Goal: Task Accomplishment & Management: Complete application form

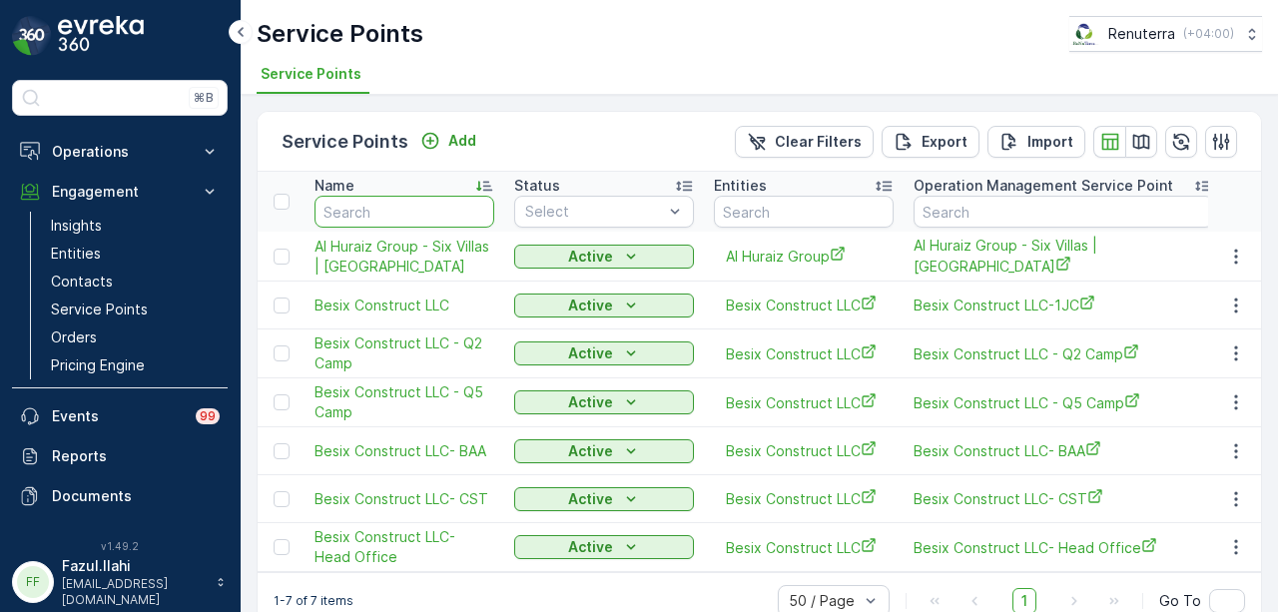
scroll to position [39, 0]
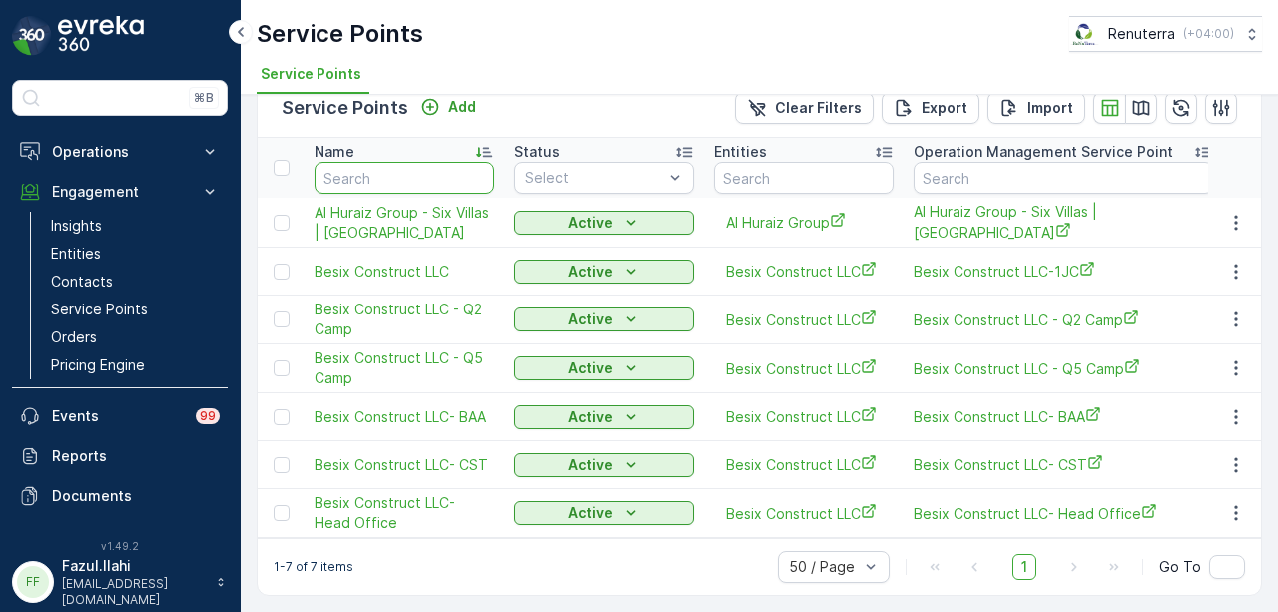
click at [409, 171] on input "text" at bounding box center [405, 178] width 180 height 32
click at [840, 174] on input "text" at bounding box center [804, 178] width 180 height 32
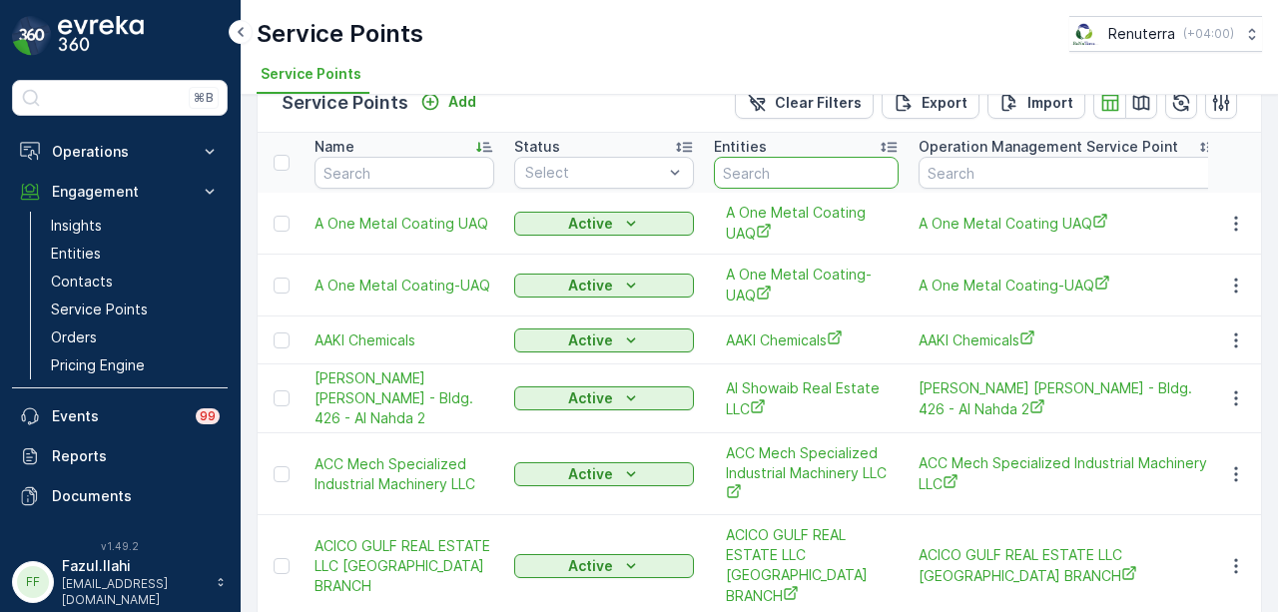
click at [840, 174] on input "text" at bounding box center [806, 173] width 185 height 32
type input "new"
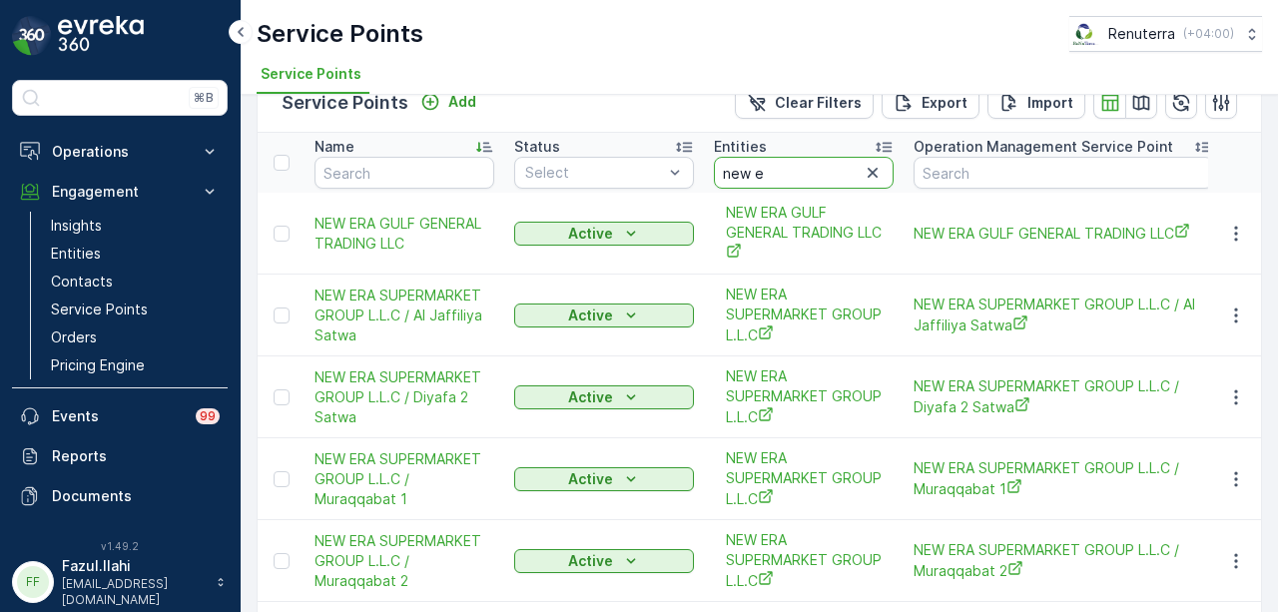
click at [840, 174] on input "new e" at bounding box center [804, 173] width 180 height 32
type input "new era"
click at [1235, 308] on icon "button" at bounding box center [1236, 316] width 20 height 20
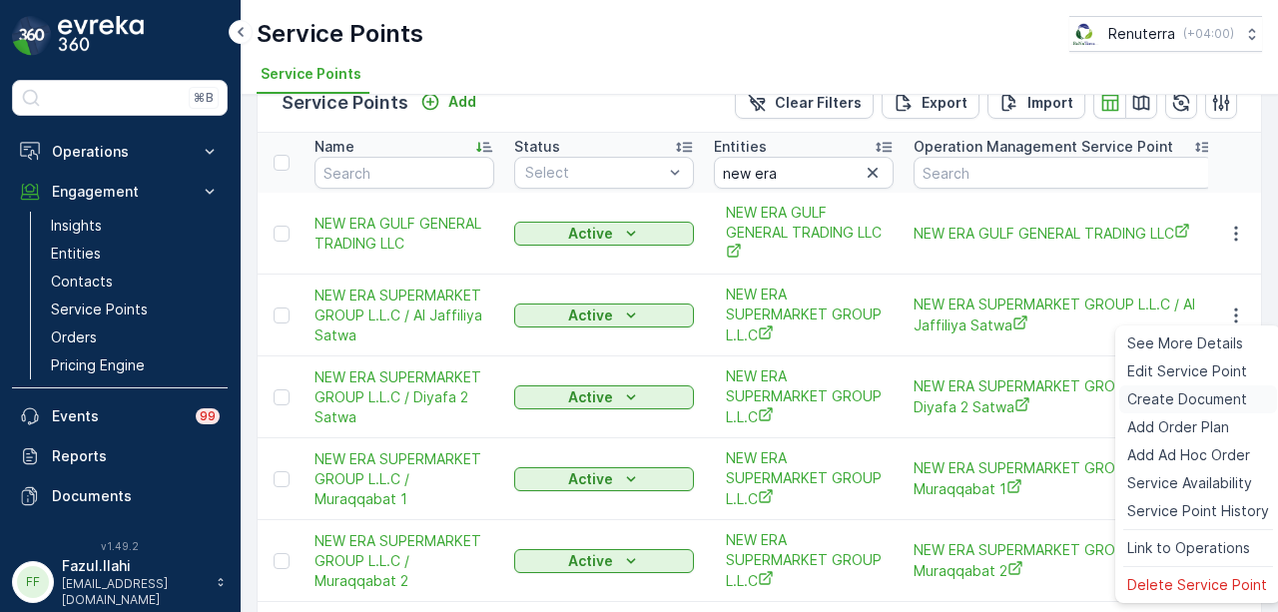
click at [1213, 392] on span "Create Document" at bounding box center [1187, 399] width 120 height 20
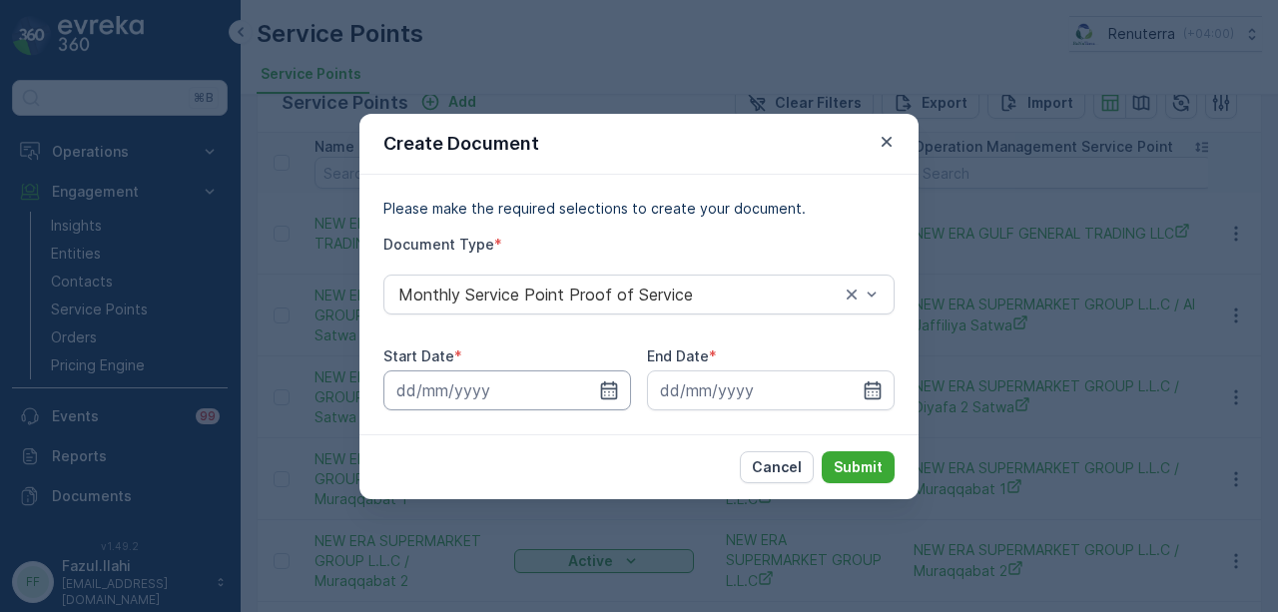
click at [619, 384] on input at bounding box center [507, 390] width 248 height 40
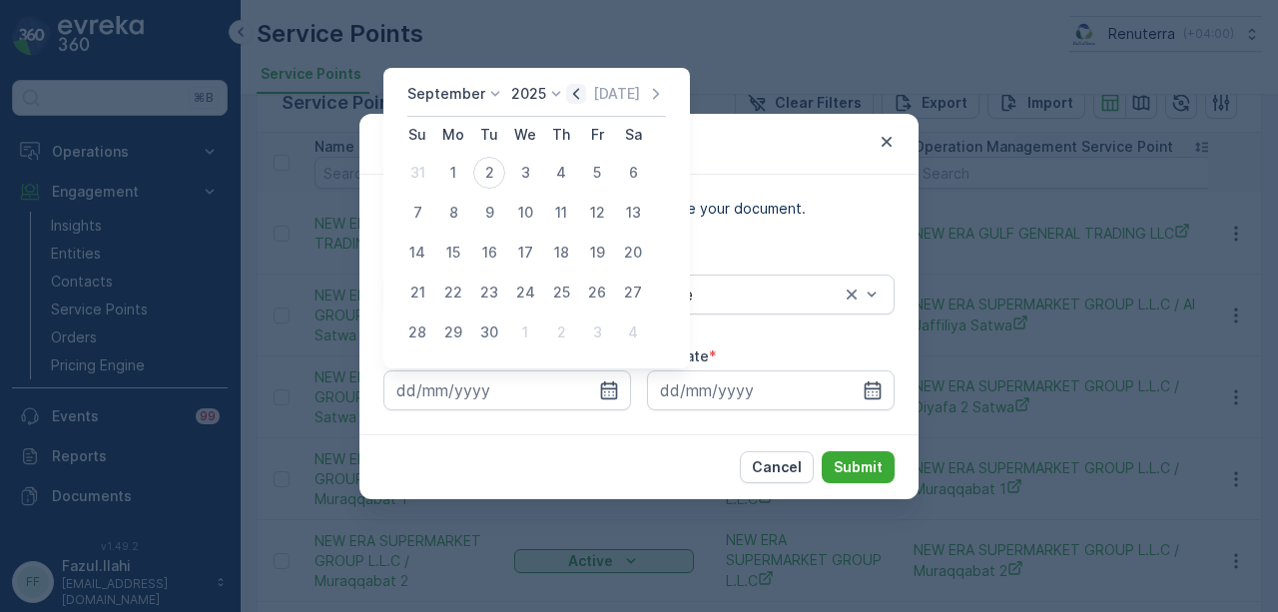
click at [568, 92] on icon "button" at bounding box center [576, 94] width 20 height 20
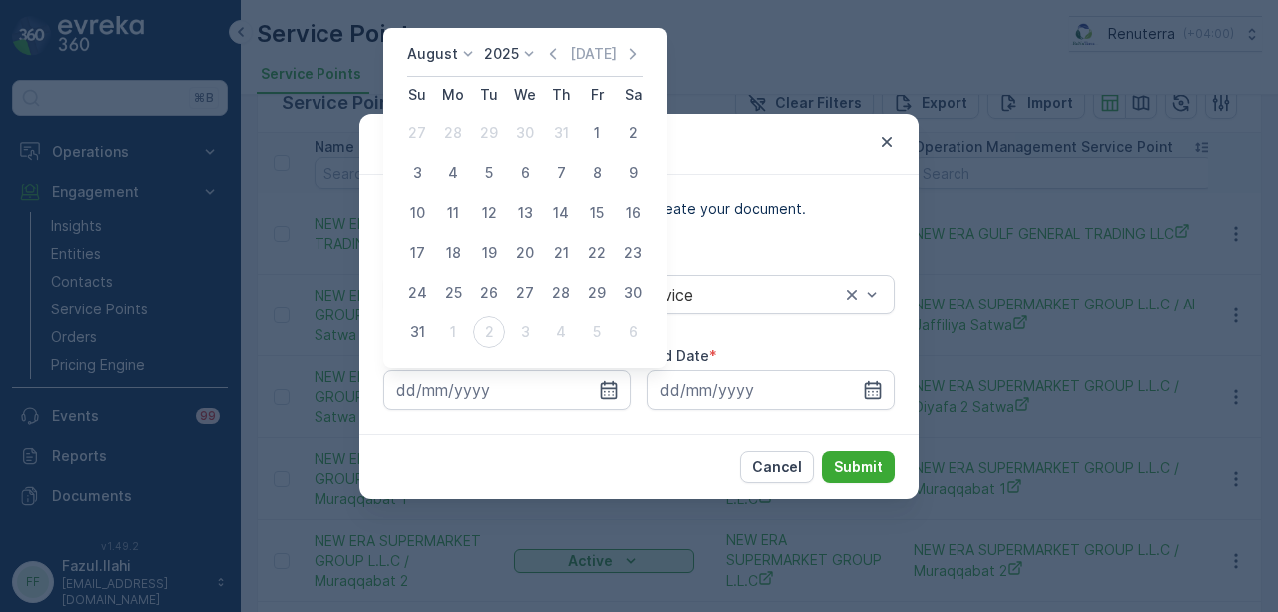
drag, startPoint x: 596, startPoint y: 126, endPoint x: 774, endPoint y: 345, distance: 281.8
click at [600, 132] on div "1" at bounding box center [597, 133] width 32 height 32
type input "01.08.2025"
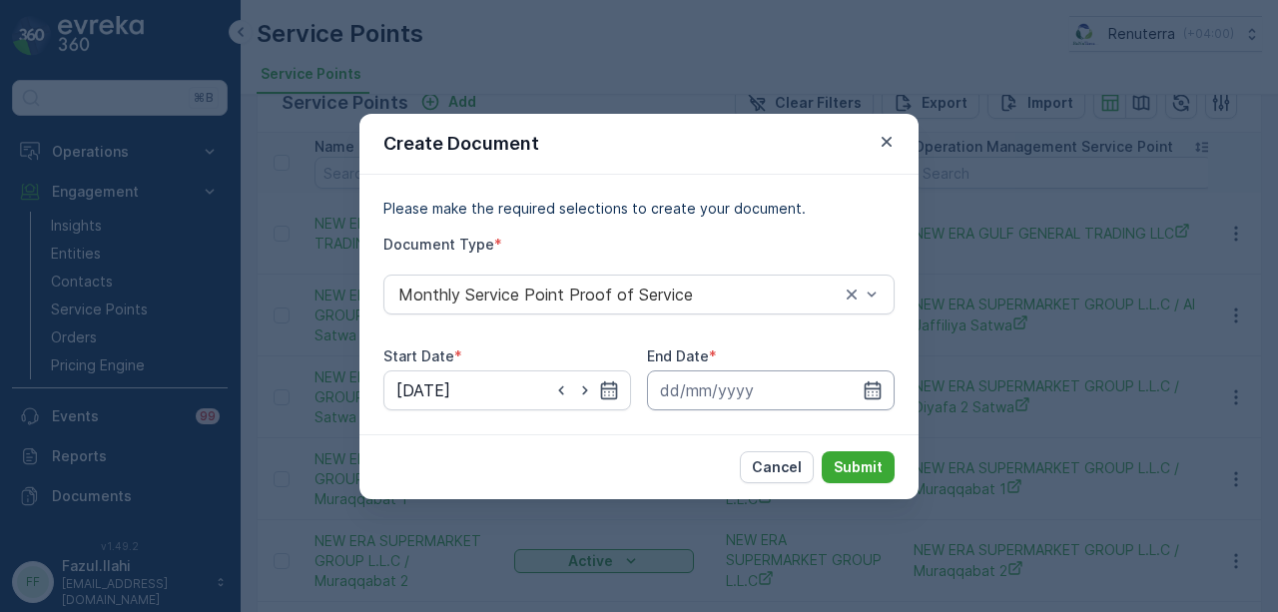
click at [879, 405] on input at bounding box center [771, 390] width 248 height 40
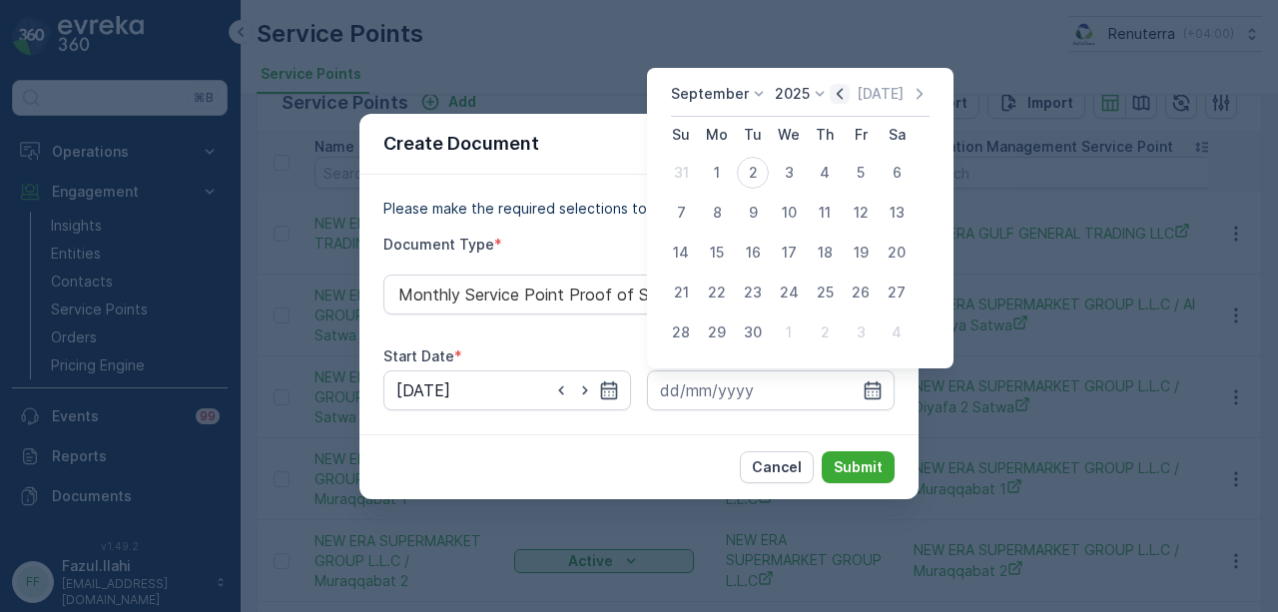
click at [841, 93] on icon "button" at bounding box center [840, 94] width 20 height 20
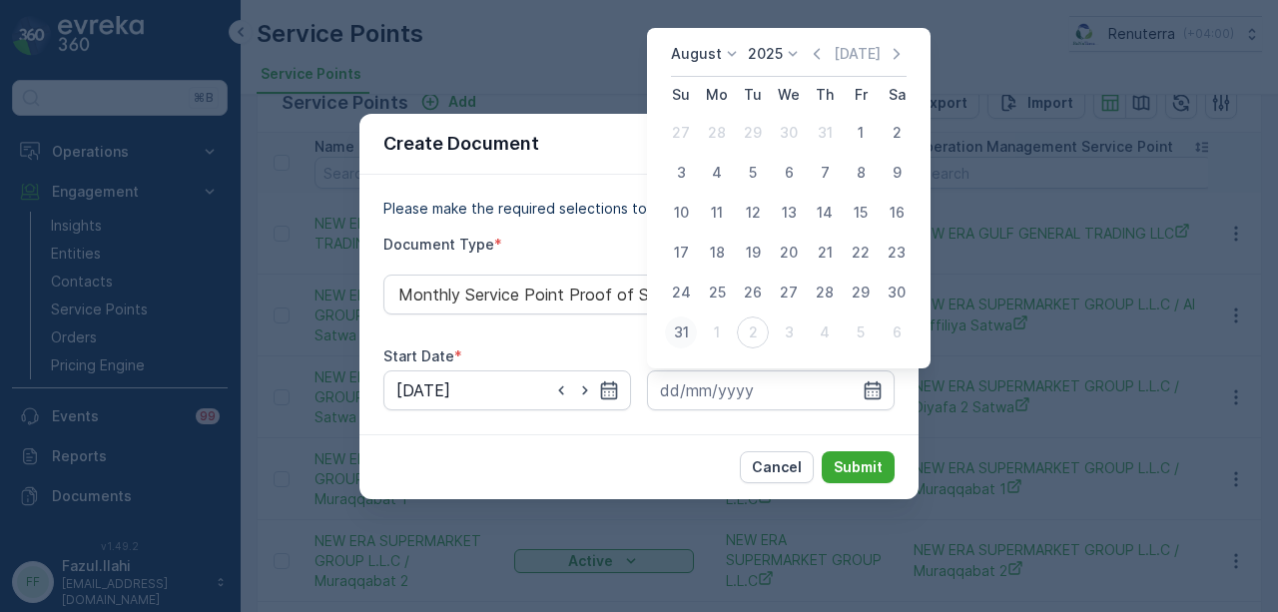
click at [679, 340] on div "31" at bounding box center [681, 333] width 32 height 32
type input "[DATE]"
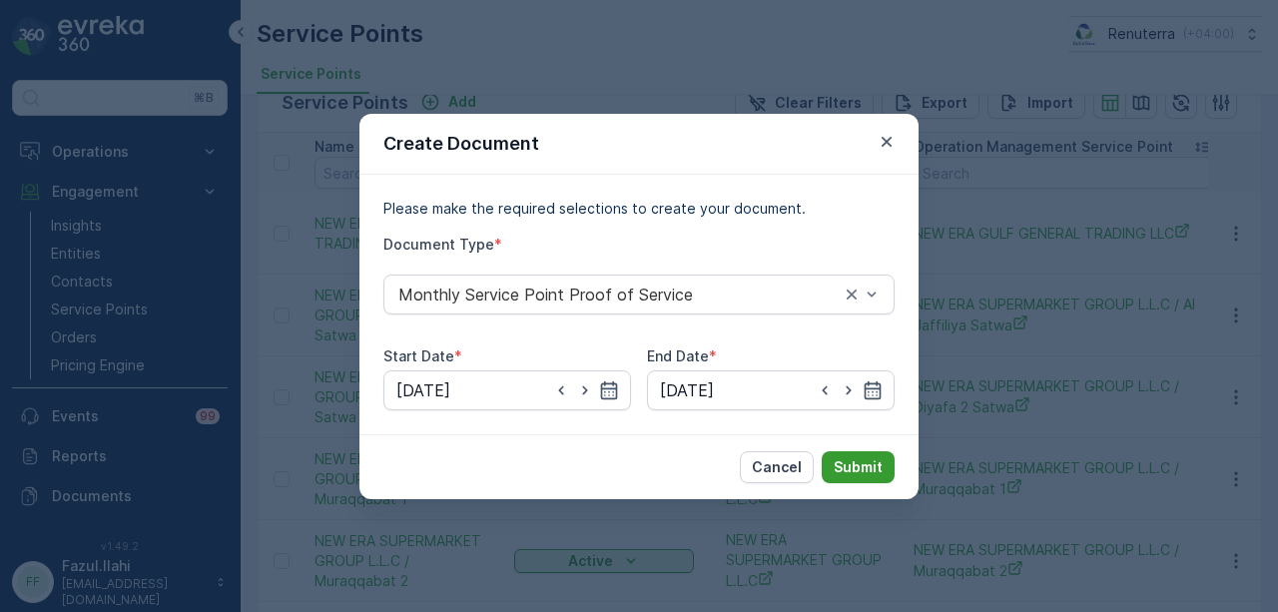
click at [849, 460] on p "Submit" at bounding box center [858, 467] width 49 height 20
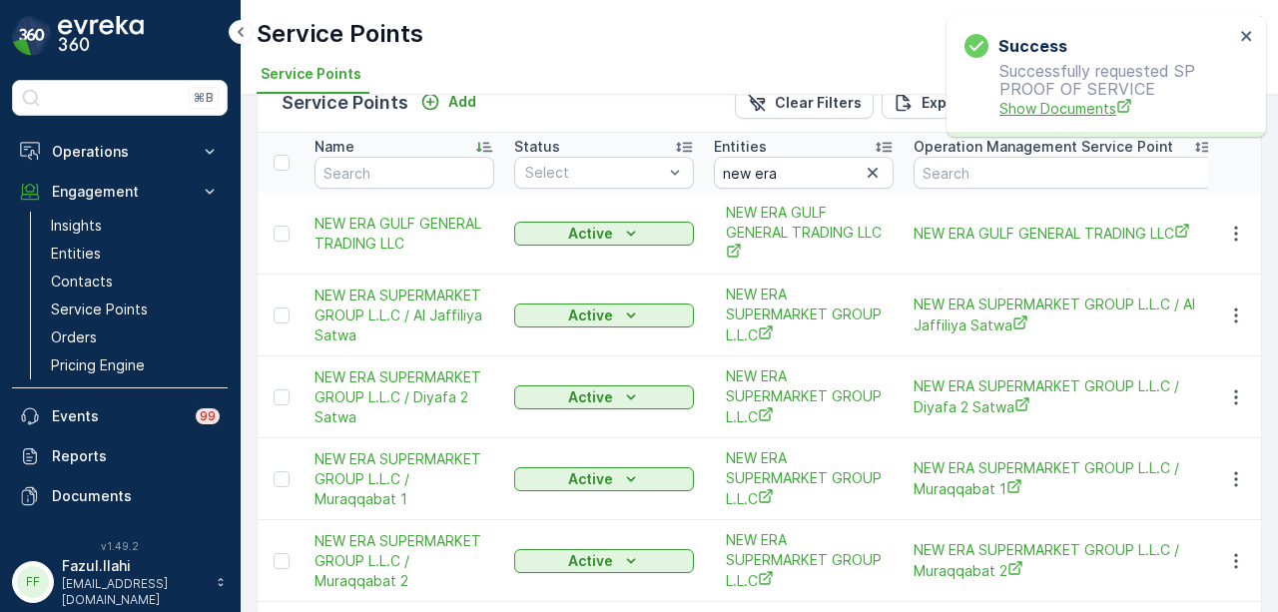
click at [1082, 99] on span "Show Documents" at bounding box center [1117, 108] width 235 height 21
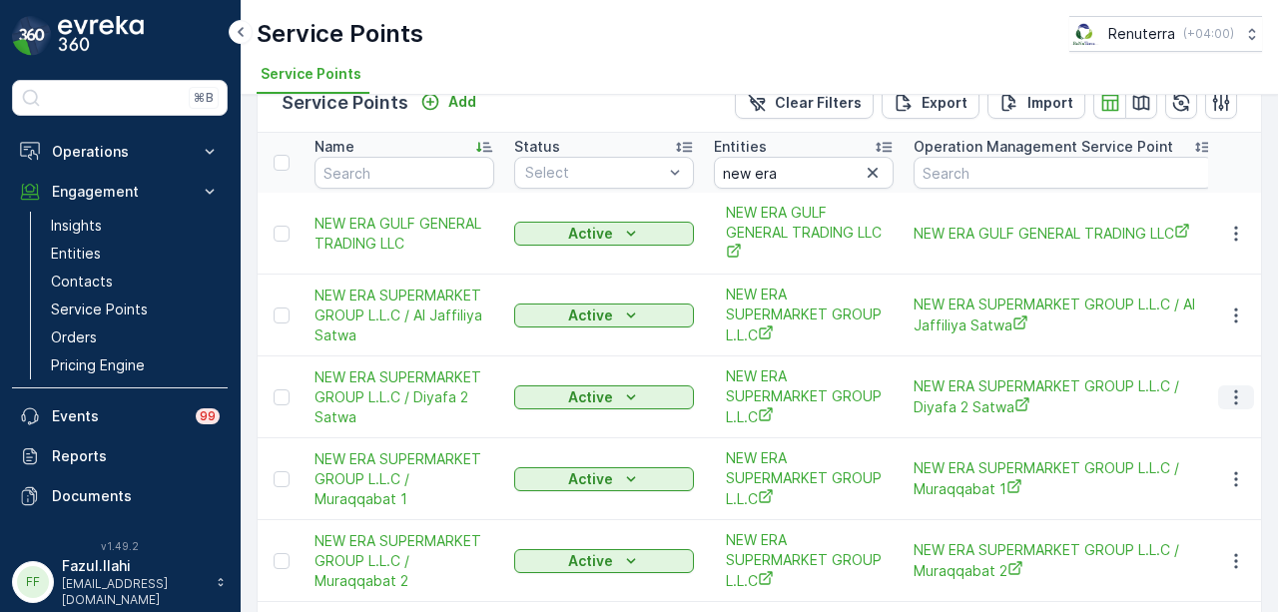
click at [1237, 388] on icon "button" at bounding box center [1236, 397] width 20 height 20
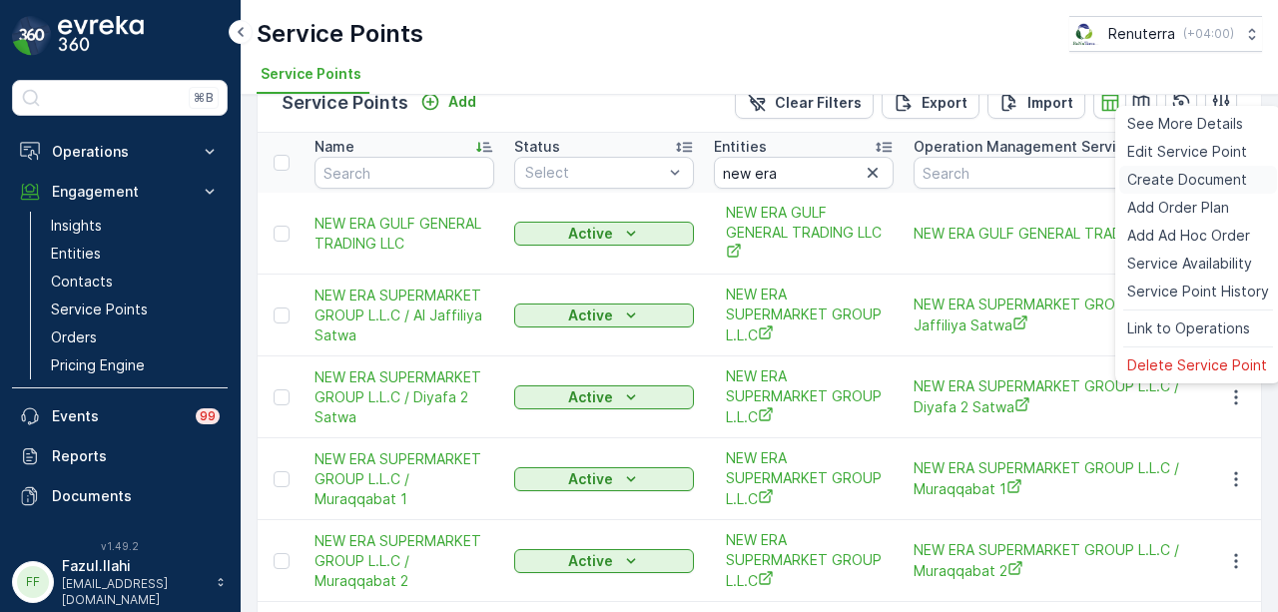
click at [1205, 183] on span "Create Document" at bounding box center [1187, 180] width 120 height 20
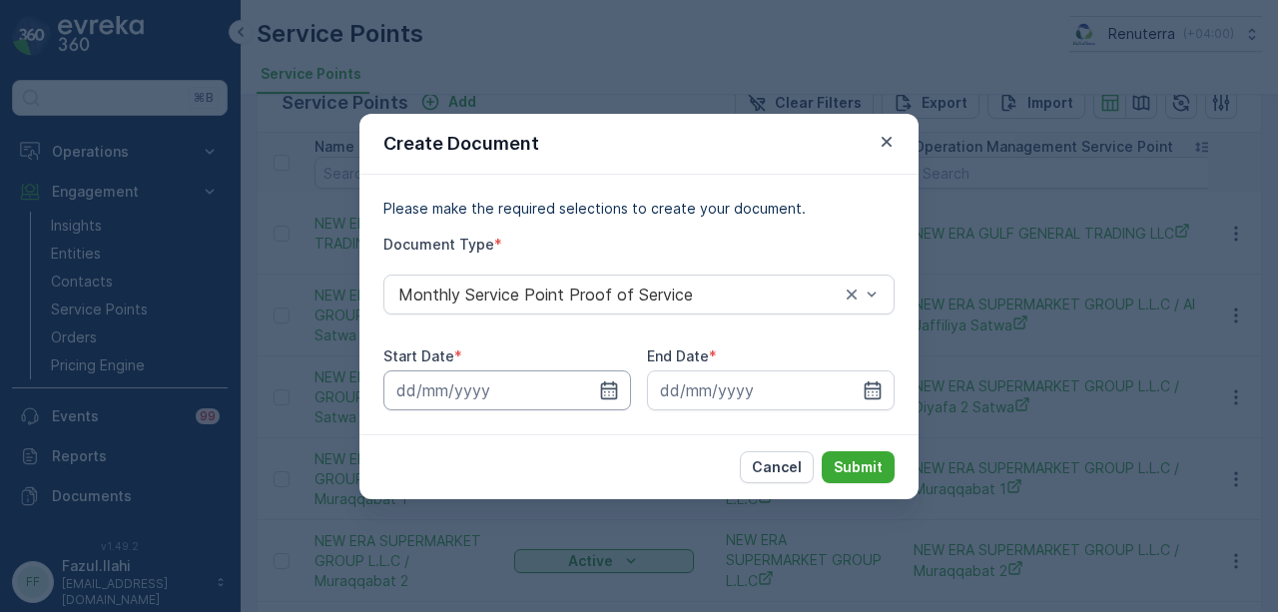
click at [619, 374] on input at bounding box center [507, 390] width 248 height 40
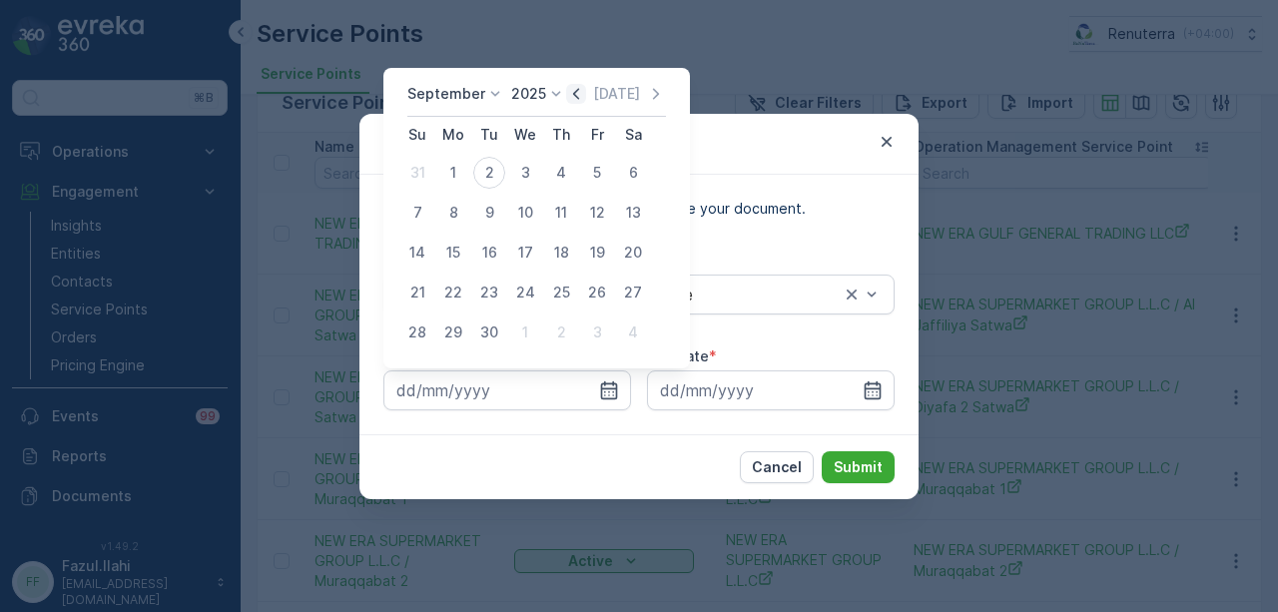
click at [569, 88] on icon "button" at bounding box center [576, 94] width 20 height 20
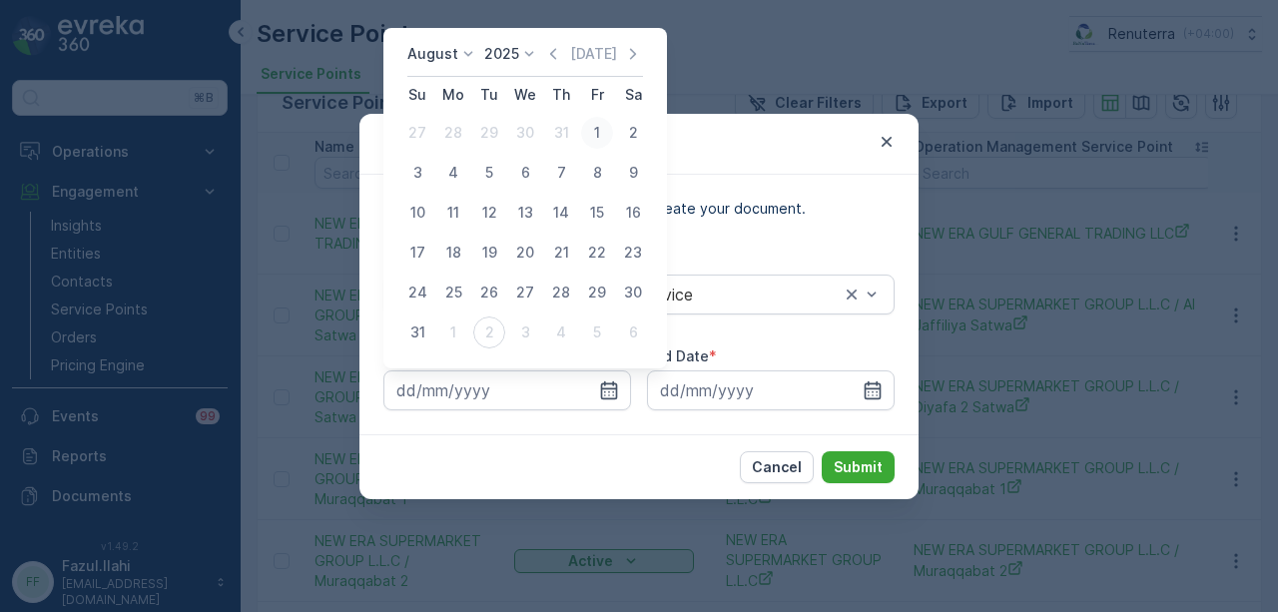
click at [588, 131] on div "1" at bounding box center [597, 133] width 32 height 32
type input "[DATE]"
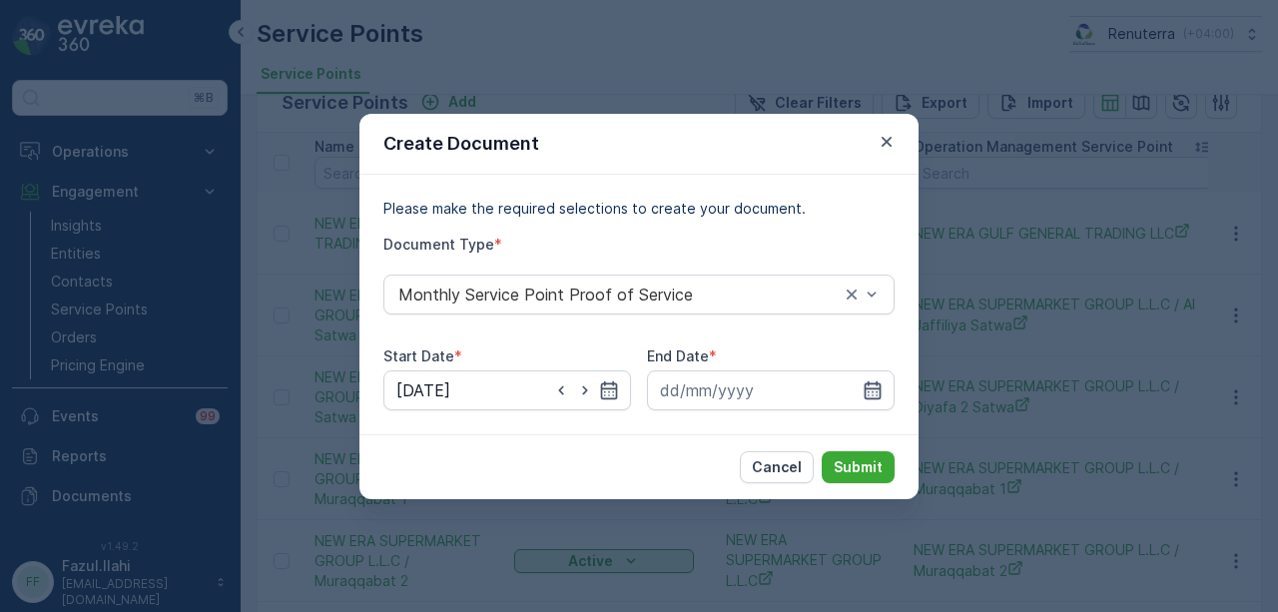
click at [875, 380] on icon "button" at bounding box center [873, 390] width 20 height 20
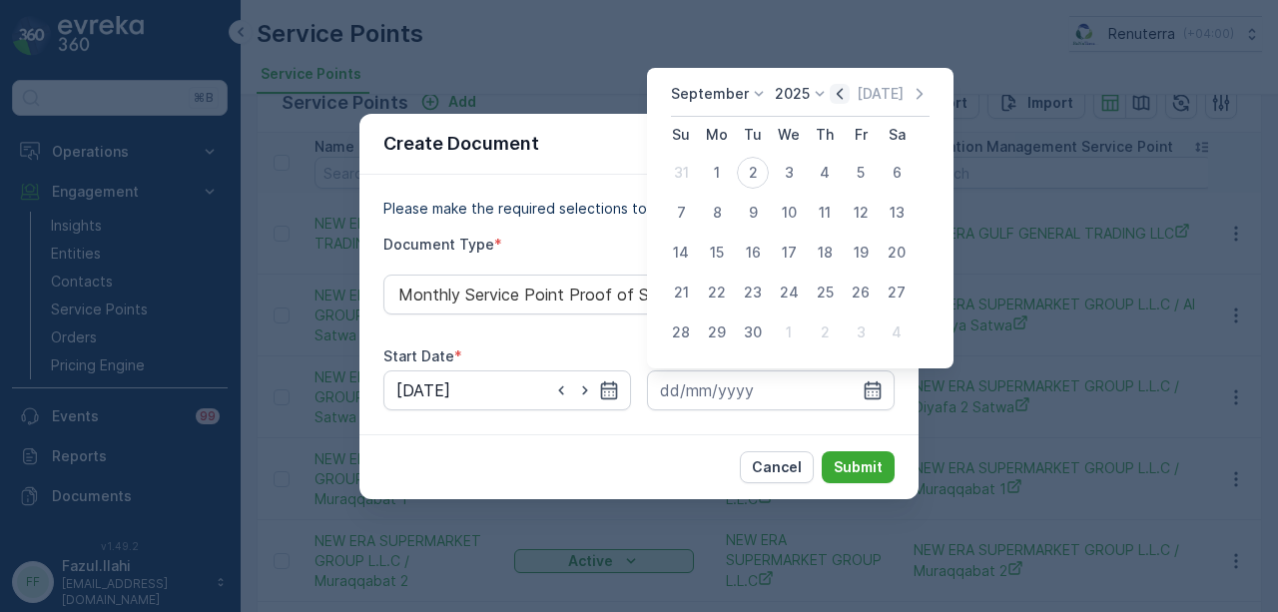
click at [840, 92] on icon "button" at bounding box center [840, 94] width 20 height 20
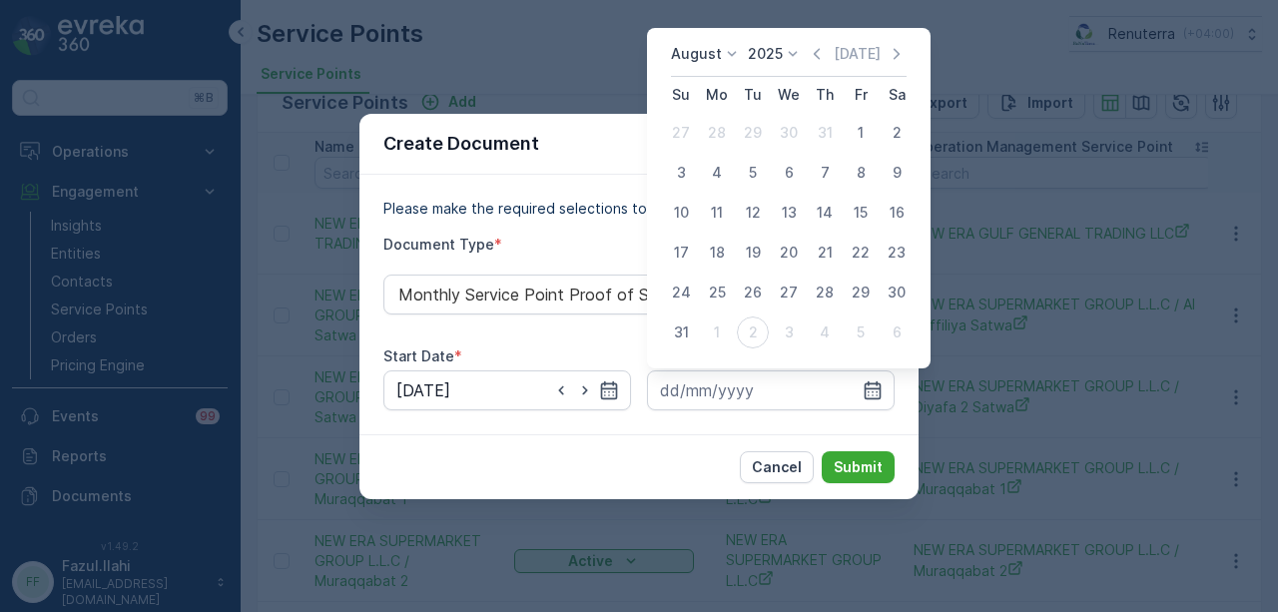
drag, startPoint x: 677, startPoint y: 333, endPoint x: 837, endPoint y: 440, distance: 192.8
click at [681, 337] on div "31" at bounding box center [681, 333] width 32 height 32
type input "[DATE]"
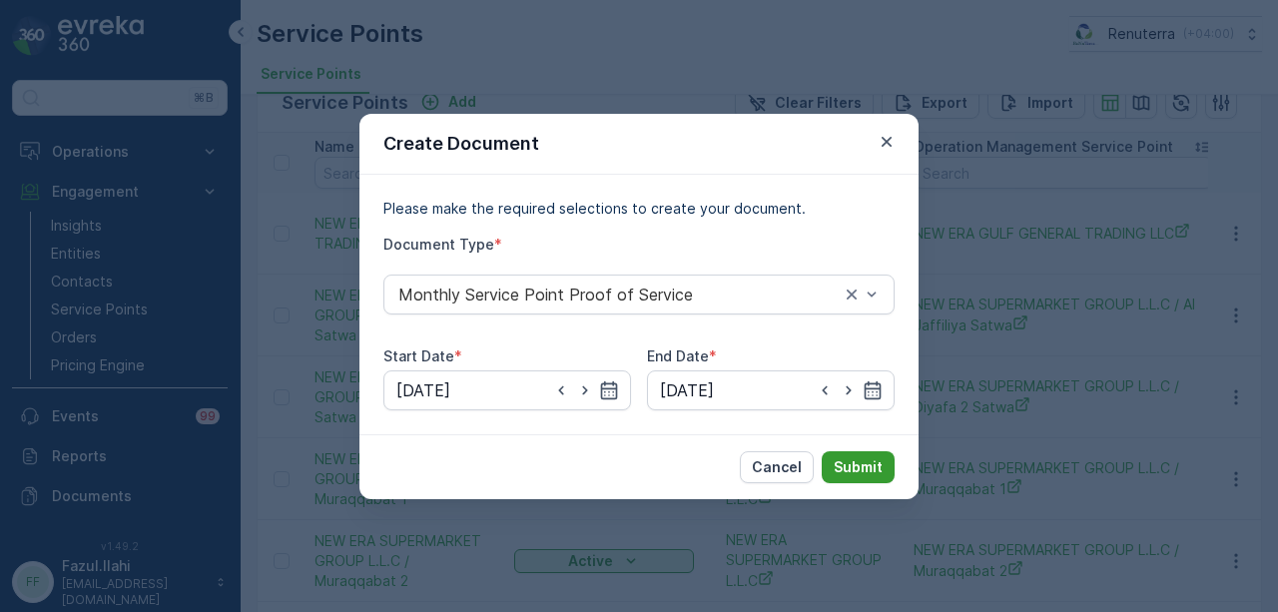
click at [849, 464] on p "Submit" at bounding box center [858, 467] width 49 height 20
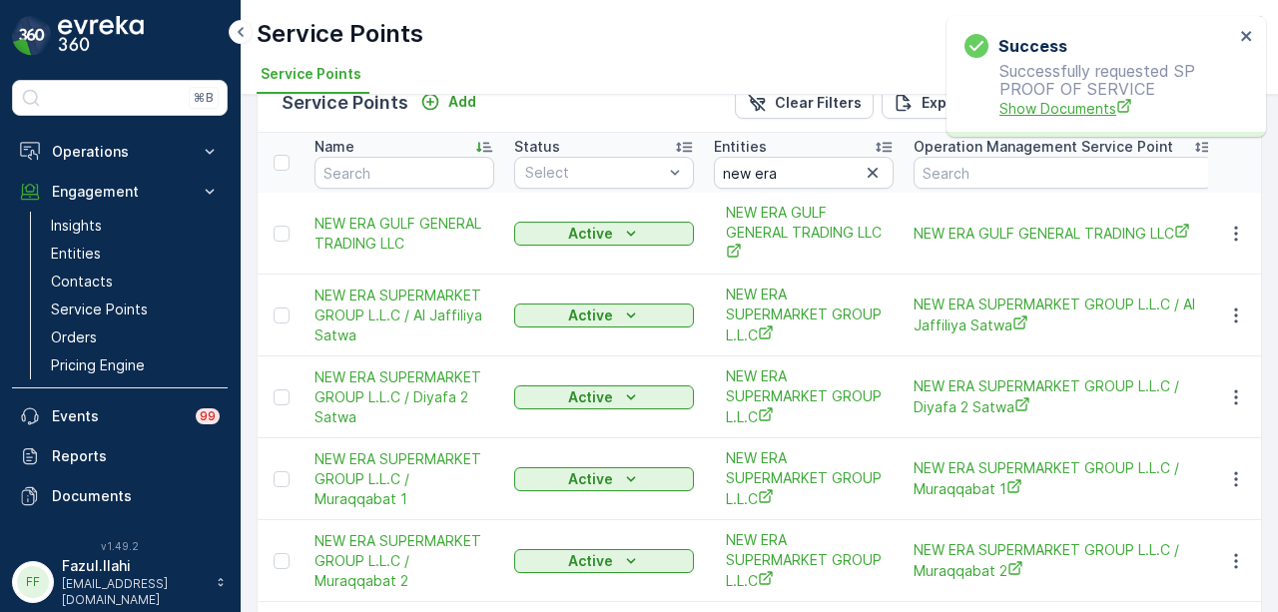
click at [1044, 109] on span "Show Documents" at bounding box center [1117, 108] width 235 height 21
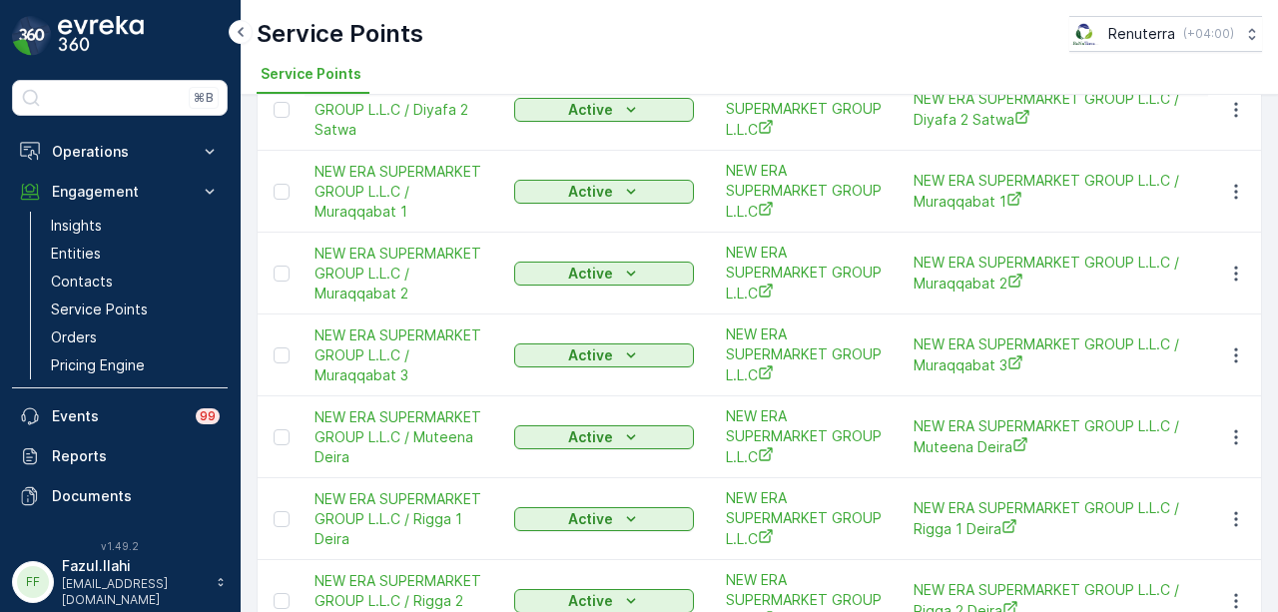
scroll to position [339, 0]
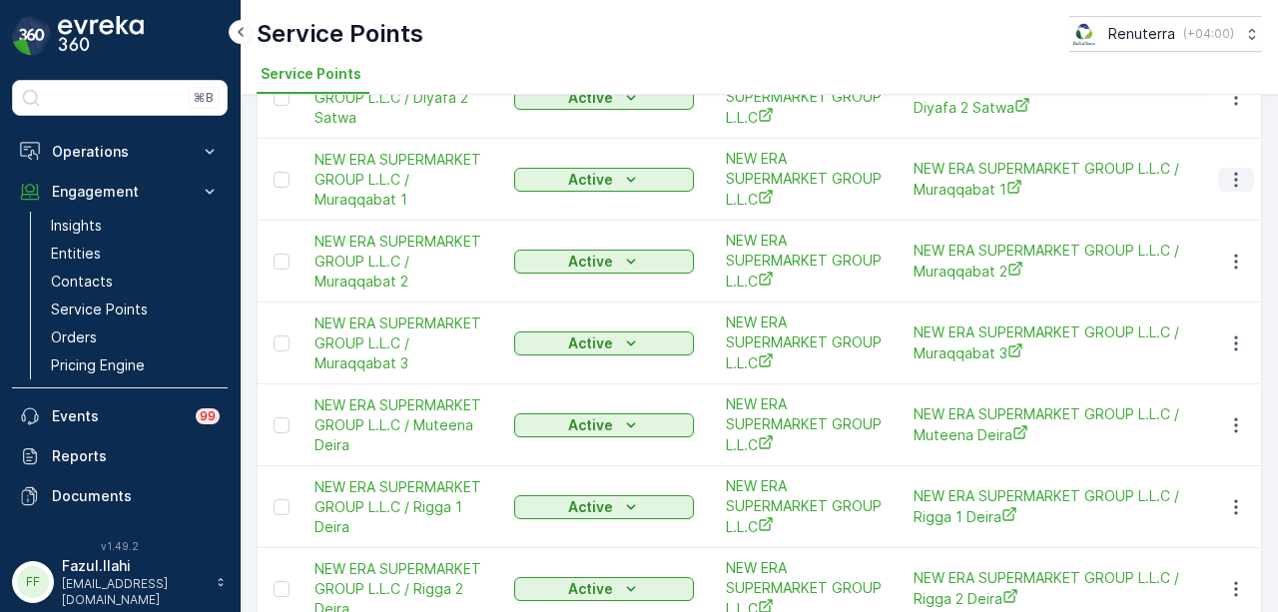
click at [1234, 183] on icon "button" at bounding box center [1235, 179] width 3 height 15
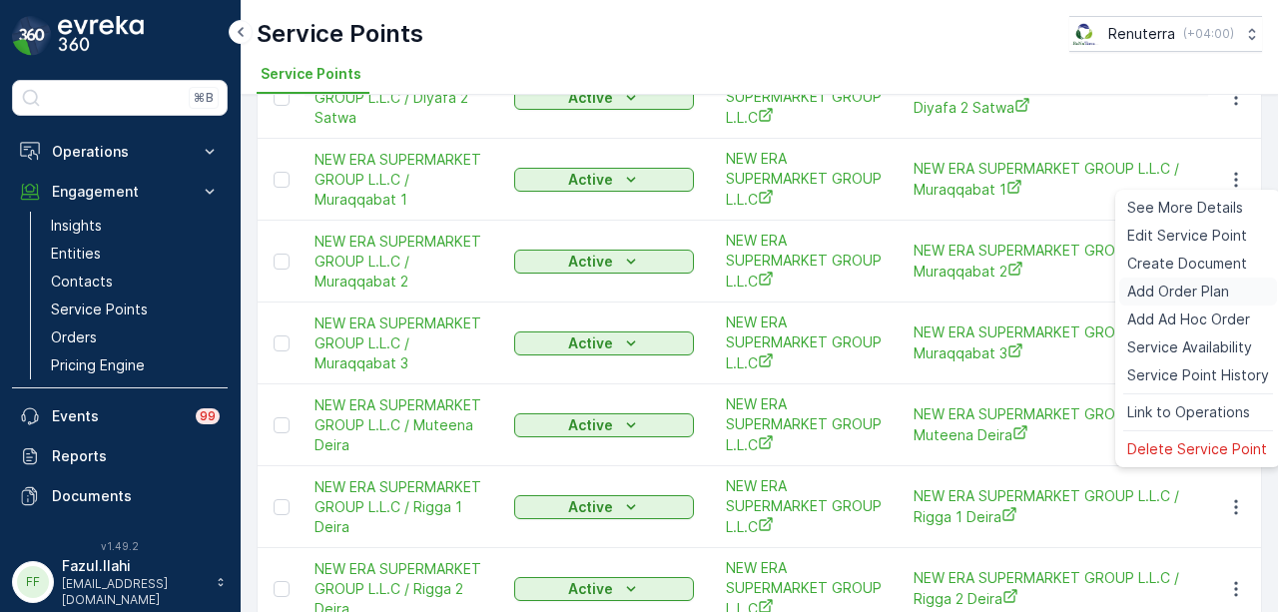
click at [1215, 282] on span "Add Order Plan" at bounding box center [1178, 292] width 102 height 20
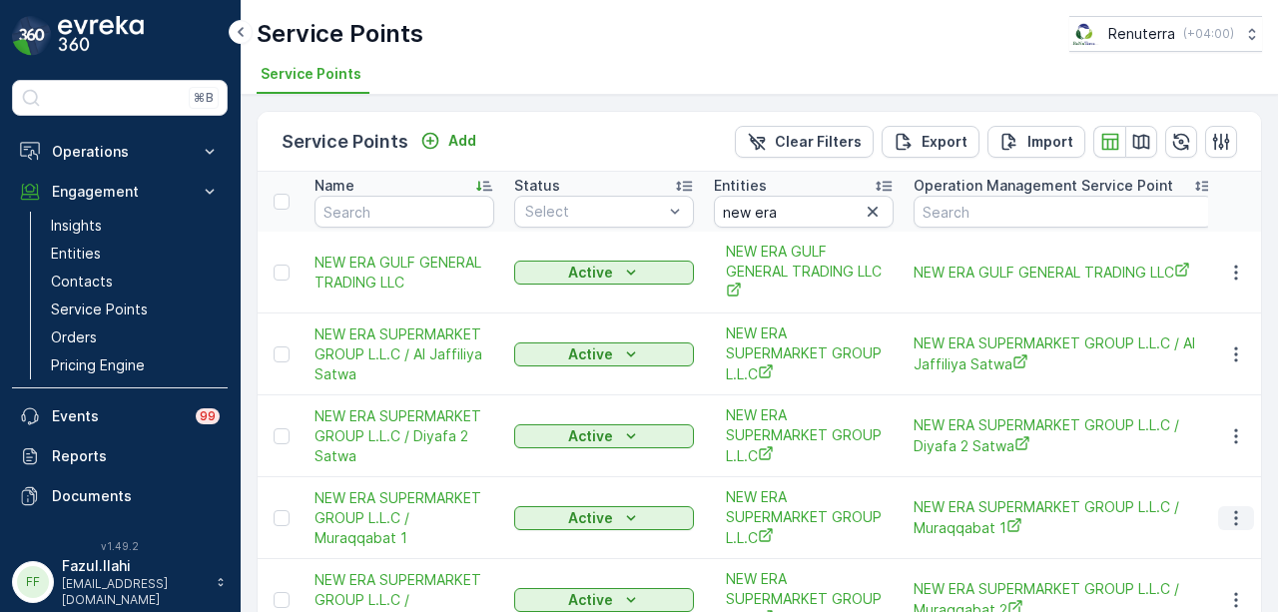
click at [1234, 523] on icon "button" at bounding box center [1236, 518] width 20 height 20
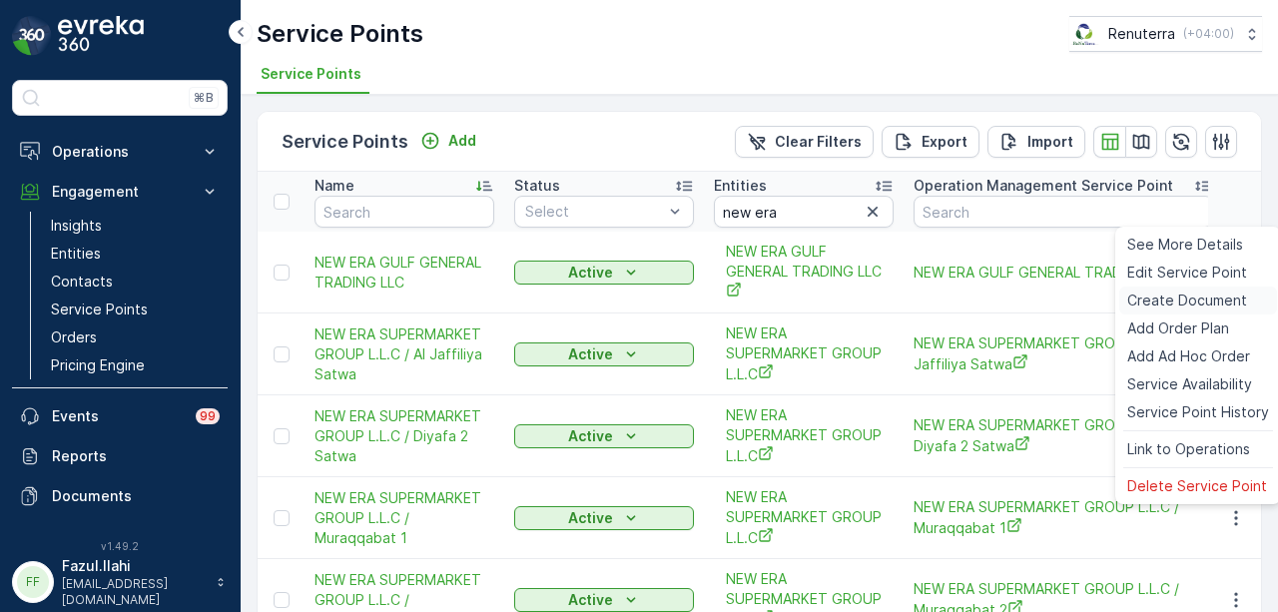
click at [1158, 301] on span "Create Document" at bounding box center [1187, 301] width 120 height 20
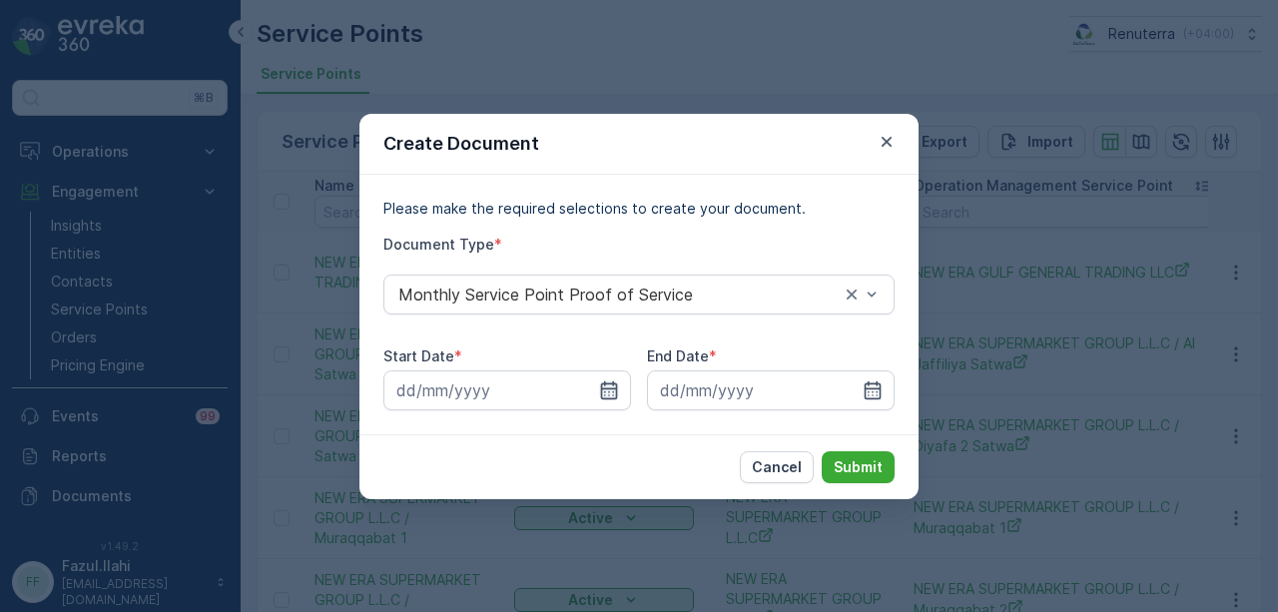
click at [599, 394] on icon "button" at bounding box center [609, 390] width 20 height 20
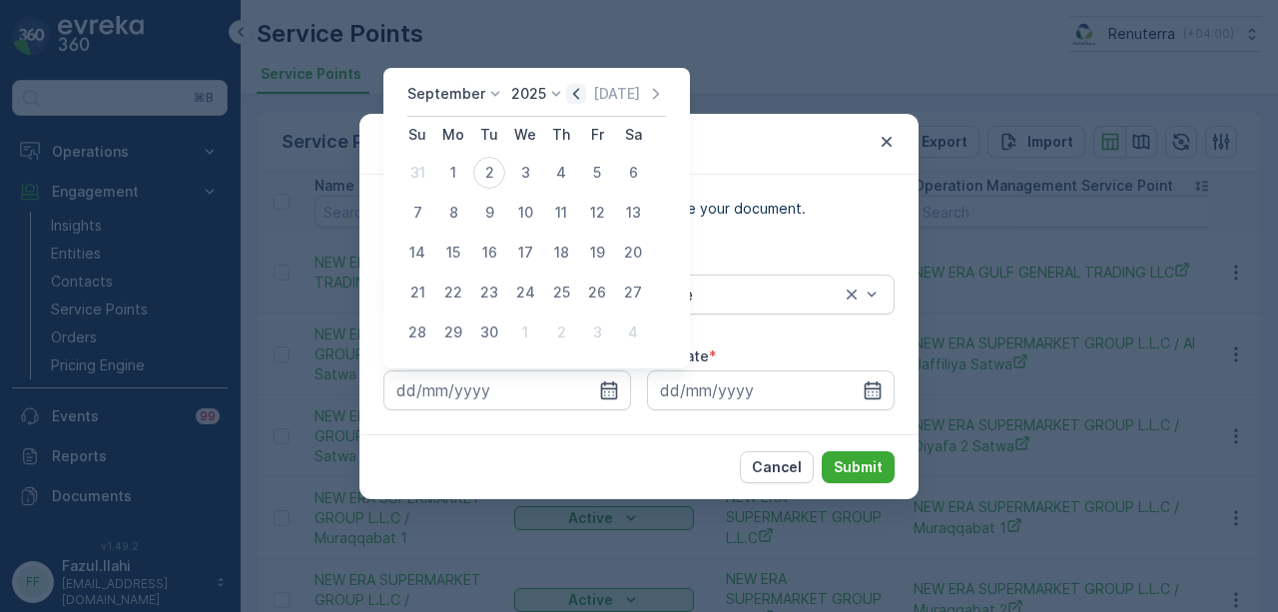
click at [573, 89] on icon "button" at bounding box center [576, 94] width 20 height 20
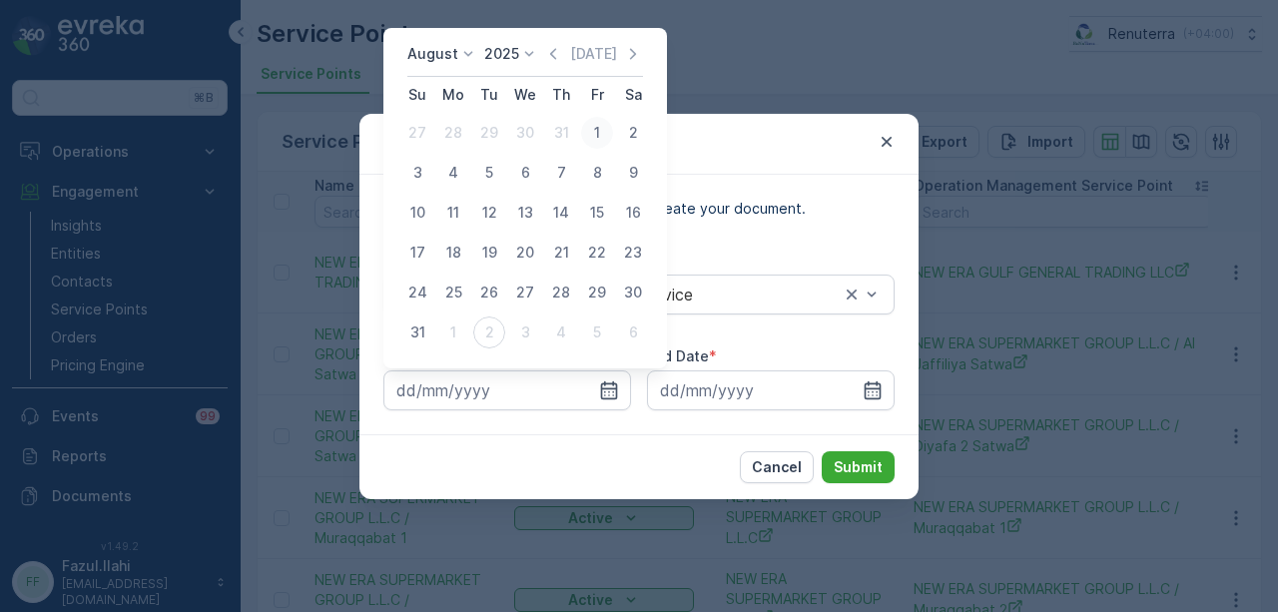
click at [598, 142] on div "1" at bounding box center [597, 133] width 32 height 32
type input "01.08.2025"
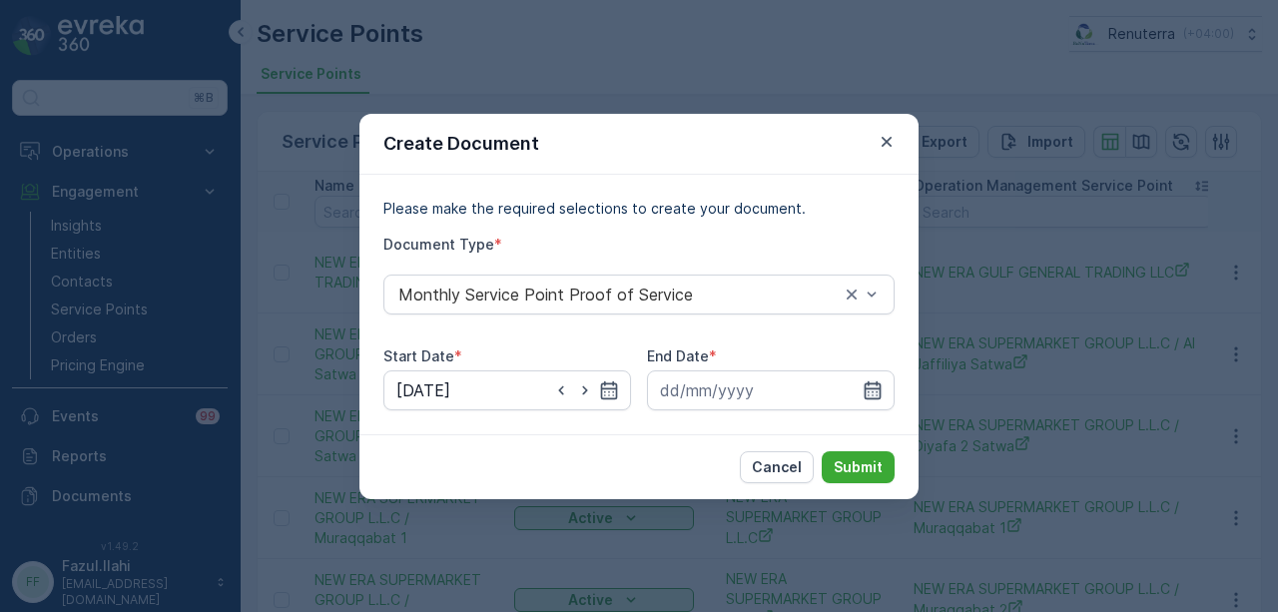
click at [879, 386] on icon "button" at bounding box center [873, 389] width 17 height 18
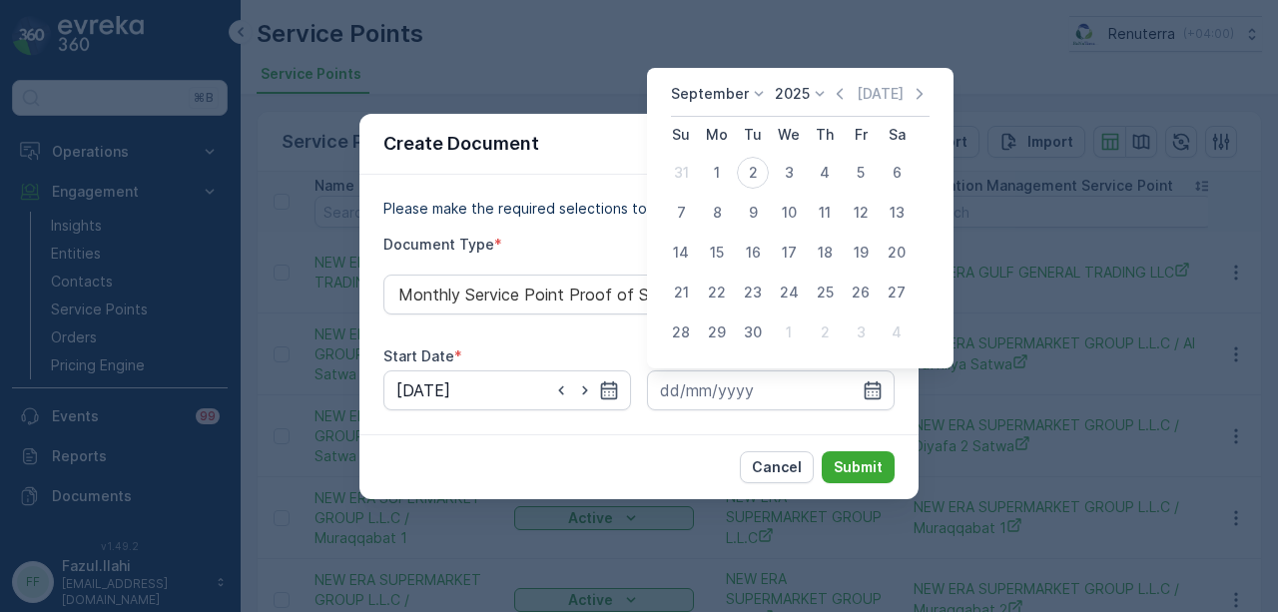
drag, startPoint x: 837, startPoint y: 87, endPoint x: 837, endPoint y: 108, distance: 21.0
click at [837, 91] on icon "button" at bounding box center [840, 94] width 20 height 20
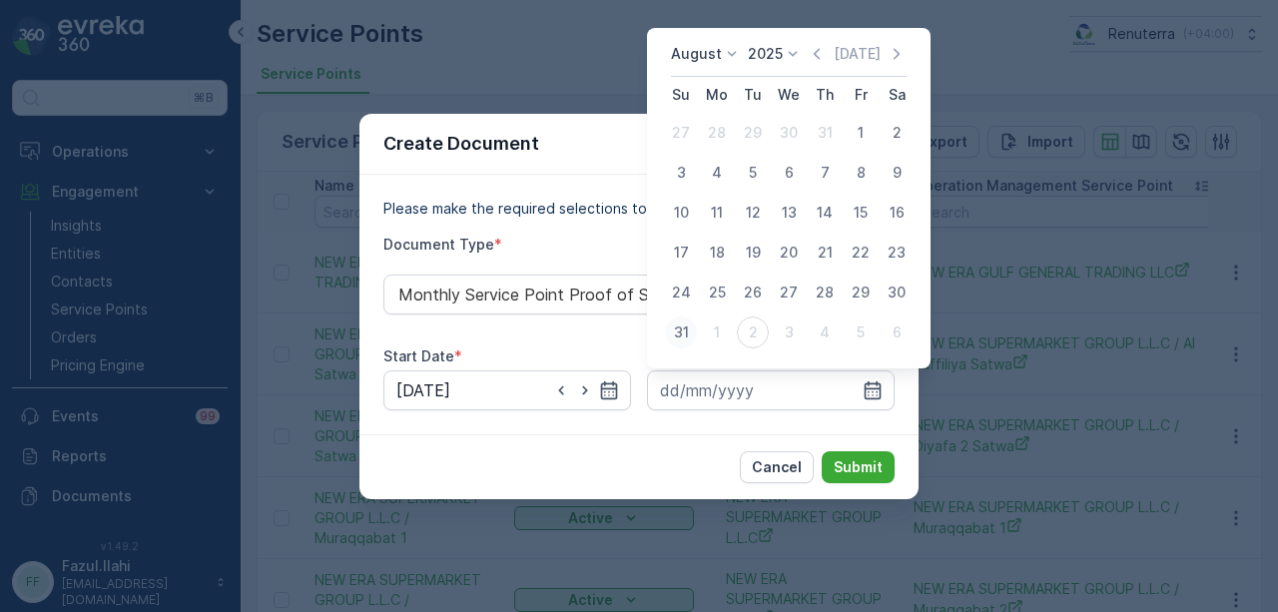
click at [687, 328] on div "31" at bounding box center [681, 333] width 32 height 32
type input "[DATE]"
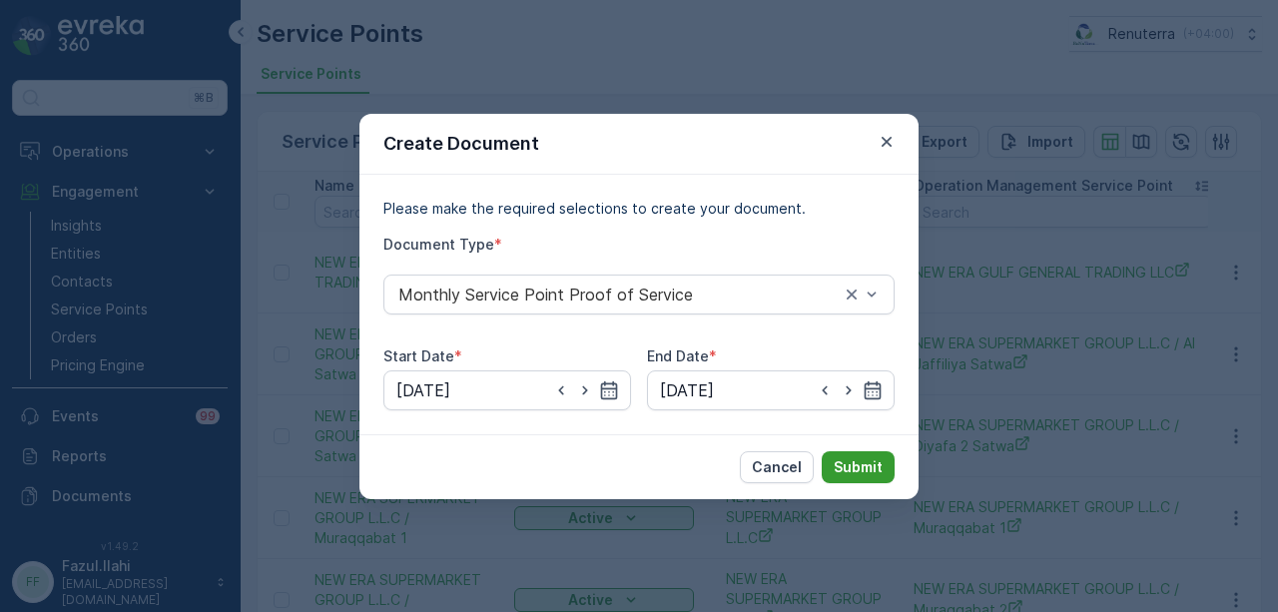
click at [883, 456] on button "Submit" at bounding box center [858, 467] width 73 height 32
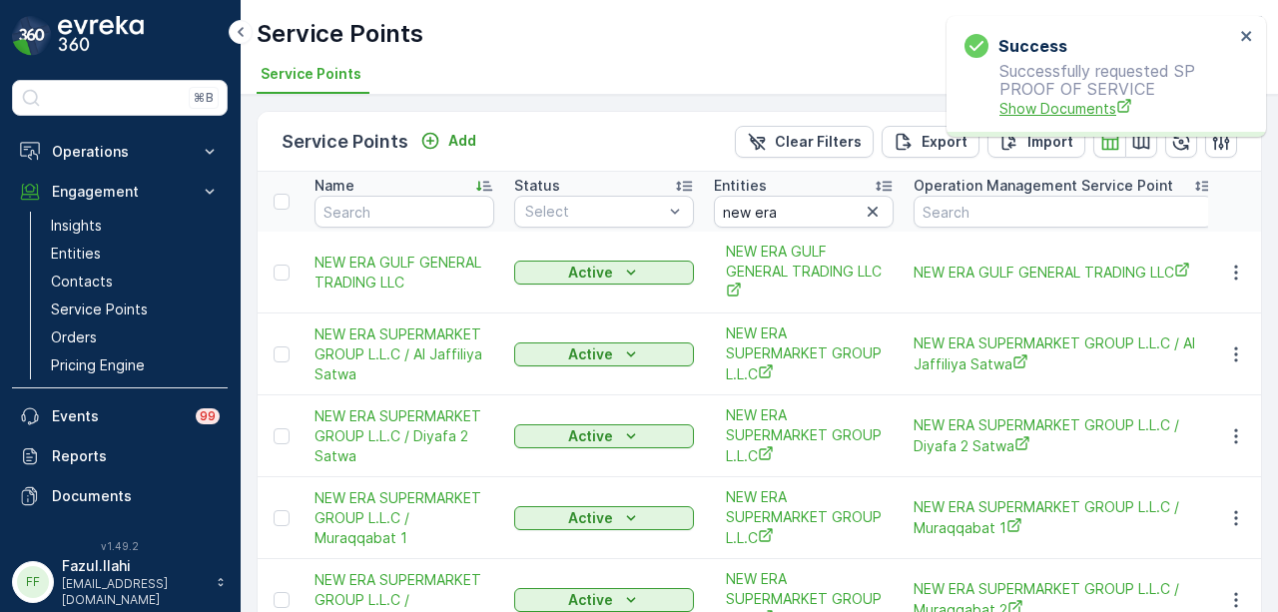
click at [1066, 101] on span "Show Documents" at bounding box center [1117, 108] width 235 height 21
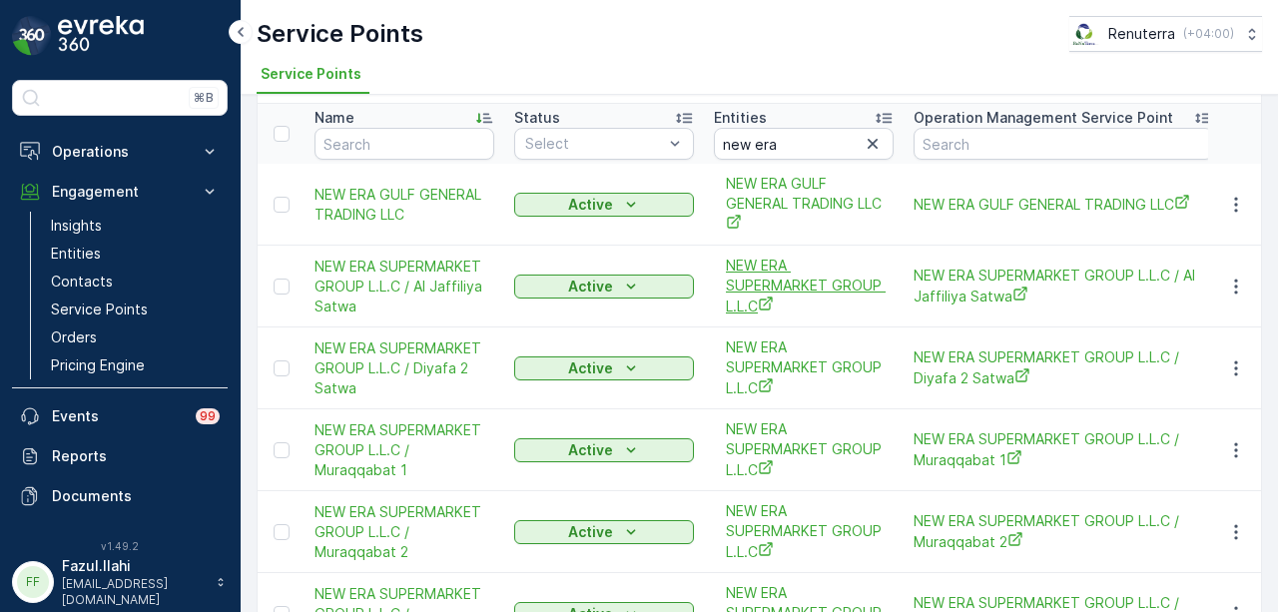
scroll to position [100, 0]
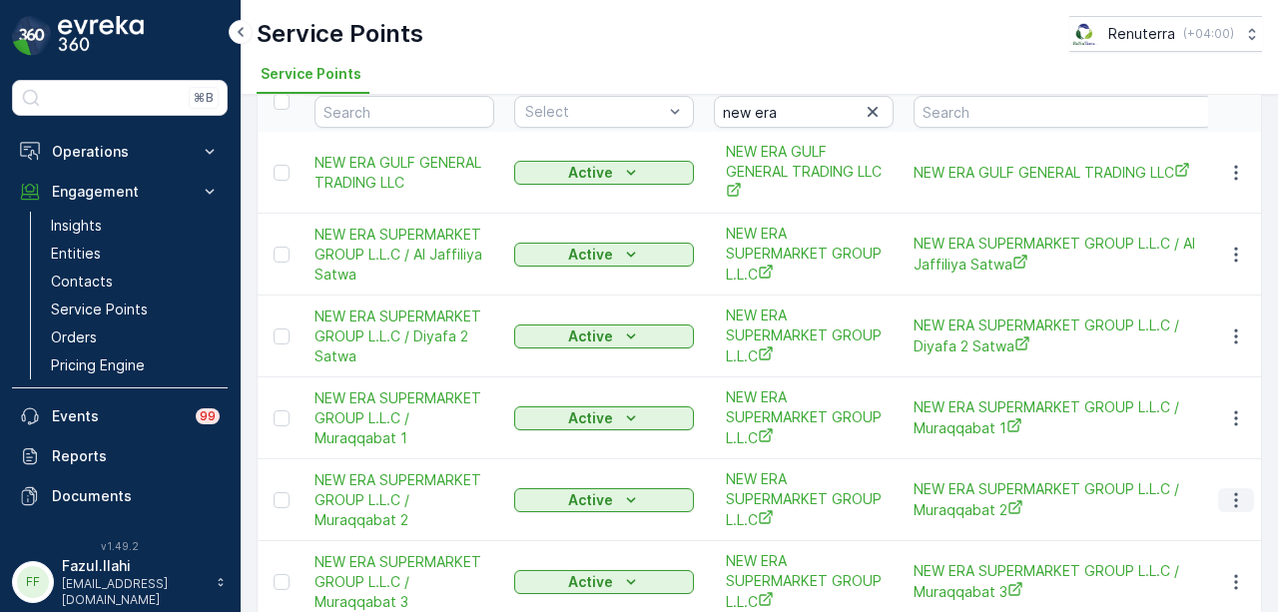
click at [1230, 505] on icon "button" at bounding box center [1236, 500] width 20 height 20
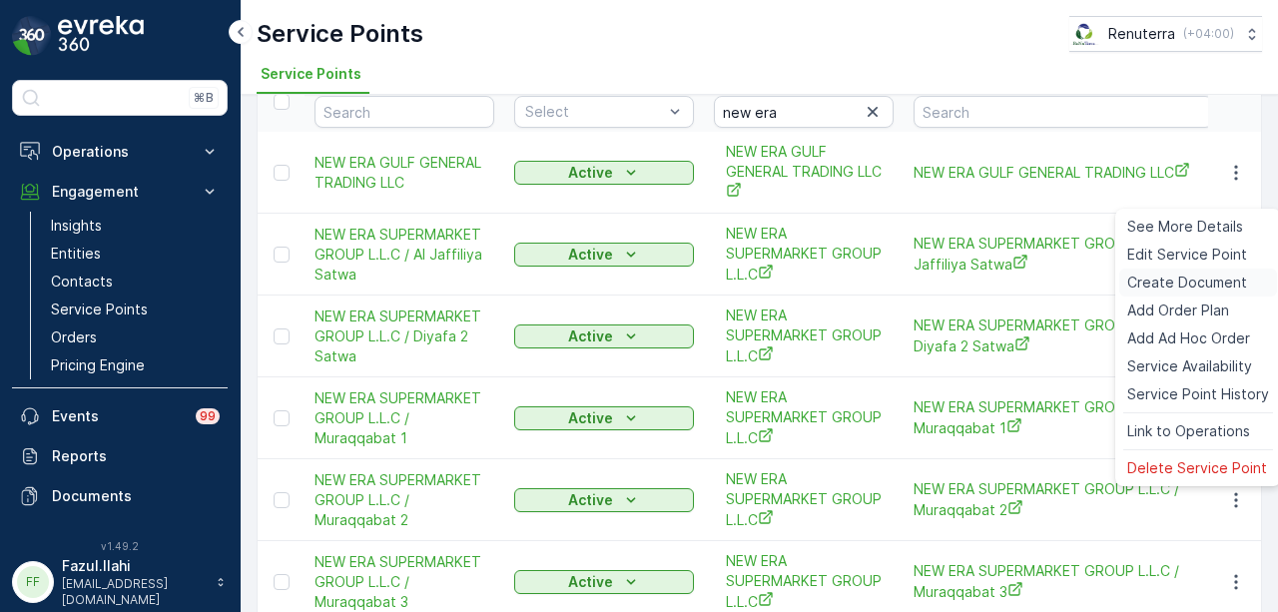
click at [1196, 281] on span "Create Document" at bounding box center [1187, 283] width 120 height 20
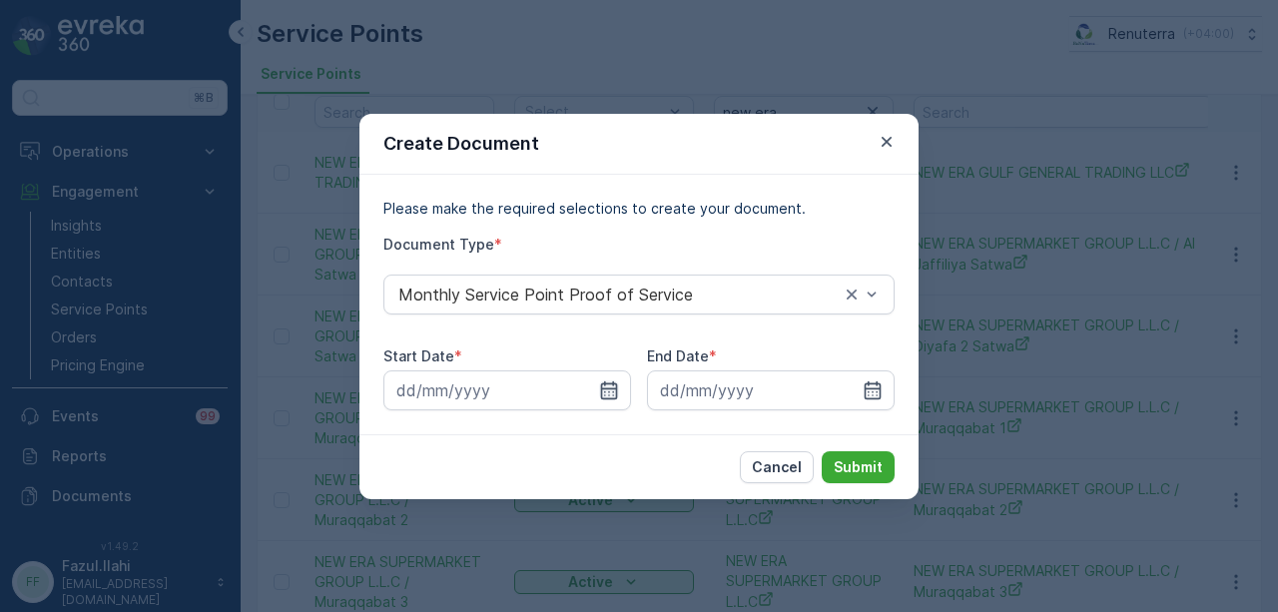
click at [613, 398] on icon "button" at bounding box center [609, 390] width 20 height 20
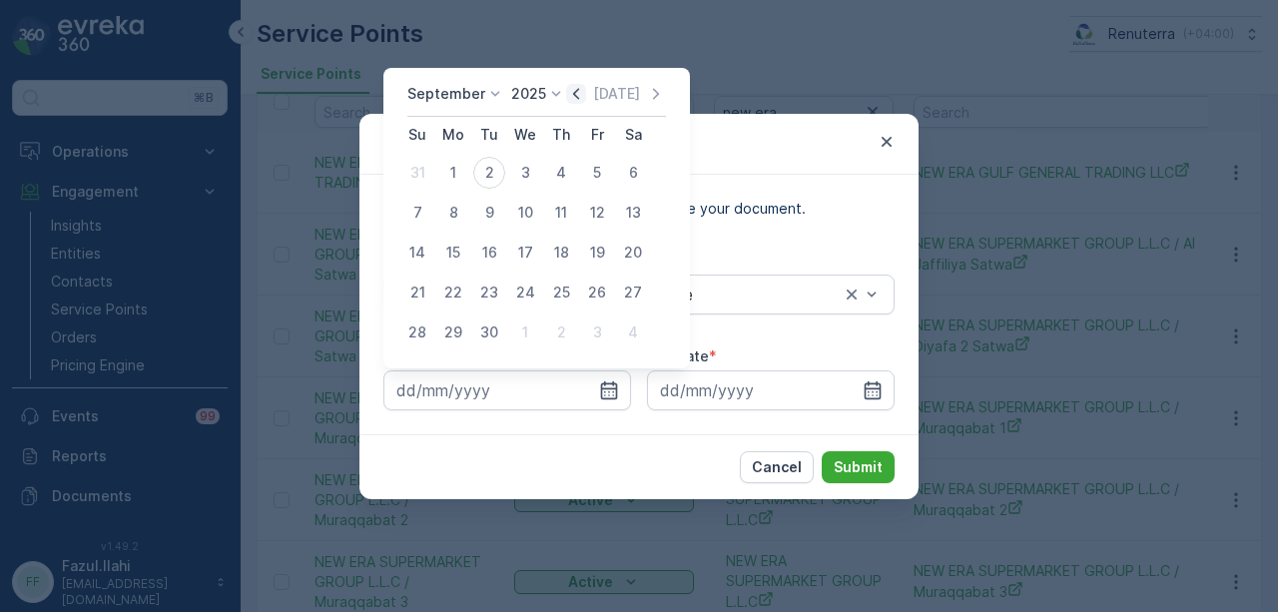
click at [580, 103] on icon "button" at bounding box center [576, 94] width 20 height 20
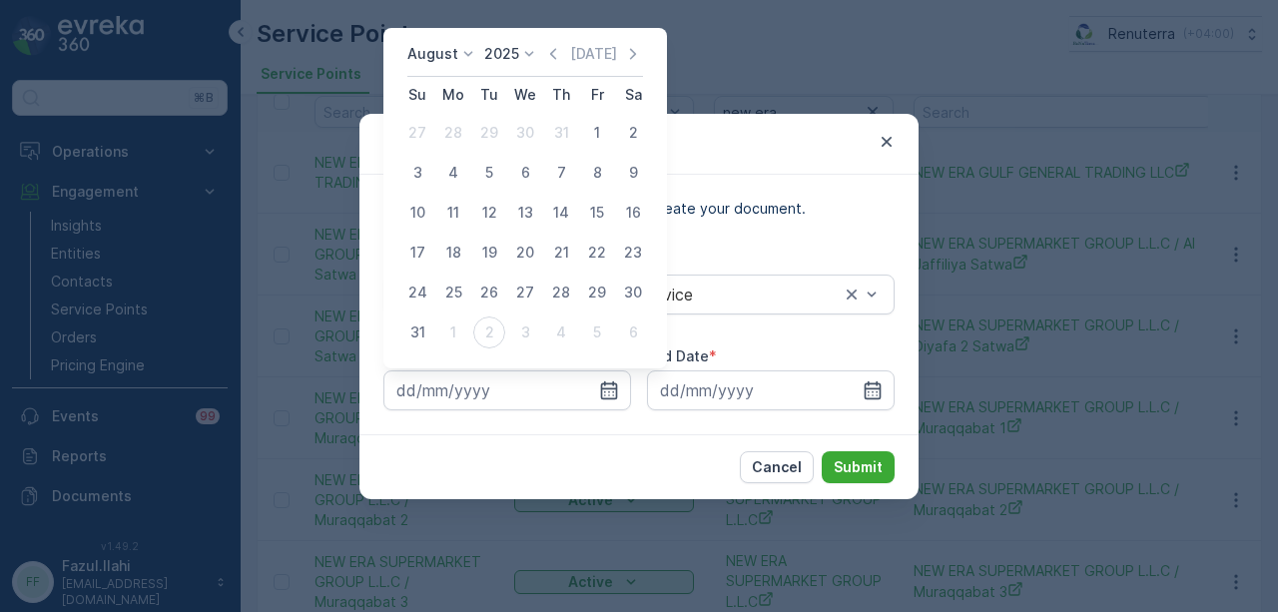
click at [577, 123] on td "31" at bounding box center [561, 133] width 36 height 40
click at [591, 145] on div "1" at bounding box center [597, 133] width 32 height 32
type input "01.08.2025"
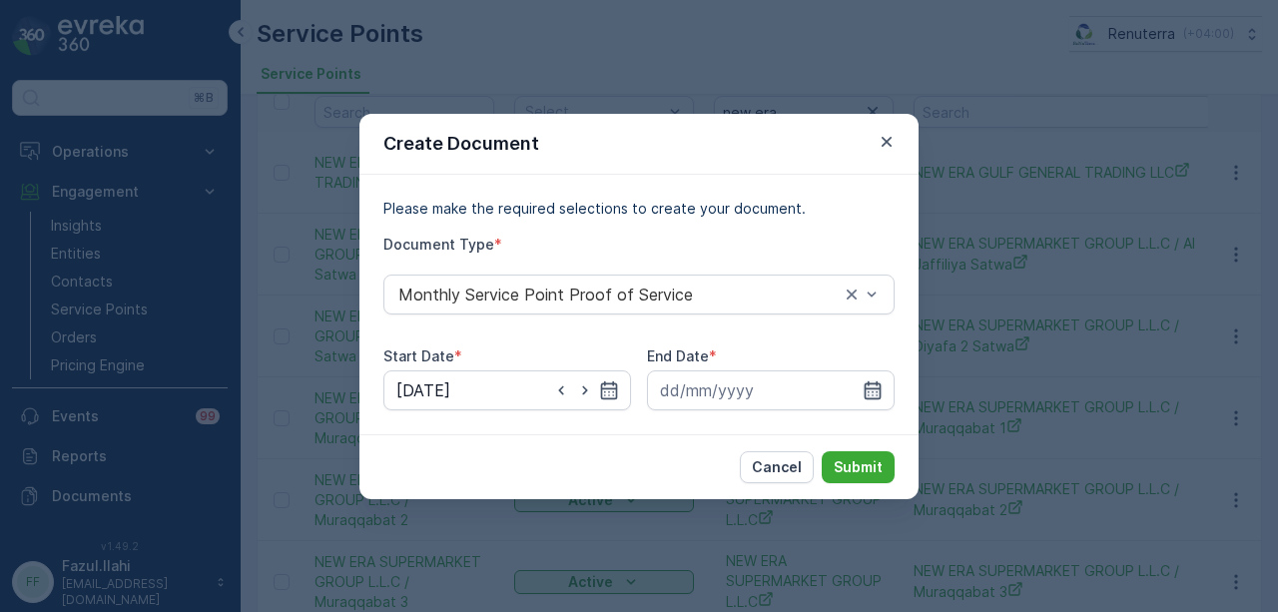
click at [880, 393] on icon "button" at bounding box center [873, 389] width 17 height 18
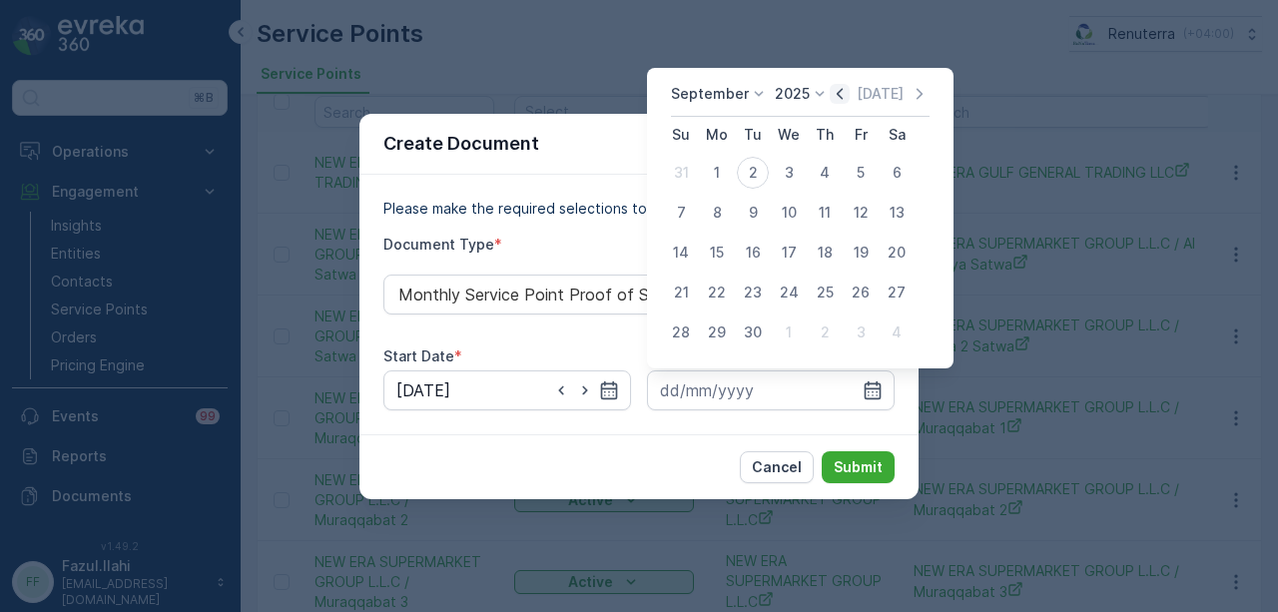
click at [834, 89] on icon "button" at bounding box center [840, 94] width 20 height 20
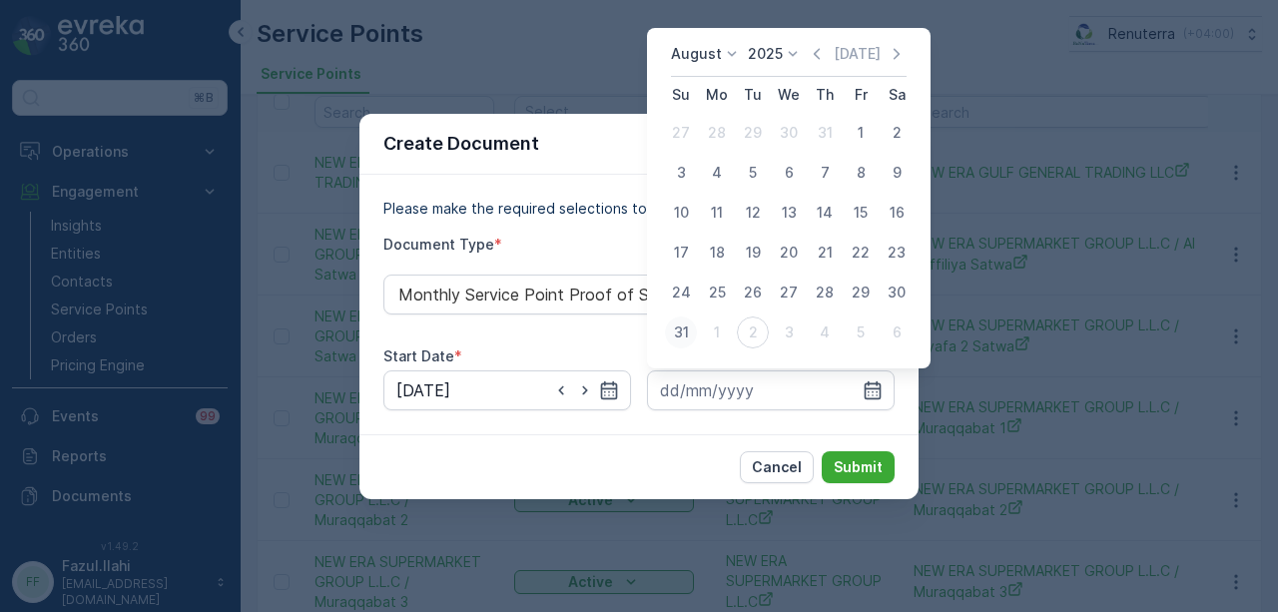
click at [695, 329] on div "31" at bounding box center [681, 333] width 32 height 32
type input "31.08.2025"
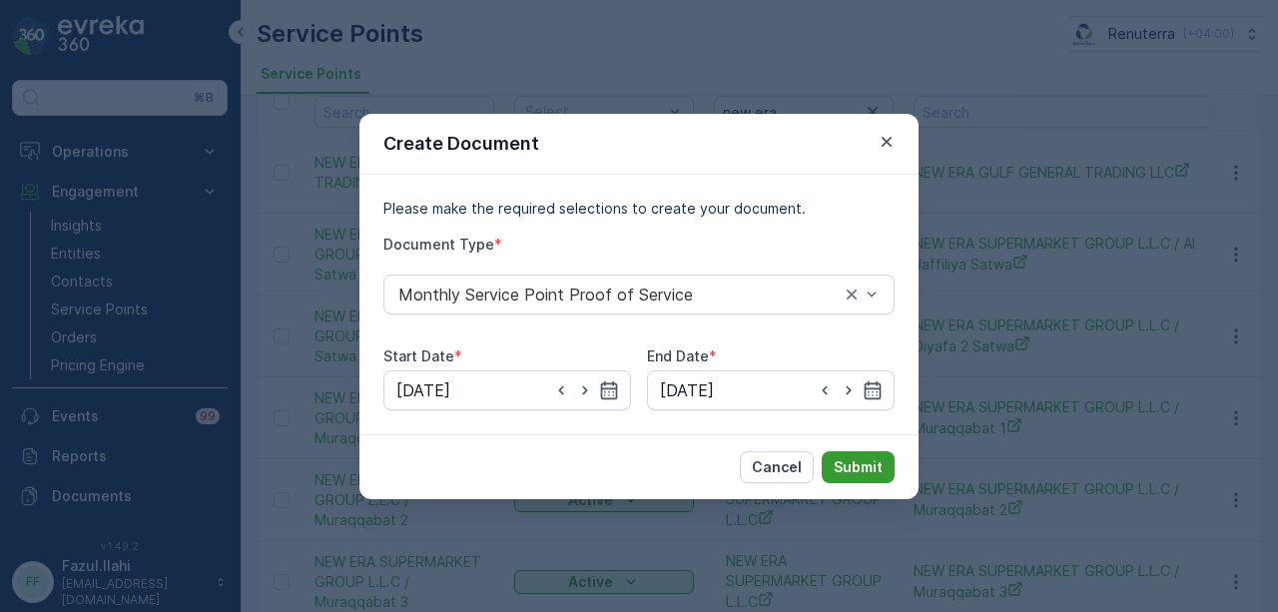
click at [865, 454] on button "Submit" at bounding box center [858, 467] width 73 height 32
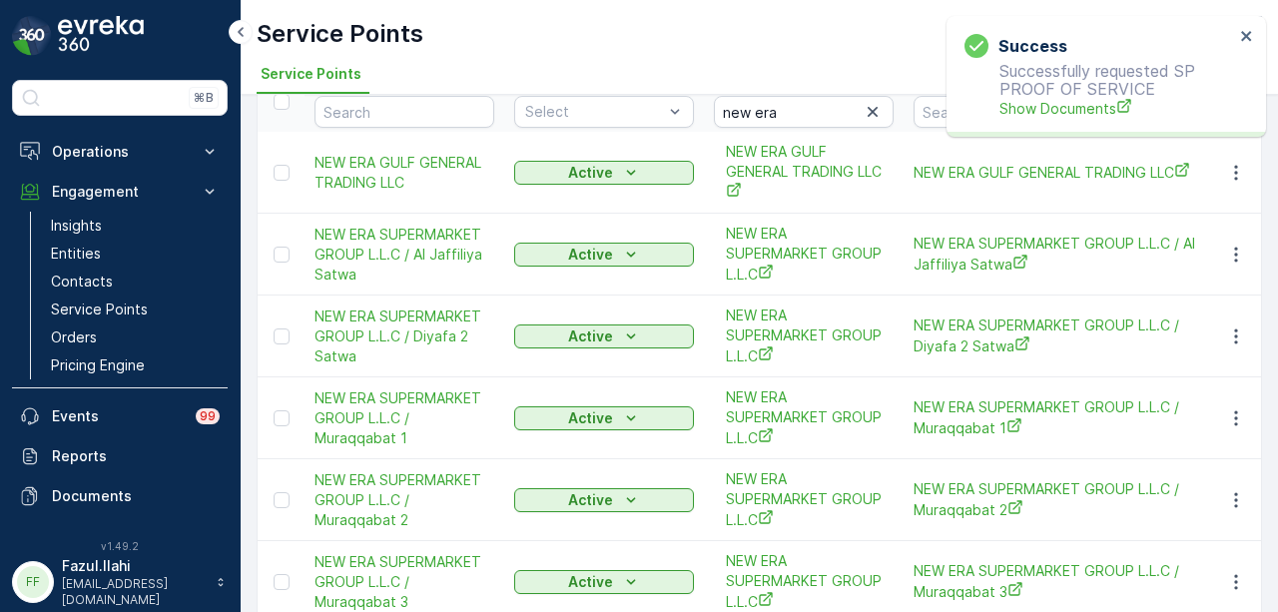
click at [1066, 120] on div "Success Successfully requested SP PROOF OF SERVICE Show Documents" at bounding box center [1100, 76] width 282 height 97
click at [1067, 117] on span "Show Documents" at bounding box center [1117, 108] width 235 height 21
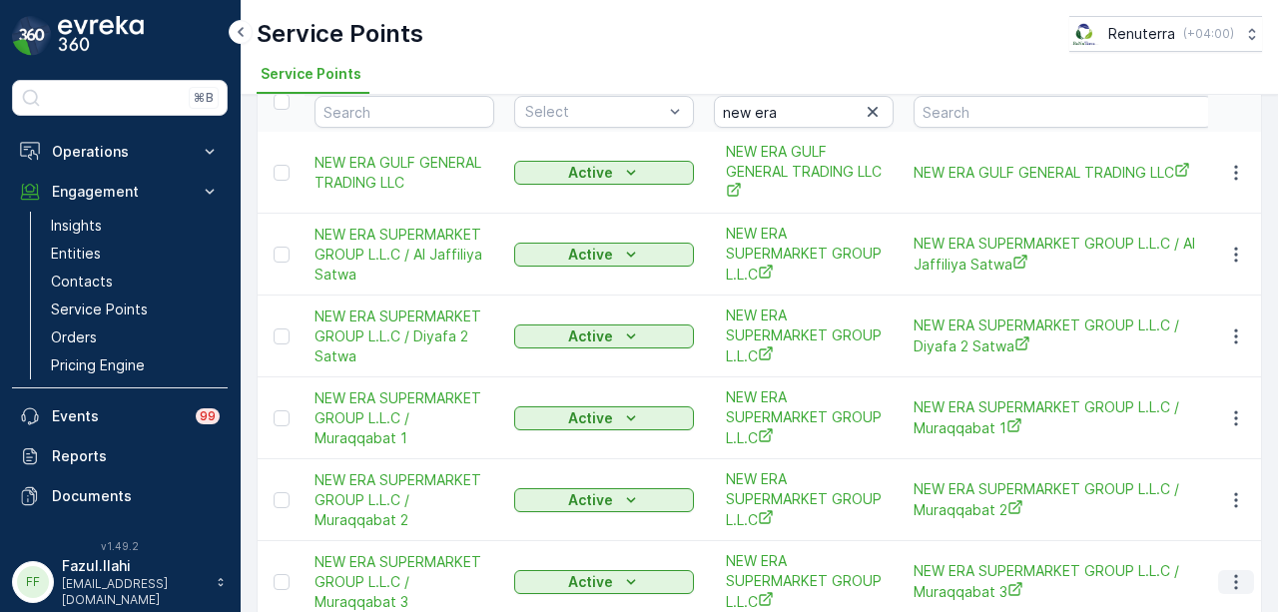
click at [1229, 572] on icon "button" at bounding box center [1236, 582] width 20 height 20
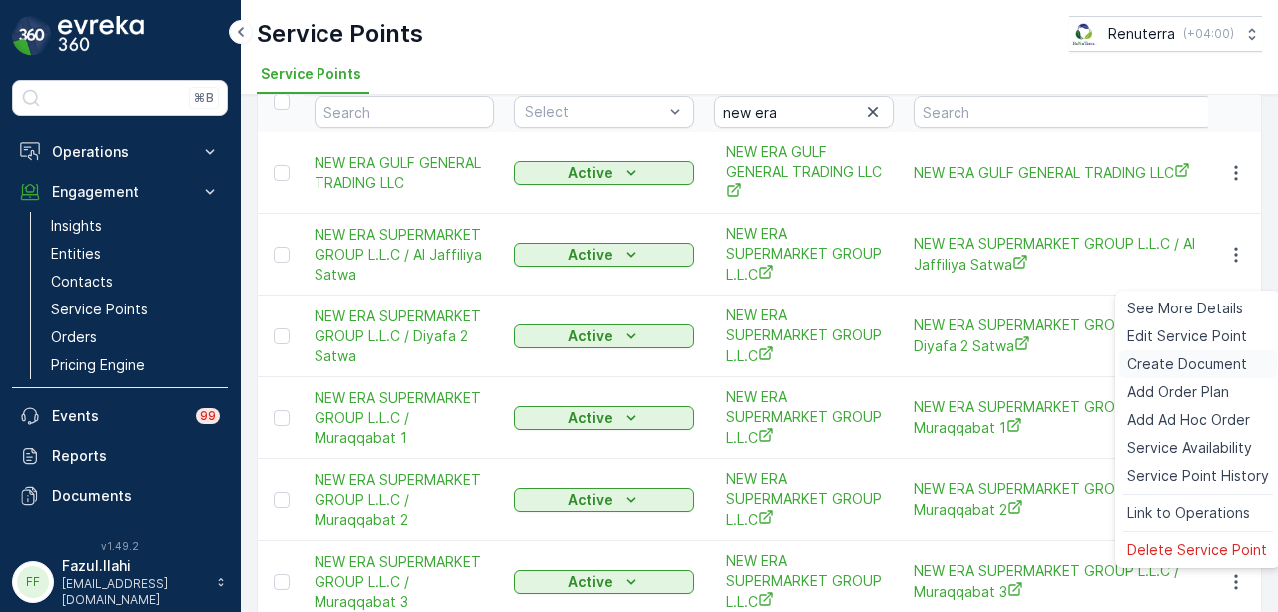
click at [1181, 368] on span "Create Document" at bounding box center [1187, 364] width 120 height 20
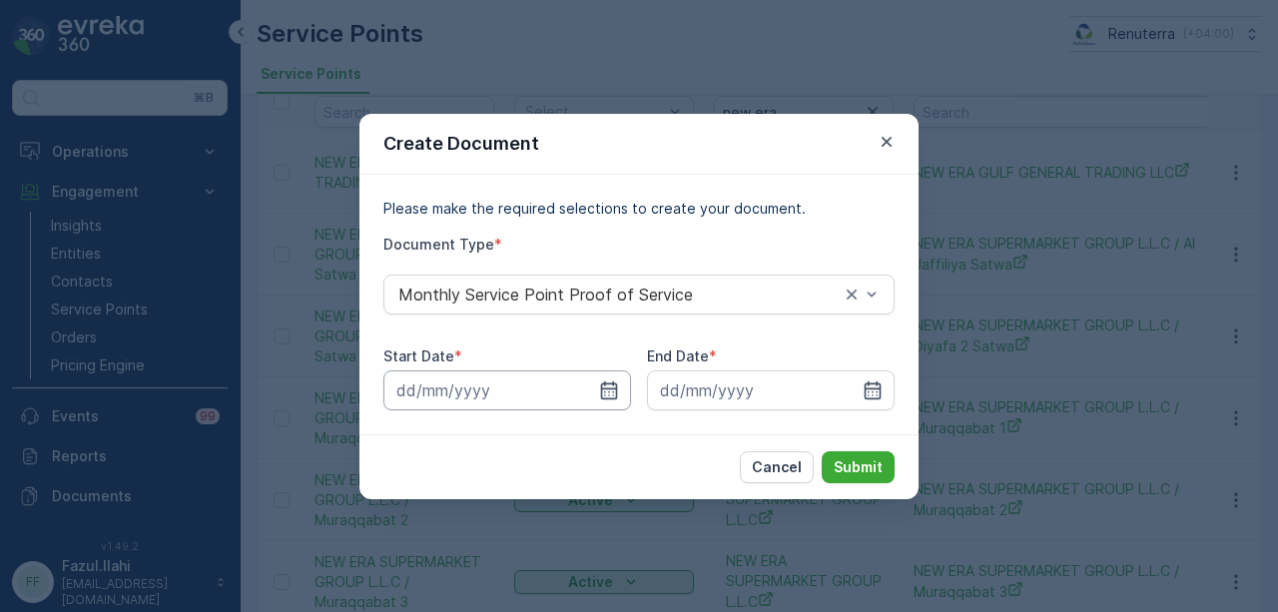
click at [601, 404] on input at bounding box center [507, 390] width 248 height 40
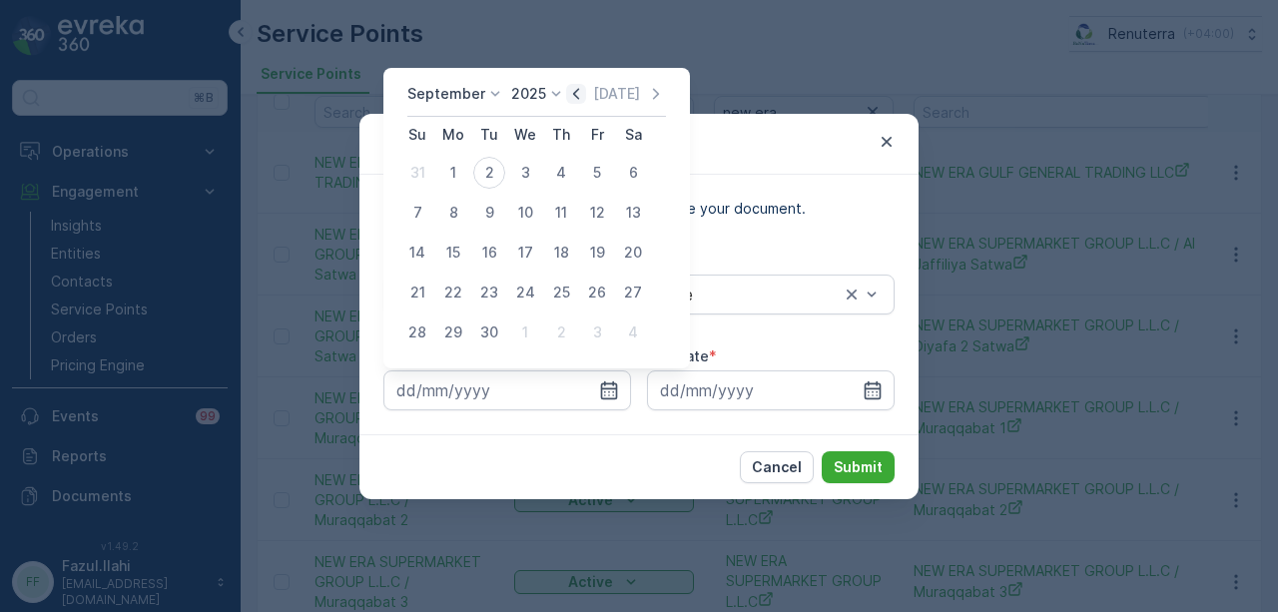
click at [577, 94] on icon "button" at bounding box center [576, 94] width 20 height 20
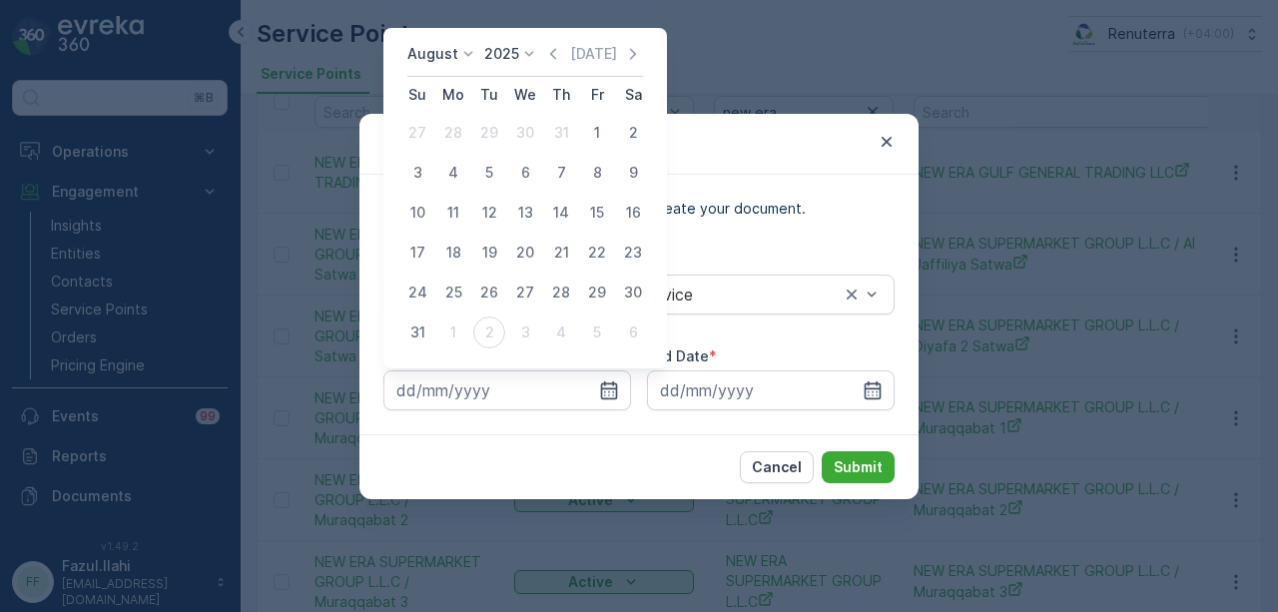
drag, startPoint x: 586, startPoint y: 123, endPoint x: 595, endPoint y: 156, distance: 34.2
click at [591, 129] on div "1" at bounding box center [597, 133] width 32 height 32
type input "01.08.2025"
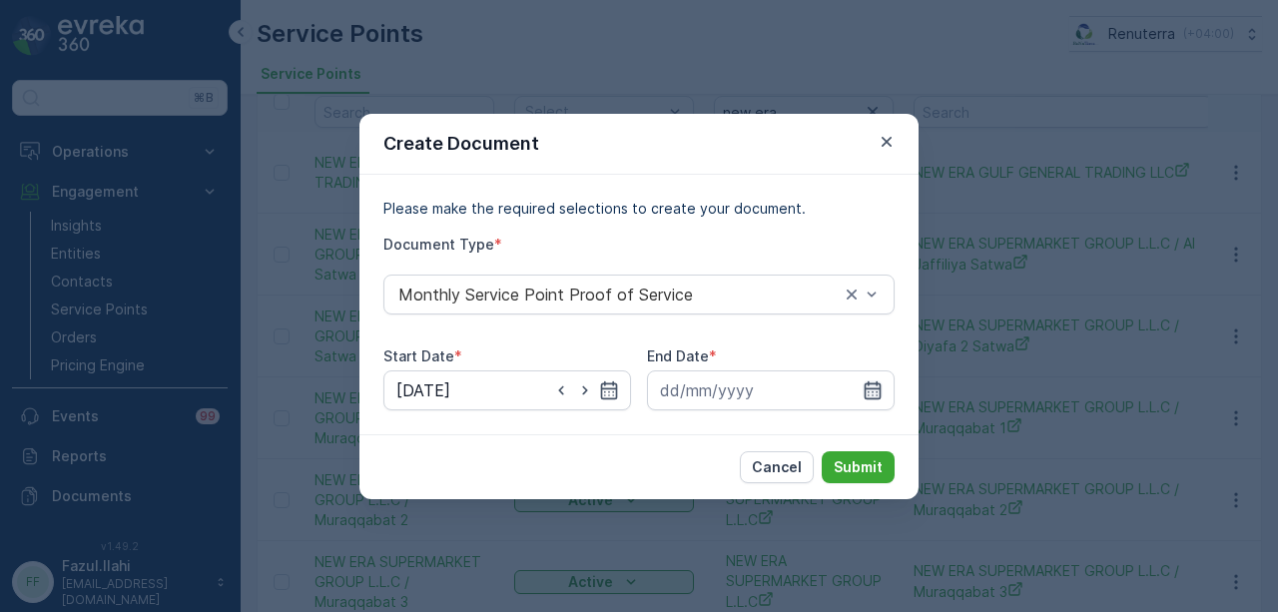
click at [873, 392] on icon "button" at bounding box center [873, 390] width 20 height 20
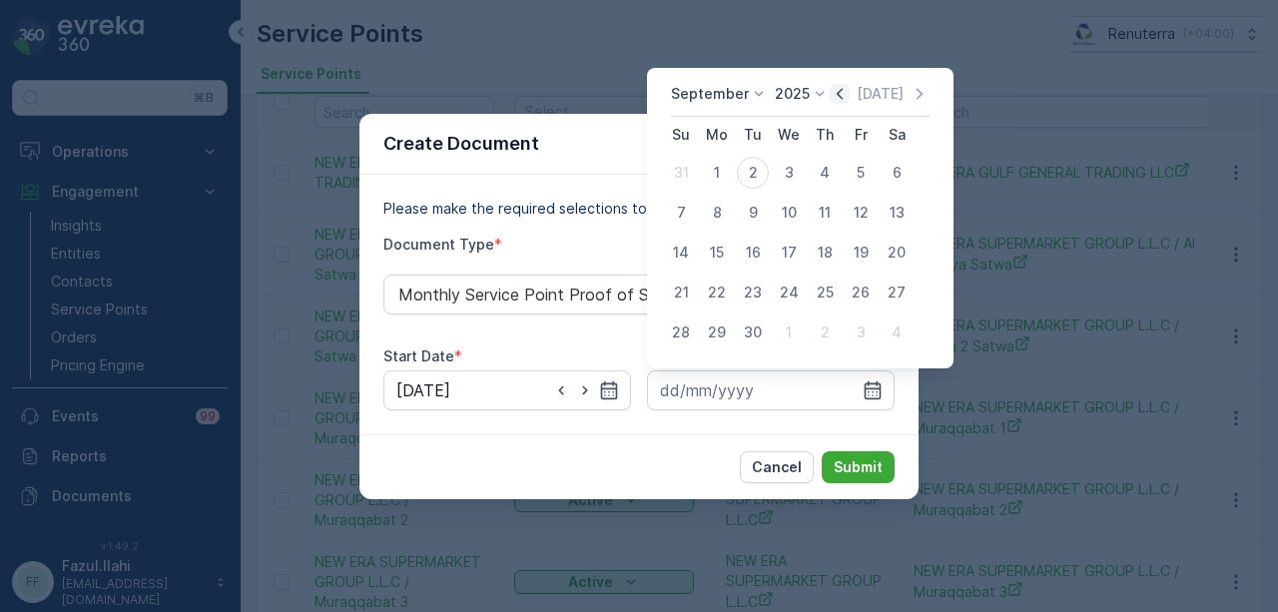
click at [832, 100] on icon "button" at bounding box center [840, 94] width 20 height 20
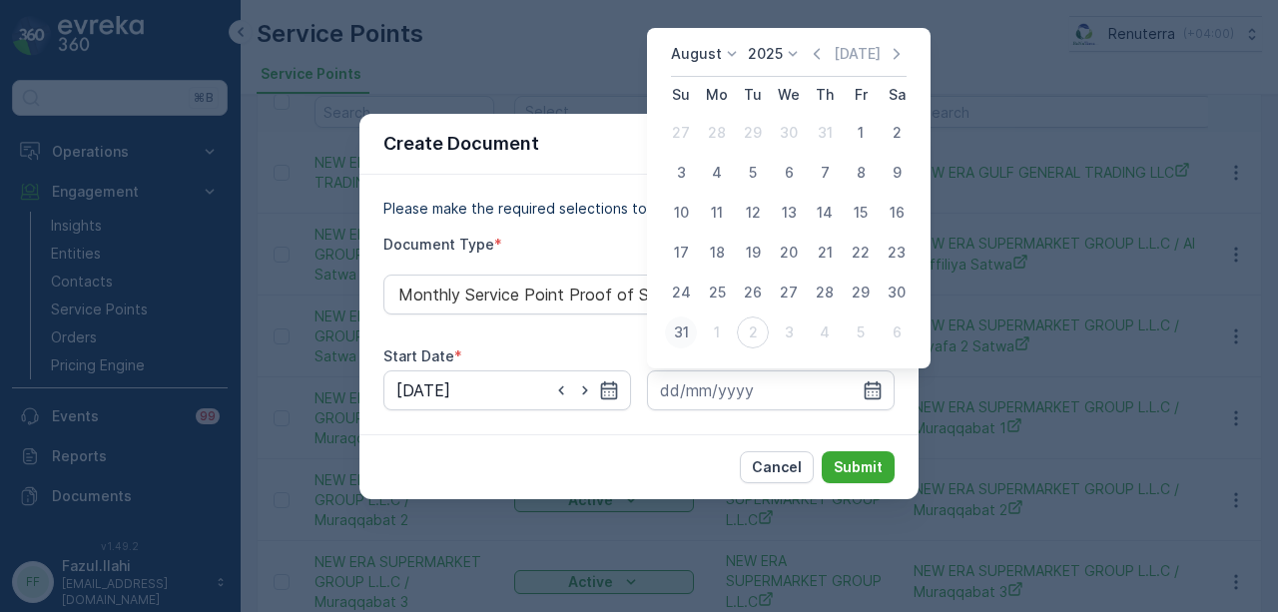
drag, startPoint x: 690, startPoint y: 337, endPoint x: 834, endPoint y: 442, distance: 178.5
click at [693, 341] on div "31" at bounding box center [681, 333] width 32 height 32
type input "31.08.2025"
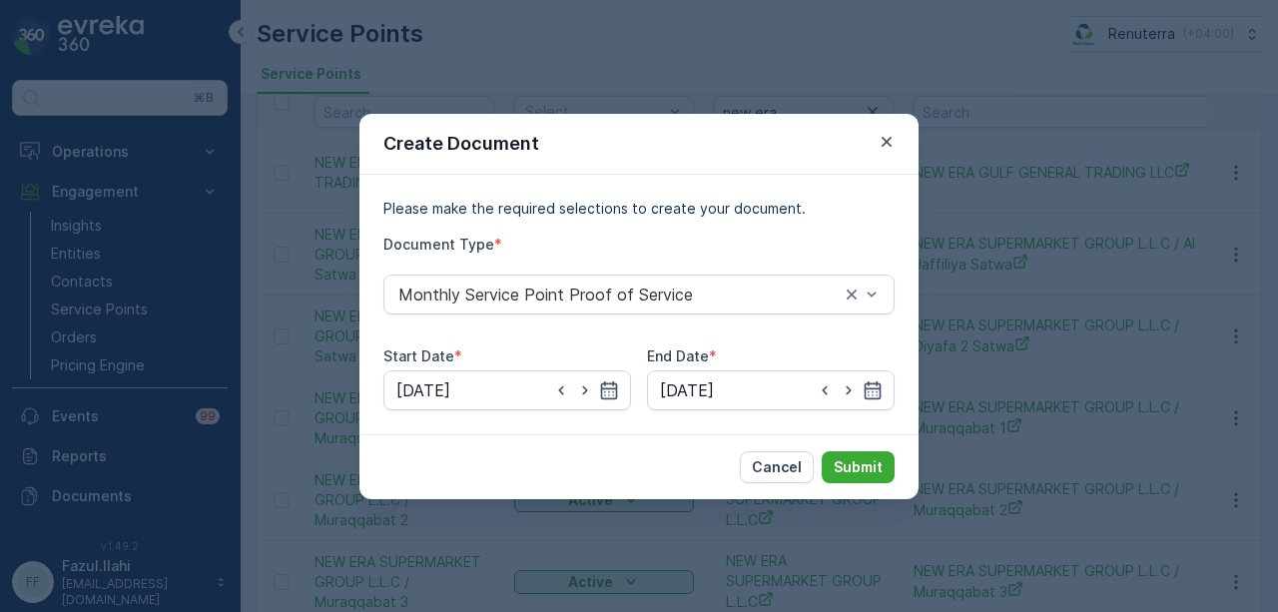
click at [841, 447] on div "Cancel Submit" at bounding box center [638, 466] width 559 height 65
click at [850, 463] on p "Submit" at bounding box center [858, 467] width 49 height 20
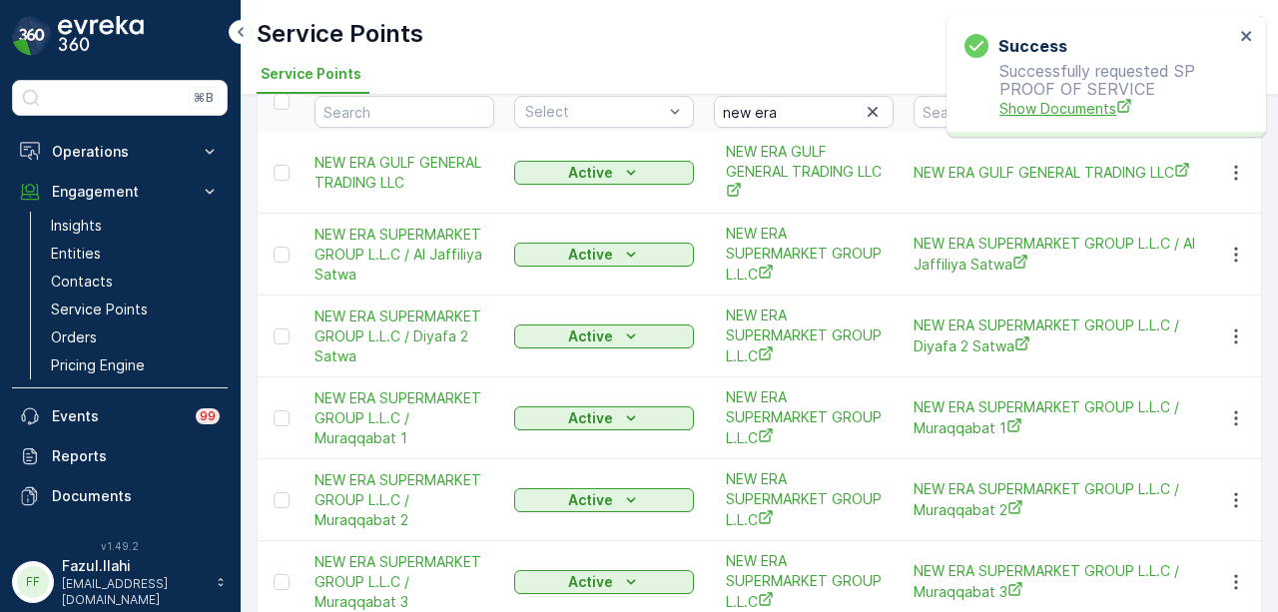
click at [1062, 115] on span "Show Documents" at bounding box center [1117, 108] width 235 height 21
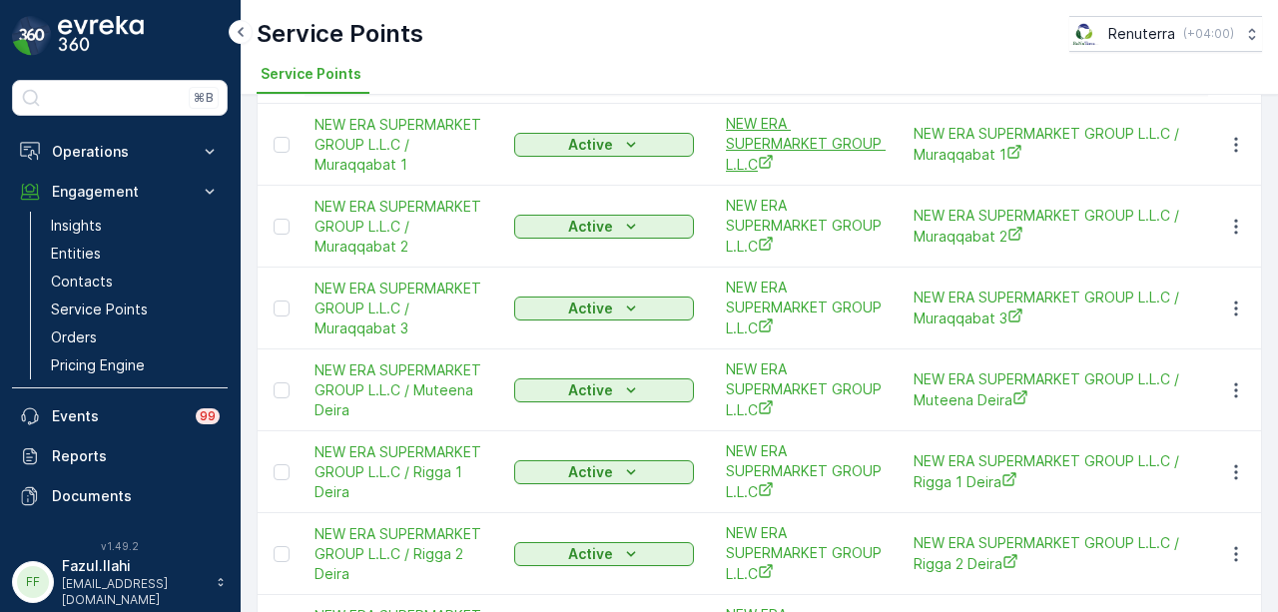
scroll to position [399, 0]
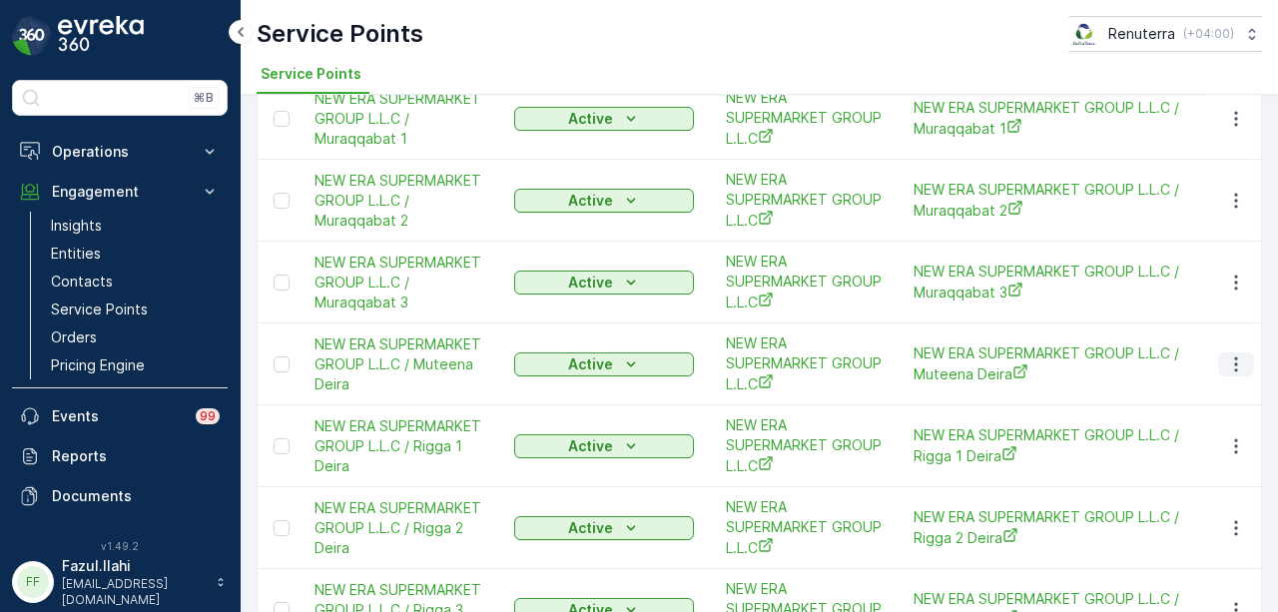
click at [1229, 356] on icon "button" at bounding box center [1236, 364] width 20 height 20
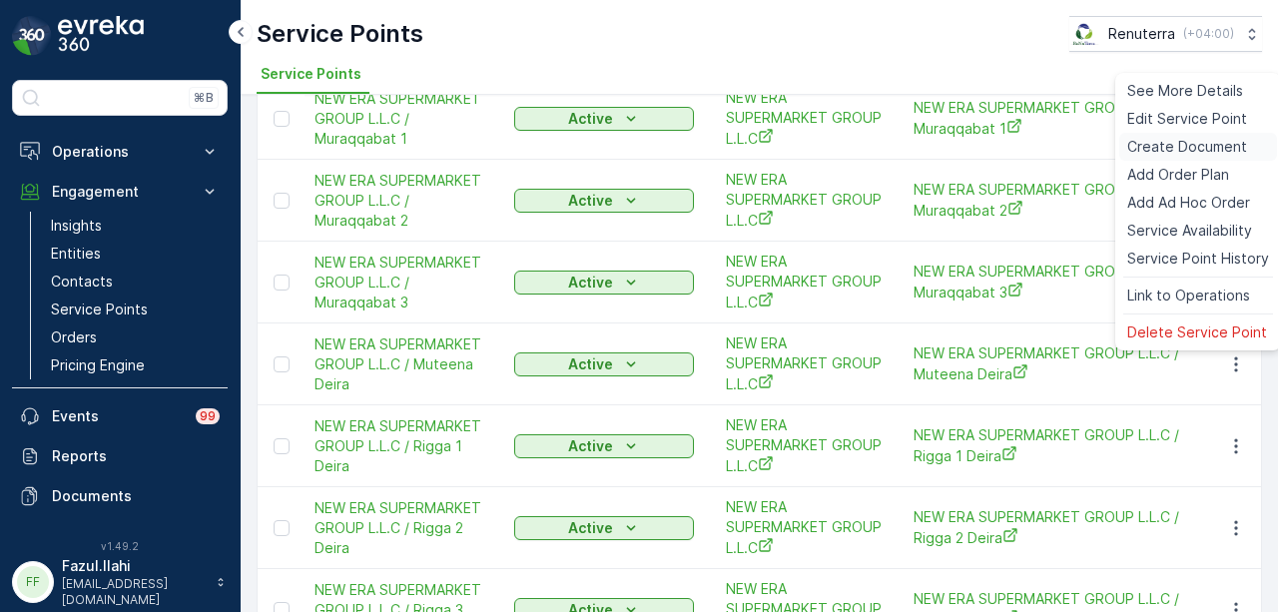
click at [1228, 147] on span "Create Document" at bounding box center [1187, 147] width 120 height 20
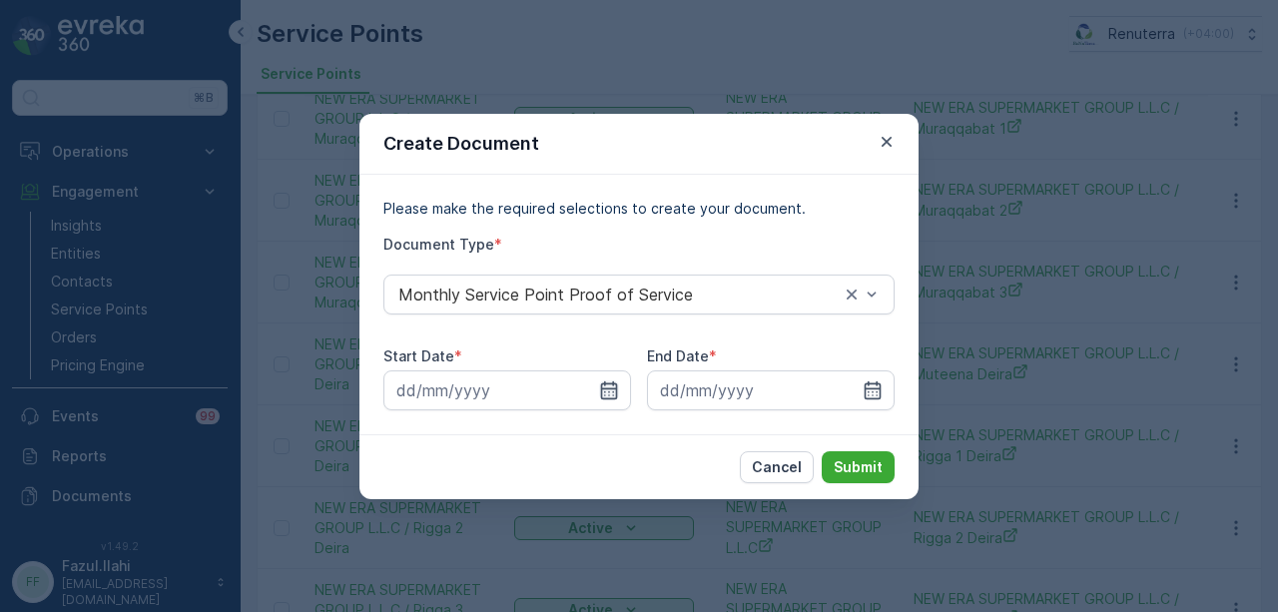
click at [611, 384] on icon "button" at bounding box center [609, 390] width 20 height 20
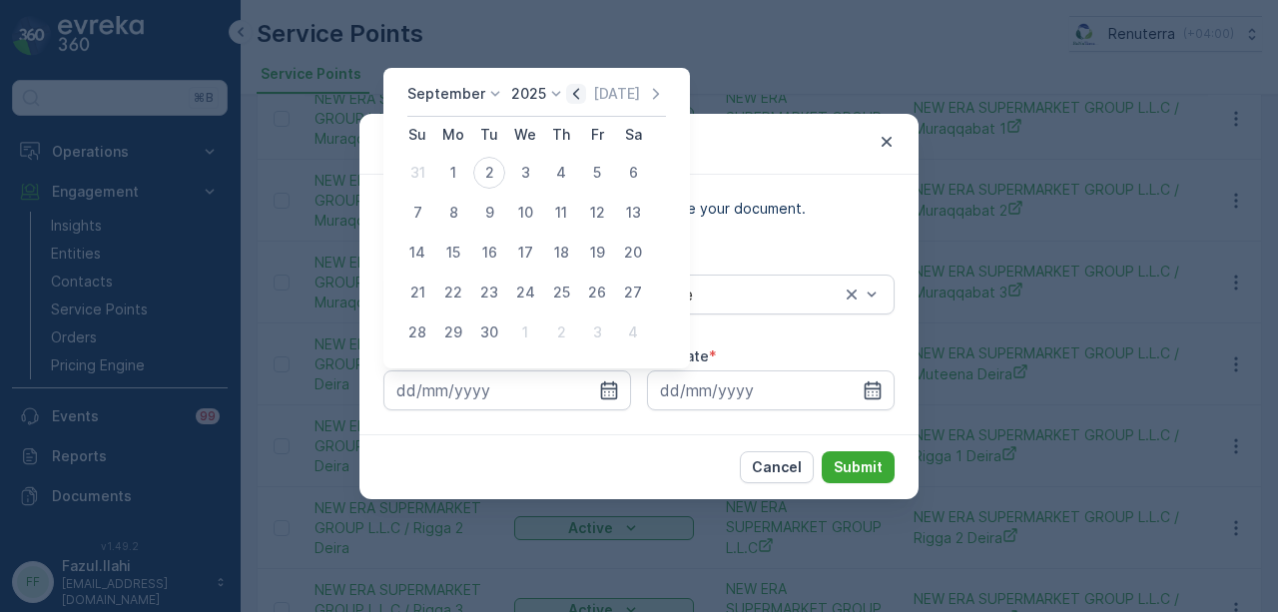
click at [574, 87] on icon "button" at bounding box center [576, 94] width 20 height 20
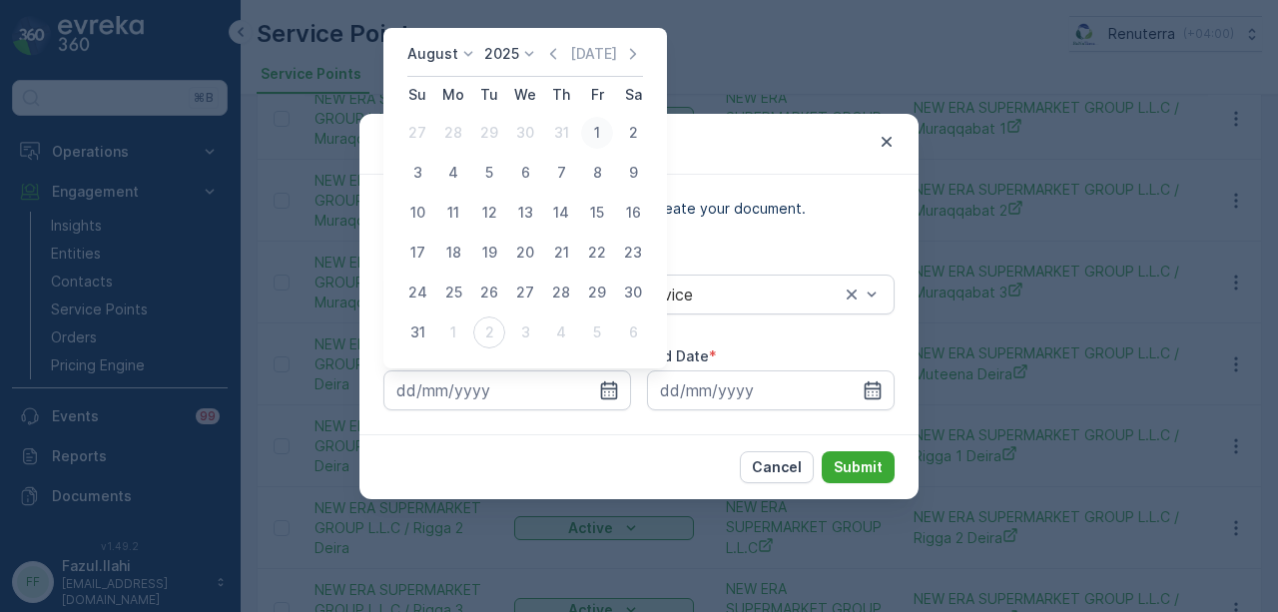
click at [604, 133] on div "1" at bounding box center [597, 133] width 32 height 32
type input "01.08.2025"
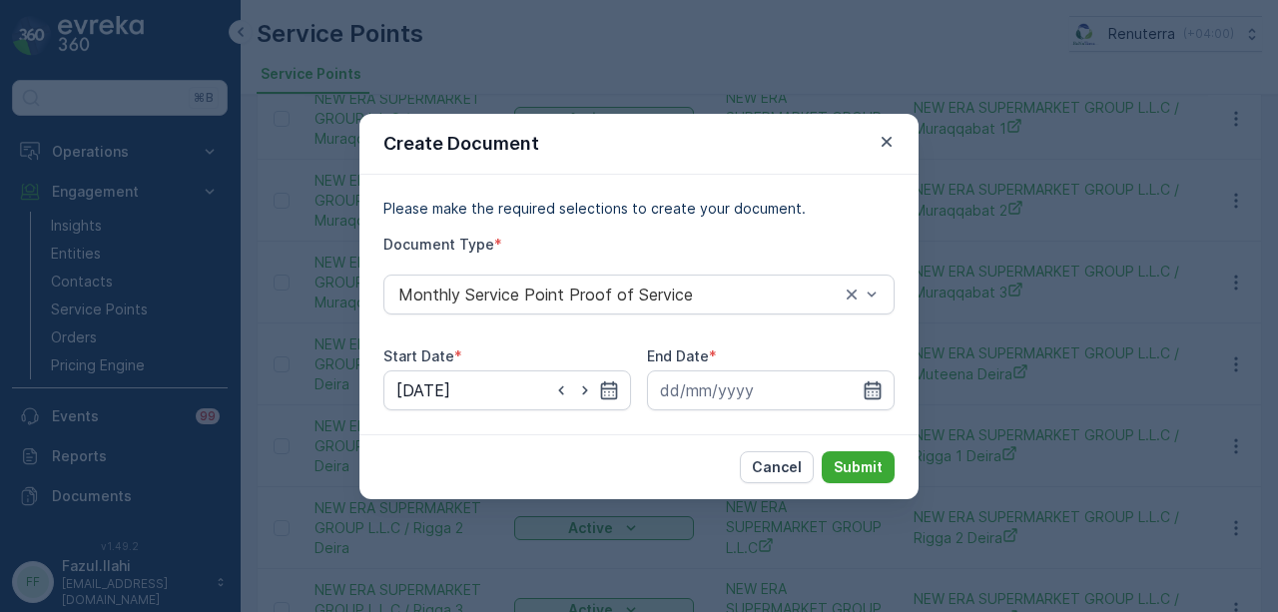
click at [873, 389] on icon "button" at bounding box center [873, 390] width 20 height 20
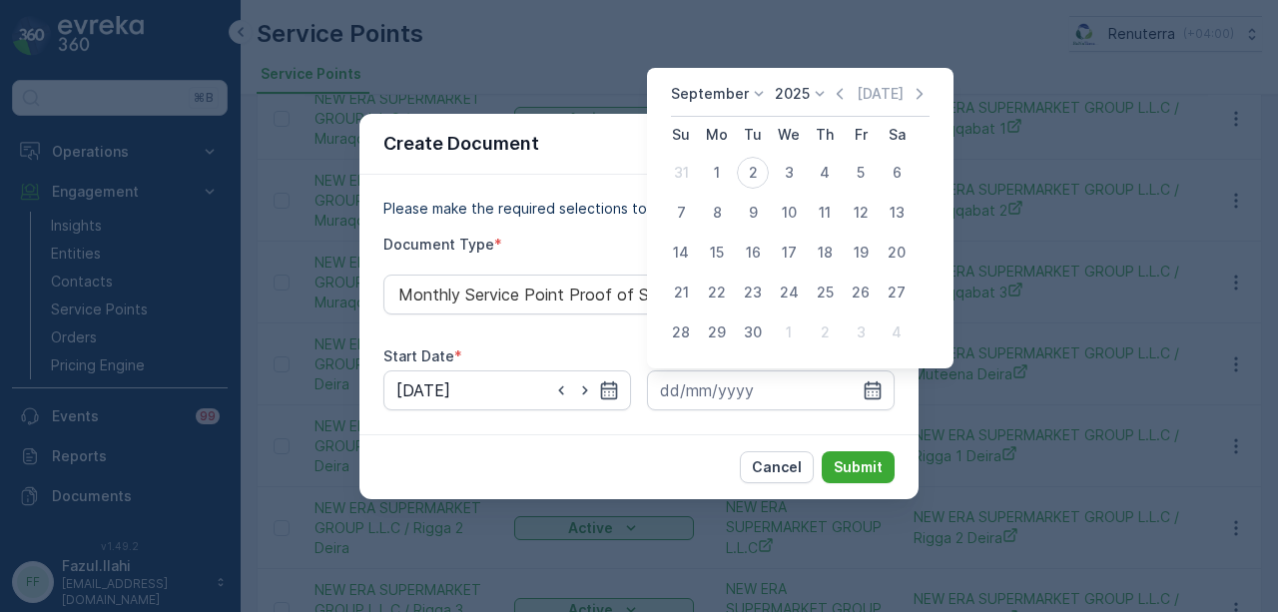
drag, startPoint x: 833, startPoint y: 92, endPoint x: 825, endPoint y: 103, distance: 13.6
click at [834, 92] on icon "button" at bounding box center [840, 94] width 20 height 20
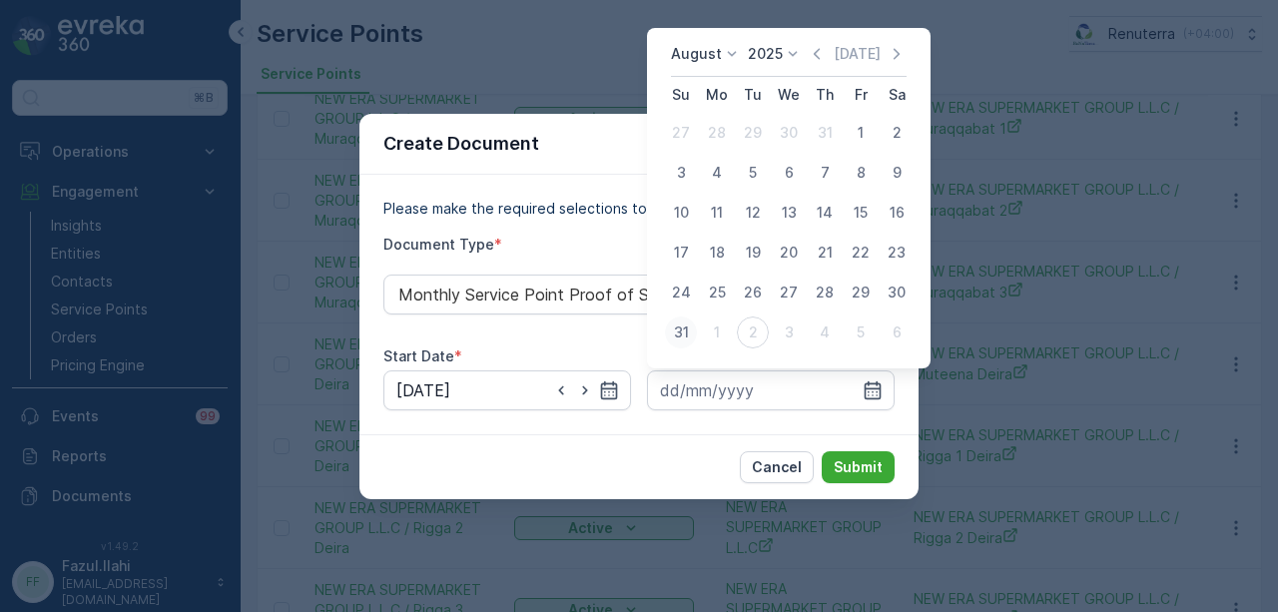
click at [696, 331] on div "31" at bounding box center [681, 333] width 32 height 32
type input "31.08.2025"
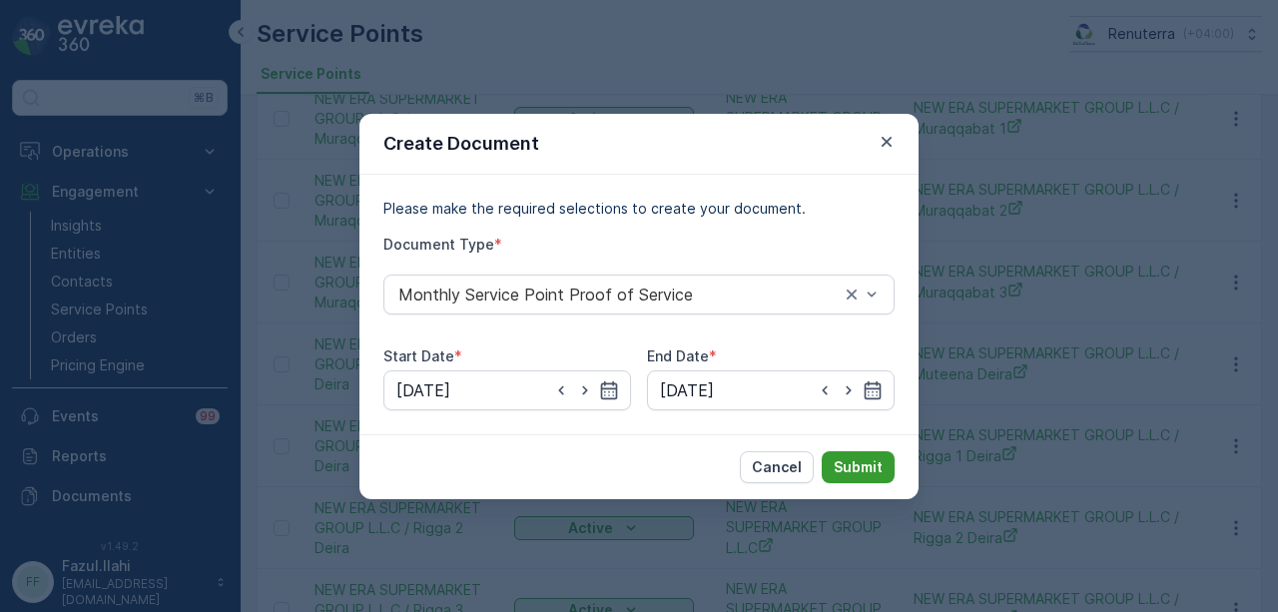
click at [866, 459] on p "Submit" at bounding box center [858, 467] width 49 height 20
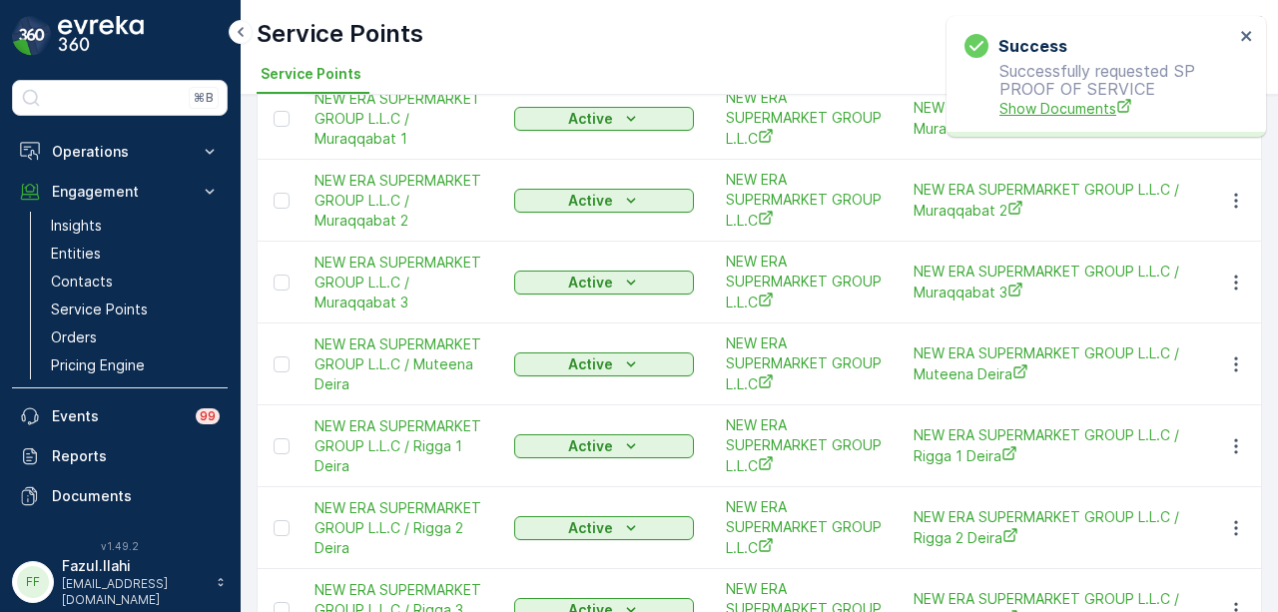
click at [1037, 112] on span "Show Documents" at bounding box center [1117, 108] width 235 height 21
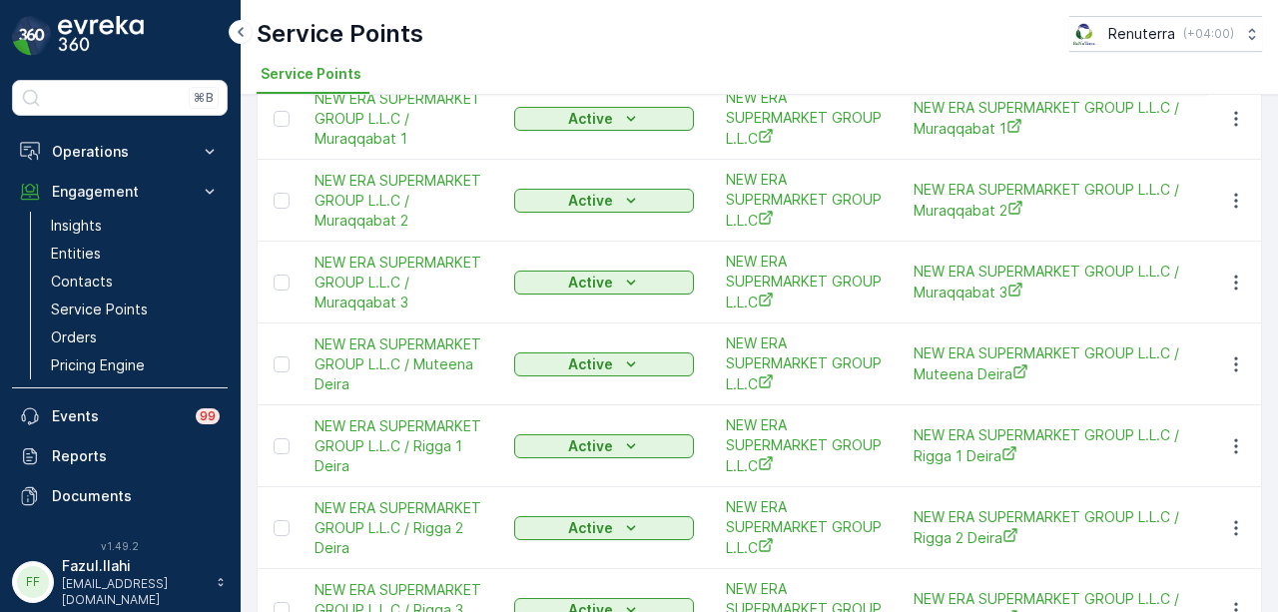
scroll to position [0, 0]
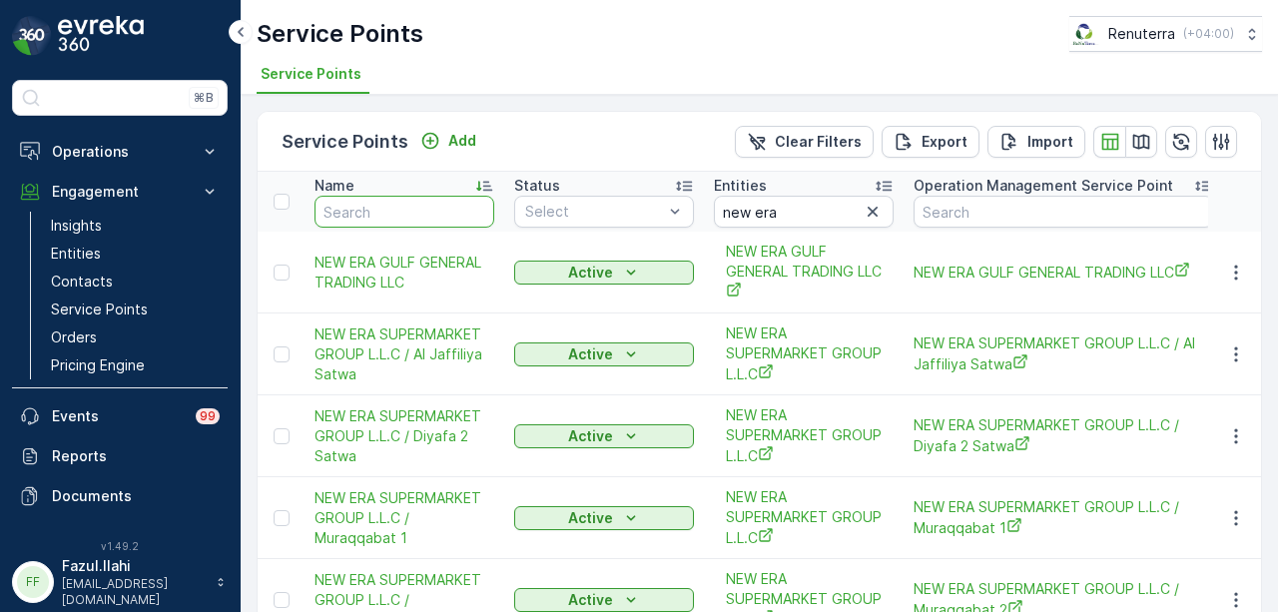
click at [435, 212] on input "text" at bounding box center [405, 212] width 180 height 32
type input "rigga"
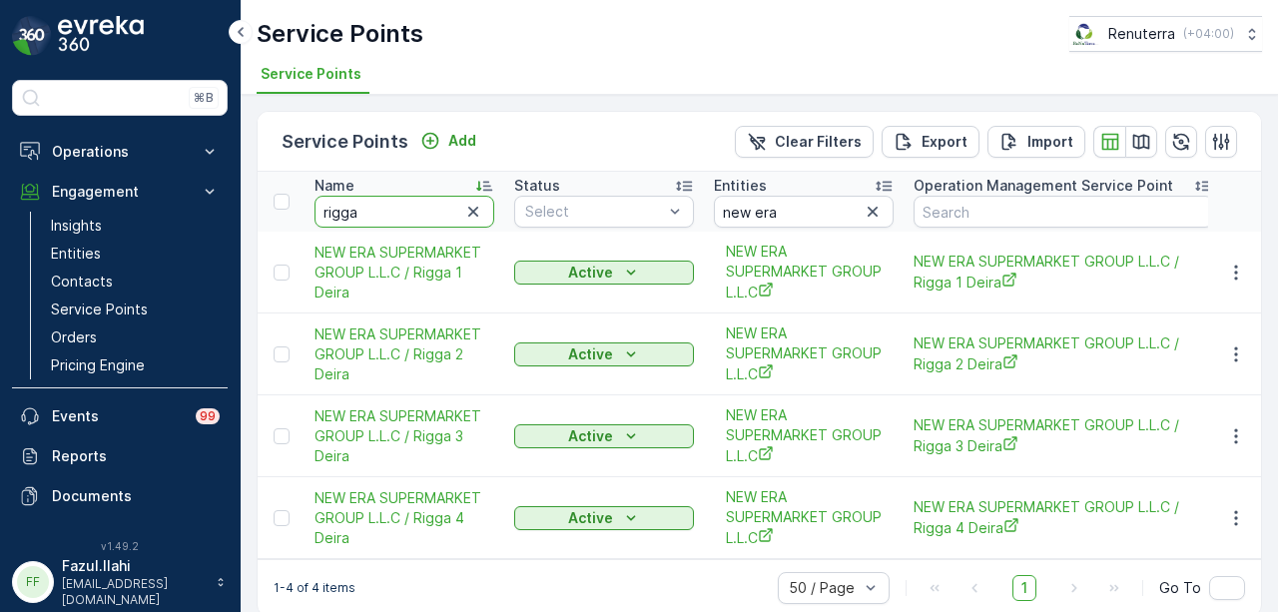
click at [435, 212] on input "rigga" at bounding box center [405, 212] width 180 height 32
type input "rigga 2"
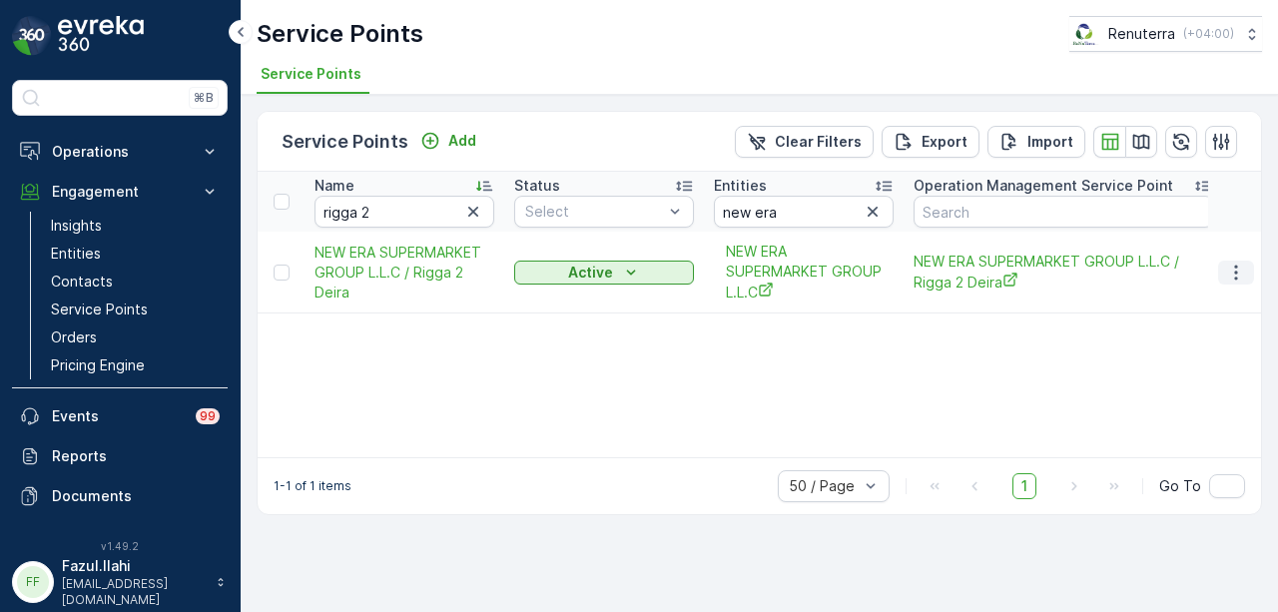
click at [1232, 275] on icon "button" at bounding box center [1236, 273] width 20 height 20
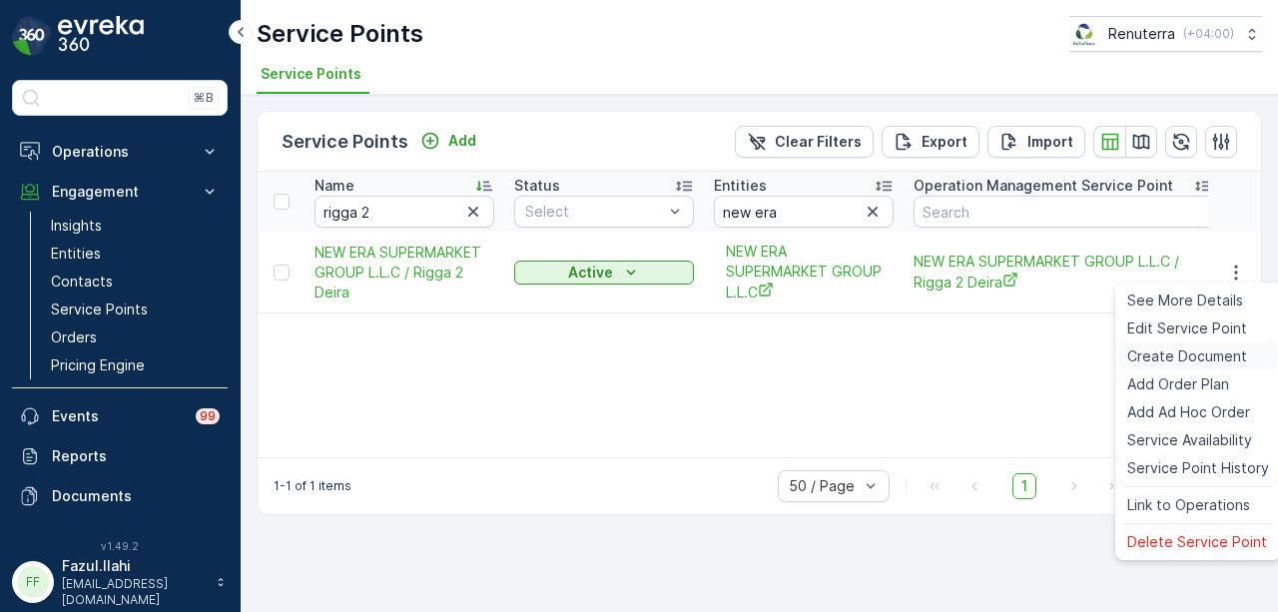
click at [1227, 360] on span "Create Document" at bounding box center [1187, 356] width 120 height 20
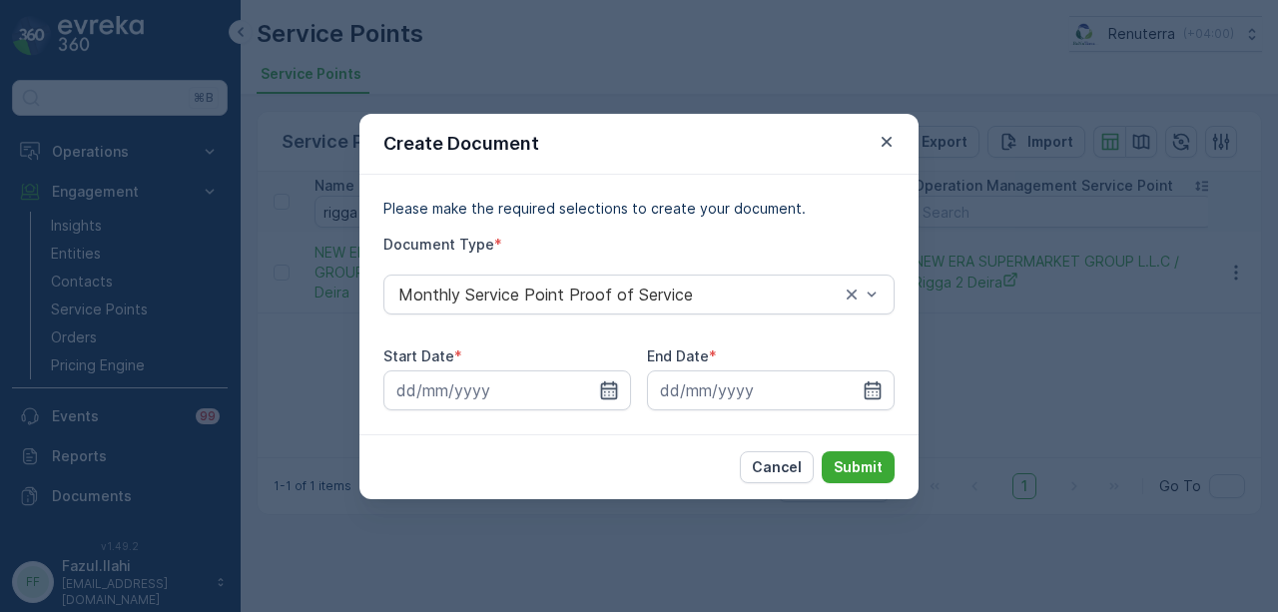
click at [609, 390] on icon "button" at bounding box center [609, 389] width 17 height 18
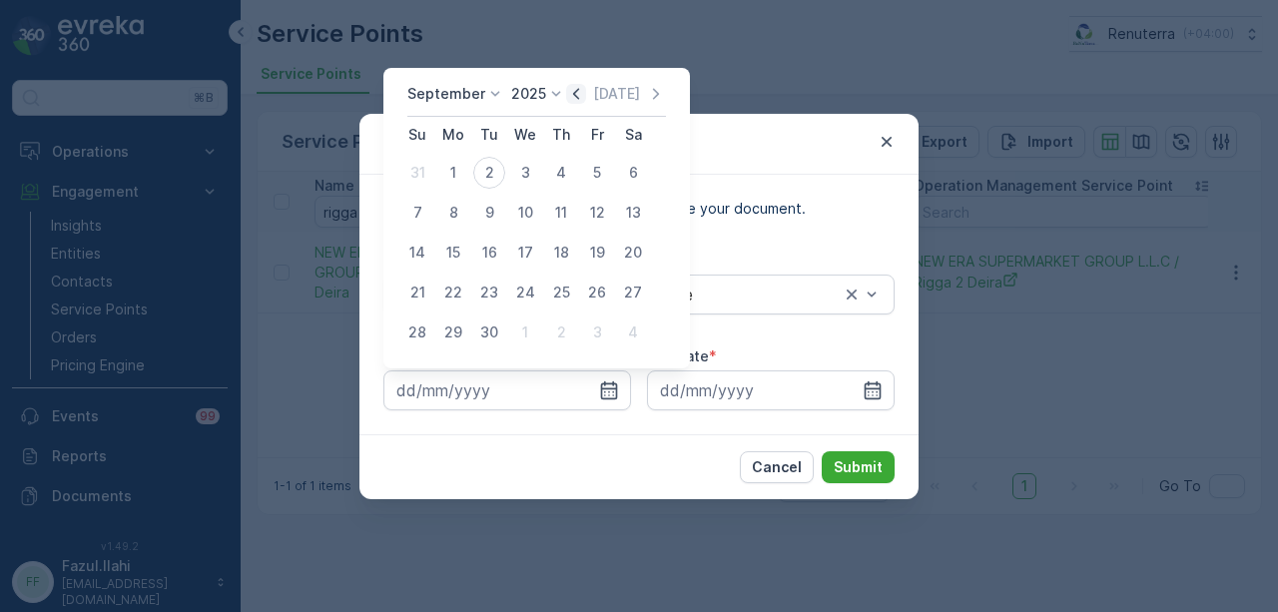
click at [573, 97] on icon "button" at bounding box center [576, 93] width 6 height 11
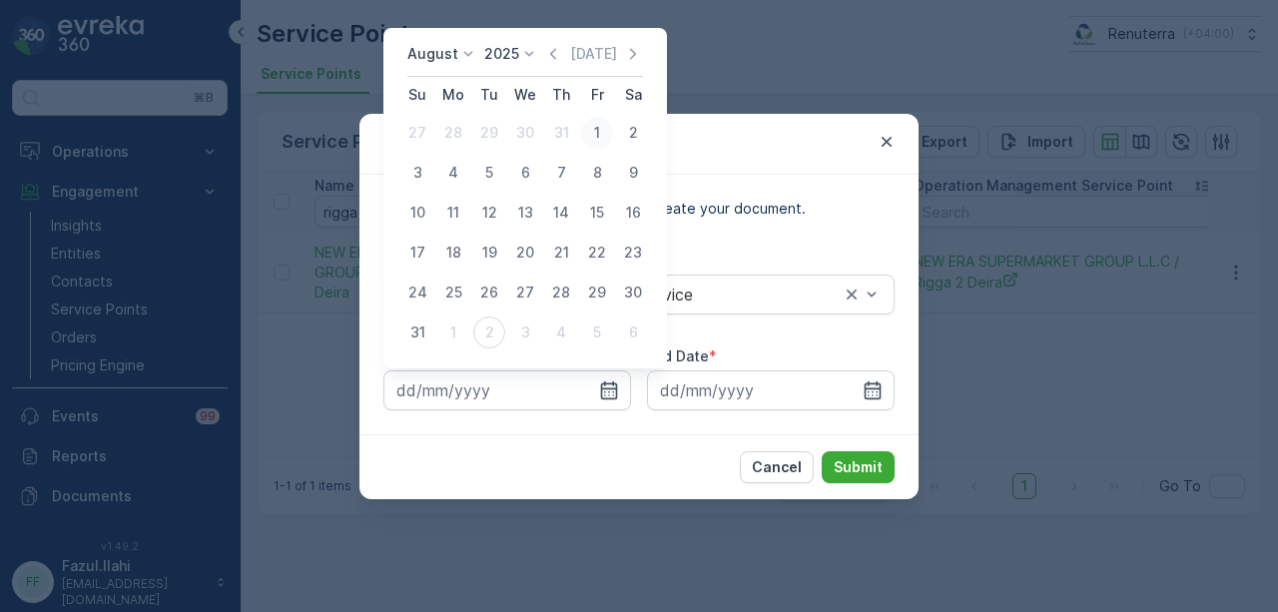
click at [597, 140] on div "1" at bounding box center [597, 133] width 32 height 32
type input "01.08.2025"
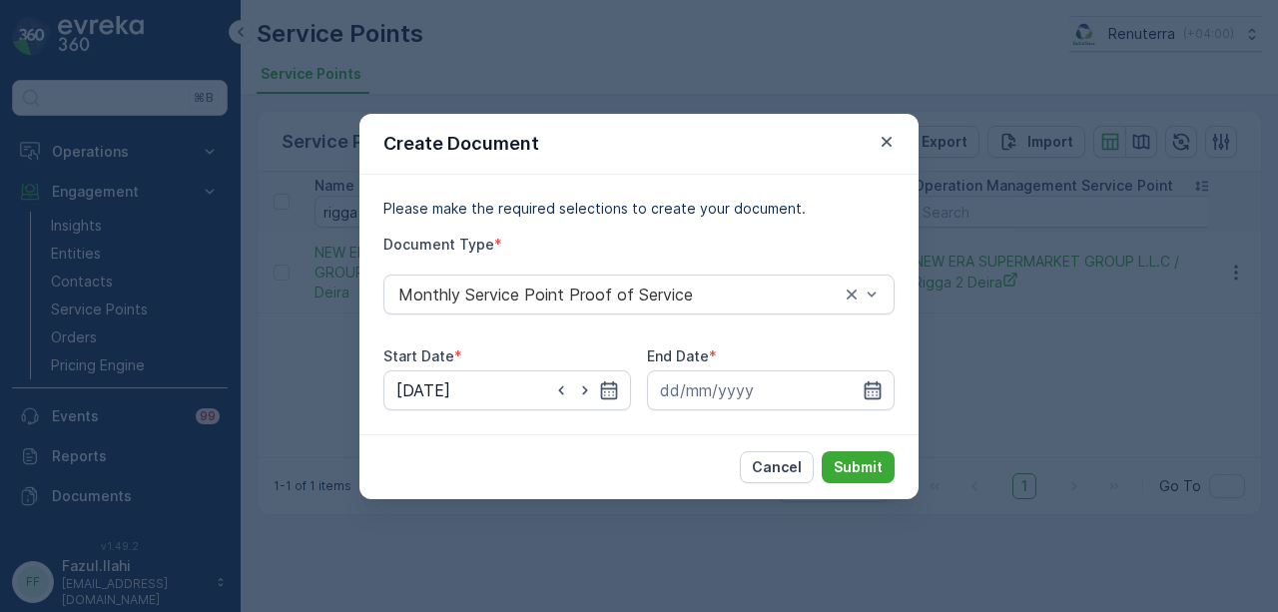
click at [863, 391] on icon "button" at bounding box center [873, 390] width 20 height 20
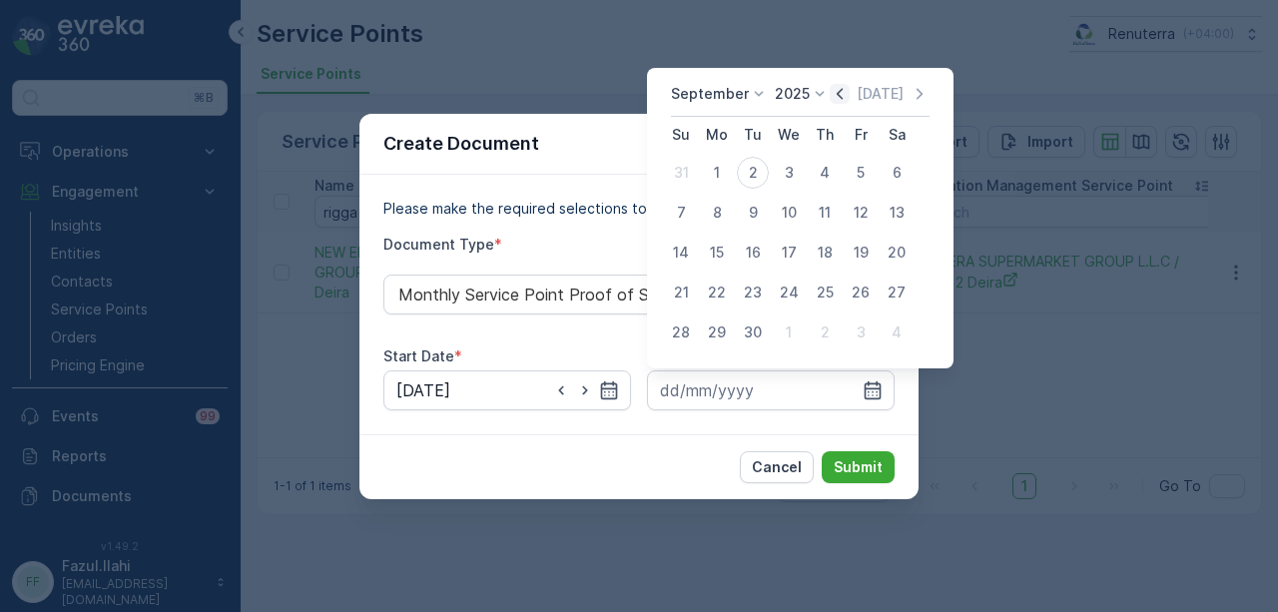
click at [835, 97] on icon "button" at bounding box center [840, 94] width 20 height 20
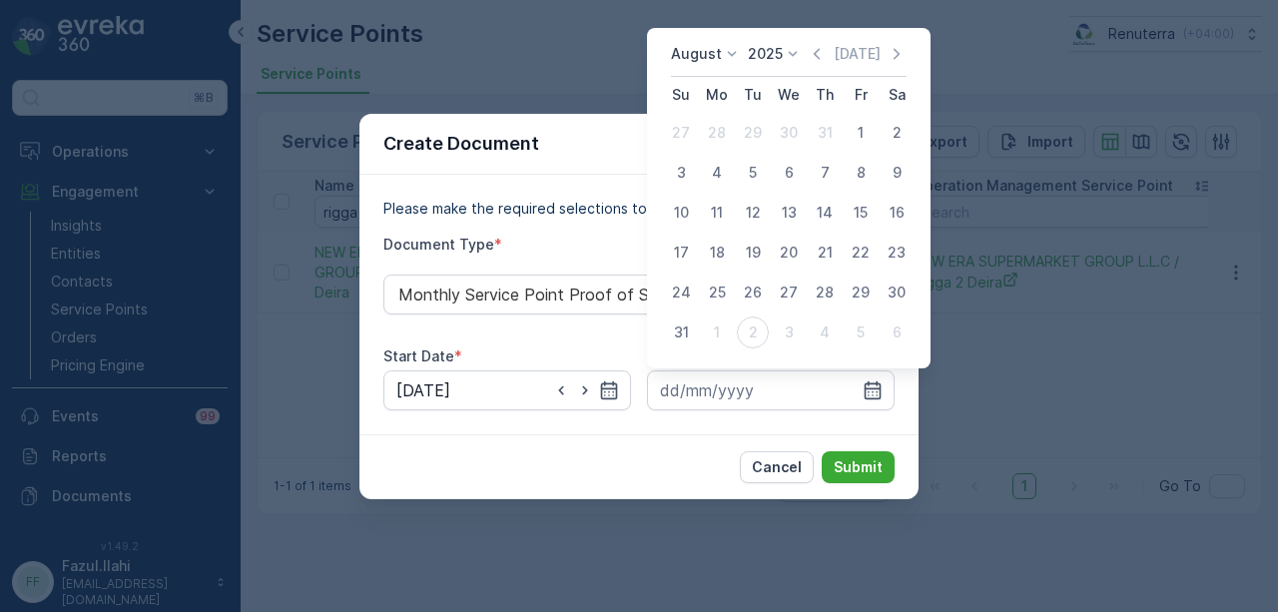
drag, startPoint x: 684, startPoint y: 334, endPoint x: 799, endPoint y: 444, distance: 159.6
click at [694, 343] on button "31" at bounding box center [681, 333] width 36 height 36
type input "31.08.2025"
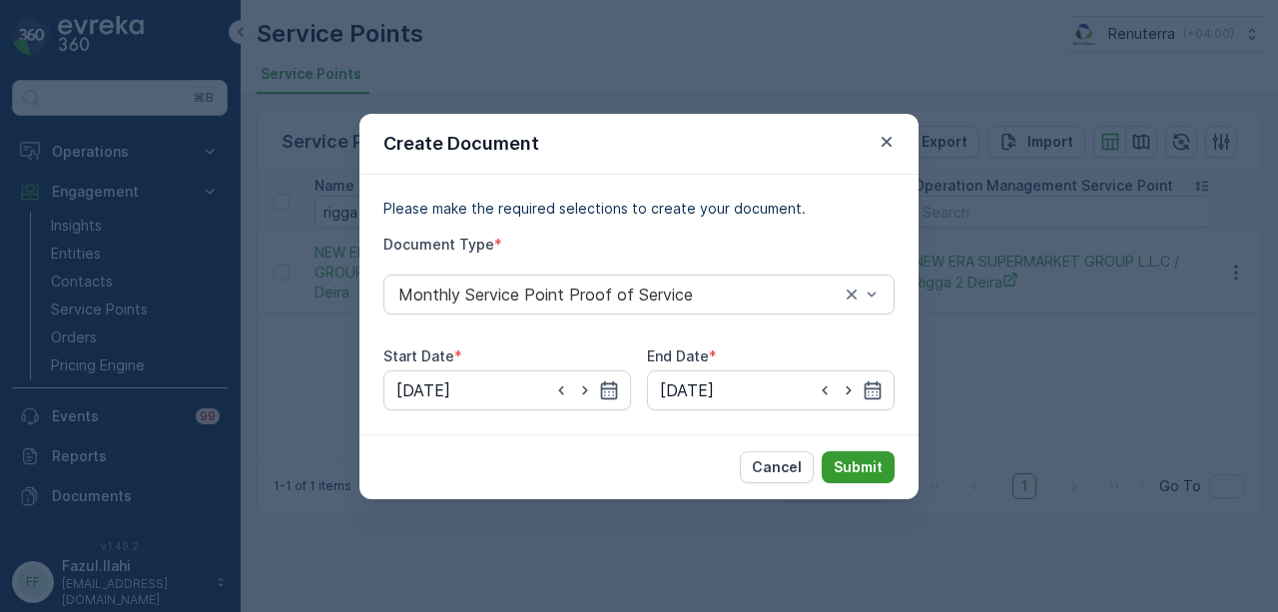
click at [859, 460] on p "Submit" at bounding box center [858, 467] width 49 height 20
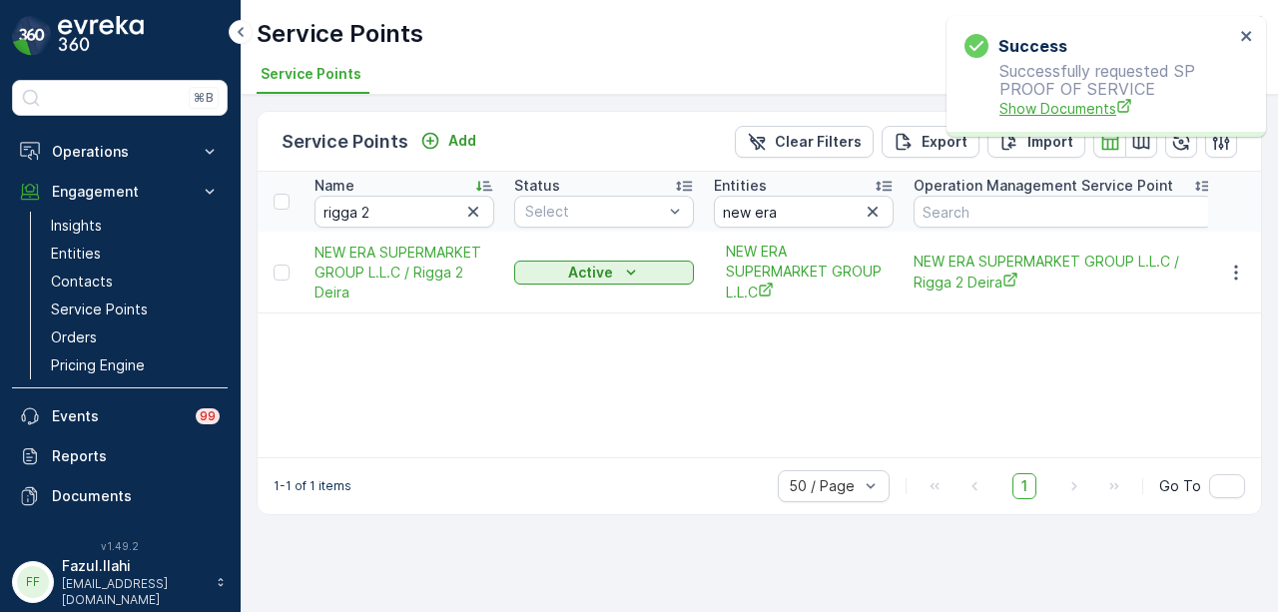
click at [1098, 106] on span "Show Documents" at bounding box center [1117, 108] width 235 height 21
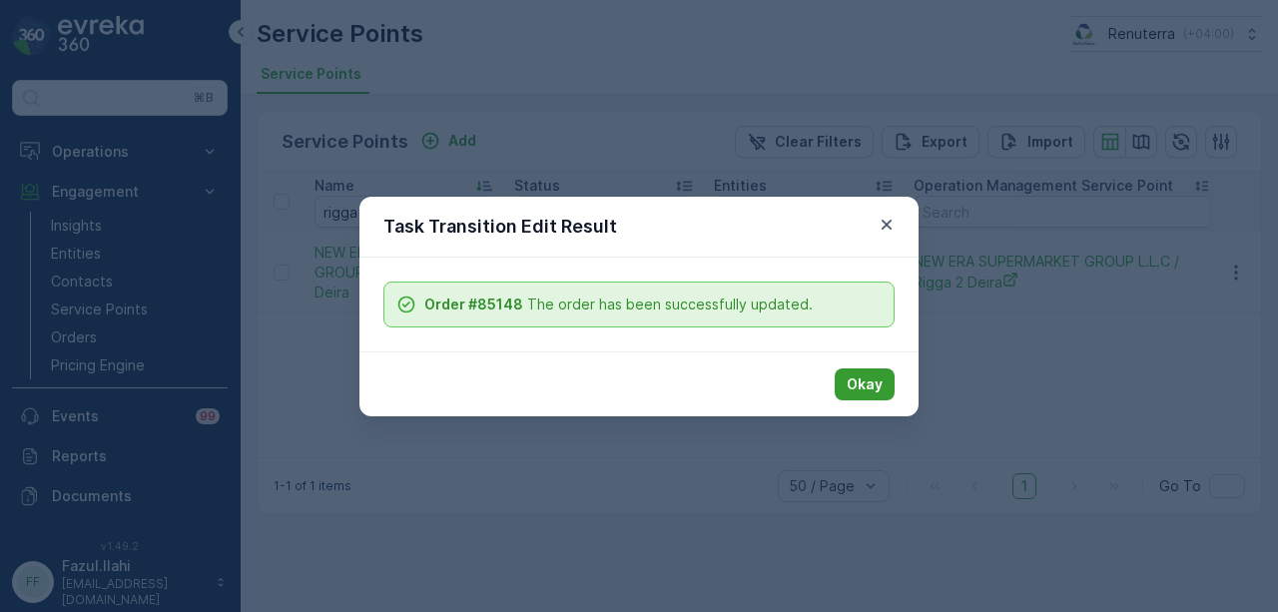
click at [879, 388] on p "Okay" at bounding box center [865, 384] width 36 height 20
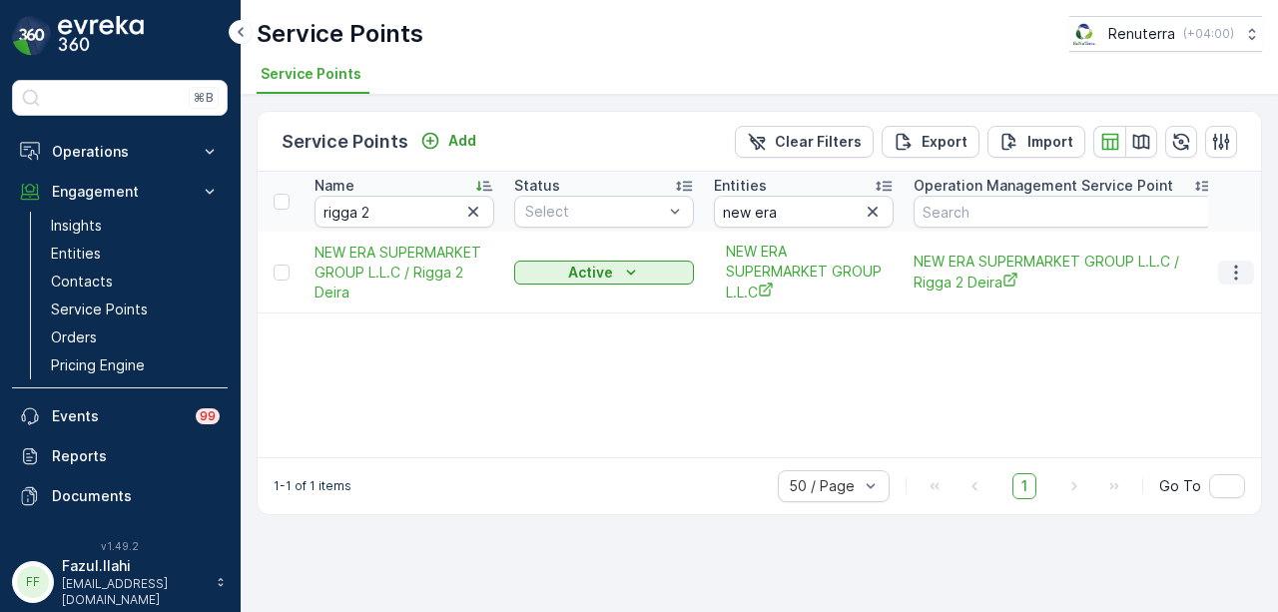
click at [1242, 267] on icon "button" at bounding box center [1236, 273] width 20 height 20
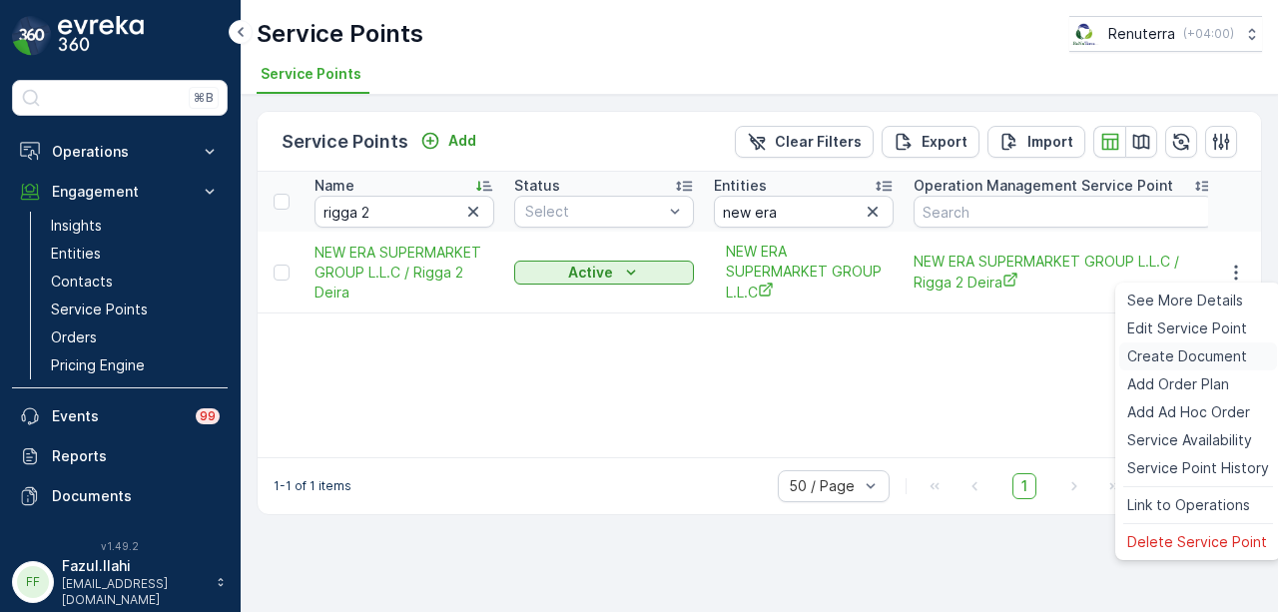
click at [1202, 364] on span "Create Document" at bounding box center [1187, 356] width 120 height 20
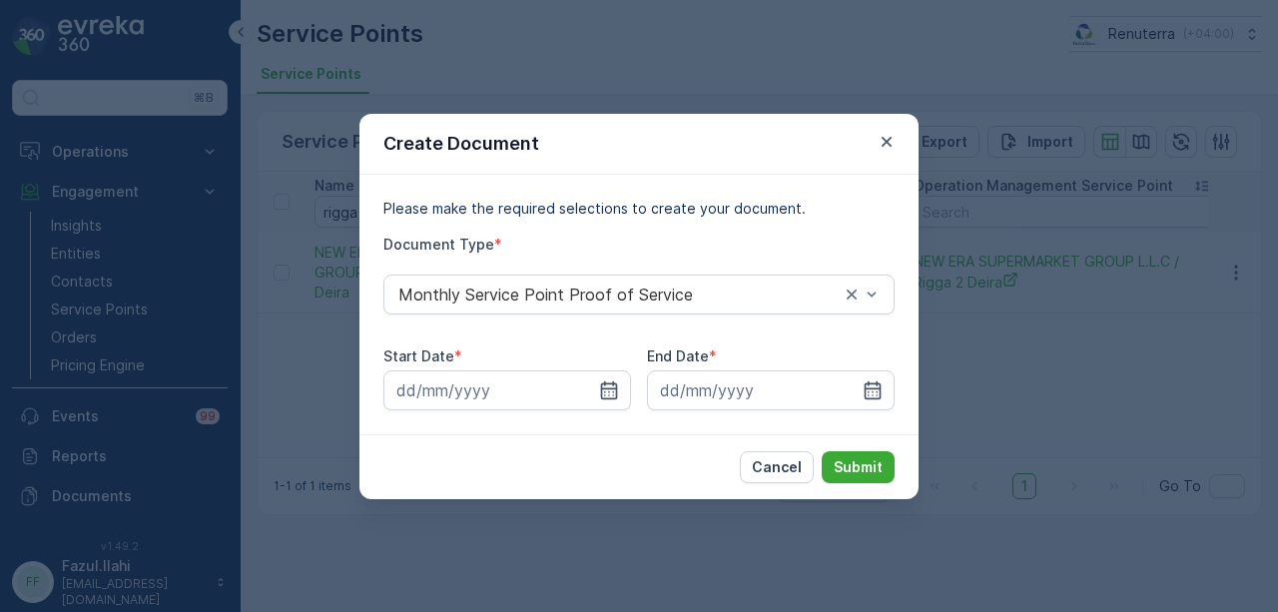
click at [613, 410] on div "Please make the required selections to create your document. Document Type * Mo…" at bounding box center [638, 305] width 559 height 260
click at [609, 390] on icon "button" at bounding box center [609, 390] width 20 height 20
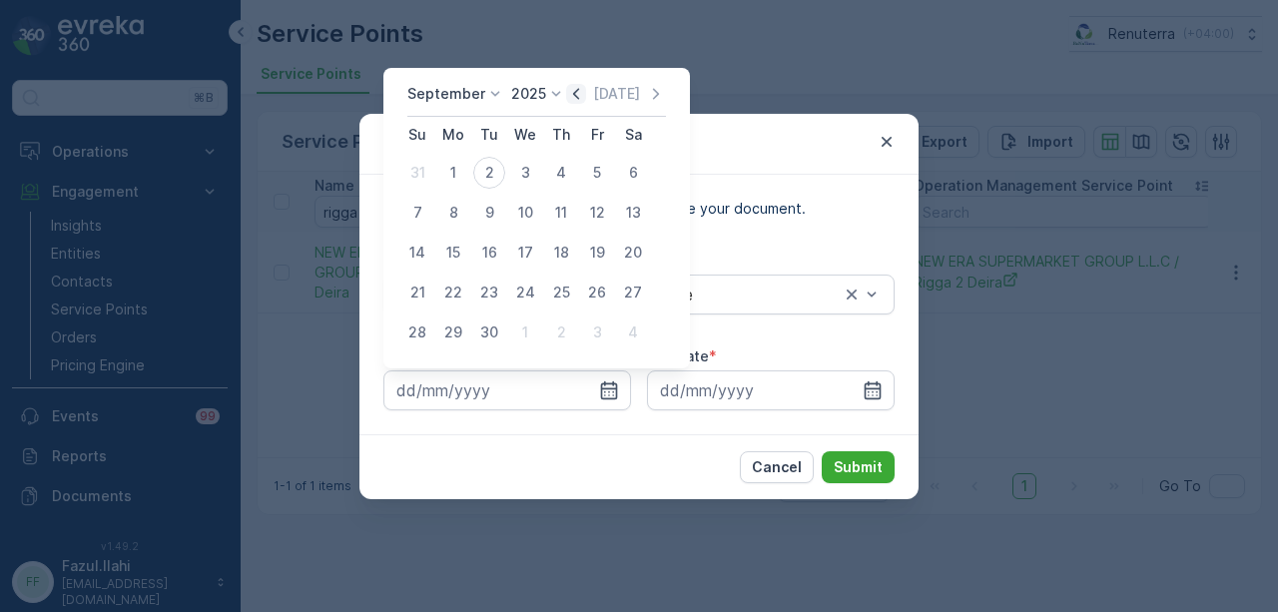
click at [569, 102] on icon "button" at bounding box center [576, 94] width 20 height 20
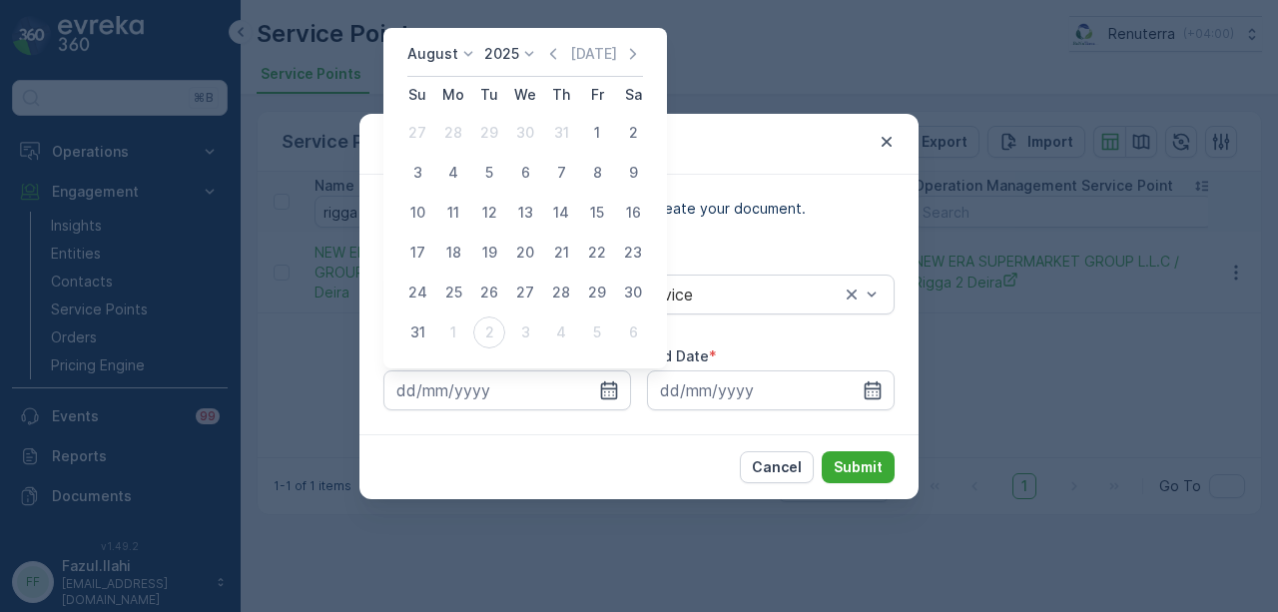
drag, startPoint x: 605, startPoint y: 134, endPoint x: 651, endPoint y: 195, distance: 76.3
click at [606, 134] on div "1" at bounding box center [597, 133] width 32 height 32
type input "01.08.2025"
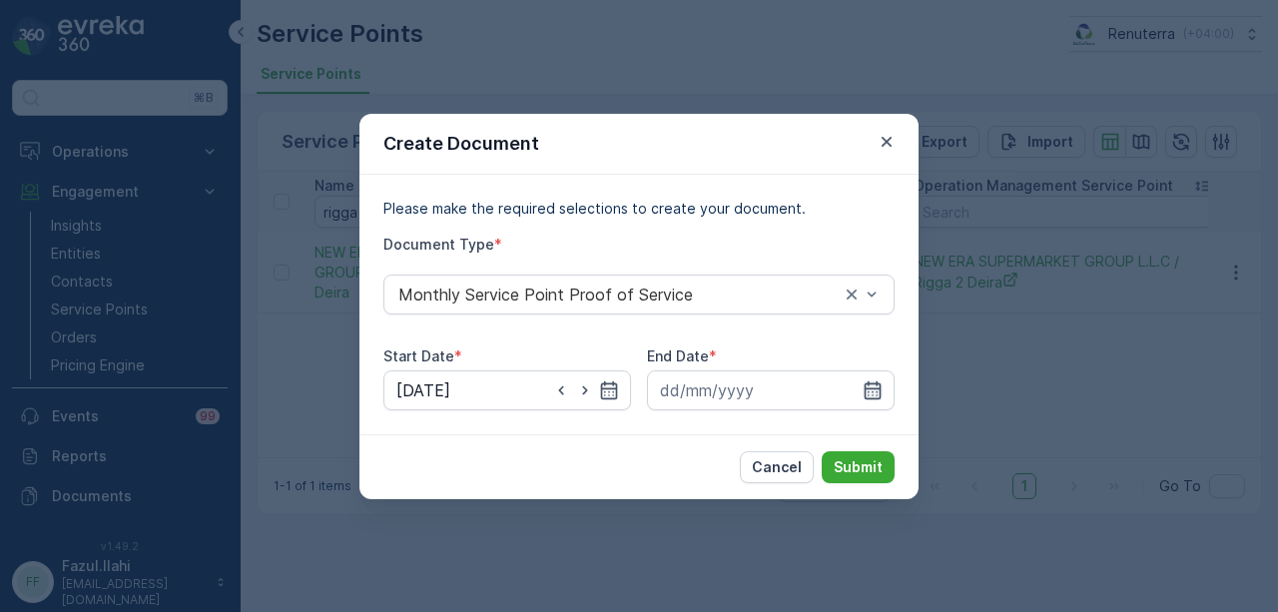
click at [867, 382] on icon "button" at bounding box center [873, 390] width 20 height 20
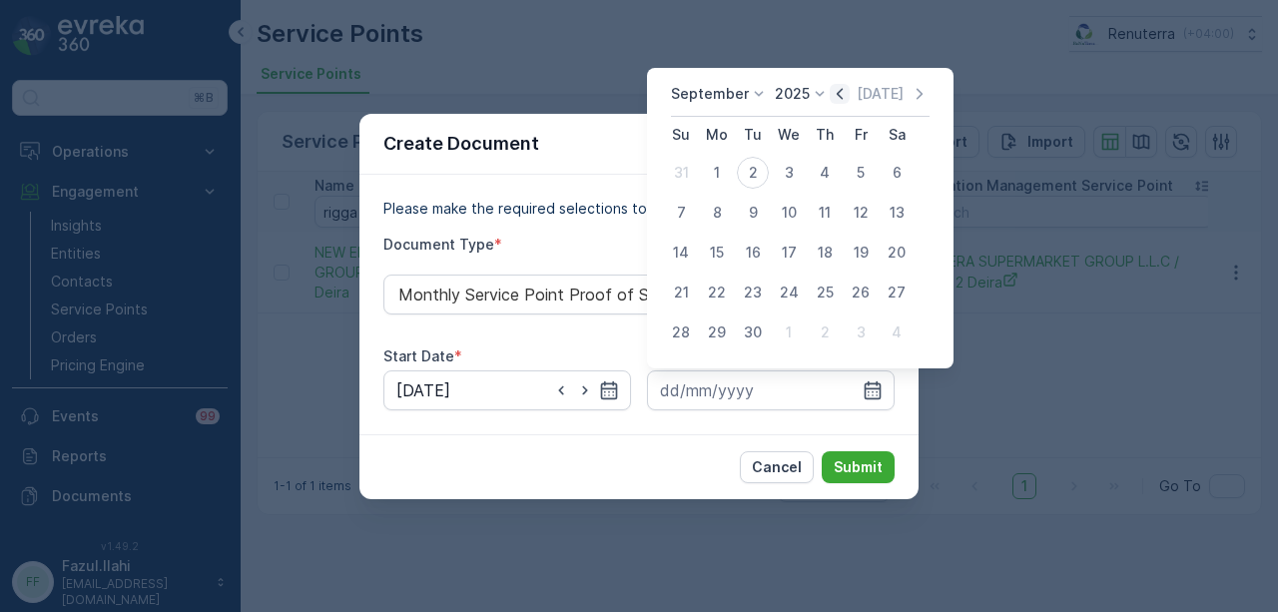
click at [834, 103] on icon "button" at bounding box center [840, 94] width 20 height 20
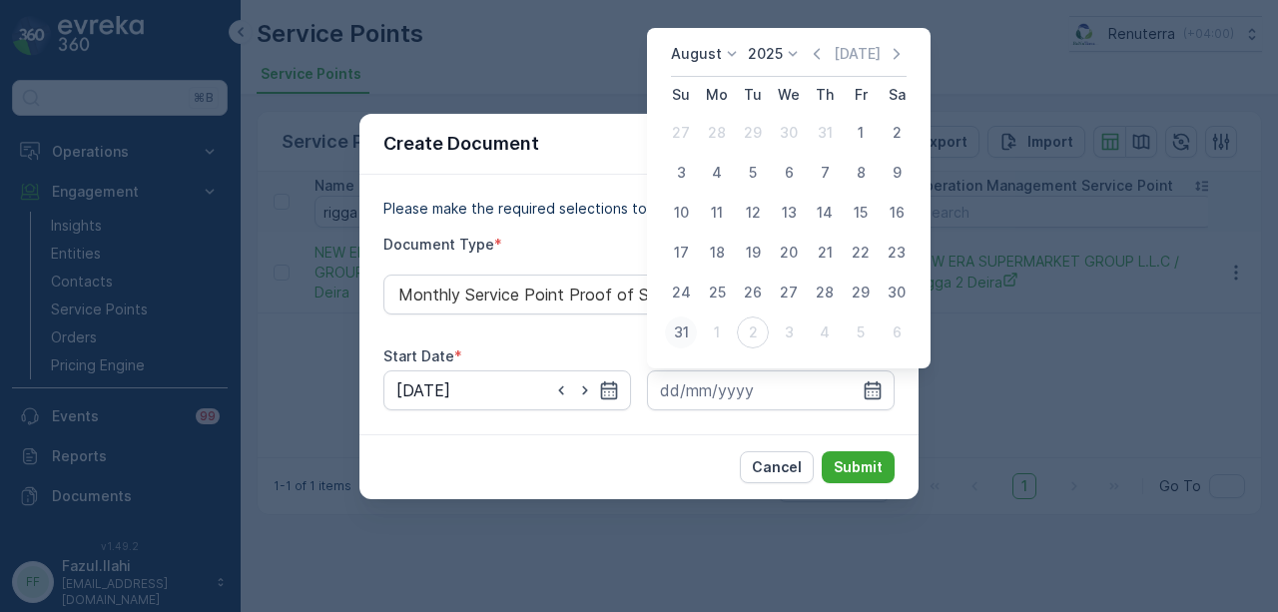
click at [697, 327] on button "31" at bounding box center [681, 333] width 36 height 36
type input "31.08.2025"
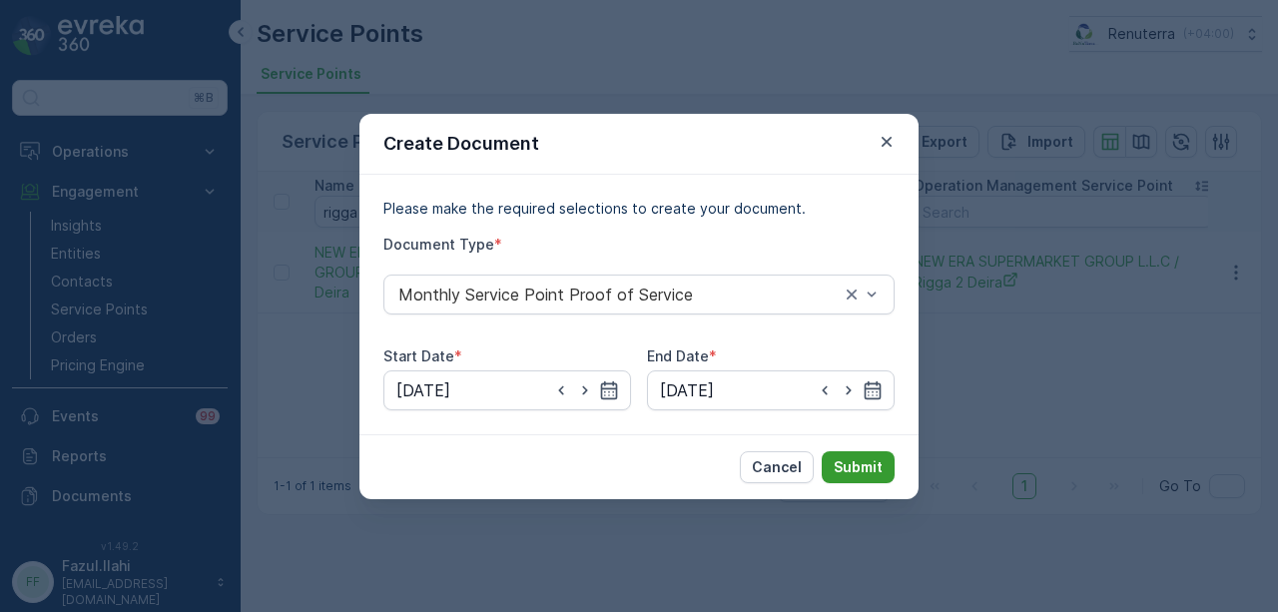
click at [837, 463] on p "Submit" at bounding box center [858, 467] width 49 height 20
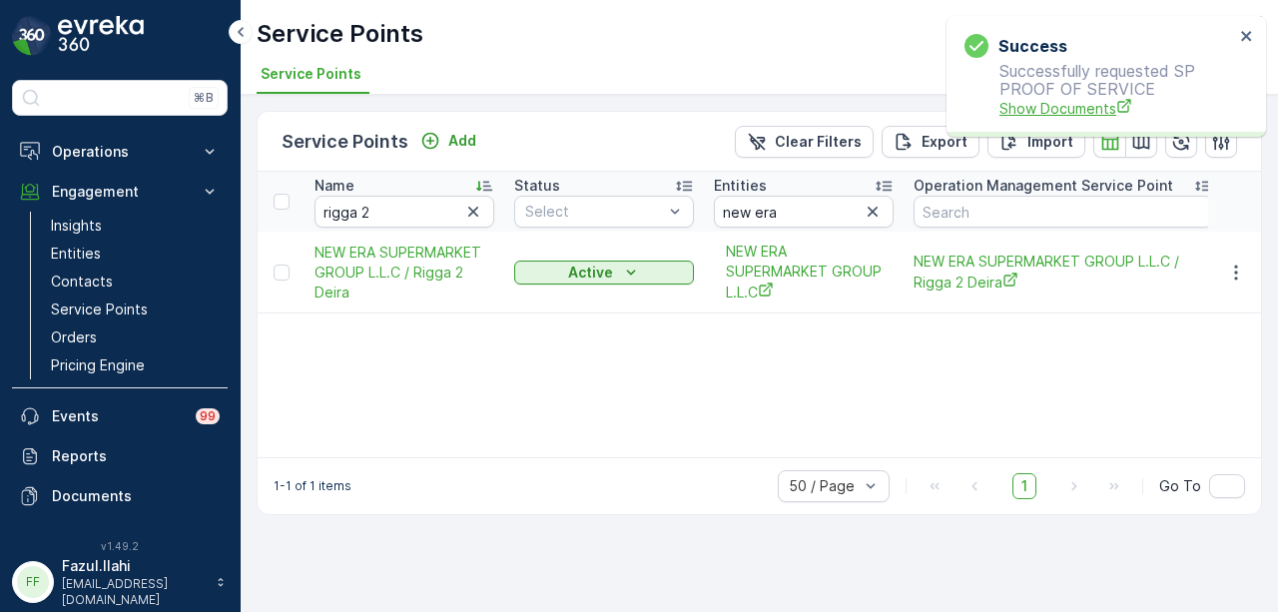
click at [1044, 109] on span "Show Documents" at bounding box center [1117, 108] width 235 height 21
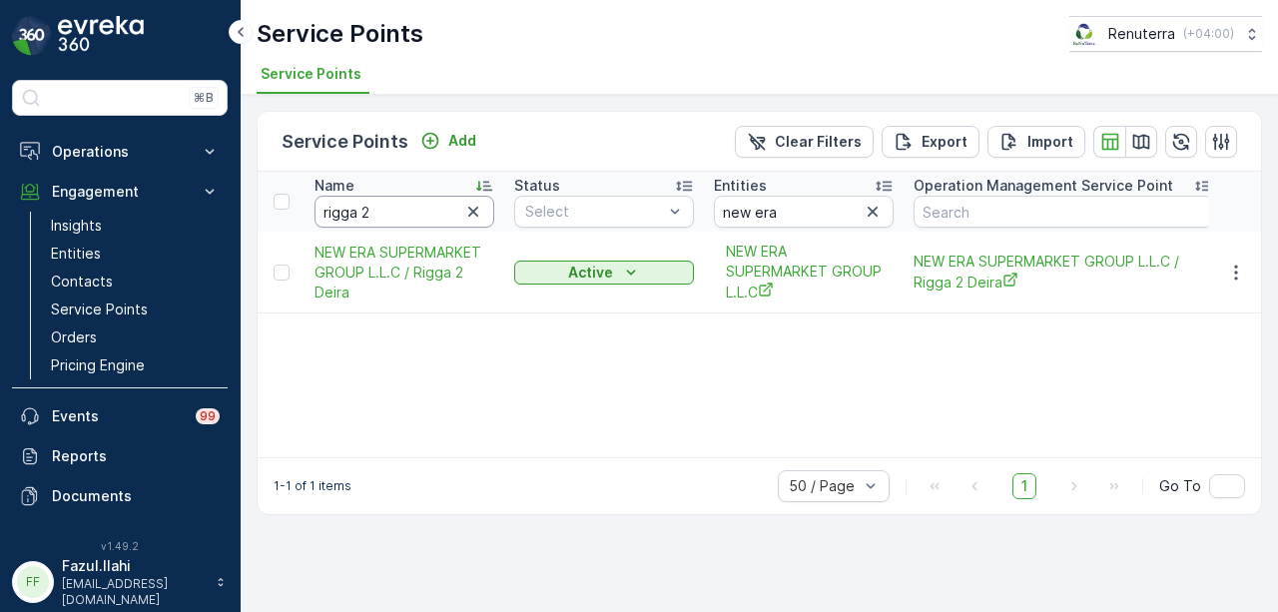
click at [445, 217] on input "rigga 2" at bounding box center [405, 212] width 180 height 32
type input "rigga 3"
click at [1245, 272] on icon "button" at bounding box center [1236, 273] width 20 height 20
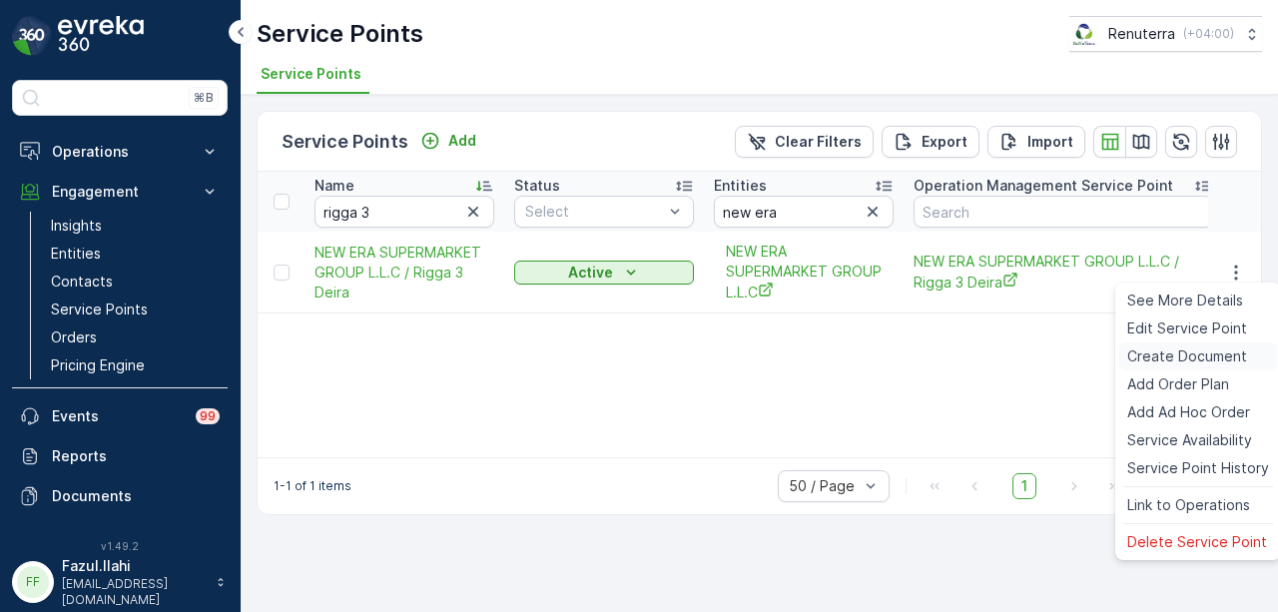
drag, startPoint x: 1217, startPoint y: 353, endPoint x: 1207, endPoint y: 356, distance: 10.4
click at [1207, 356] on span "Create Document" at bounding box center [1187, 356] width 120 height 20
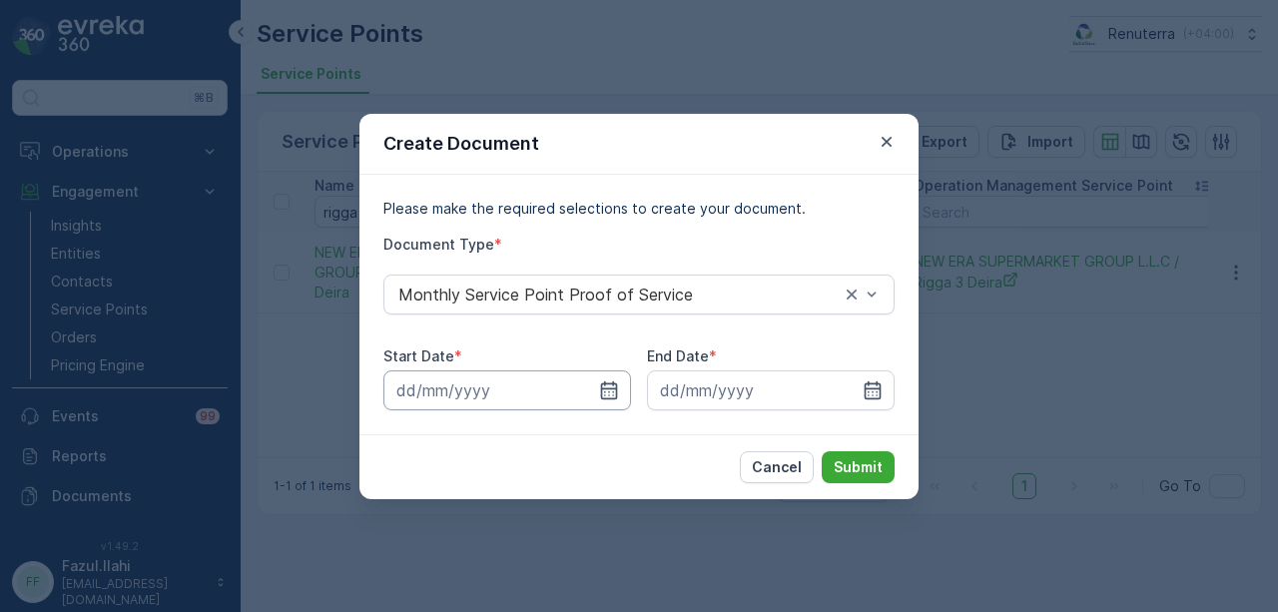
click at [593, 392] on input at bounding box center [507, 390] width 248 height 40
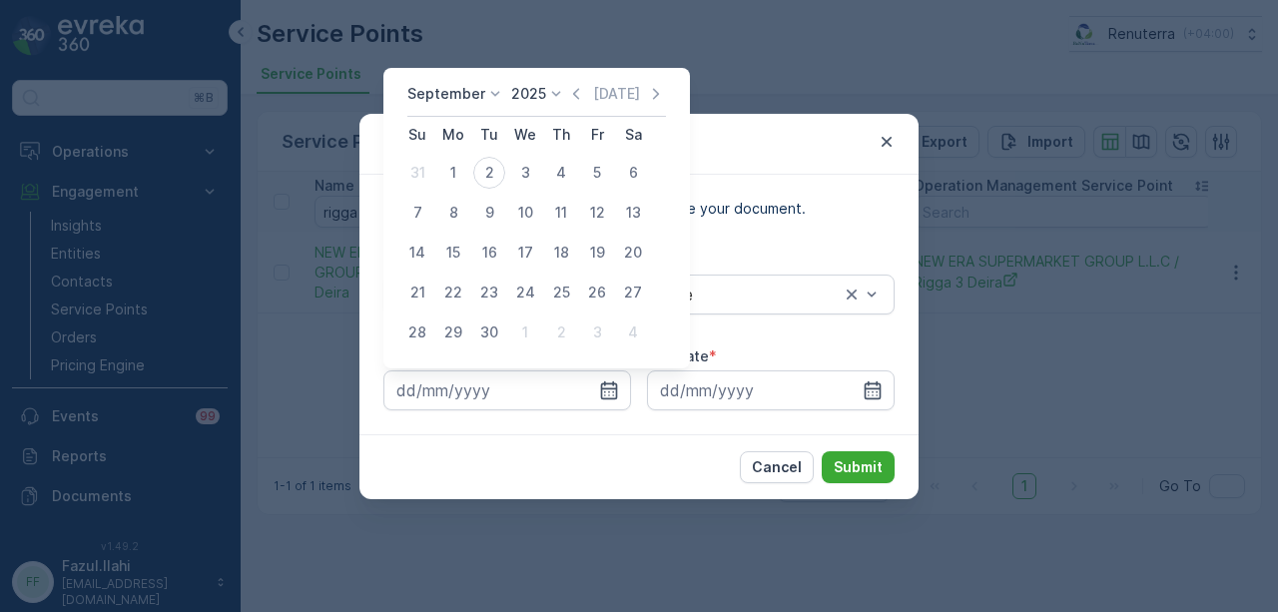
click at [557, 94] on icon at bounding box center [556, 94] width 20 height 20
click at [573, 96] on icon "button" at bounding box center [576, 94] width 20 height 20
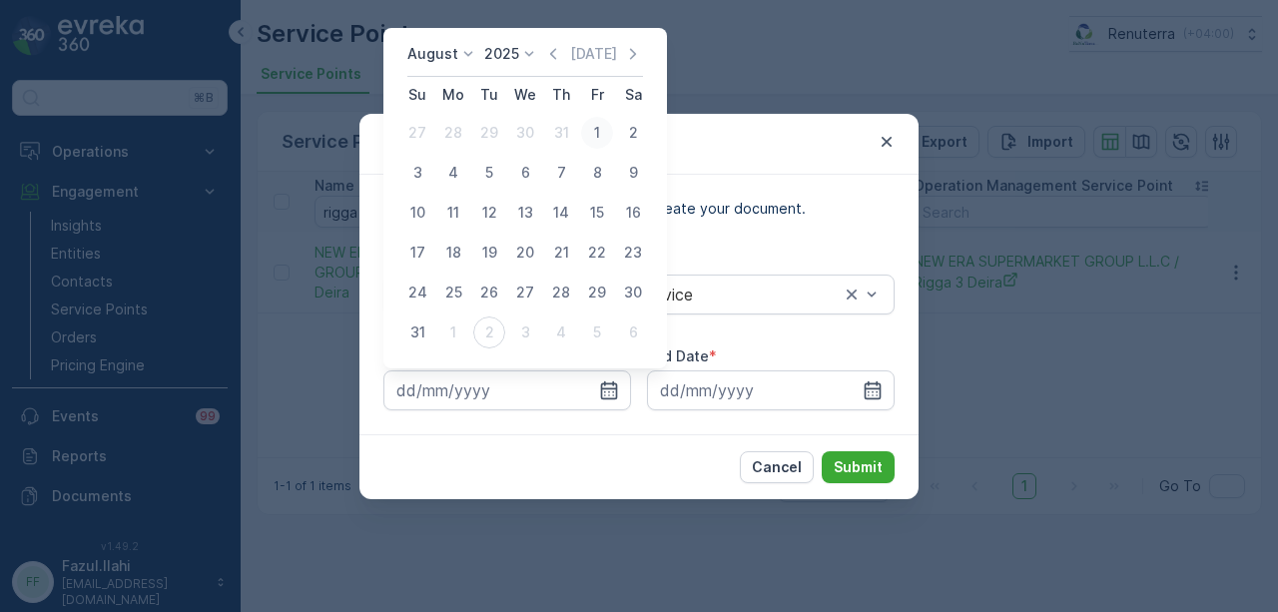
click at [595, 127] on div "1" at bounding box center [597, 133] width 32 height 32
type input "01.08.2025"
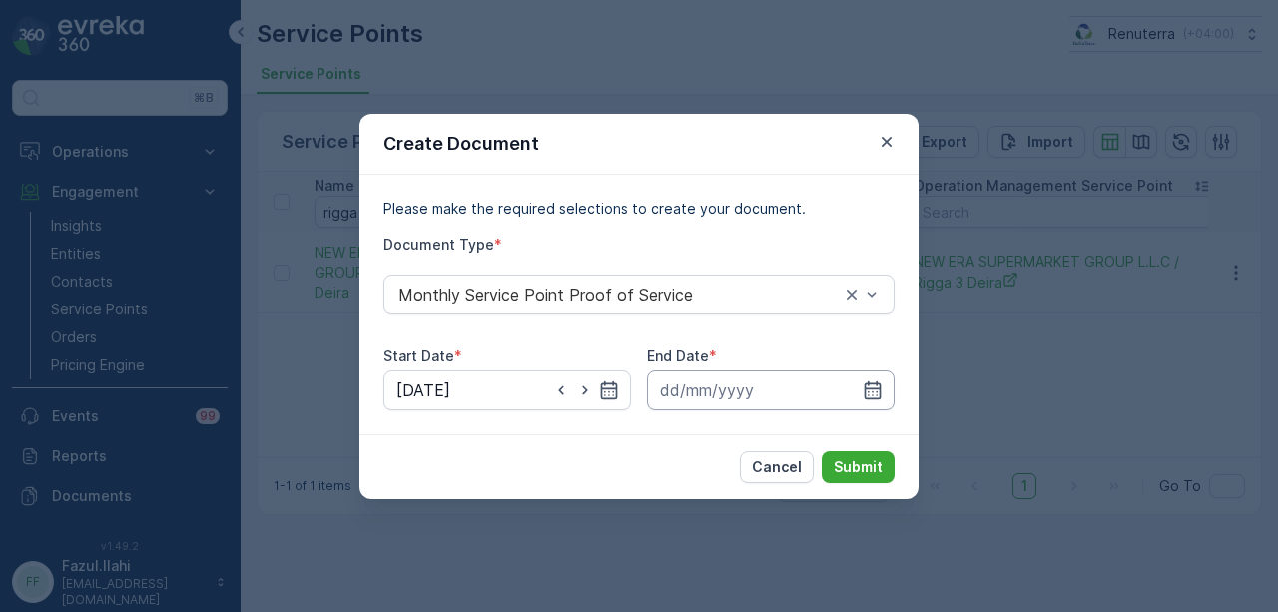
click at [884, 387] on input at bounding box center [771, 390] width 248 height 40
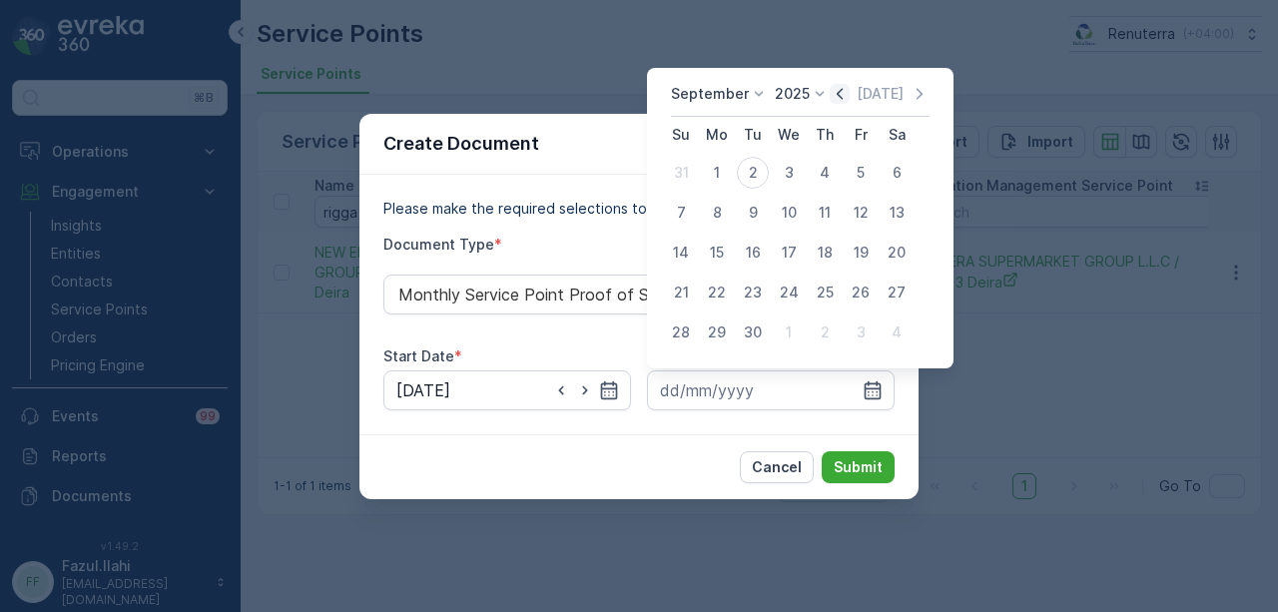
click at [840, 99] on icon "button" at bounding box center [840, 94] width 20 height 20
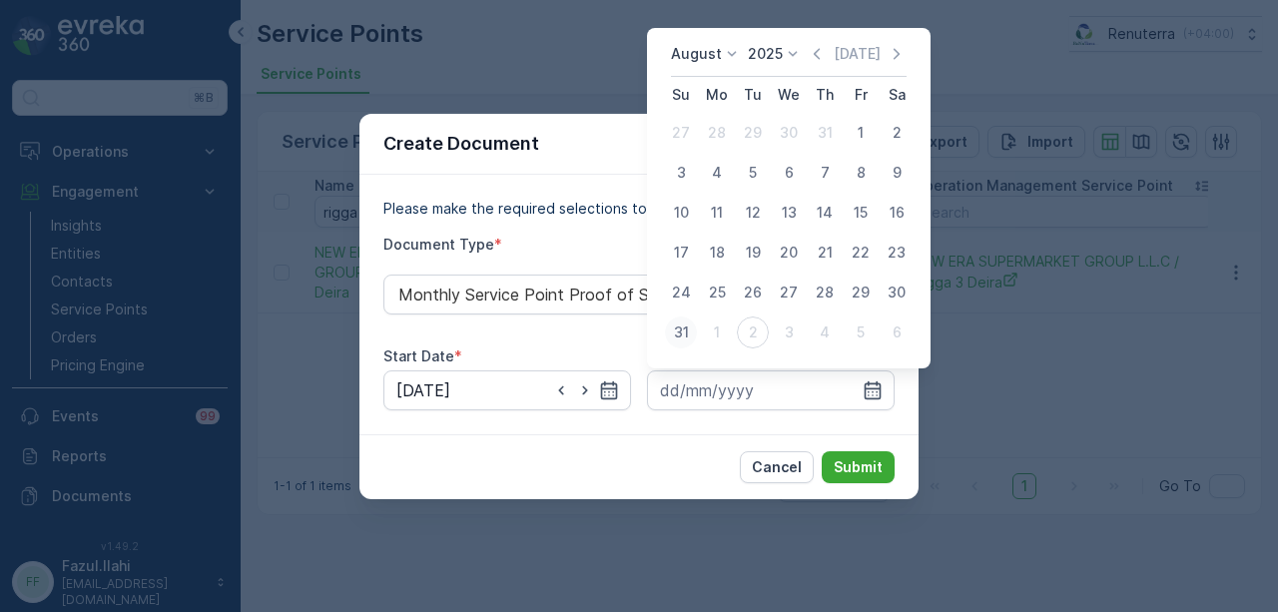
click at [687, 328] on div "31" at bounding box center [681, 333] width 32 height 32
type input "31.08.2025"
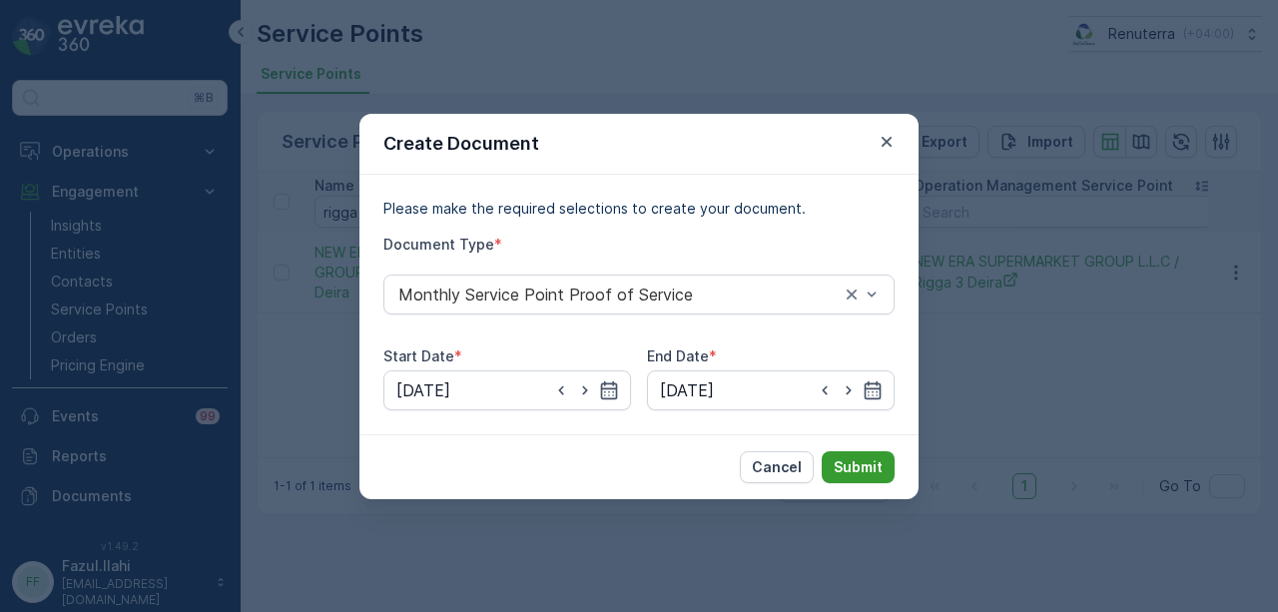
click at [836, 465] on p "Submit" at bounding box center [858, 467] width 49 height 20
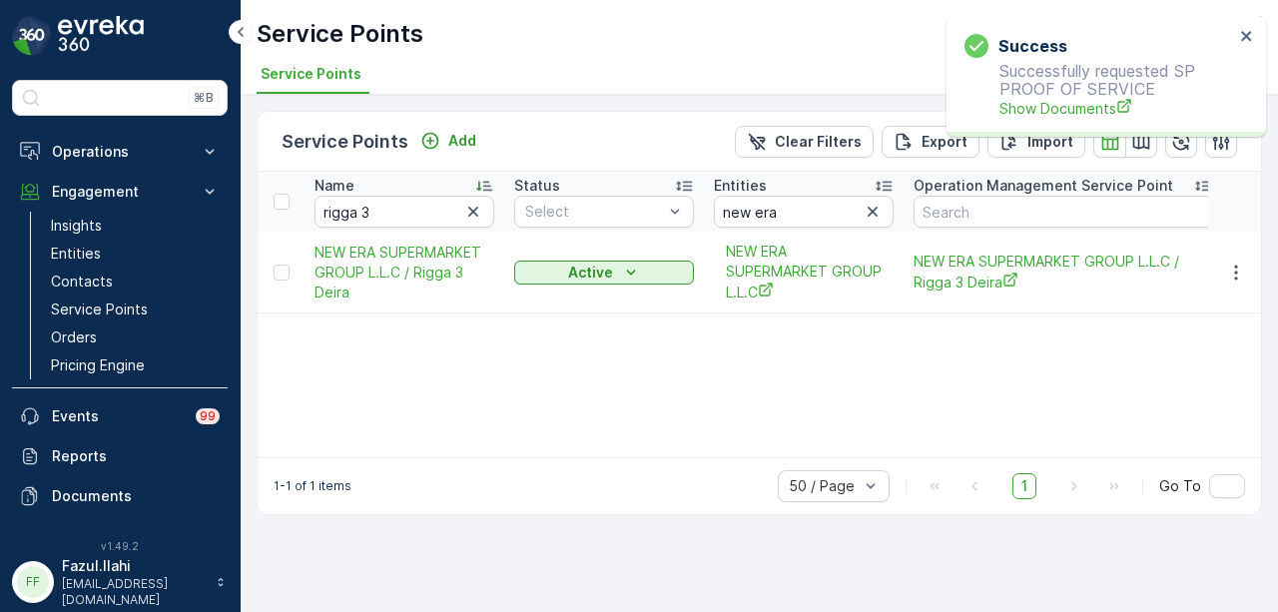
click at [1036, 96] on p "Successfully requested SP PROOF OF SERVICE Show Documents" at bounding box center [1100, 90] width 270 height 57
click at [1032, 103] on span "Show Documents" at bounding box center [1117, 108] width 235 height 21
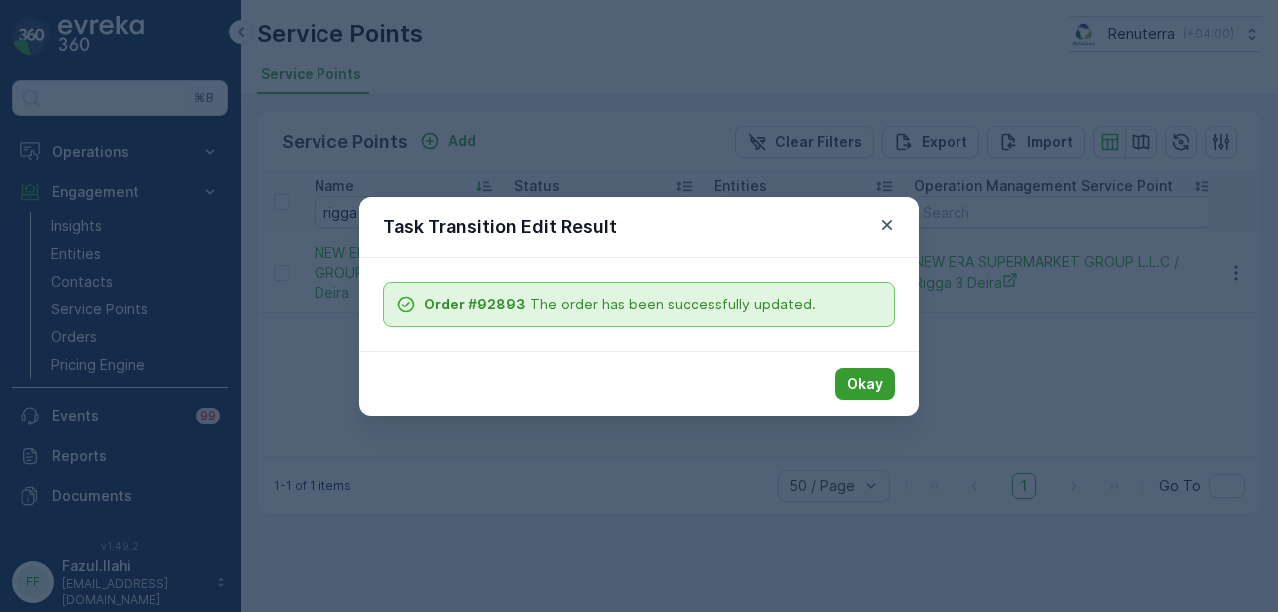
click at [884, 372] on button "Okay" at bounding box center [865, 384] width 60 height 32
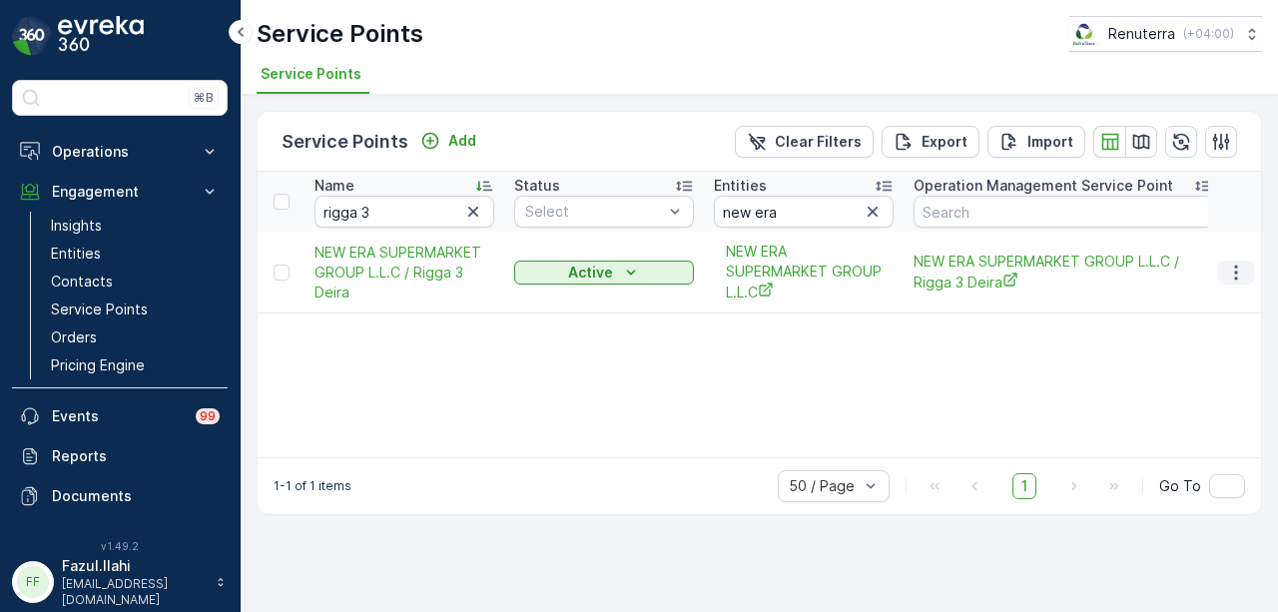
click at [1239, 278] on icon "button" at bounding box center [1236, 273] width 20 height 20
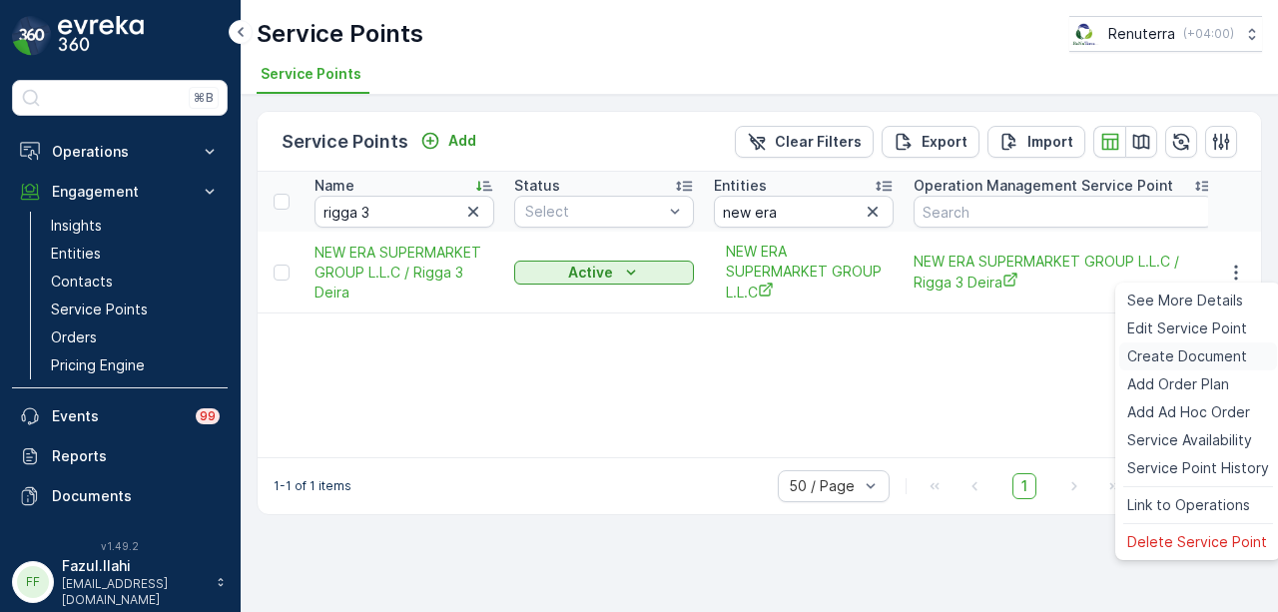
click at [1224, 343] on div "Create Document" at bounding box center [1198, 357] width 158 height 28
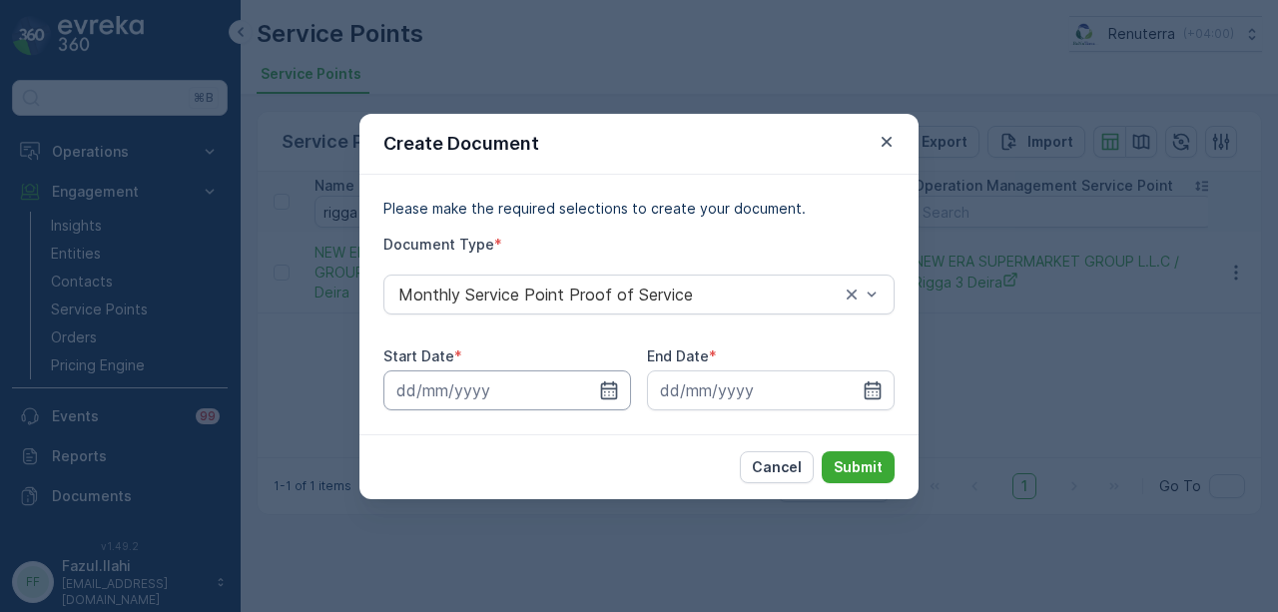
click at [601, 401] on input at bounding box center [507, 390] width 248 height 40
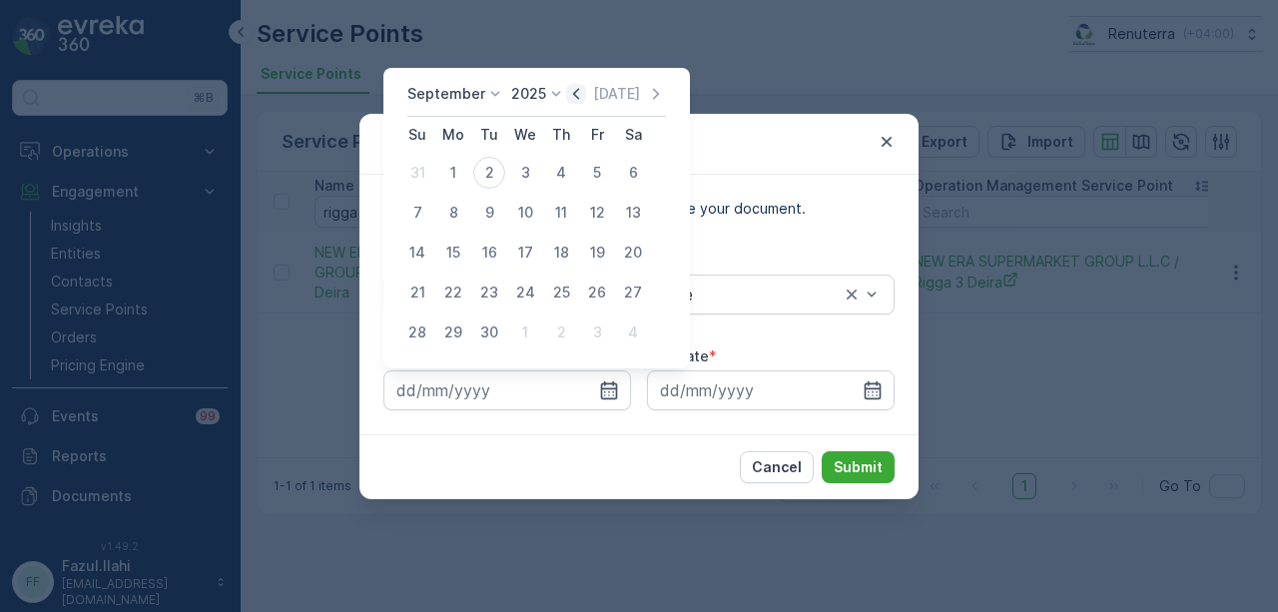
click at [573, 96] on icon "button" at bounding box center [576, 94] width 20 height 20
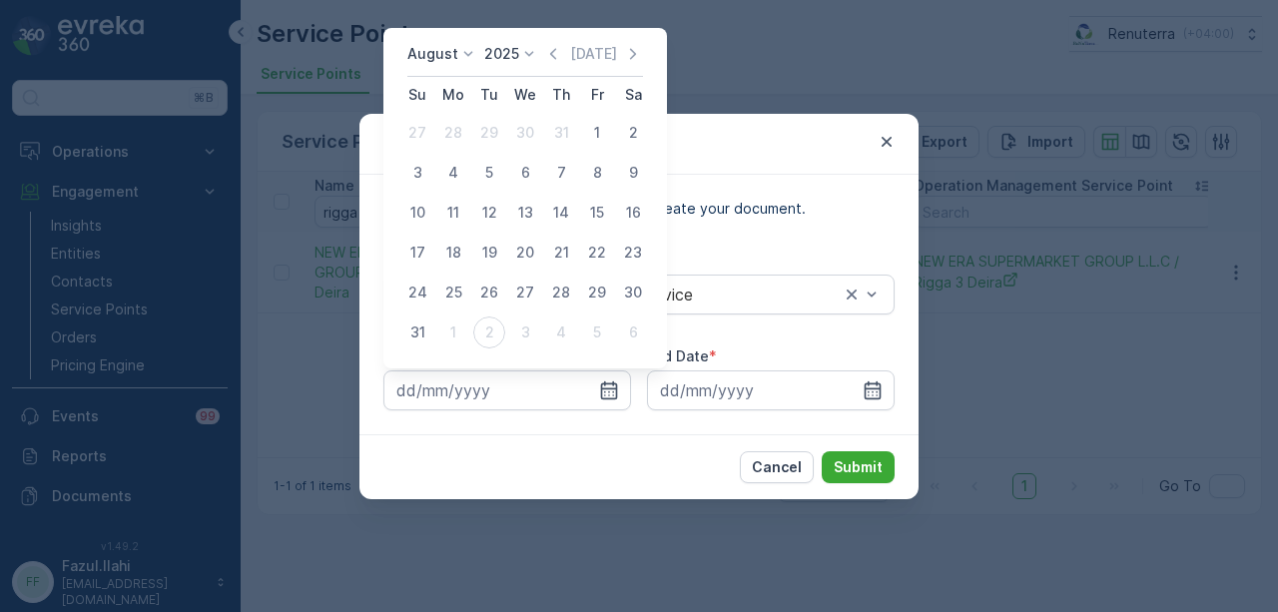
click at [599, 144] on div "1" at bounding box center [597, 133] width 32 height 32
type input "01.08.2025"
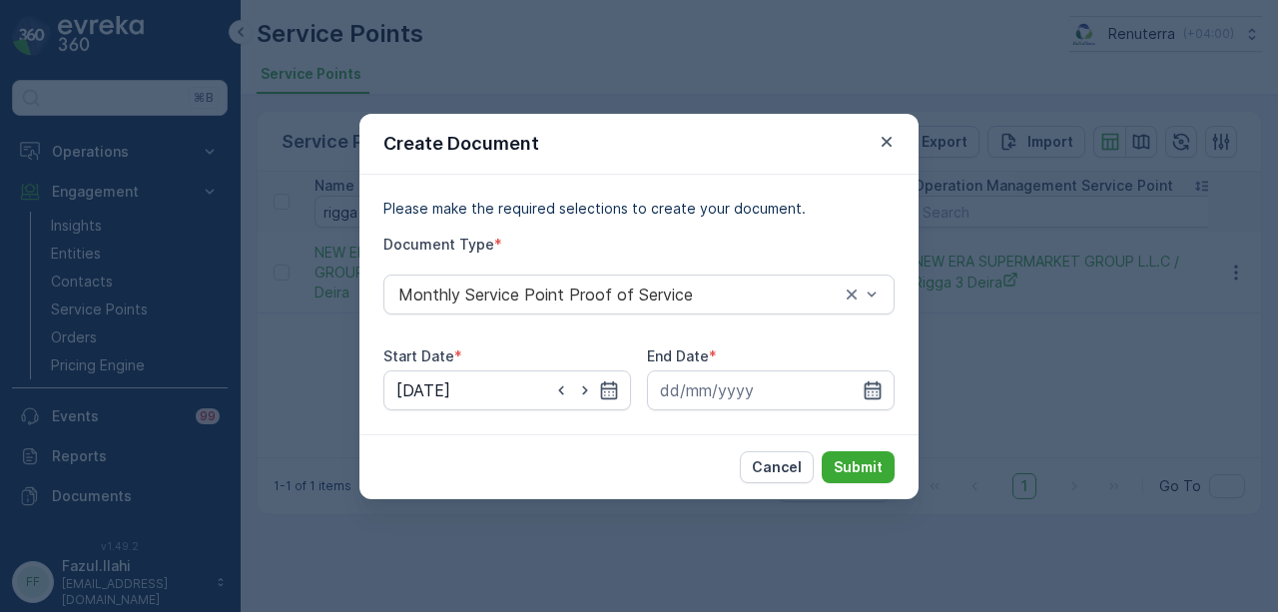
click at [874, 381] on icon "button" at bounding box center [873, 390] width 20 height 20
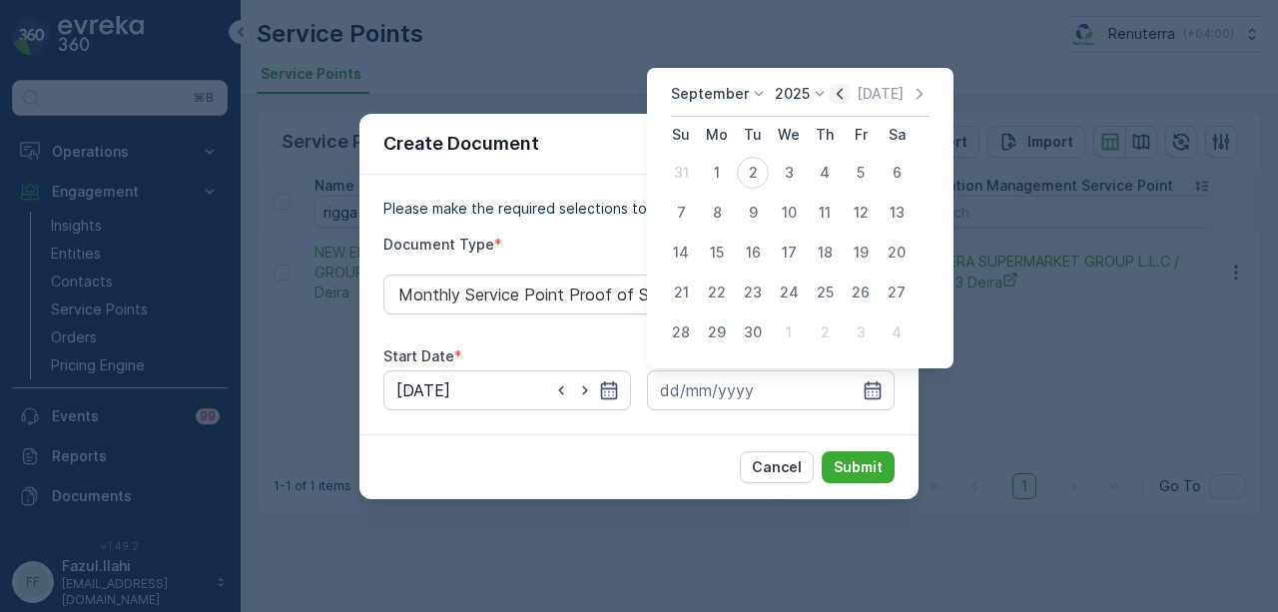
click at [845, 92] on icon "button" at bounding box center [840, 94] width 20 height 20
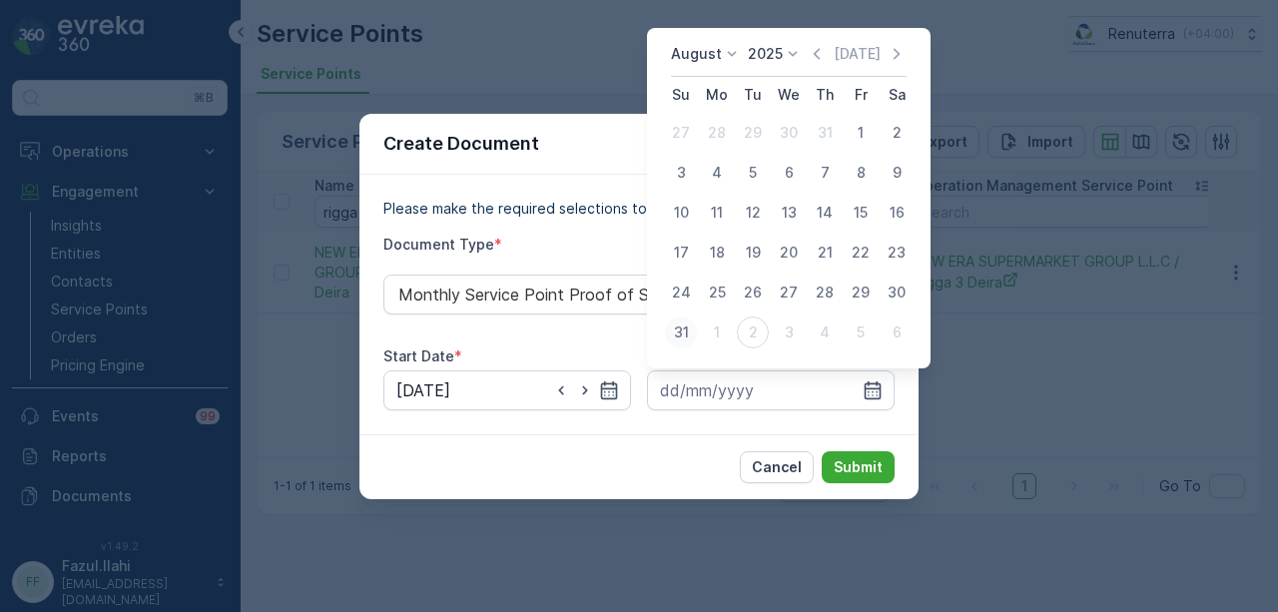
click at [680, 319] on div "31" at bounding box center [681, 333] width 32 height 32
type input "31.08.2025"
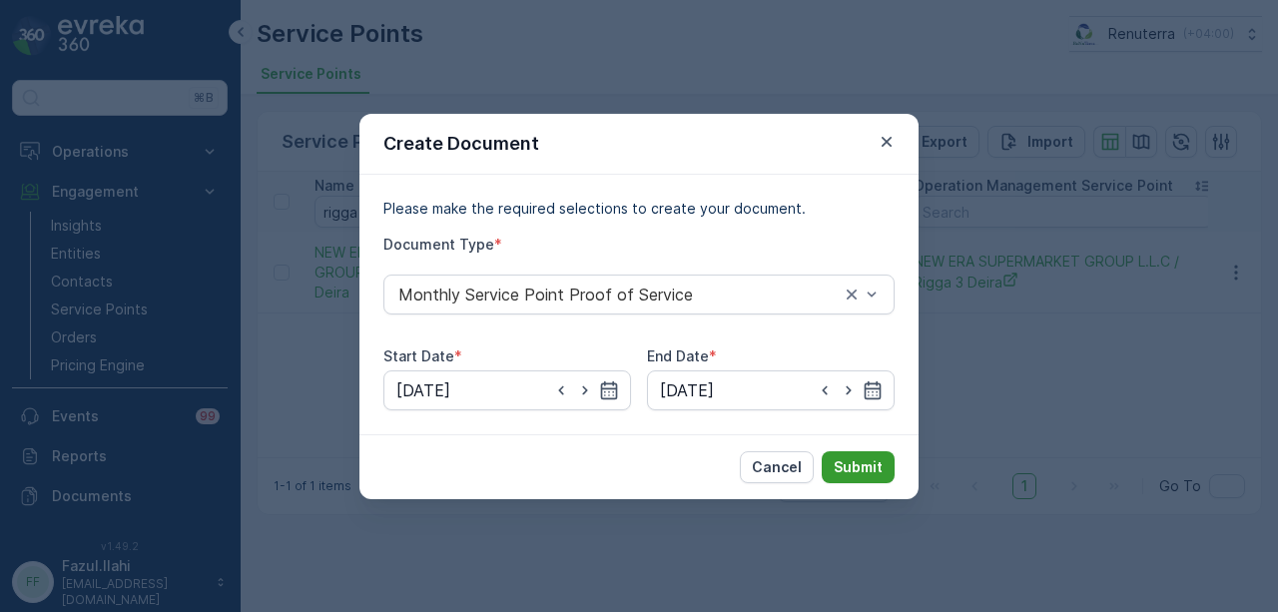
click at [827, 454] on button "Submit" at bounding box center [858, 467] width 73 height 32
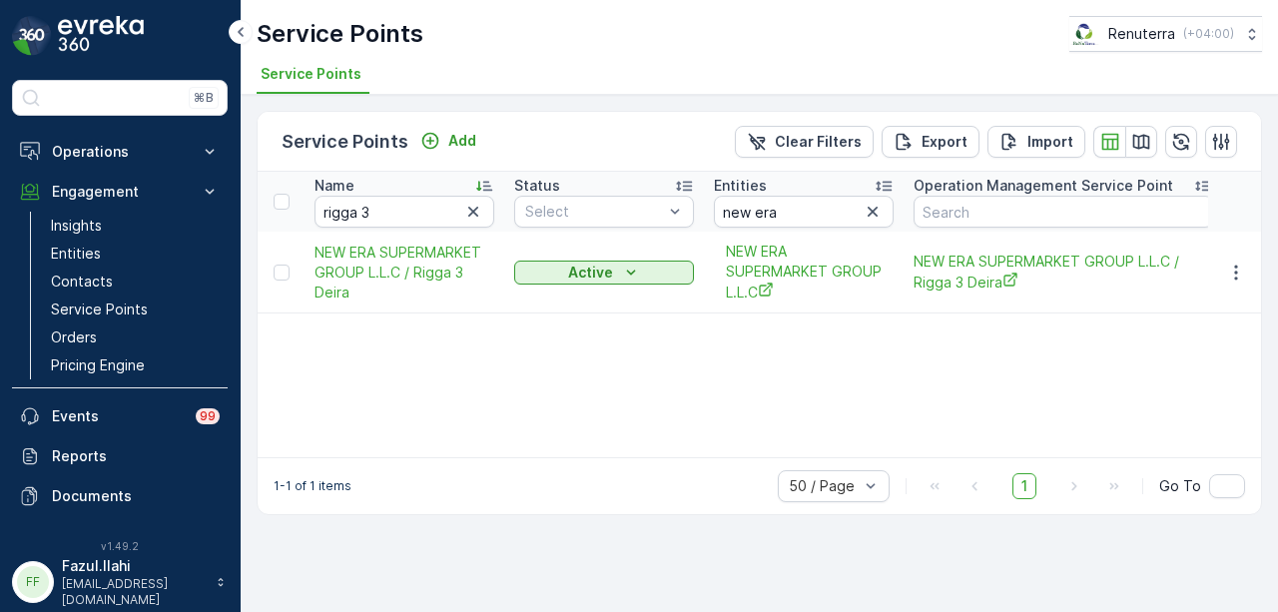
click at [796, 457] on div "1-1 of 1 items 50 / Page 1 Go To" at bounding box center [760, 485] width 1004 height 57
click at [1238, 269] on icon "button" at bounding box center [1236, 273] width 20 height 20
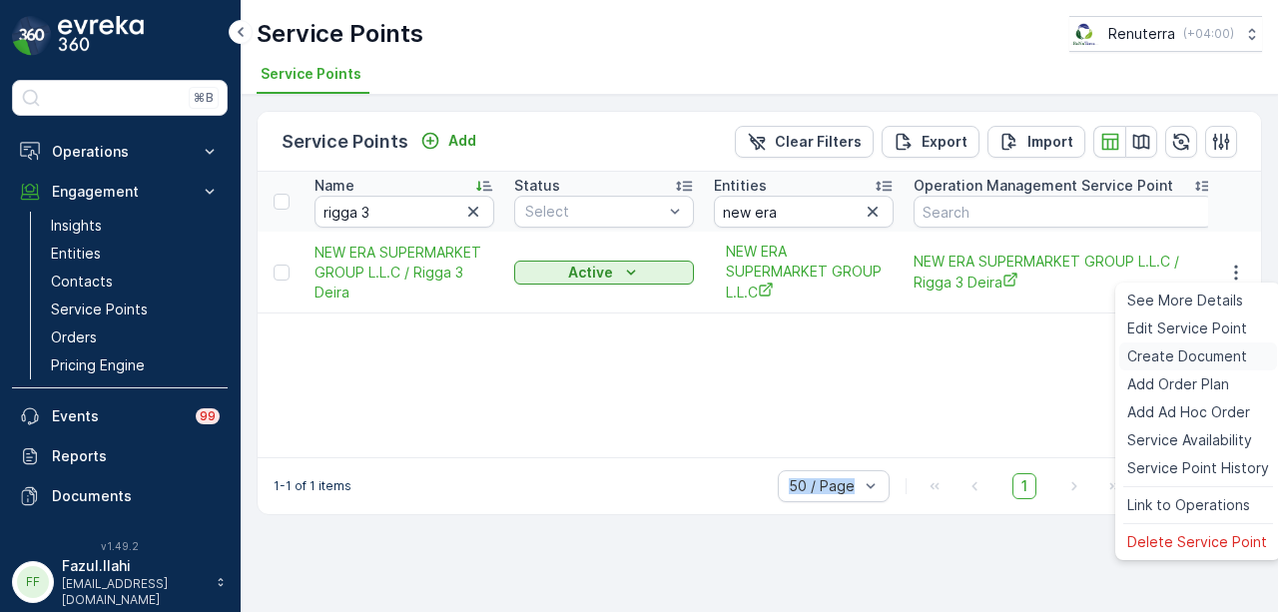
click at [1209, 355] on span "Create Document" at bounding box center [1187, 356] width 120 height 20
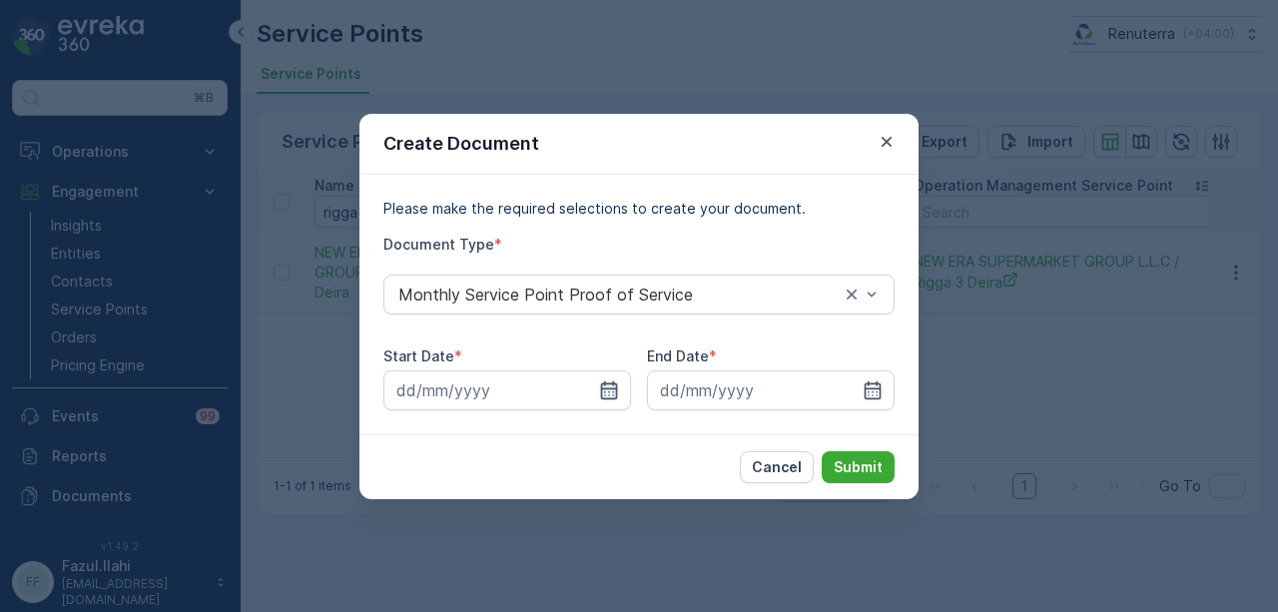
click at [613, 386] on icon "button" at bounding box center [609, 390] width 20 height 20
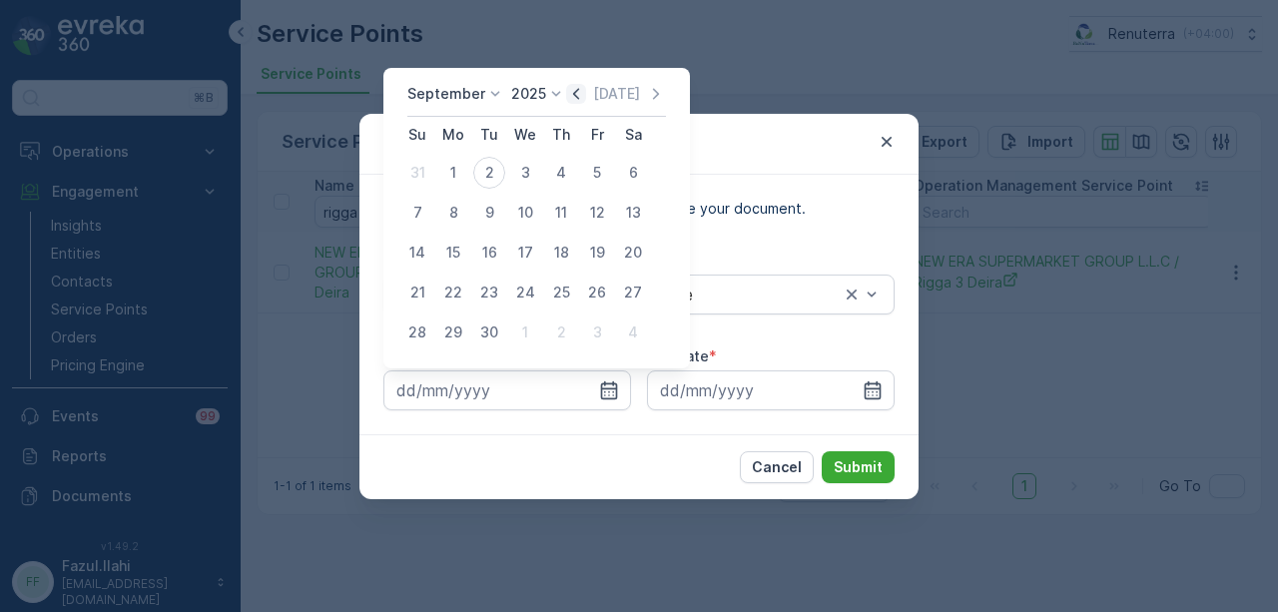
drag, startPoint x: 572, startPoint y: 81, endPoint x: 567, endPoint y: 95, distance: 14.8
click at [570, 85] on div "September 2025 Today Su Mo Tu We Th Fr Sa 31 1 2 3 4 5 6 7 8 9 10 11 12 13 14 1…" at bounding box center [536, 218] width 307 height 301
click at [567, 95] on icon "button" at bounding box center [576, 94] width 20 height 20
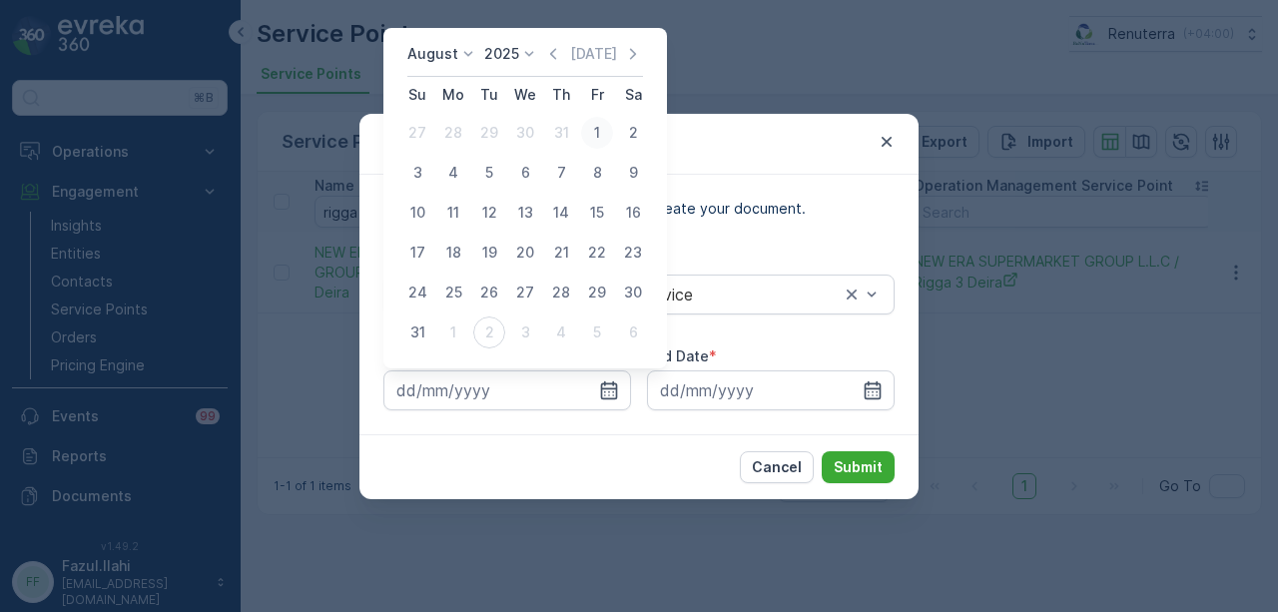
click at [609, 131] on div "1" at bounding box center [597, 133] width 32 height 32
type input "01.08.2025"
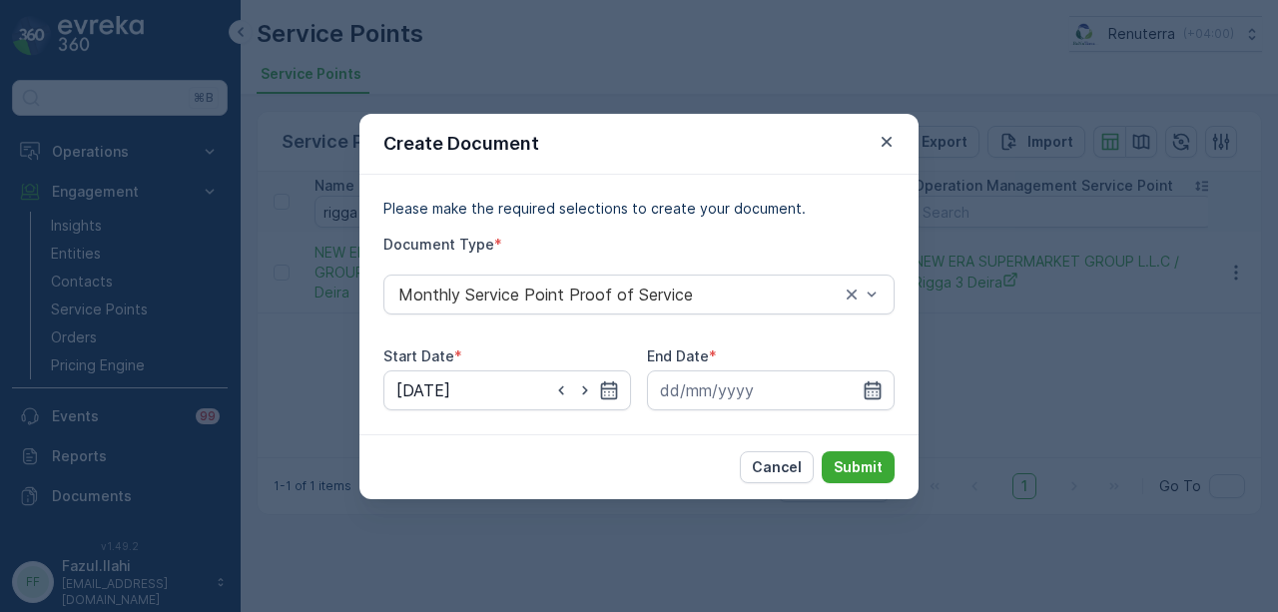
click at [879, 396] on icon "button" at bounding box center [873, 389] width 17 height 18
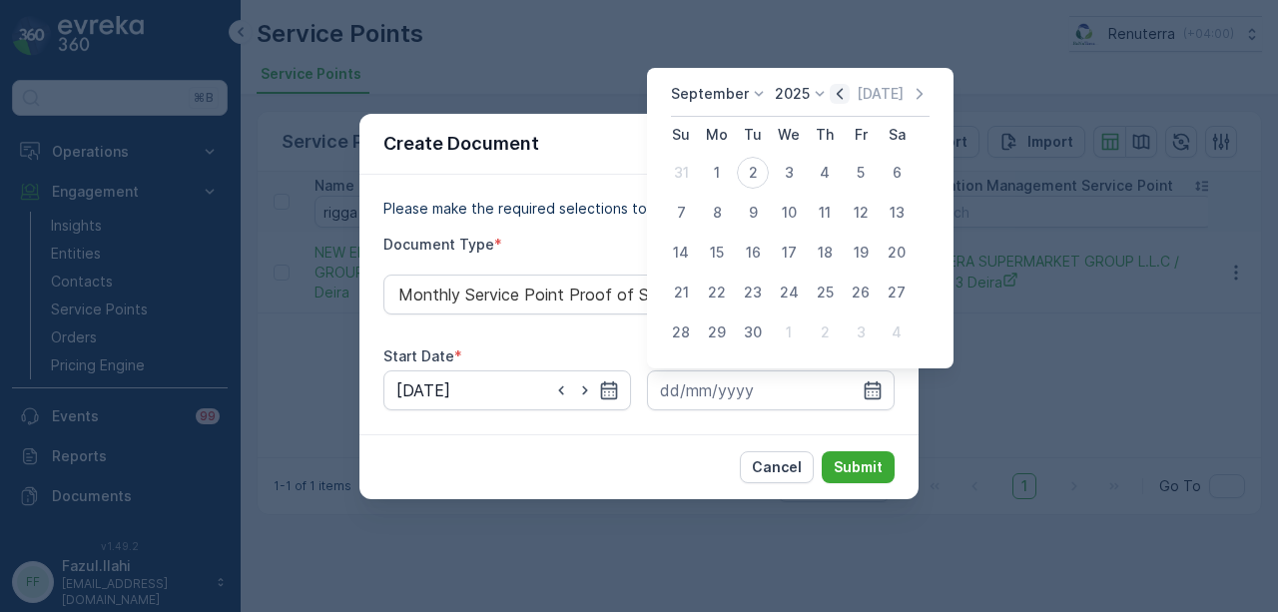
click at [838, 94] on icon "button" at bounding box center [840, 94] width 20 height 20
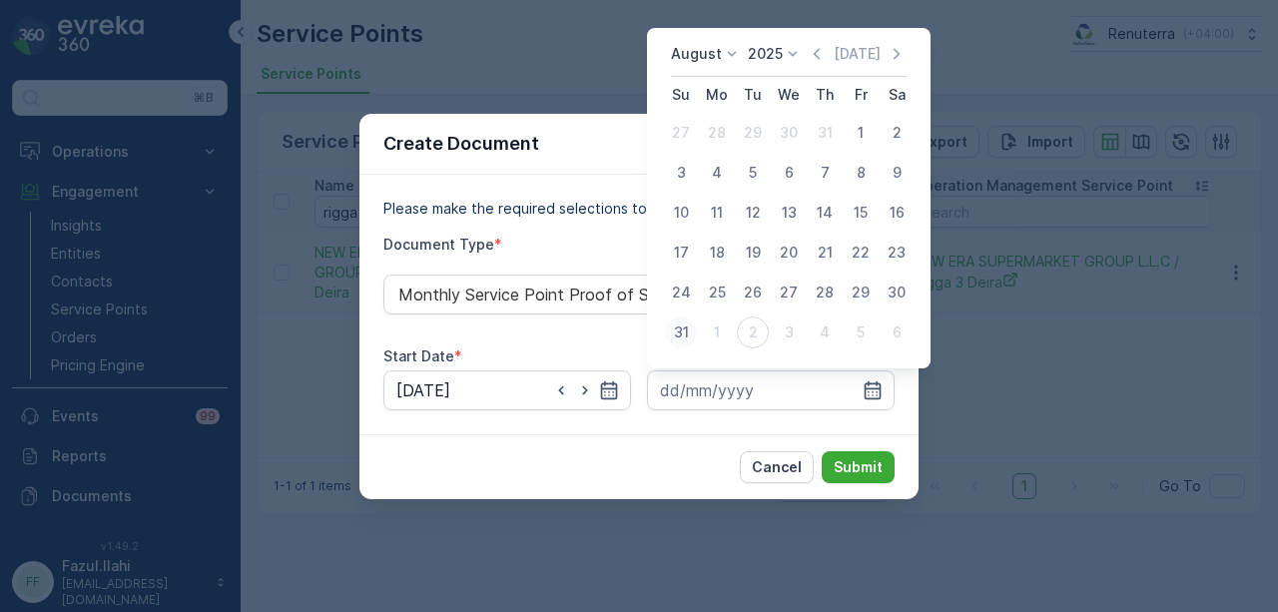
click at [689, 325] on div "31" at bounding box center [681, 333] width 32 height 32
type input "31.08.2025"
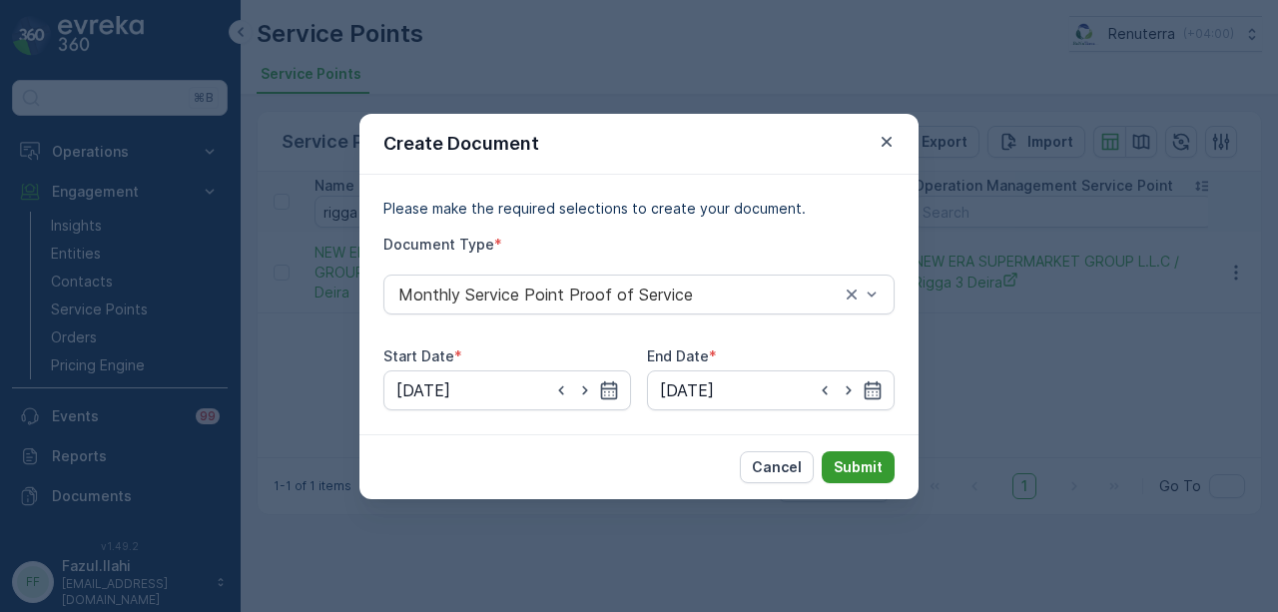
click at [845, 466] on p "Submit" at bounding box center [858, 467] width 49 height 20
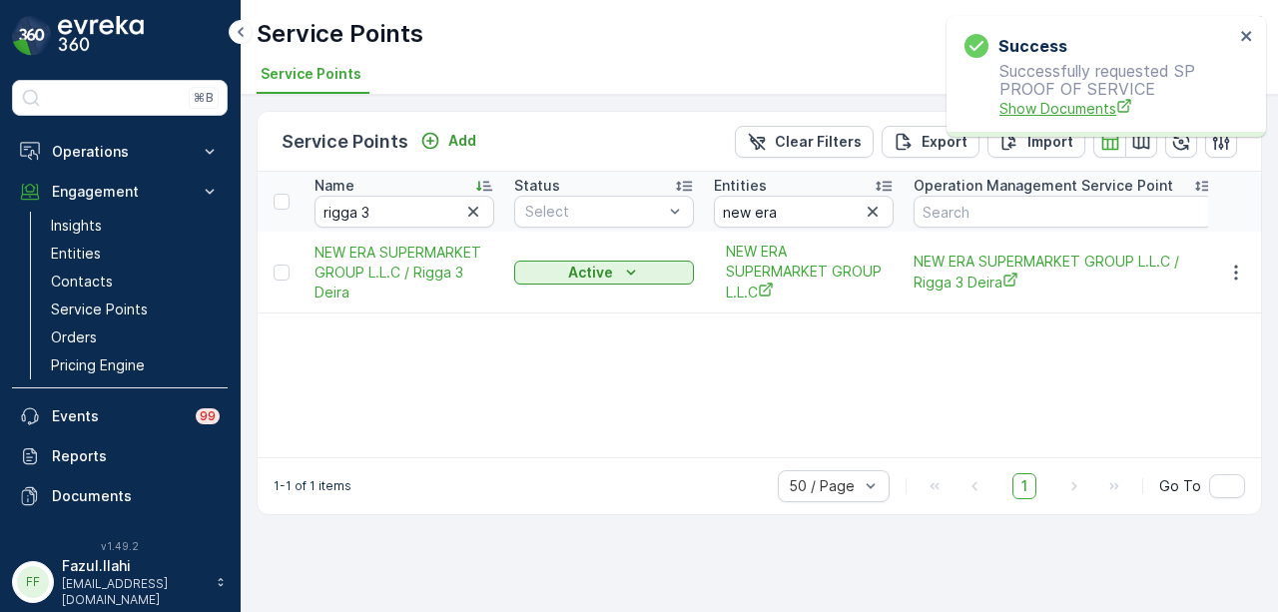
click at [1079, 115] on span "Show Documents" at bounding box center [1117, 108] width 235 height 21
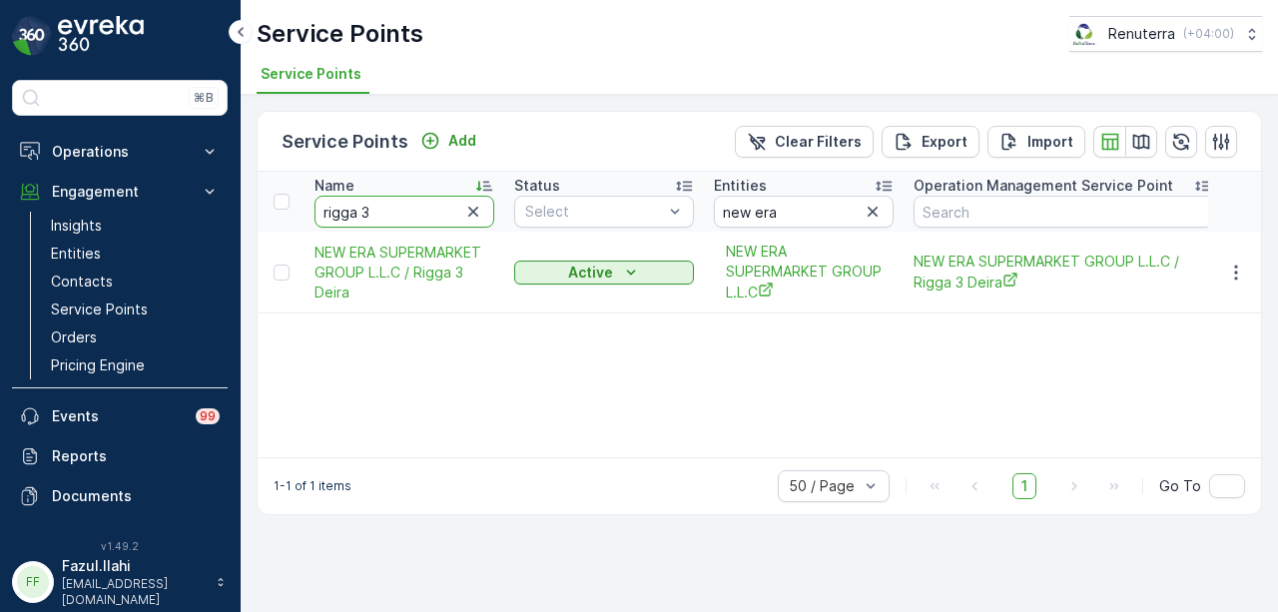
click at [399, 207] on input "rigga 3" at bounding box center [405, 212] width 180 height 32
type input "rmu"
click at [399, 207] on input "rmu" at bounding box center [405, 212] width 180 height 32
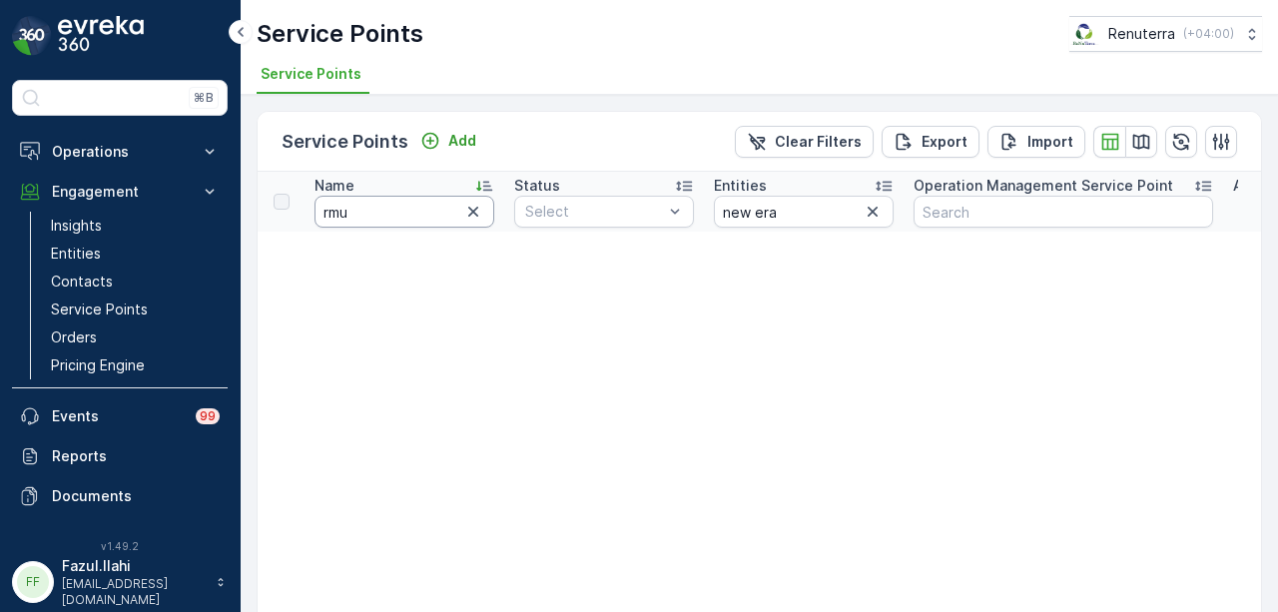
click at [399, 207] on input "rmu" at bounding box center [405, 212] width 180 height 32
type input "r"
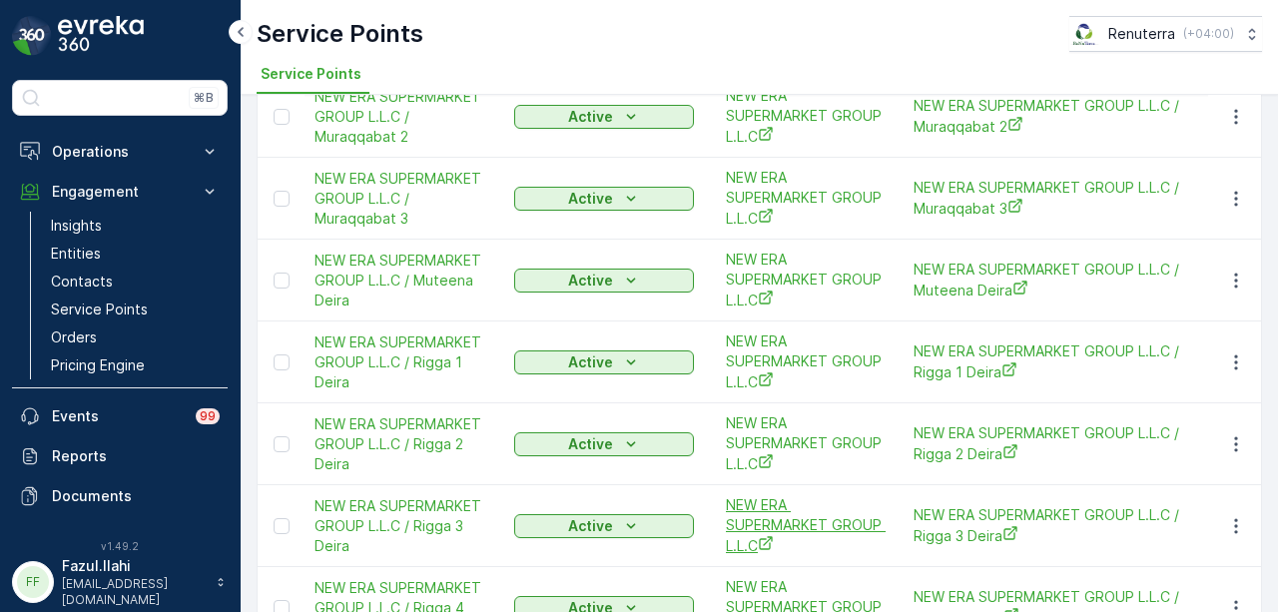
scroll to position [284, 0]
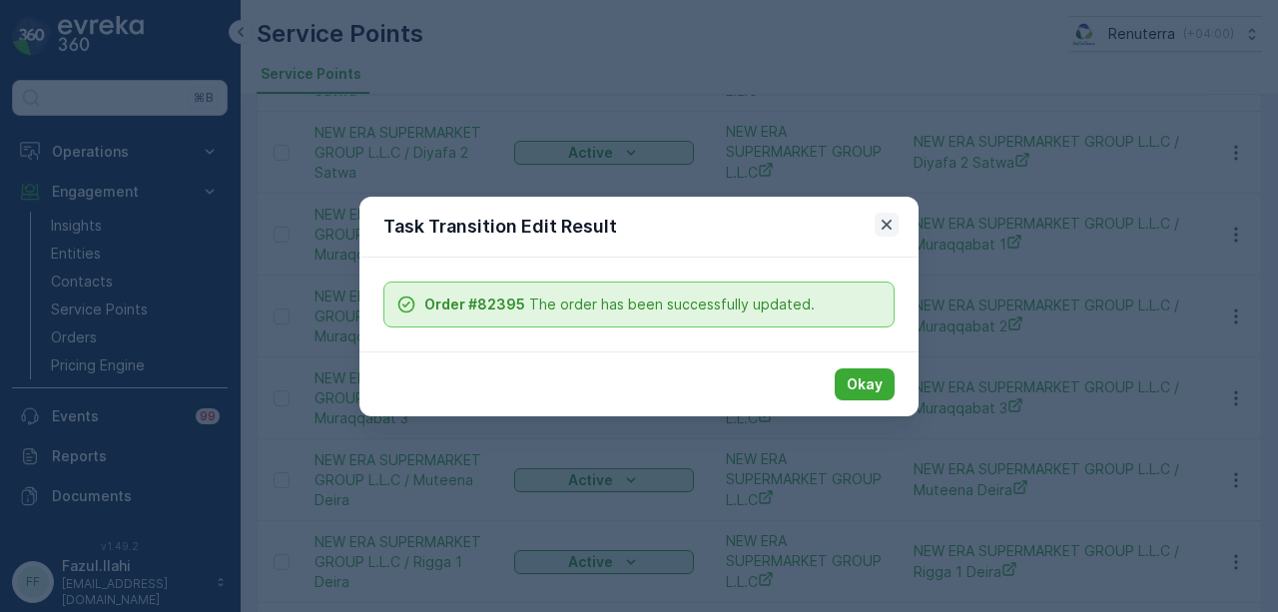
click at [889, 219] on icon "button" at bounding box center [887, 225] width 20 height 20
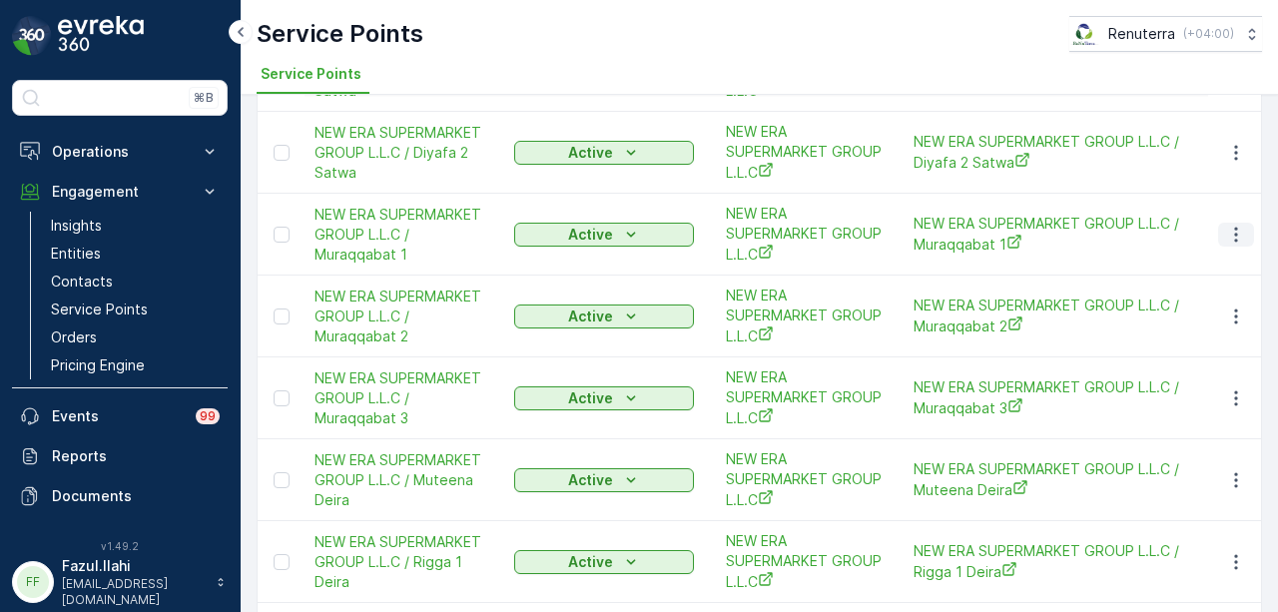
click at [1226, 229] on icon "button" at bounding box center [1236, 235] width 20 height 20
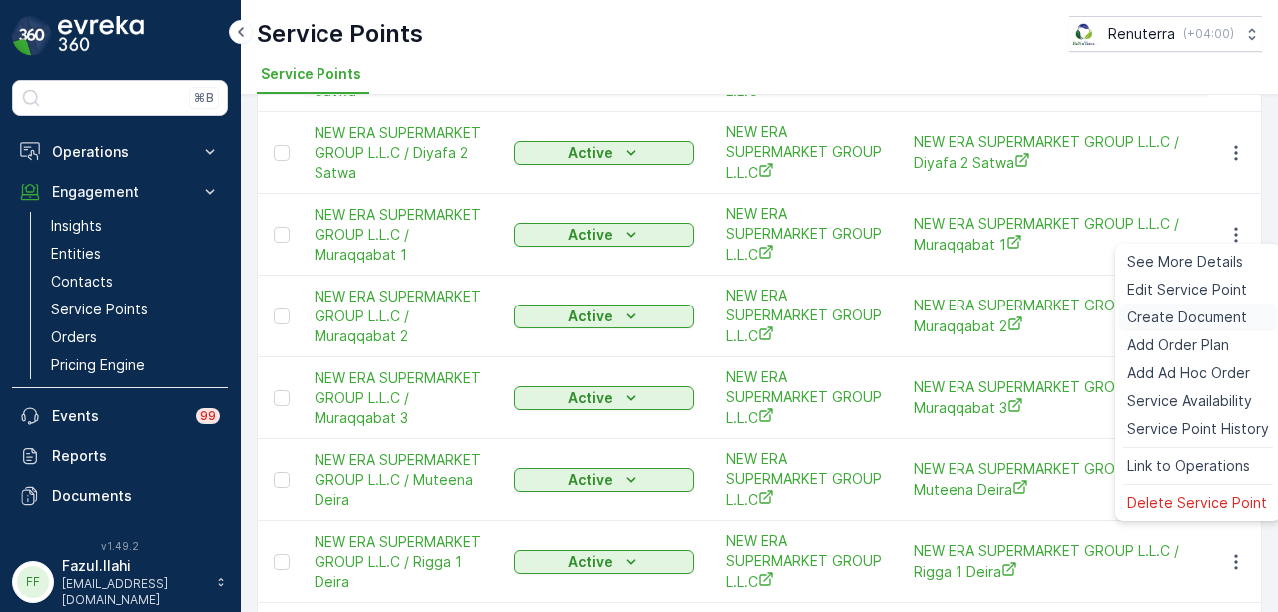
click at [1208, 314] on span "Create Document" at bounding box center [1187, 318] width 120 height 20
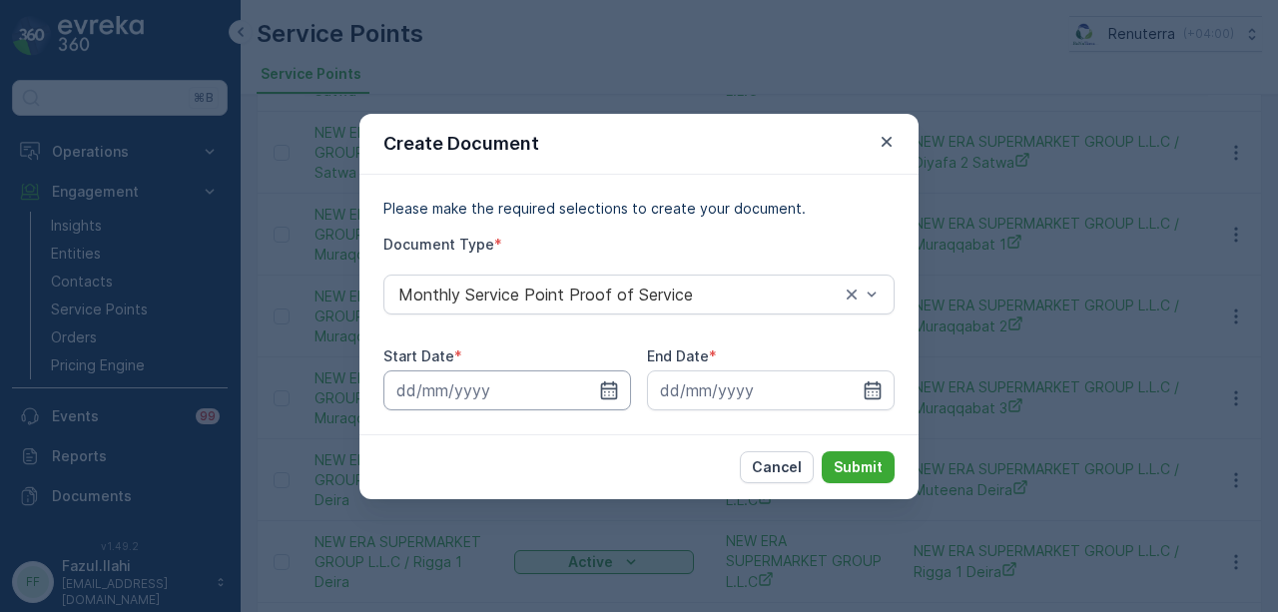
click at [625, 383] on input at bounding box center [507, 390] width 248 height 40
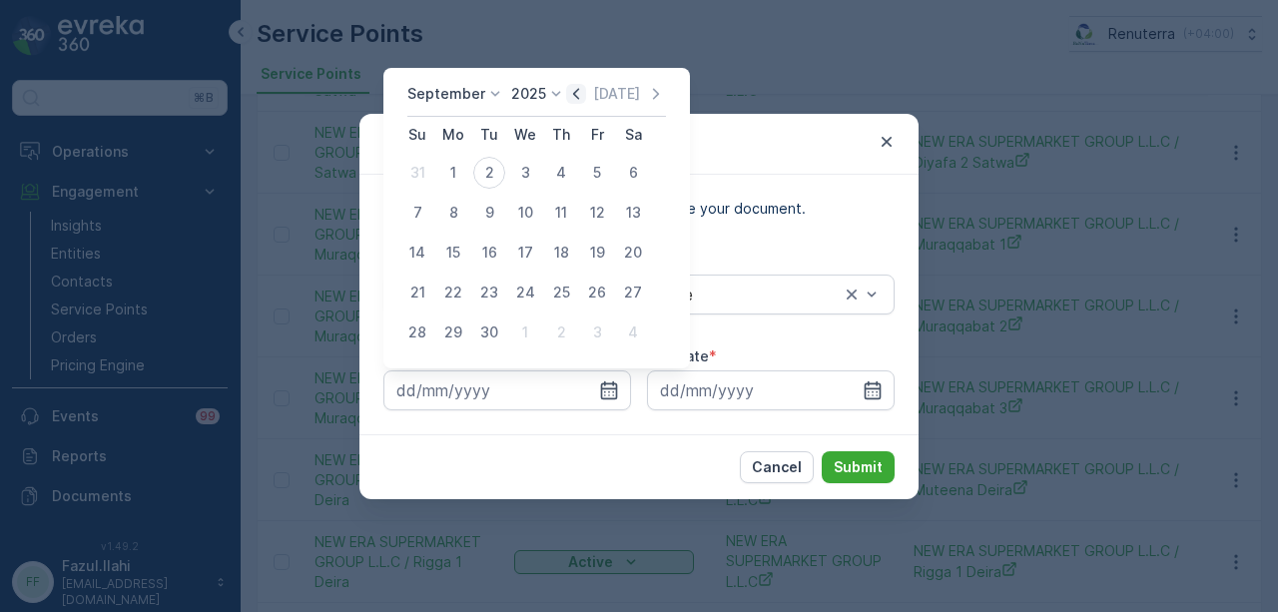
click at [579, 101] on icon "button" at bounding box center [576, 94] width 20 height 20
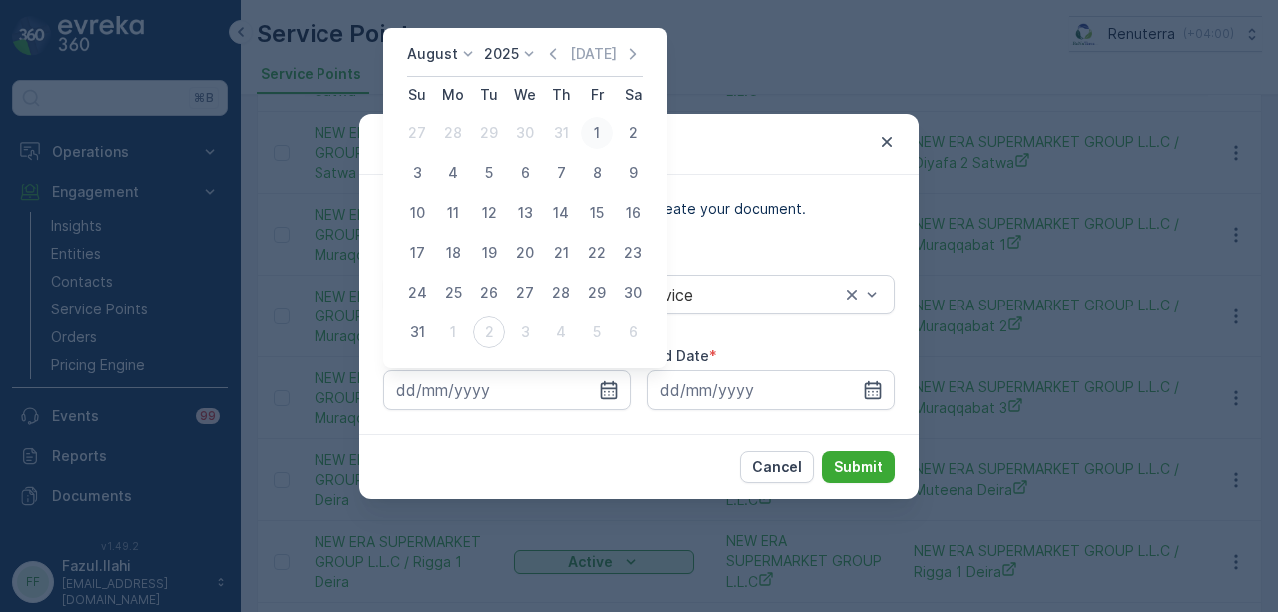
click at [603, 130] on div "1" at bounding box center [597, 133] width 32 height 32
type input "01.08.2025"
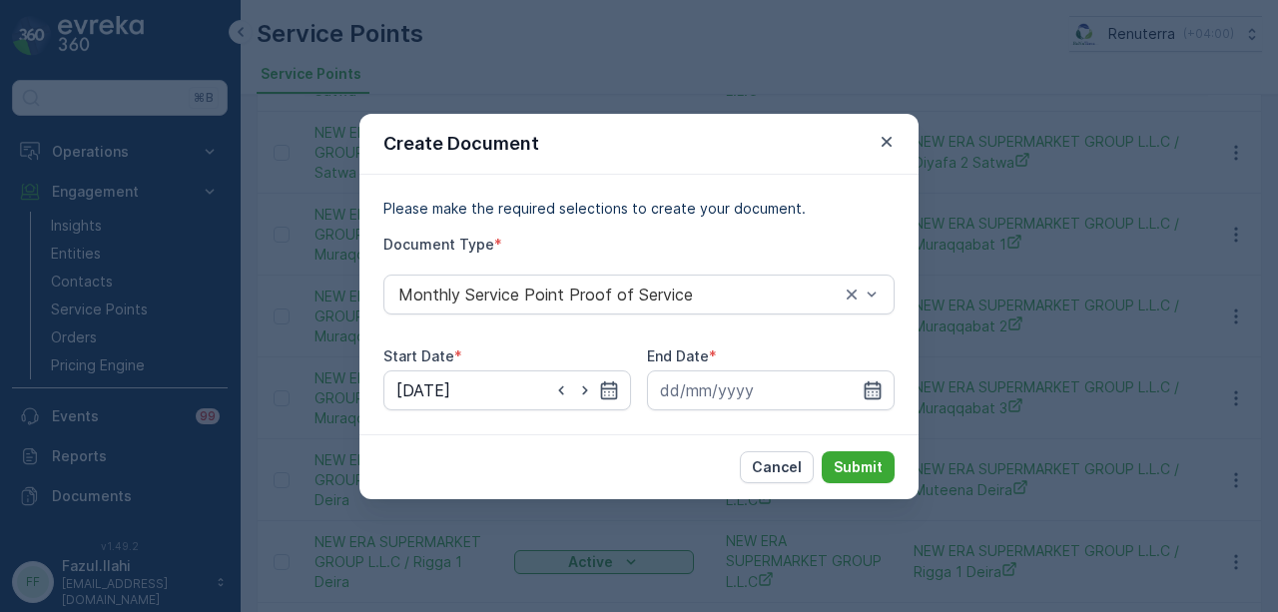
click at [880, 383] on icon "button" at bounding box center [873, 389] width 17 height 18
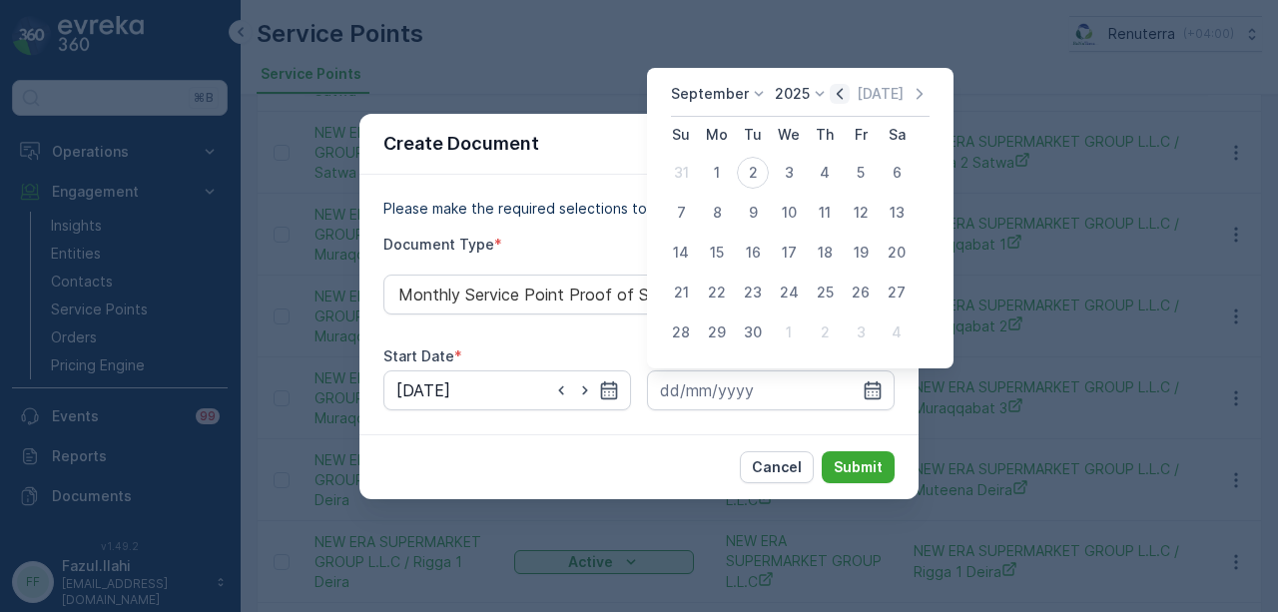
click at [835, 92] on icon "button" at bounding box center [840, 94] width 20 height 20
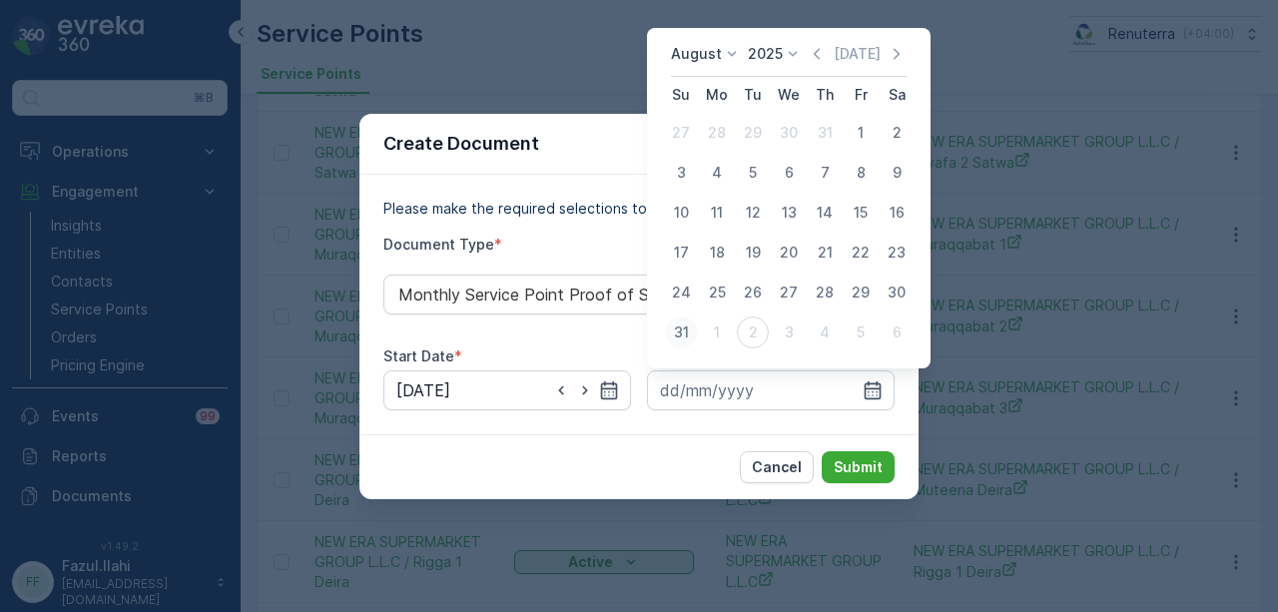
drag, startPoint x: 681, startPoint y: 340, endPoint x: 805, endPoint y: 409, distance: 142.2
click at [687, 340] on div "31" at bounding box center [681, 333] width 32 height 32
type input "31.08.2025"
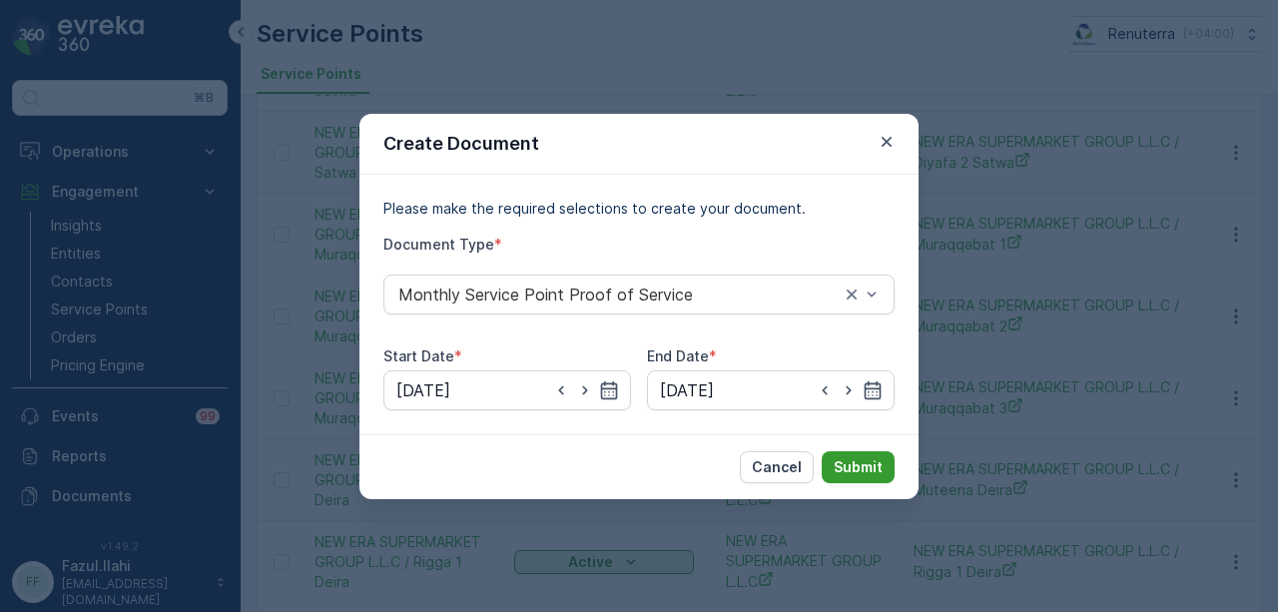
click at [854, 458] on p "Submit" at bounding box center [858, 467] width 49 height 20
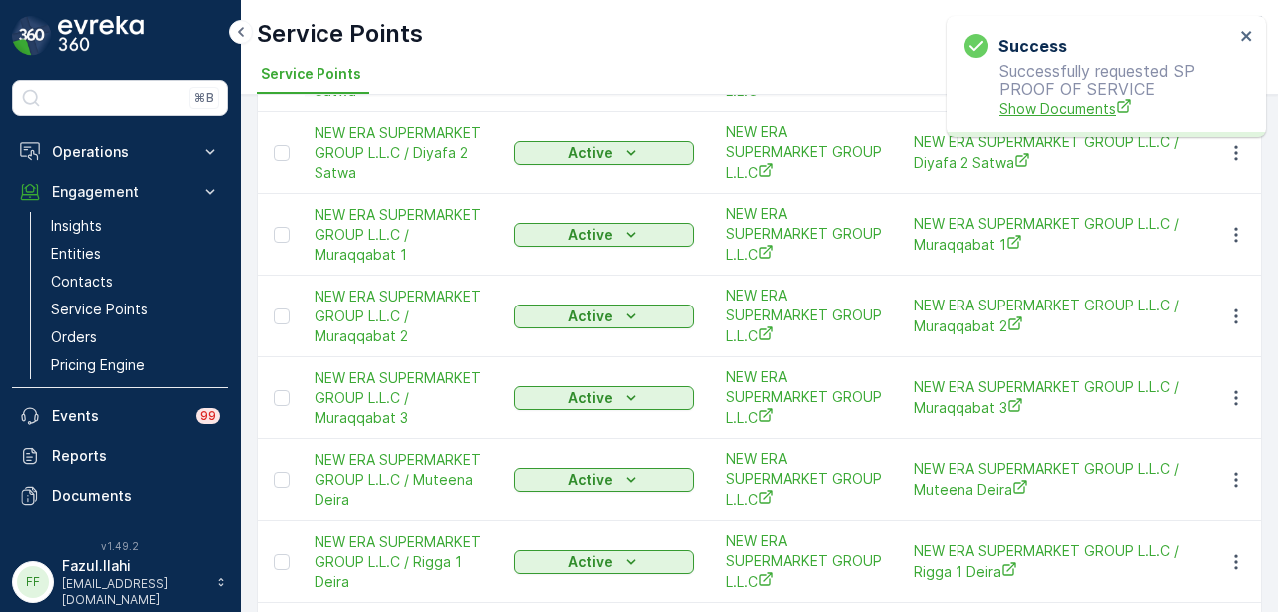
click at [1033, 100] on span "Show Documents" at bounding box center [1117, 108] width 235 height 21
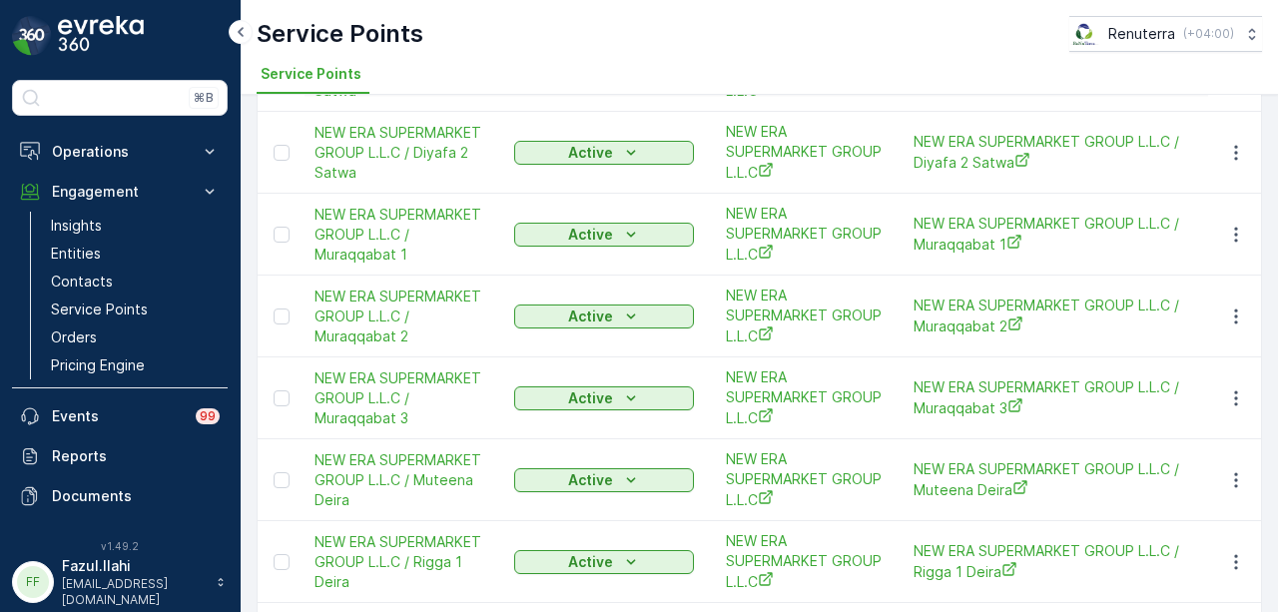
scroll to position [683, 0]
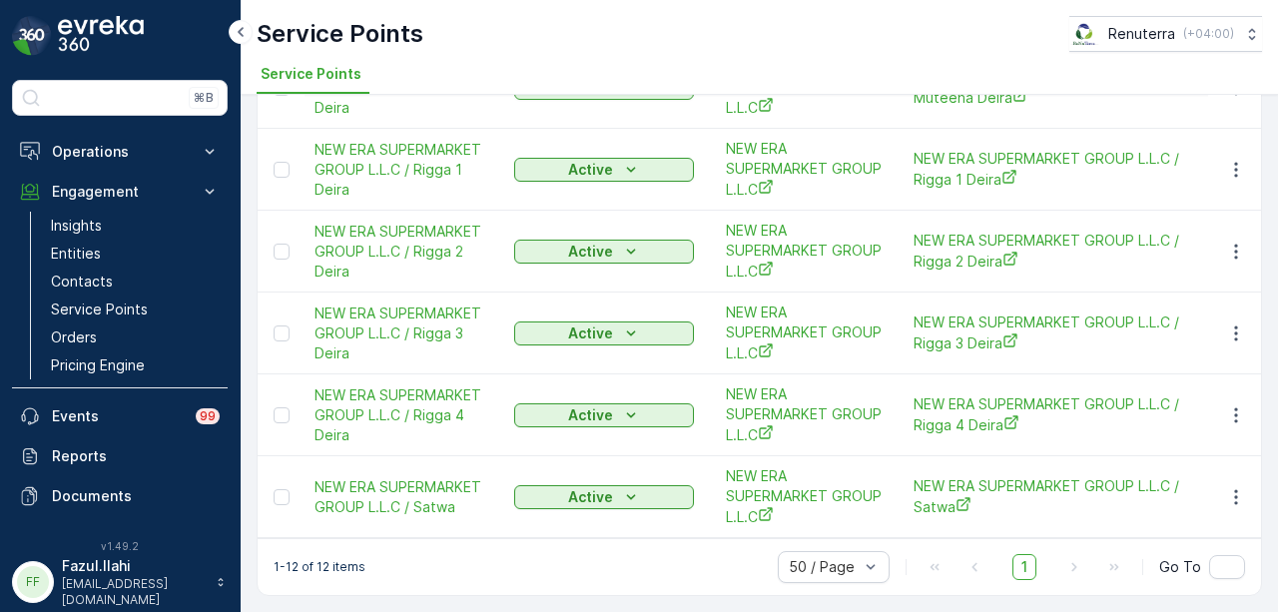
click at [1238, 392] on td at bounding box center [1235, 415] width 54 height 82
click at [1233, 408] on icon "button" at bounding box center [1236, 415] width 20 height 20
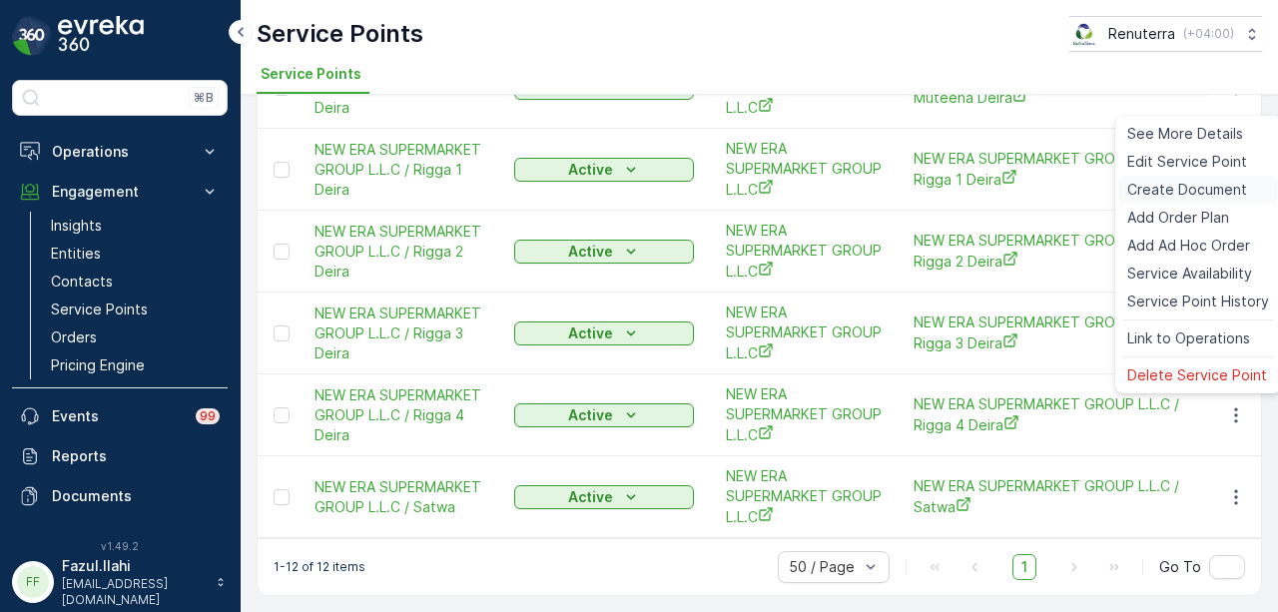
click at [1202, 194] on span "Create Document" at bounding box center [1187, 190] width 120 height 20
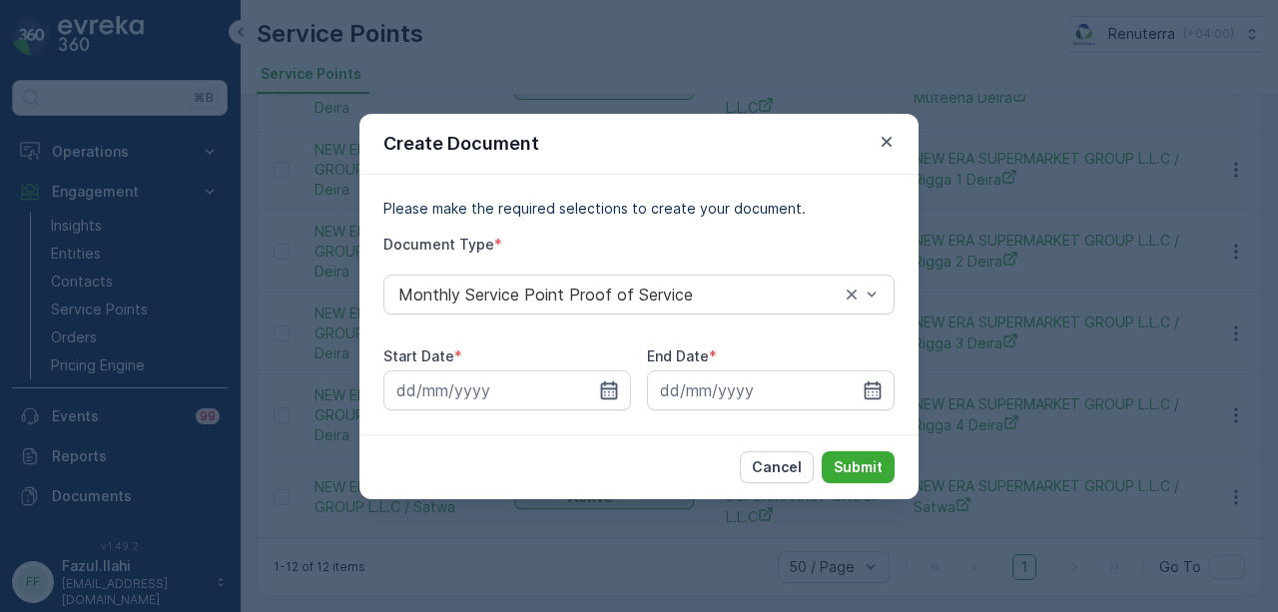
click at [611, 391] on icon "button" at bounding box center [609, 390] width 20 height 20
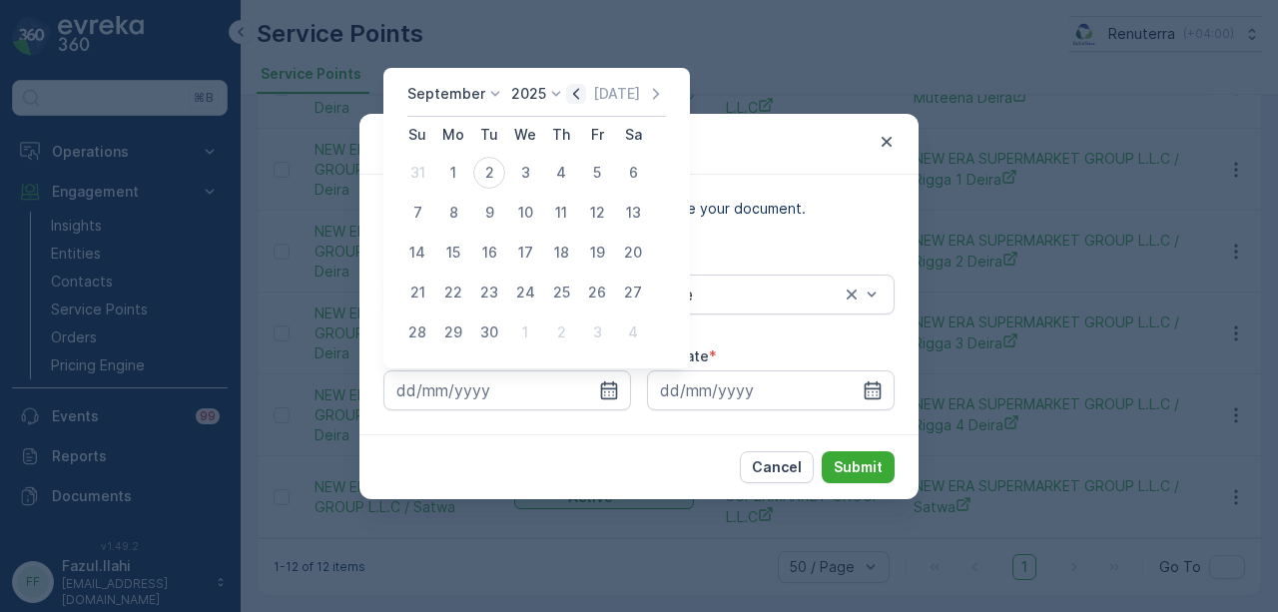
click at [573, 93] on icon "button" at bounding box center [576, 93] width 6 height 11
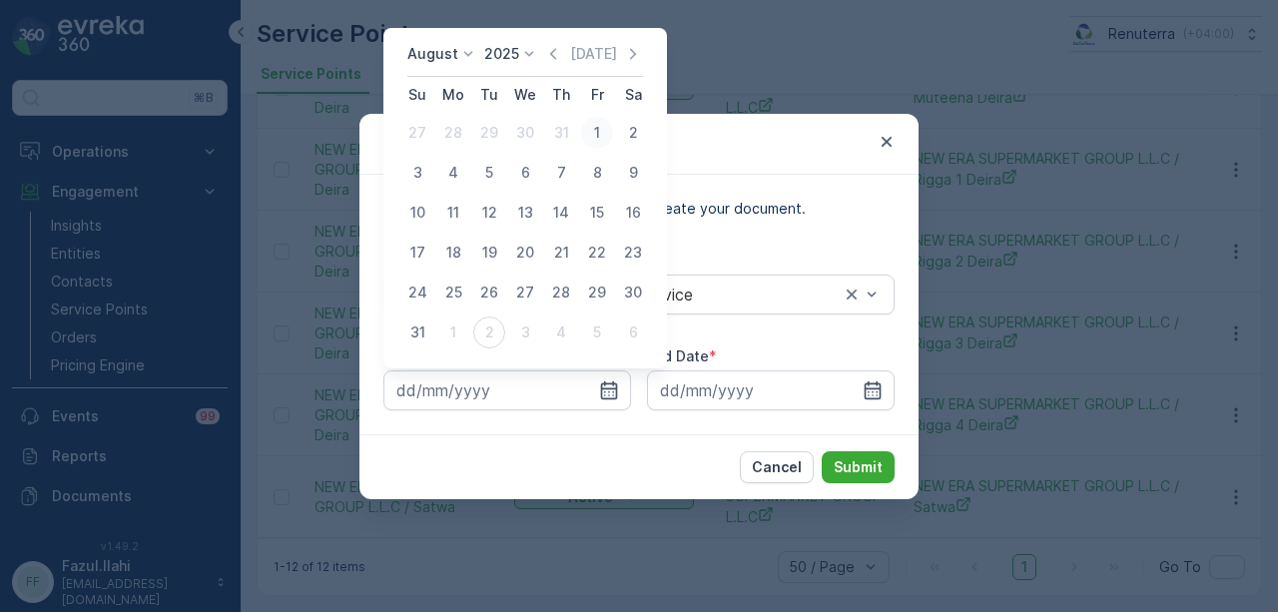
click at [588, 142] on div "1" at bounding box center [597, 133] width 32 height 32
type input "01.08.2025"
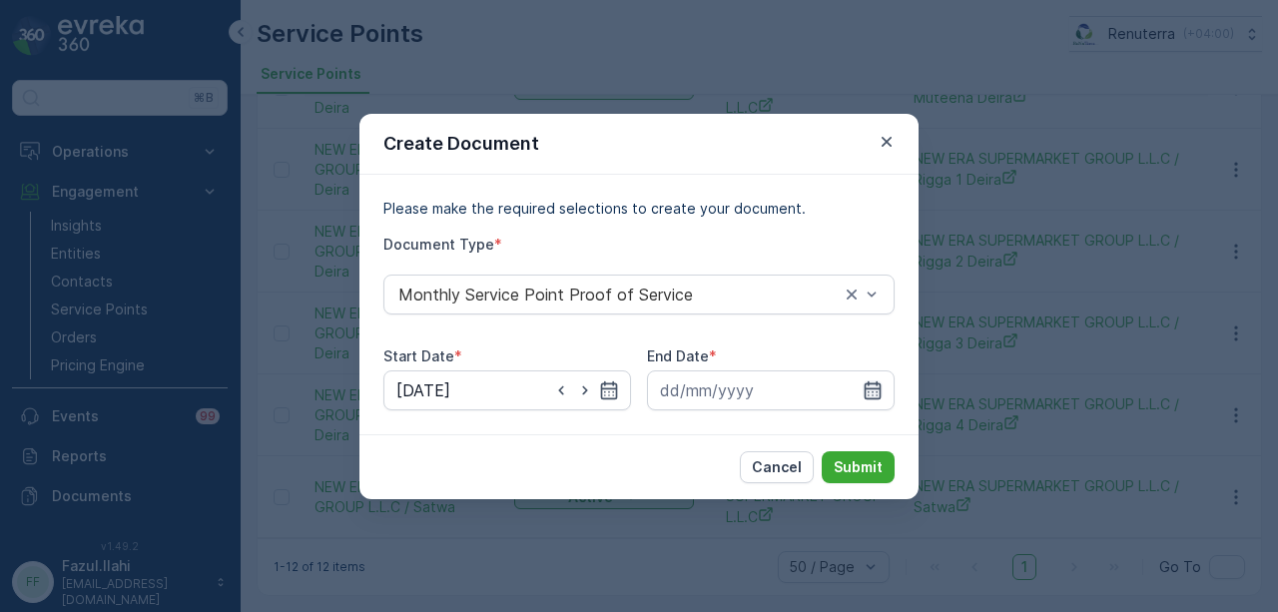
click at [869, 394] on icon "button" at bounding box center [873, 390] width 20 height 20
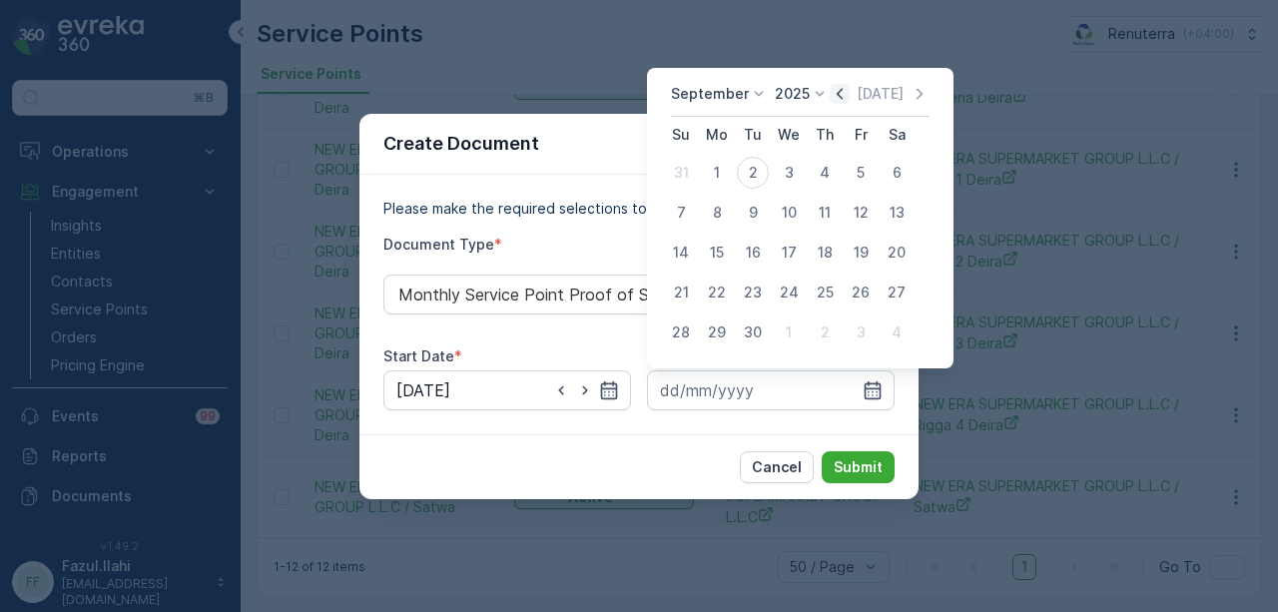
click at [831, 97] on icon "button" at bounding box center [840, 94] width 20 height 20
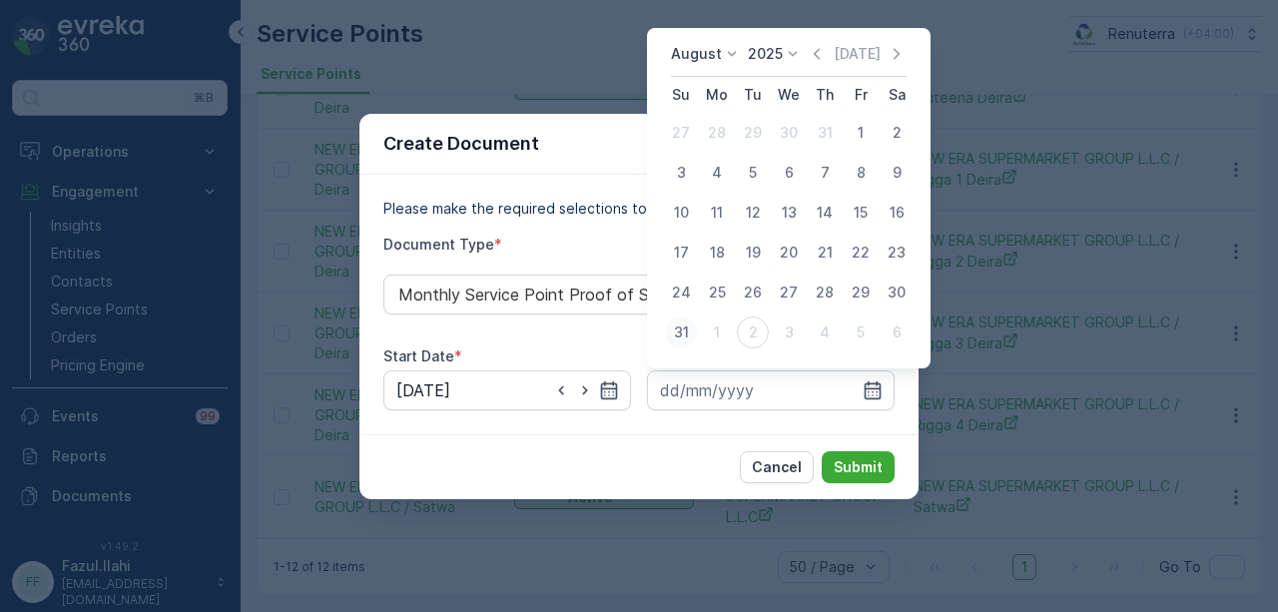
drag, startPoint x: 681, startPoint y: 338, endPoint x: 831, endPoint y: 445, distance: 184.6
click at [681, 339] on div "31" at bounding box center [681, 333] width 32 height 32
type input "31.08.2025"
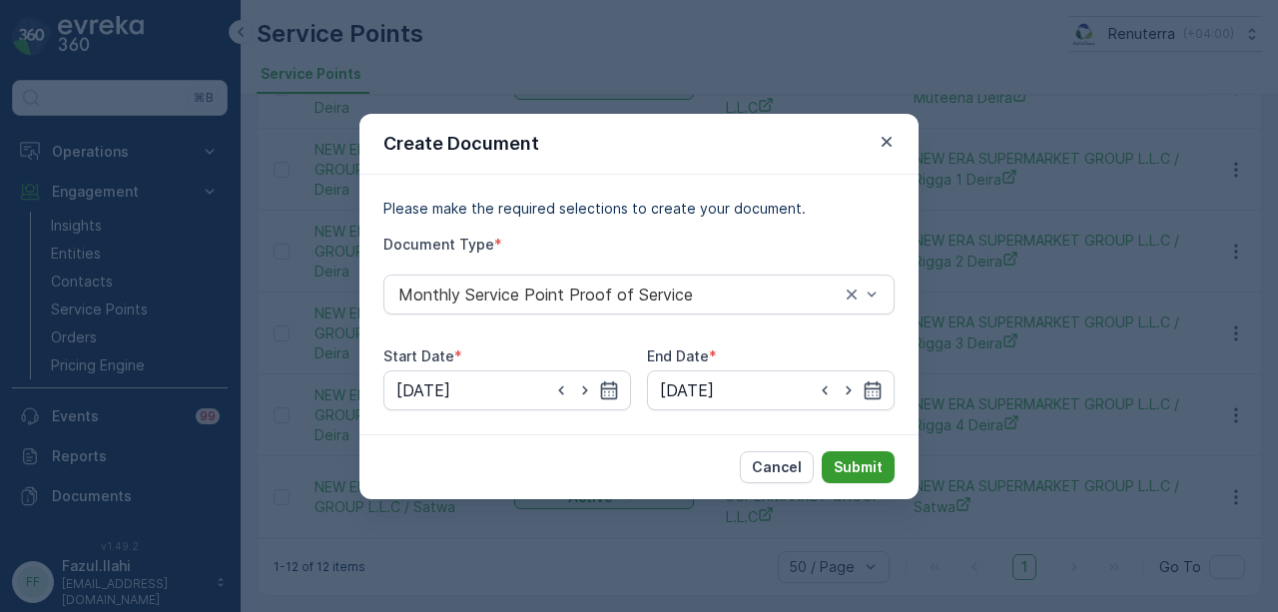
click at [855, 472] on p "Submit" at bounding box center [858, 467] width 49 height 20
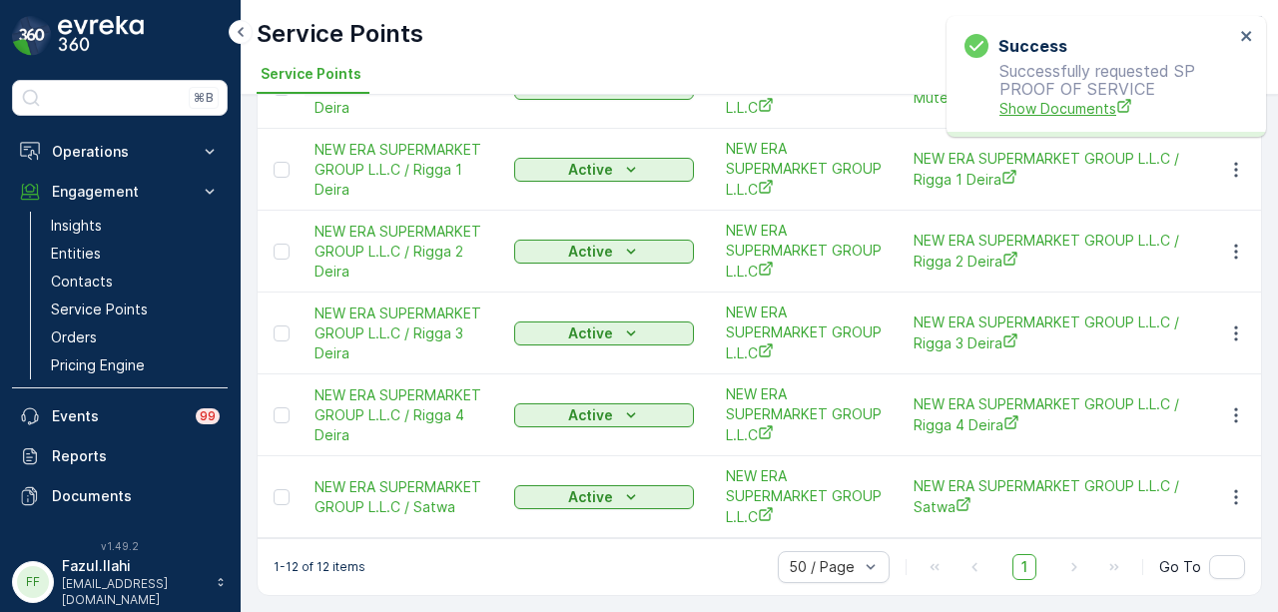
click at [1037, 101] on span "Show Documents" at bounding box center [1117, 108] width 235 height 21
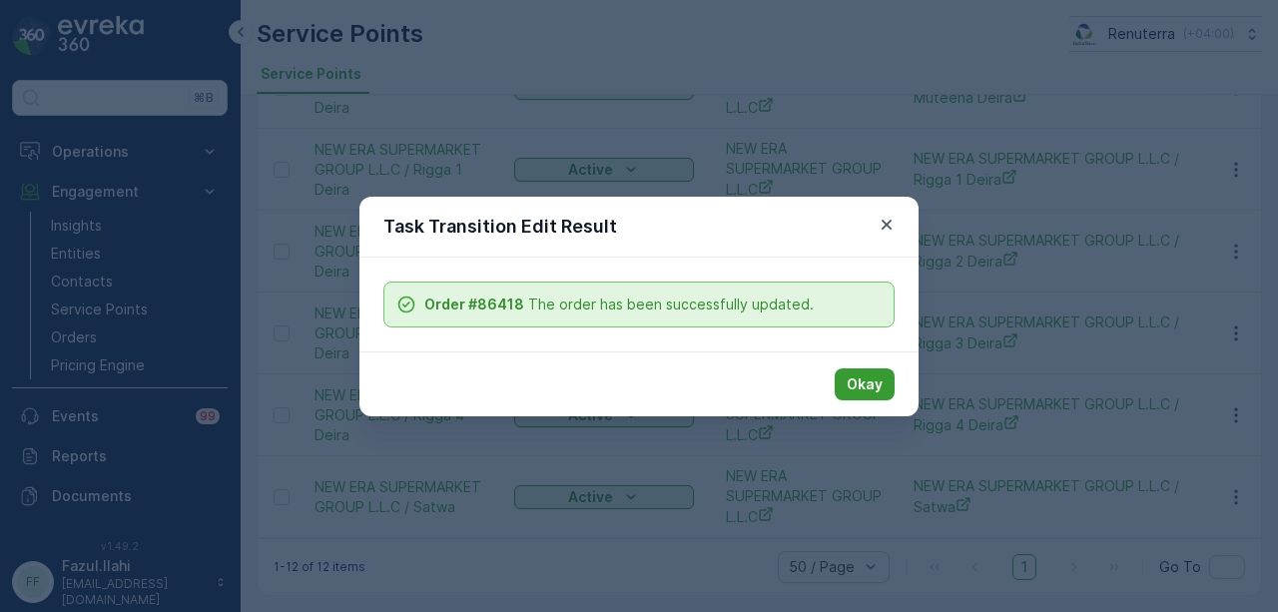
click at [874, 374] on p "Okay" at bounding box center [865, 384] width 36 height 20
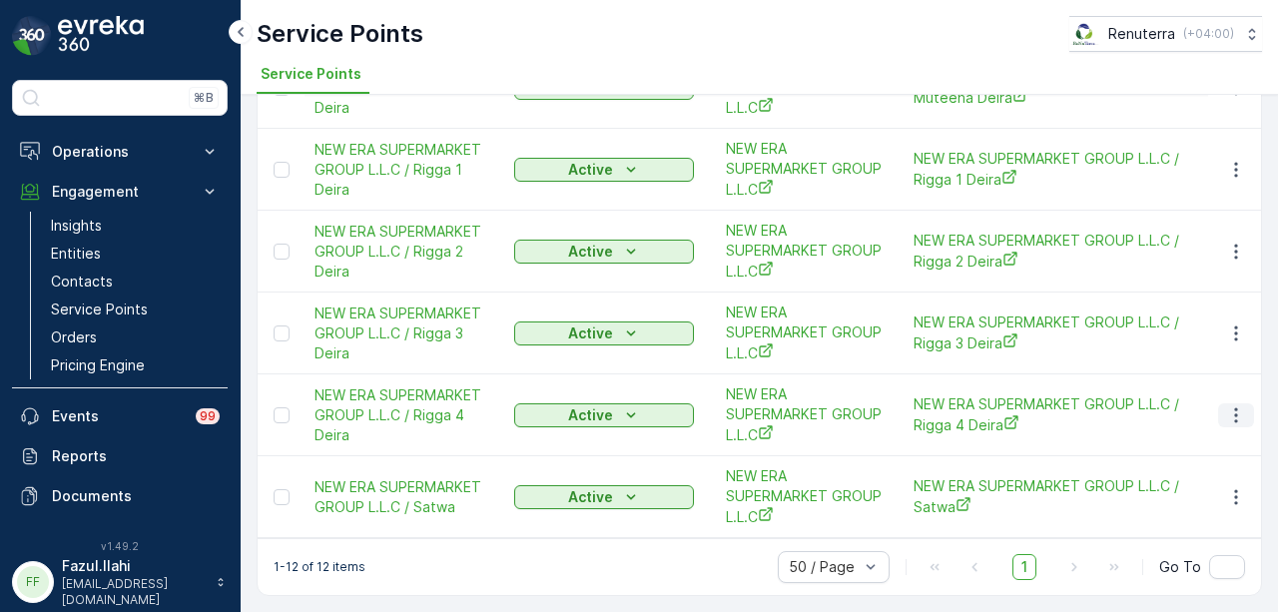
click at [1228, 410] on icon "button" at bounding box center [1236, 415] width 20 height 20
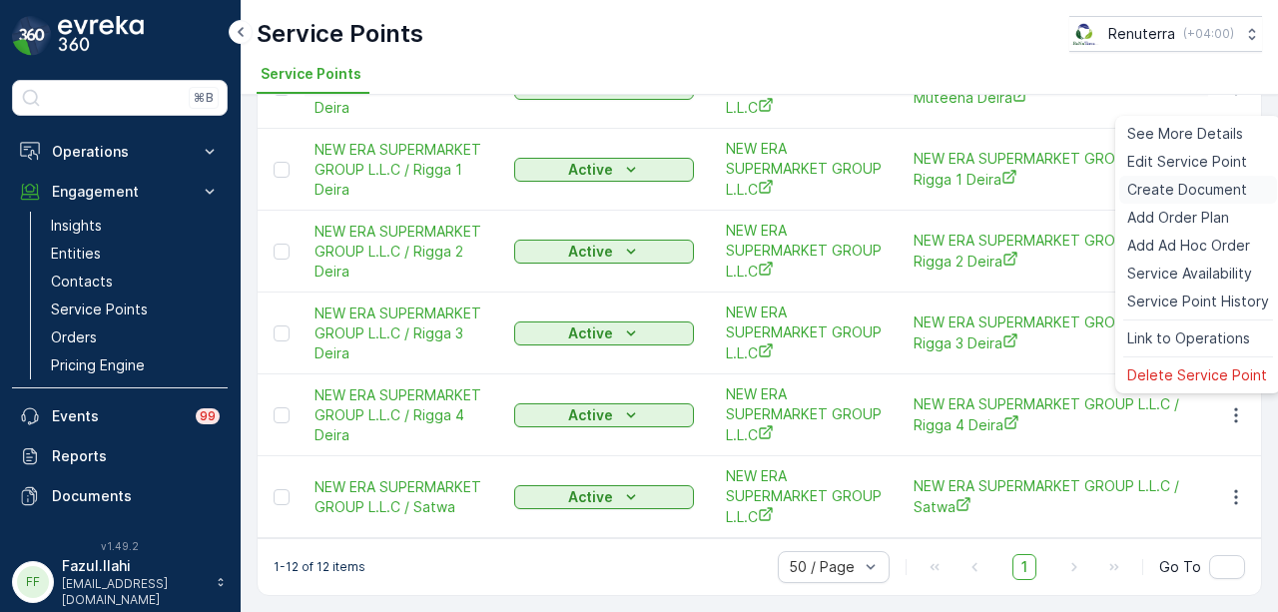
click at [1203, 186] on span "Create Document" at bounding box center [1187, 190] width 120 height 20
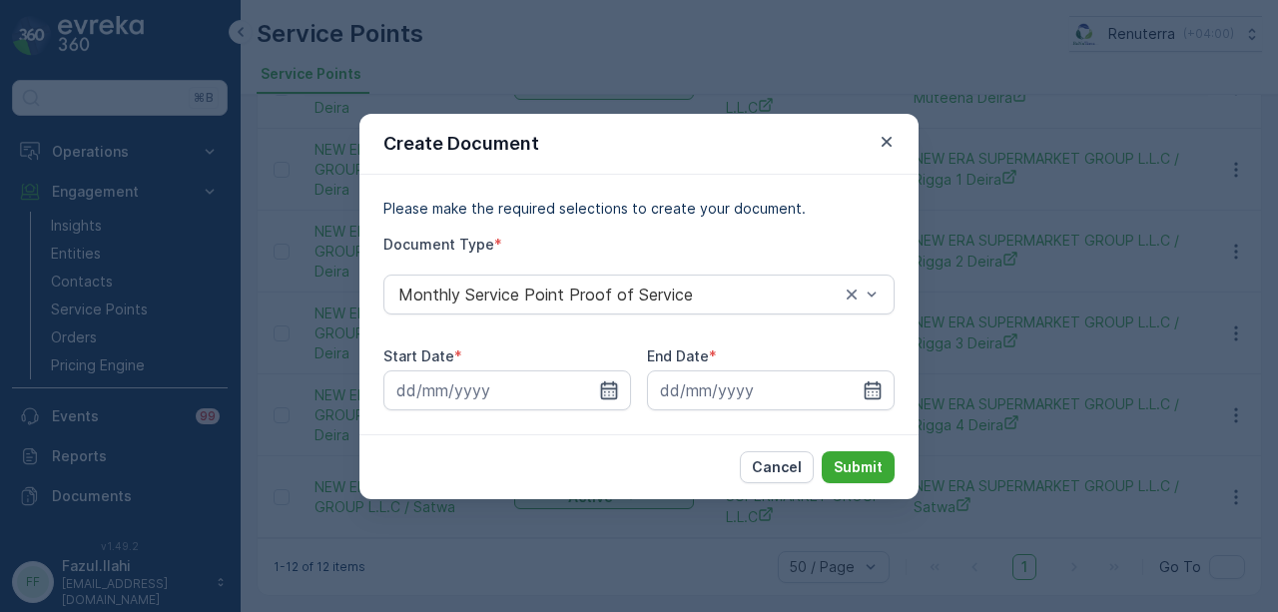
click at [601, 380] on icon "button" at bounding box center [609, 390] width 20 height 20
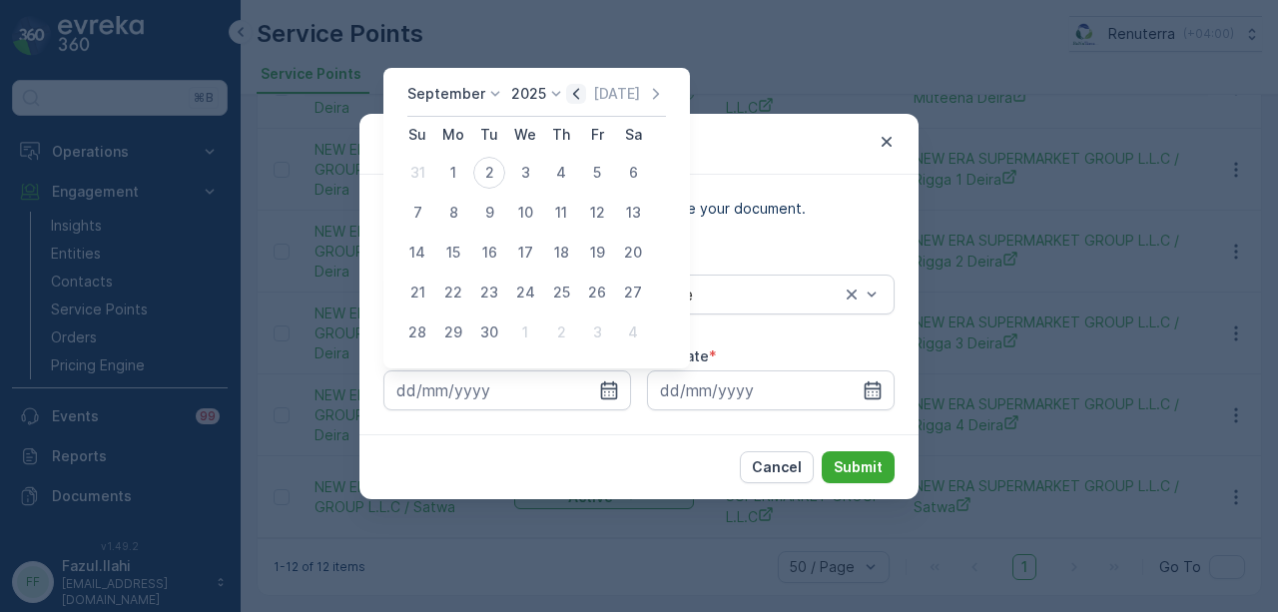
click at [574, 93] on icon "button" at bounding box center [576, 94] width 20 height 20
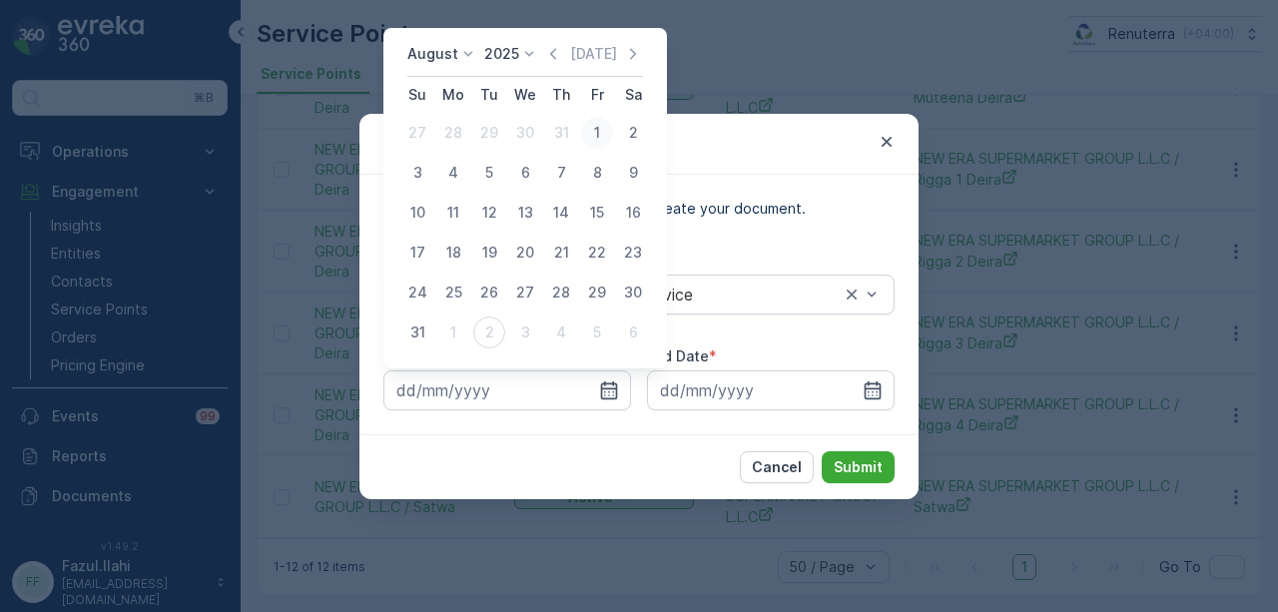
click at [593, 121] on div "1" at bounding box center [597, 133] width 32 height 32
type input "01.08.2025"
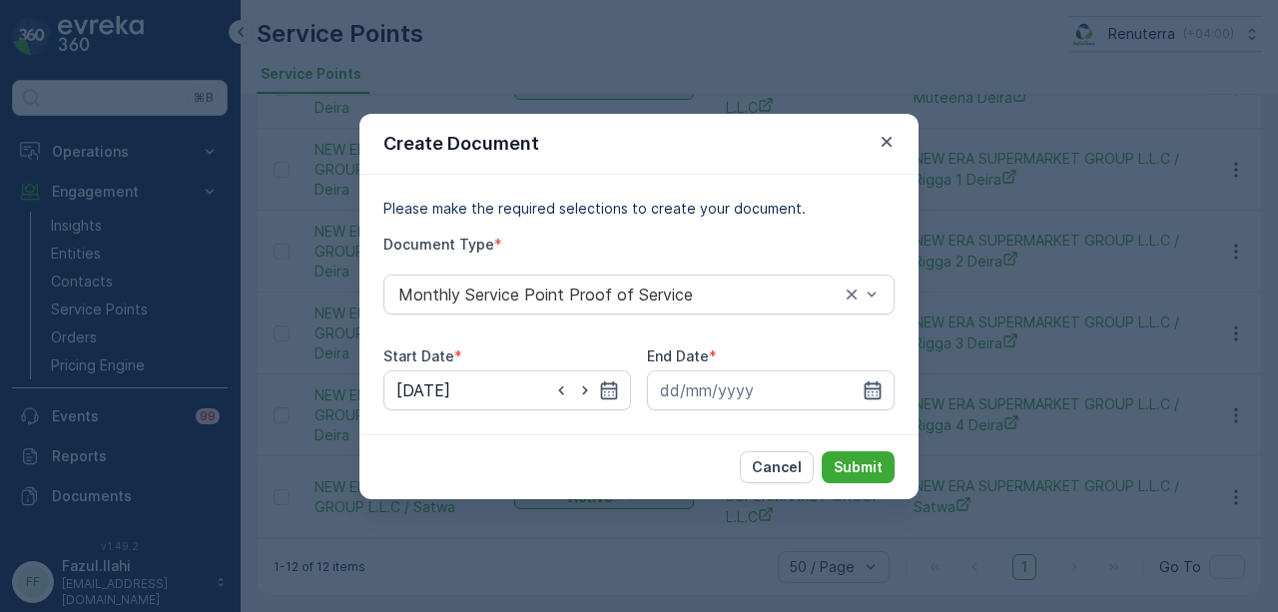
click at [871, 384] on icon "button" at bounding box center [873, 390] width 20 height 20
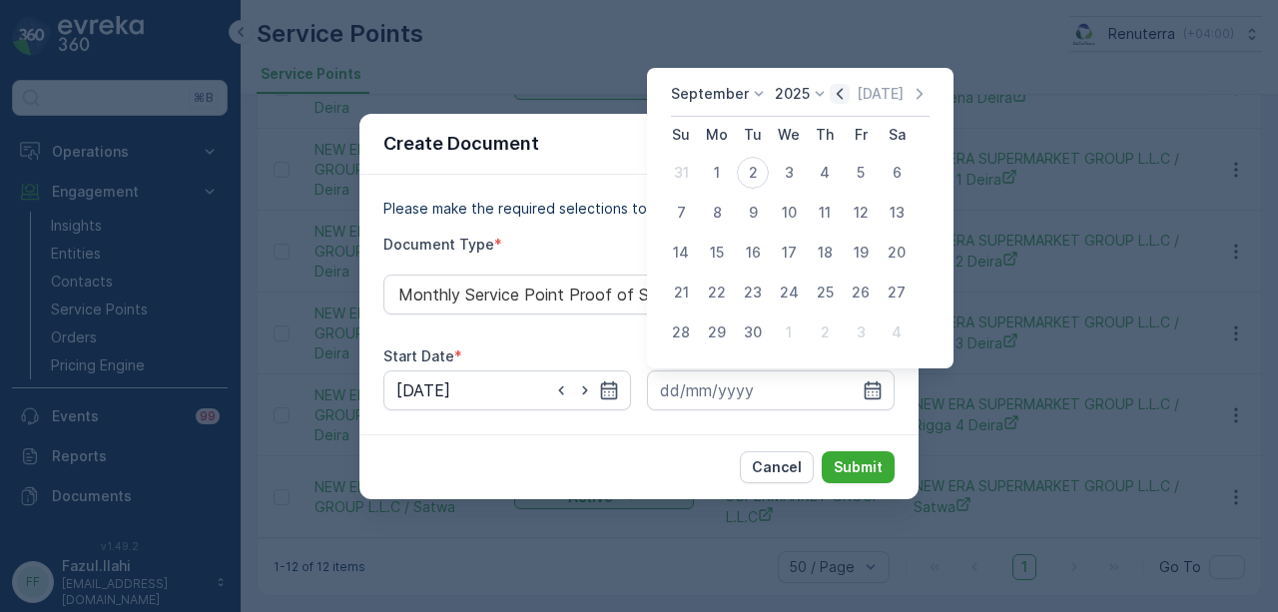
click at [833, 99] on icon "button" at bounding box center [840, 94] width 20 height 20
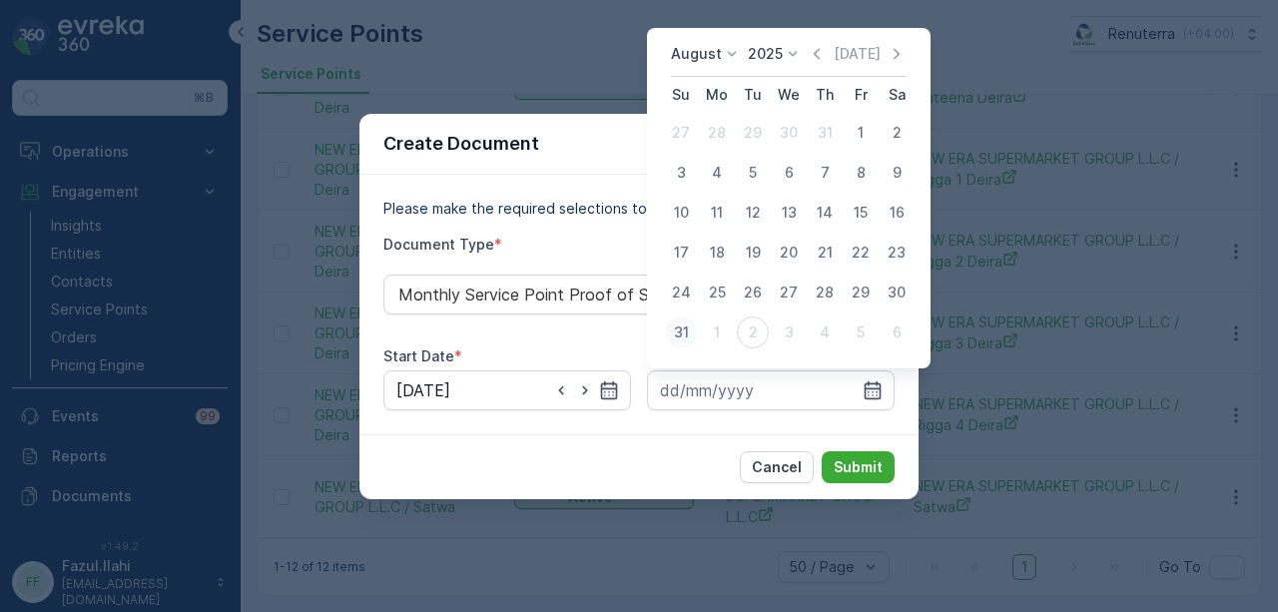
click at [689, 324] on div "31" at bounding box center [681, 333] width 32 height 32
type input "31.08.2025"
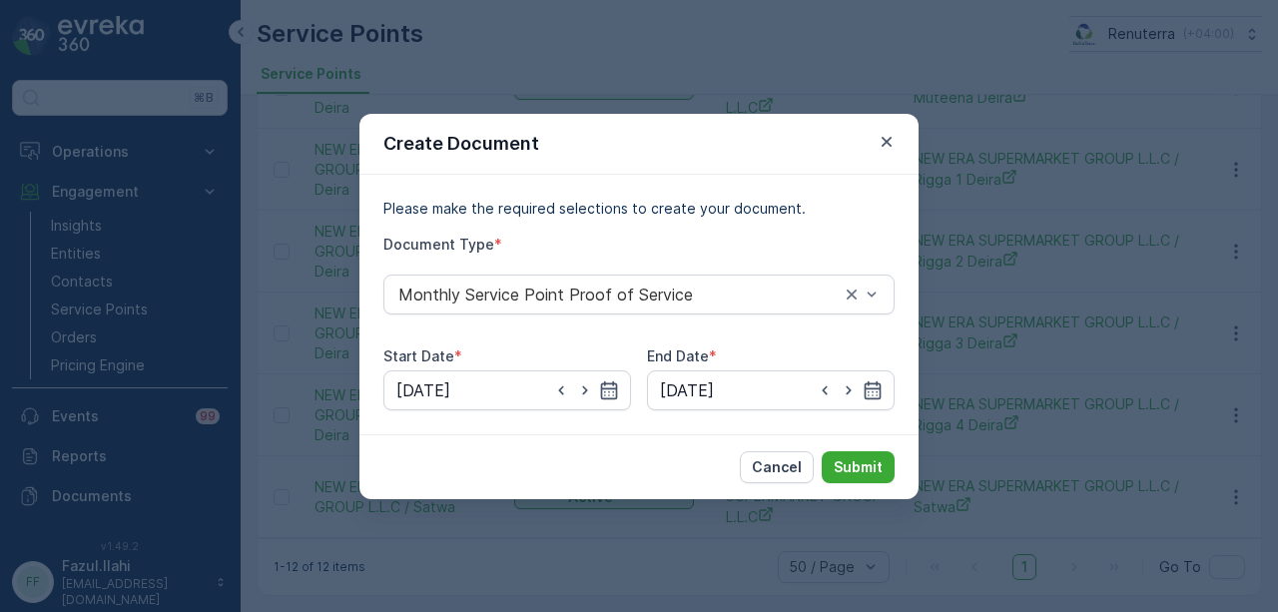
click at [895, 474] on div "Cancel Submit" at bounding box center [638, 466] width 559 height 65
click at [871, 476] on p "Submit" at bounding box center [858, 467] width 49 height 20
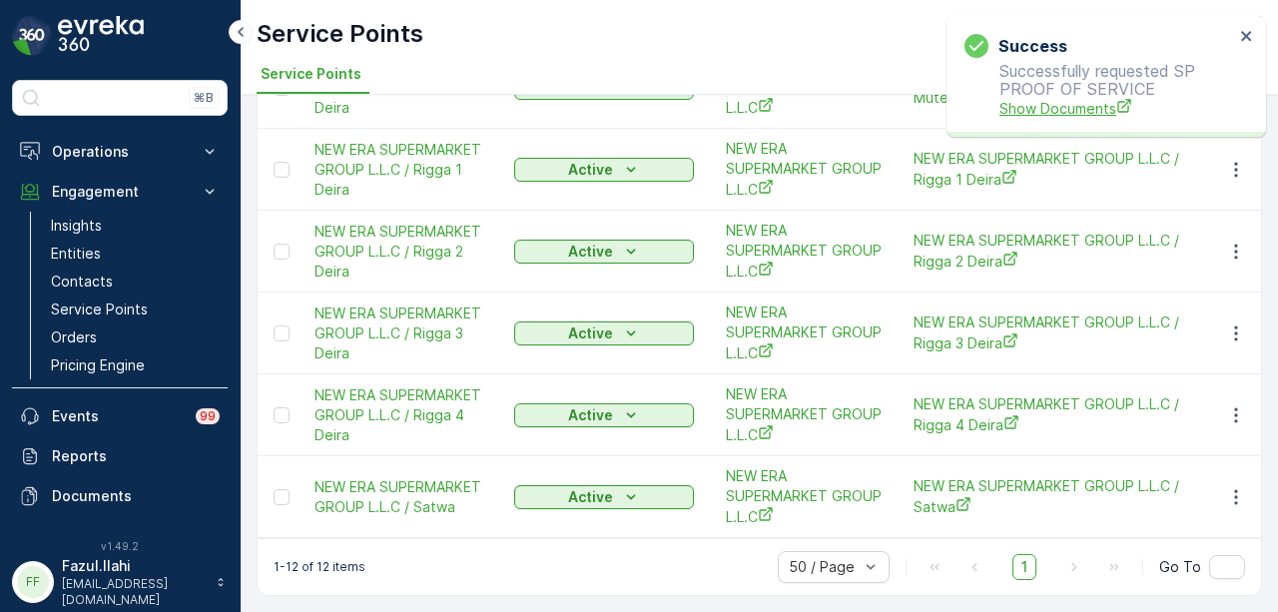
click at [1065, 113] on span "Show Documents" at bounding box center [1117, 108] width 235 height 21
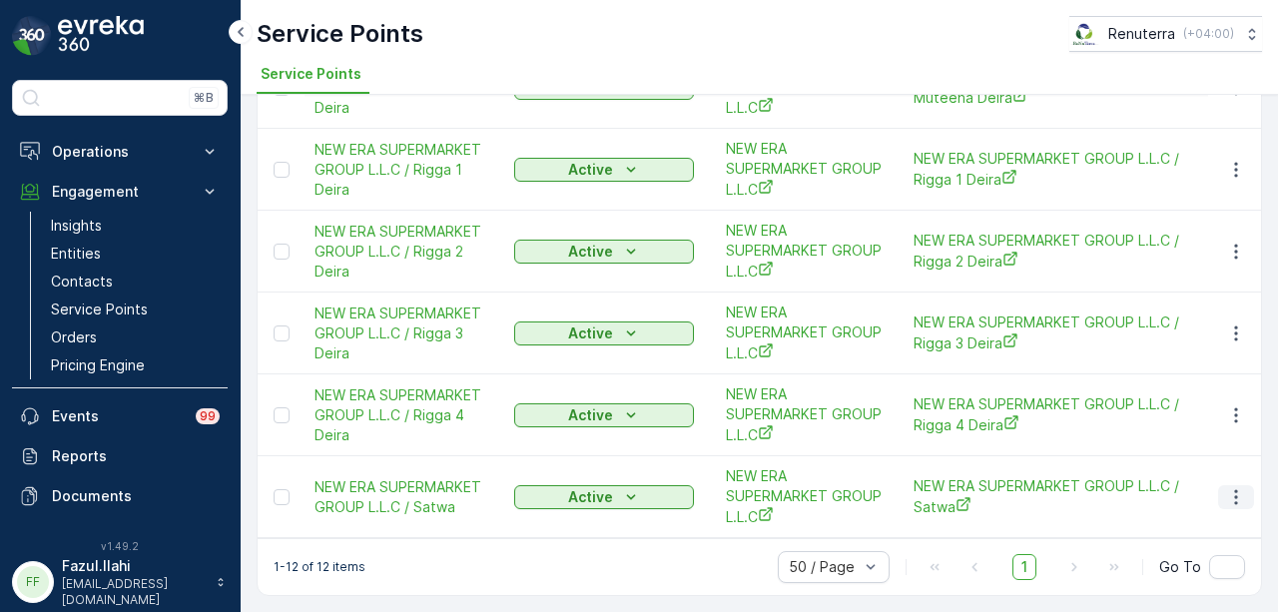
click at [1228, 490] on icon "button" at bounding box center [1236, 497] width 20 height 20
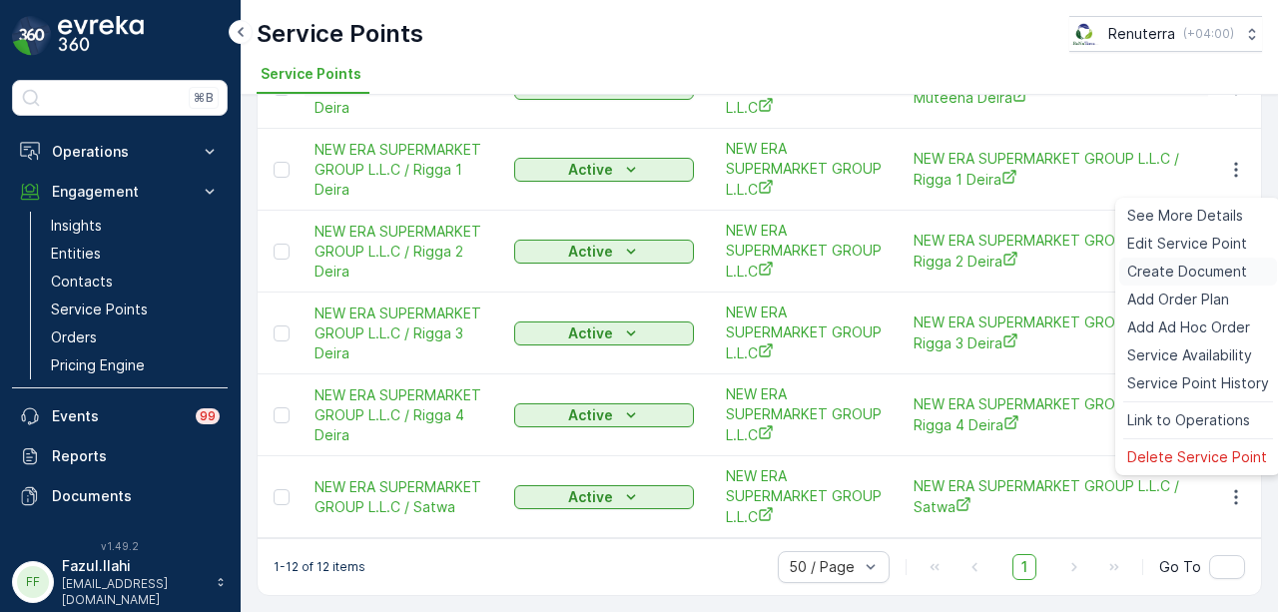
click at [1188, 265] on span "Create Document" at bounding box center [1187, 272] width 120 height 20
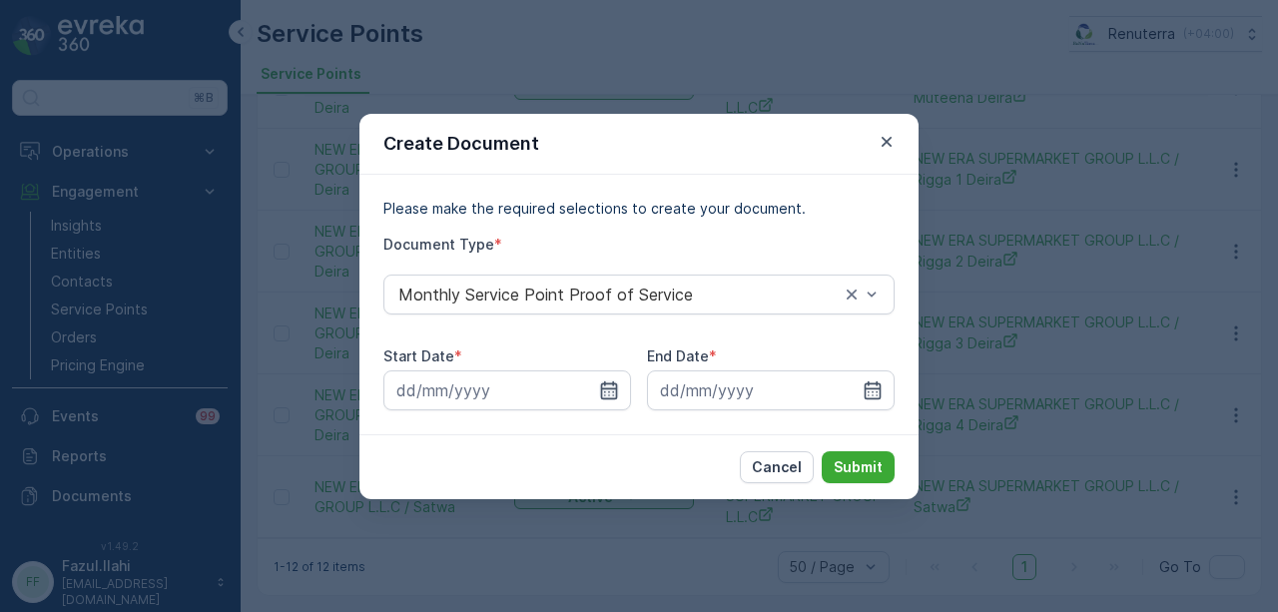
click at [615, 391] on icon "button" at bounding box center [609, 389] width 17 height 18
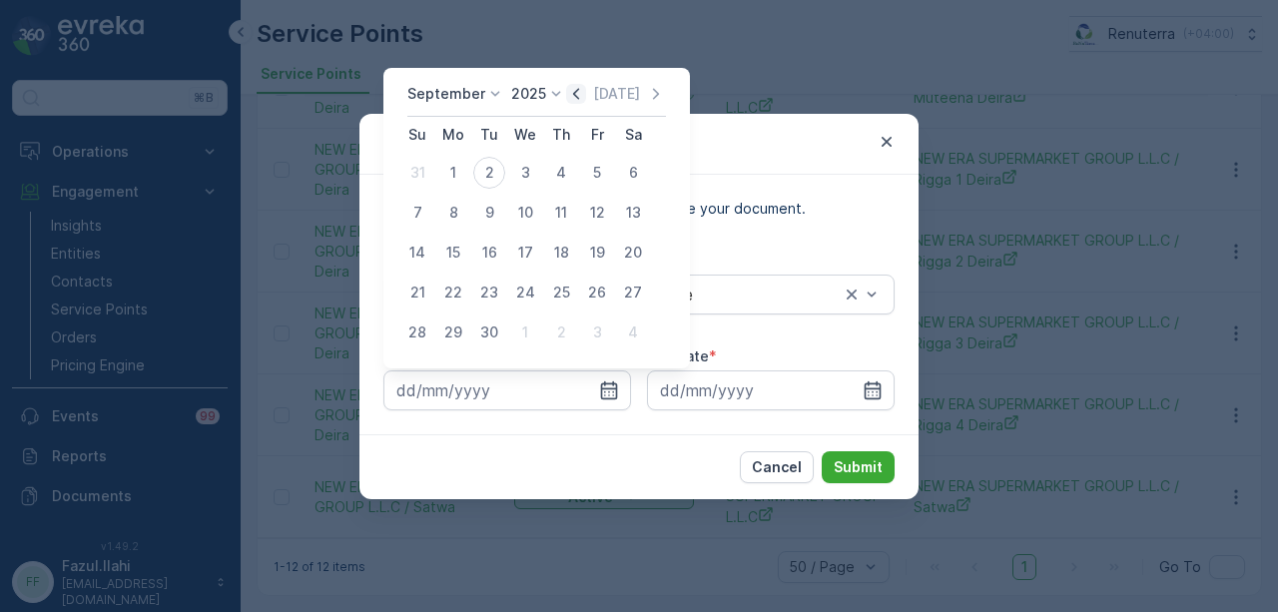
click at [569, 89] on icon "button" at bounding box center [576, 94] width 20 height 20
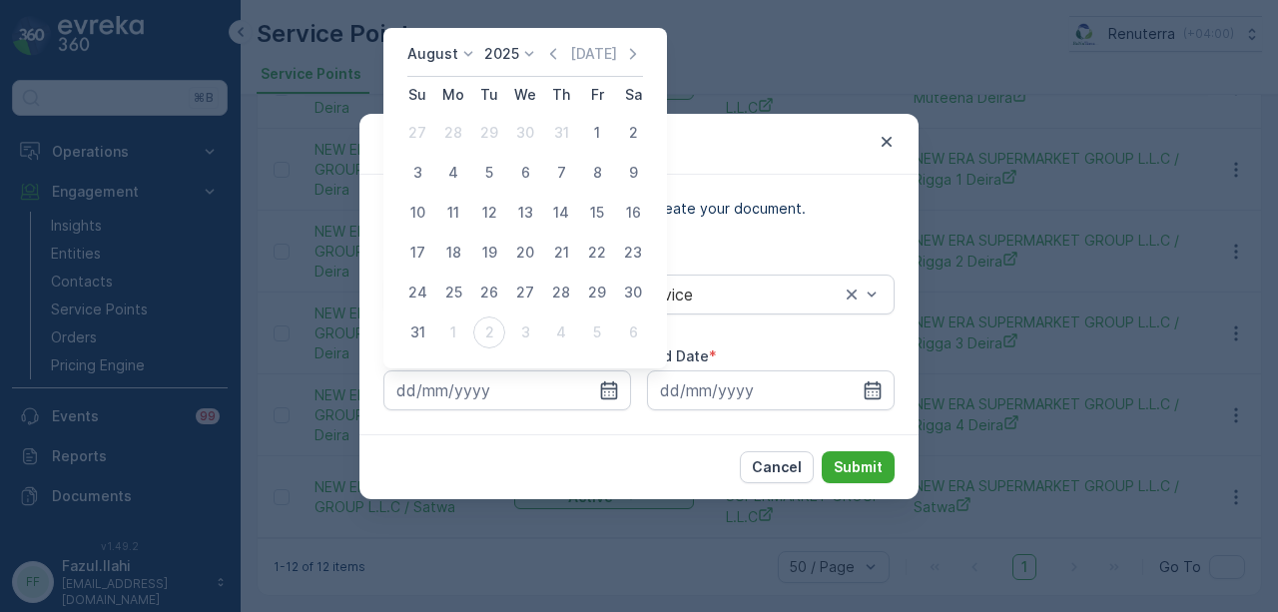
click at [614, 124] on td "1" at bounding box center [597, 133] width 36 height 40
drag, startPoint x: 601, startPoint y: 130, endPoint x: 629, endPoint y: 156, distance: 38.2
click at [600, 131] on div "1" at bounding box center [597, 133] width 32 height 32
type input "01.08.2025"
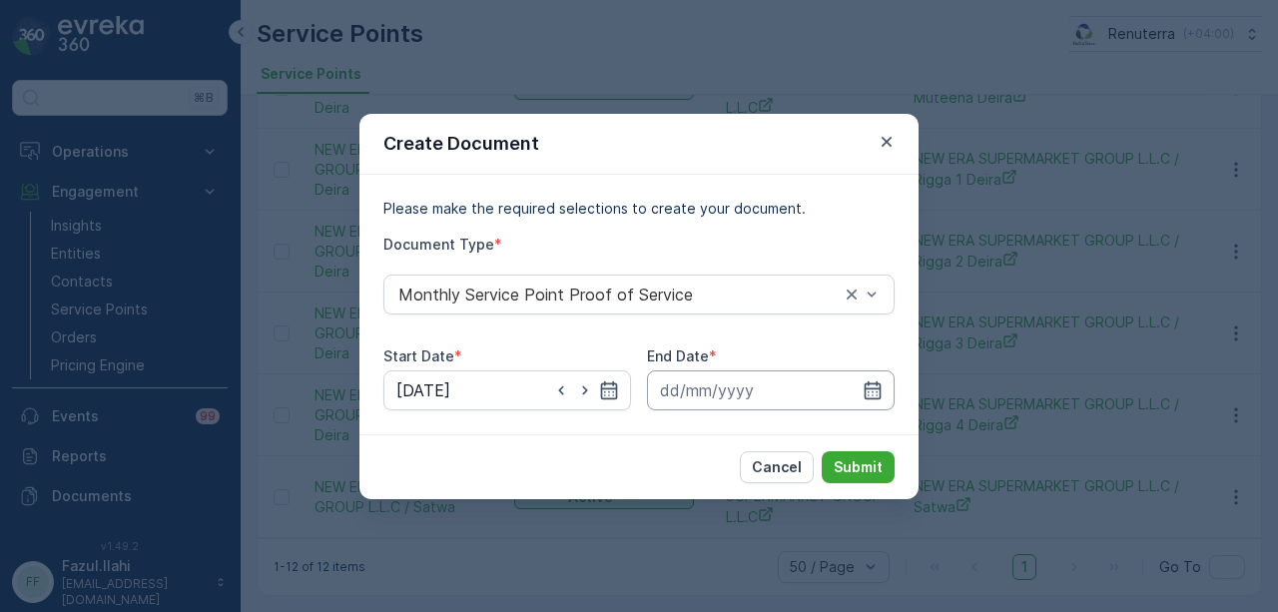
drag, startPoint x: 874, startPoint y: 392, endPoint x: 874, endPoint y: 370, distance: 22.0
click at [874, 386] on icon "button" at bounding box center [873, 390] width 20 height 20
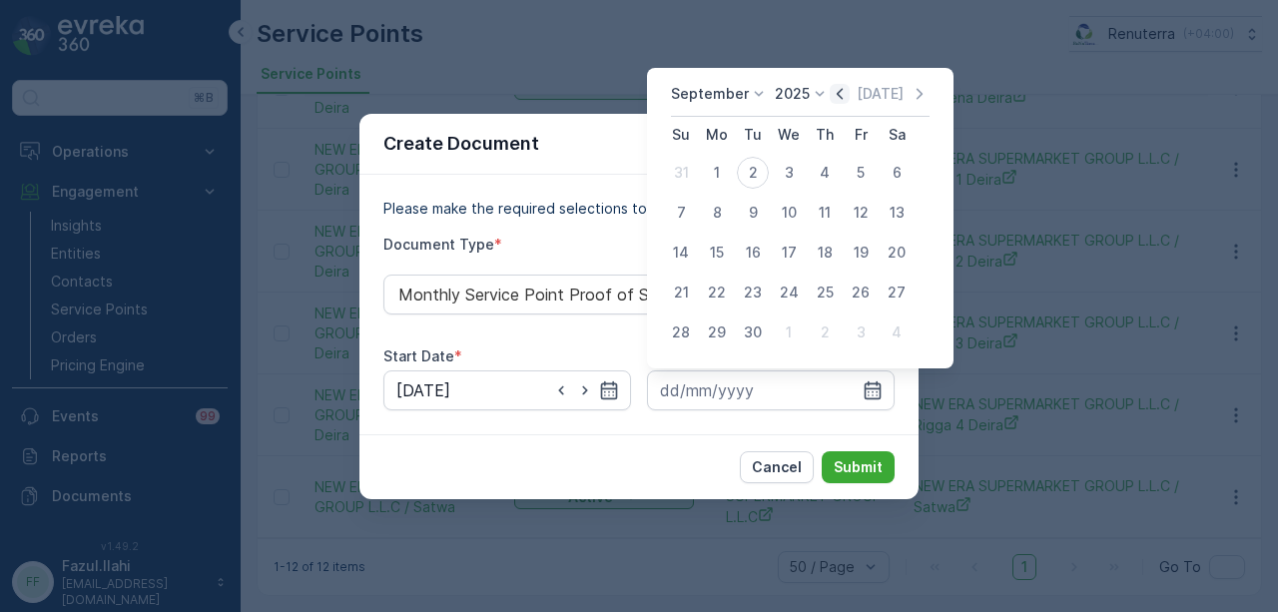
click at [830, 101] on icon "button" at bounding box center [840, 94] width 20 height 20
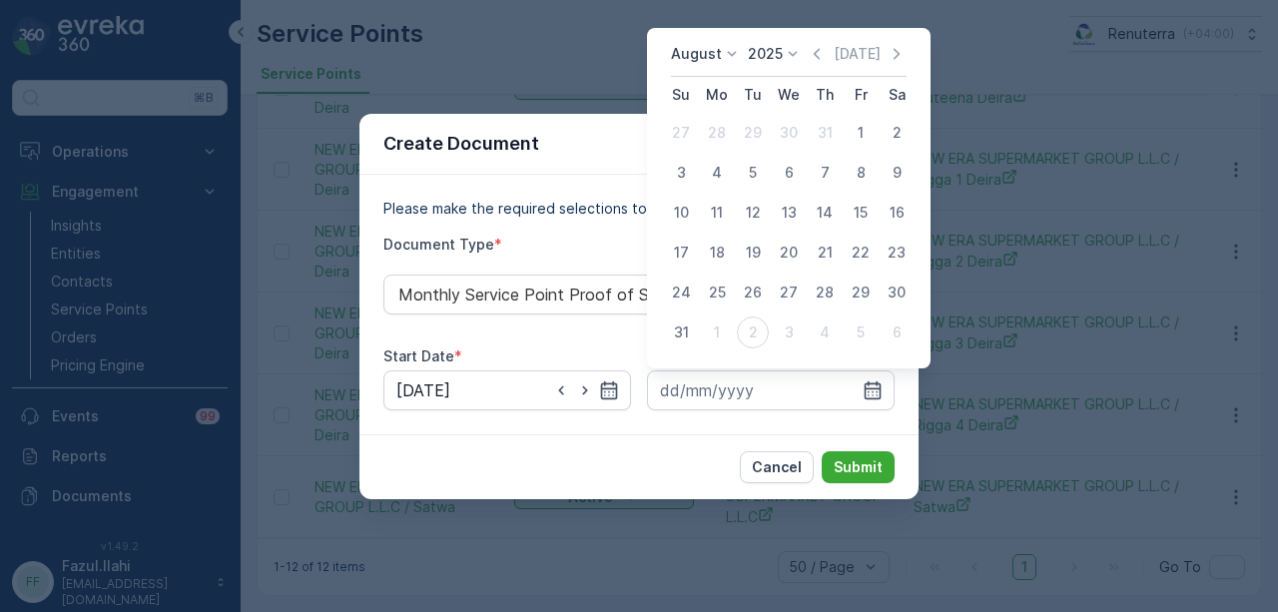
drag, startPoint x: 682, startPoint y: 333, endPoint x: 820, endPoint y: 426, distance: 166.7
click at [687, 337] on div "31" at bounding box center [681, 333] width 32 height 32
type input "31.08.2025"
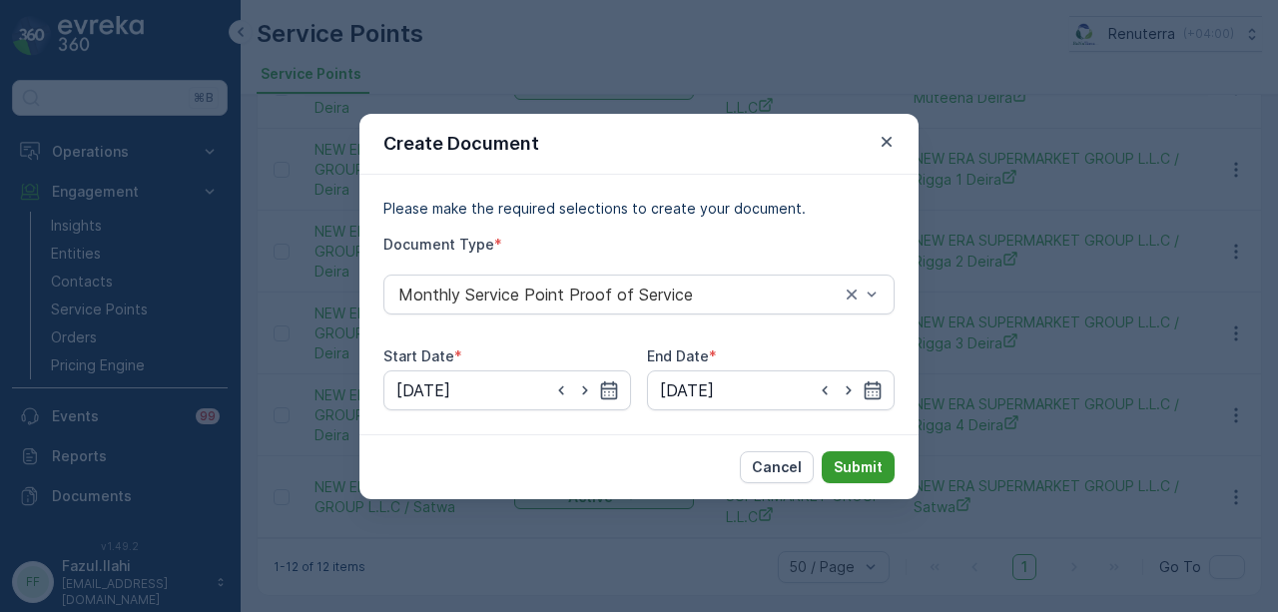
click at [845, 458] on p "Submit" at bounding box center [858, 467] width 49 height 20
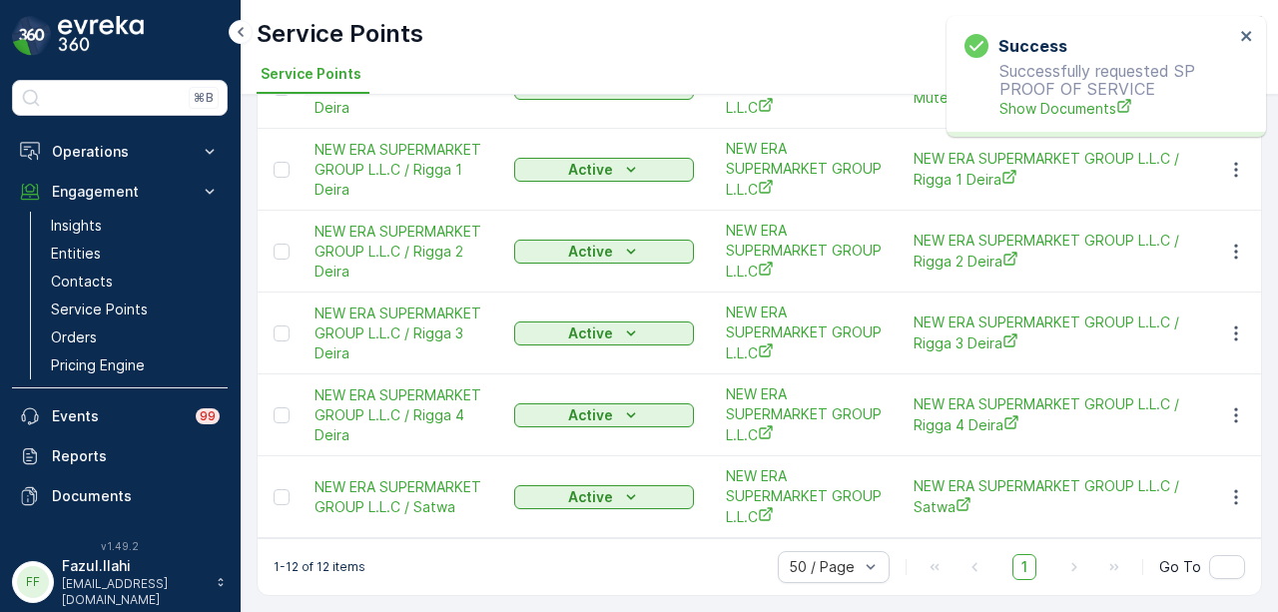
click at [1036, 93] on p "Successfully requested SP PROOF OF SERVICE Show Documents" at bounding box center [1100, 90] width 270 height 57
click at [1035, 99] on span "Show Documents" at bounding box center [1117, 108] width 235 height 21
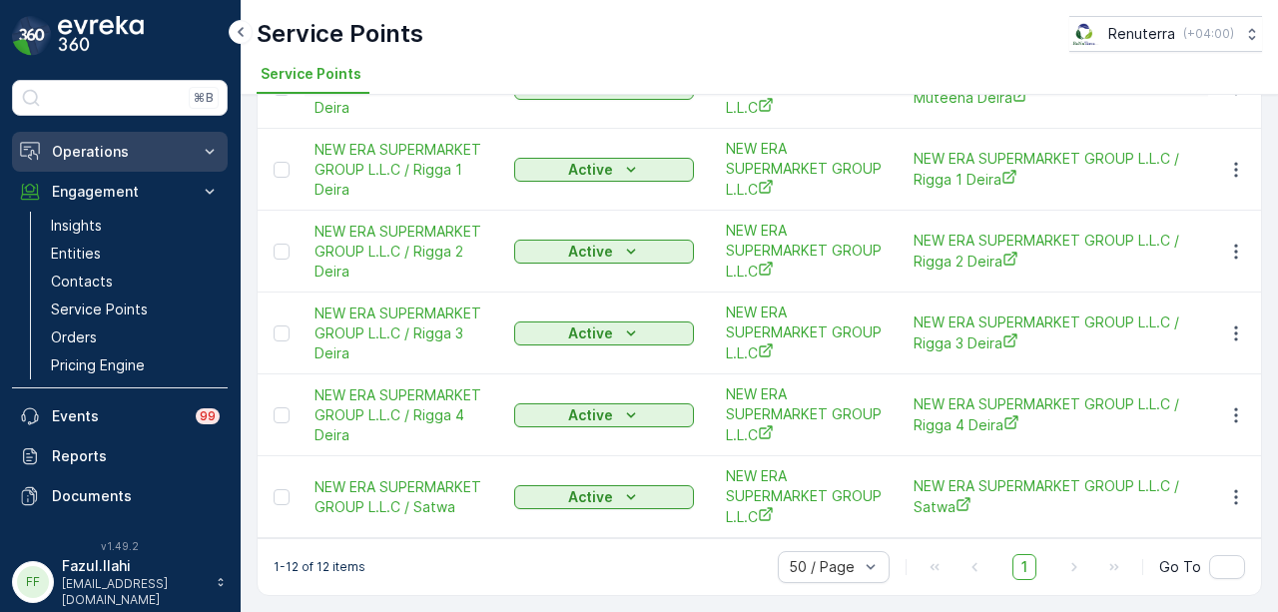
click at [190, 148] on button "Operations" at bounding box center [120, 152] width 216 height 40
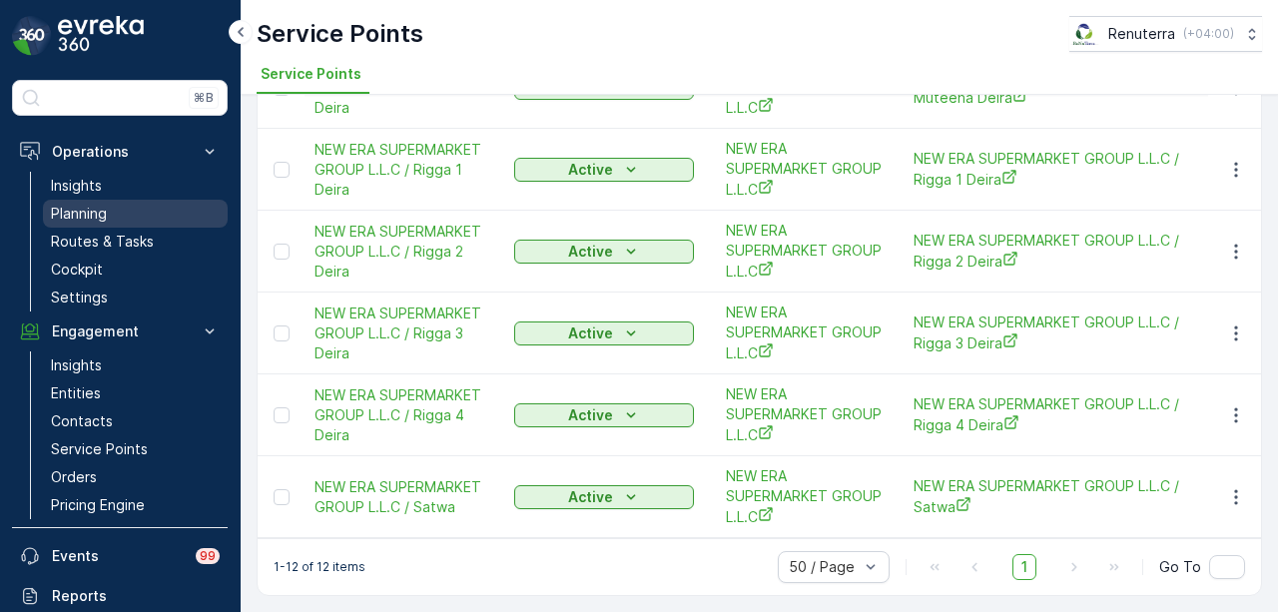
click at [168, 217] on link "Planning" at bounding box center [135, 214] width 185 height 28
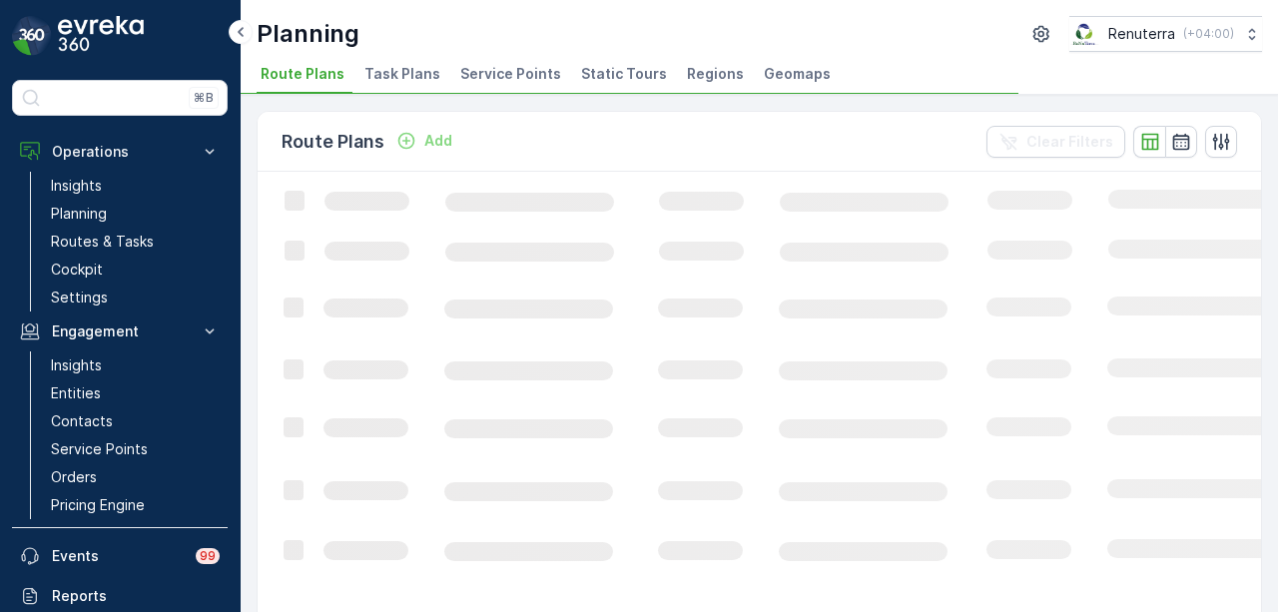
click at [502, 79] on span "Service Points" at bounding box center [510, 74] width 101 height 20
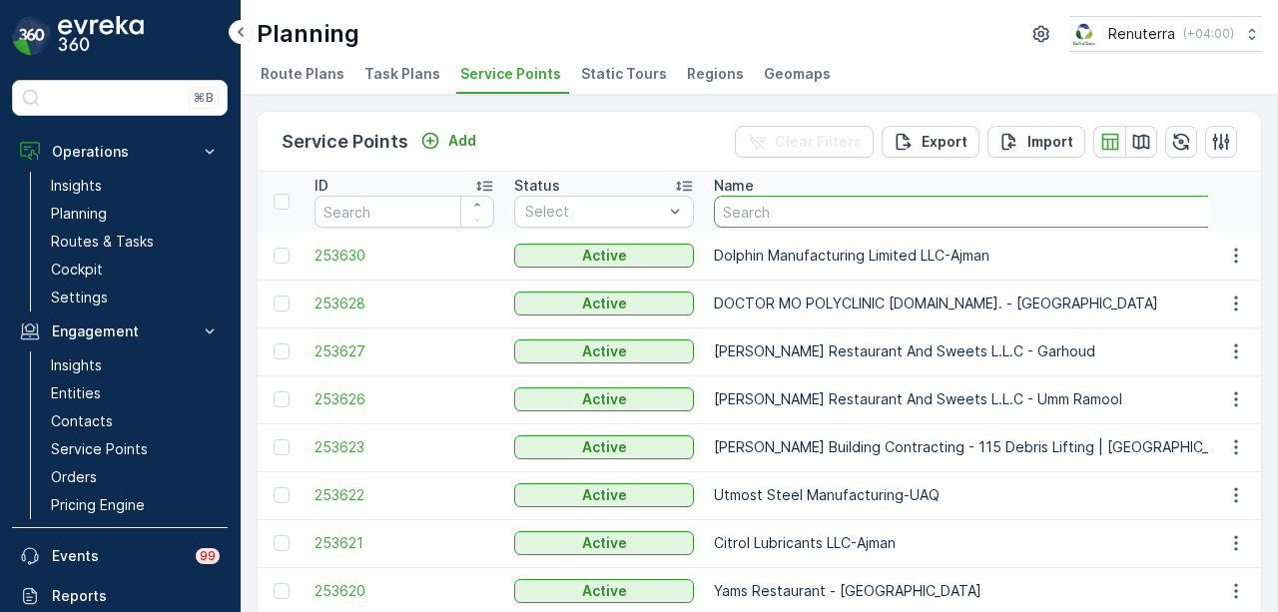
click at [777, 218] on input "text" at bounding box center [1013, 212] width 599 height 32
type input "rigga3"
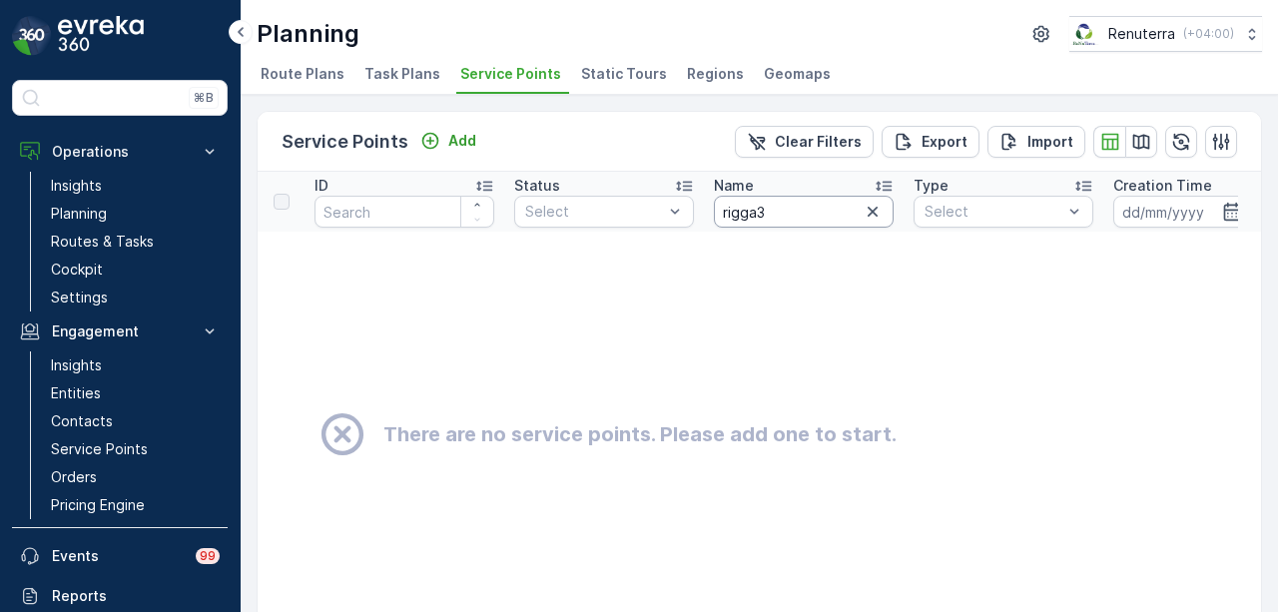
click at [798, 216] on input "rigga3" at bounding box center [804, 212] width 180 height 32
type input "rigga2"
click at [757, 213] on input "rigga2" at bounding box center [804, 212] width 180 height 32
type input "rigga 2"
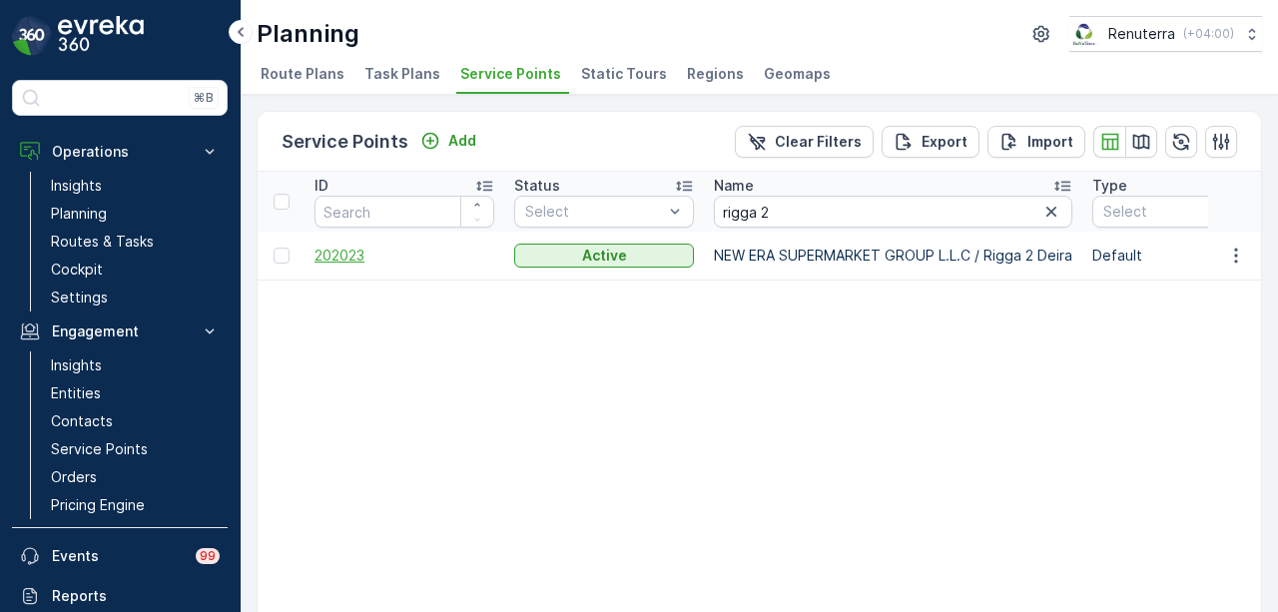
click at [355, 251] on span "202023" at bounding box center [405, 256] width 180 height 20
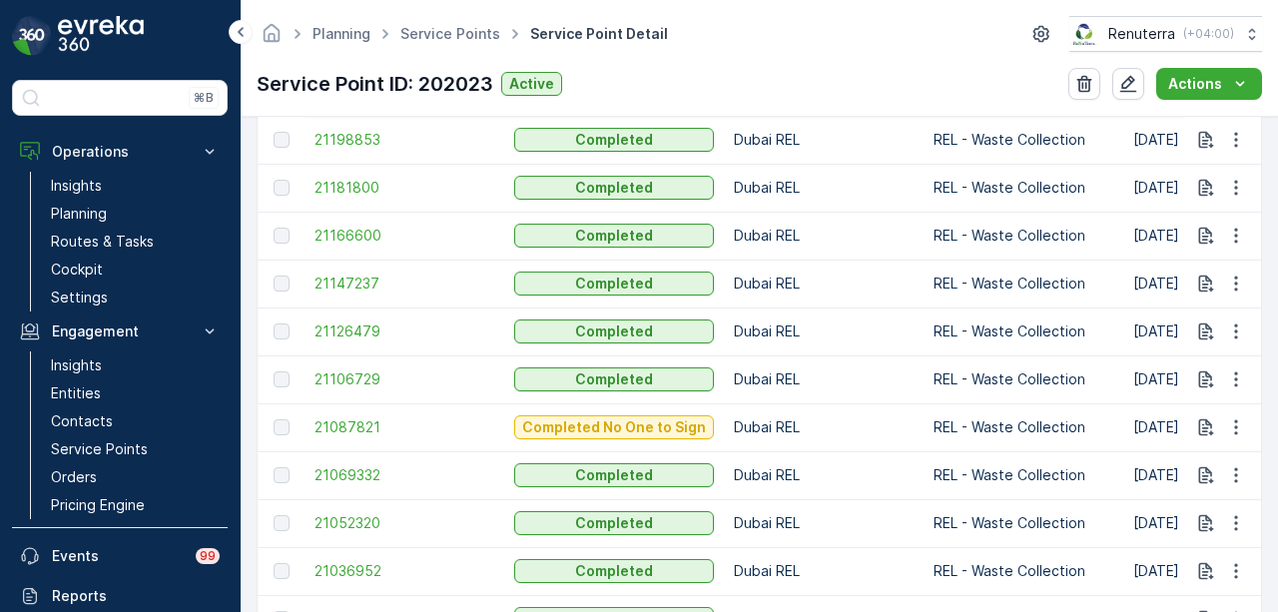
scroll to position [1198, 0]
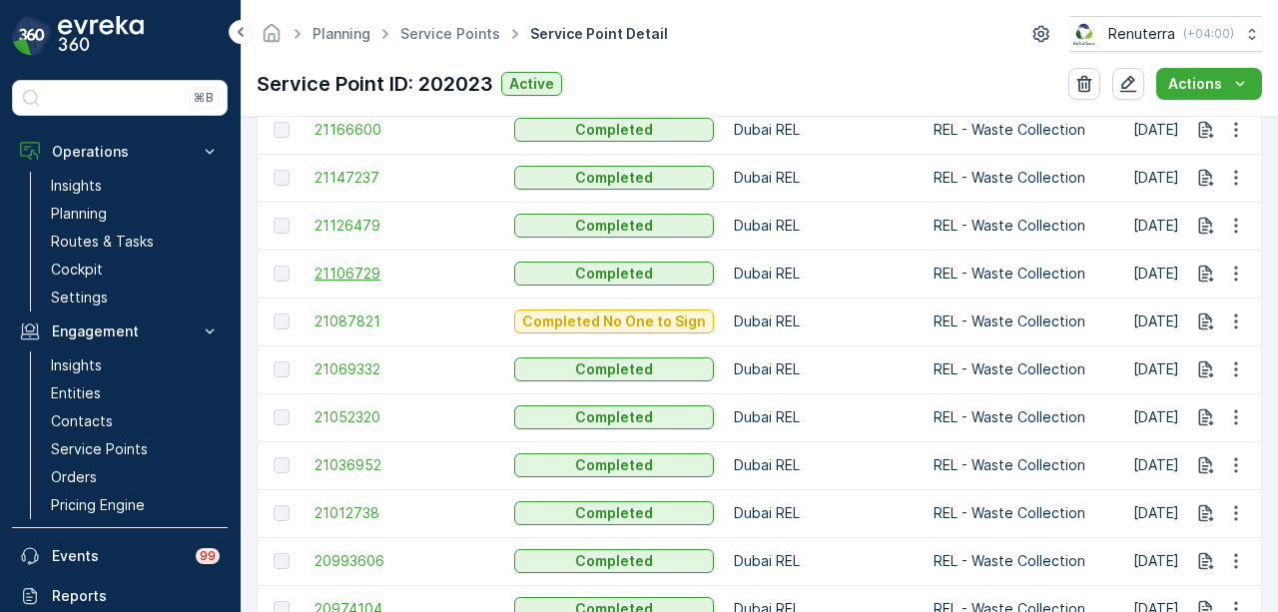
click at [353, 279] on span "21106729" at bounding box center [405, 274] width 180 height 20
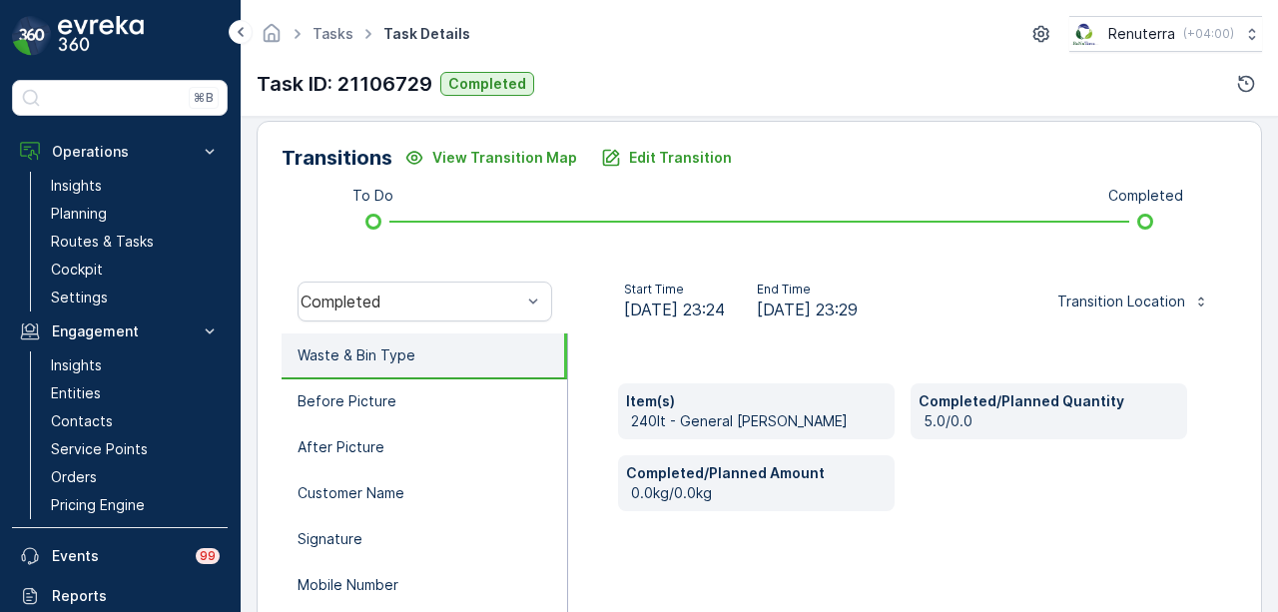
scroll to position [399, 0]
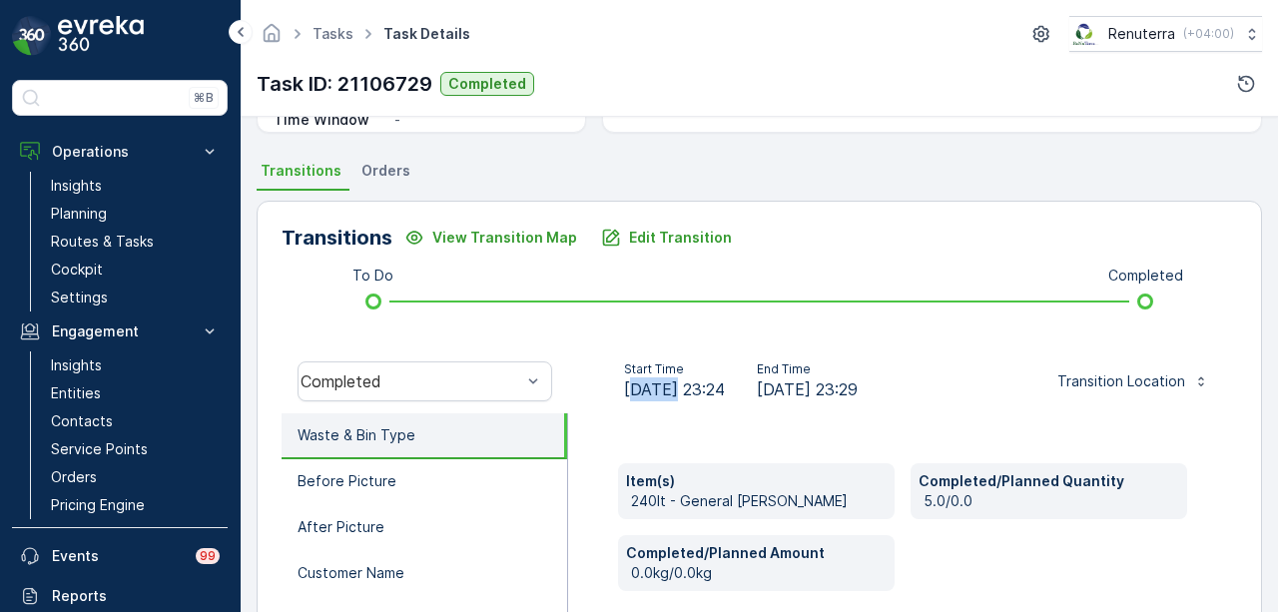
drag, startPoint x: 631, startPoint y: 386, endPoint x: 681, endPoint y: 323, distance: 81.1
click at [675, 372] on div "Start Time 25.08.2025 23:24" at bounding box center [674, 381] width 101 height 40
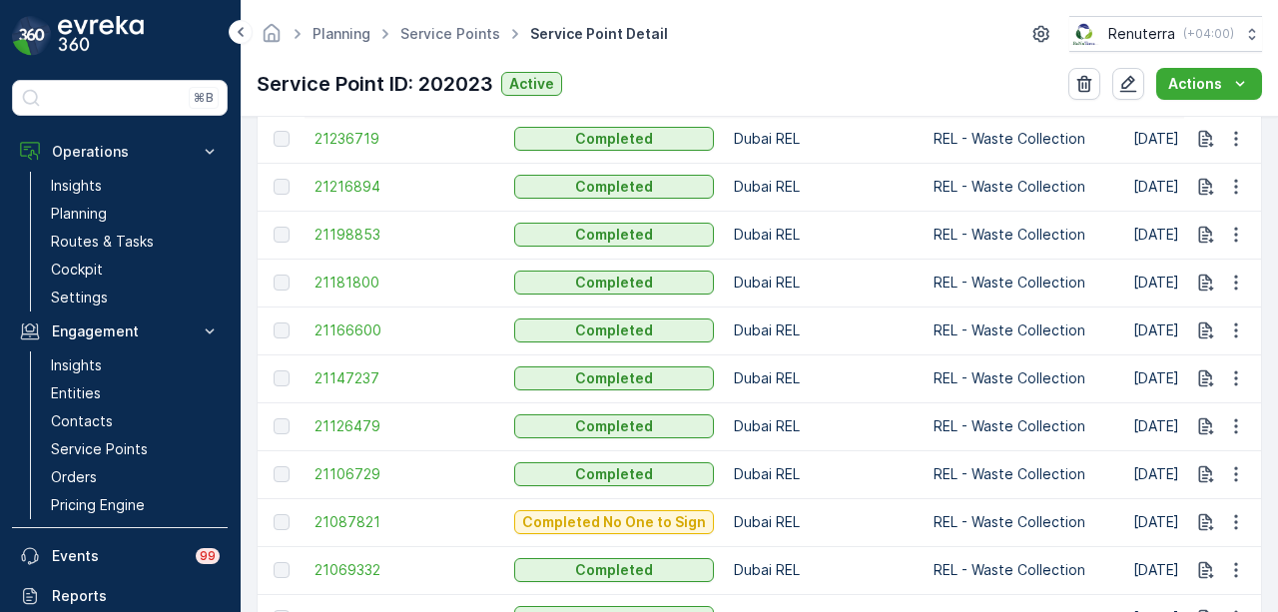
scroll to position [999, 0]
click at [389, 525] on span "21087821" at bounding box center [405, 521] width 180 height 20
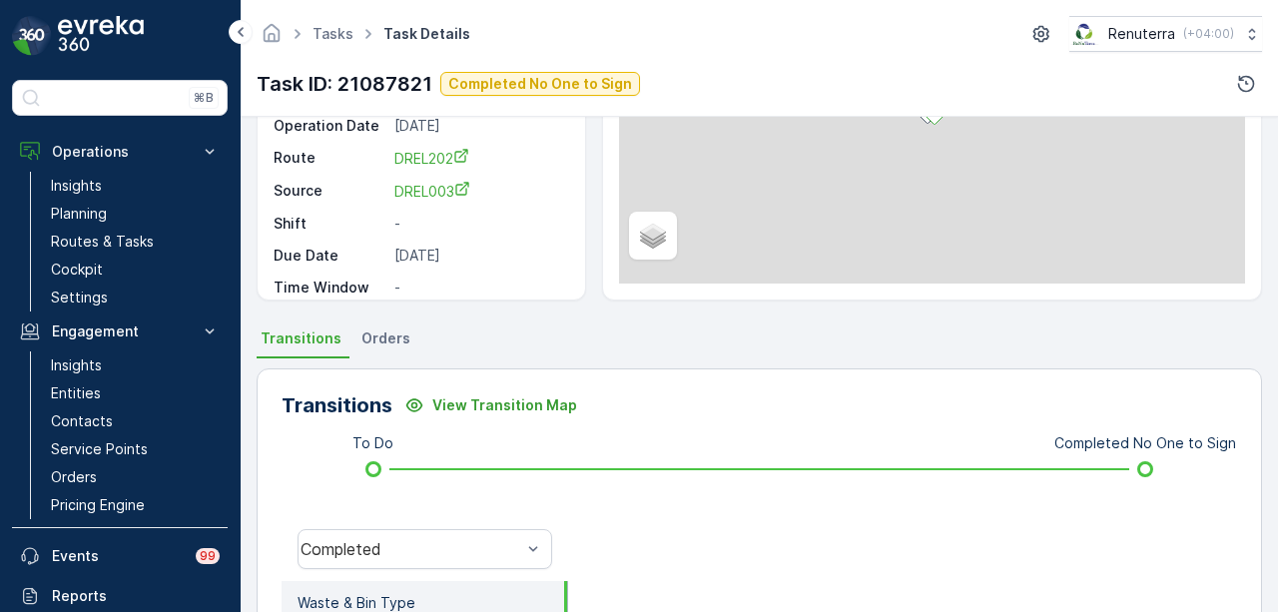
scroll to position [399, 0]
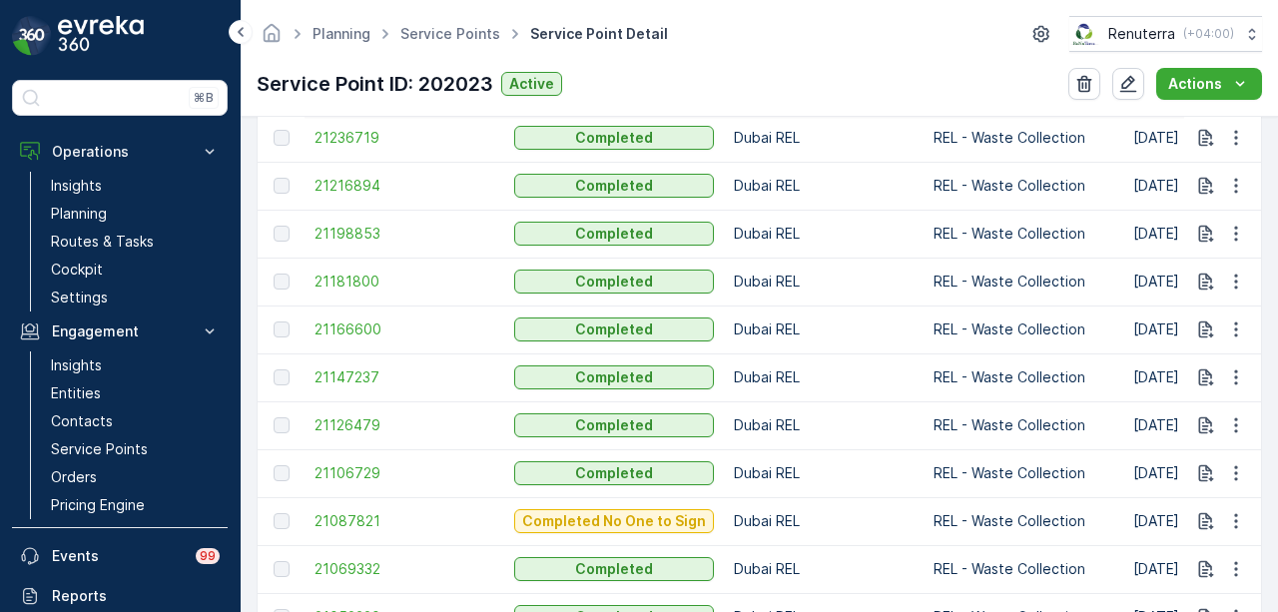
scroll to position [1098, 0]
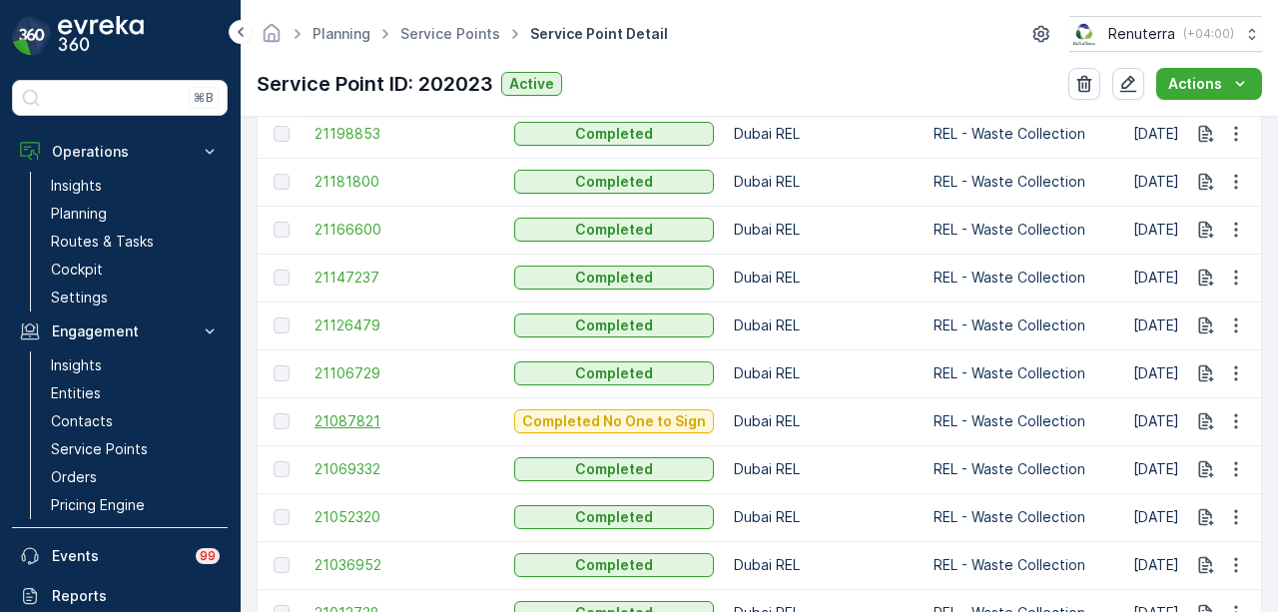
click at [351, 421] on span "21087821" at bounding box center [405, 421] width 180 height 20
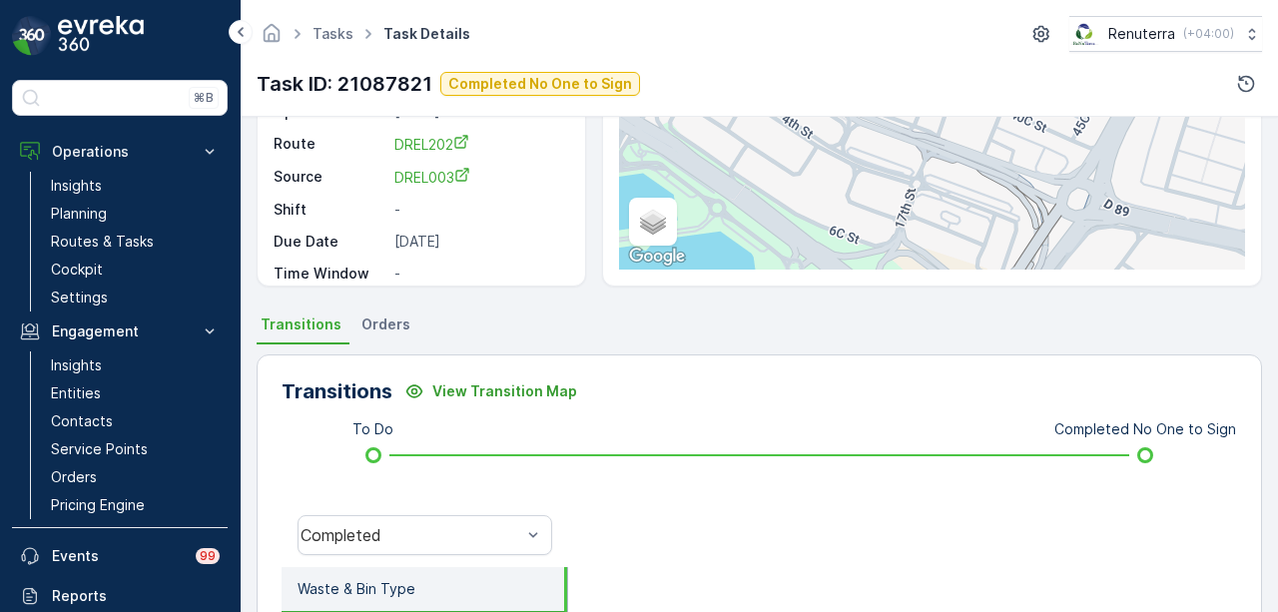
scroll to position [246, 0]
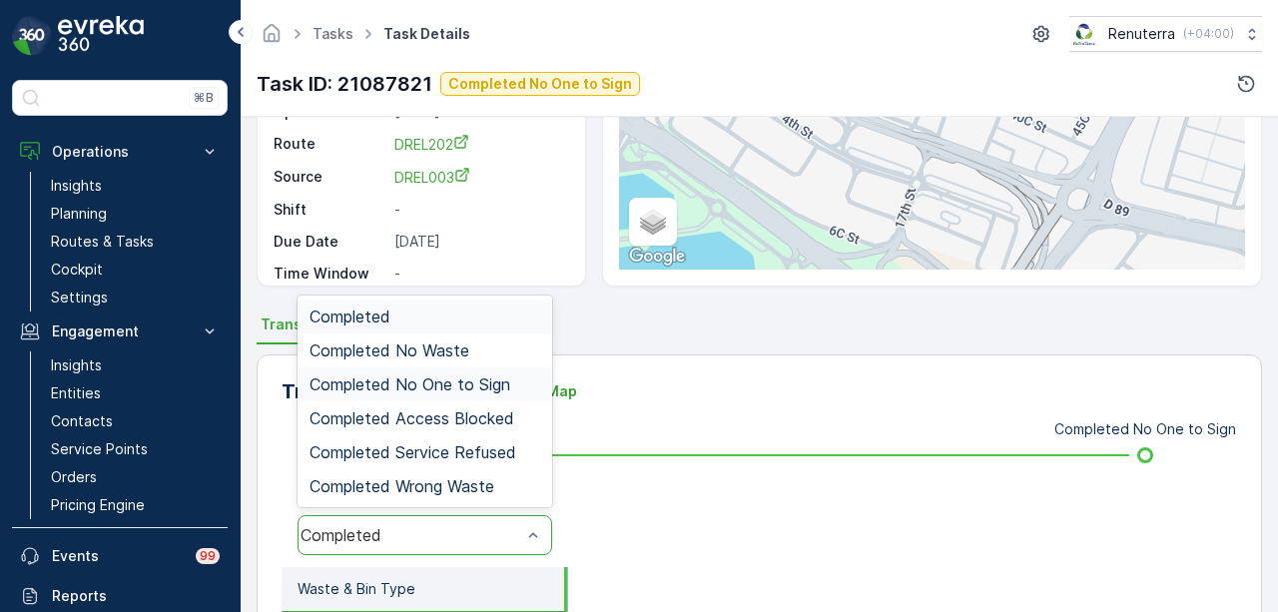
click at [425, 385] on span "Completed No One to Sign" at bounding box center [410, 384] width 201 height 18
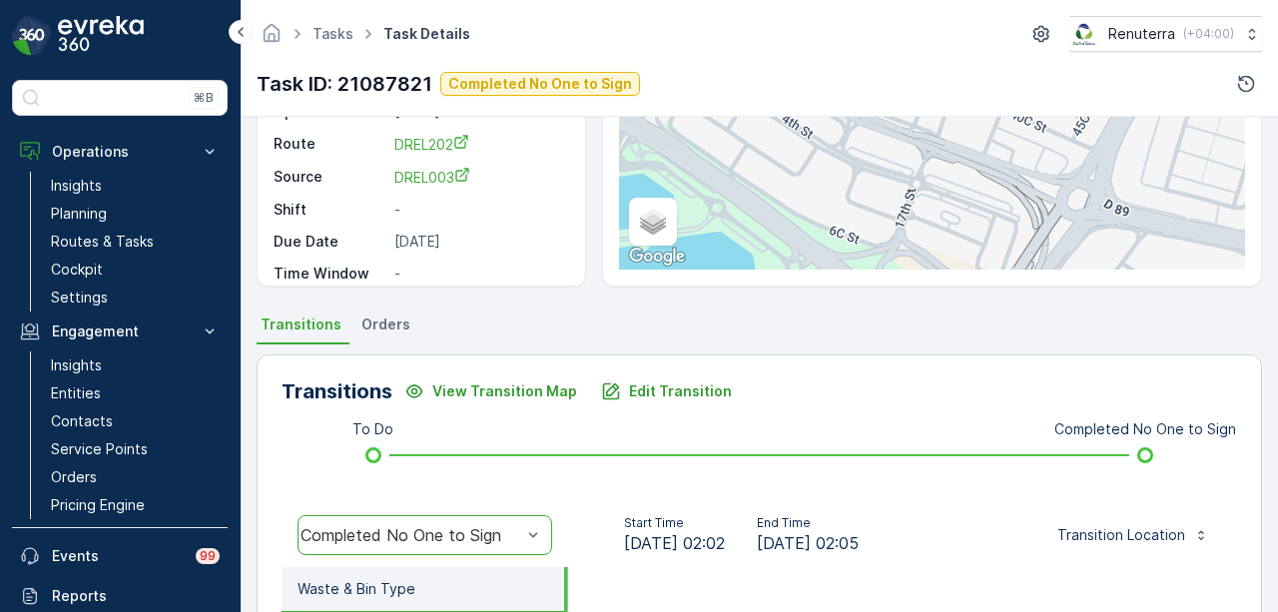
click at [425, 385] on div "View Transition Map" at bounding box center [490, 391] width 173 height 20
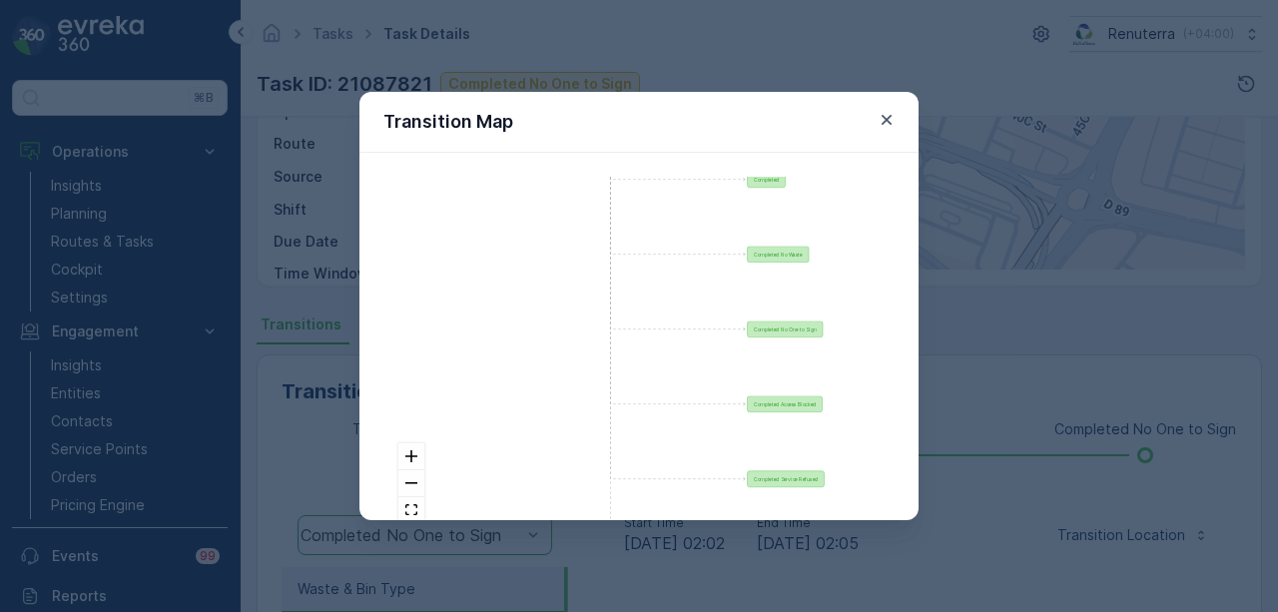
click at [994, 396] on div "Transition Map To Do Completed Completed No Waste Completed No One to Sign Comp…" at bounding box center [639, 306] width 1278 height 612
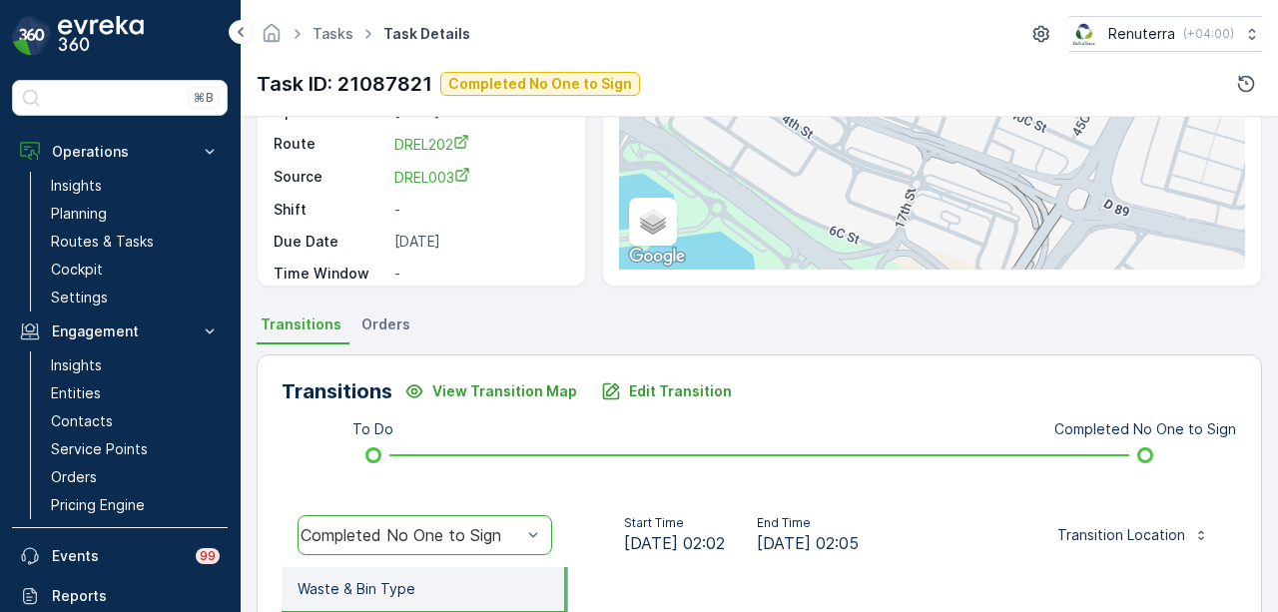
click at [852, 377] on div "Transitions View Transition Map Edit Transition" at bounding box center [760, 391] width 956 height 32
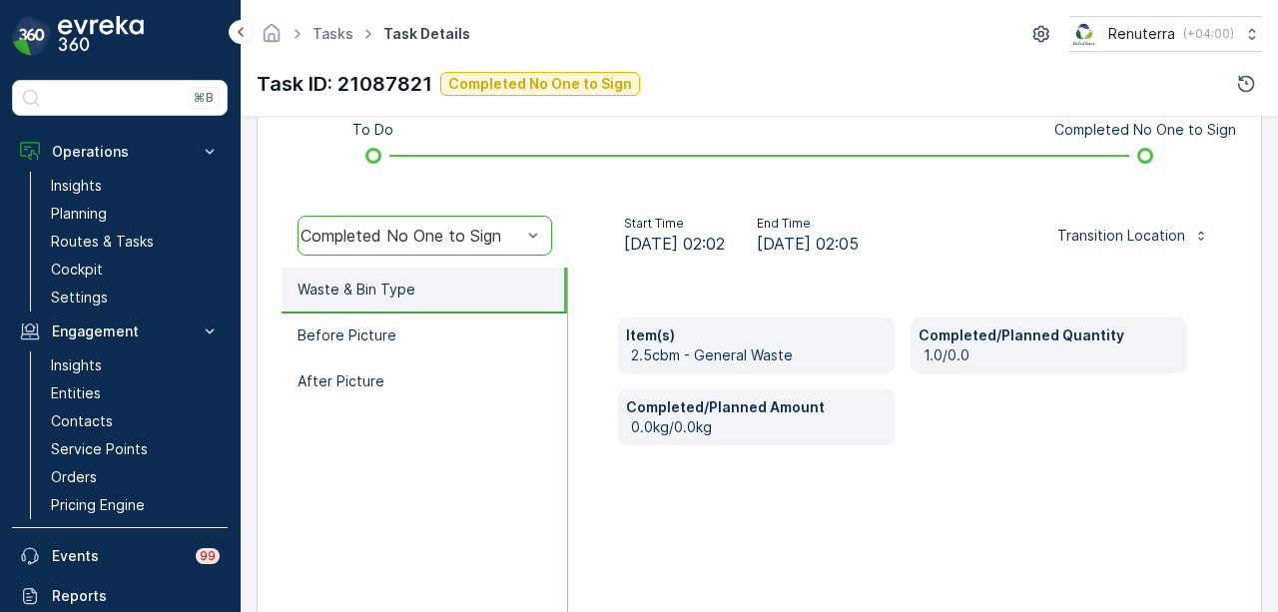
scroll to position [345, 0]
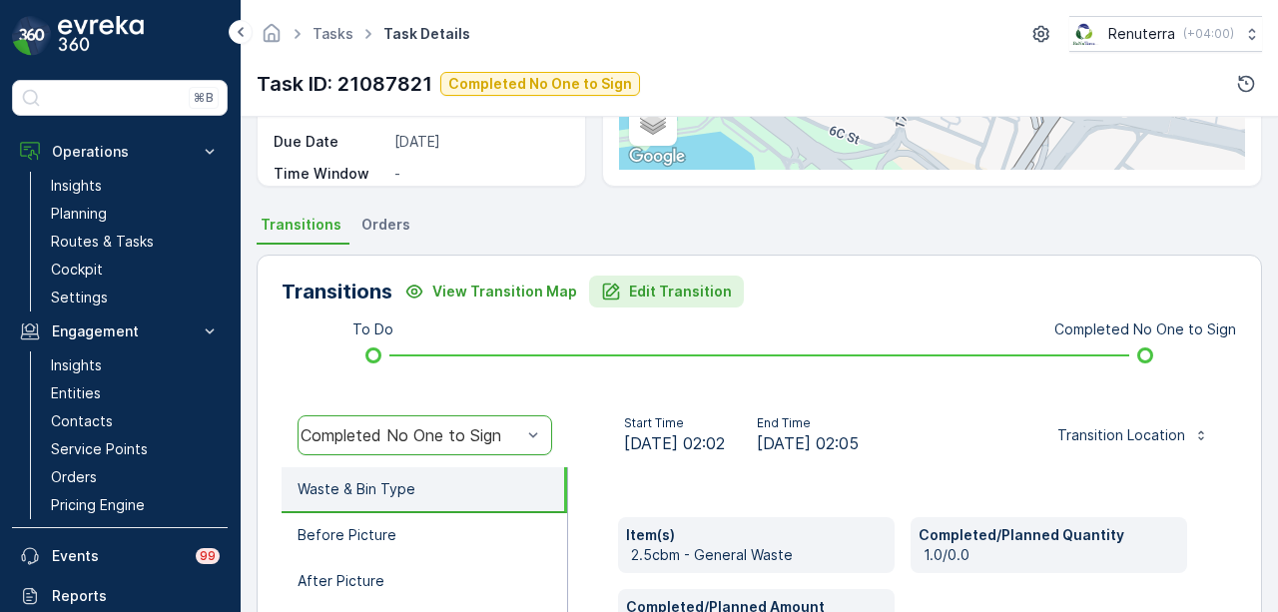
click at [664, 298] on p "Edit Transition" at bounding box center [680, 292] width 103 height 20
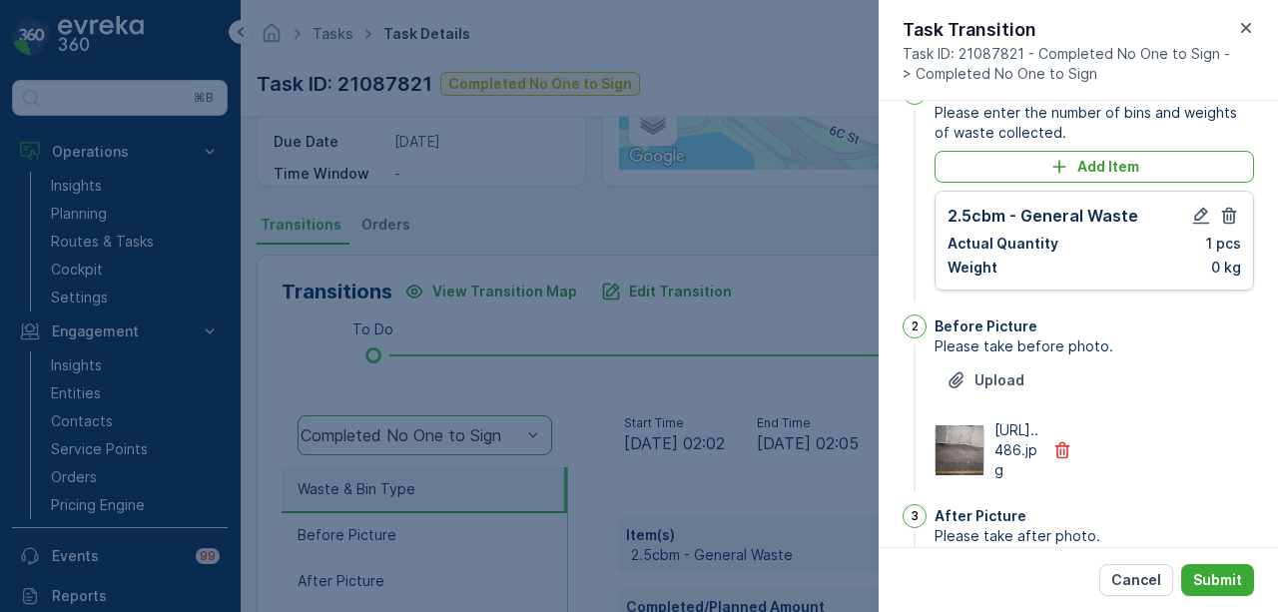
scroll to position [0, 0]
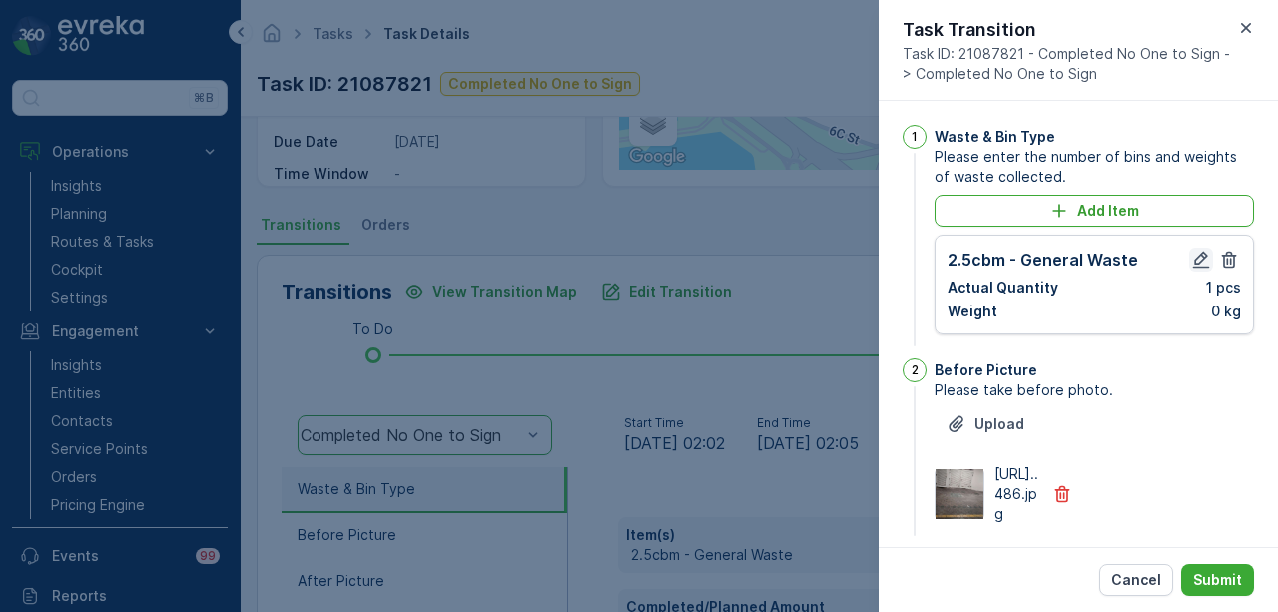
click at [1202, 265] on icon "button" at bounding box center [1201, 260] width 17 height 17
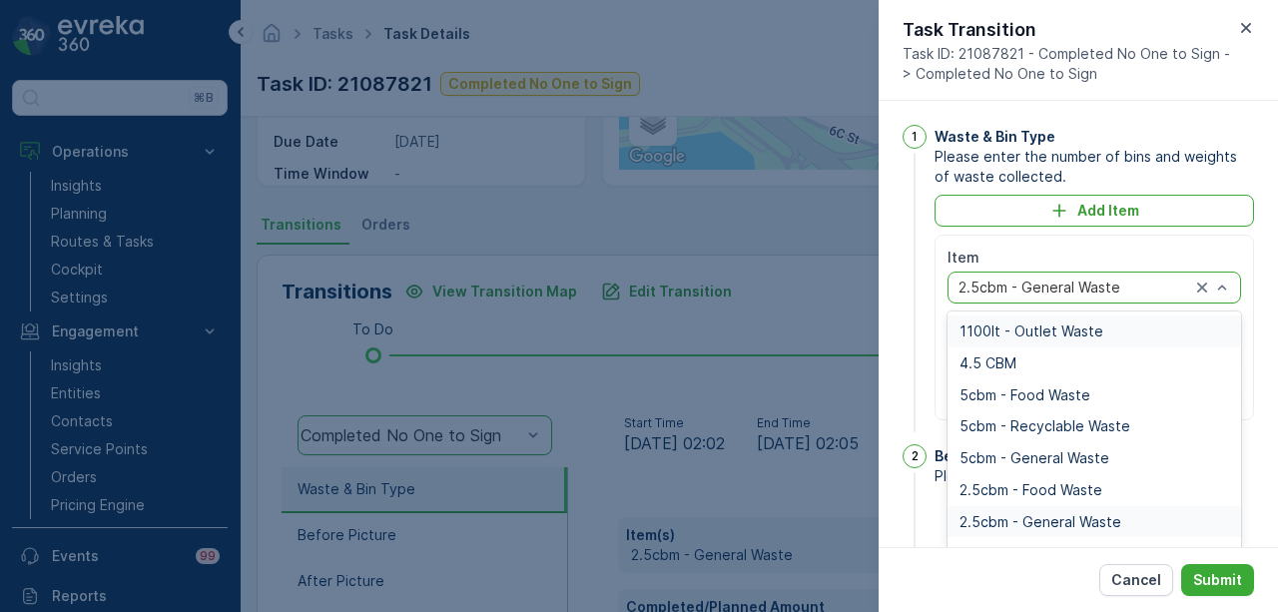
click at [1231, 284] on div "2.5cbm - General Waste" at bounding box center [1095, 288] width 294 height 32
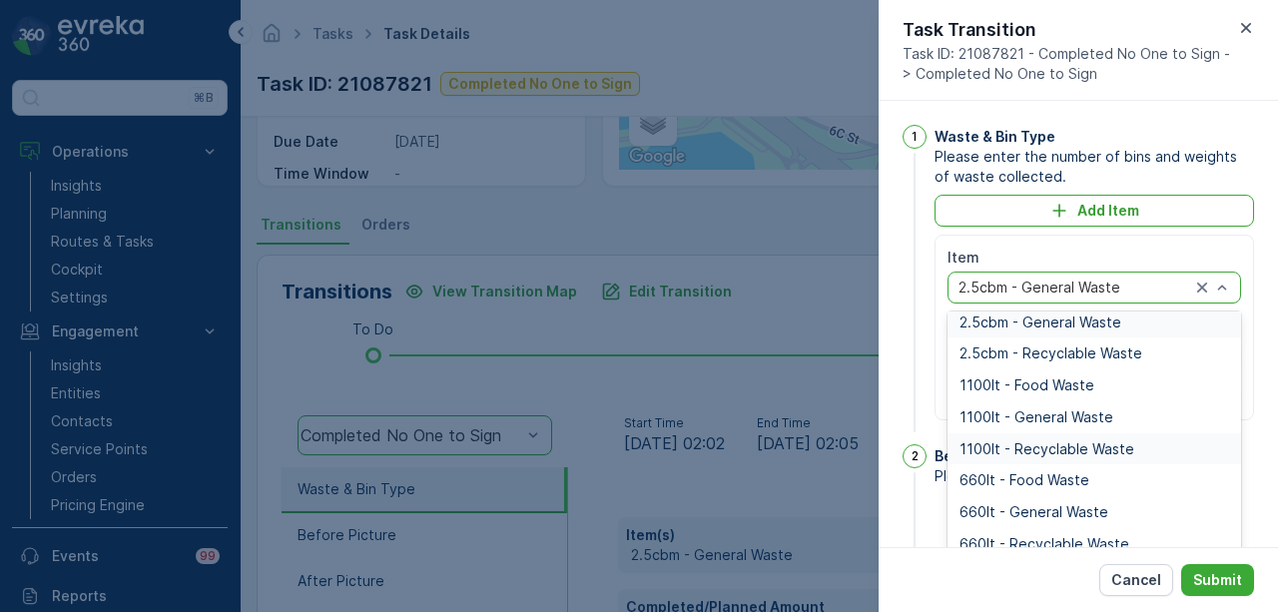
scroll to position [248, 0]
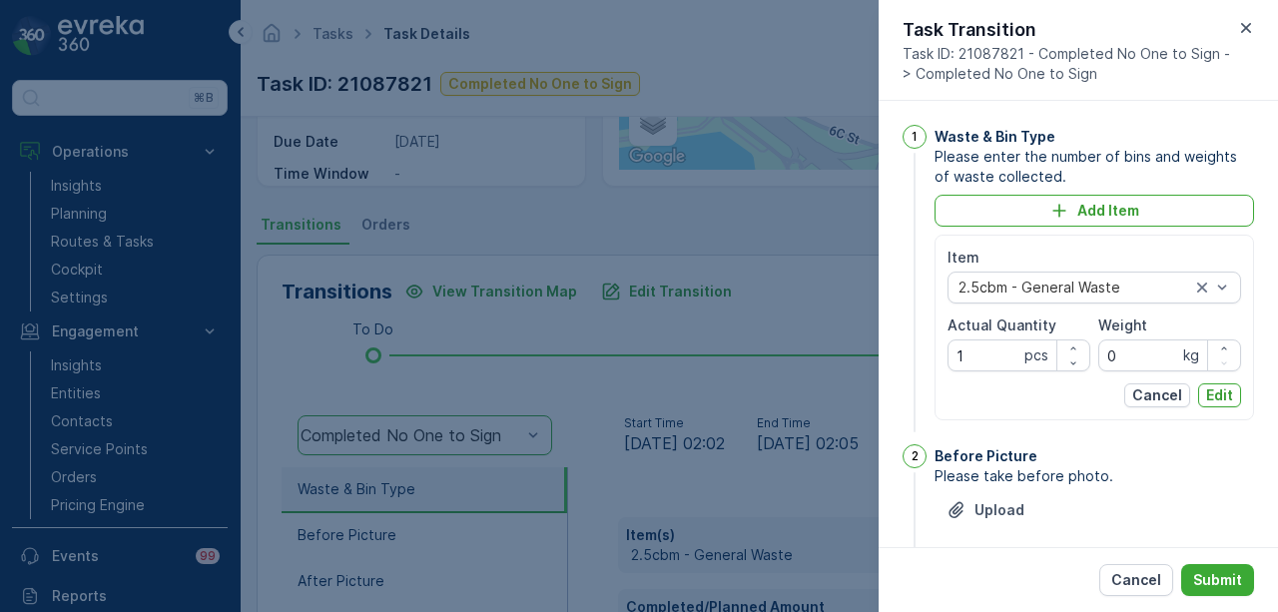
click at [886, 572] on div "Cancel Submit" at bounding box center [1078, 579] width 399 height 65
click at [1120, 591] on button "Cancel" at bounding box center [1136, 580] width 74 height 32
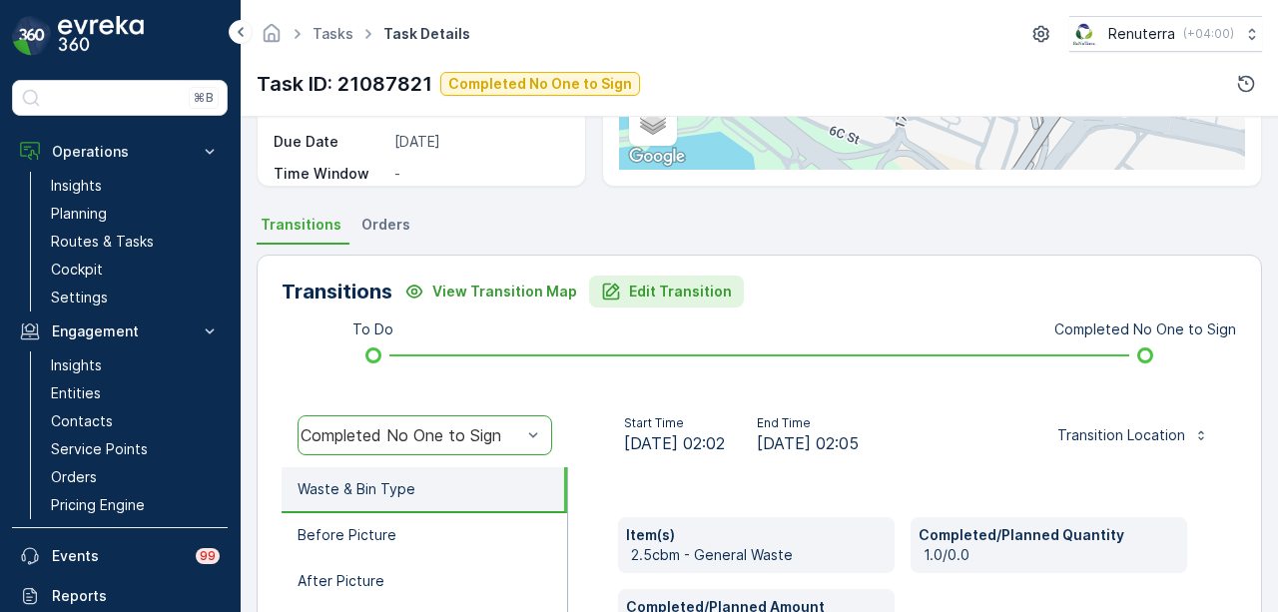
click at [661, 285] on p "Edit Transition" at bounding box center [680, 292] width 103 height 20
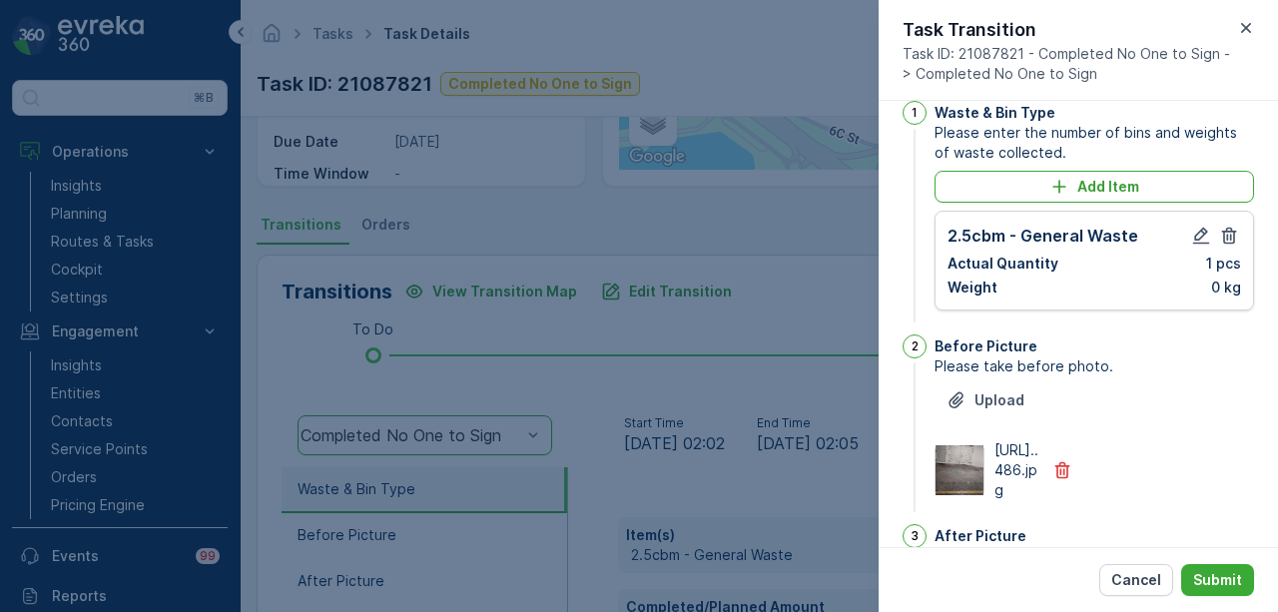
scroll to position [0, 0]
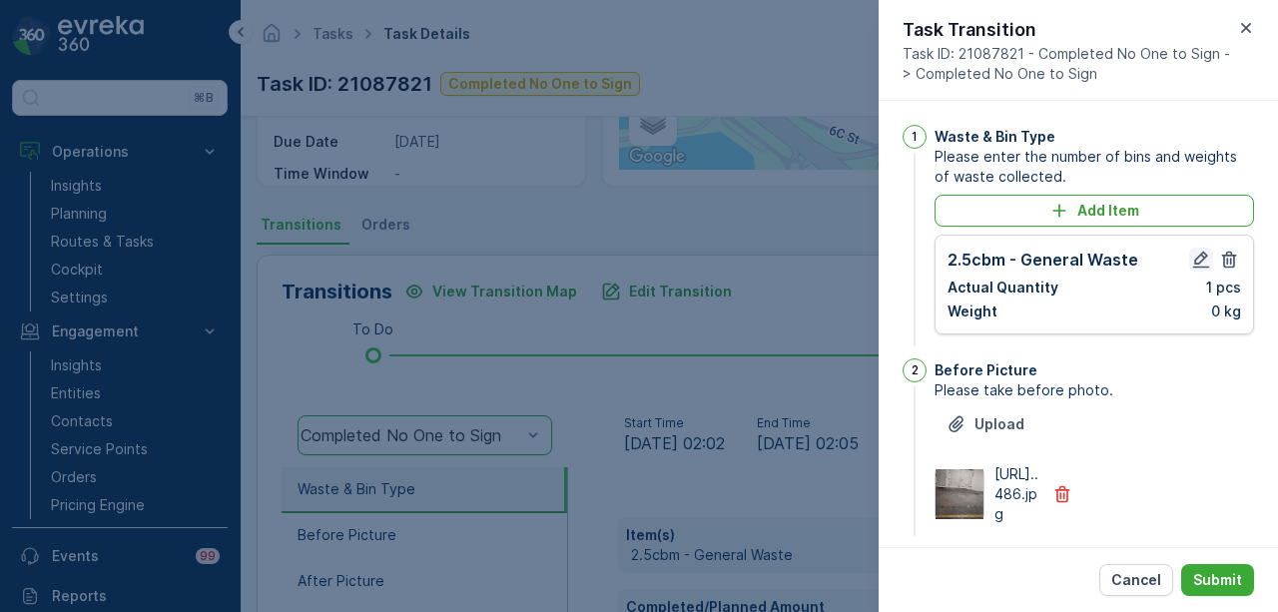
click at [1198, 269] on button "button" at bounding box center [1201, 260] width 24 height 24
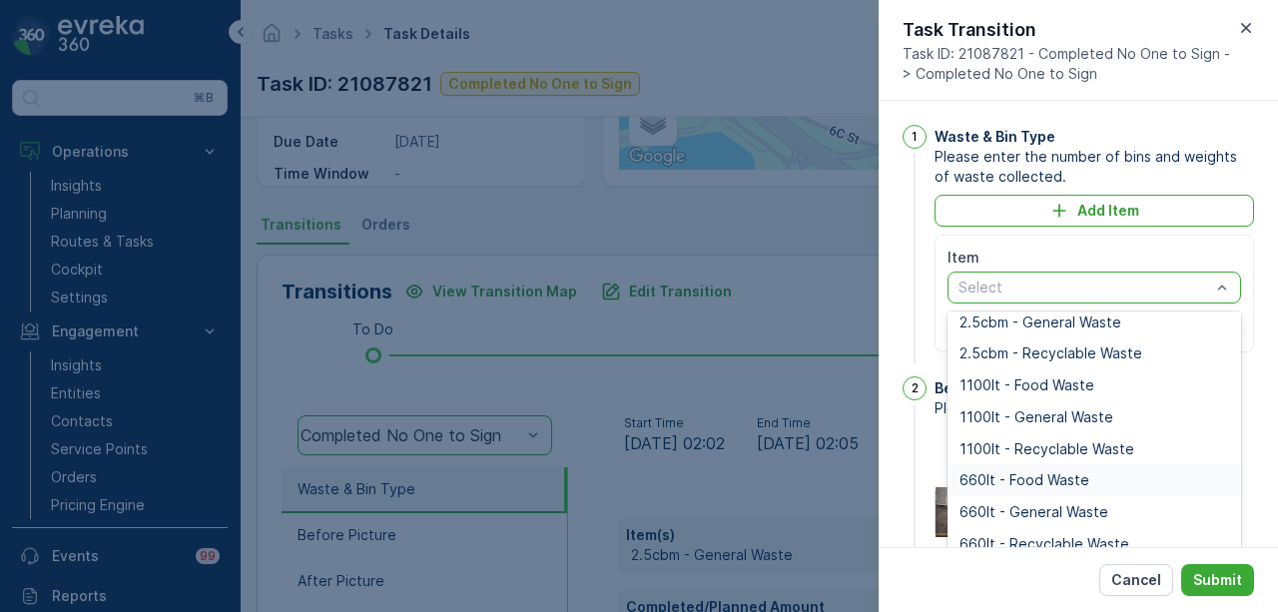
scroll to position [248, 0]
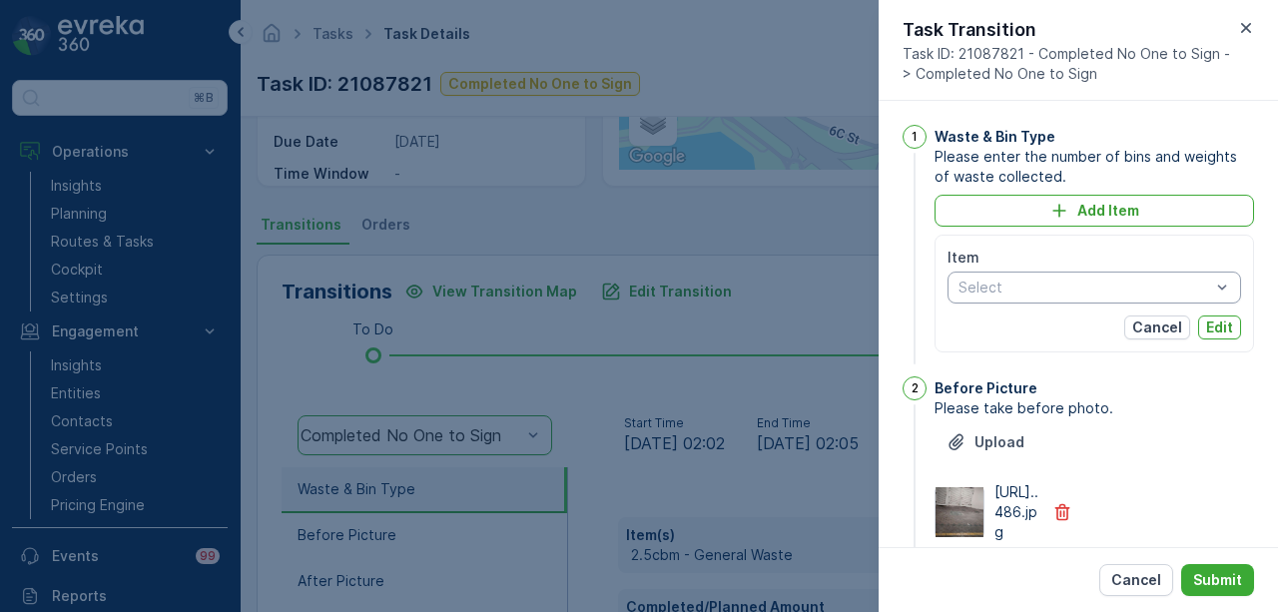
click at [1250, 417] on div "1 Waste & Bin Type Please enter the number of bins and weights of waste collect…" at bounding box center [1078, 324] width 399 height 446
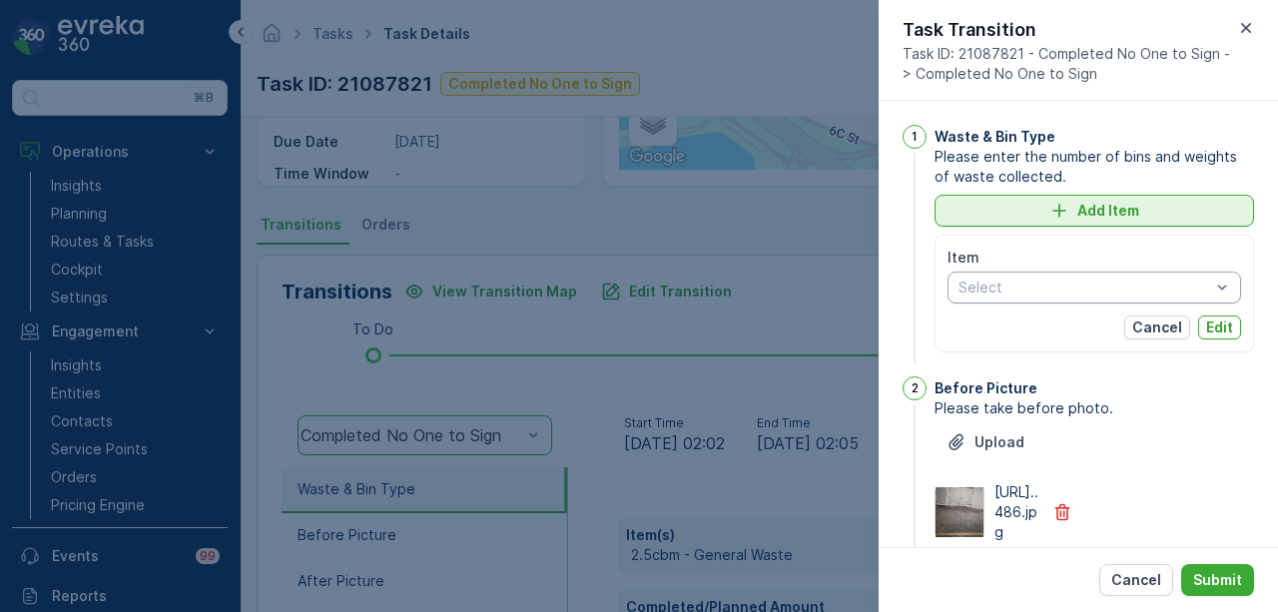
click at [1086, 211] on p "Add Item" at bounding box center [1108, 211] width 62 height 20
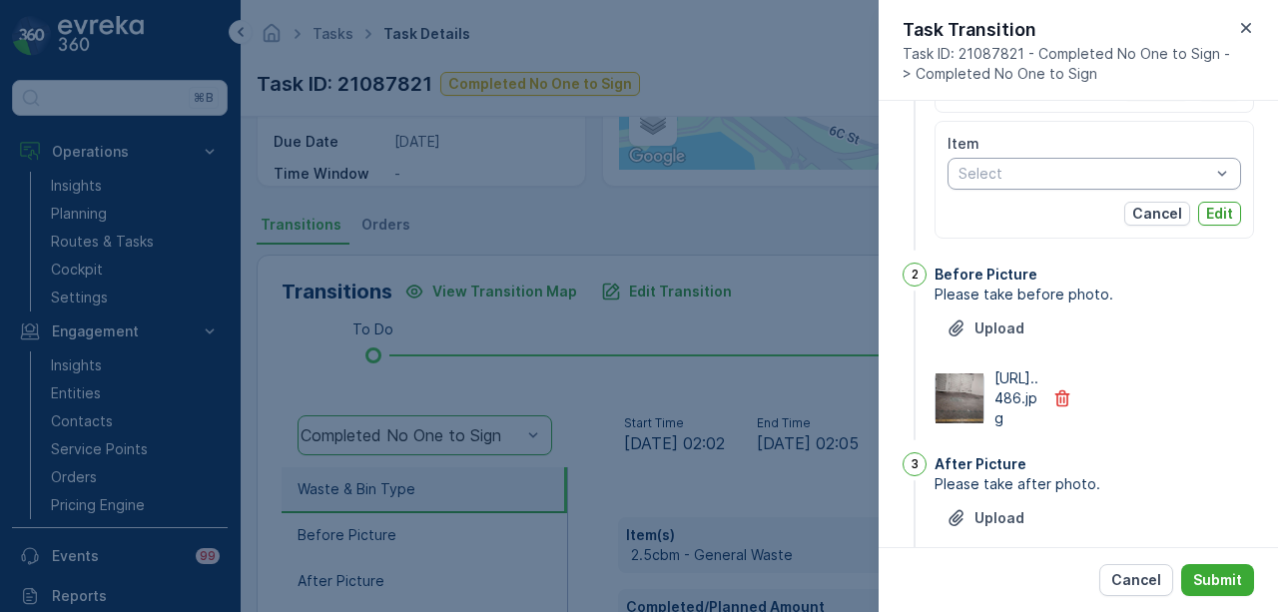
scroll to position [0, 0]
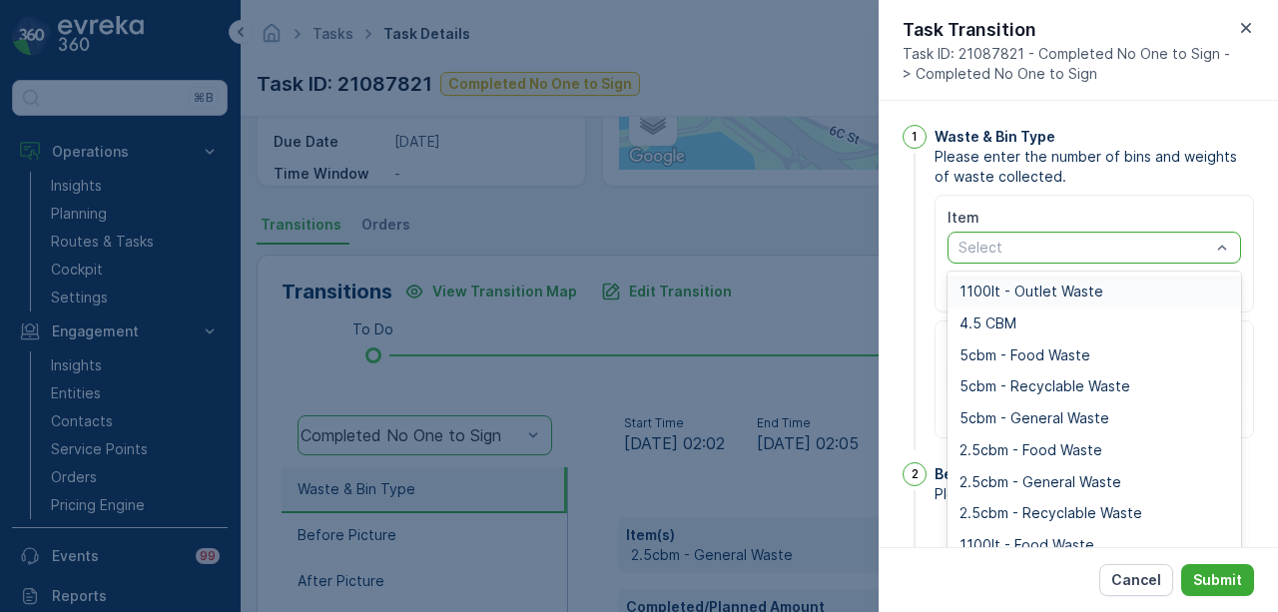
click at [1231, 253] on div "Select" at bounding box center [1095, 248] width 294 height 32
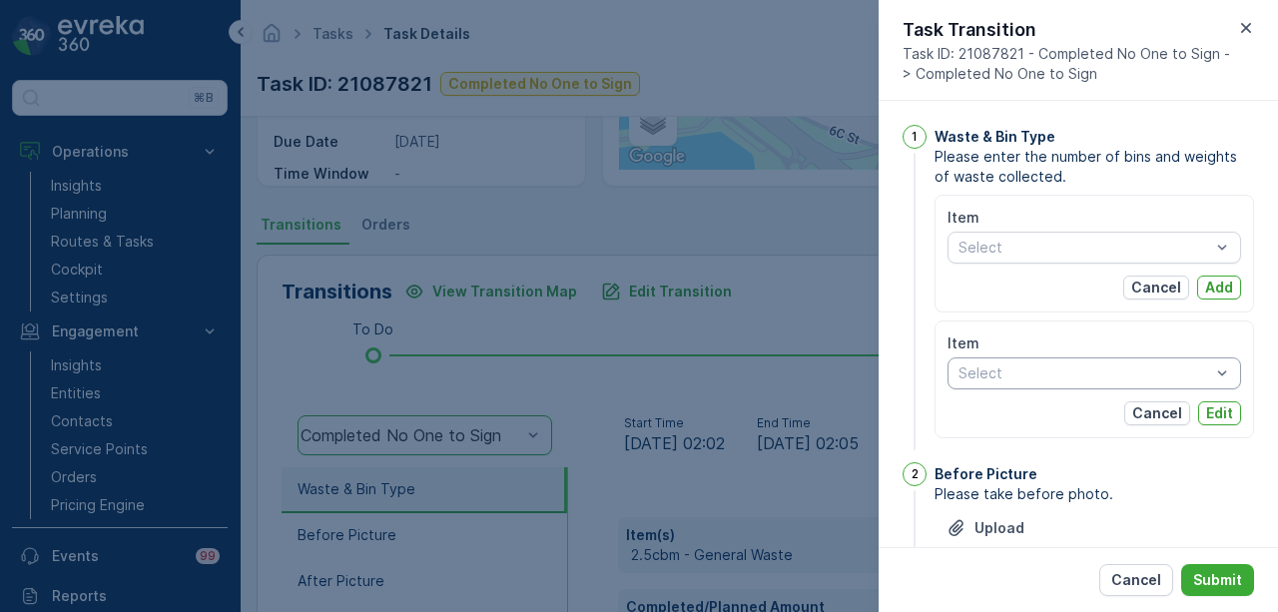
click at [918, 337] on div "1" at bounding box center [915, 290] width 24 height 330
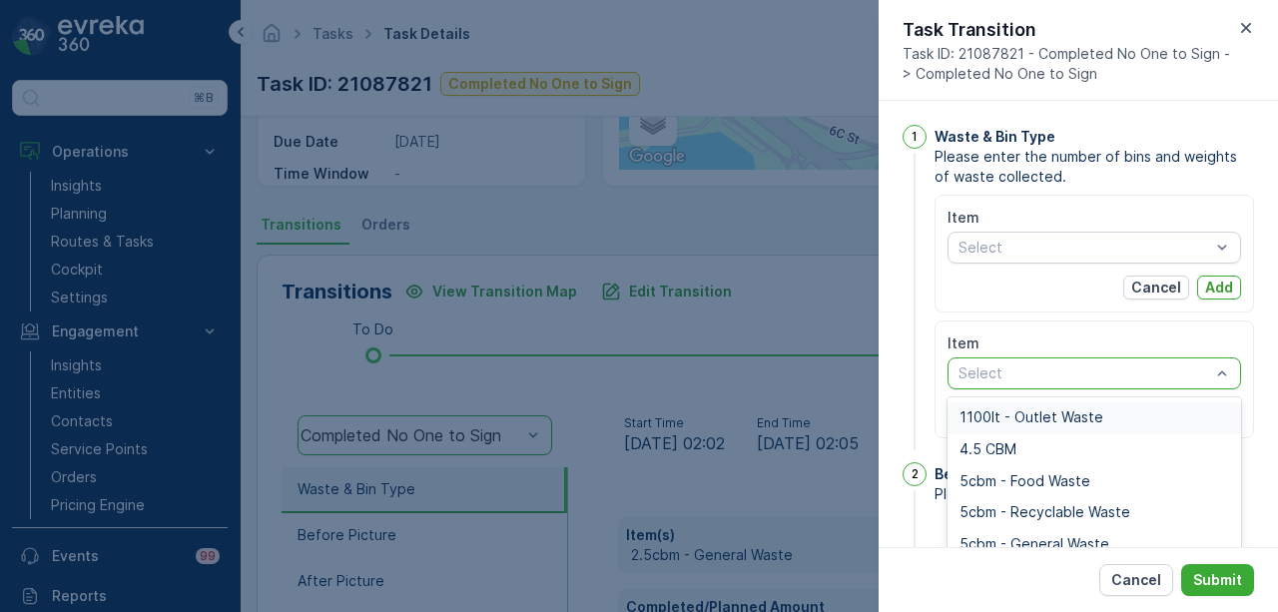
click at [1228, 360] on div "Select" at bounding box center [1095, 373] width 294 height 32
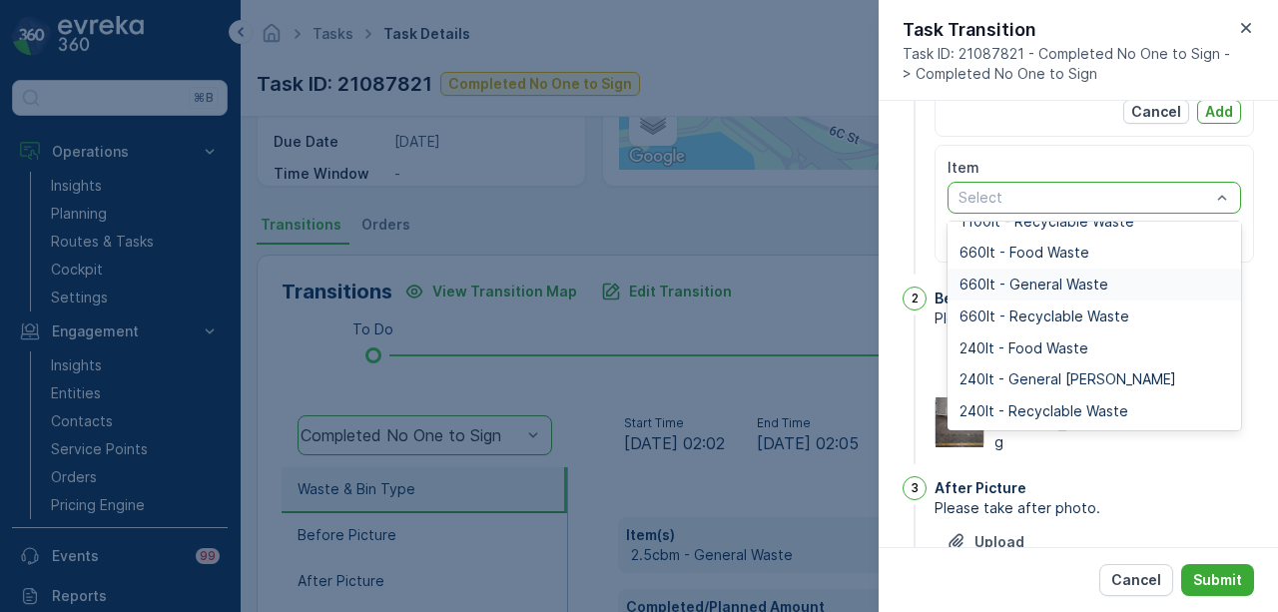
scroll to position [200, 0]
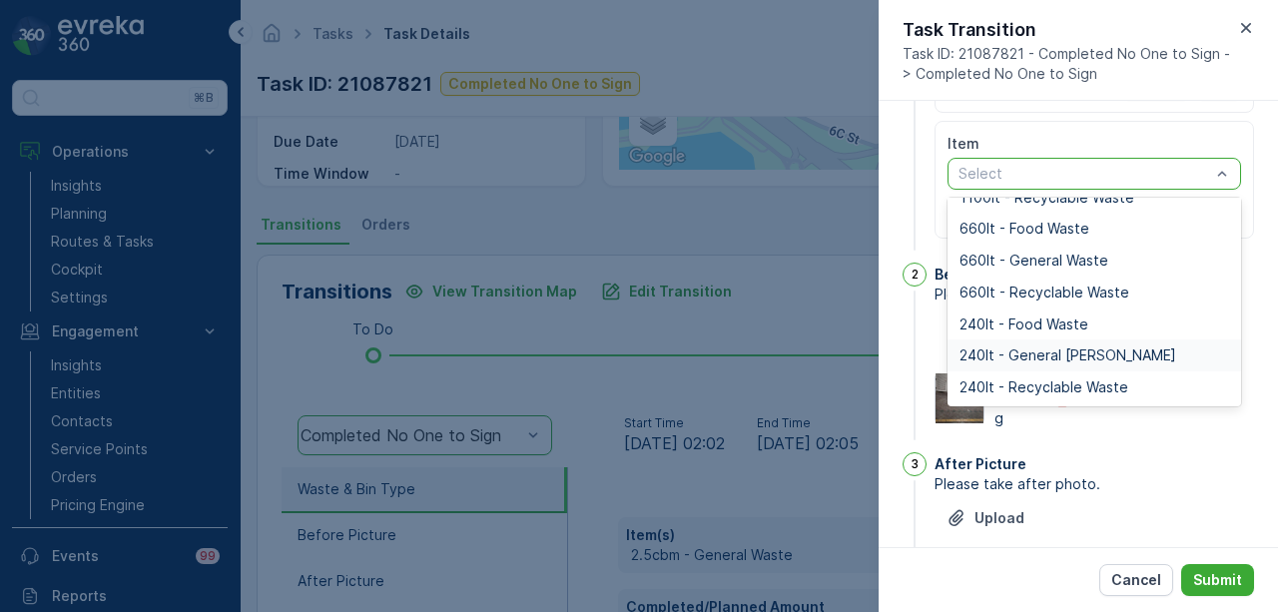
click at [1117, 358] on div "240lt - General Waste" at bounding box center [1095, 355] width 270 height 16
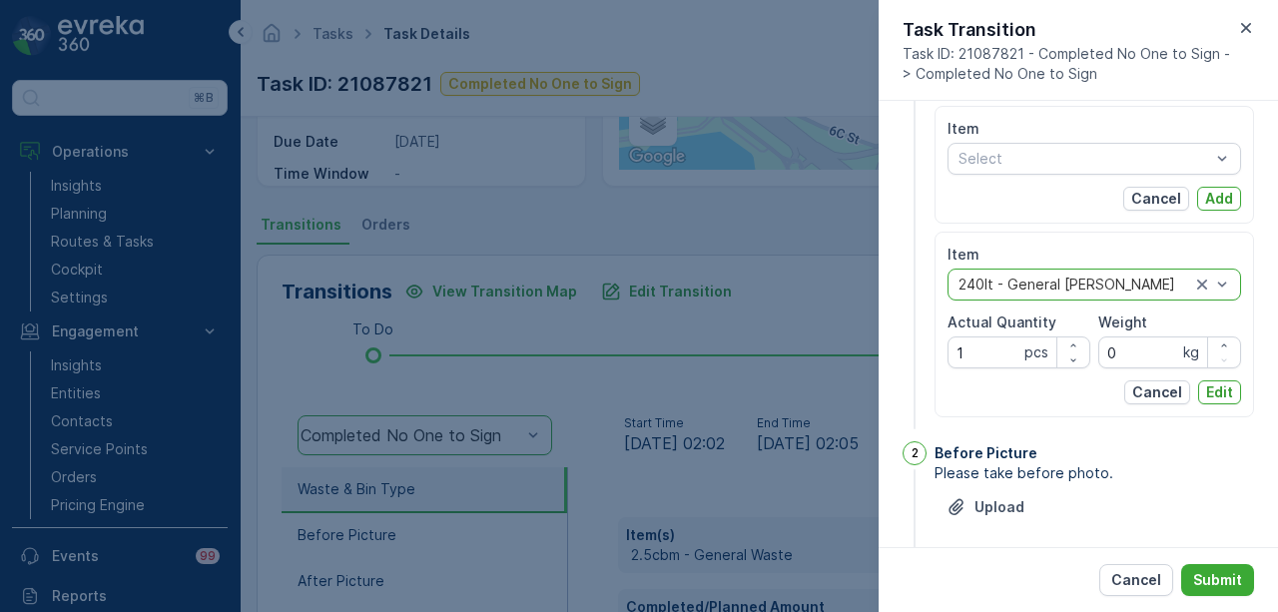
scroll to position [0, 0]
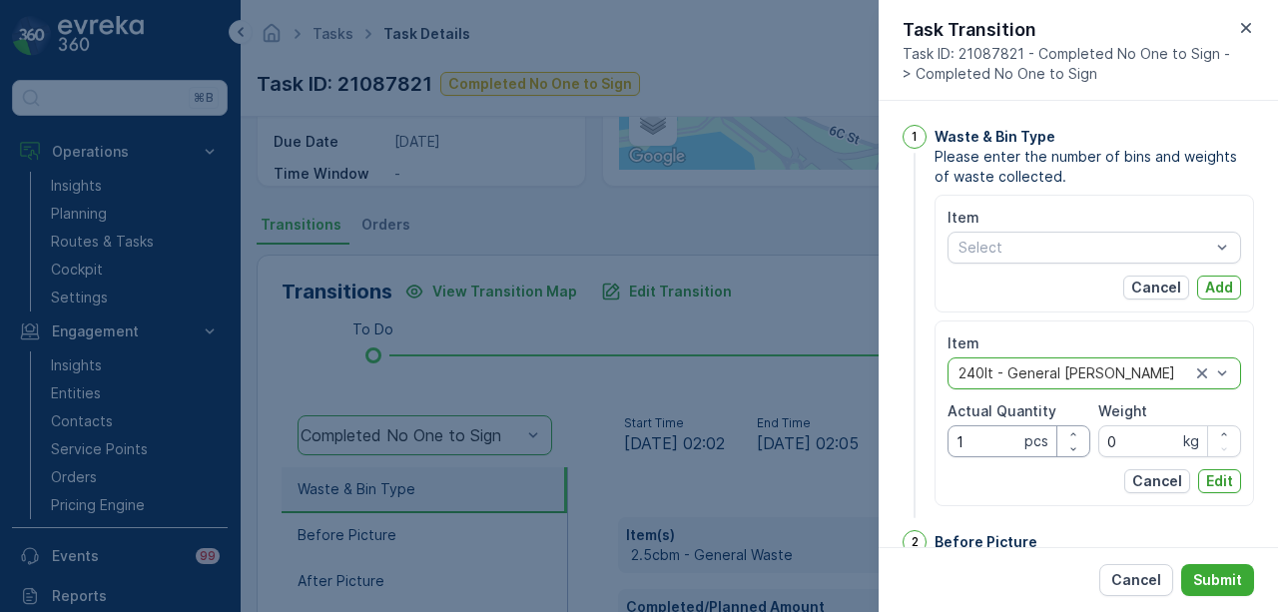
click at [971, 429] on Quantity "1" at bounding box center [1019, 441] width 143 height 32
type Quantity "5"
click at [1130, 298] on button "Cancel" at bounding box center [1156, 288] width 66 height 24
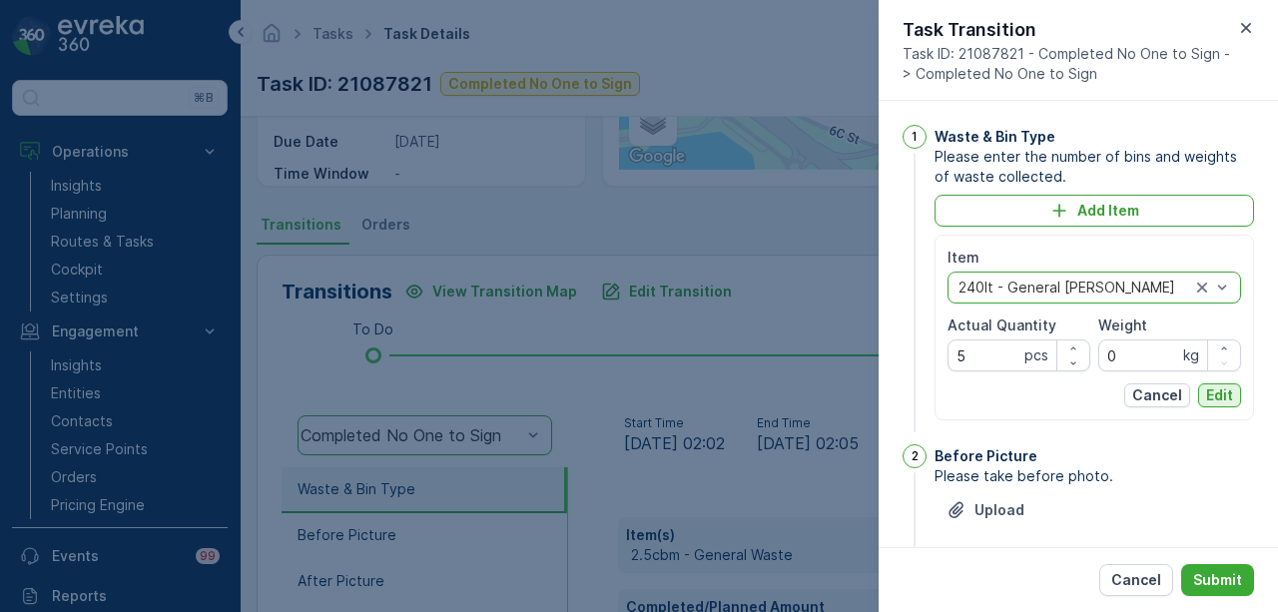
click at [1227, 401] on p "Edit" at bounding box center [1219, 395] width 27 height 20
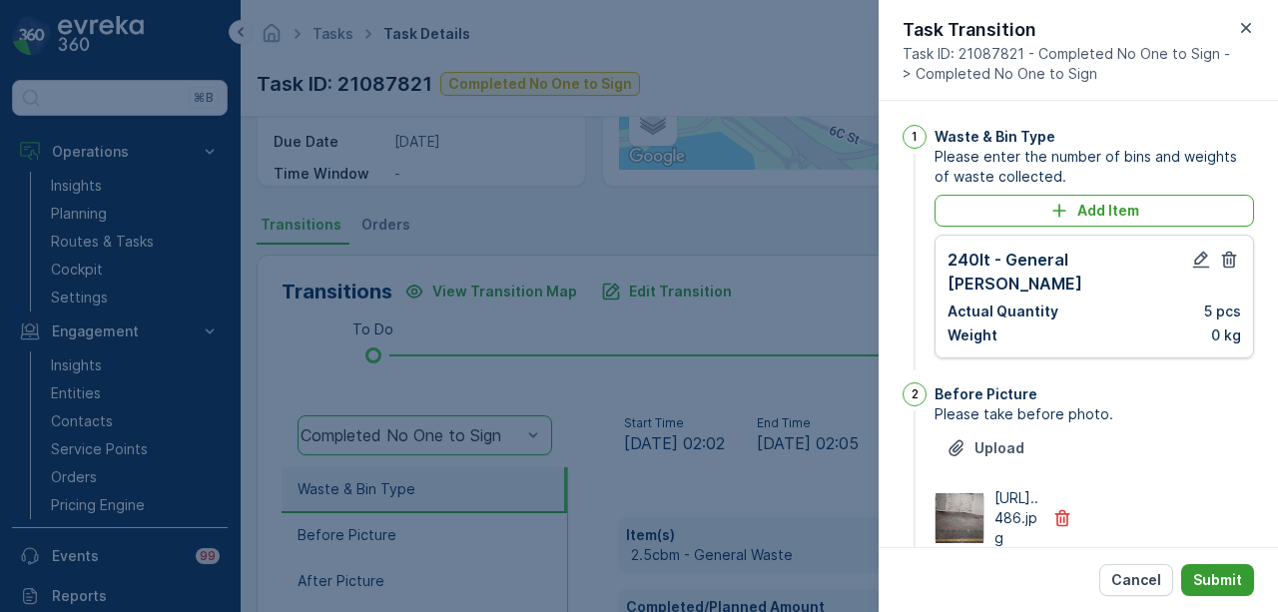
click at [1209, 580] on p "Submit" at bounding box center [1217, 580] width 49 height 20
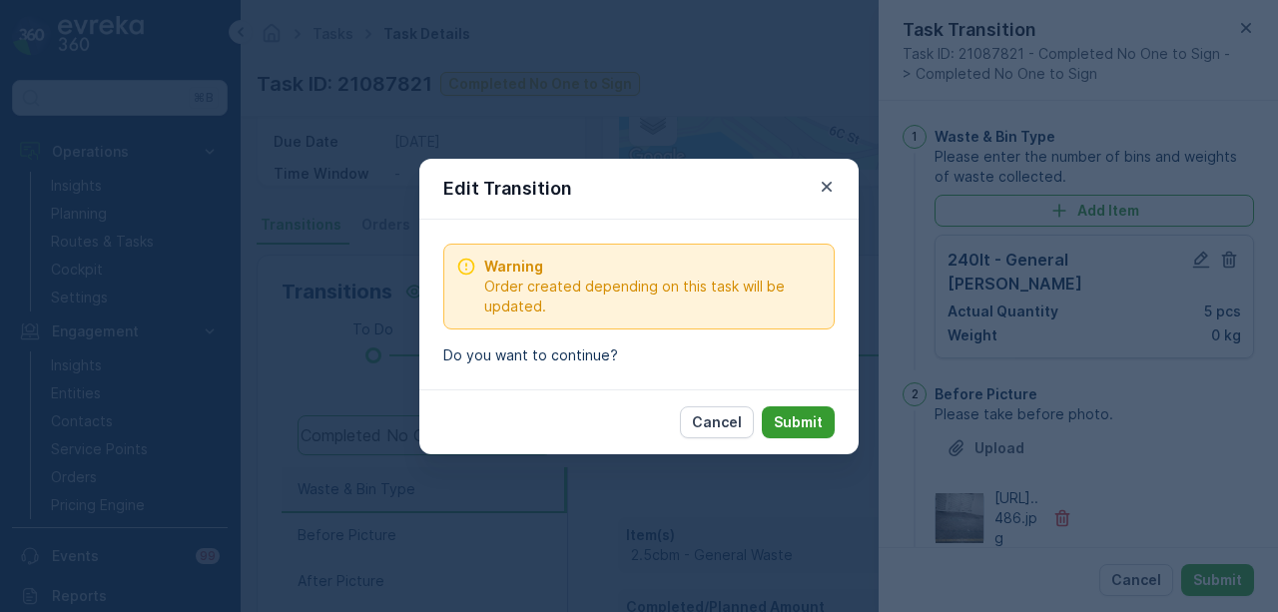
click at [811, 427] on p "Submit" at bounding box center [798, 422] width 49 height 20
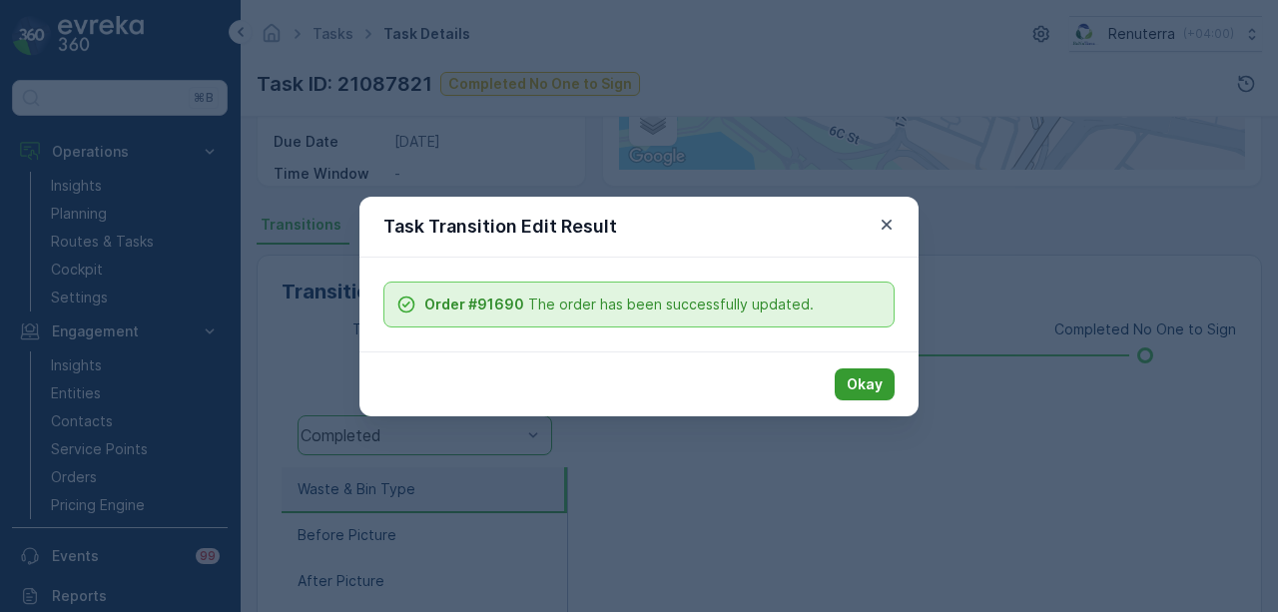
click at [873, 380] on p "Okay" at bounding box center [865, 384] width 36 height 20
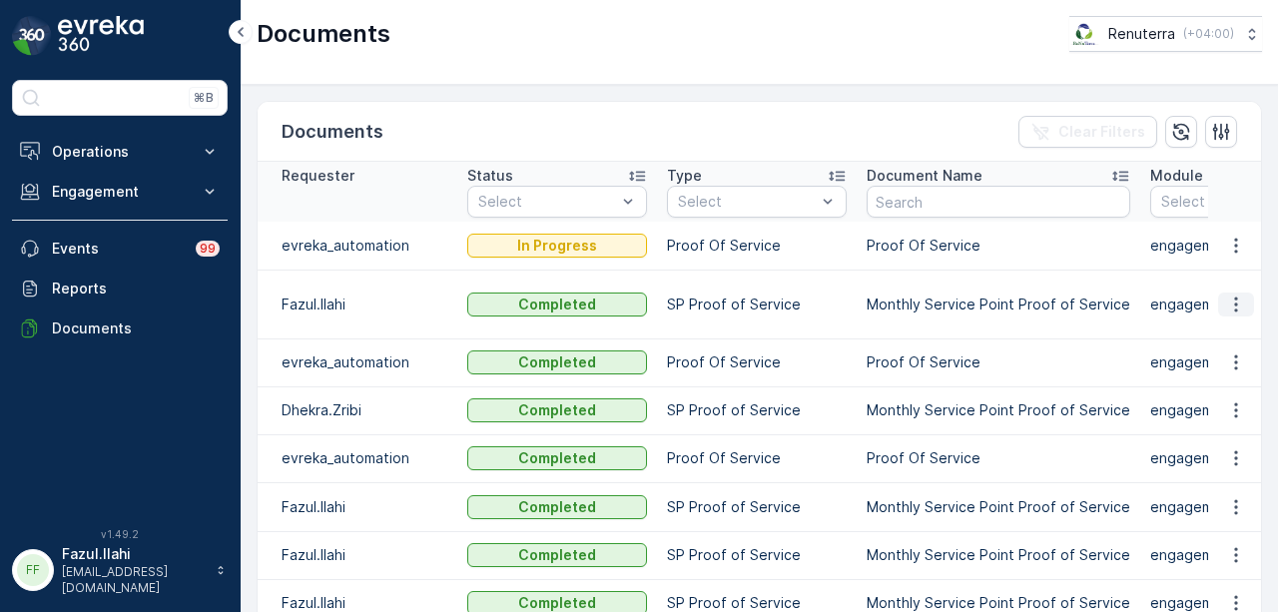
click at [1234, 309] on icon "button" at bounding box center [1236, 305] width 20 height 20
click at [1223, 346] on ul "See Details" at bounding box center [1230, 333] width 101 height 36
click at [1228, 337] on span "See Details" at bounding box center [1230, 333] width 77 height 20
click at [1236, 295] on icon "button" at bounding box center [1236, 305] width 20 height 20
click at [1229, 323] on span "See Details" at bounding box center [1230, 333] width 77 height 20
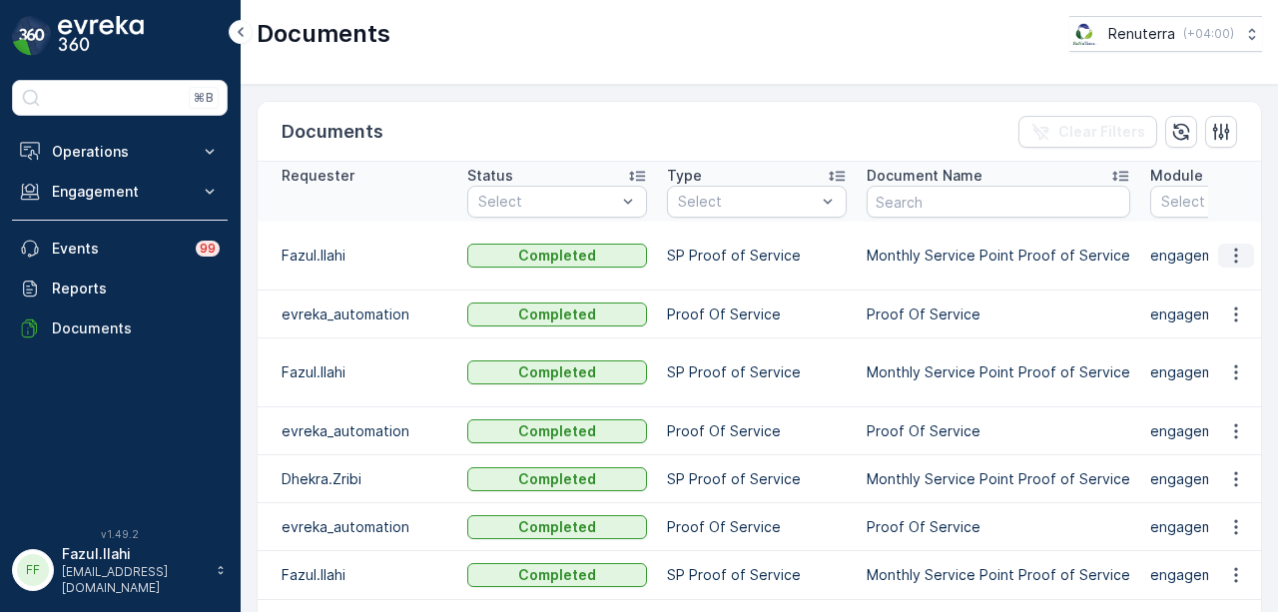
click at [1233, 246] on icon "button" at bounding box center [1236, 256] width 20 height 20
drag, startPoint x: 1233, startPoint y: 261, endPoint x: 1238, endPoint y: 275, distance: 14.8
click at [1238, 275] on span "See Details" at bounding box center [1230, 284] width 77 height 20
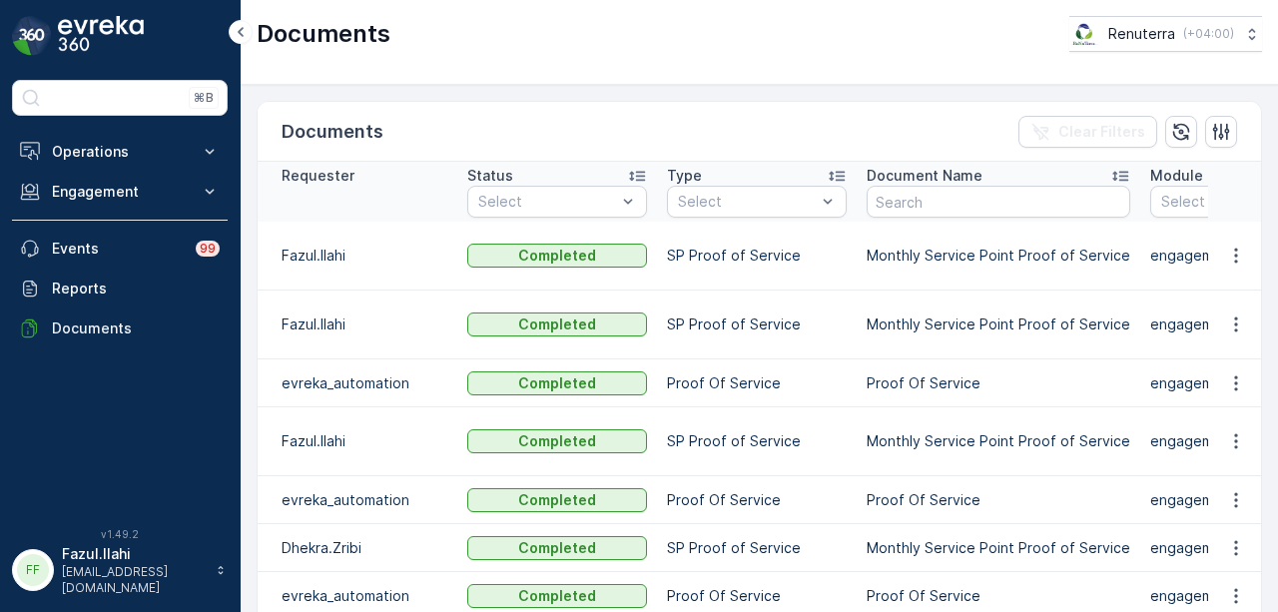
click at [1225, 268] on td at bounding box center [1235, 256] width 54 height 69
click at [1232, 251] on icon "button" at bounding box center [1236, 256] width 20 height 20
click at [1237, 288] on span "See Details" at bounding box center [1230, 284] width 77 height 20
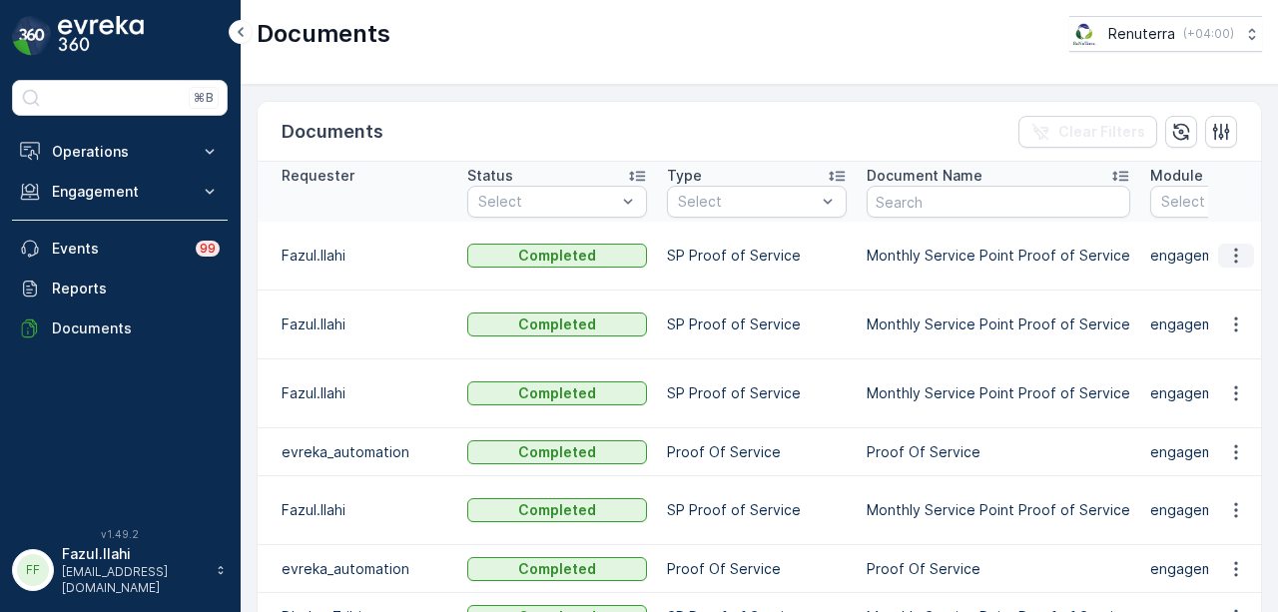
click at [1236, 249] on icon "button" at bounding box center [1236, 256] width 20 height 20
click at [1236, 284] on span "See Details" at bounding box center [1230, 284] width 77 height 20
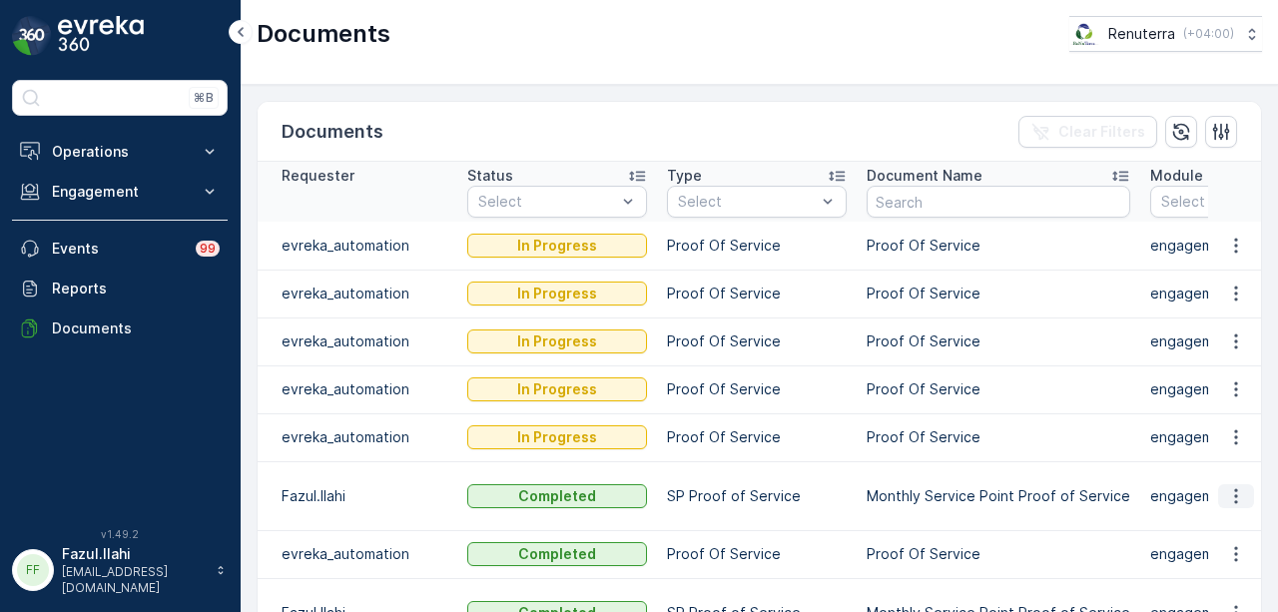
click at [1239, 493] on icon "button" at bounding box center [1236, 496] width 20 height 20
click at [1230, 520] on span "See Details" at bounding box center [1230, 524] width 77 height 20
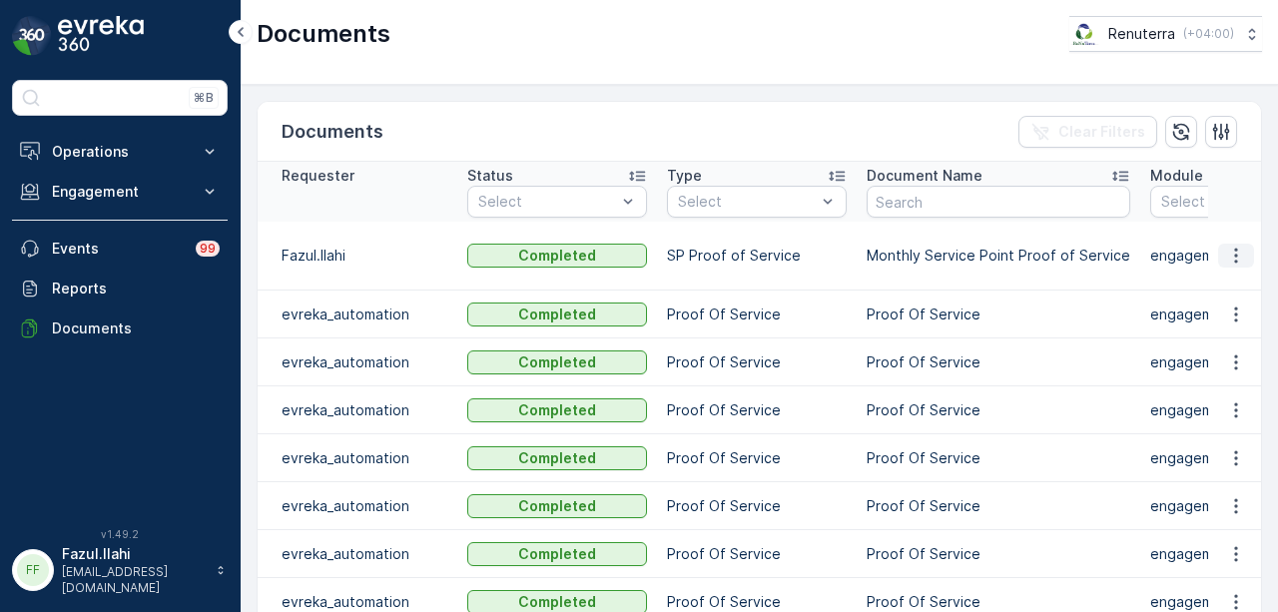
click at [1240, 255] on icon "button" at bounding box center [1236, 256] width 20 height 20
click at [1233, 282] on span "See Details" at bounding box center [1230, 284] width 77 height 20
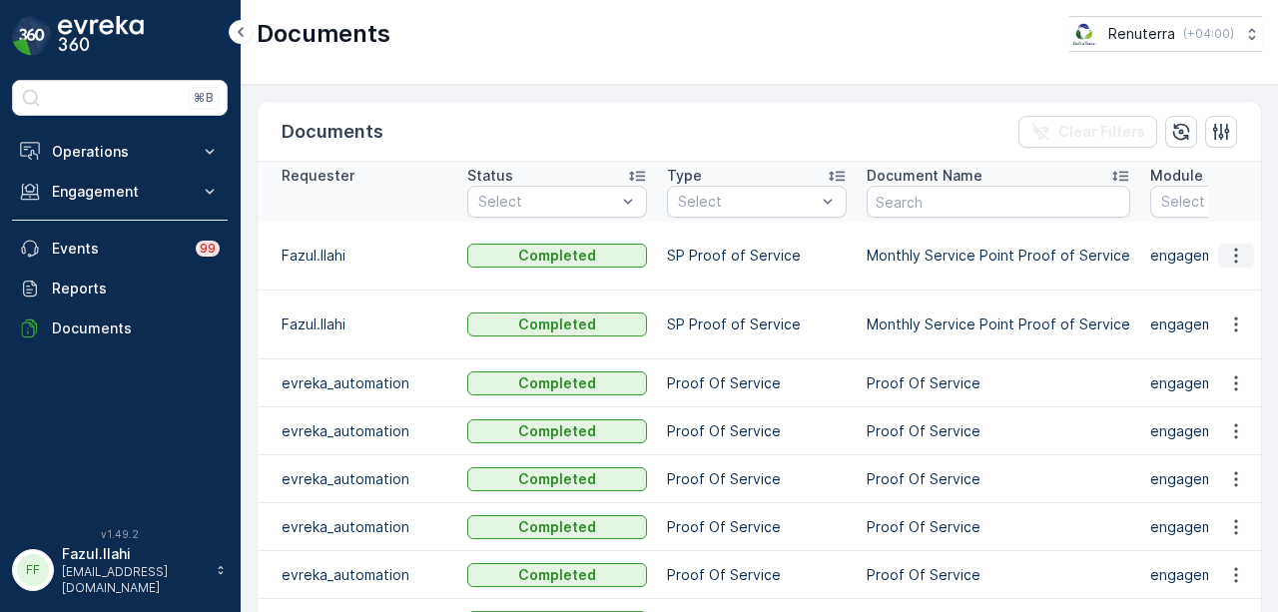
click at [1244, 265] on button "button" at bounding box center [1236, 256] width 36 height 24
click at [1245, 285] on span "See Details" at bounding box center [1230, 284] width 77 height 20
click at [126, 187] on p "Engagement" at bounding box center [120, 192] width 136 height 20
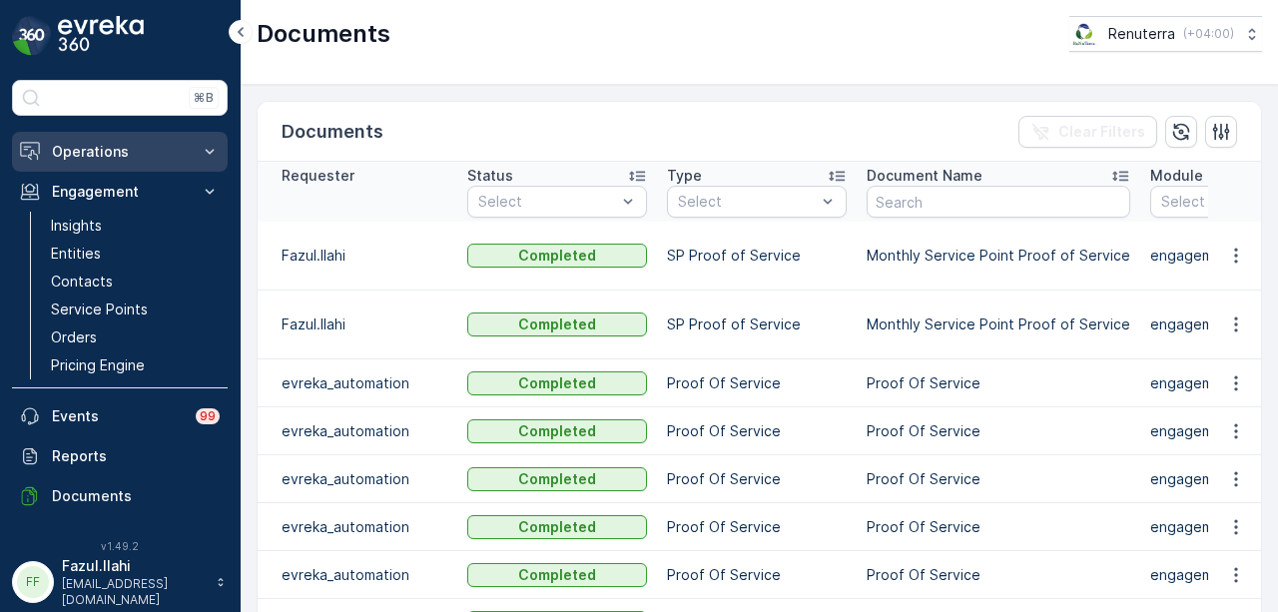
click at [158, 150] on p "Operations" at bounding box center [120, 152] width 136 height 20
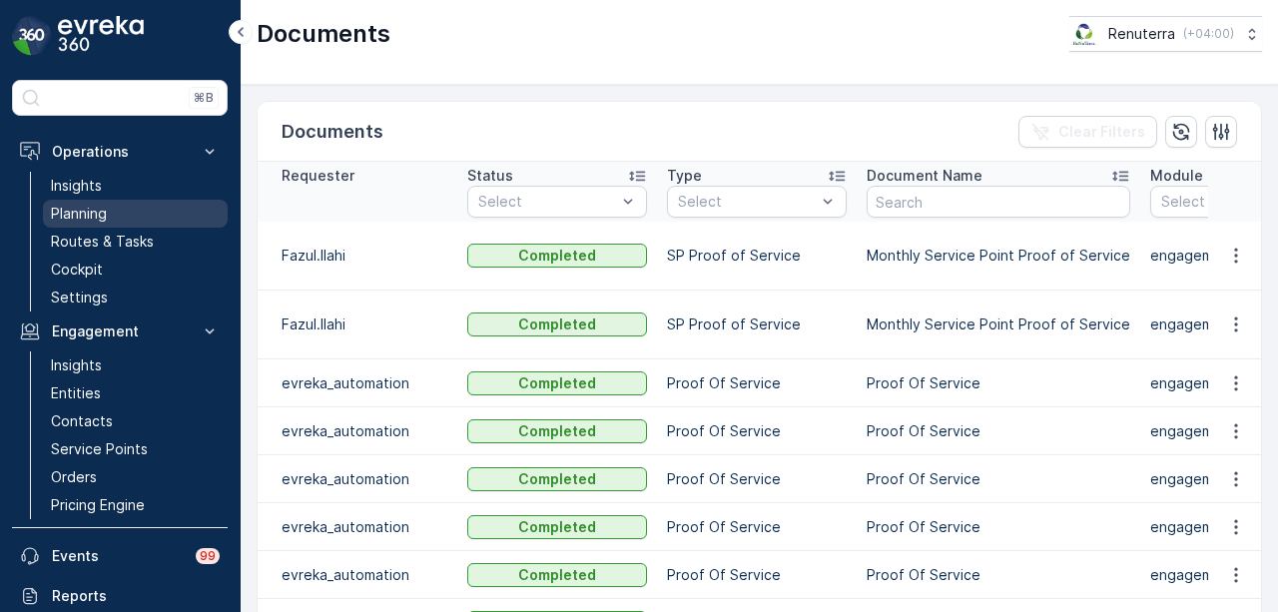
click at [157, 205] on link "Planning" at bounding box center [135, 214] width 185 height 28
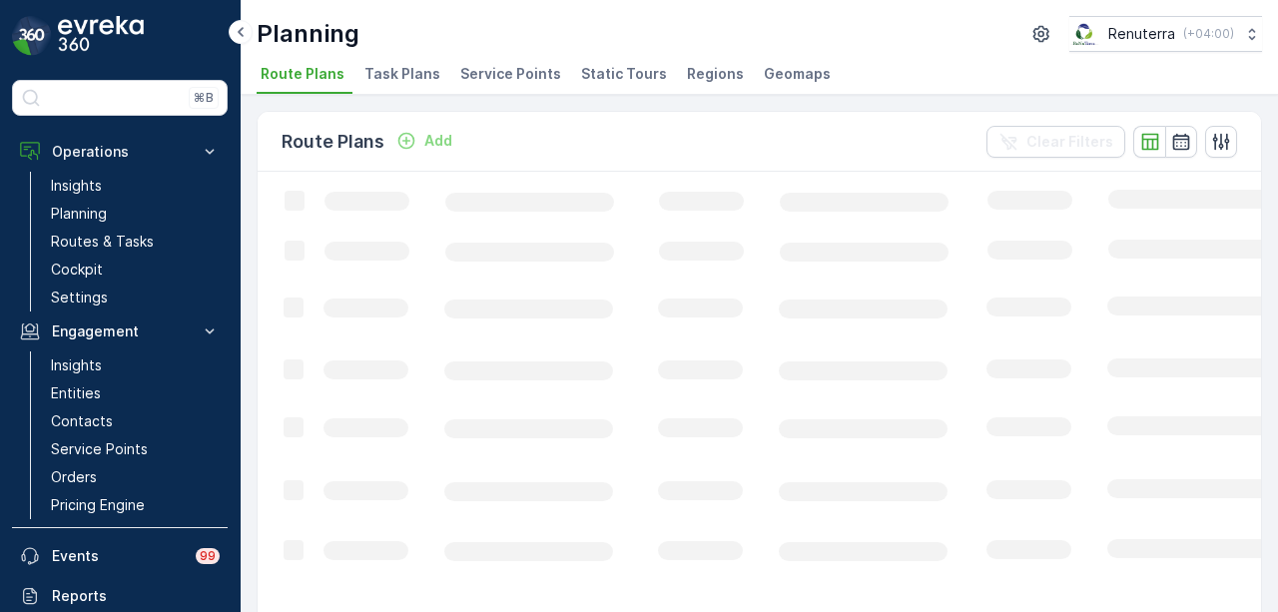
click at [512, 72] on span "Service Points" at bounding box center [510, 74] width 101 height 20
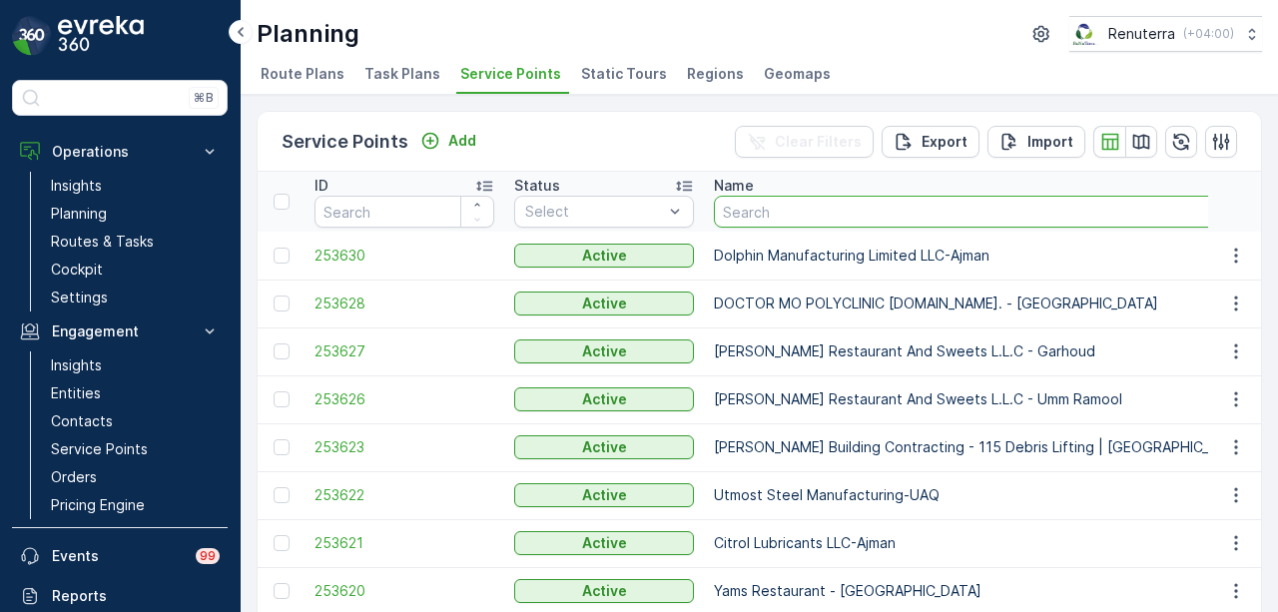
click at [809, 223] on input "text" at bounding box center [1013, 212] width 599 height 32
type input "rigga 23"
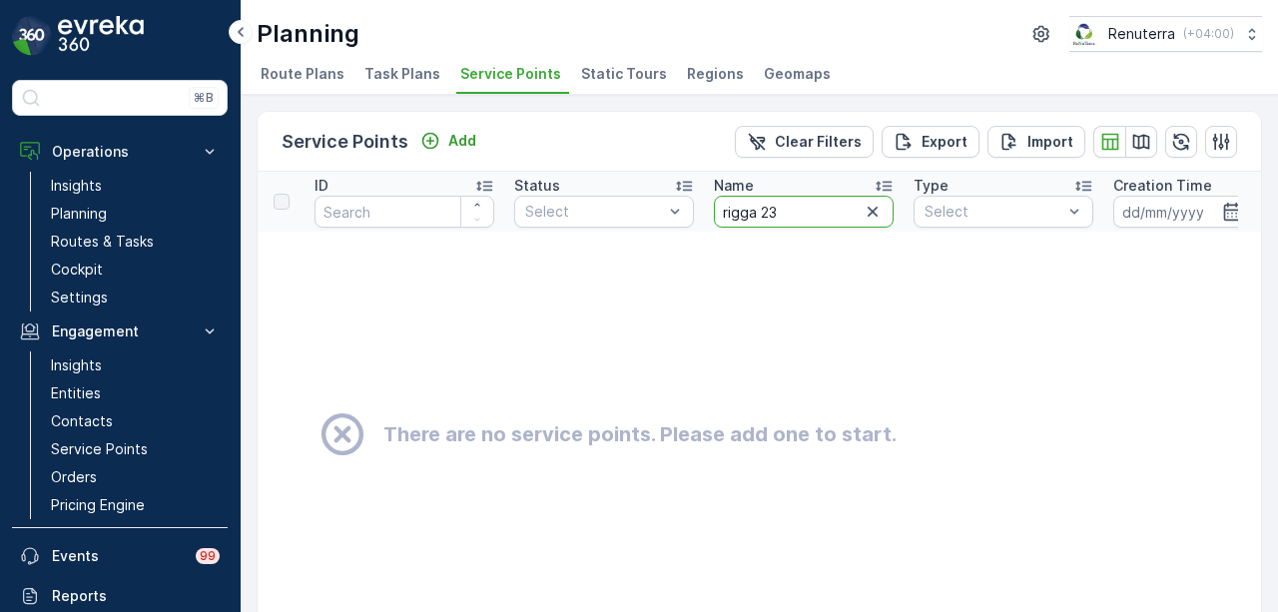
click at [809, 223] on input "rigga 23" at bounding box center [804, 212] width 180 height 32
type input "rigga 2"
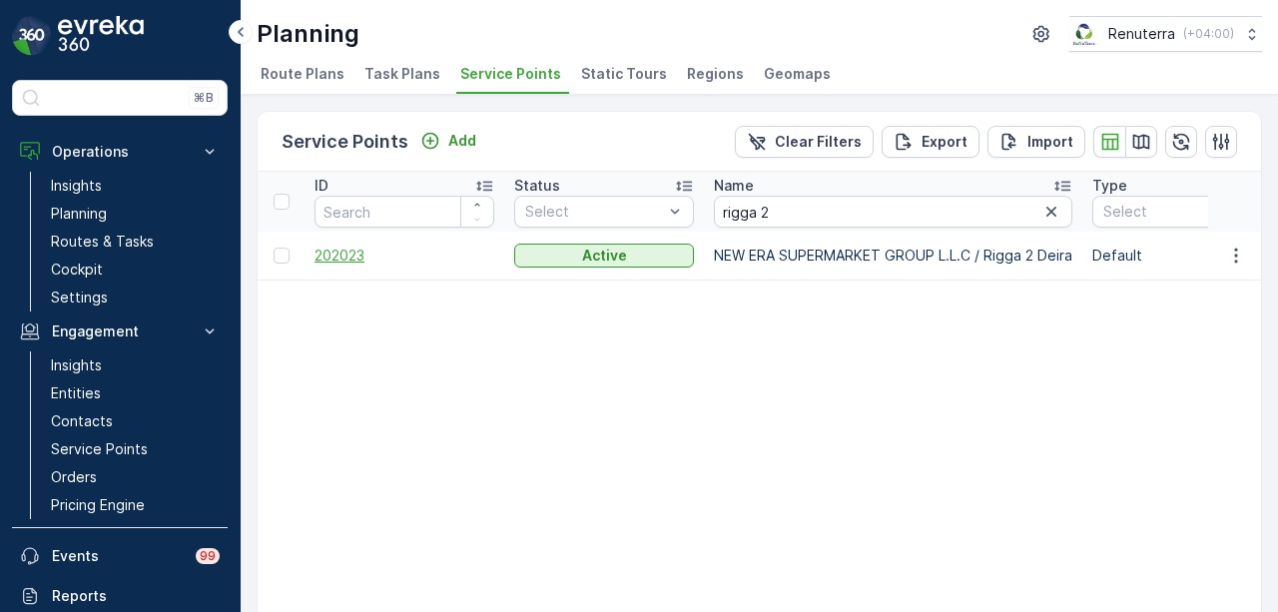
click at [345, 258] on span "202023" at bounding box center [405, 256] width 180 height 20
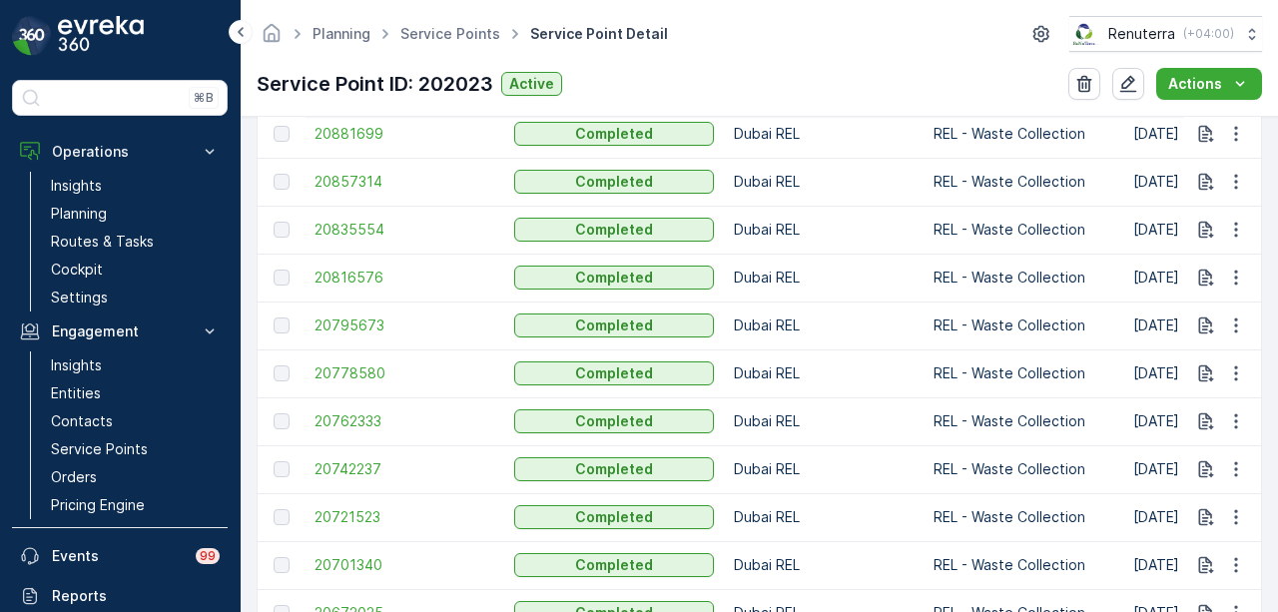
scroll to position [2013, 0]
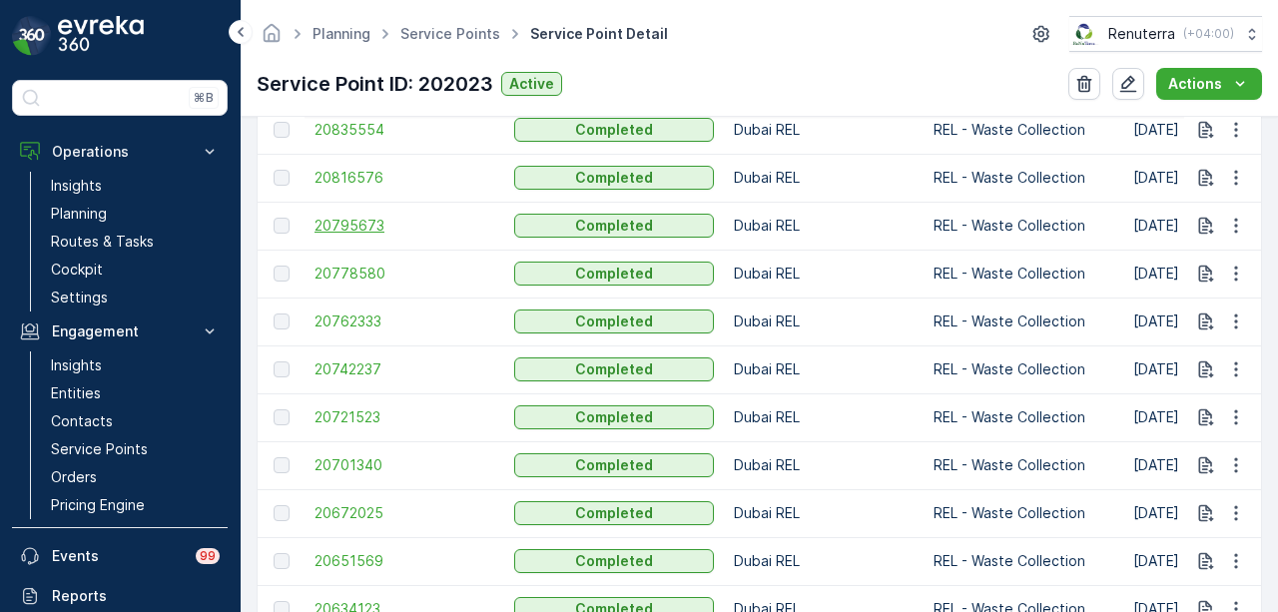
click at [337, 230] on span "20795673" at bounding box center [405, 226] width 180 height 20
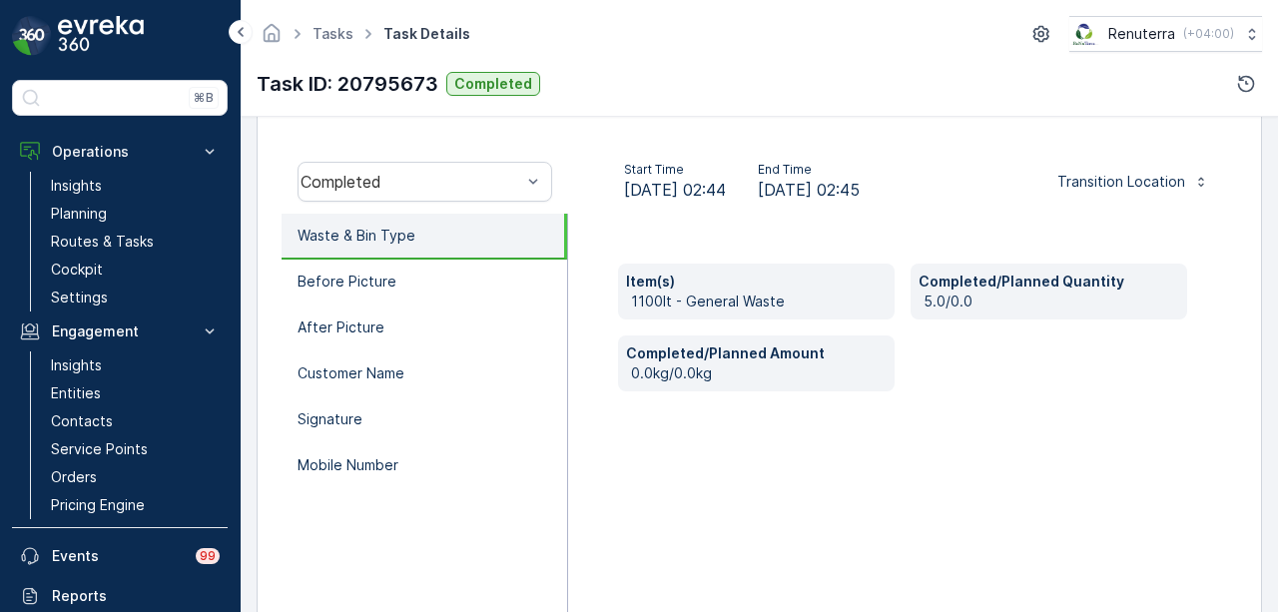
scroll to position [399, 0]
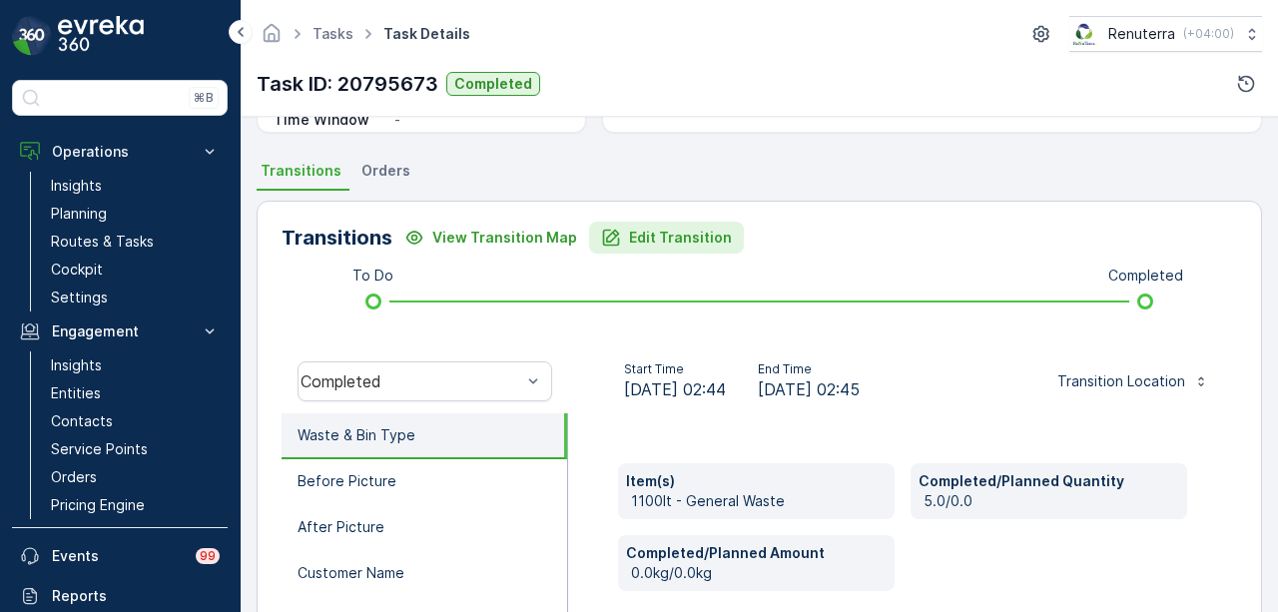
click at [651, 243] on p "Edit Transition" at bounding box center [680, 238] width 103 height 20
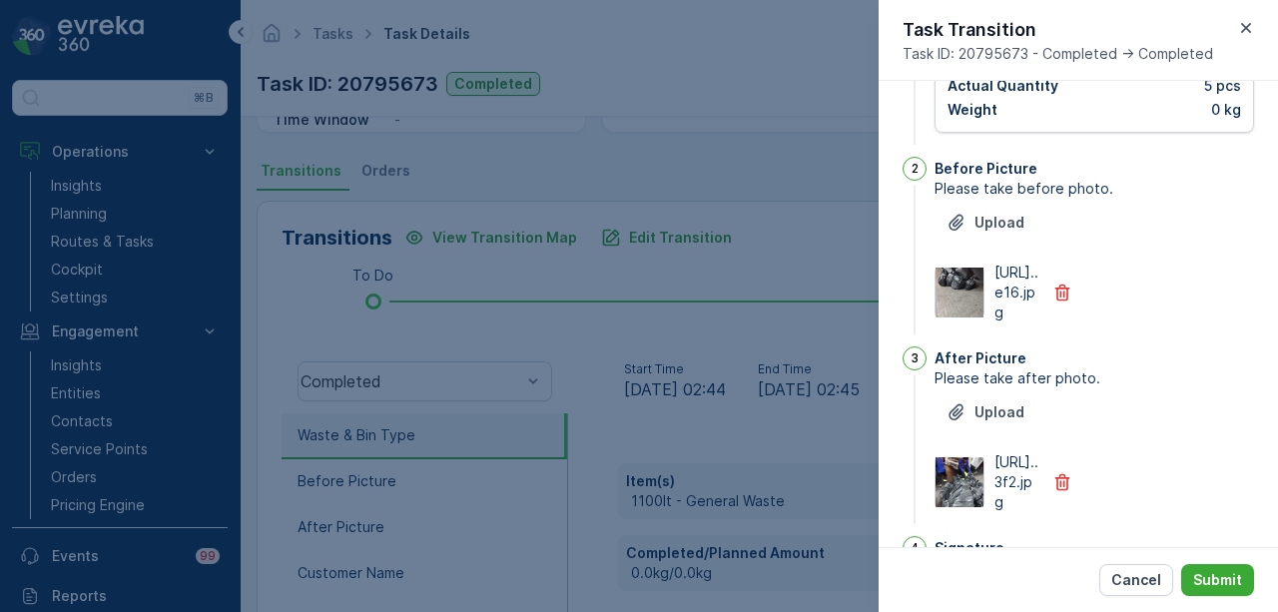
scroll to position [0, 0]
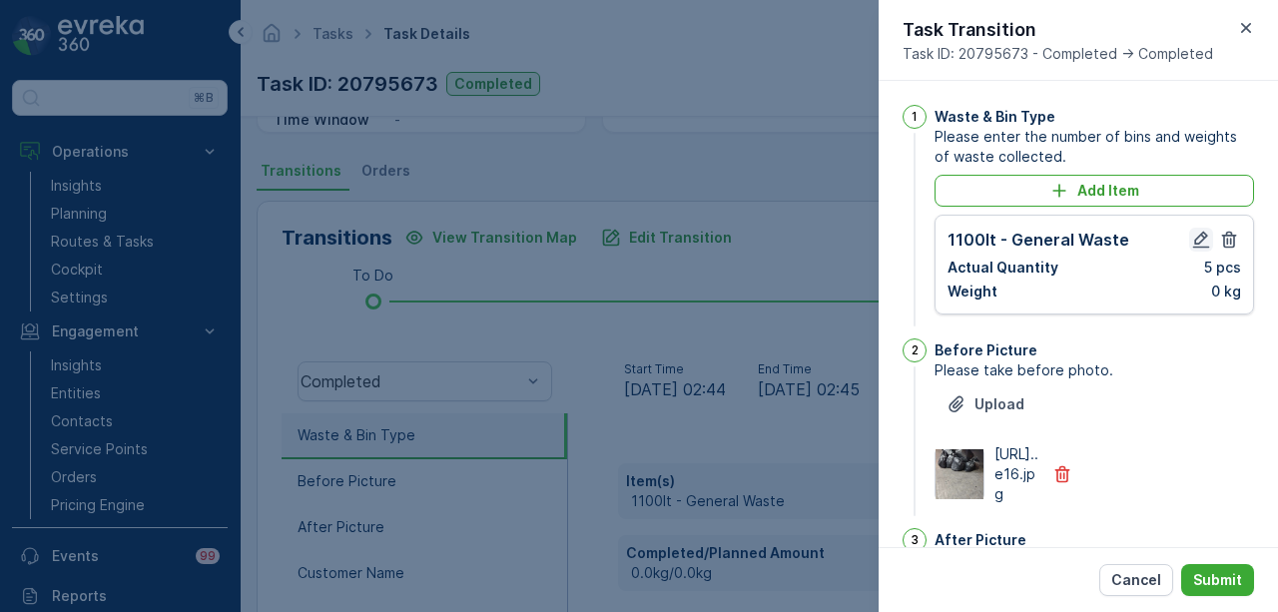
click at [1191, 238] on icon "button" at bounding box center [1201, 240] width 20 height 20
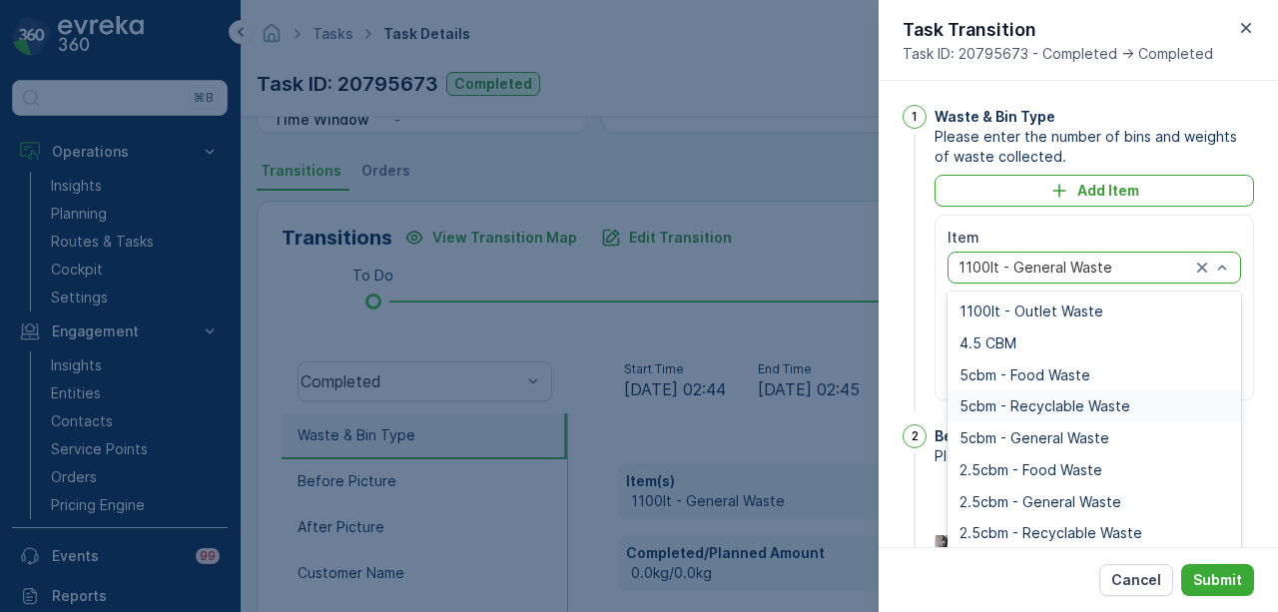
scroll to position [248, 0]
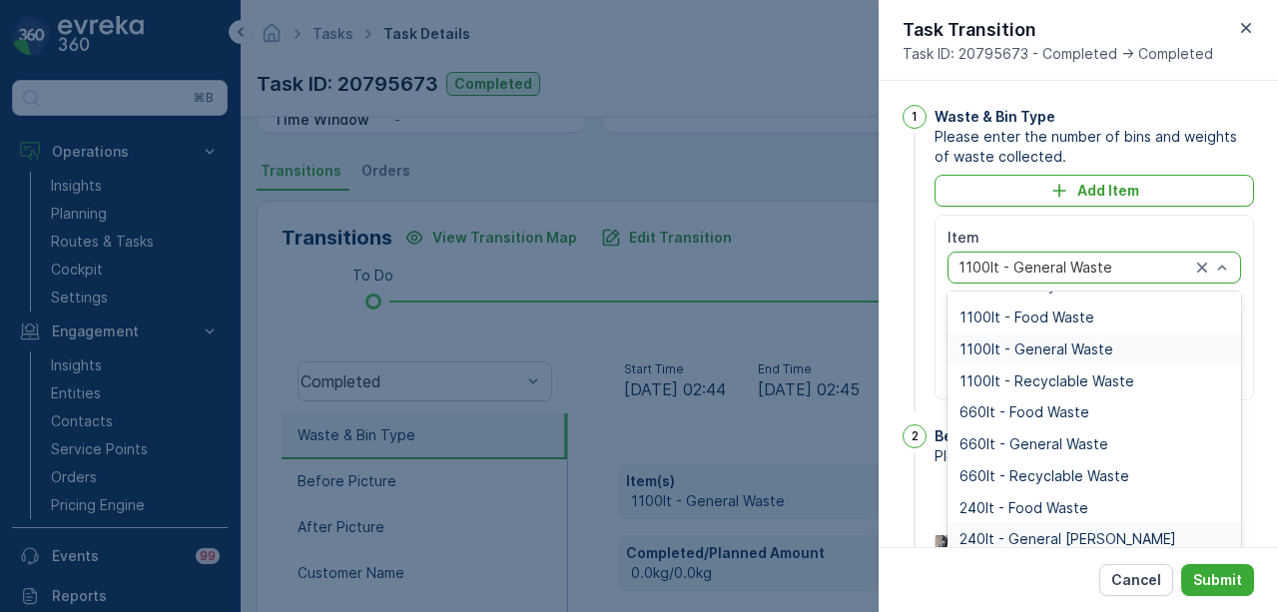
click at [1038, 538] on span "240lt - General [PERSON_NAME]" at bounding box center [1068, 539] width 217 height 16
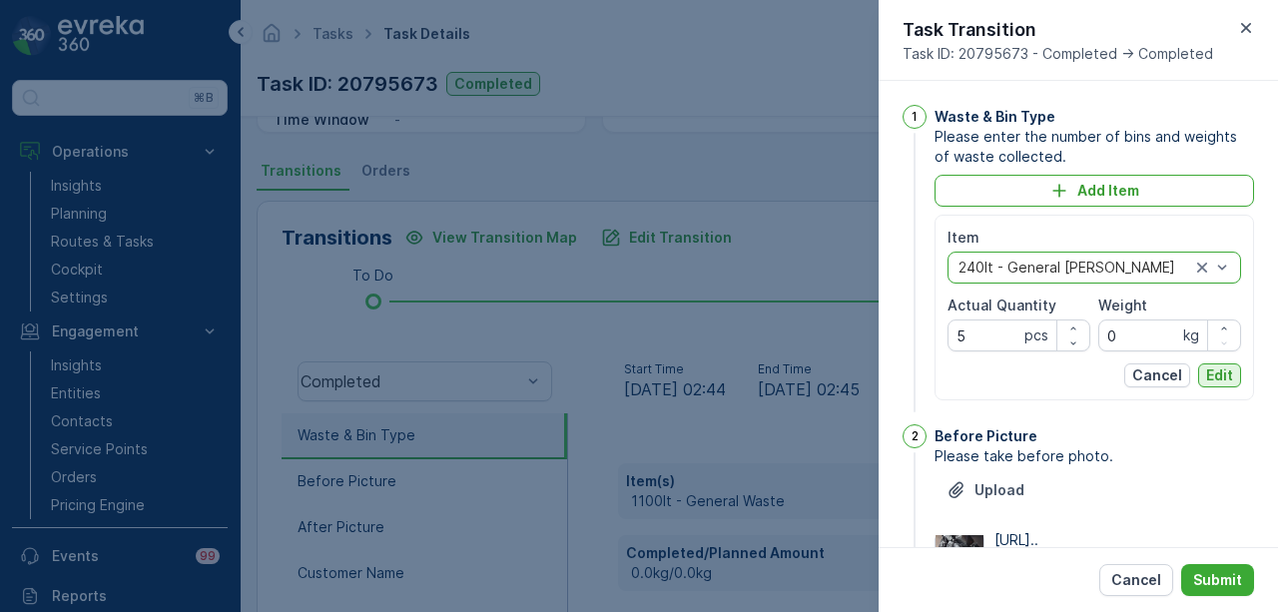
click at [1224, 382] on p "Edit" at bounding box center [1219, 375] width 27 height 20
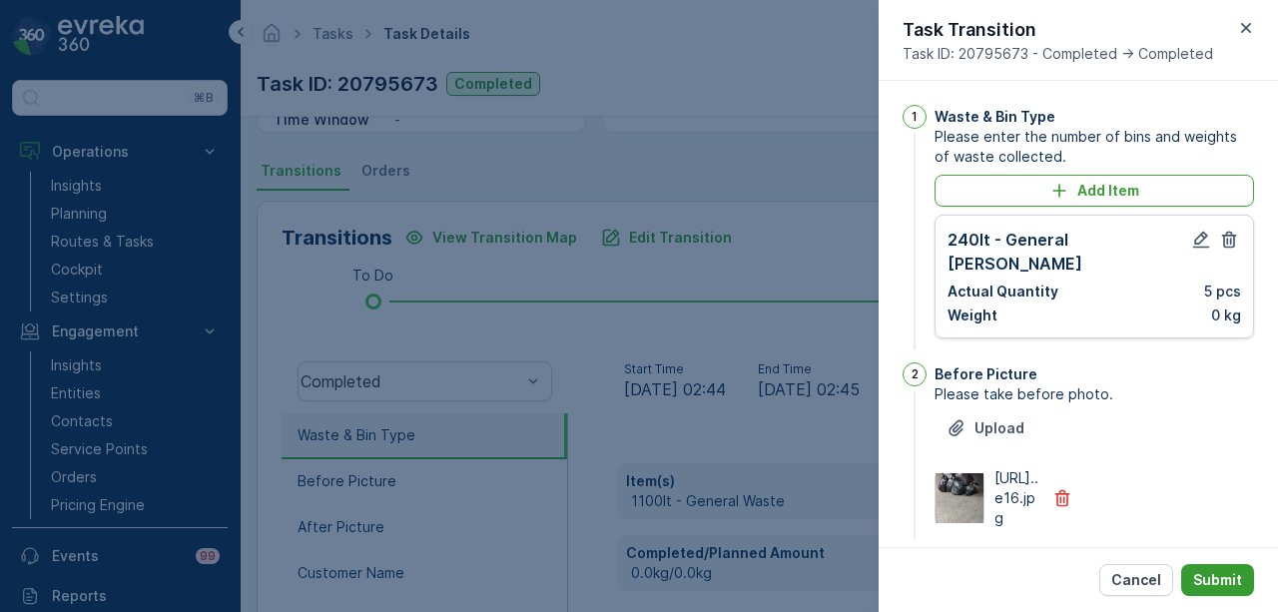
click at [1220, 581] on p "Submit" at bounding box center [1217, 580] width 49 height 20
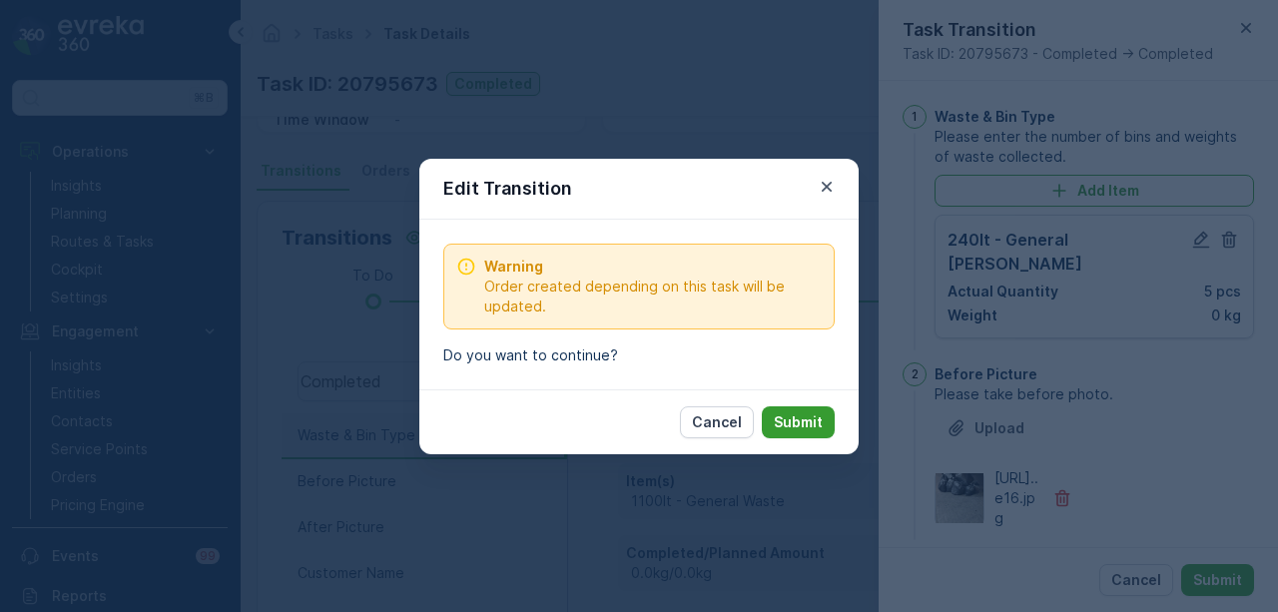
click at [789, 415] on p "Submit" at bounding box center [798, 422] width 49 height 20
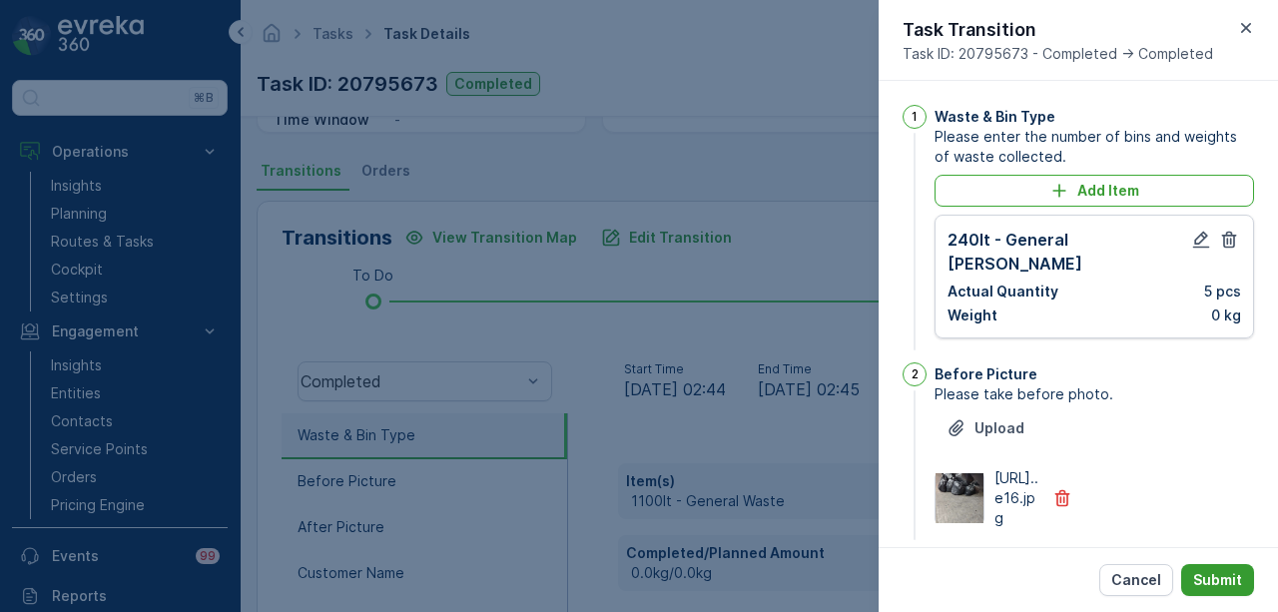
click at [1214, 579] on p "Submit" at bounding box center [1217, 580] width 49 height 20
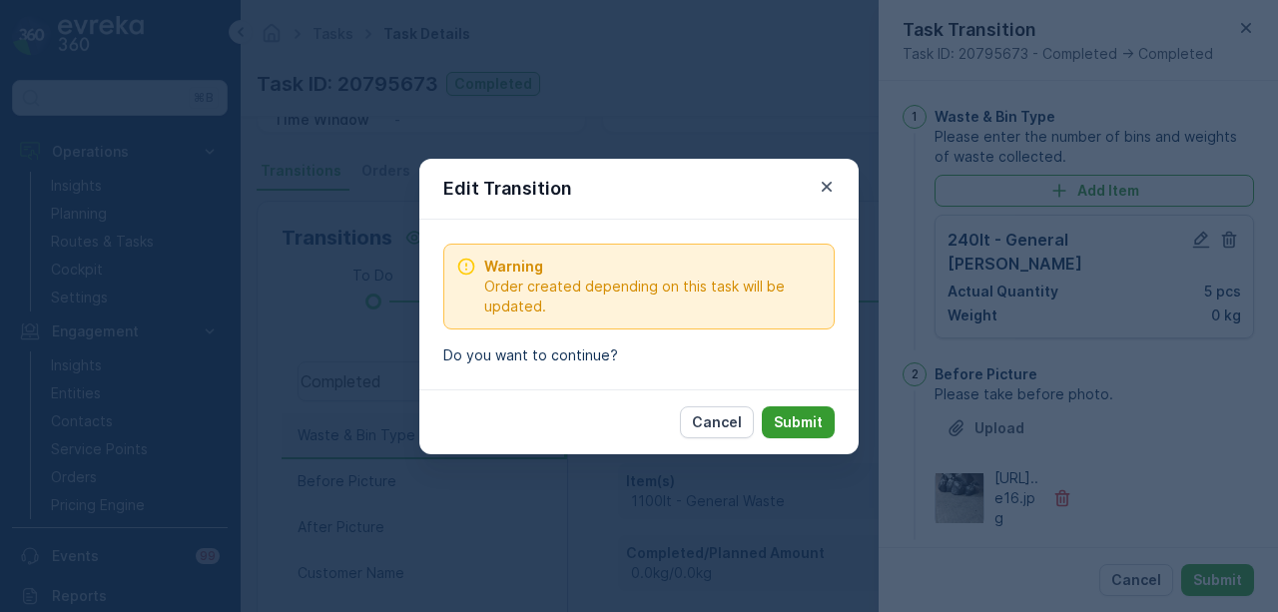
click at [815, 428] on p "Submit" at bounding box center [798, 422] width 49 height 20
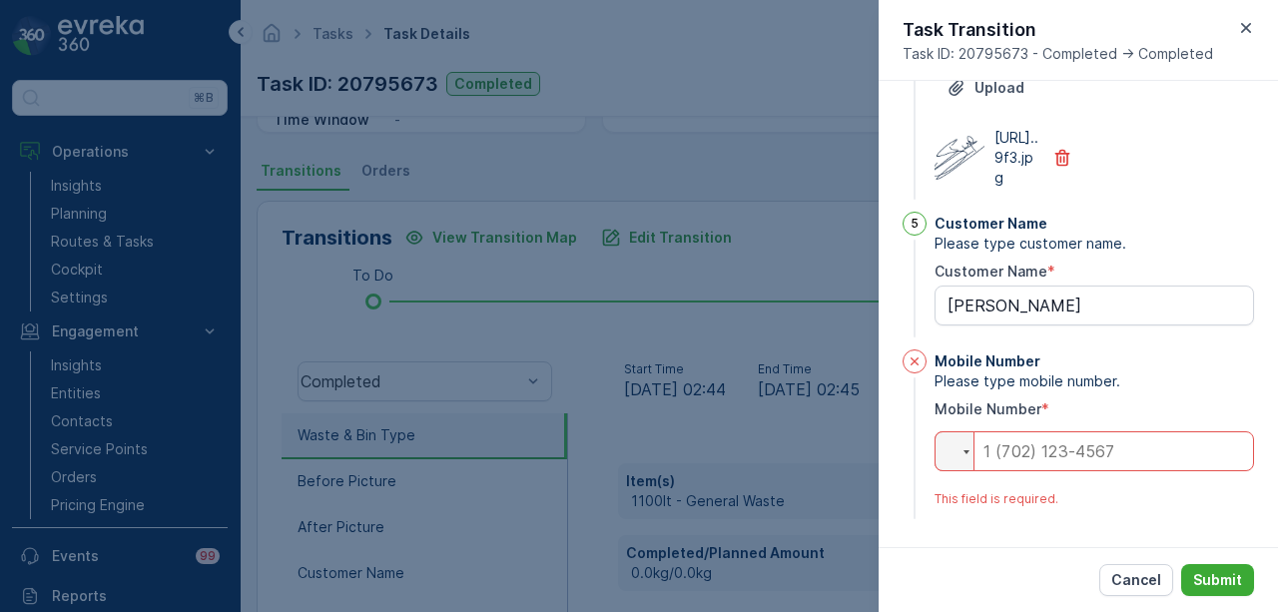
scroll to position [813, 0]
click at [1211, 577] on p "Submit" at bounding box center [1217, 580] width 49 height 20
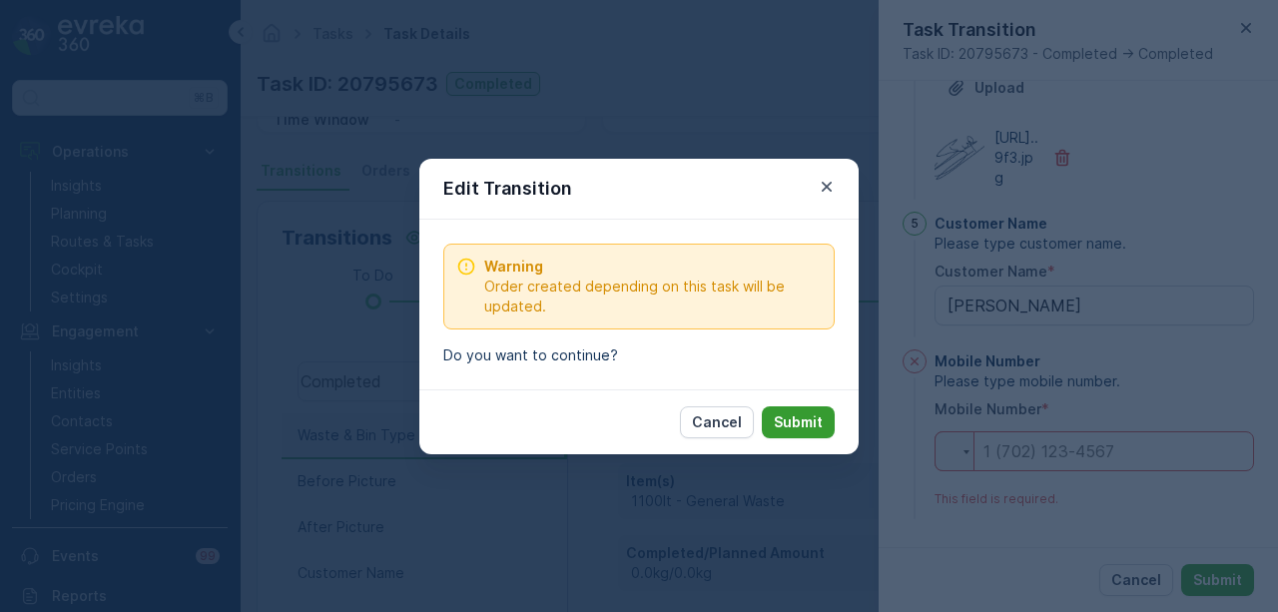
click at [803, 426] on p "Submit" at bounding box center [798, 422] width 49 height 20
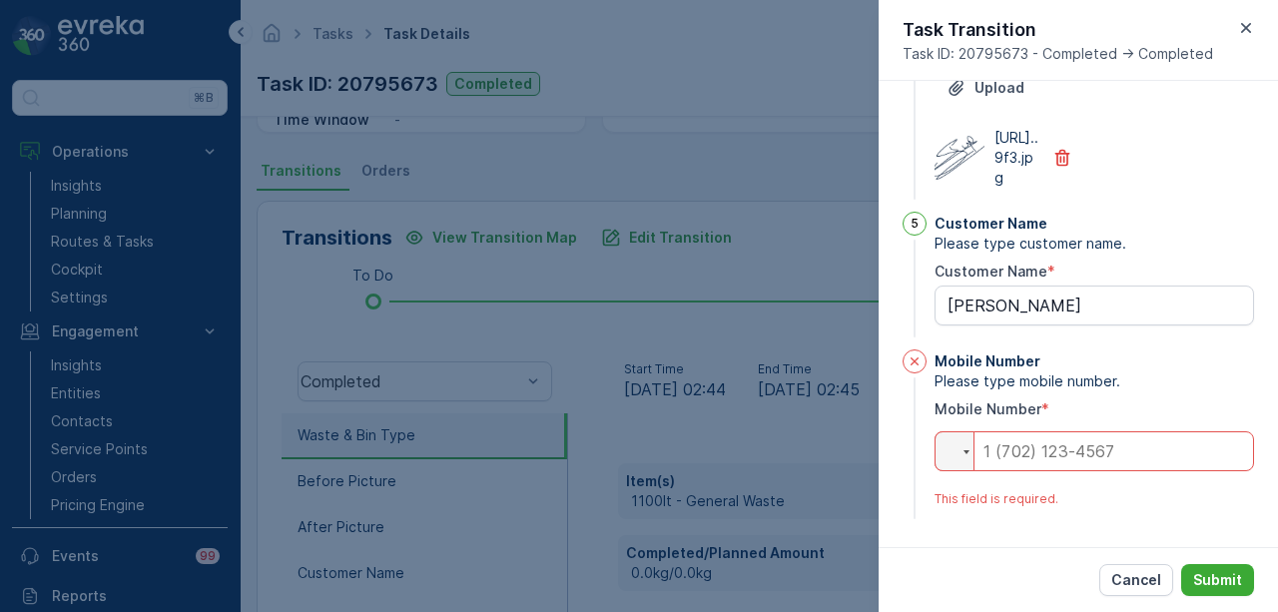
click at [1074, 451] on input "tel" at bounding box center [1095, 451] width 320 height 40
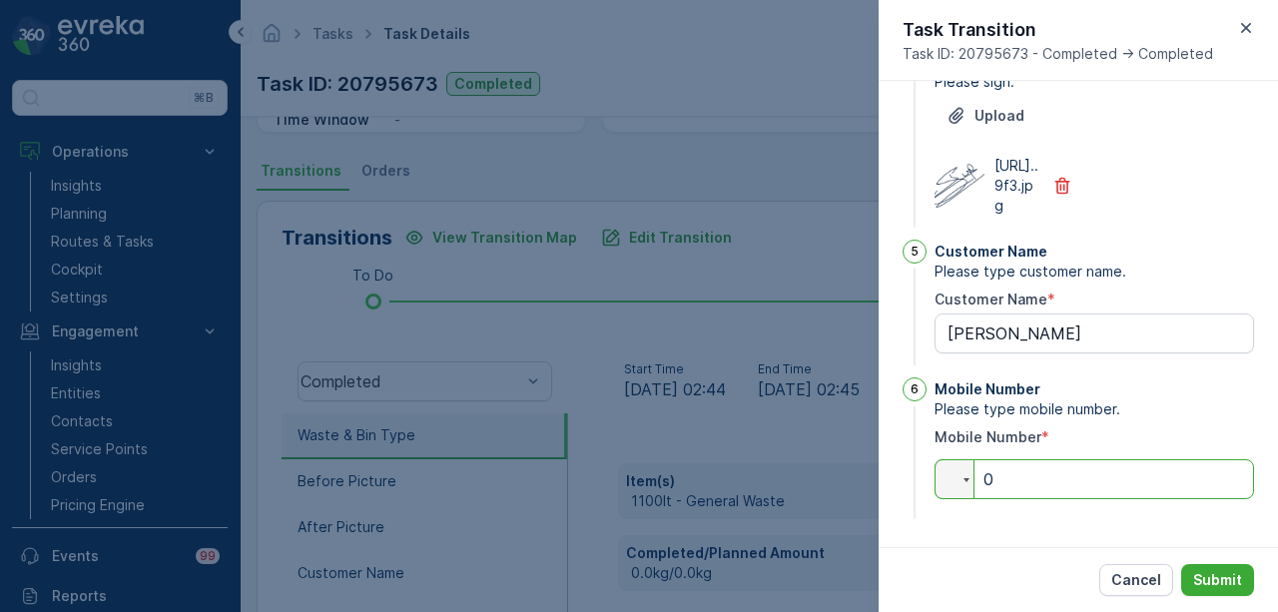
scroll to position [785, 0]
type input "050"
click at [1206, 571] on p "Submit" at bounding box center [1217, 580] width 49 height 20
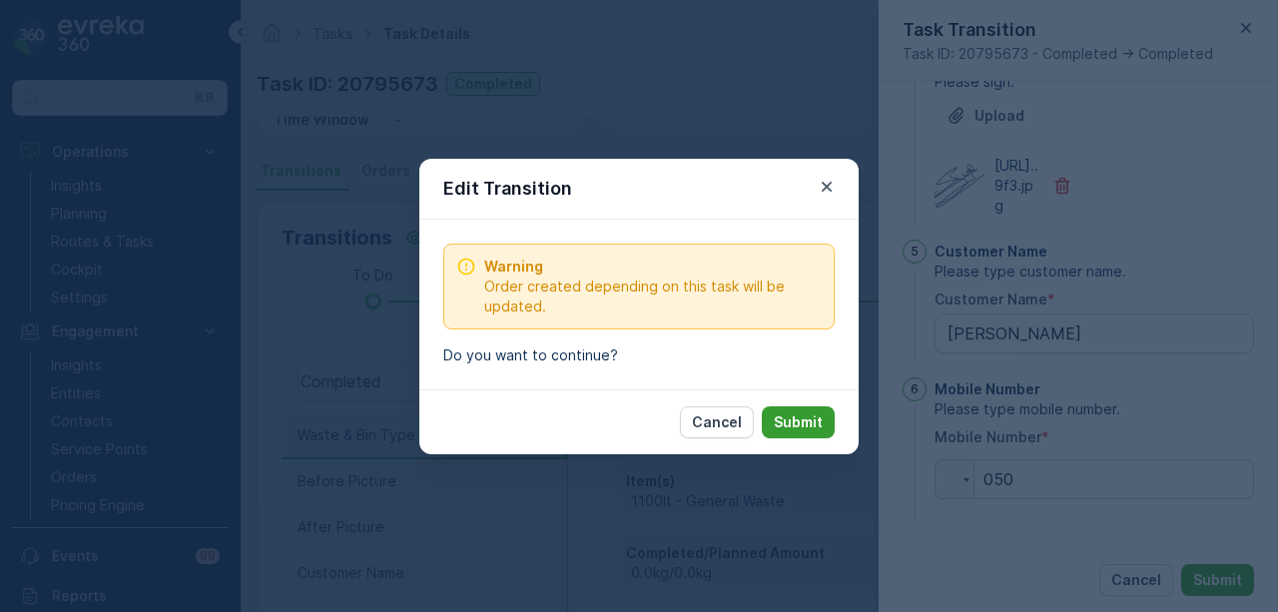
click at [789, 412] on p "Submit" at bounding box center [798, 422] width 49 height 20
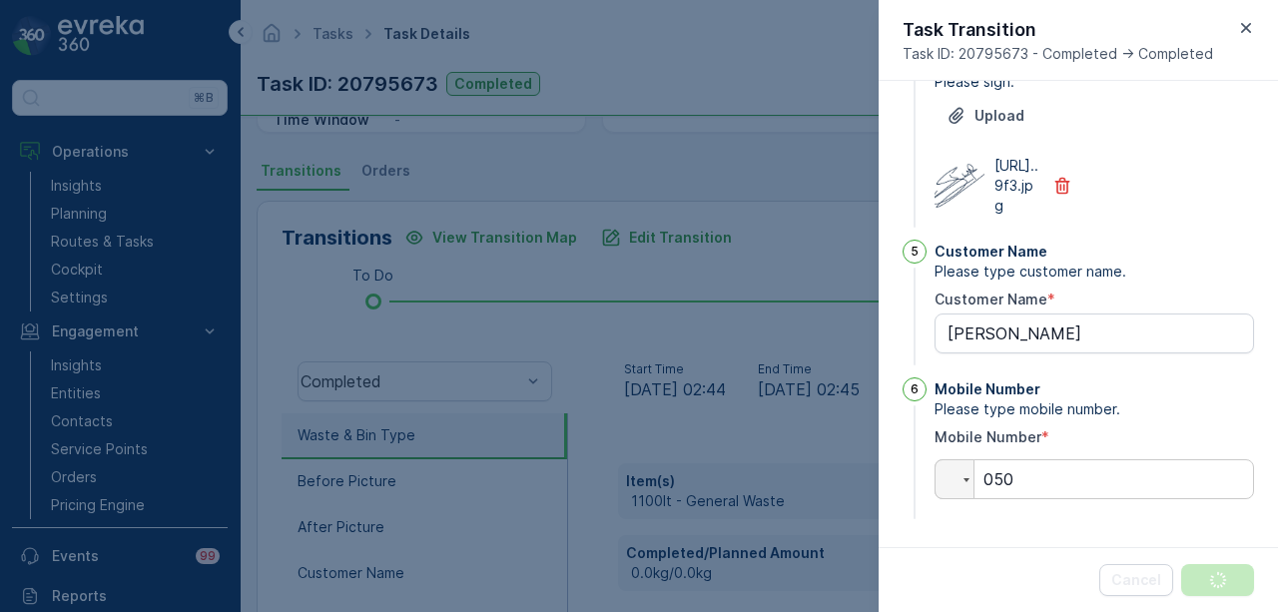
scroll to position [0, 0]
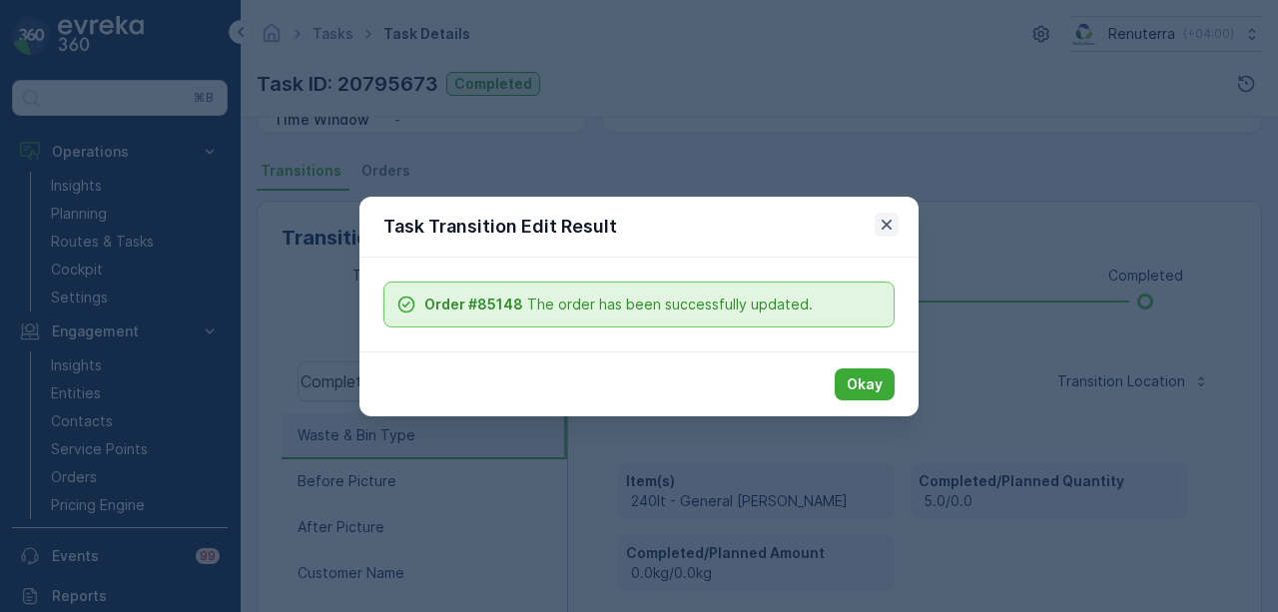
click at [887, 218] on icon "button" at bounding box center [887, 225] width 20 height 20
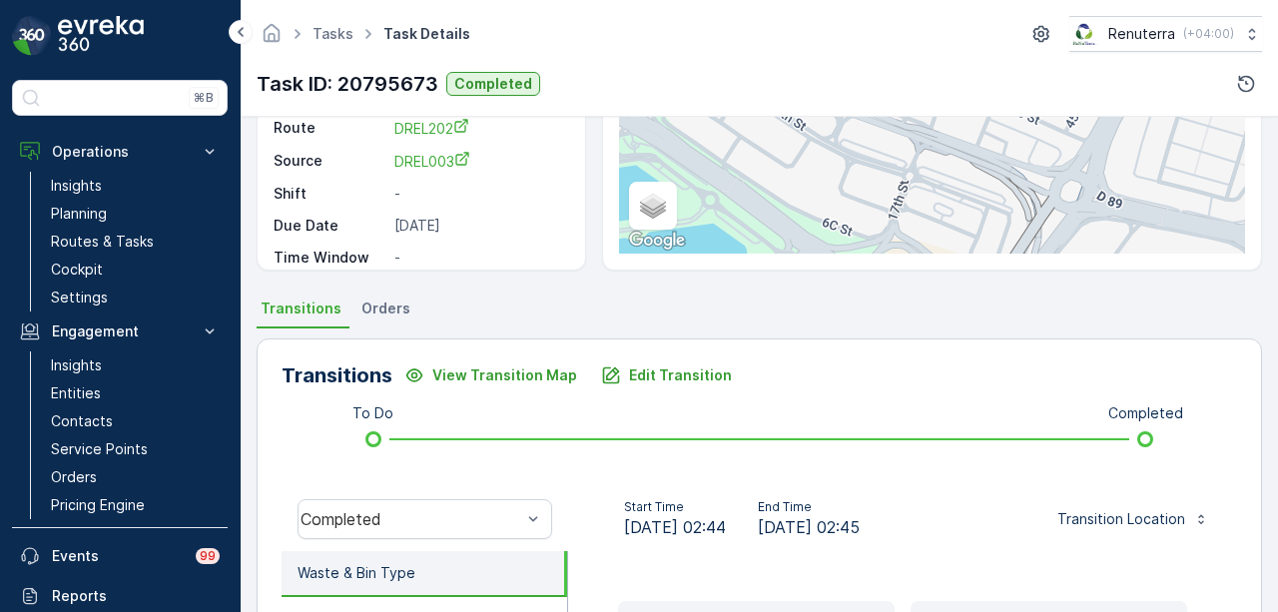
scroll to position [246, 0]
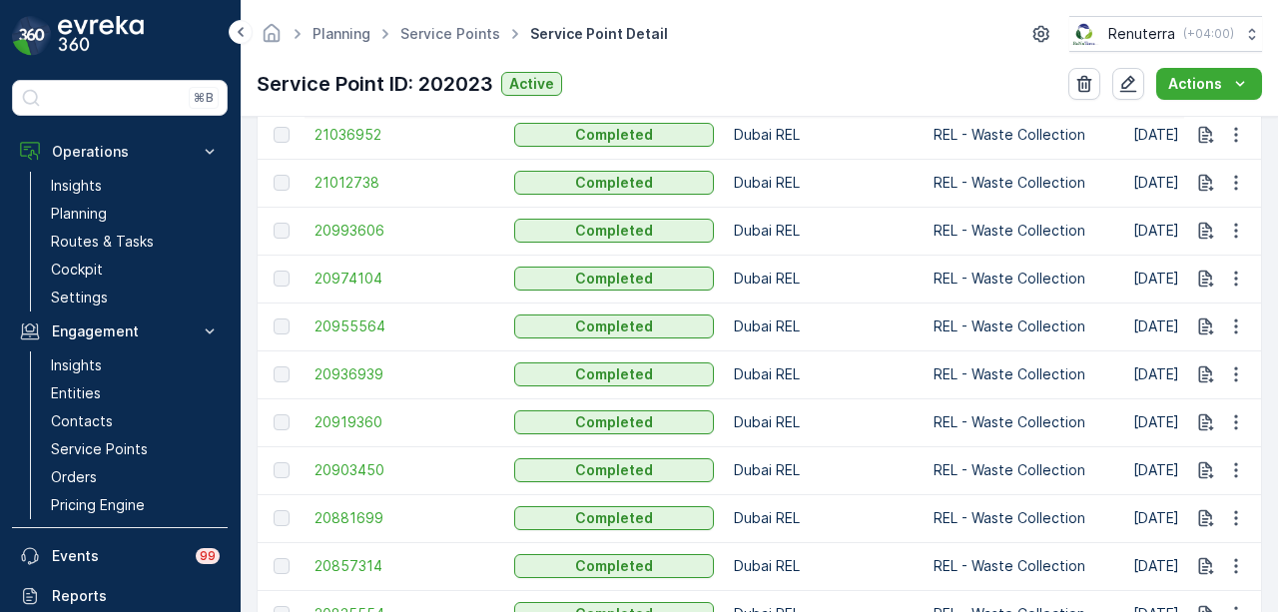
scroll to position [1298, 0]
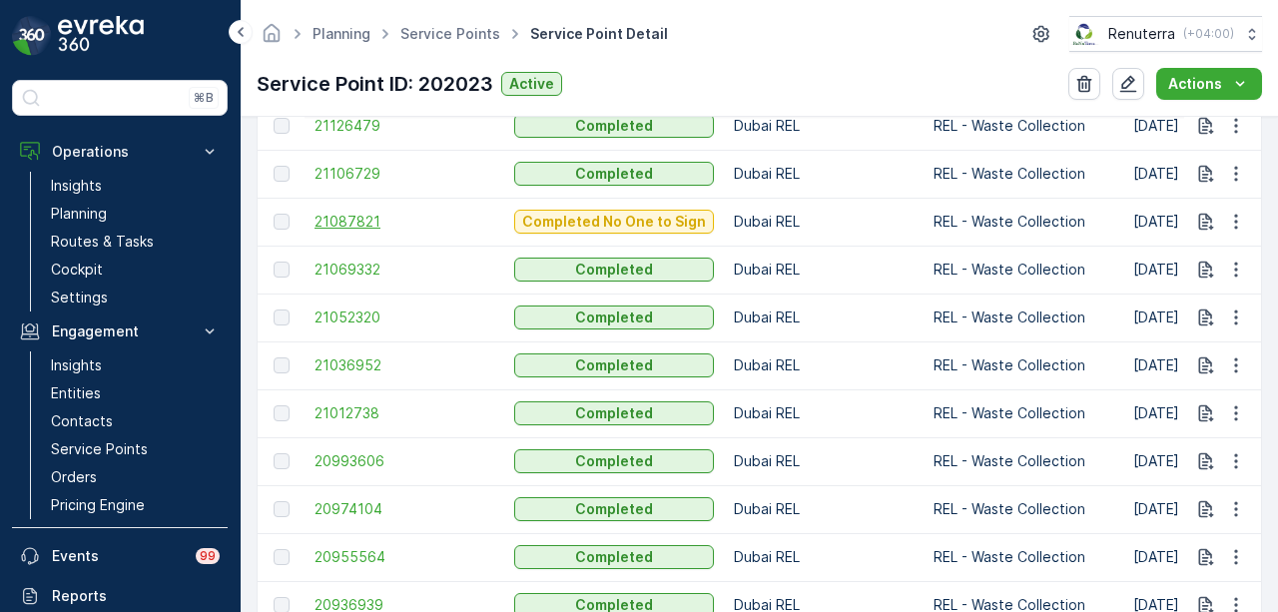
click at [353, 224] on span "21087821" at bounding box center [405, 222] width 180 height 20
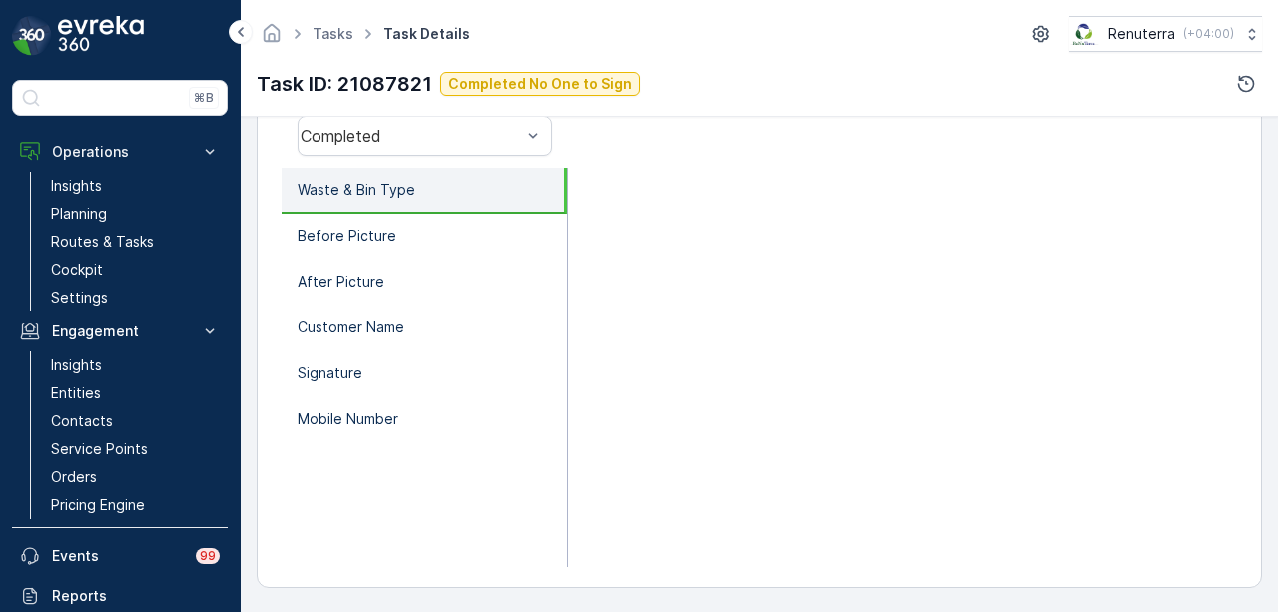
scroll to position [445, 0]
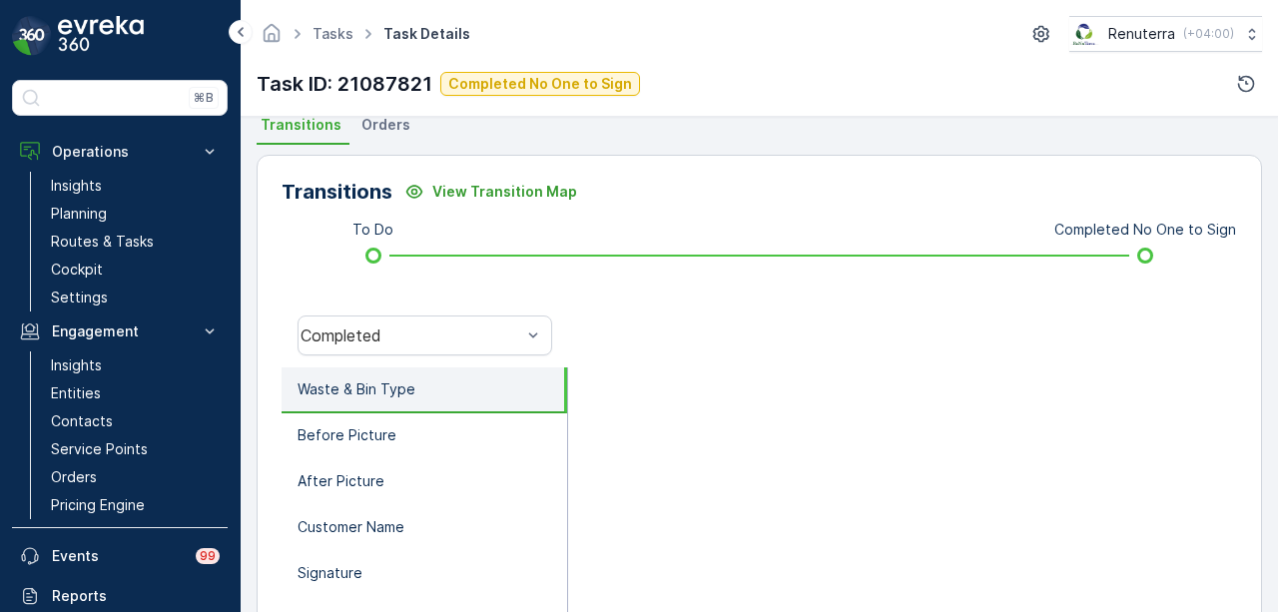
click at [664, 181] on div "Transitions View Transition Map" at bounding box center [760, 192] width 956 height 32
click at [386, 451] on li "Before Picture" at bounding box center [425, 436] width 286 height 46
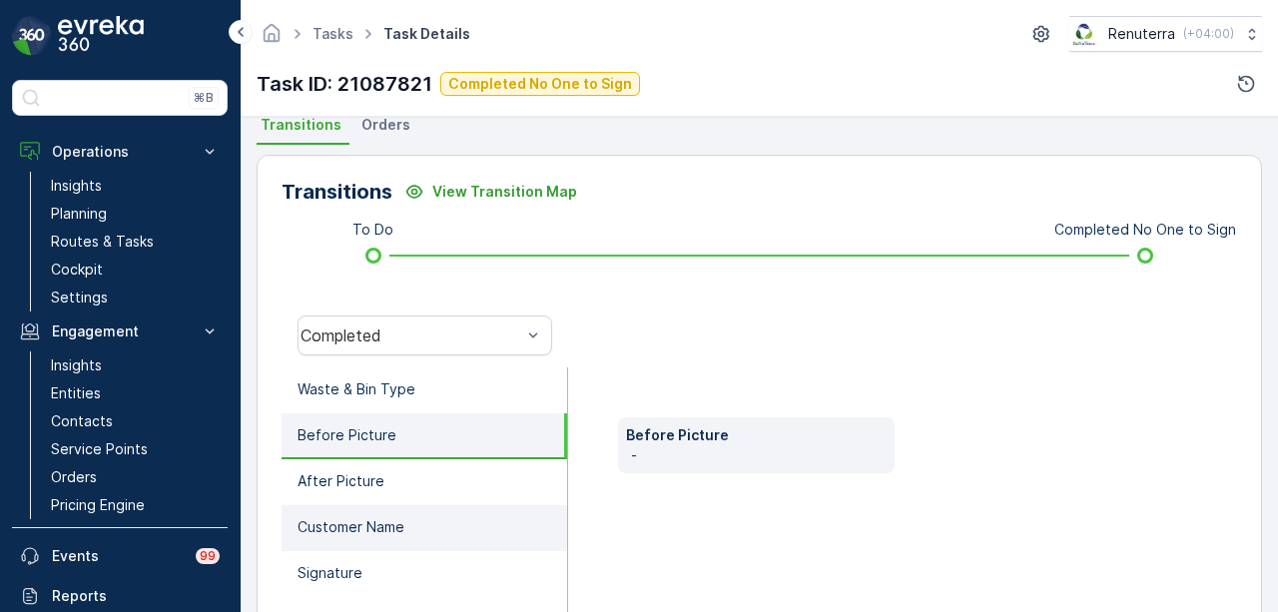
click at [385, 505] on li "Customer Name" at bounding box center [425, 528] width 286 height 46
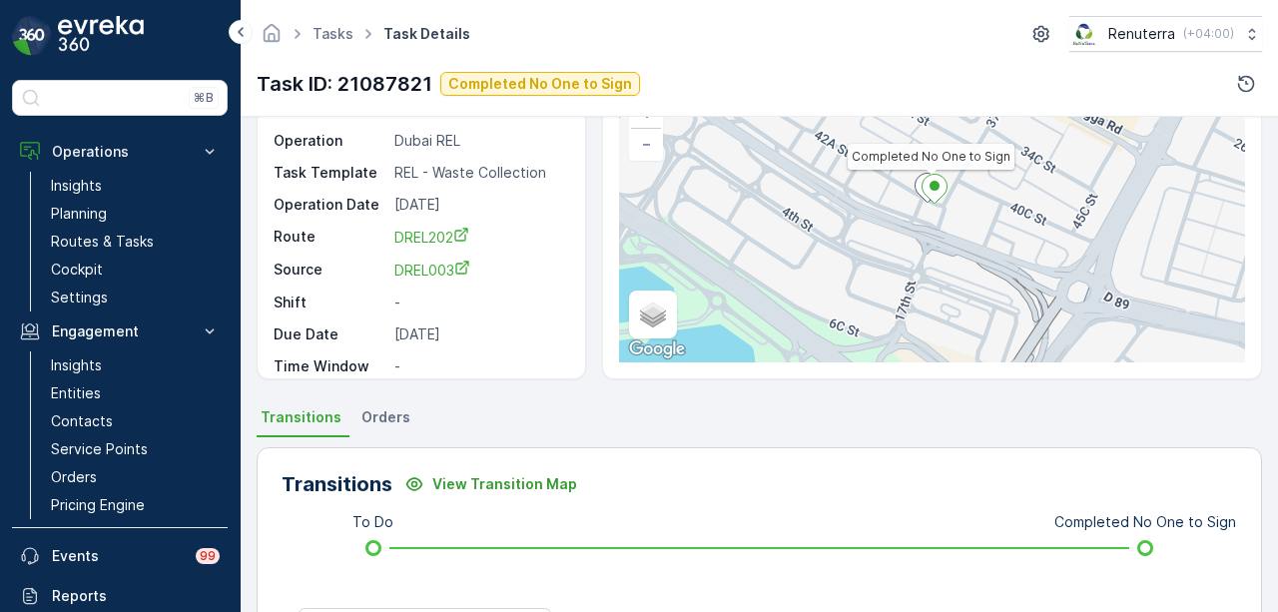
scroll to position [246, 0]
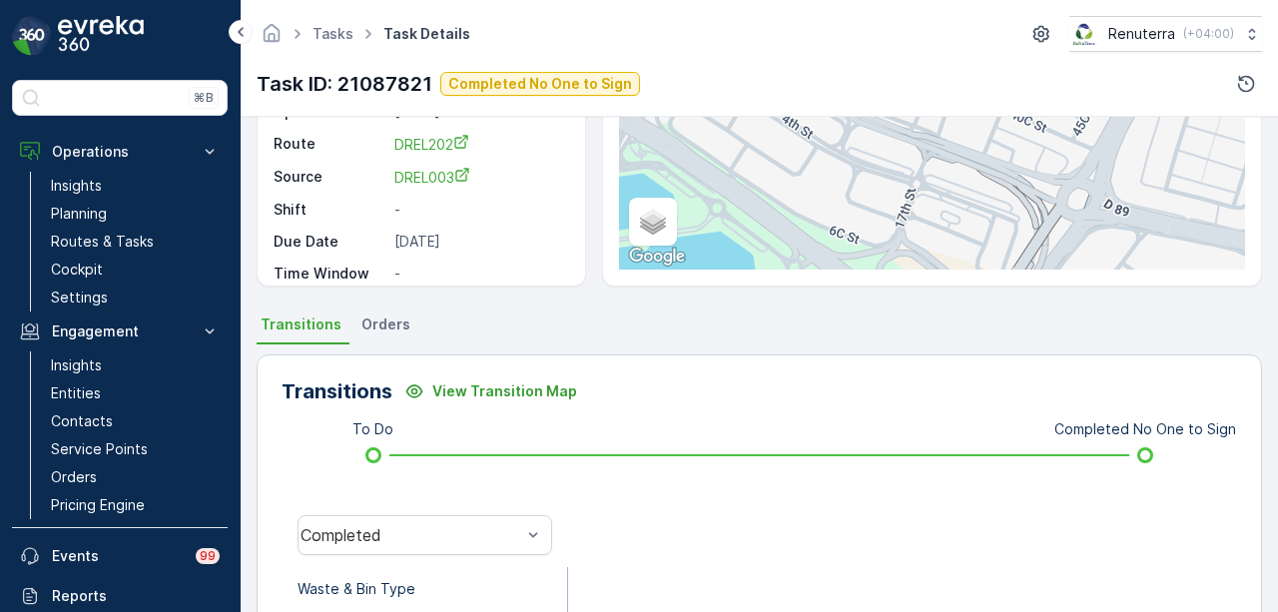
click at [633, 382] on div "Transitions View Transition Map" at bounding box center [760, 391] width 956 height 32
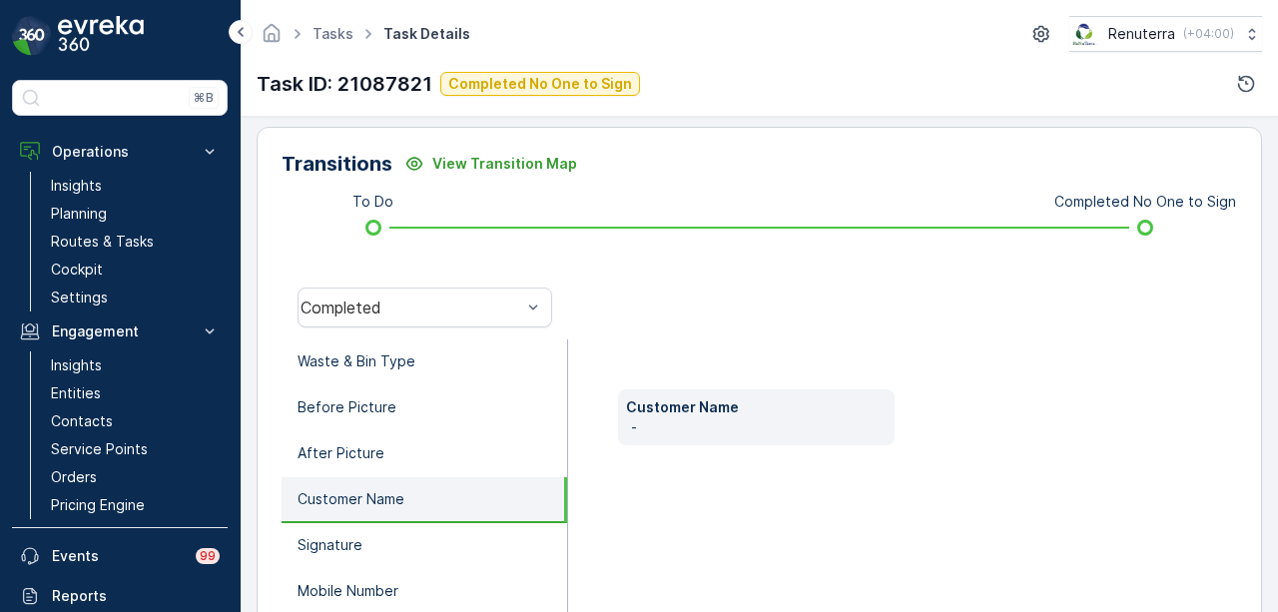
scroll to position [645, 0]
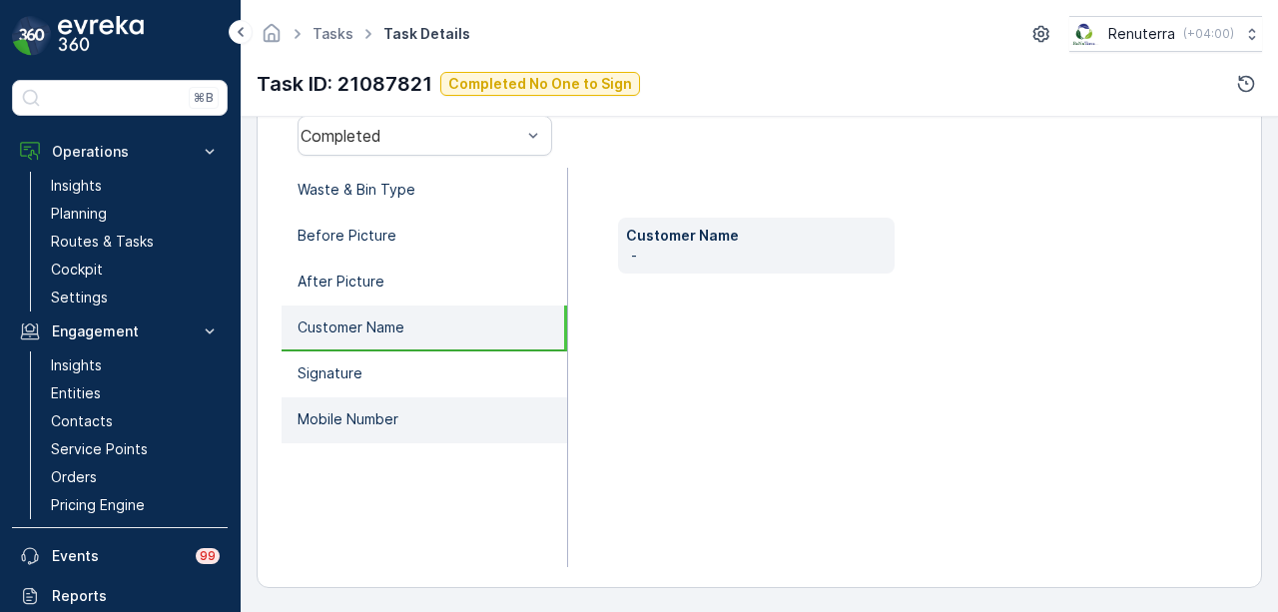
click at [397, 400] on li "Mobile Number" at bounding box center [425, 420] width 286 height 46
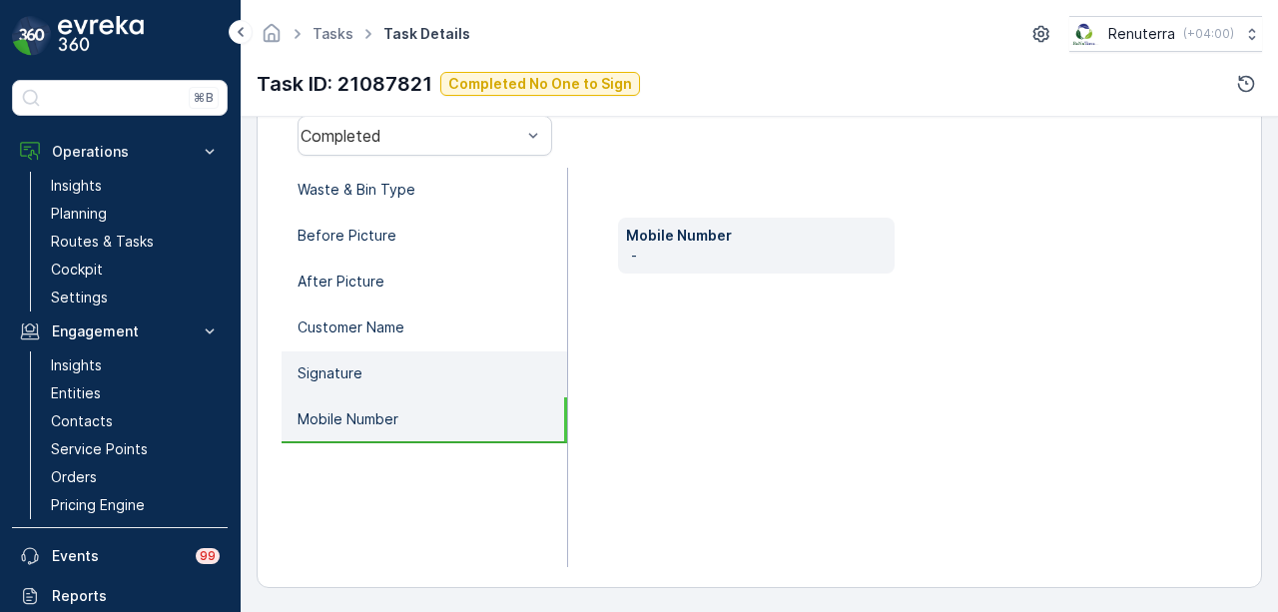
click at [406, 390] on li "Signature" at bounding box center [425, 374] width 286 height 46
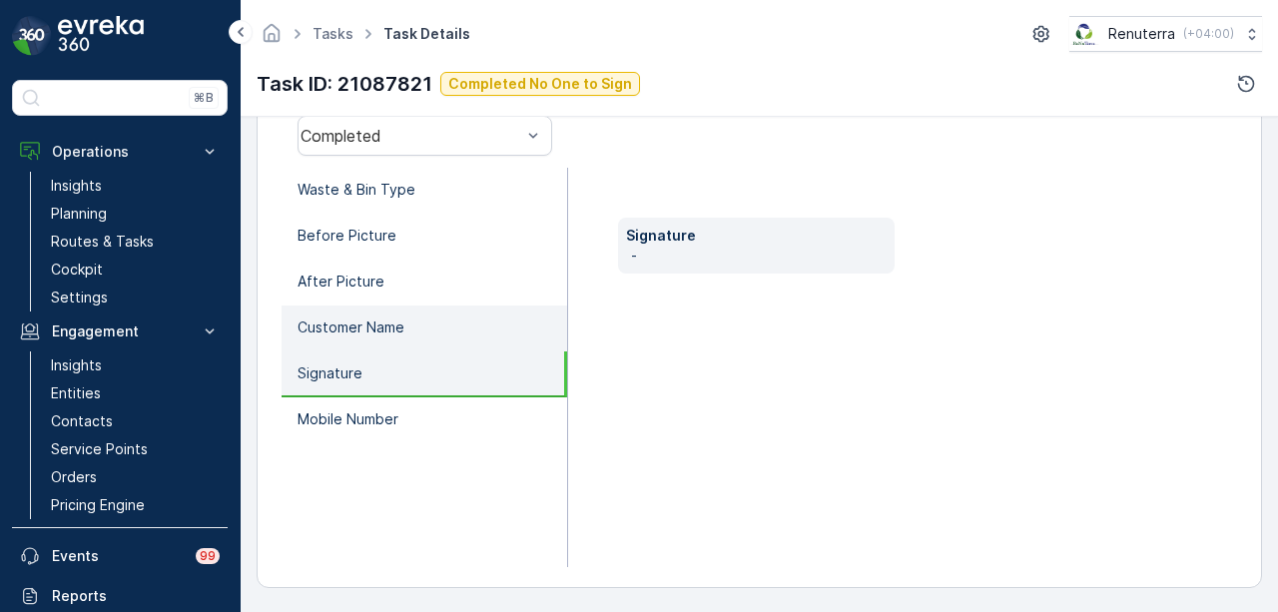
click at [437, 345] on li "Customer Name" at bounding box center [425, 329] width 286 height 46
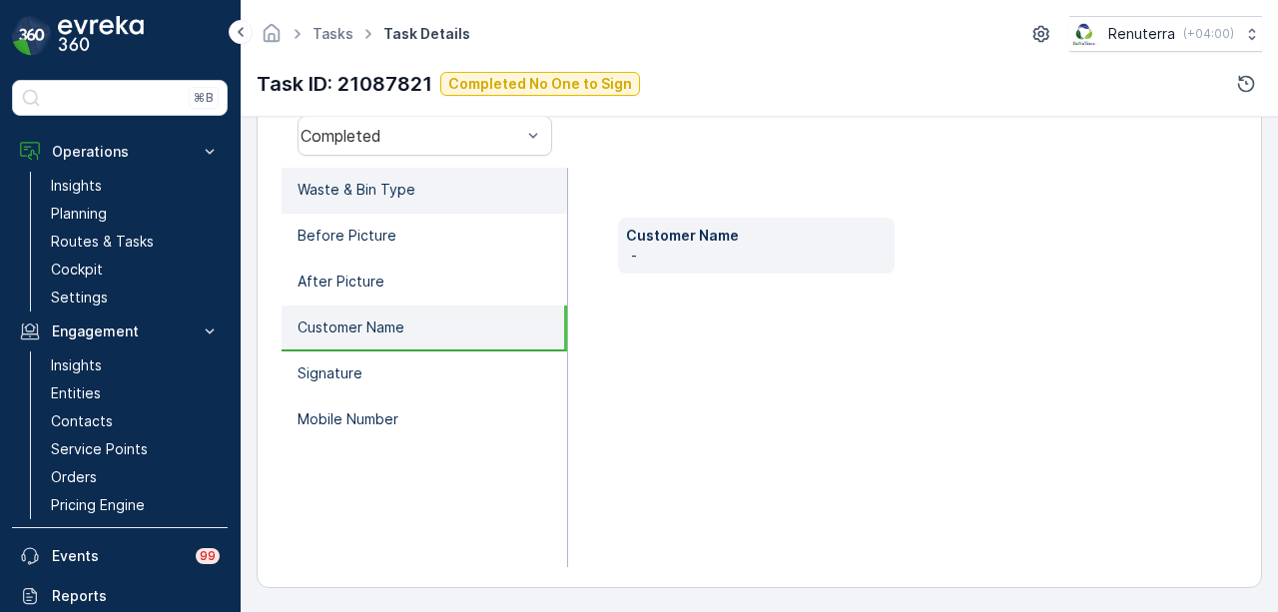
click at [487, 197] on li "Waste & Bin Type" at bounding box center [425, 191] width 286 height 46
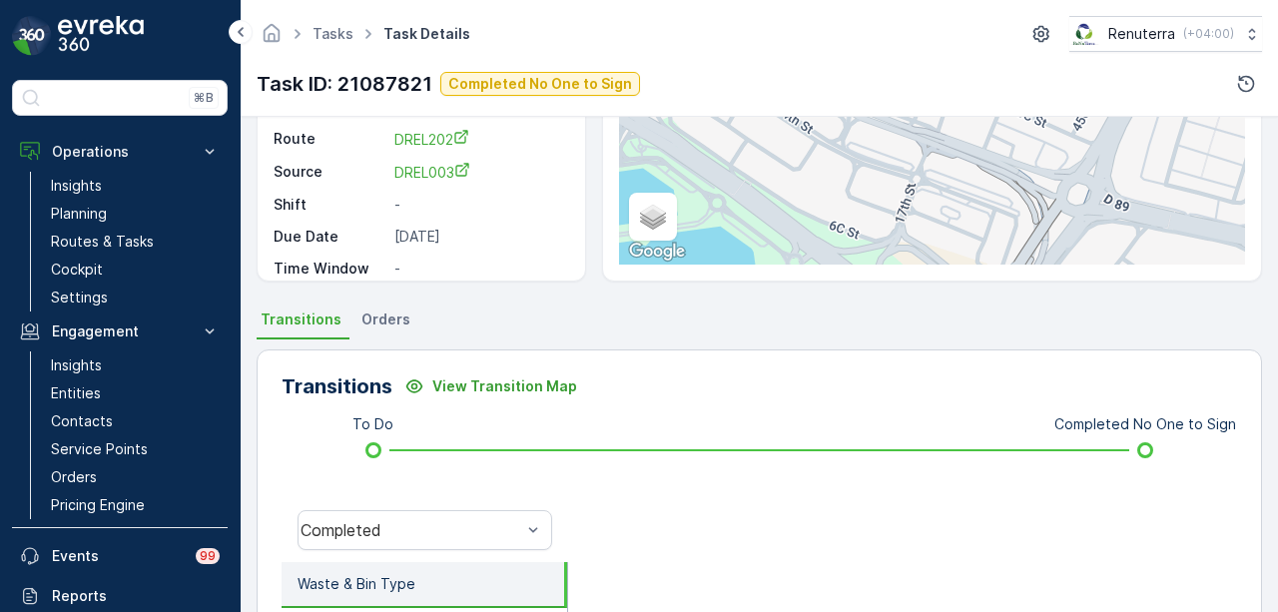
scroll to position [246, 0]
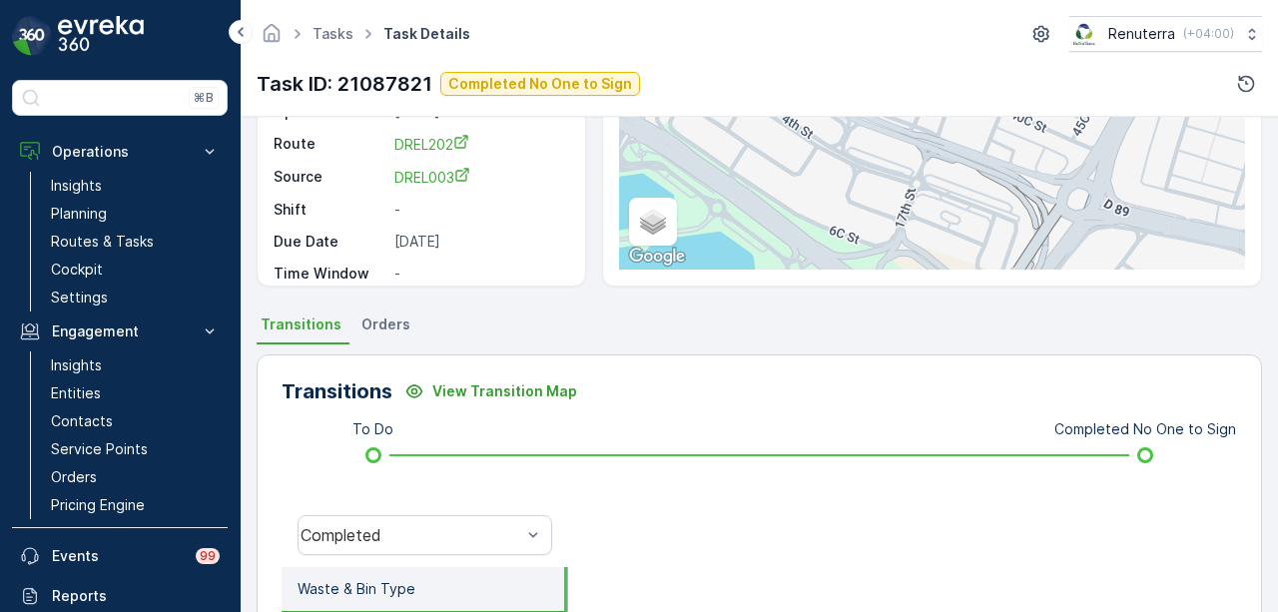
click at [658, 404] on div "Transitions View Transition Map" at bounding box center [760, 391] width 956 height 32
drag, startPoint x: 374, startPoint y: 452, endPoint x: 487, endPoint y: 454, distance: 112.9
click at [487, 454] on div "To Do Completed No One to Sign" at bounding box center [760, 455] width 892 height 32
click at [361, 318] on span "Orders" at bounding box center [385, 325] width 49 height 20
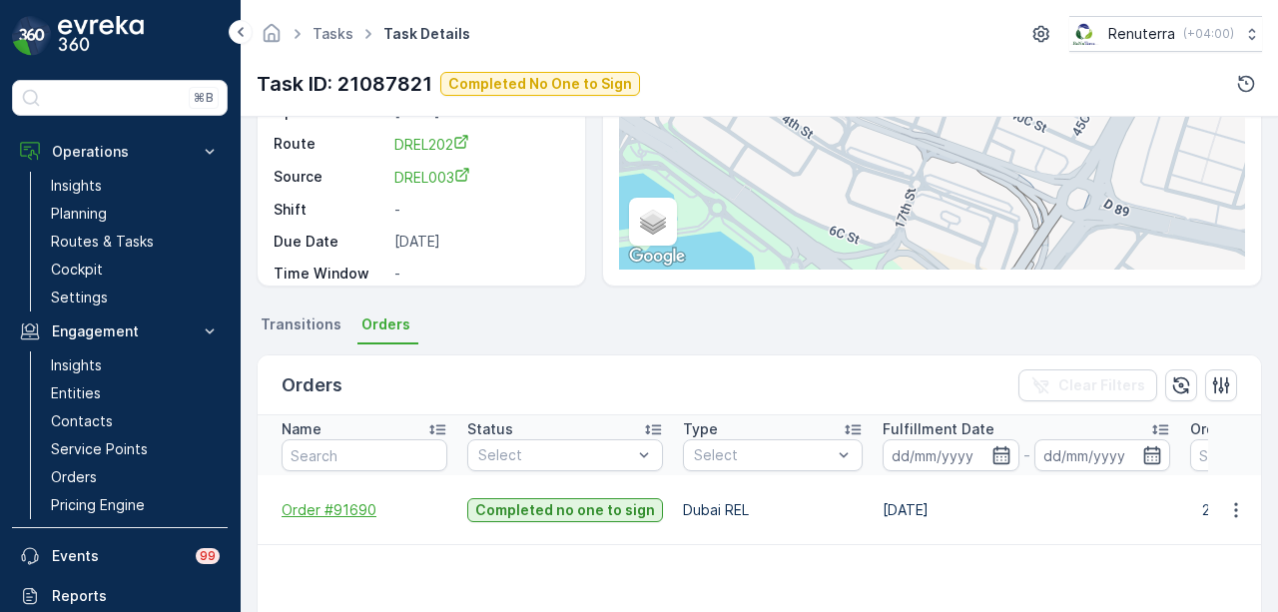
click at [325, 511] on span "Order #91690" at bounding box center [365, 510] width 166 height 20
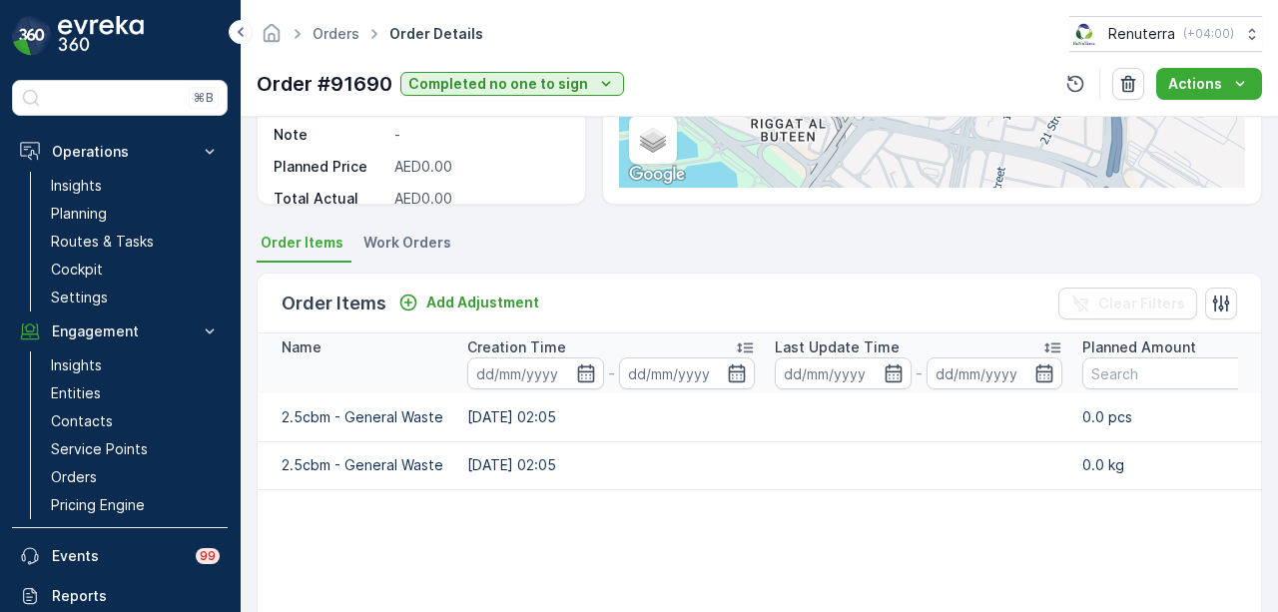
scroll to position [300, 0]
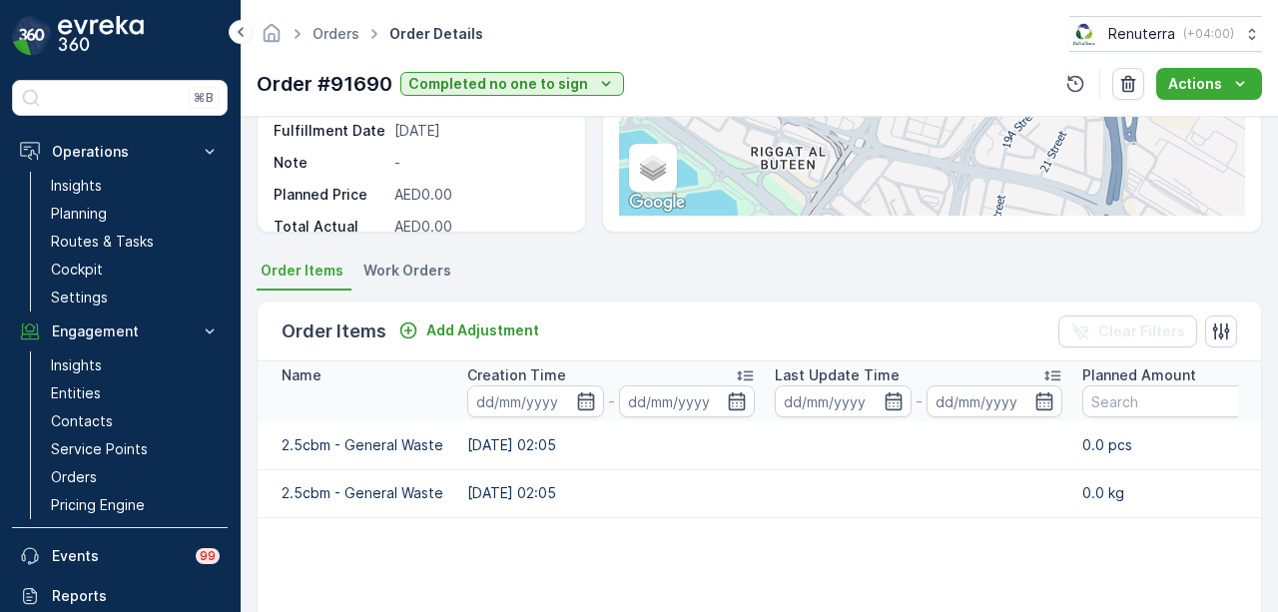
click at [495, 480] on td "25.08.2025 02:05" at bounding box center [611, 493] width 308 height 48
click at [358, 446] on td "2.5cbm - General Waste" at bounding box center [358, 445] width 200 height 48
click at [429, 325] on p "Add Adjustment" at bounding box center [482, 331] width 113 height 20
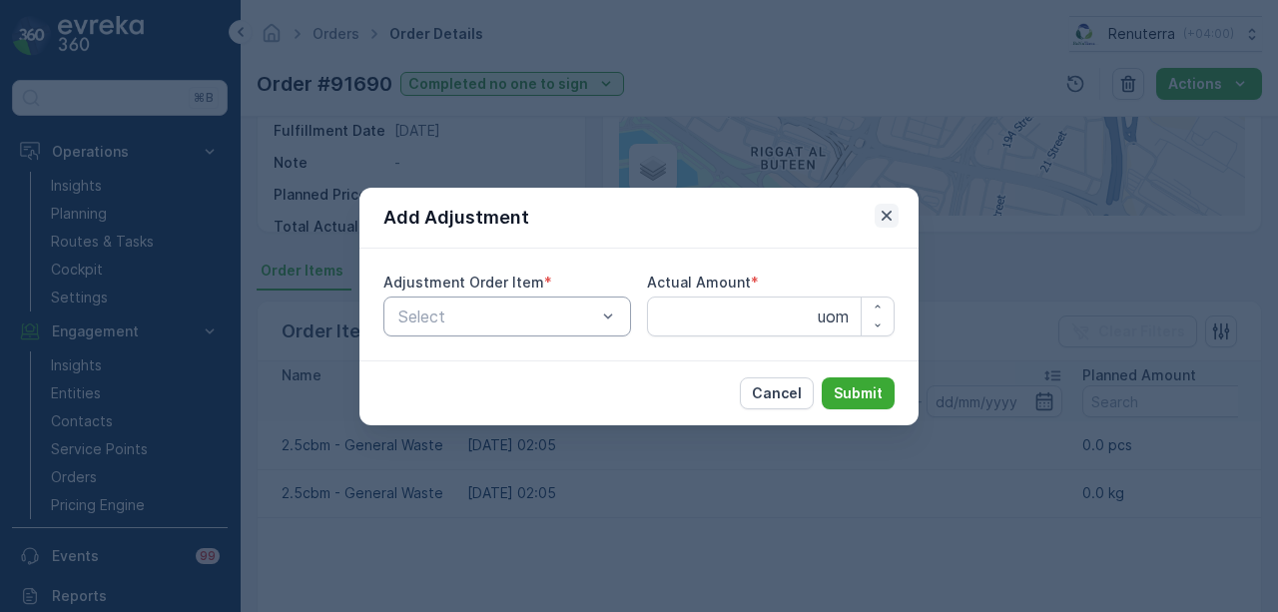
click at [885, 222] on icon "button" at bounding box center [887, 216] width 20 height 20
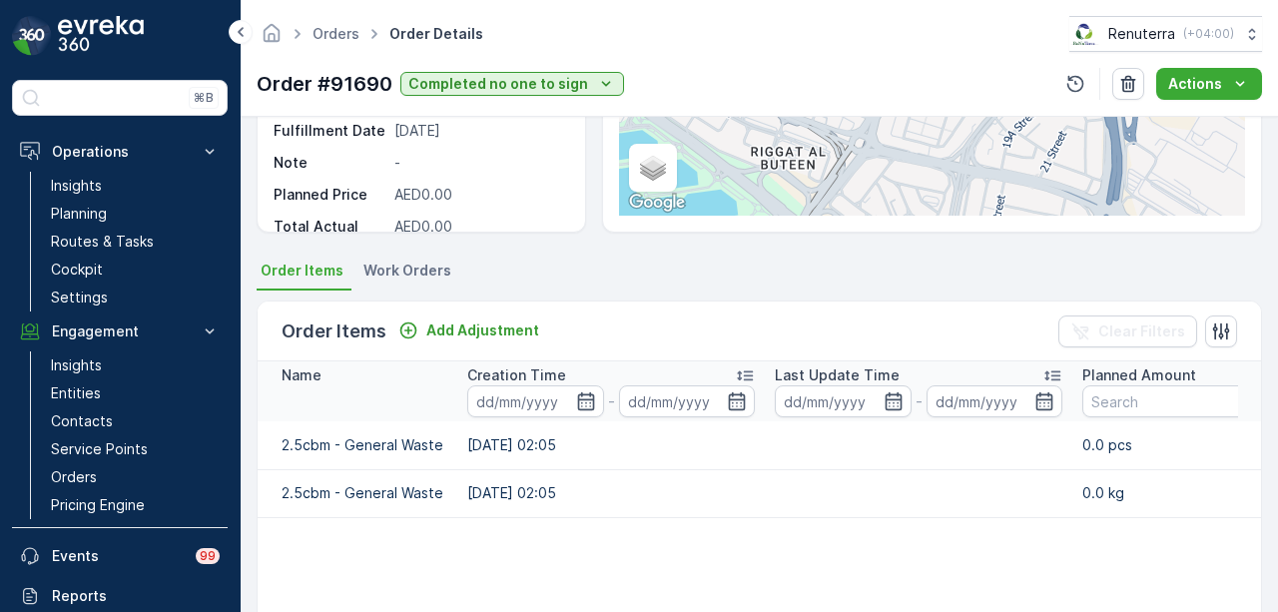
click at [387, 269] on span "Work Orders" at bounding box center [407, 271] width 88 height 20
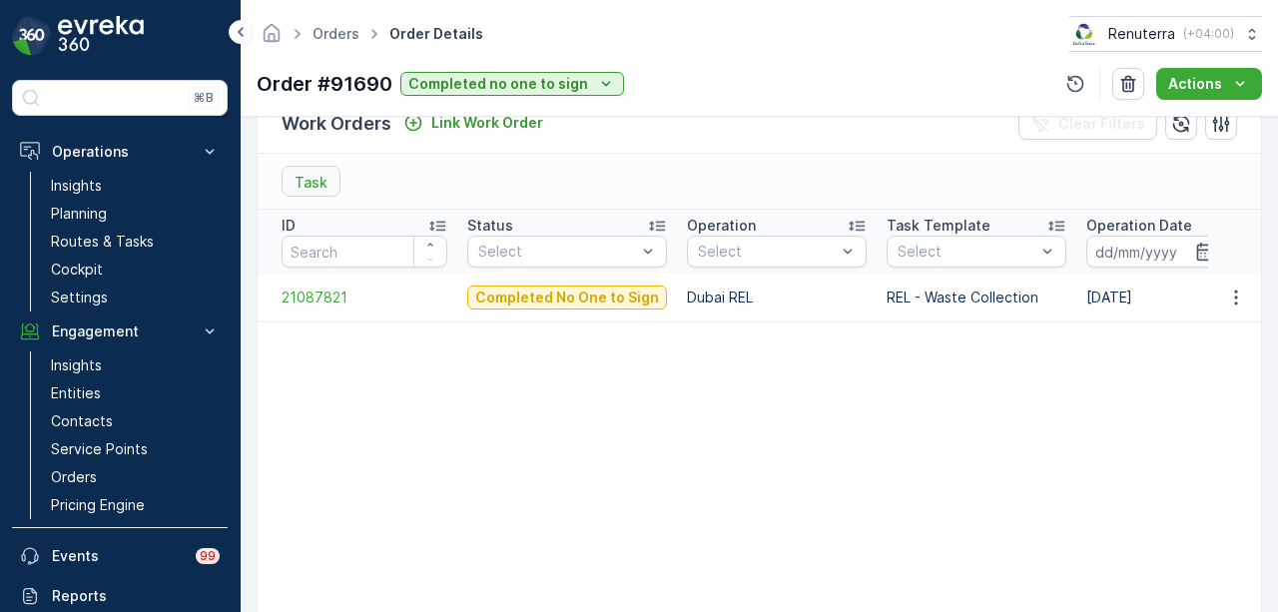
scroll to position [399, 0]
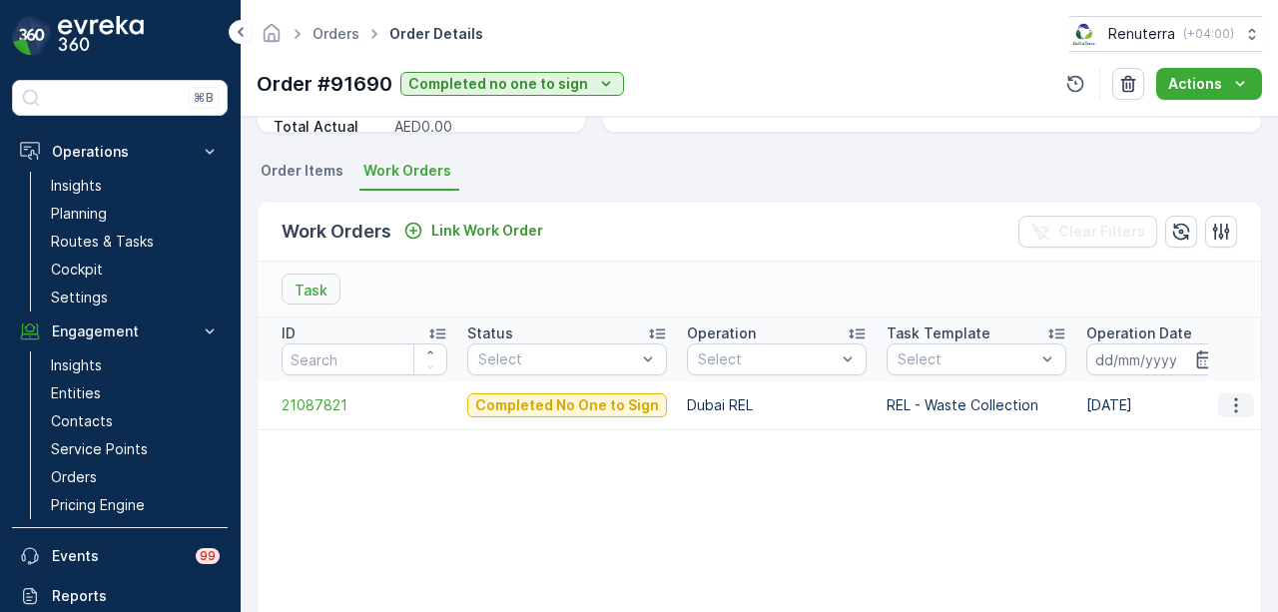
click at [1227, 403] on icon "button" at bounding box center [1236, 405] width 20 height 20
click at [1226, 423] on span "Unlink Work Order" at bounding box center [1205, 433] width 119 height 20
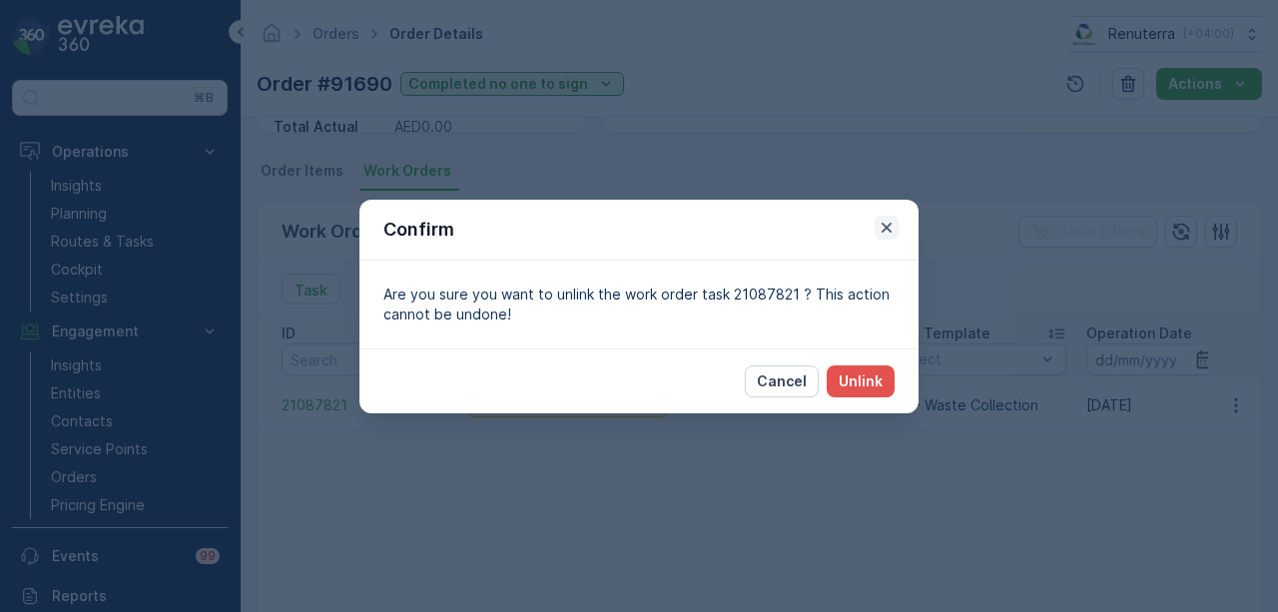
click at [889, 227] on icon "button" at bounding box center [887, 227] width 10 height 10
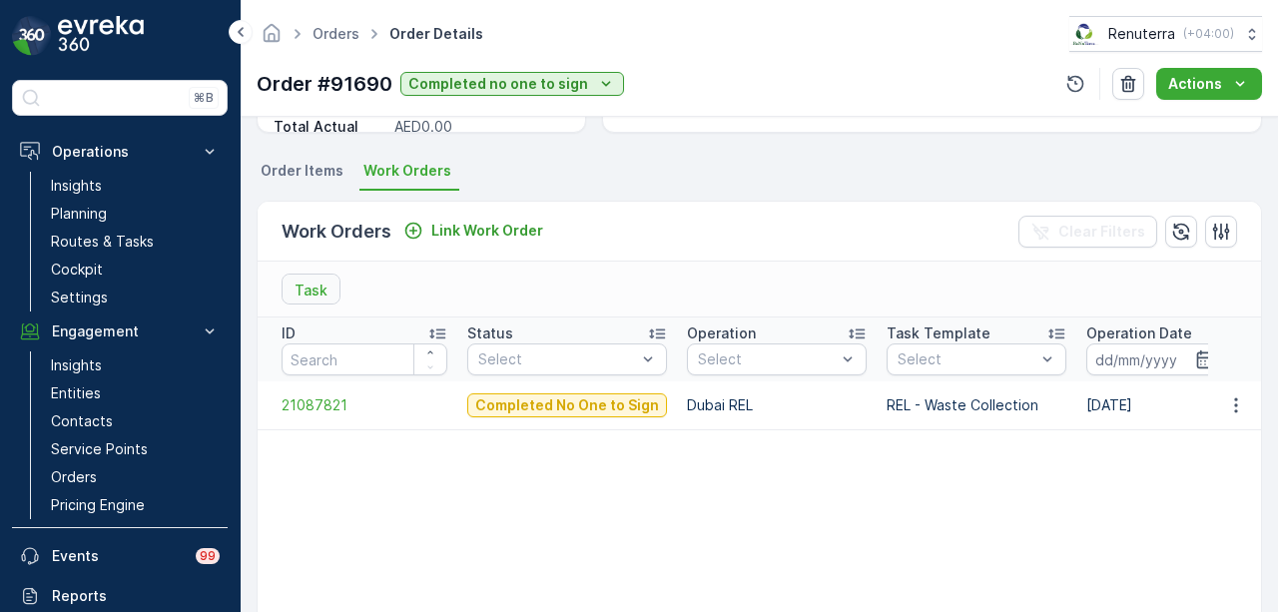
click at [310, 275] on div "Task" at bounding box center [311, 289] width 57 height 29
click at [323, 294] on p "Task" at bounding box center [311, 291] width 33 height 20
click at [351, 411] on span "21087821" at bounding box center [365, 405] width 166 height 20
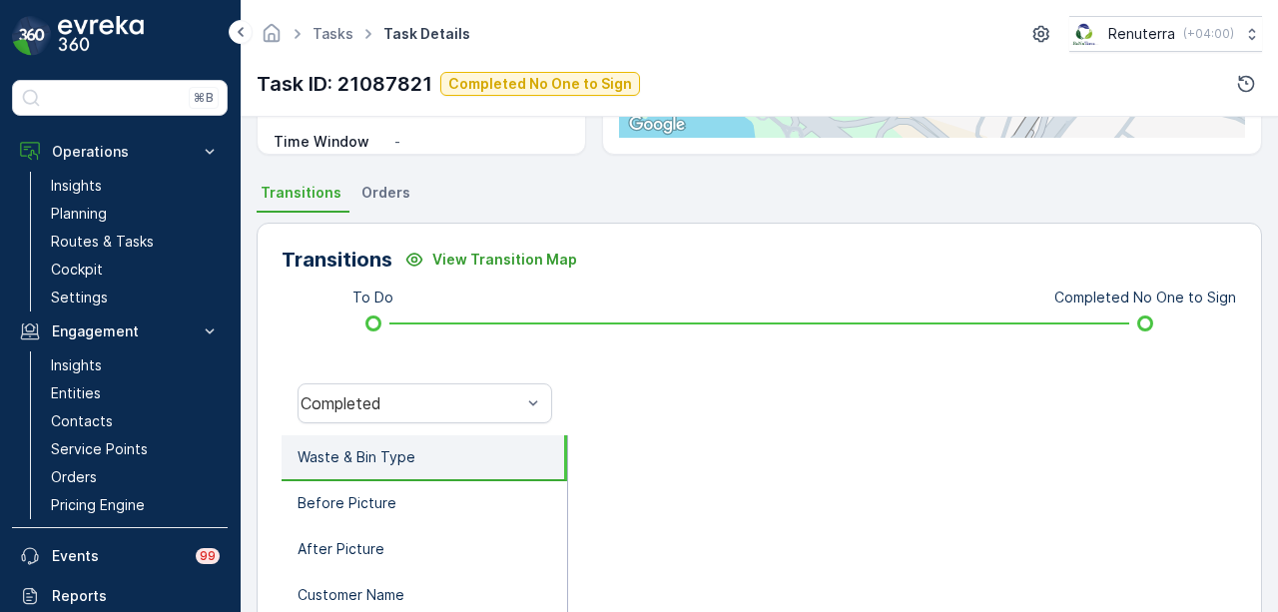
scroll to position [499, 0]
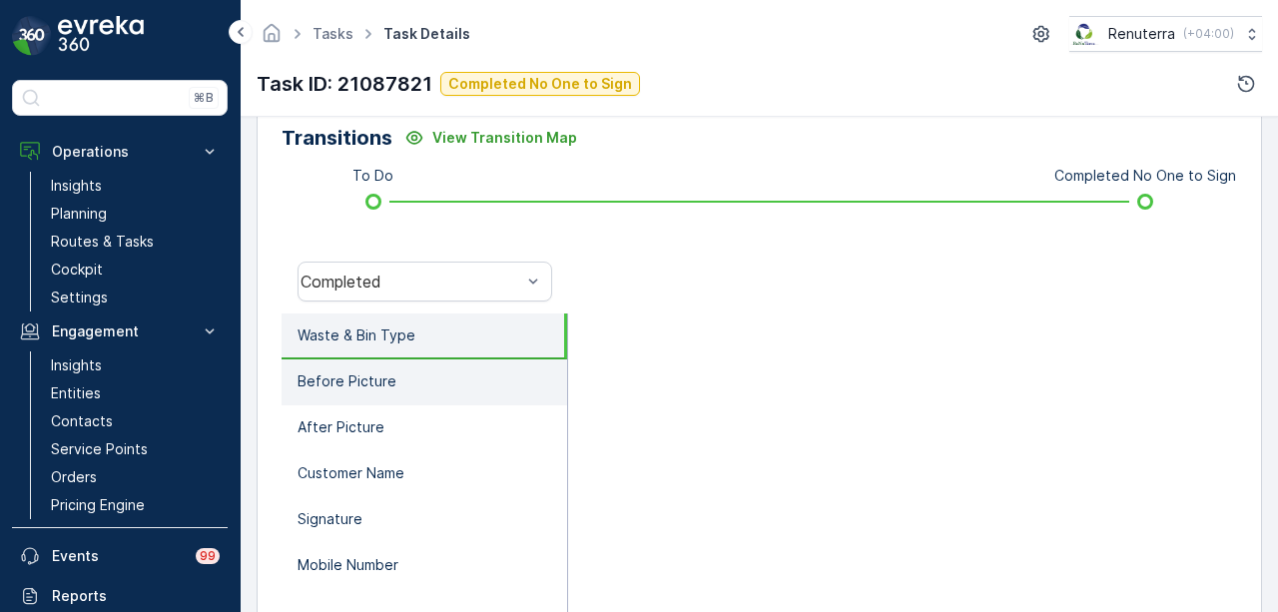
click at [468, 378] on li "Before Picture" at bounding box center [425, 382] width 286 height 46
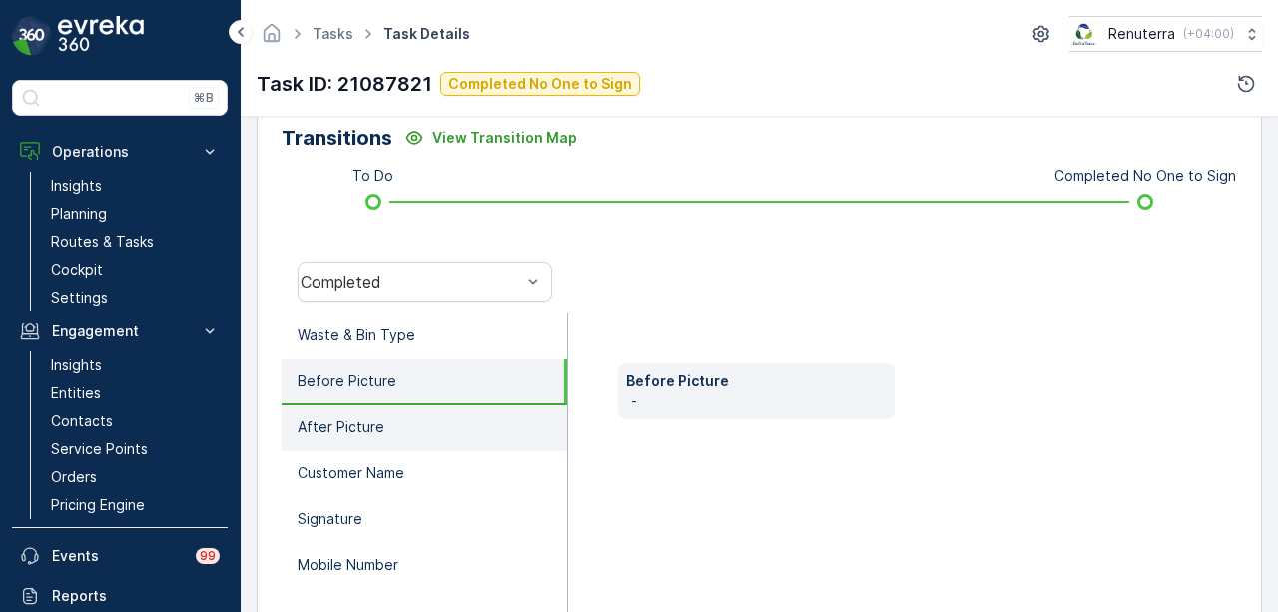
click at [439, 428] on li "After Picture" at bounding box center [425, 428] width 286 height 46
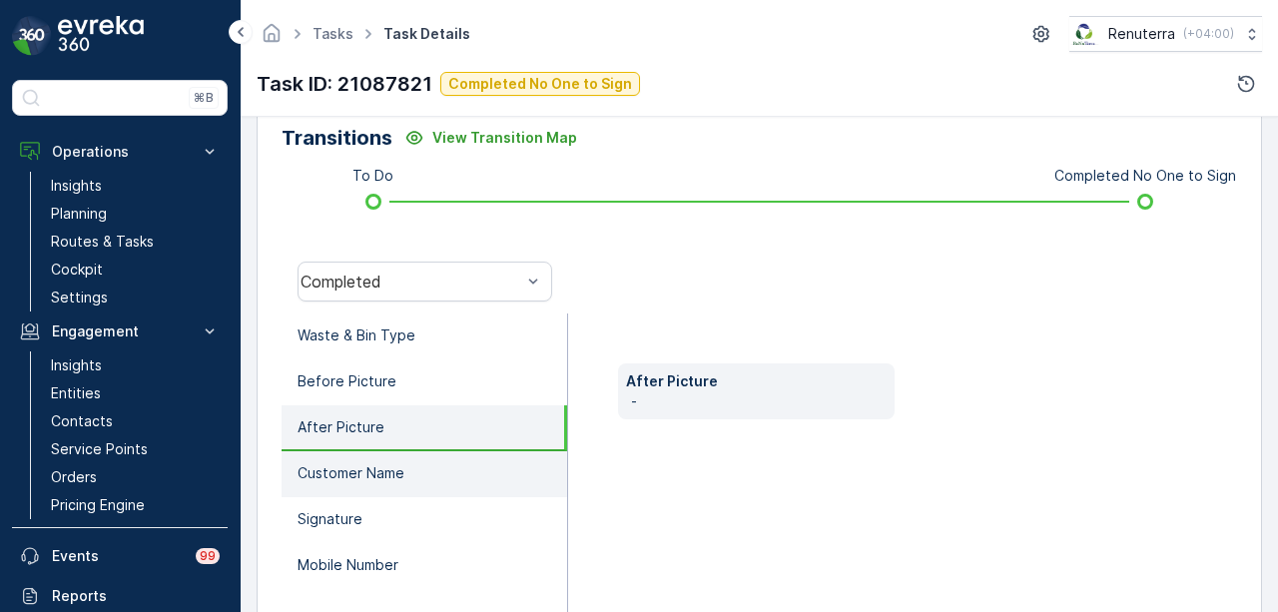
click at [427, 481] on li "Customer Name" at bounding box center [425, 474] width 286 height 46
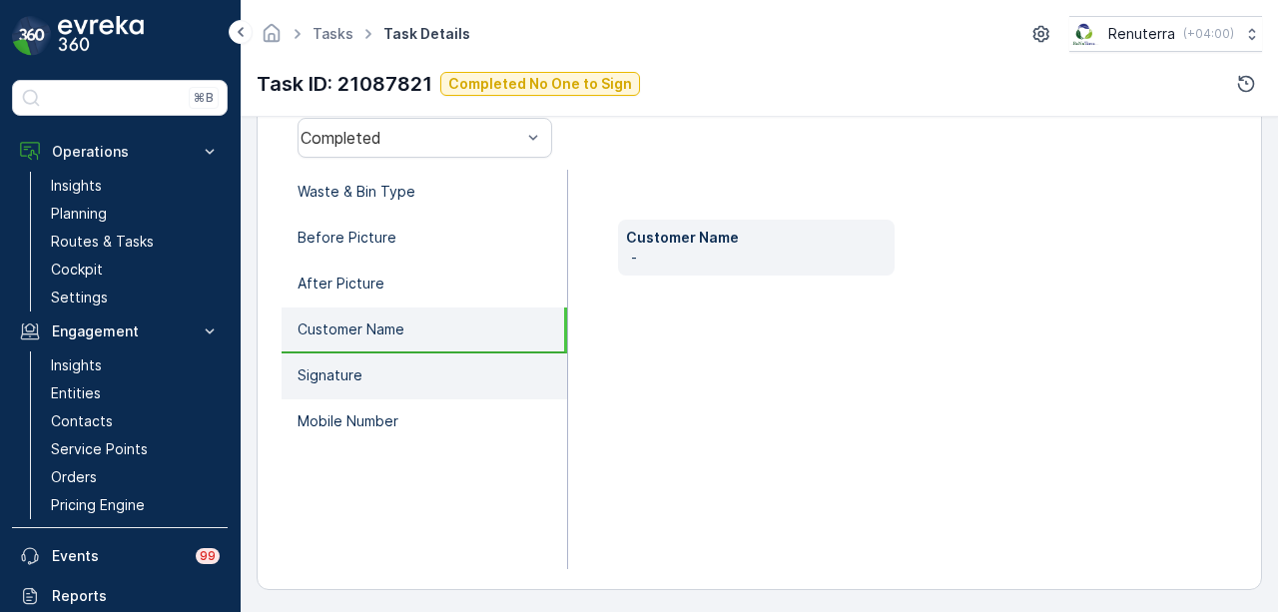
scroll to position [645, 0]
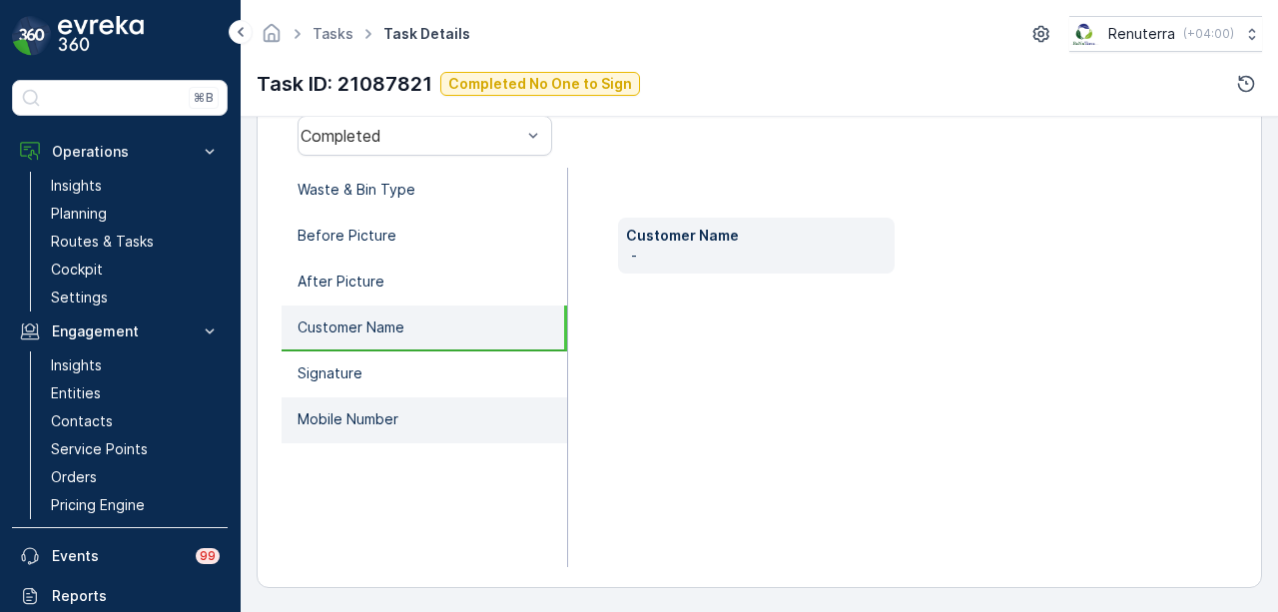
click at [441, 406] on li "Mobile Number" at bounding box center [425, 420] width 286 height 46
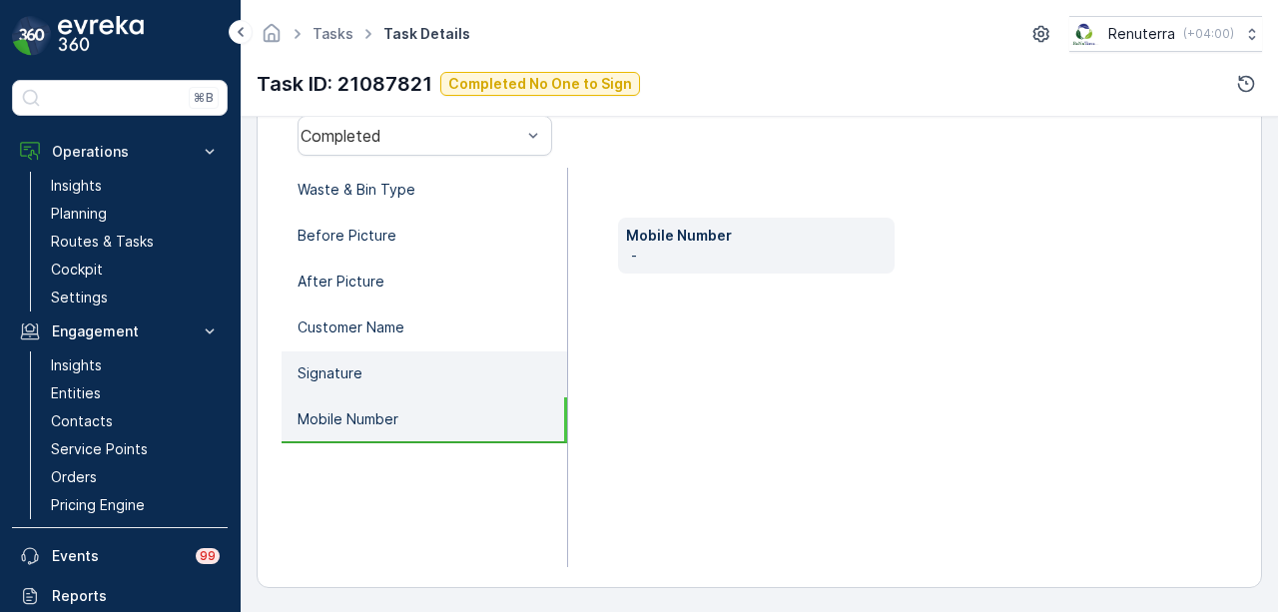
click at [455, 376] on li "Signature" at bounding box center [425, 374] width 286 height 46
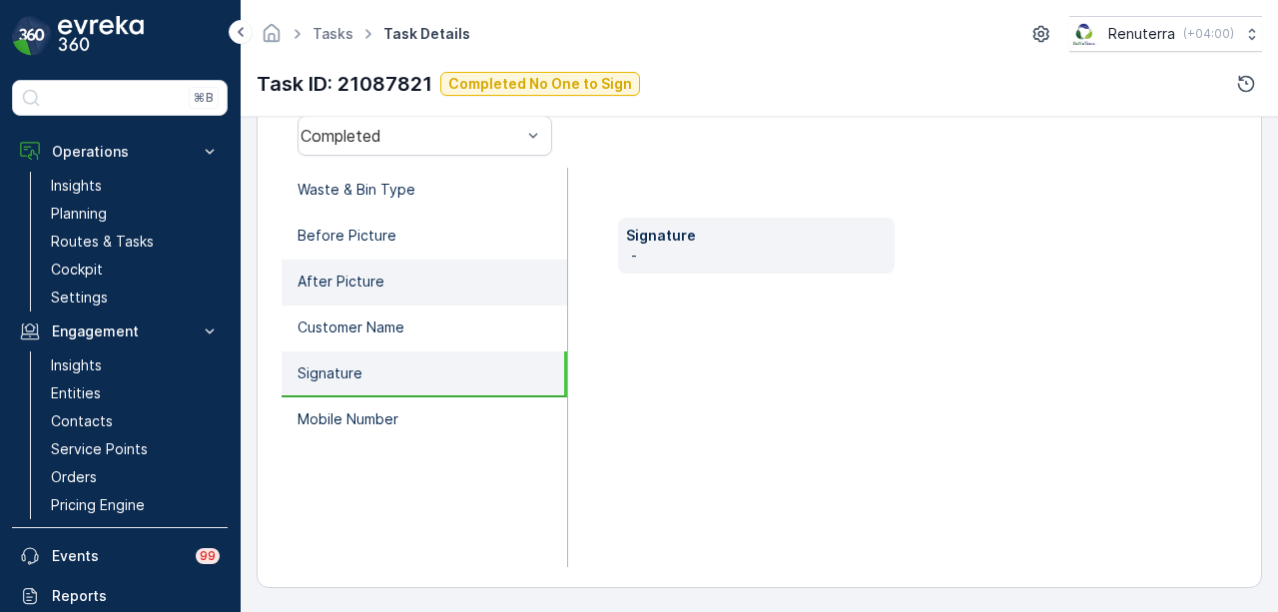
click at [491, 282] on li "After Picture" at bounding box center [425, 283] width 286 height 46
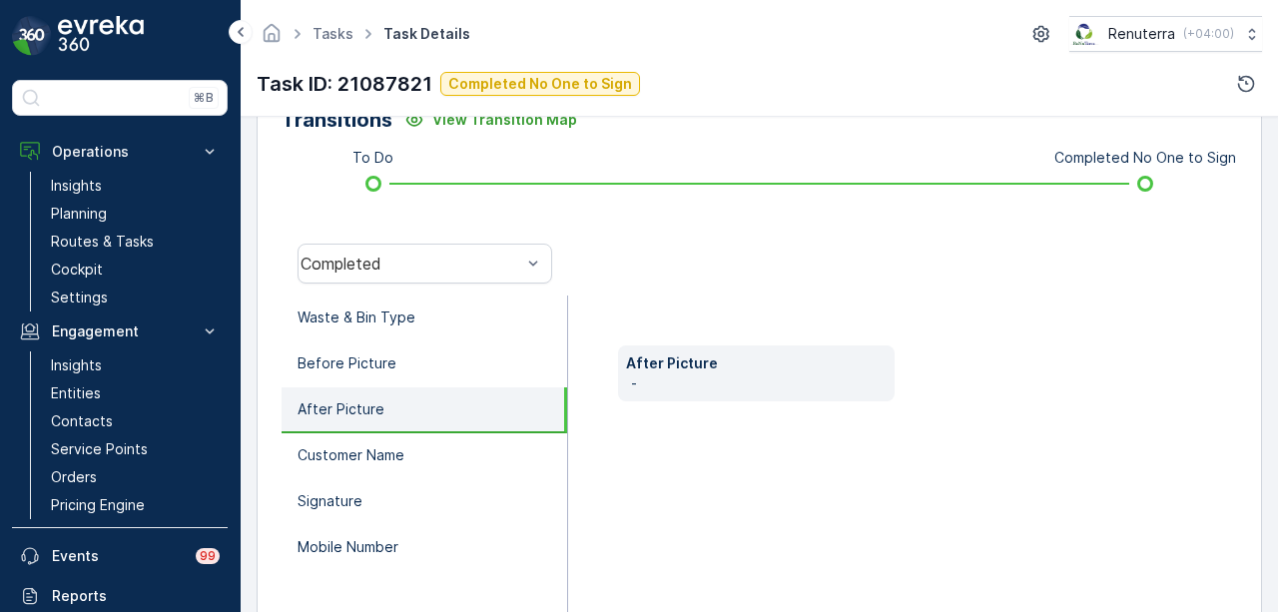
scroll to position [445, 0]
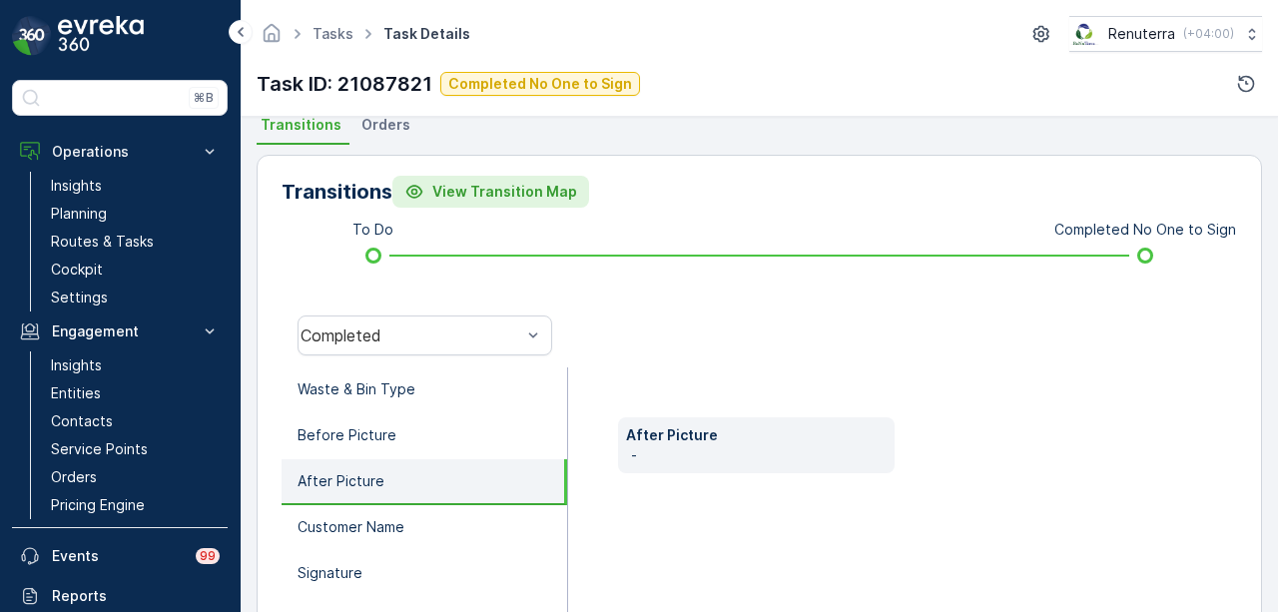
click at [473, 189] on p "View Transition Map" at bounding box center [504, 192] width 145 height 20
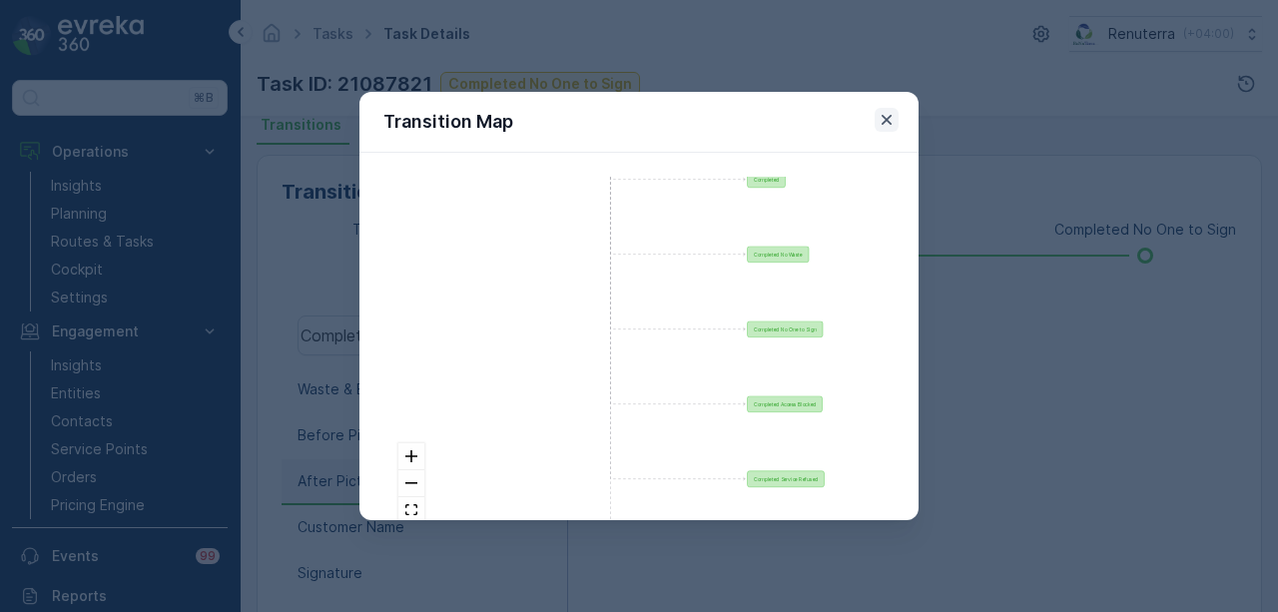
click at [890, 117] on icon "button" at bounding box center [887, 120] width 10 height 10
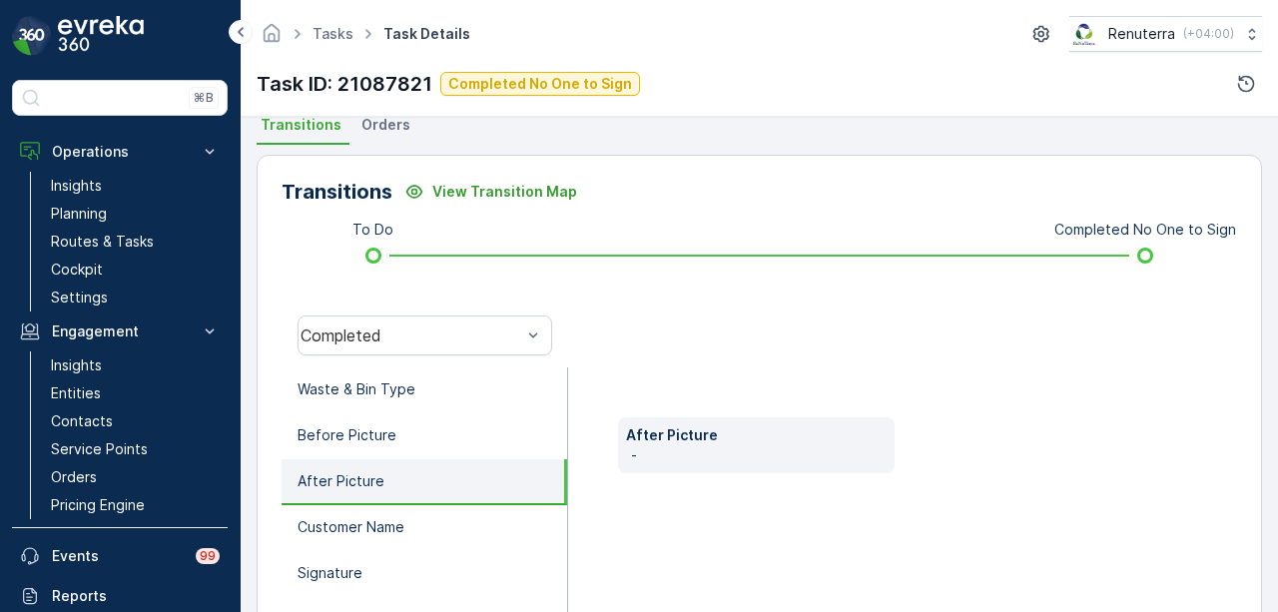
click at [374, 124] on span "Orders" at bounding box center [385, 125] width 49 height 20
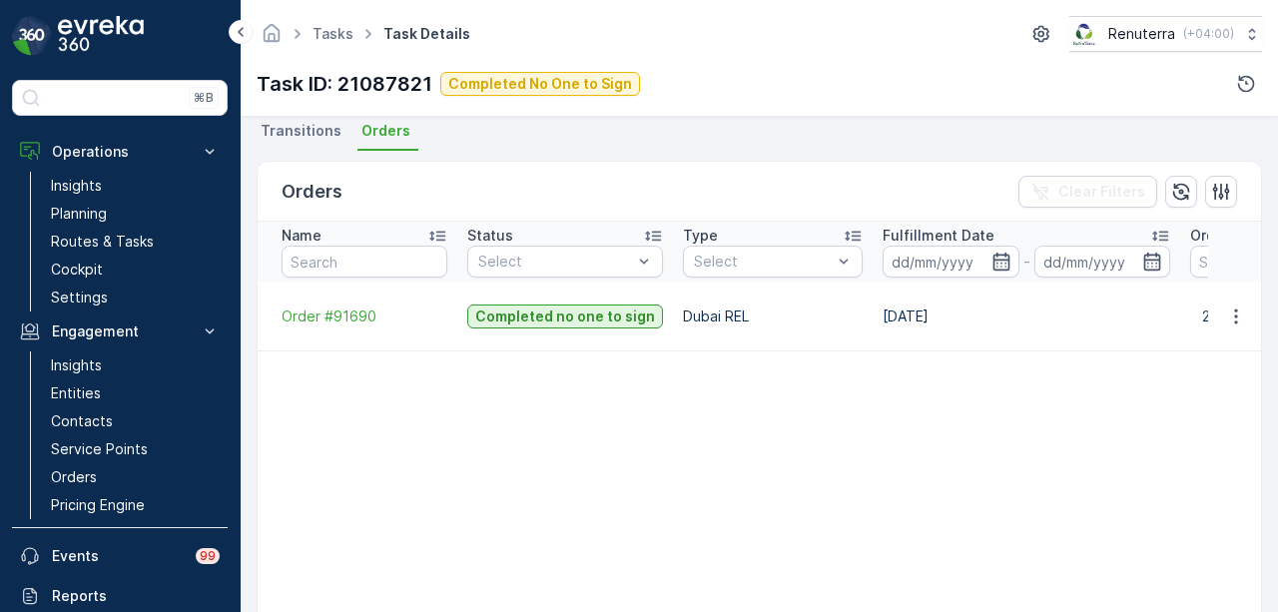
click at [366, 410] on td at bounding box center [358, 414] width 200 height 42
click at [791, 313] on td "Dubai REL" at bounding box center [773, 317] width 200 height 70
click at [1190, 311] on button "2 Order Items" at bounding box center [1259, 317] width 139 height 32
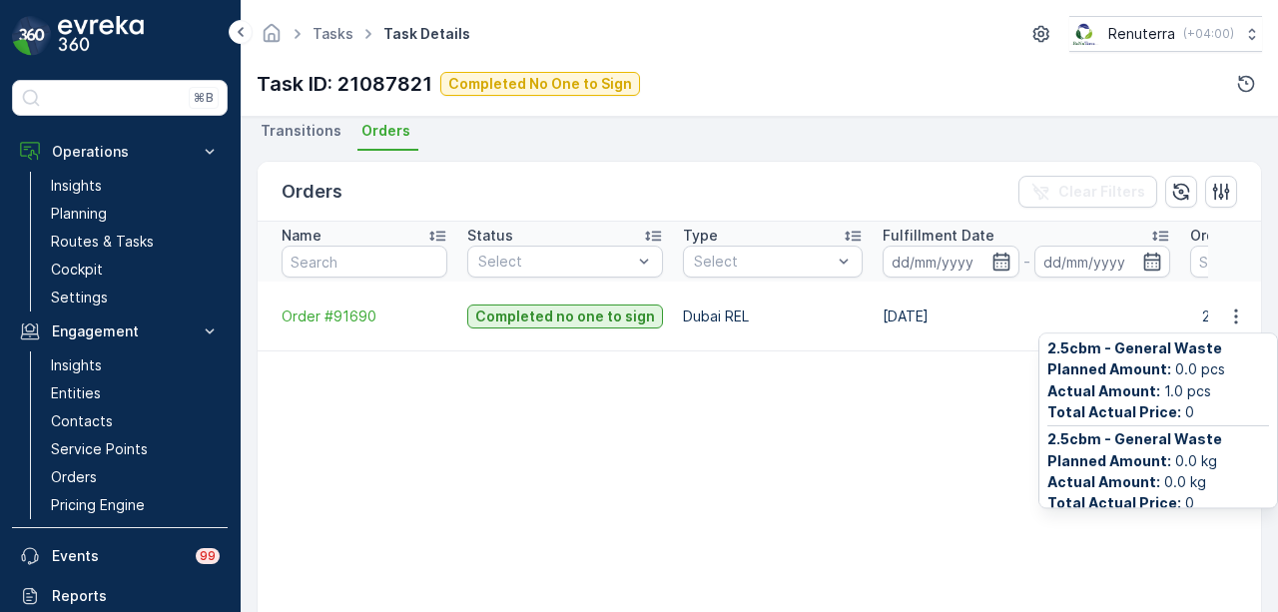
scroll to position [0, 0]
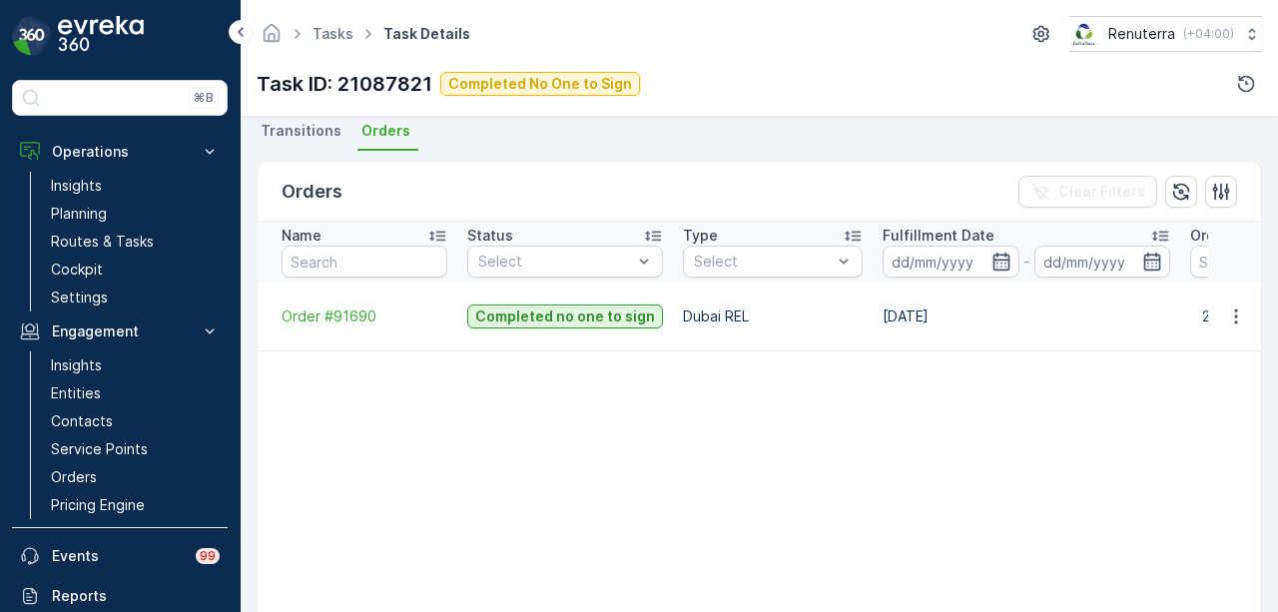
click at [1202, 313] on p "2 Order Items" at bounding box center [1247, 317] width 91 height 20
click at [1277, 315] on div "Details Task ID 21087821 Service Point NEW ERA SUPERMARKET GROUP L.L.... Operat…" at bounding box center [759, 364] width 1037 height 495
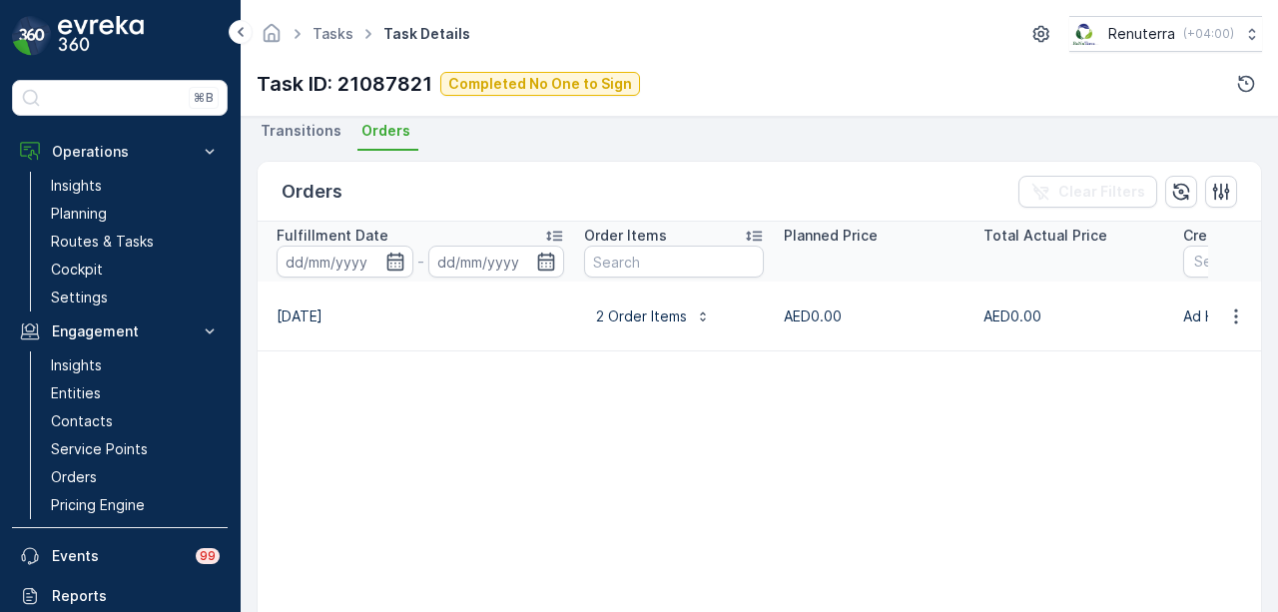
scroll to position [0, 459]
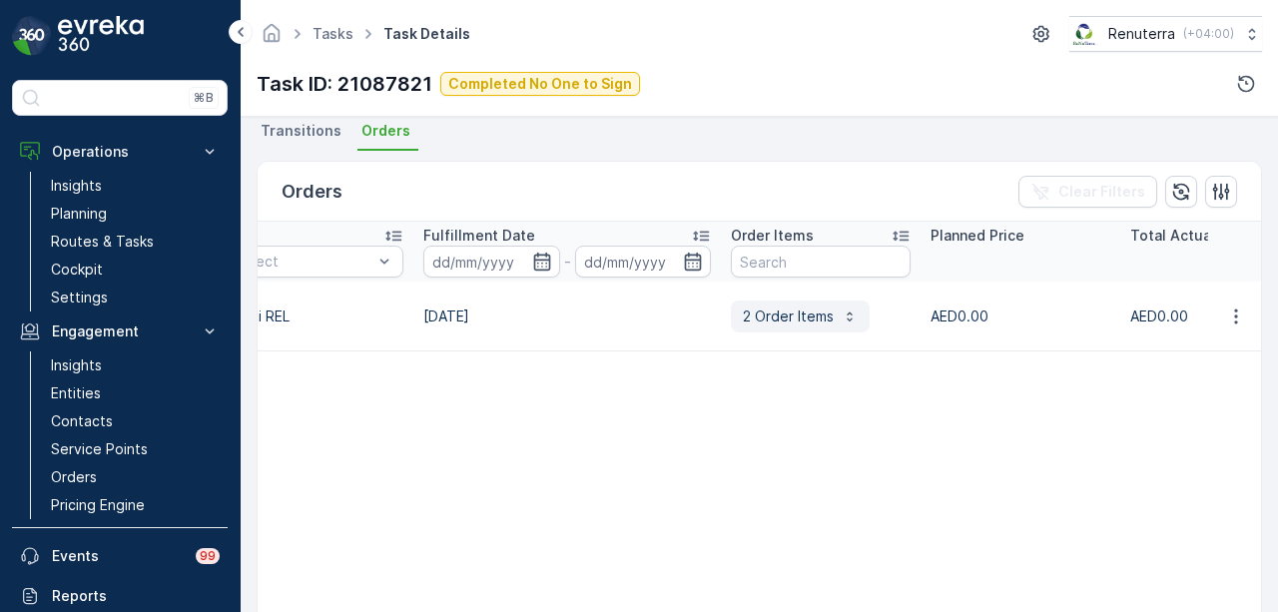
click at [836, 324] on div "2 Order Items" at bounding box center [800, 317] width 115 height 20
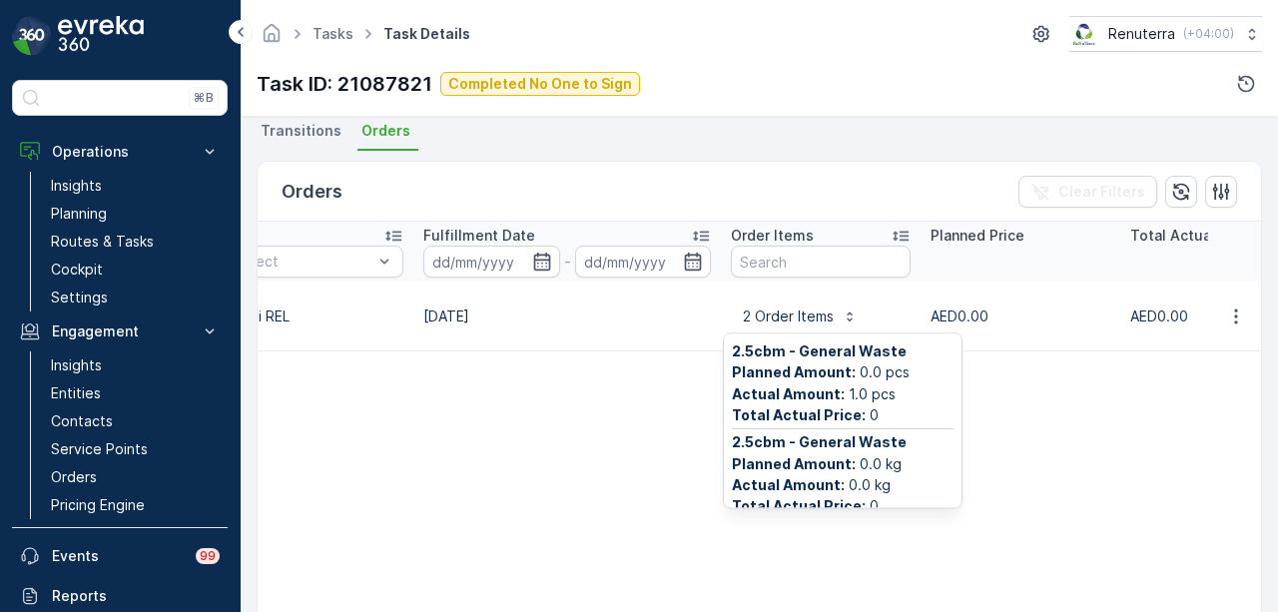
click at [825, 463] on b "Planned Amount :" at bounding box center [794, 463] width 124 height 17
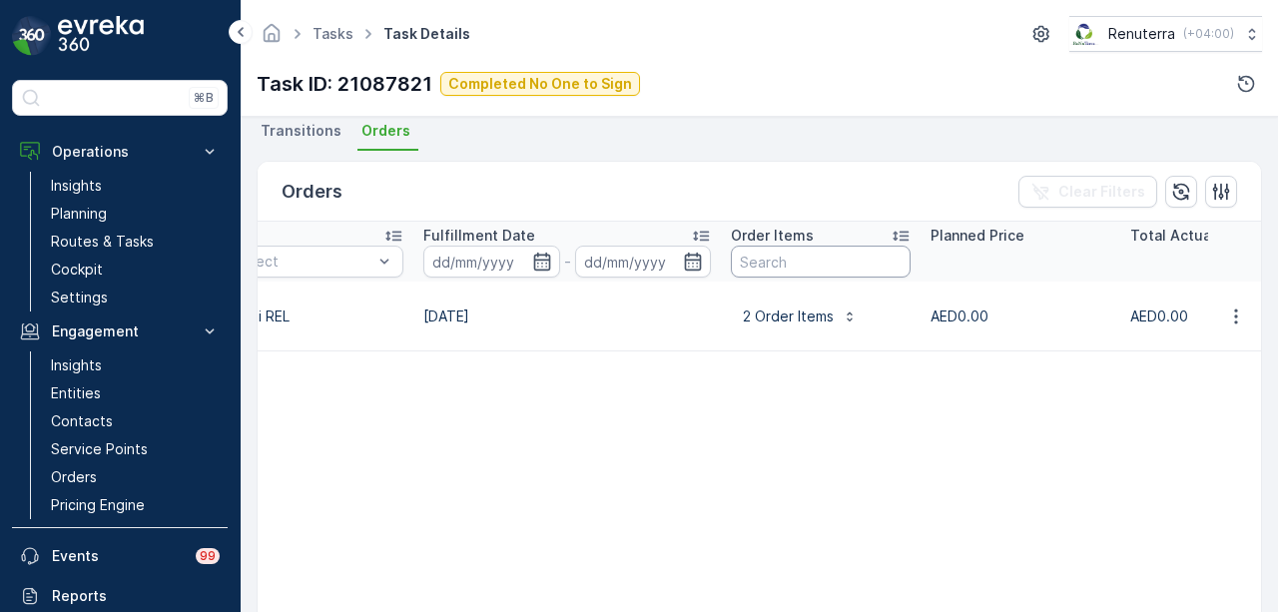
click at [853, 249] on input "text" at bounding box center [821, 262] width 180 height 32
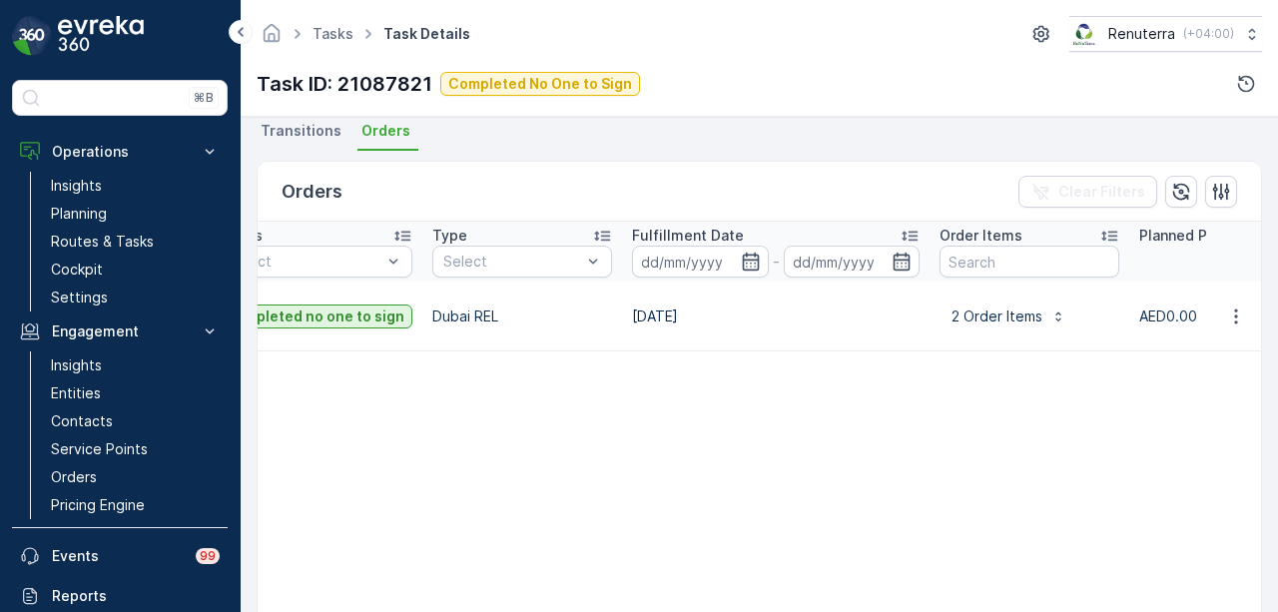
scroll to position [0, 0]
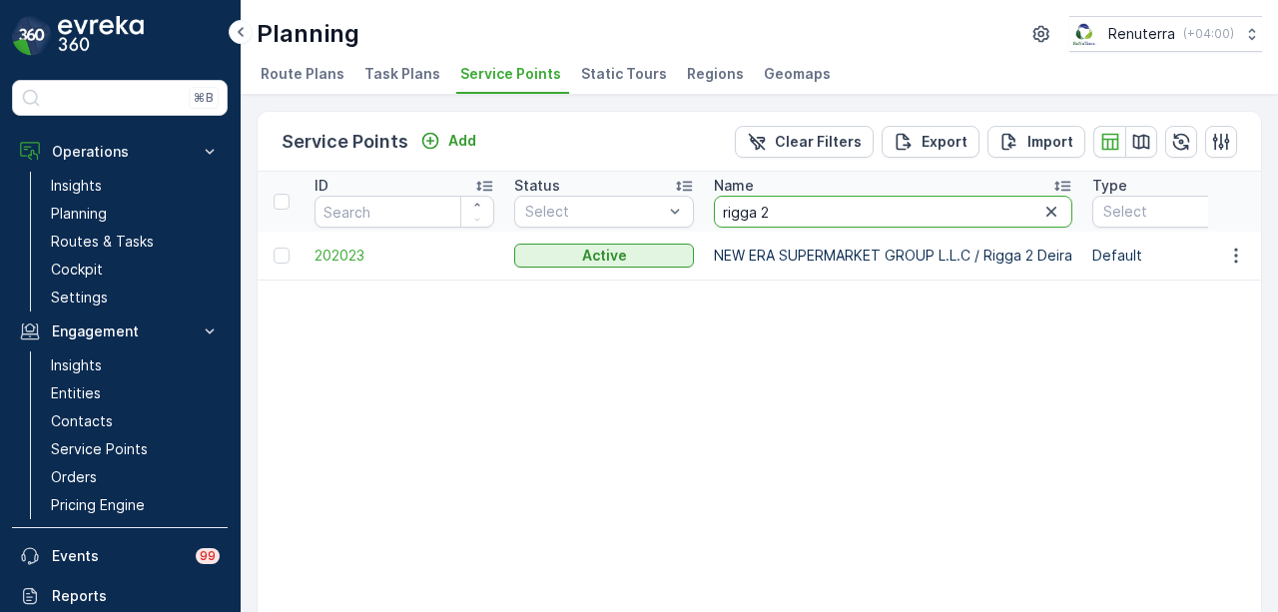
click at [798, 201] on input "rigga 2" at bounding box center [893, 212] width 358 height 32
type input "rigga 3"
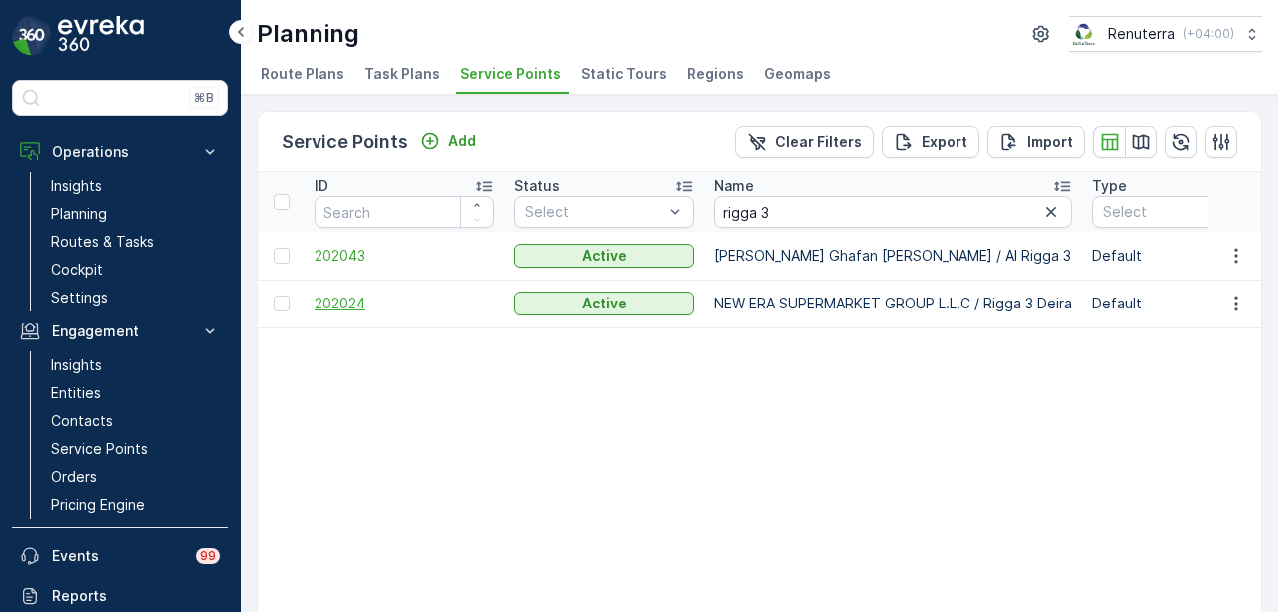
click at [356, 299] on span "202024" at bounding box center [405, 304] width 180 height 20
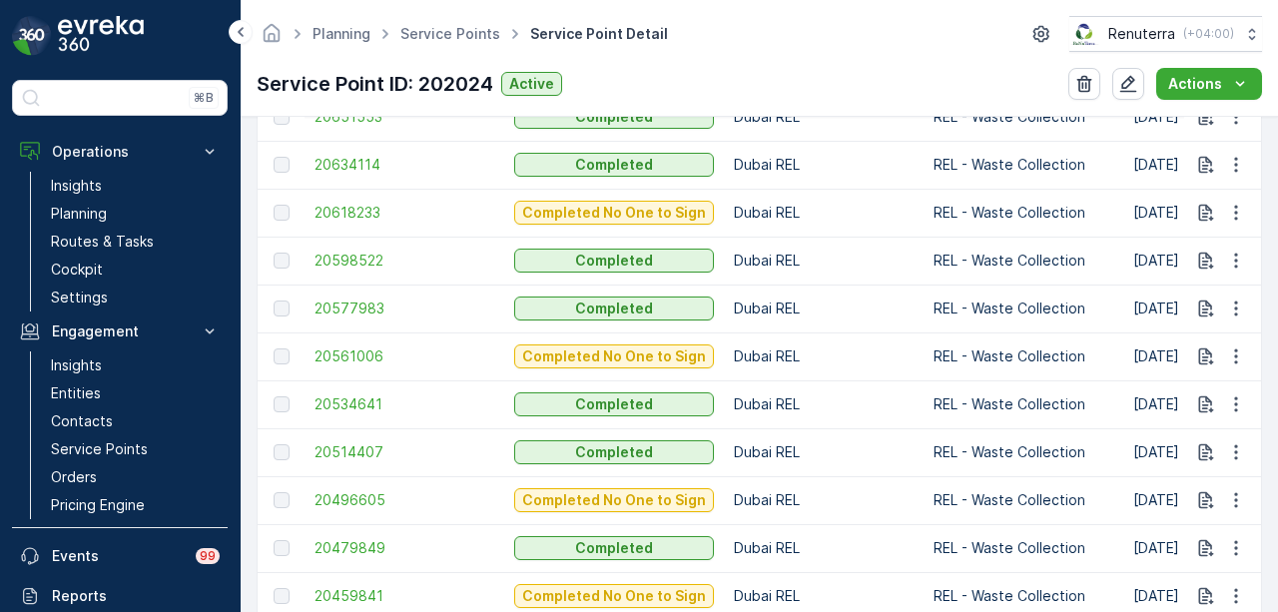
scroll to position [2565, 0]
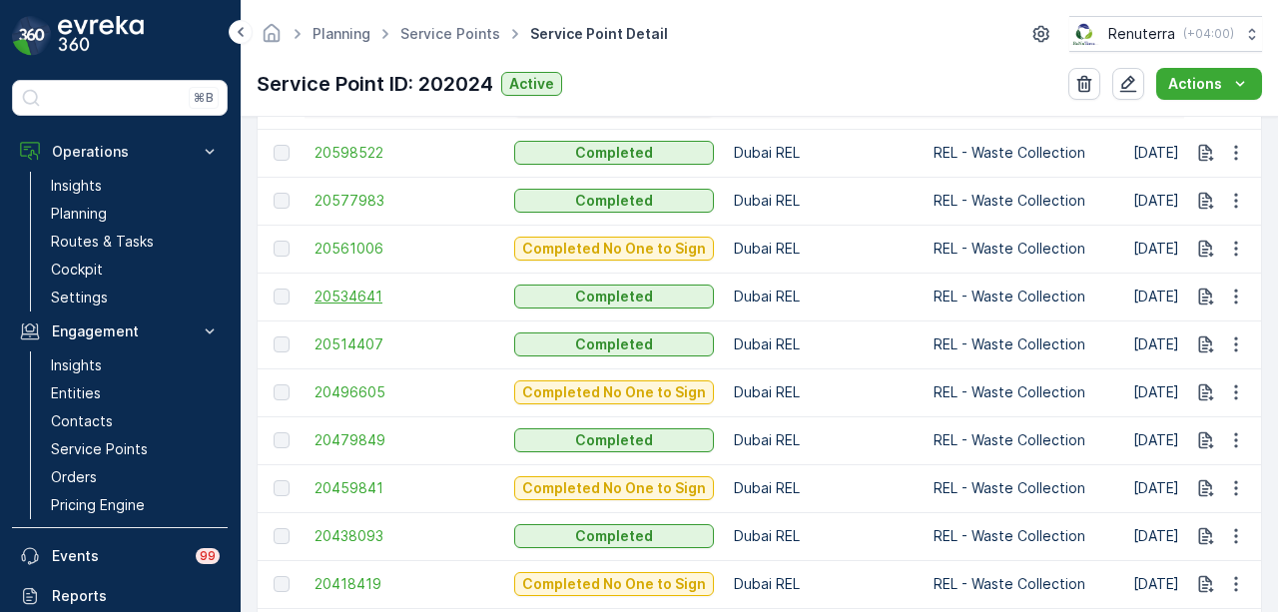
click at [374, 299] on span "20534641" at bounding box center [405, 297] width 180 height 20
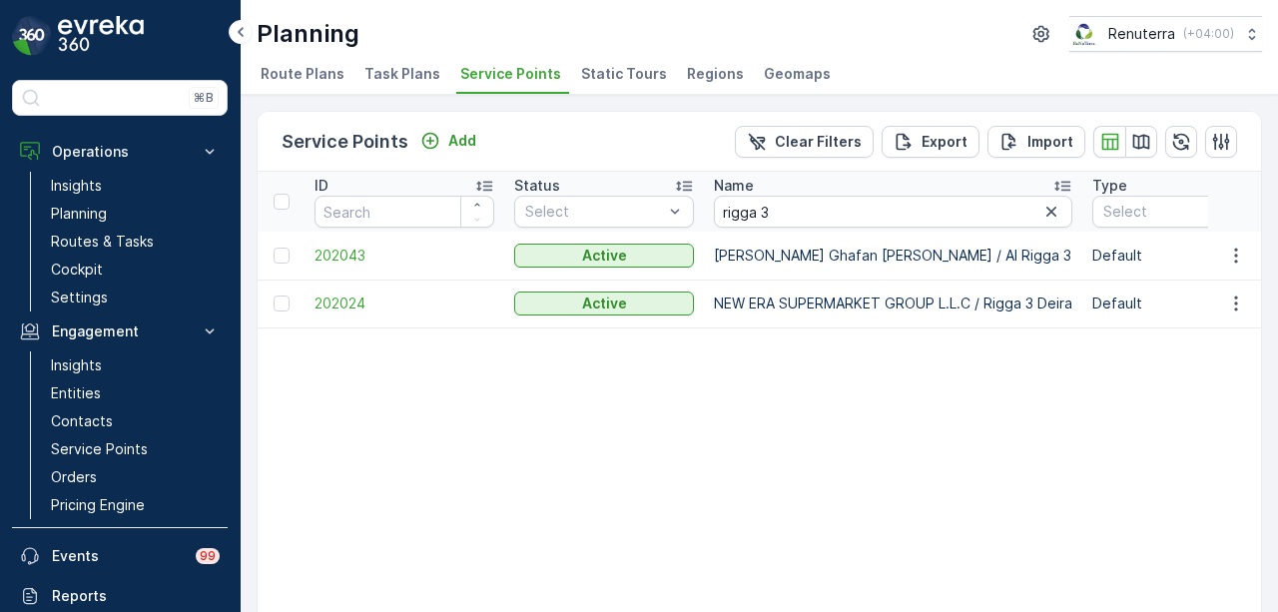
click at [354, 297] on span "202024" at bounding box center [405, 304] width 180 height 20
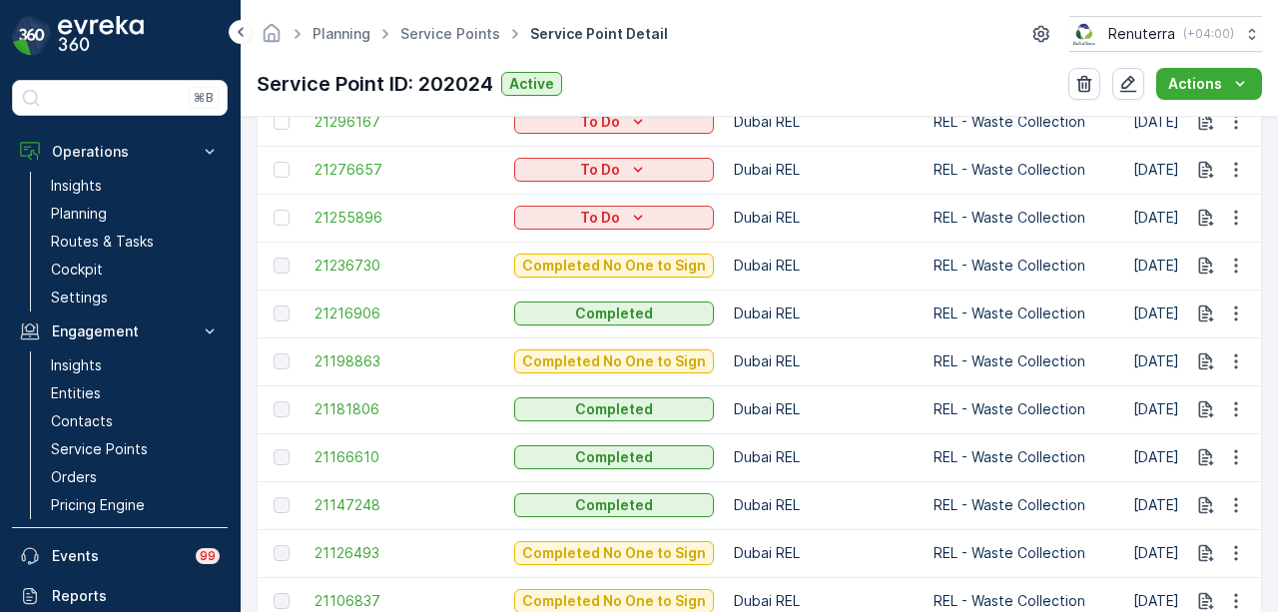
scroll to position [899, 0]
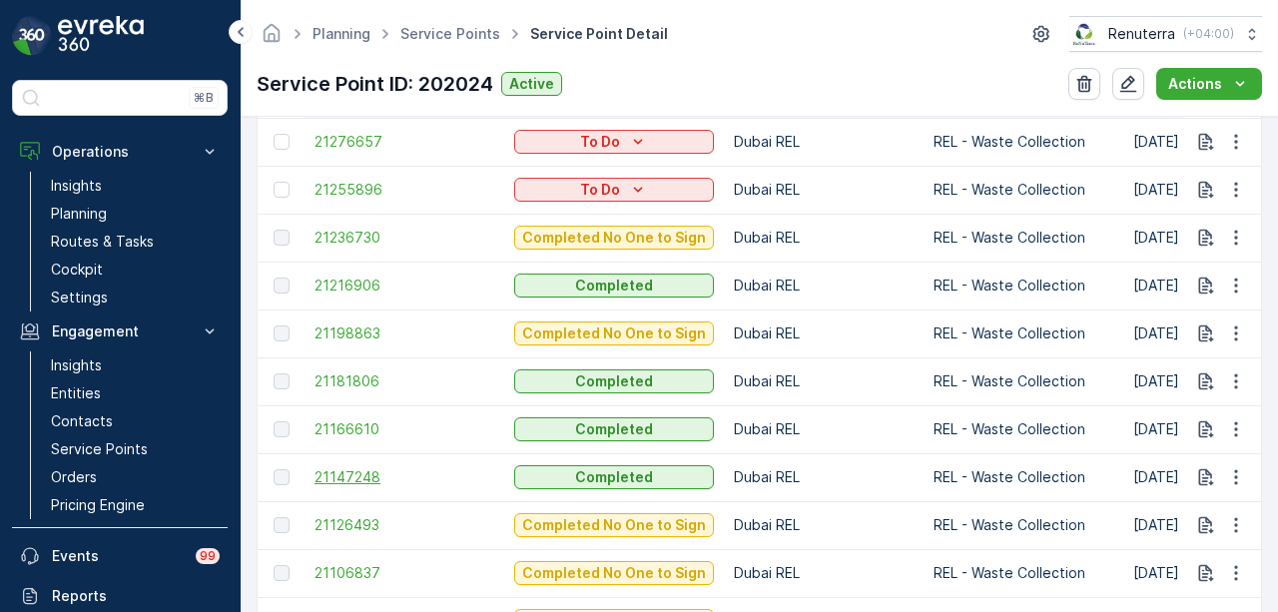
click at [362, 480] on span "21147248" at bounding box center [405, 477] width 180 height 20
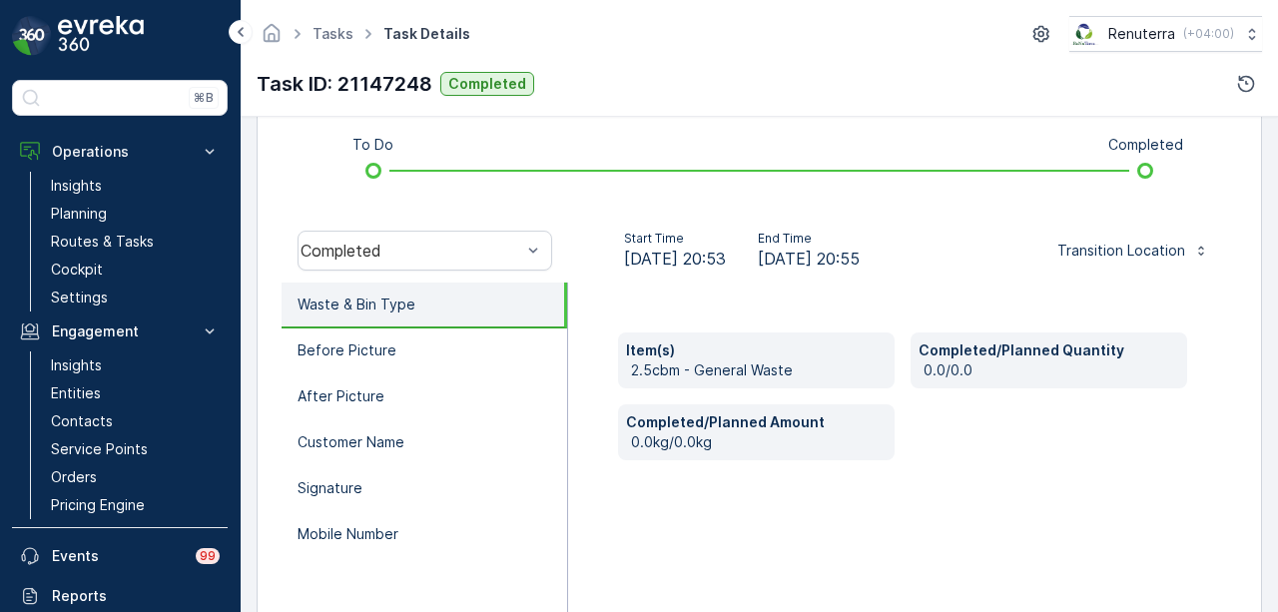
scroll to position [499, 0]
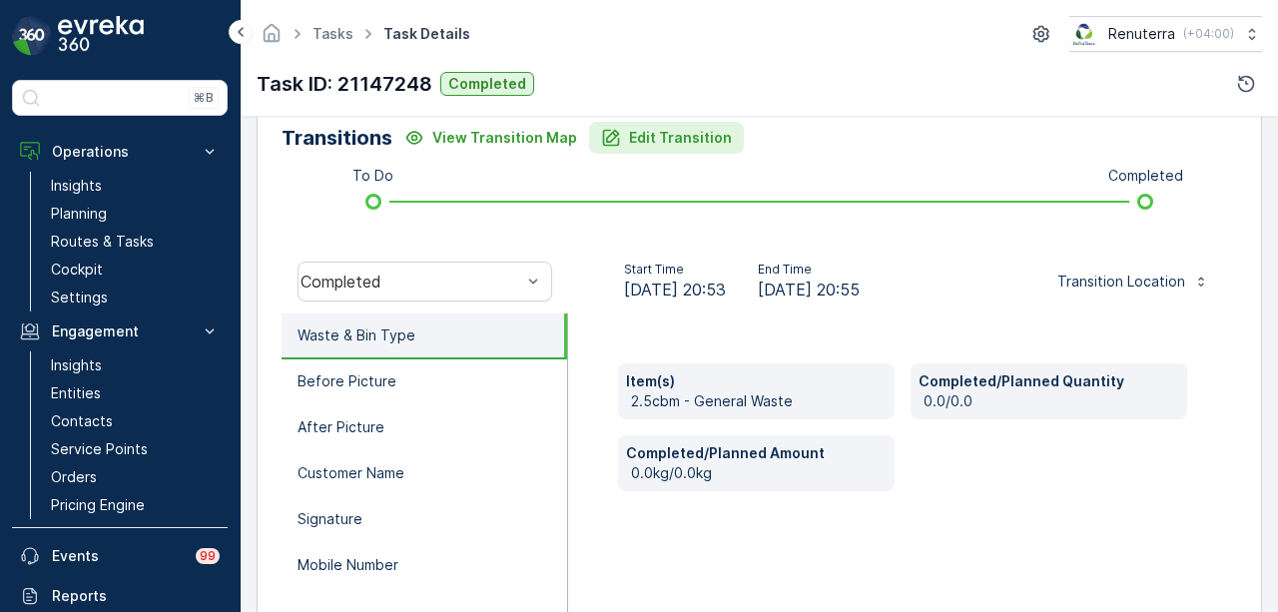
click at [721, 137] on button "Edit Transition" at bounding box center [666, 138] width 155 height 32
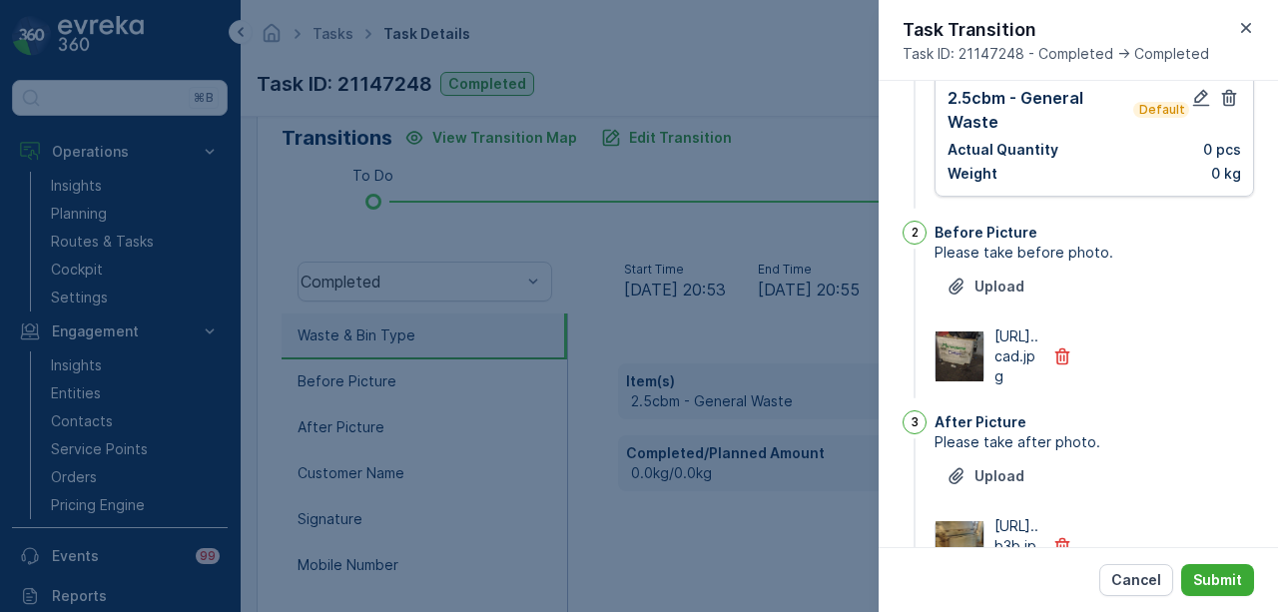
scroll to position [0, 0]
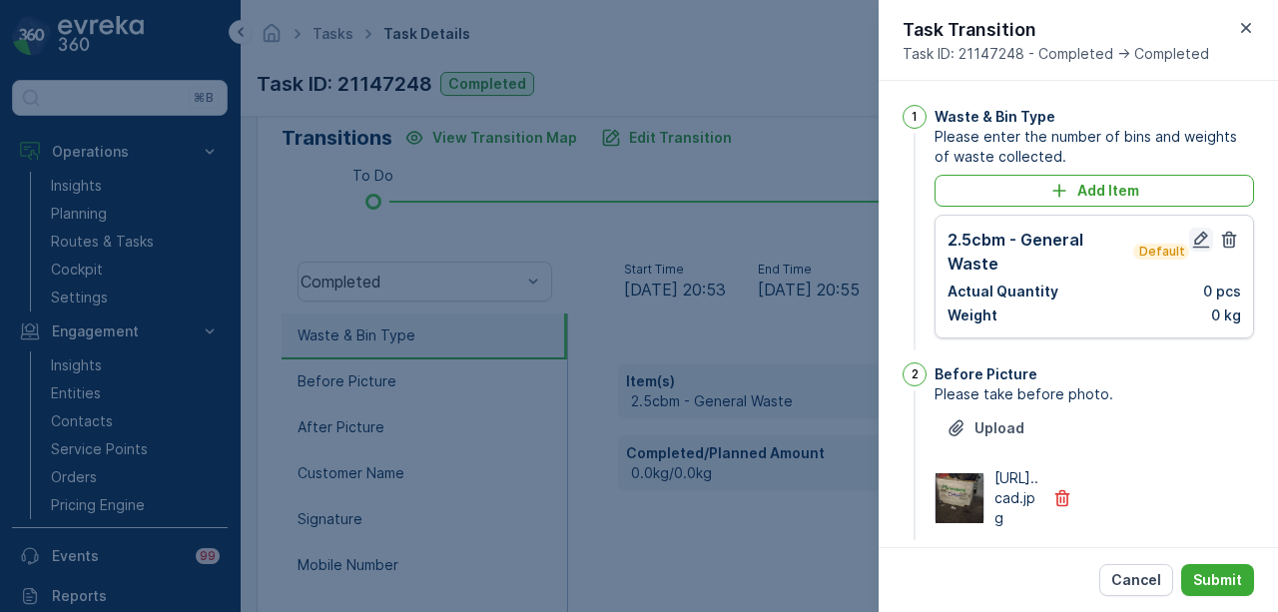
click at [1202, 231] on icon "button" at bounding box center [1201, 240] width 20 height 20
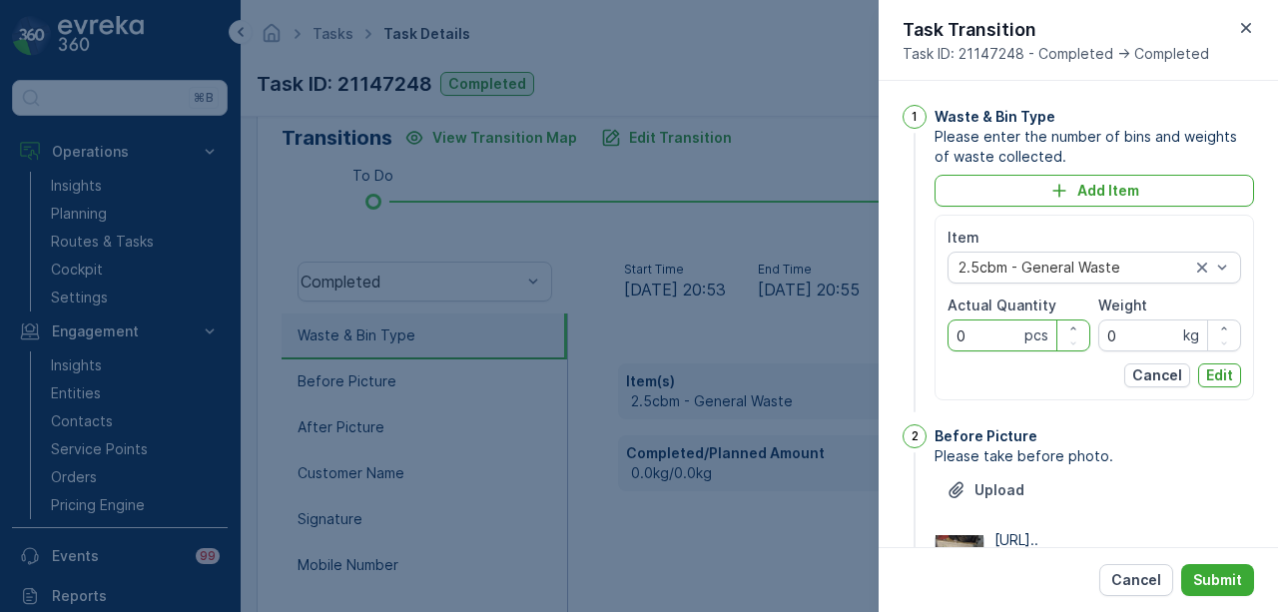
click at [996, 335] on Quantity "0" at bounding box center [1019, 336] width 143 height 32
type Quantity "1"
click at [1214, 380] on p "Edit" at bounding box center [1219, 375] width 27 height 20
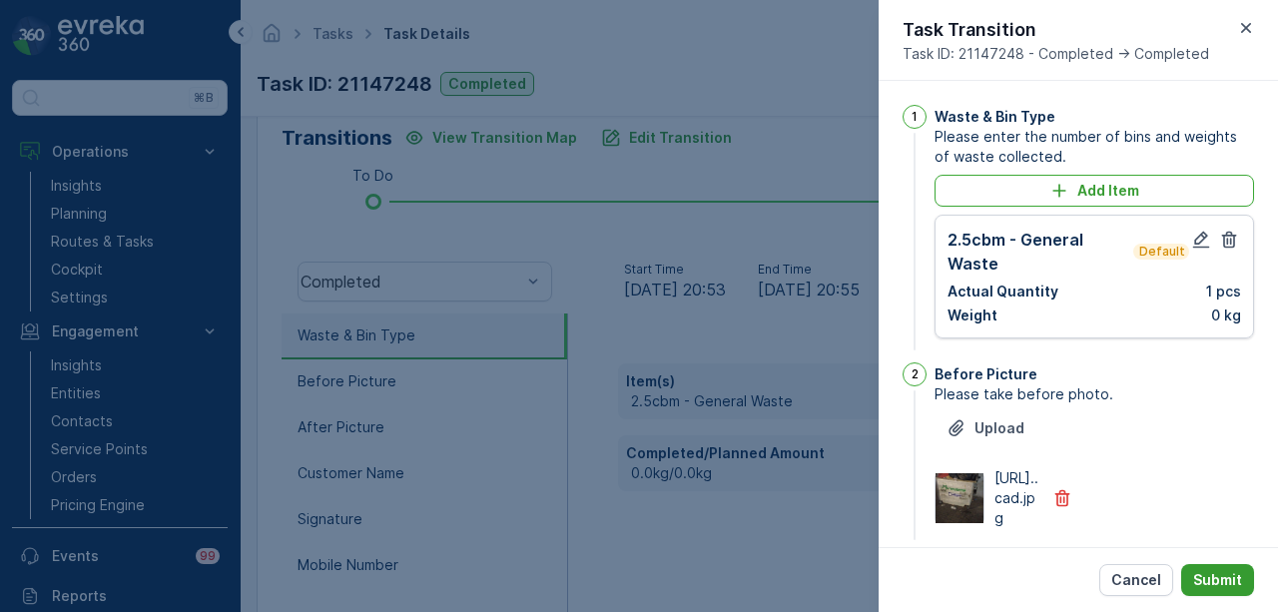
click at [1232, 574] on p "Submit" at bounding box center [1217, 580] width 49 height 20
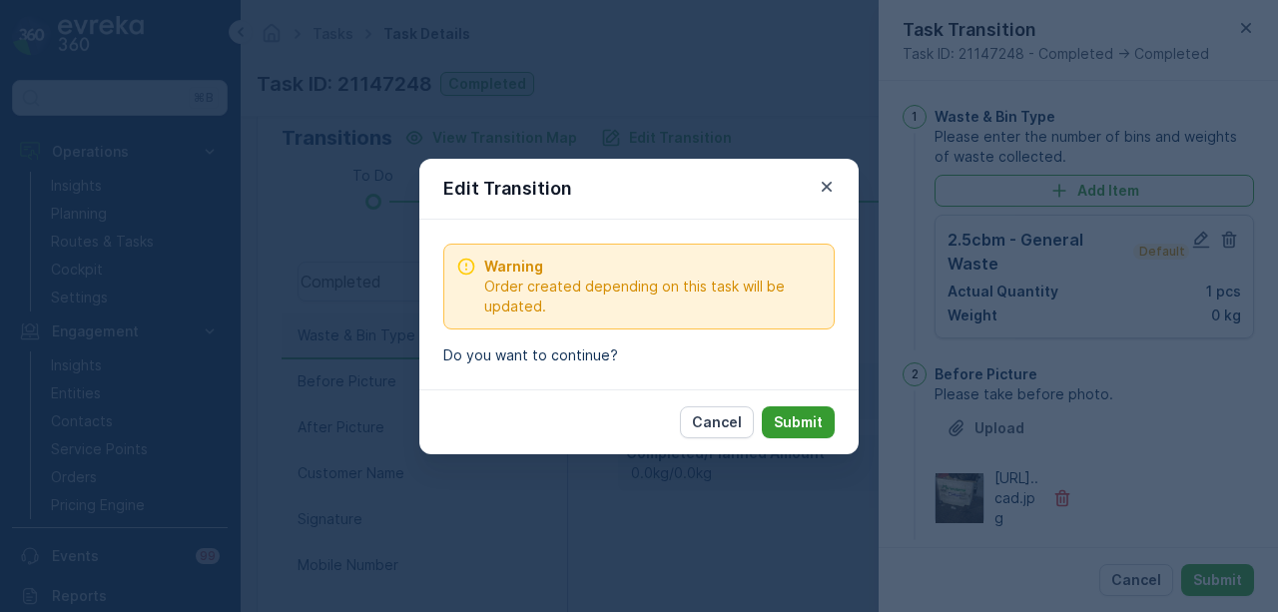
click at [812, 418] on p "Submit" at bounding box center [798, 422] width 49 height 20
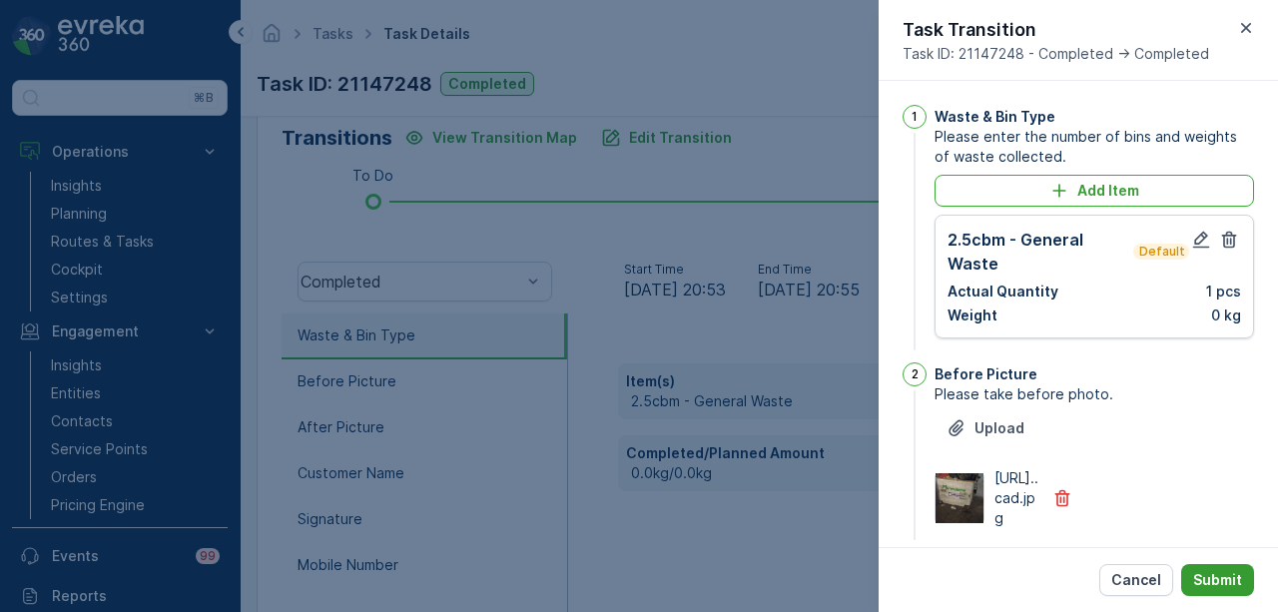
click at [1232, 564] on button "Submit" at bounding box center [1217, 580] width 73 height 32
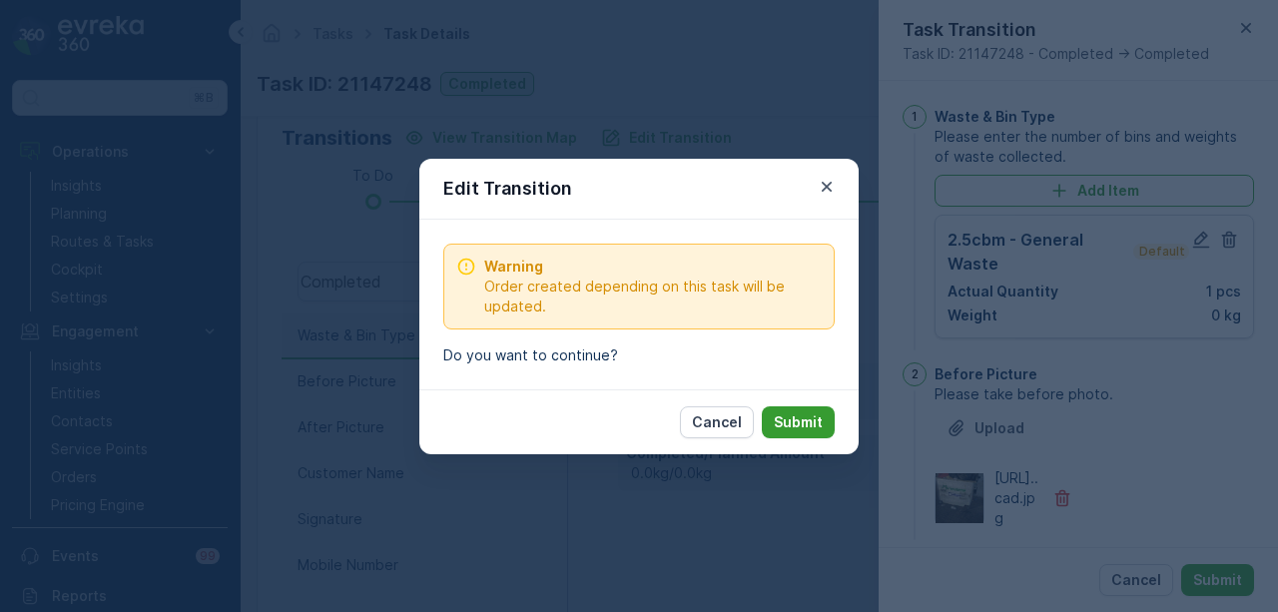
click at [811, 414] on p "Submit" at bounding box center [798, 422] width 49 height 20
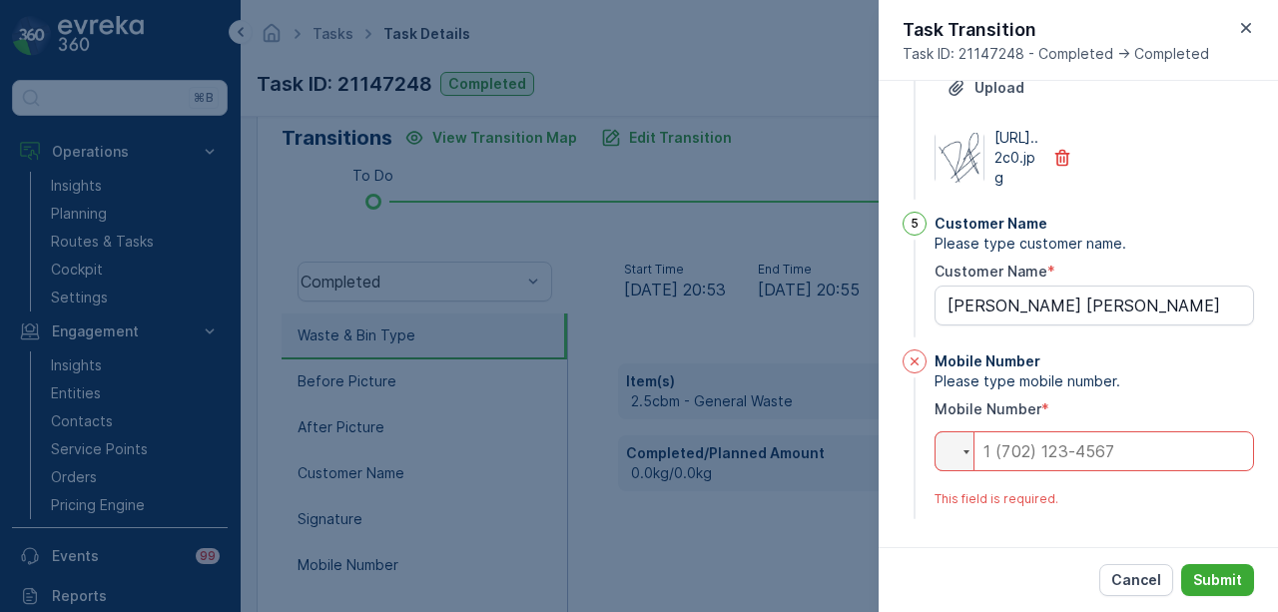
scroll to position [837, 0]
click at [1091, 463] on input "tel" at bounding box center [1095, 451] width 320 height 40
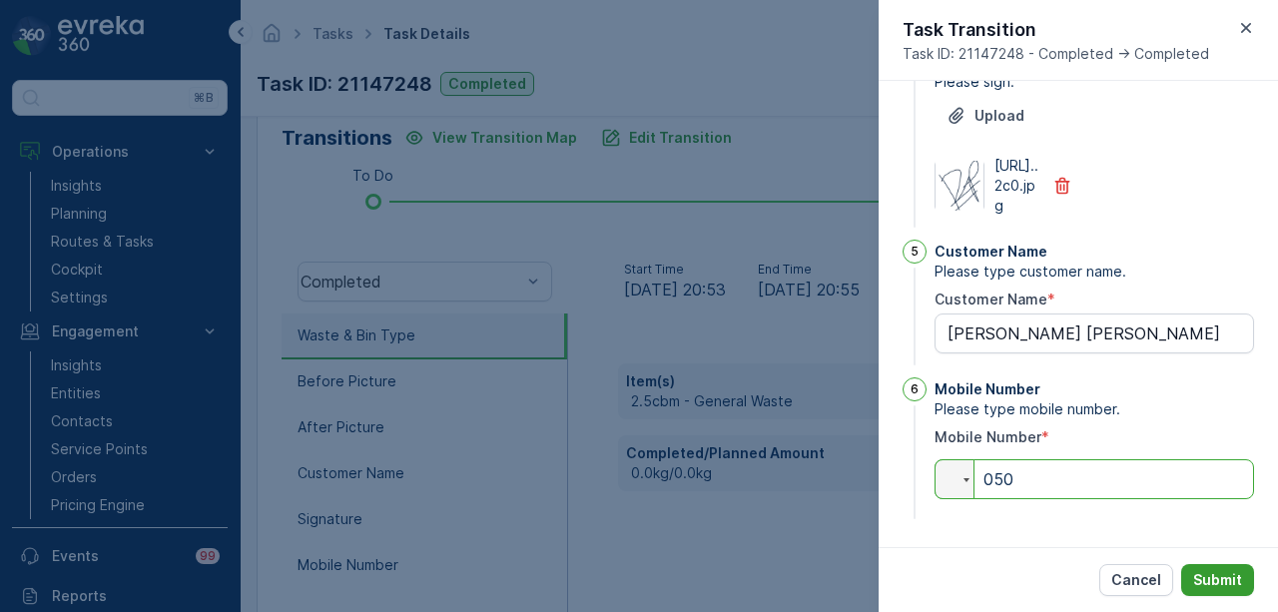
type input "050"
click at [1208, 569] on button "Submit" at bounding box center [1217, 580] width 73 height 32
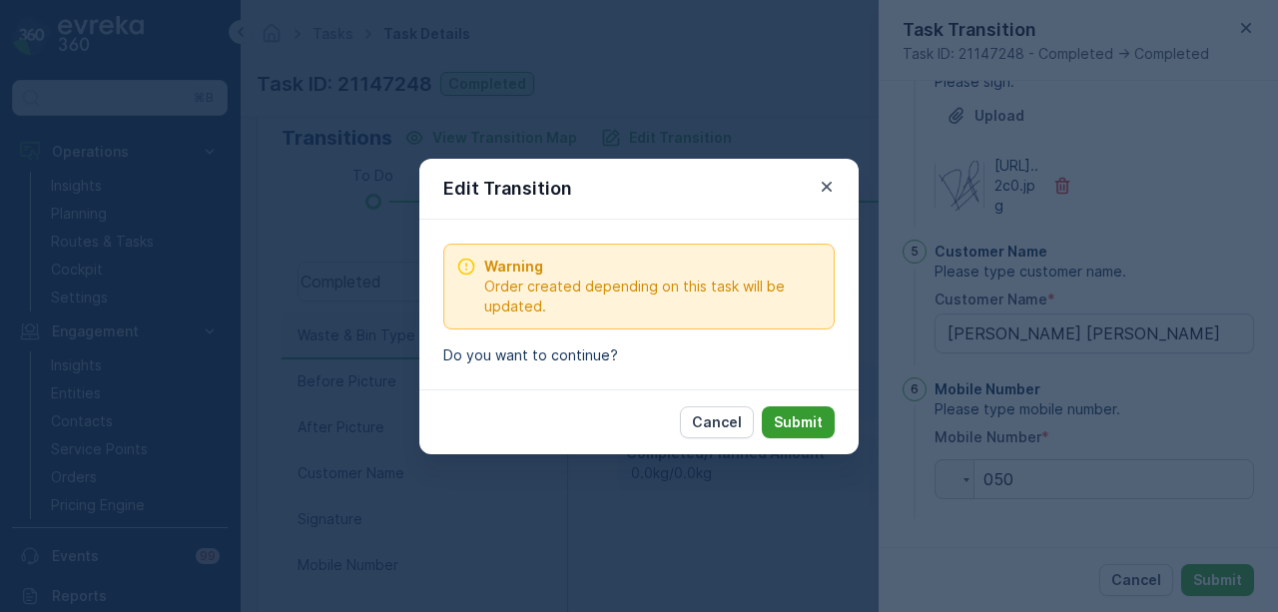
click at [807, 417] on p "Submit" at bounding box center [798, 422] width 49 height 20
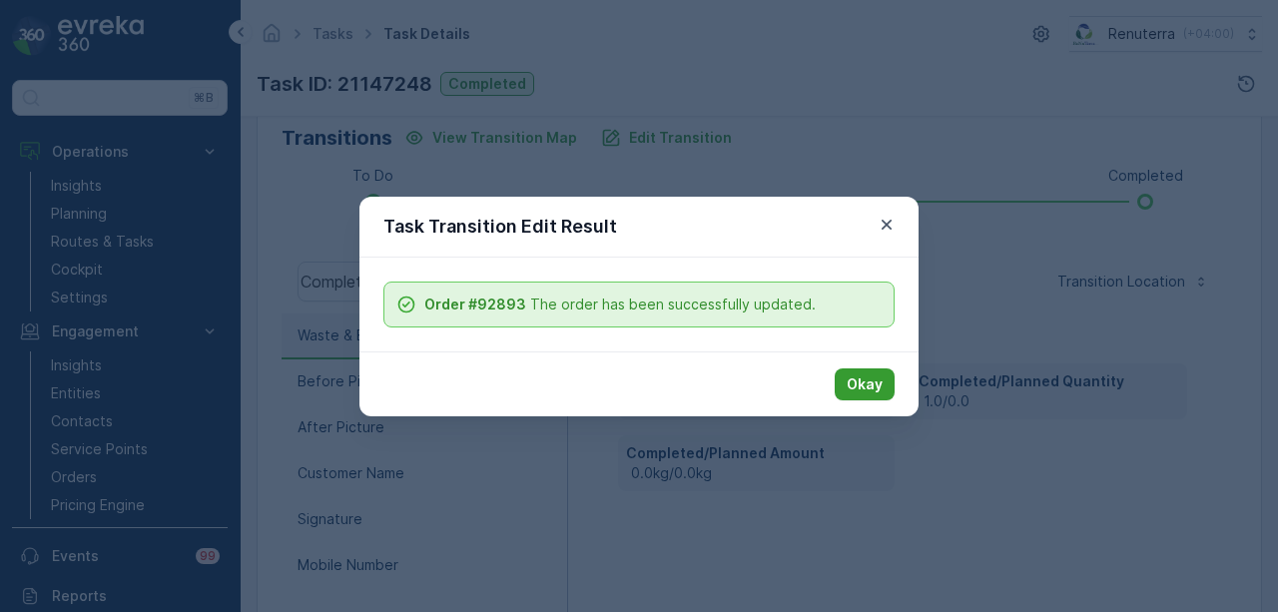
click at [865, 386] on p "Okay" at bounding box center [865, 384] width 36 height 20
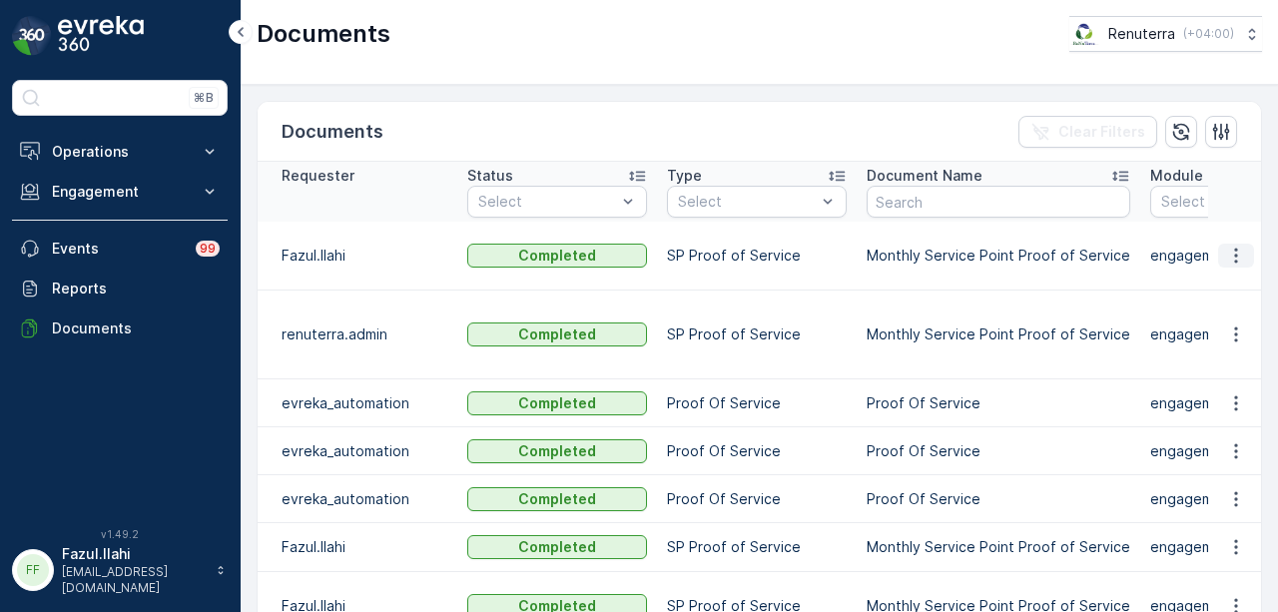
click at [1228, 251] on icon "button" at bounding box center [1236, 256] width 20 height 20
click at [1224, 280] on span "See Details" at bounding box center [1230, 284] width 77 height 20
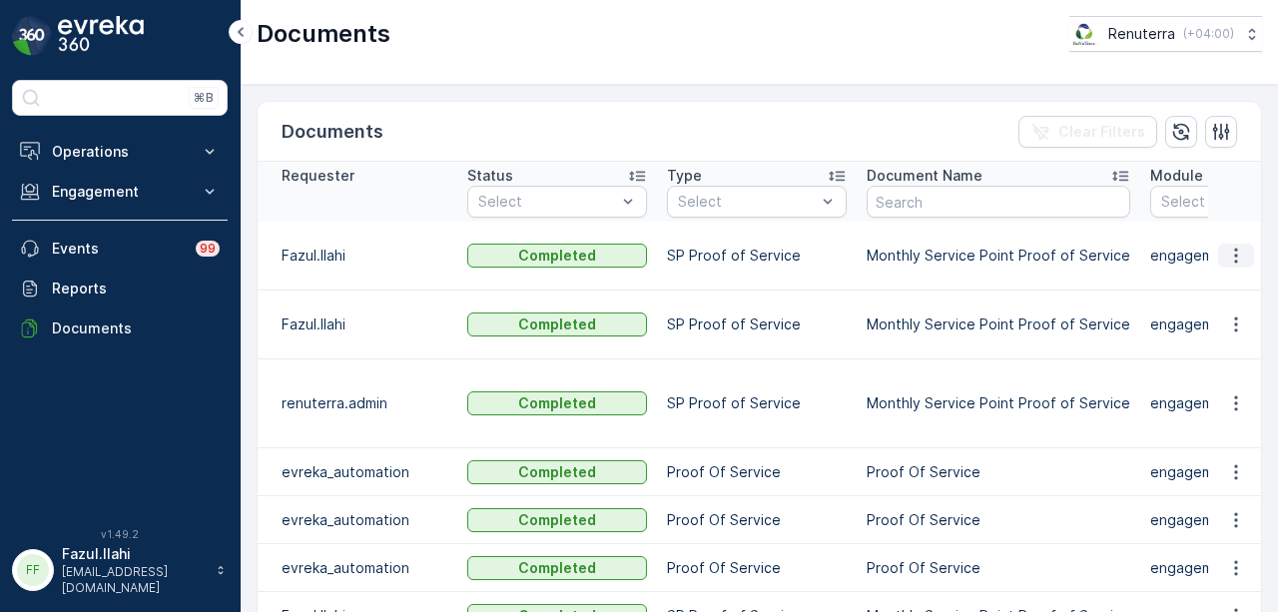
click at [1232, 257] on icon "button" at bounding box center [1236, 256] width 20 height 20
click at [1231, 279] on span "See Details" at bounding box center [1230, 284] width 77 height 20
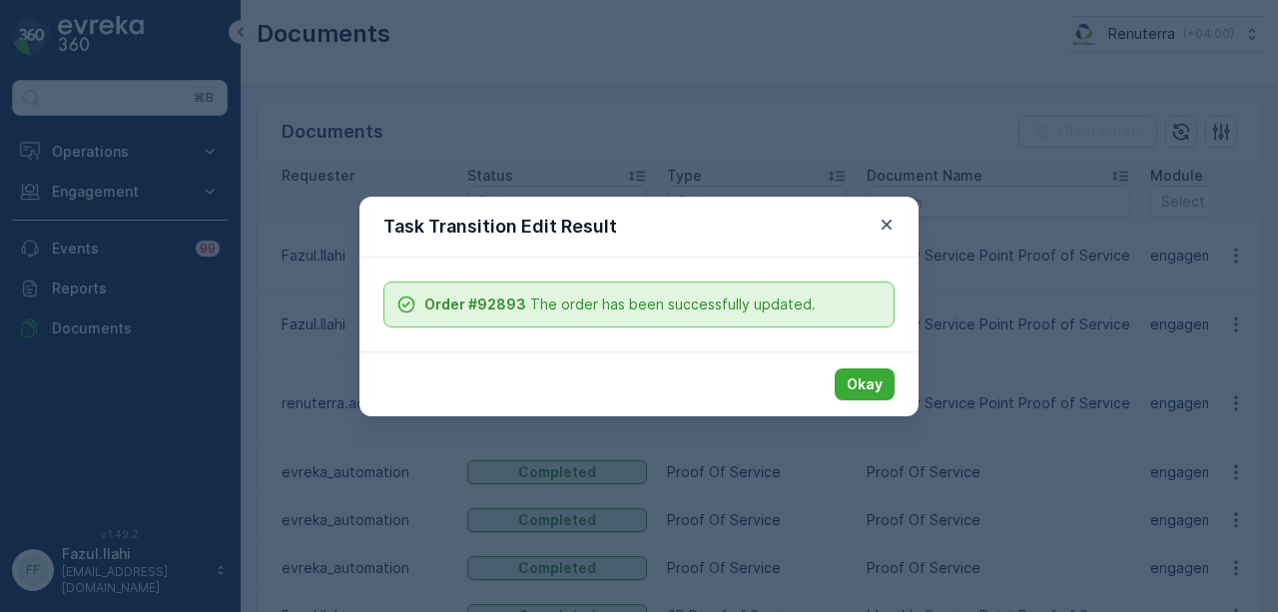
drag, startPoint x: 889, startPoint y: 219, endPoint x: 517, endPoint y: 333, distance: 388.5
click at [888, 220] on icon "button" at bounding box center [887, 225] width 20 height 20
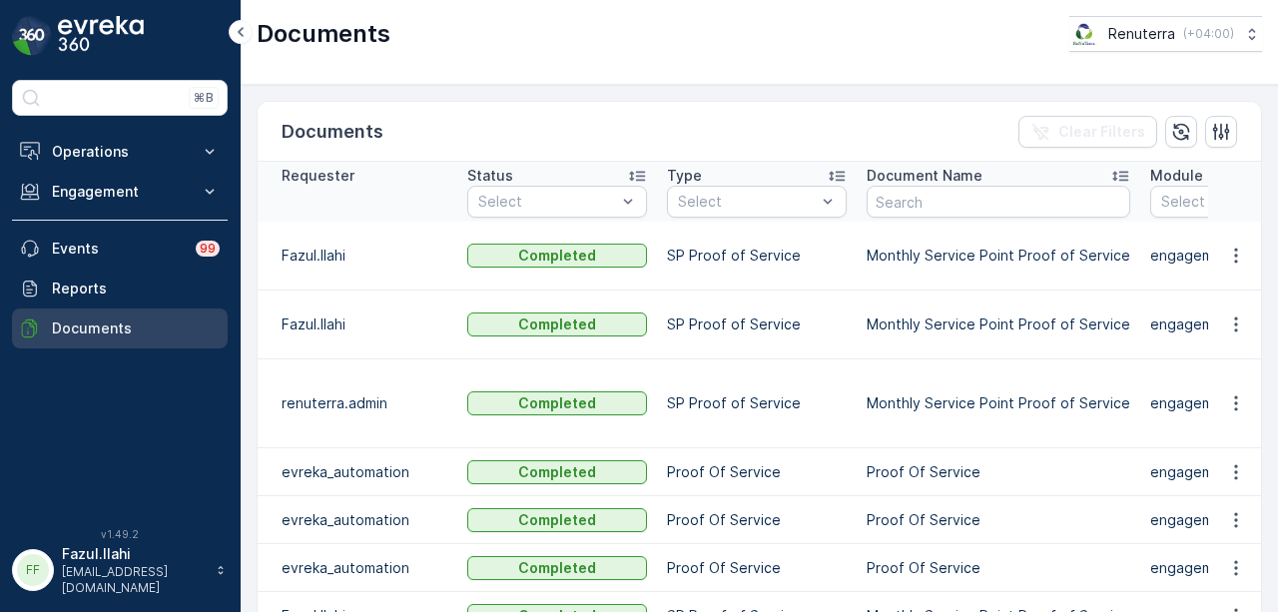
click at [153, 323] on p "Documents" at bounding box center [136, 329] width 168 height 20
click at [1234, 257] on icon "button" at bounding box center [1236, 256] width 20 height 20
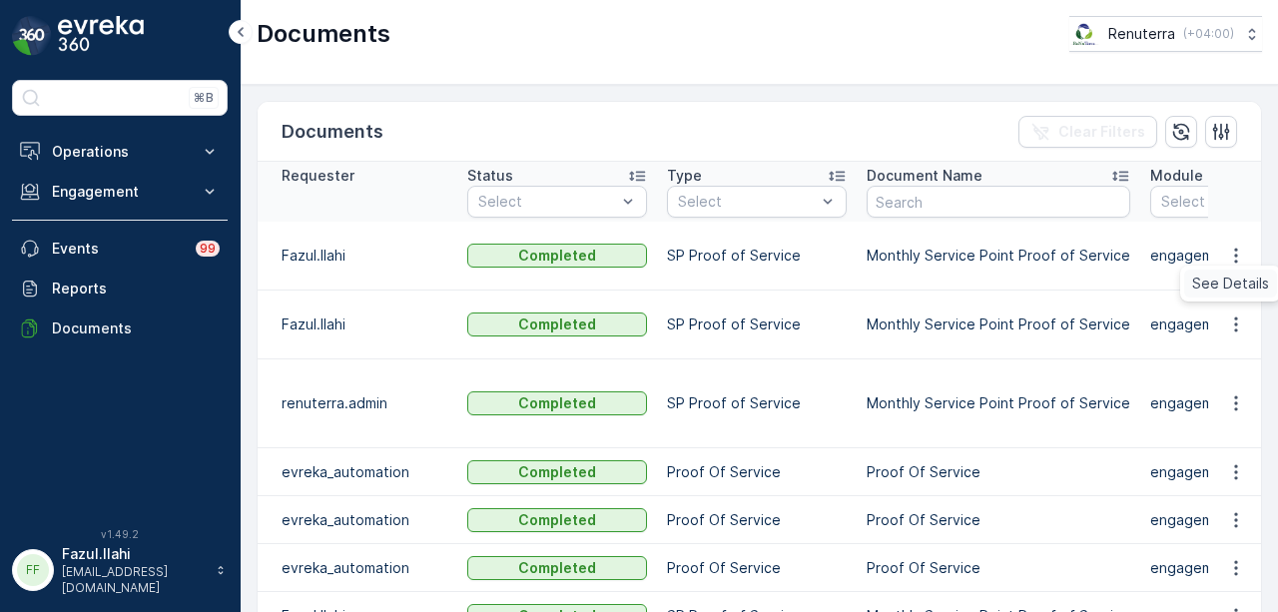
click at [1221, 291] on span "See Details" at bounding box center [1230, 284] width 77 height 20
click at [1236, 326] on icon "button" at bounding box center [1236, 325] width 20 height 20
click at [1236, 347] on span "See Details" at bounding box center [1230, 353] width 77 height 20
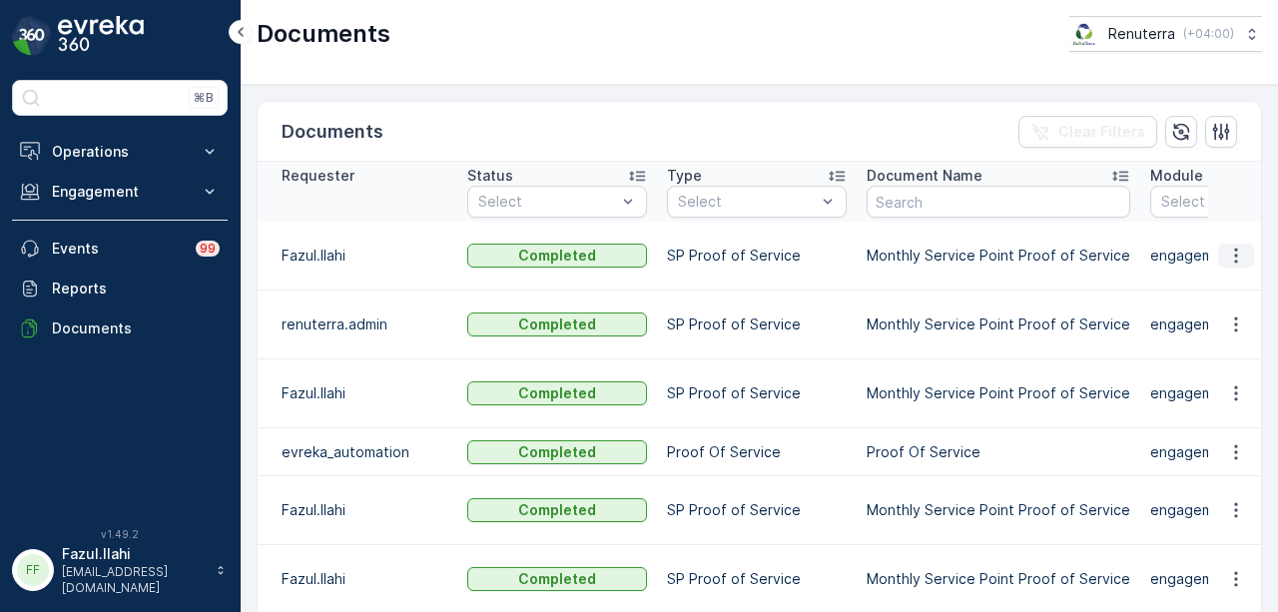
click at [1227, 256] on icon "button" at bounding box center [1236, 256] width 20 height 20
click at [1228, 285] on span "See Details" at bounding box center [1230, 284] width 77 height 20
click at [174, 165] on button "Operations" at bounding box center [120, 152] width 216 height 40
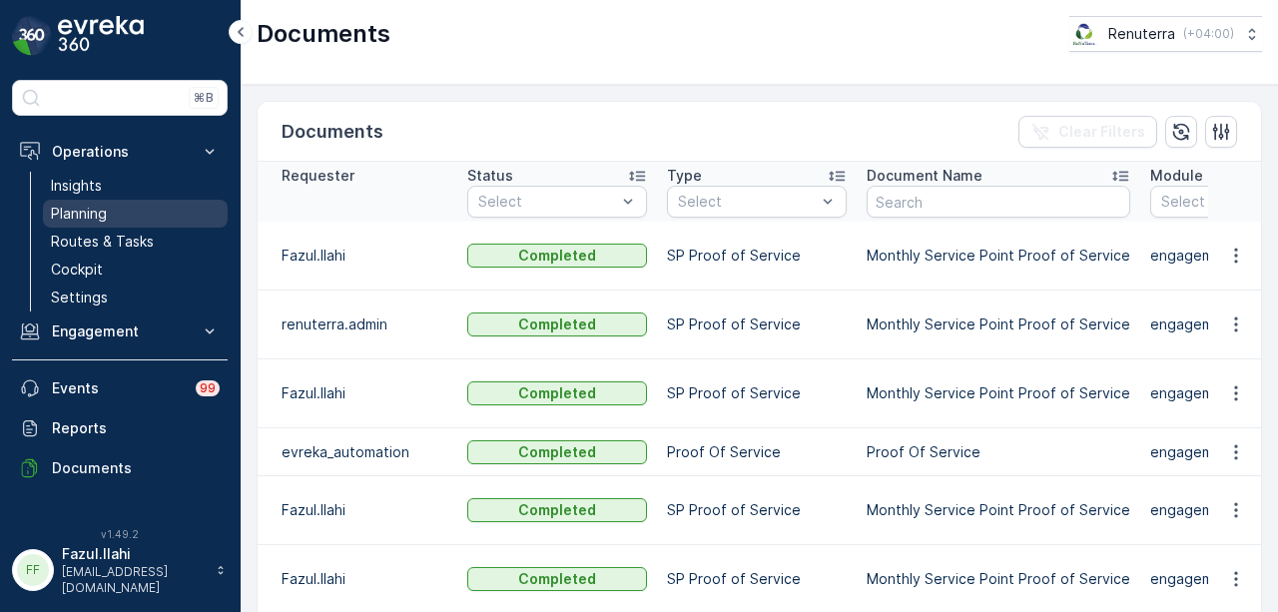
click at [162, 213] on link "Planning" at bounding box center [135, 214] width 185 height 28
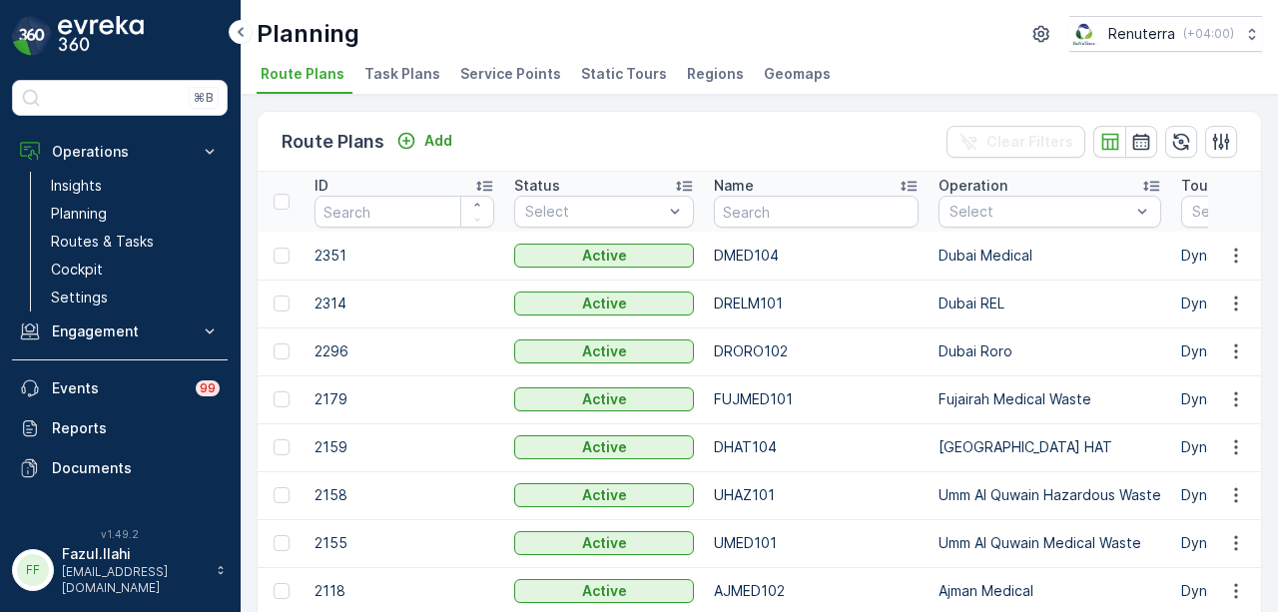
click at [506, 83] on li "Service Points" at bounding box center [512, 77] width 113 height 34
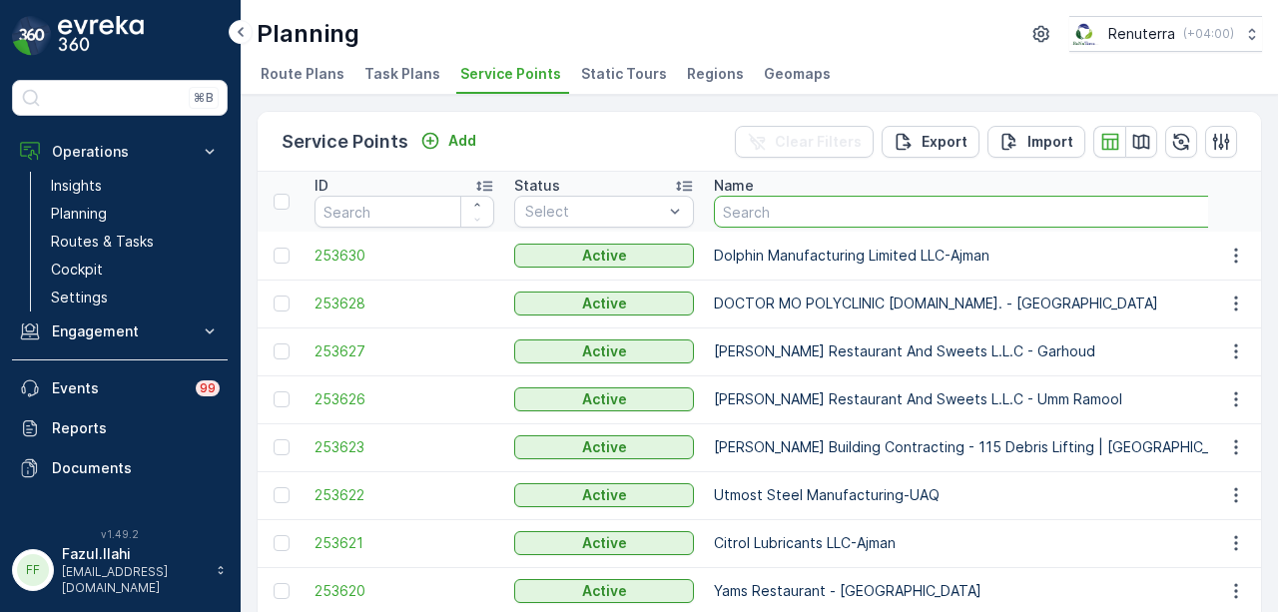
click at [799, 208] on input "text" at bounding box center [1013, 212] width 599 height 32
type input "new"
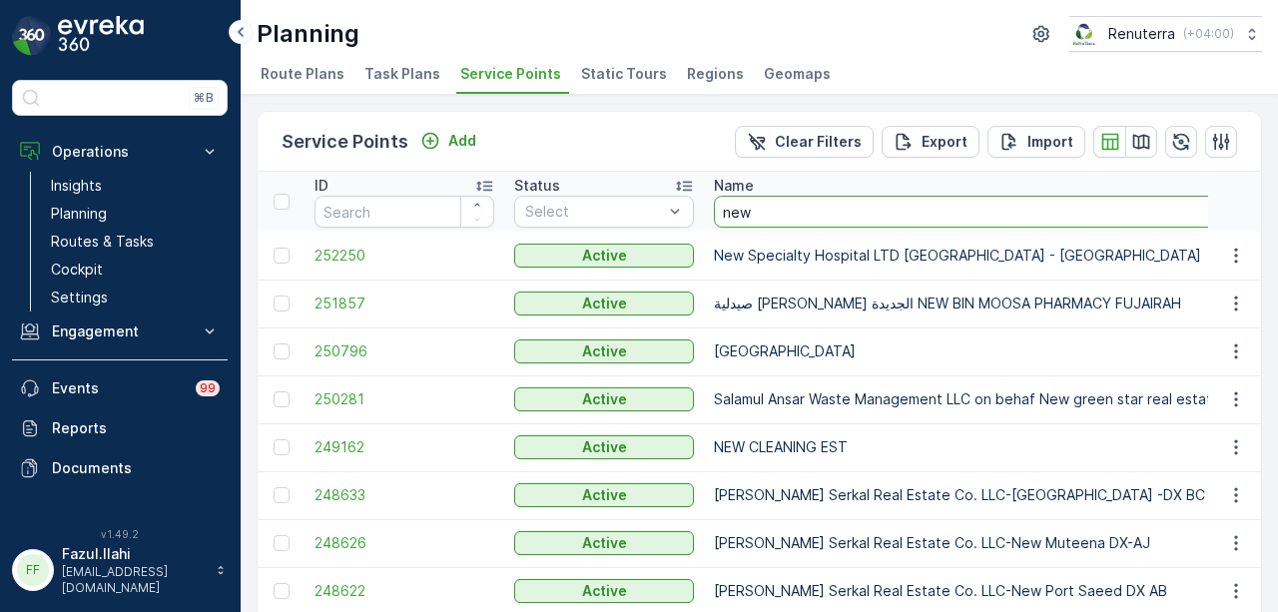
click at [820, 219] on input "new" at bounding box center [1031, 212] width 634 height 32
type input "new era"
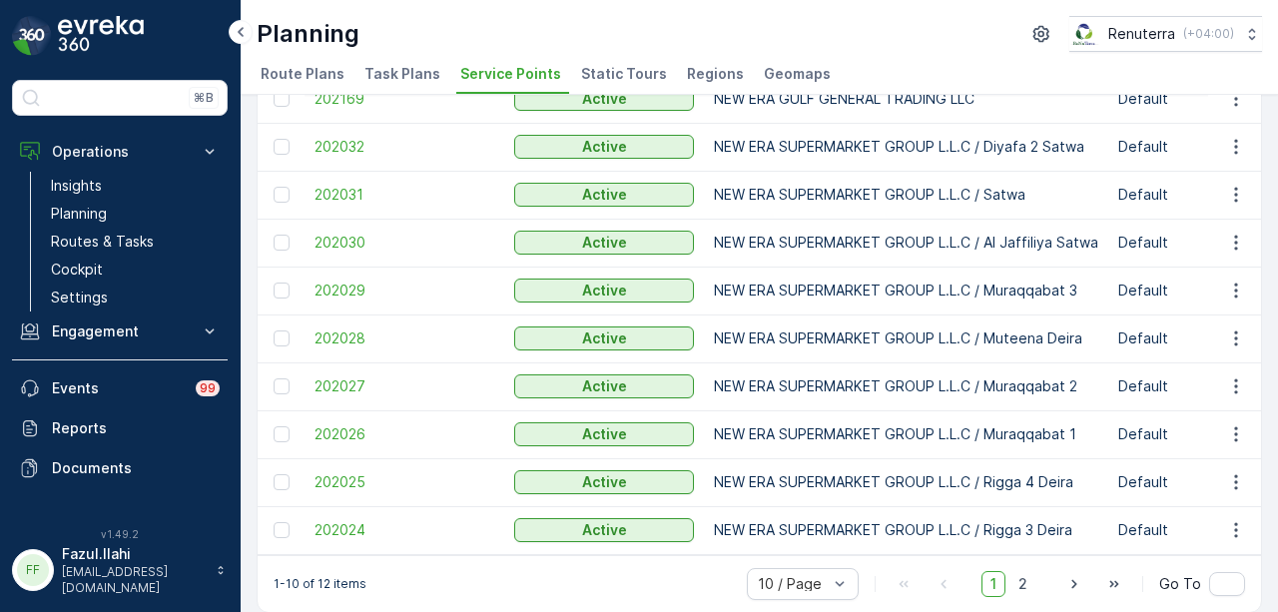
scroll to position [181, 0]
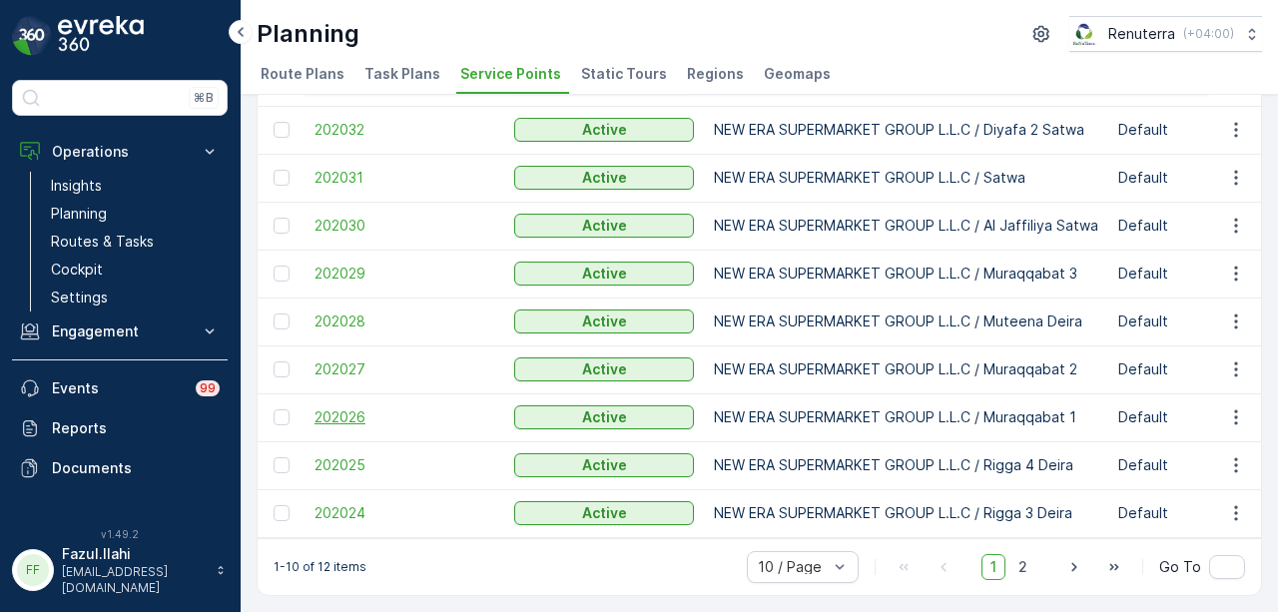
click at [321, 408] on span "202026" at bounding box center [405, 417] width 180 height 20
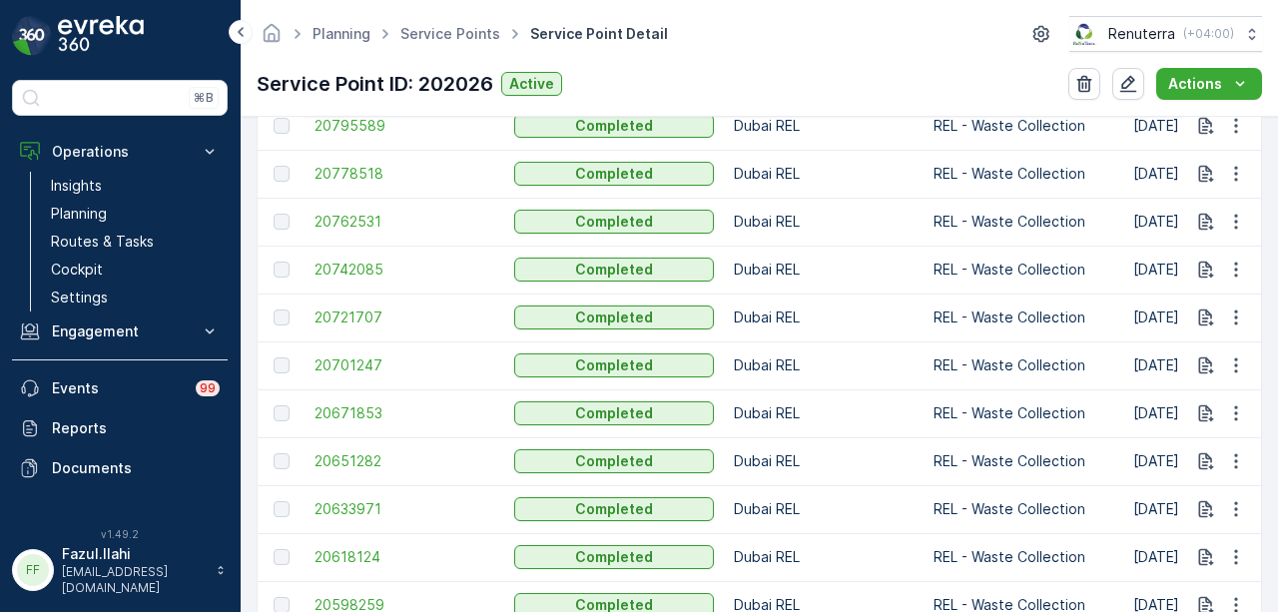
scroll to position [2213, 0]
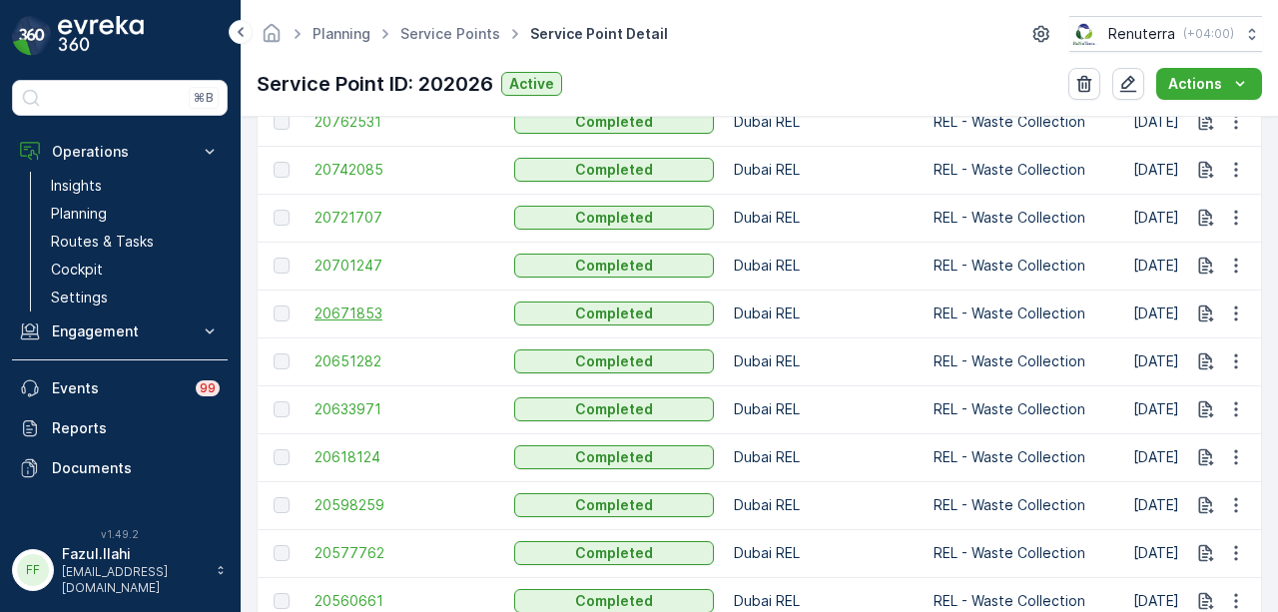
click at [372, 321] on span "20671853" at bounding box center [405, 314] width 180 height 20
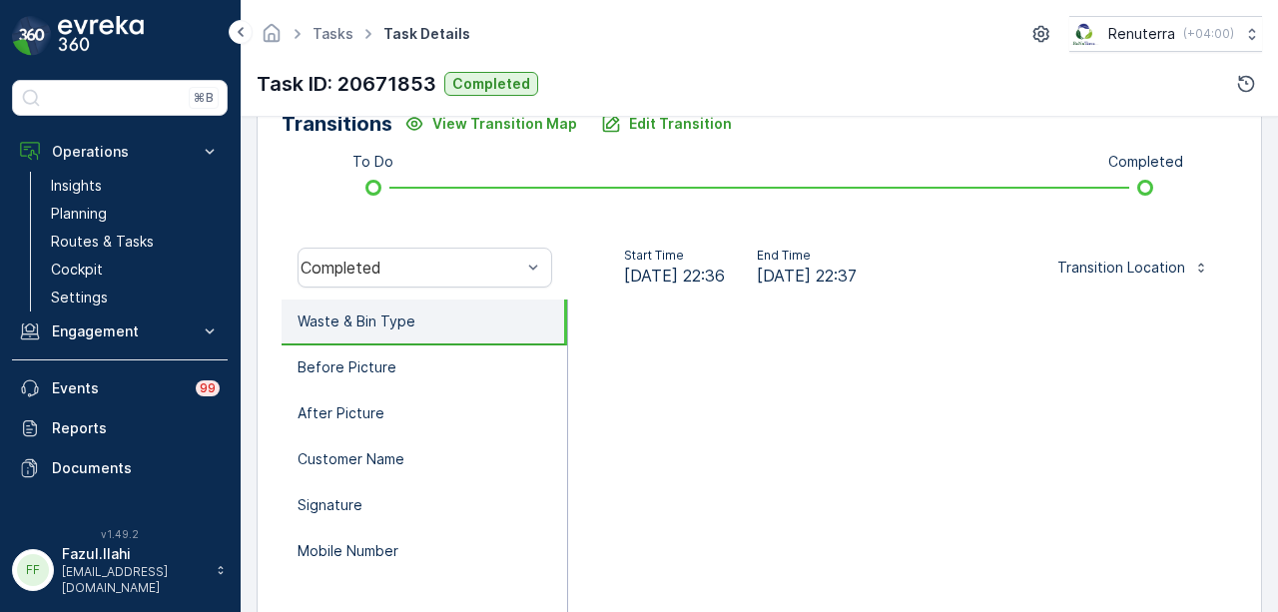
scroll to position [545, 0]
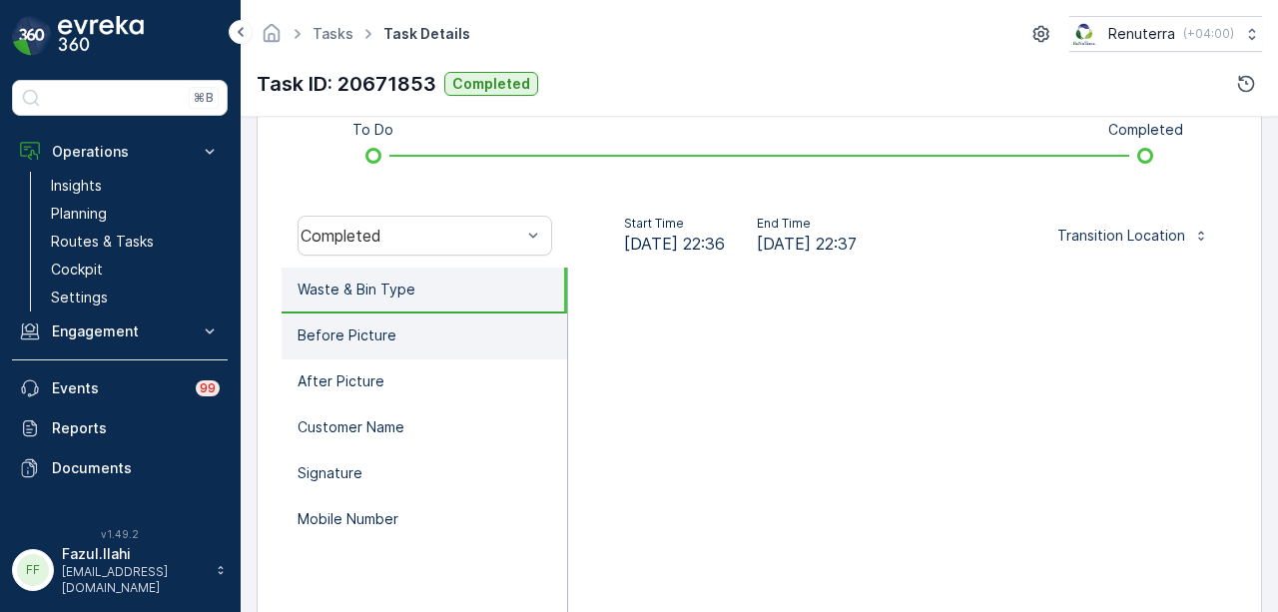
click at [449, 337] on li "Before Picture" at bounding box center [425, 337] width 286 height 46
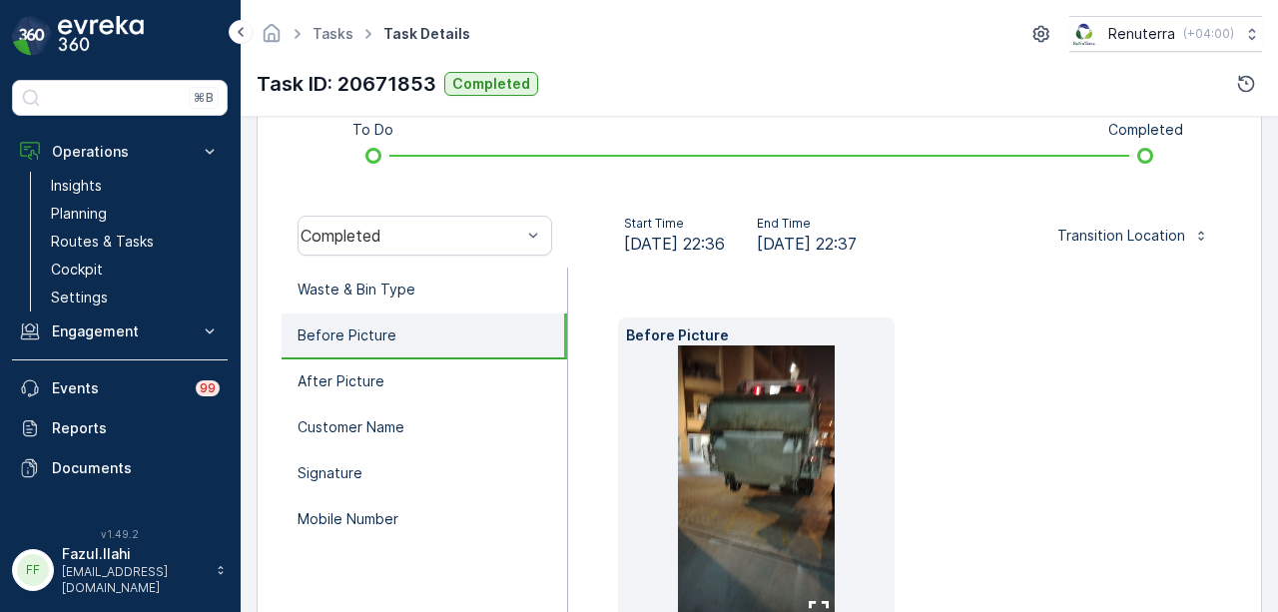
scroll to position [345, 0]
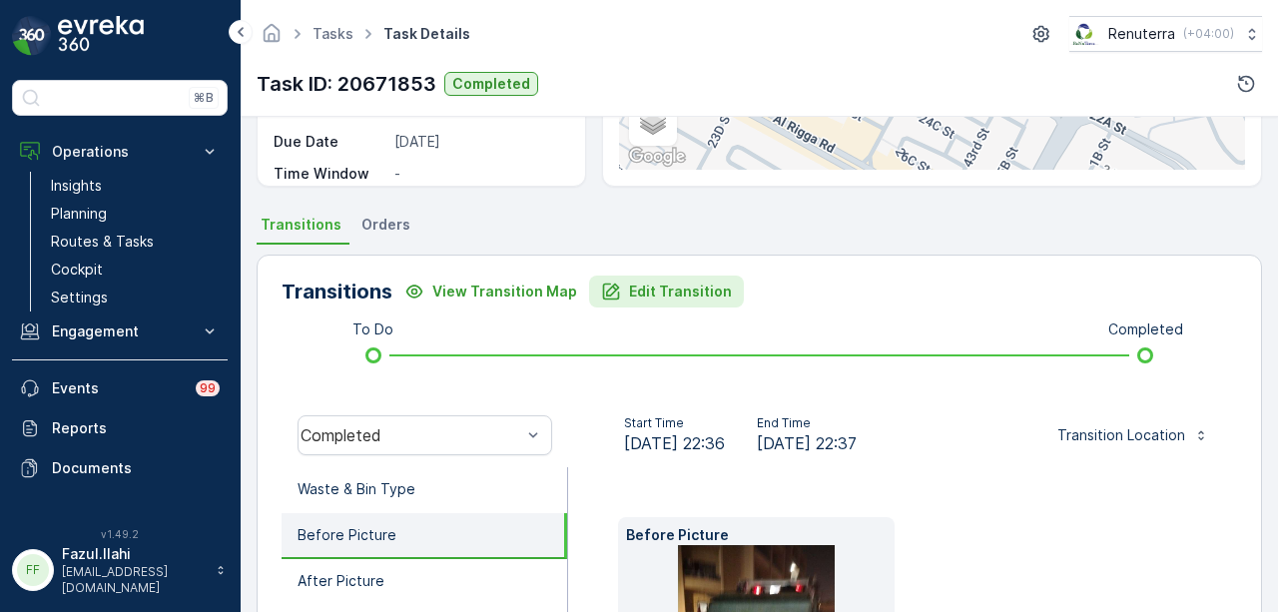
click at [649, 299] on p "Edit Transition" at bounding box center [680, 292] width 103 height 20
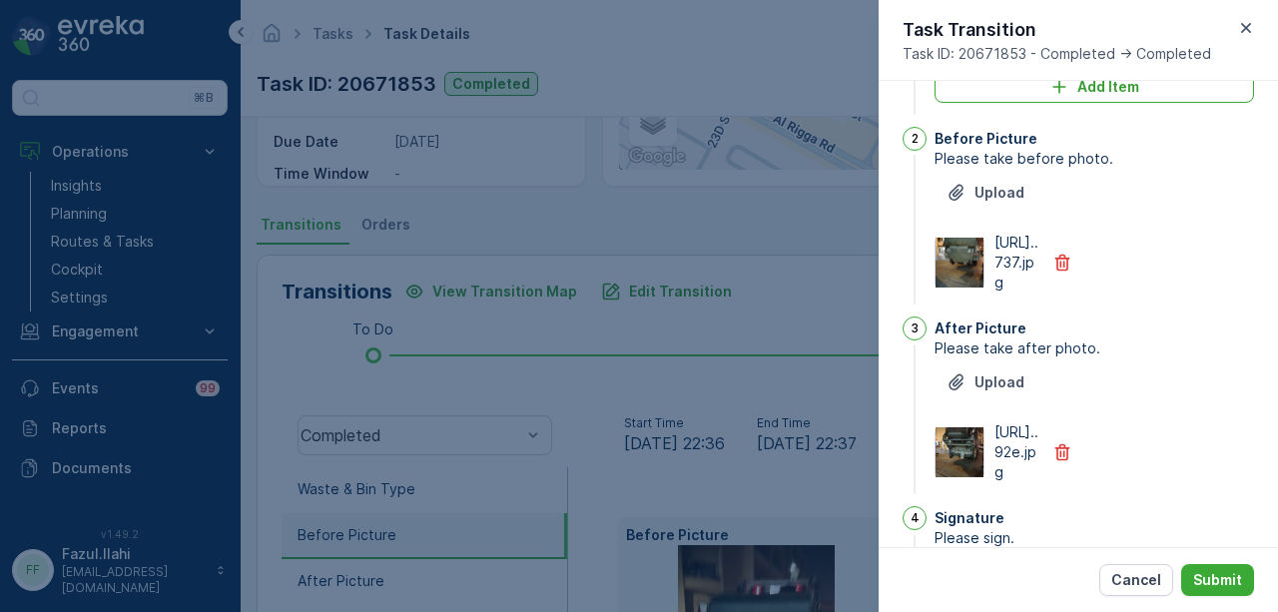
scroll to position [0, 0]
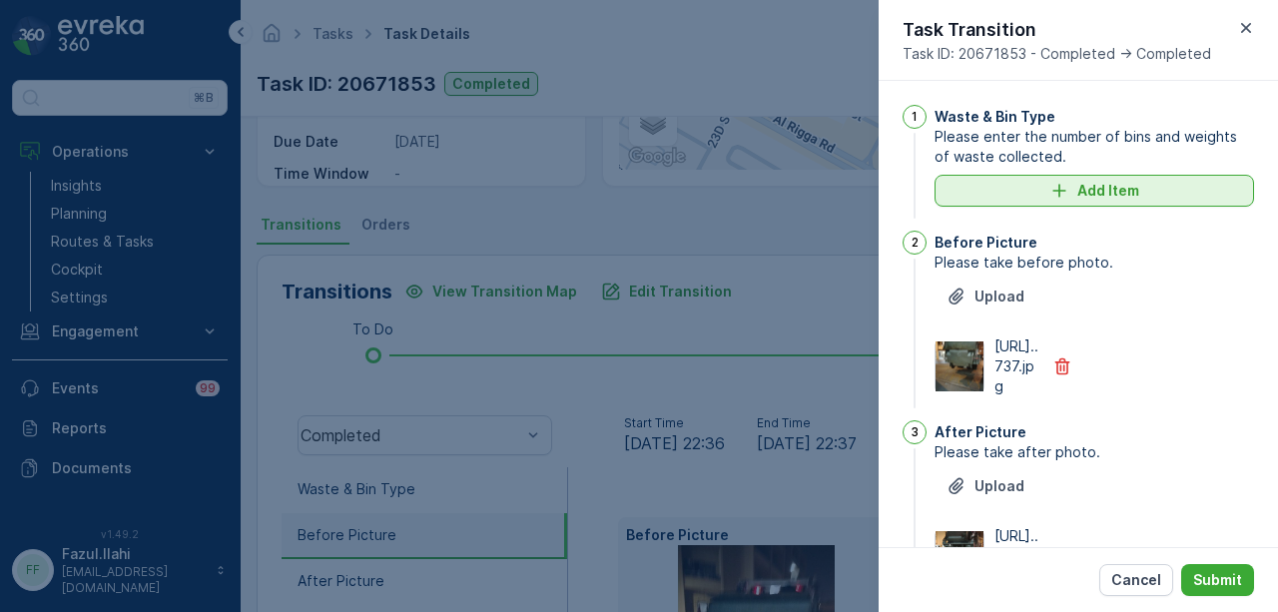
click at [1114, 199] on p "Add Item" at bounding box center [1108, 191] width 62 height 20
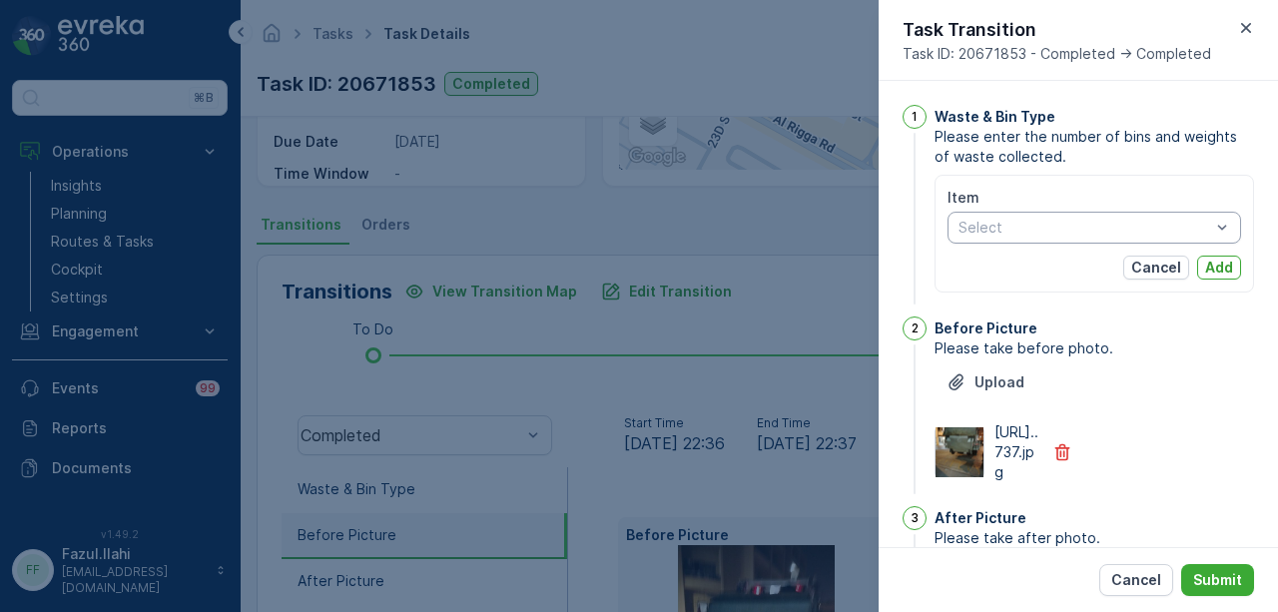
click at [1228, 228] on div "Select" at bounding box center [1095, 228] width 294 height 32
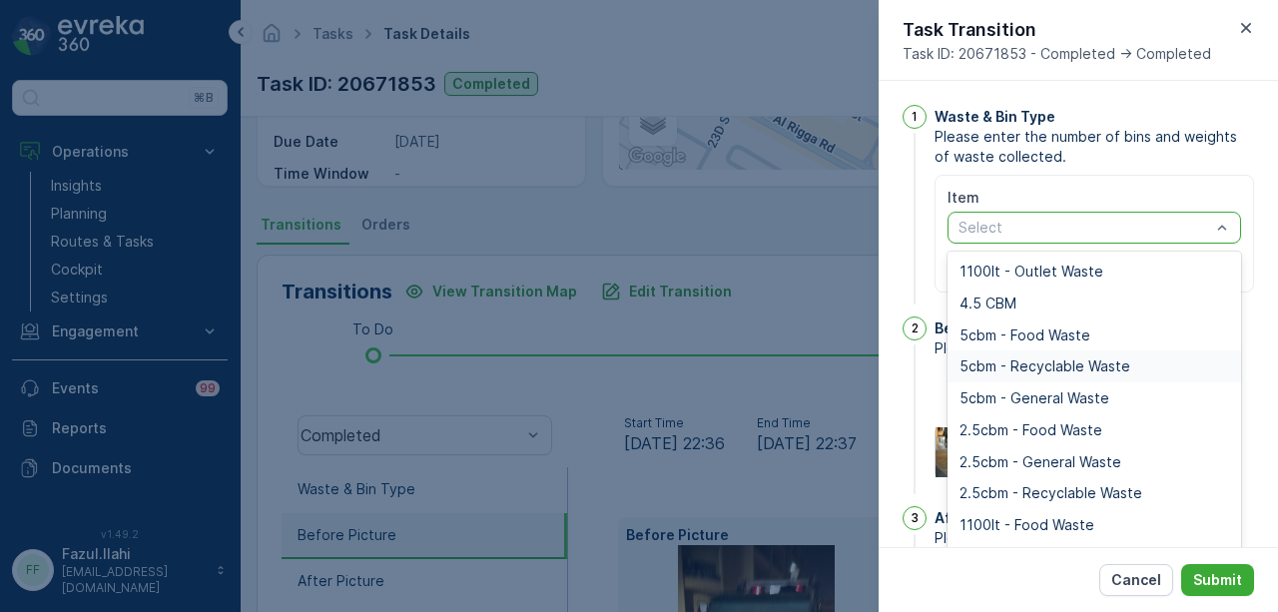
scroll to position [248, 0]
click at [1078, 450] on div "2.5cbm - General Waste" at bounding box center [1095, 462] width 294 height 32
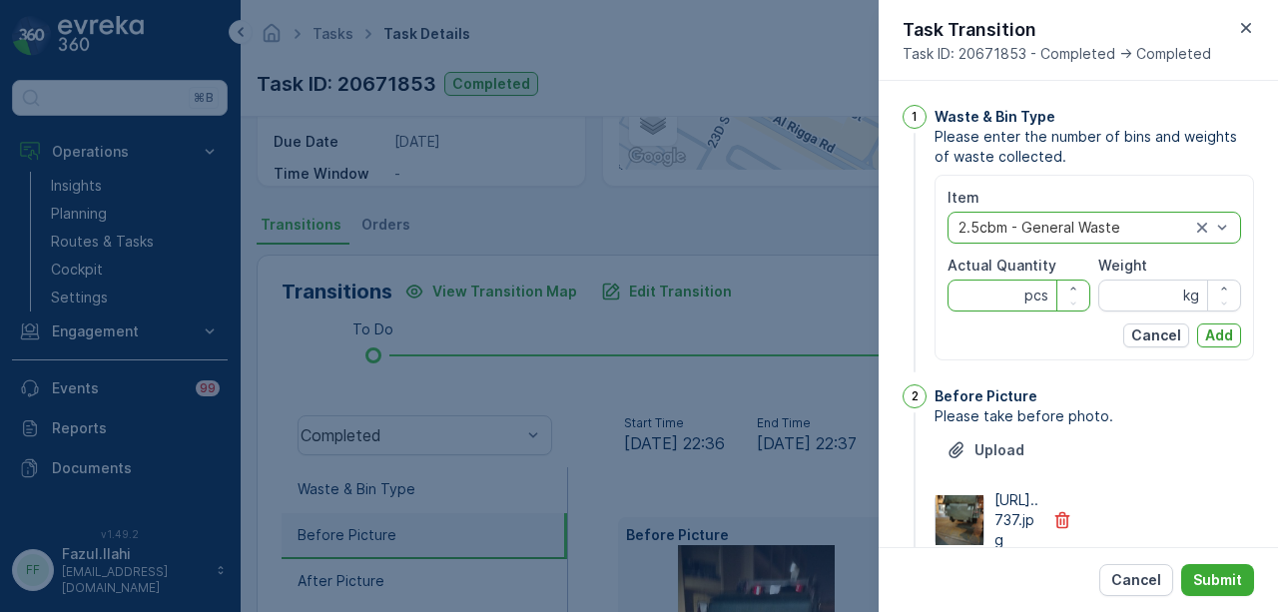
click at [981, 298] on Quantity "Actual Quantity" at bounding box center [1019, 296] width 143 height 32
type Quantity "1"
click at [1059, 345] on div "Cancel Add" at bounding box center [1095, 336] width 294 height 24
click at [1214, 335] on p "Add" at bounding box center [1219, 336] width 28 height 20
type input "0"
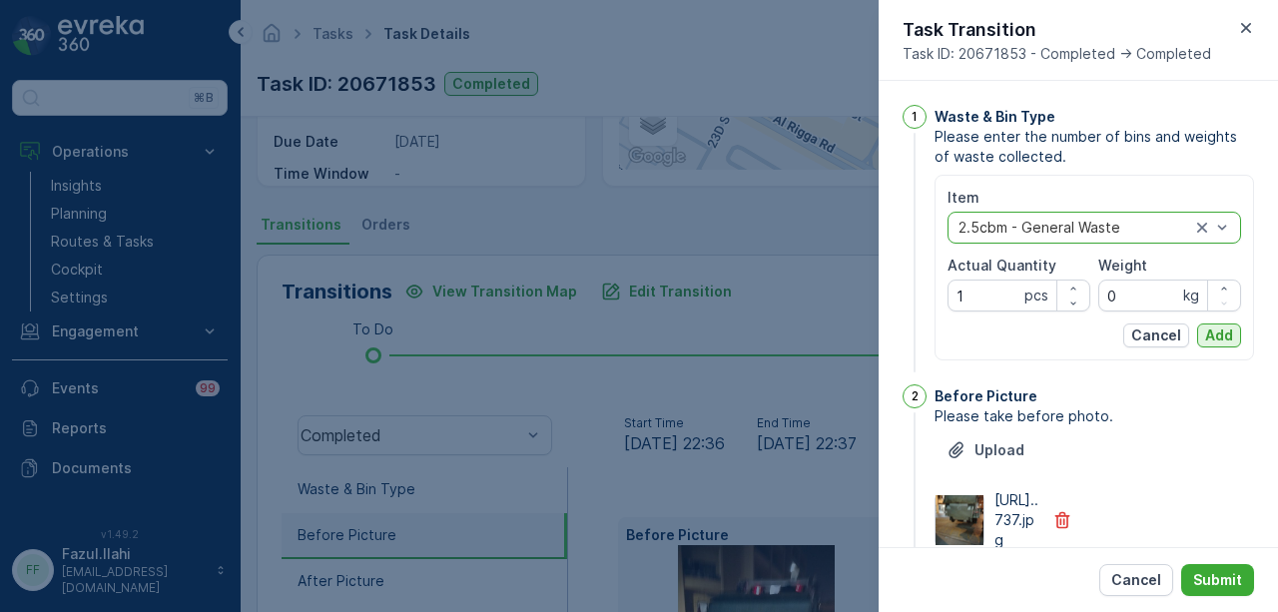
click at [1206, 338] on p "Add" at bounding box center [1219, 336] width 28 height 20
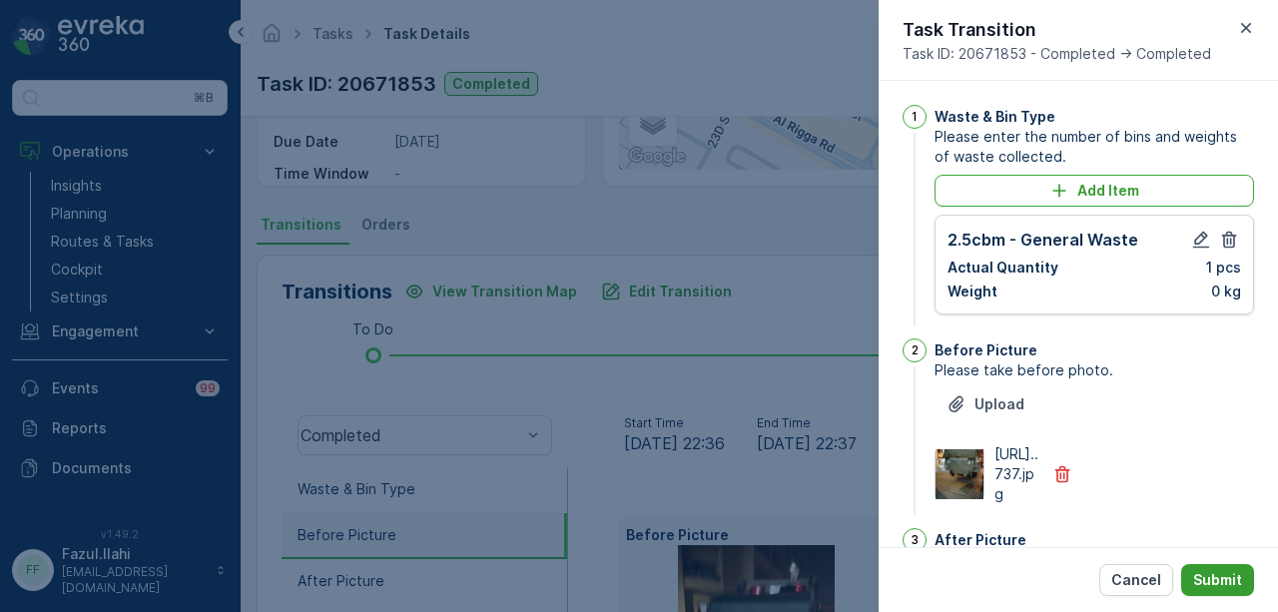
click at [1213, 595] on button "Submit" at bounding box center [1217, 580] width 73 height 32
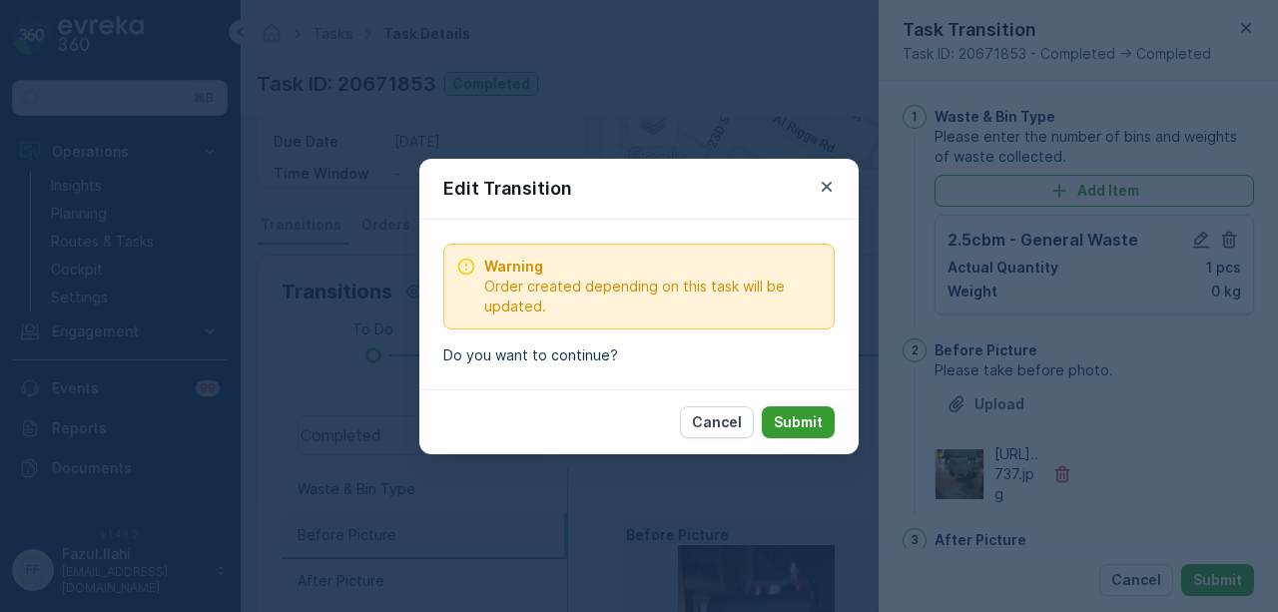
click at [825, 428] on button "Submit" at bounding box center [798, 422] width 73 height 32
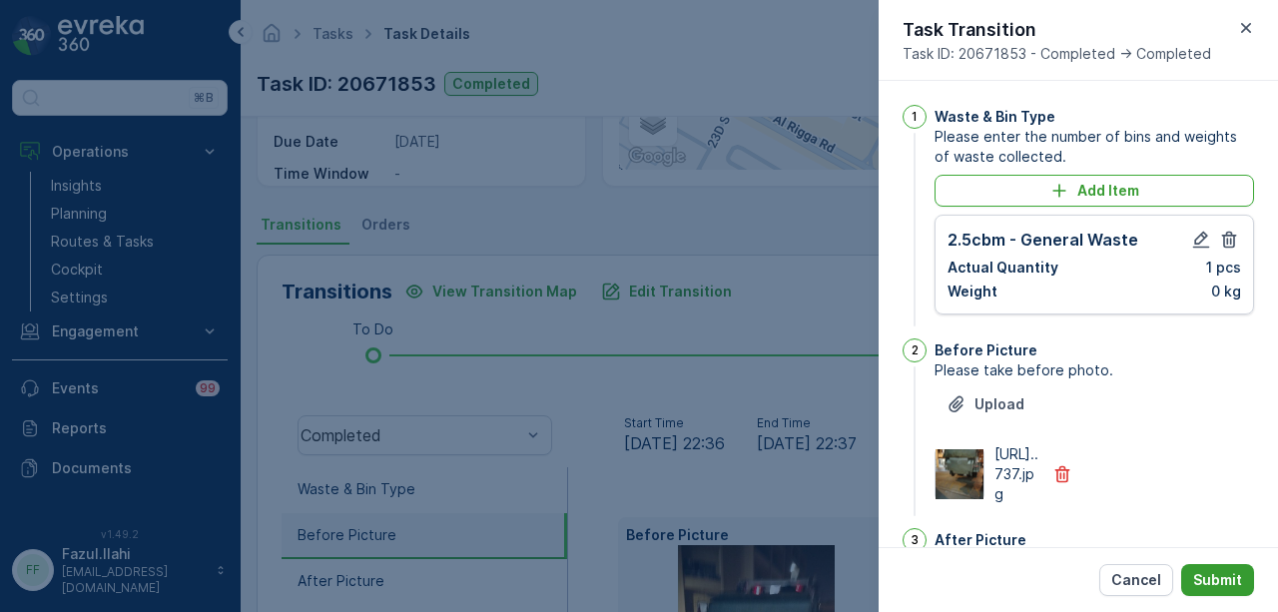
click at [1218, 580] on p "Submit" at bounding box center [1217, 580] width 49 height 20
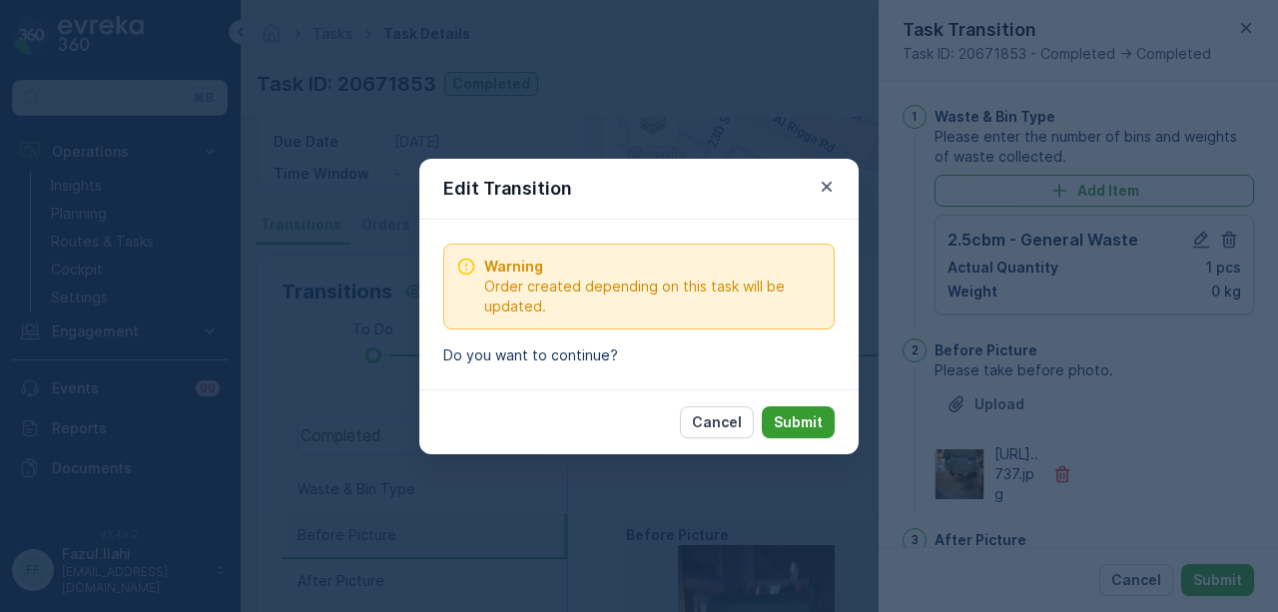
click at [831, 417] on button "Submit" at bounding box center [798, 422] width 73 height 32
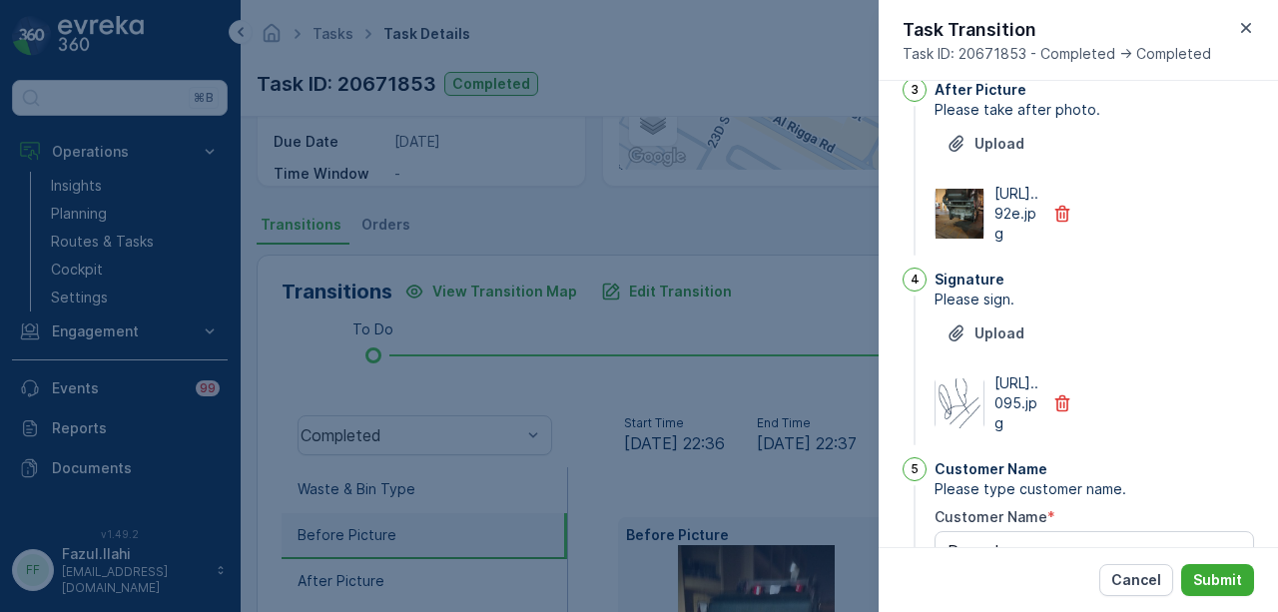
scroll to position [813, 0]
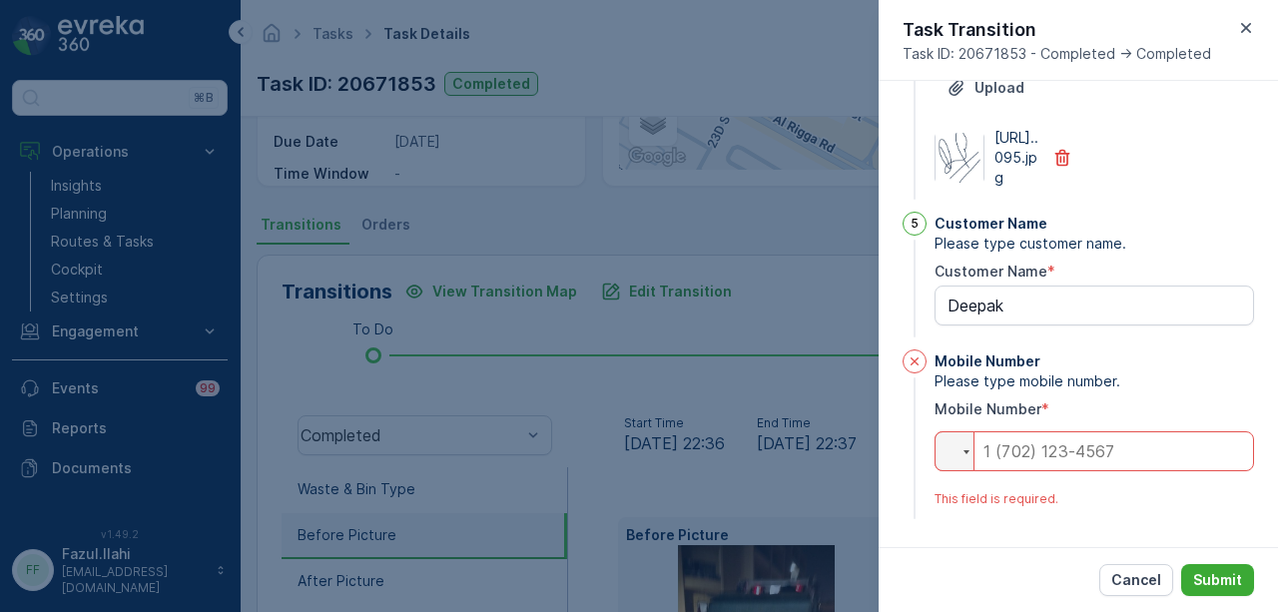
click at [1109, 431] on input "tel" at bounding box center [1095, 451] width 320 height 40
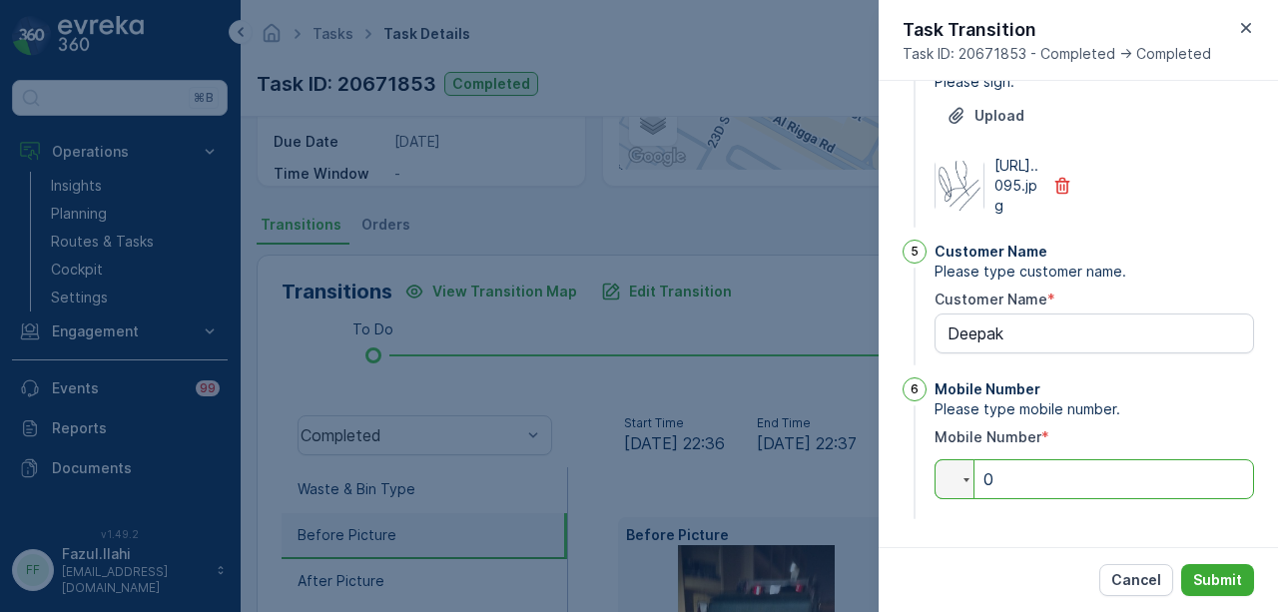
scroll to position [785, 0]
type input "050"
click at [1212, 588] on p "Submit" at bounding box center [1217, 580] width 49 height 20
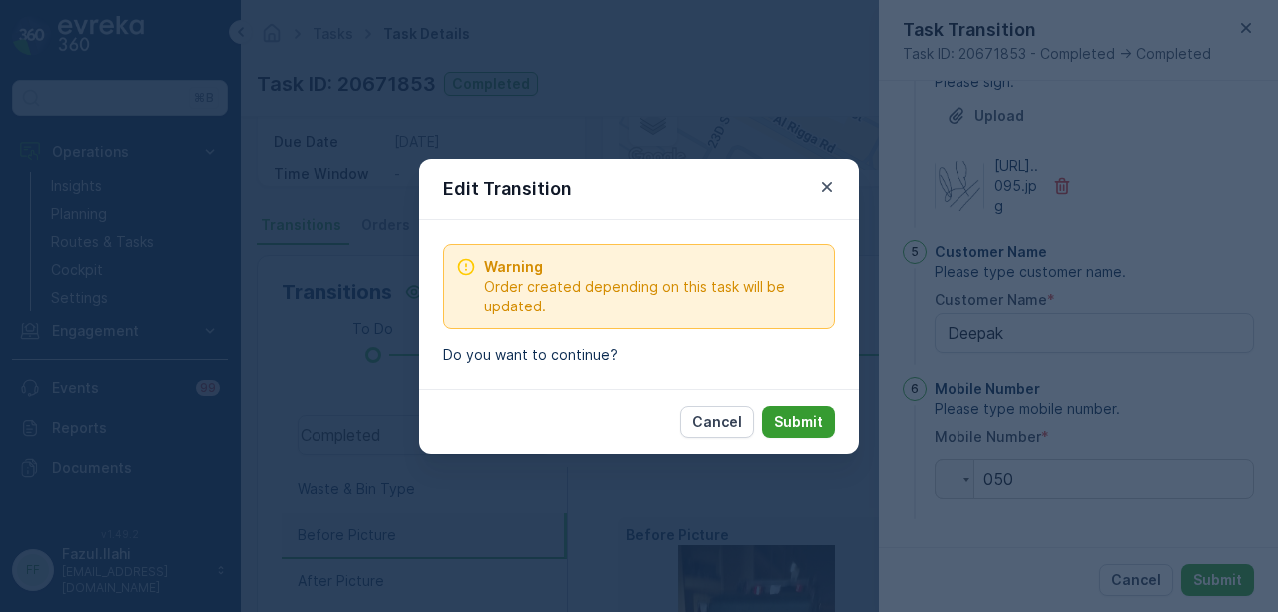
click at [814, 414] on p "Submit" at bounding box center [798, 422] width 49 height 20
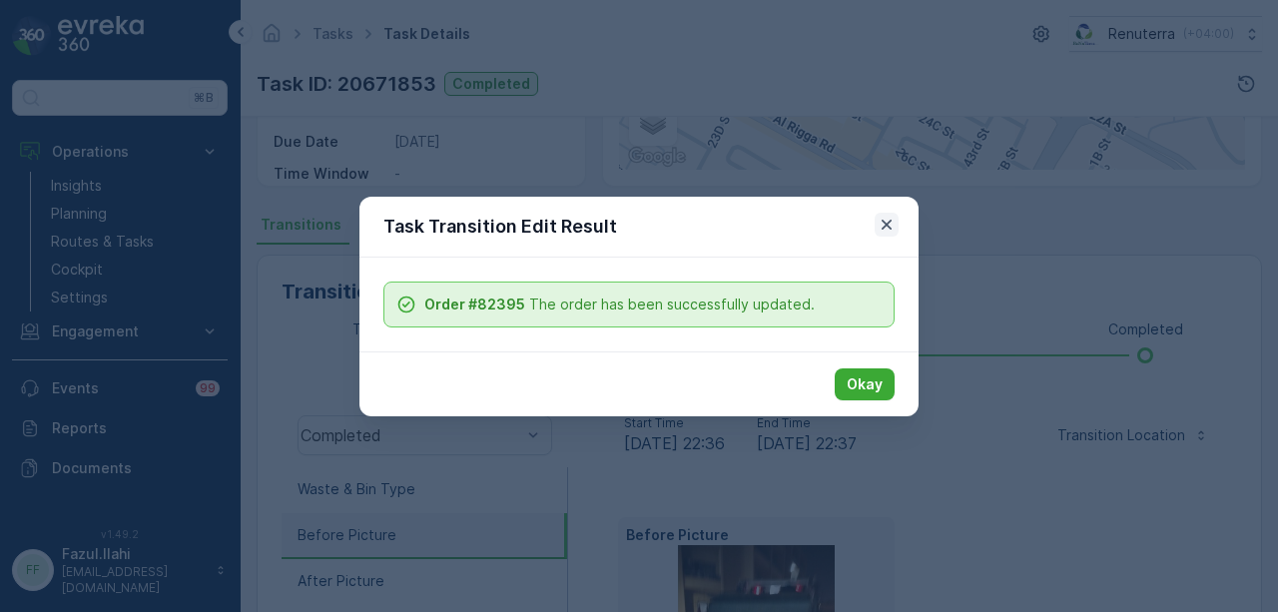
click at [883, 231] on icon "button" at bounding box center [887, 225] width 20 height 20
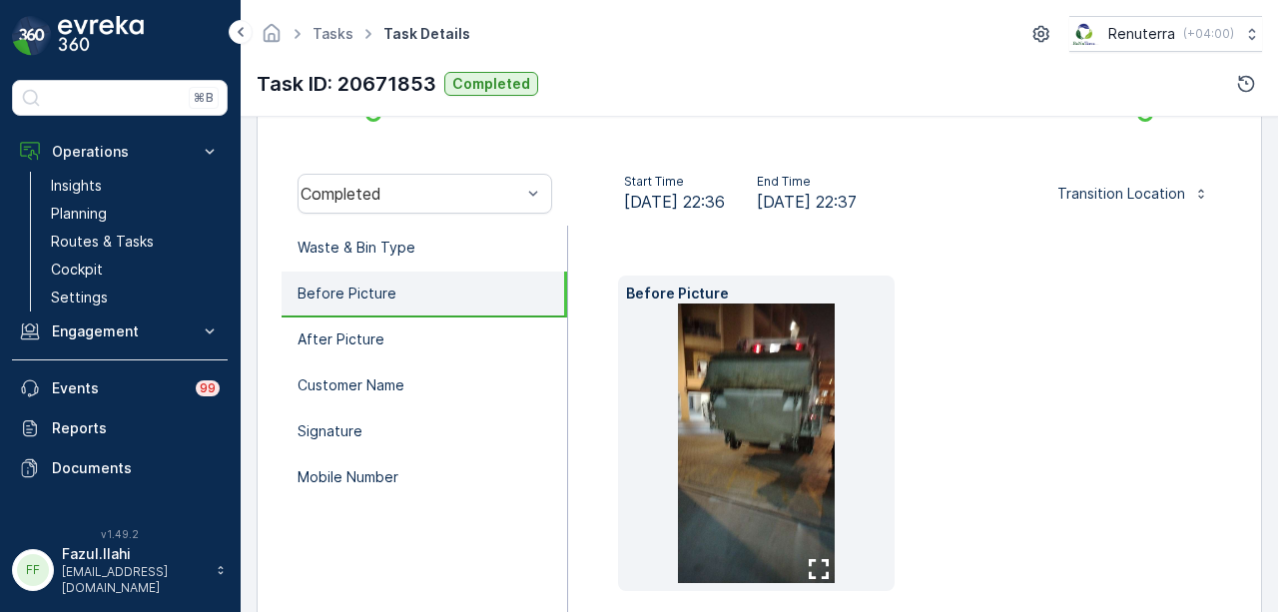
scroll to position [677, 0]
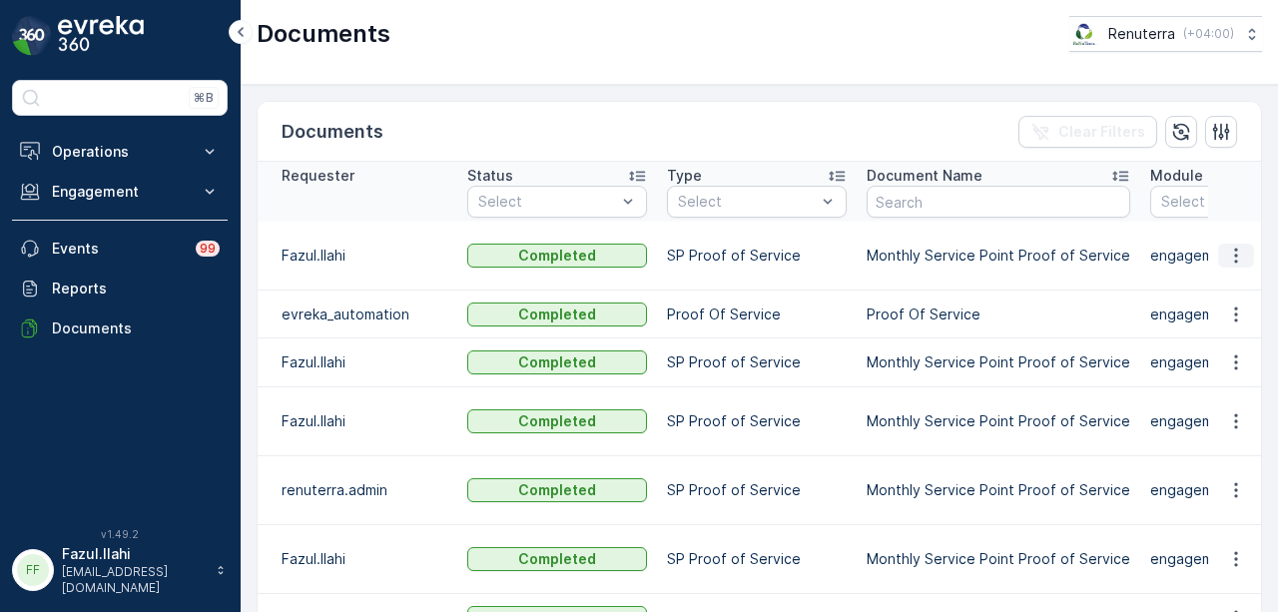
click at [1226, 257] on icon "button" at bounding box center [1236, 256] width 20 height 20
click at [1226, 295] on div "See Details" at bounding box center [1230, 284] width 93 height 28
click at [156, 156] on p "Operations" at bounding box center [120, 152] width 136 height 20
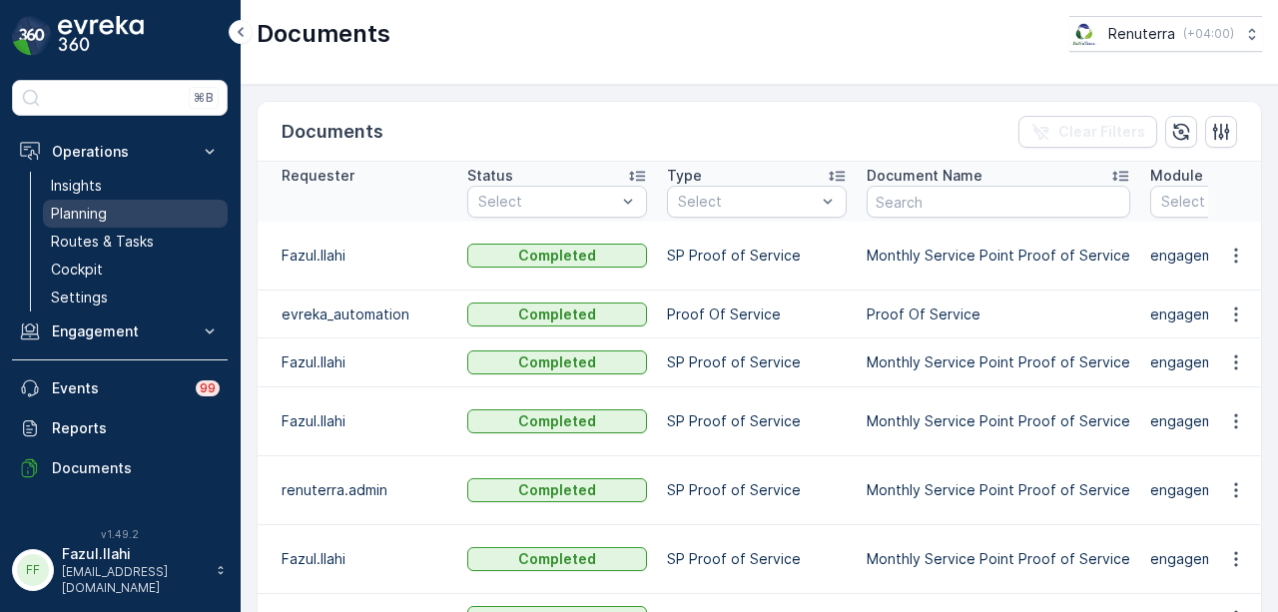
click at [140, 223] on link "Planning" at bounding box center [135, 214] width 185 height 28
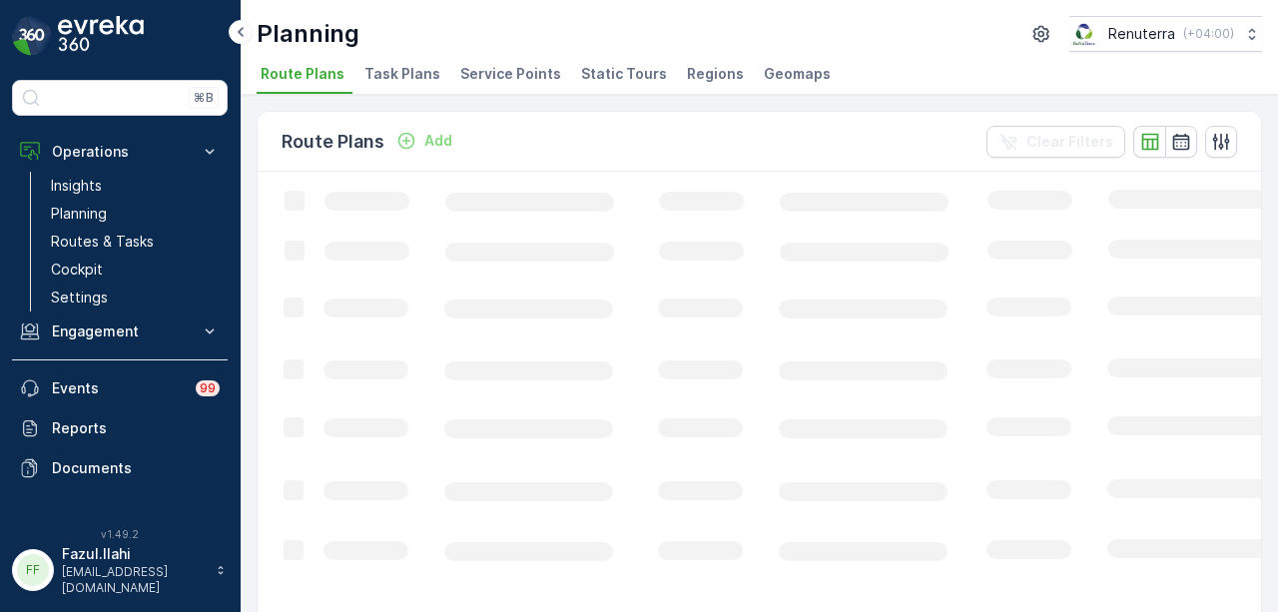
click at [526, 70] on span "Service Points" at bounding box center [510, 74] width 101 height 20
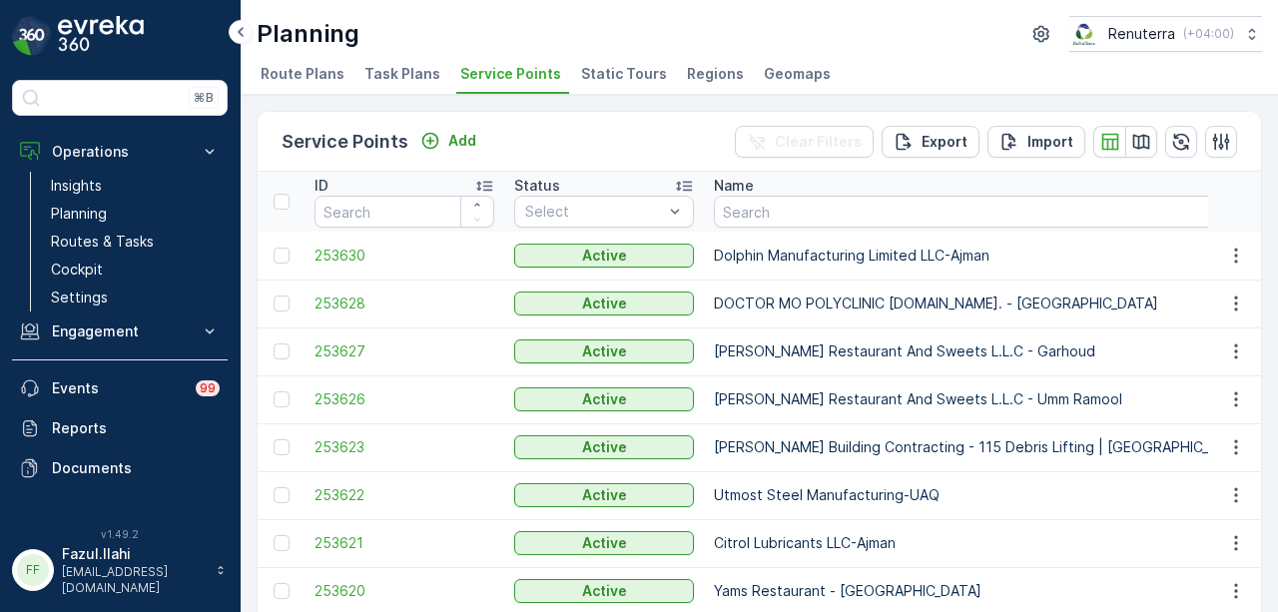
click at [810, 193] on div "Name" at bounding box center [1013, 186] width 599 height 20
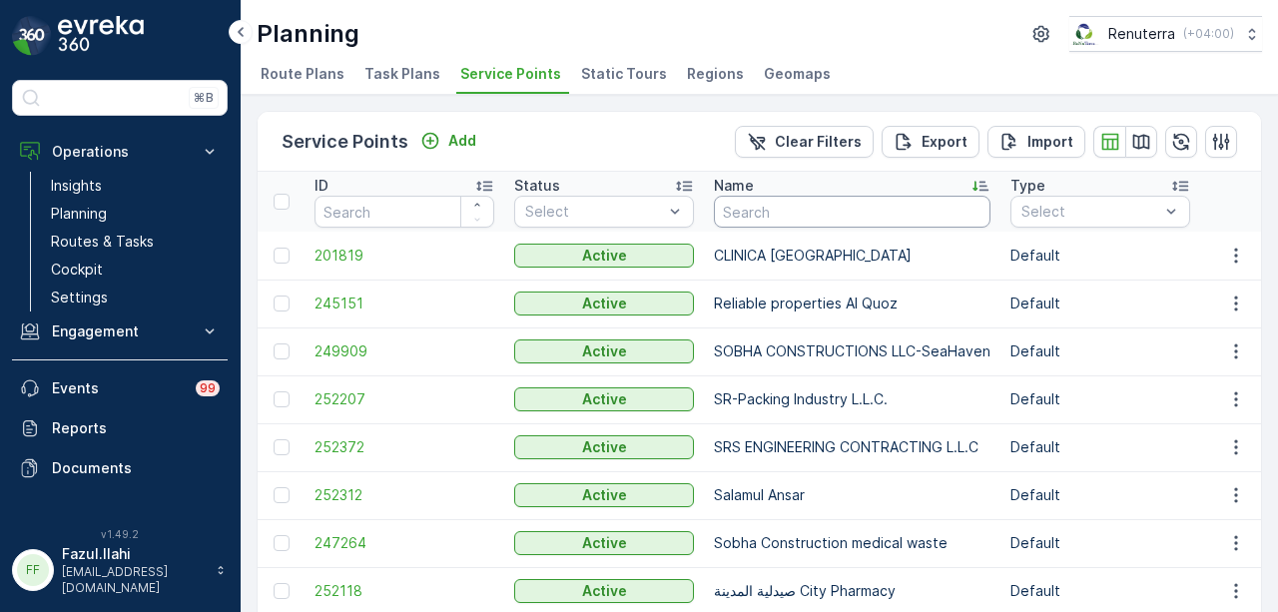
click at [762, 211] on input "text" at bounding box center [852, 212] width 277 height 32
type input "rigga 4"
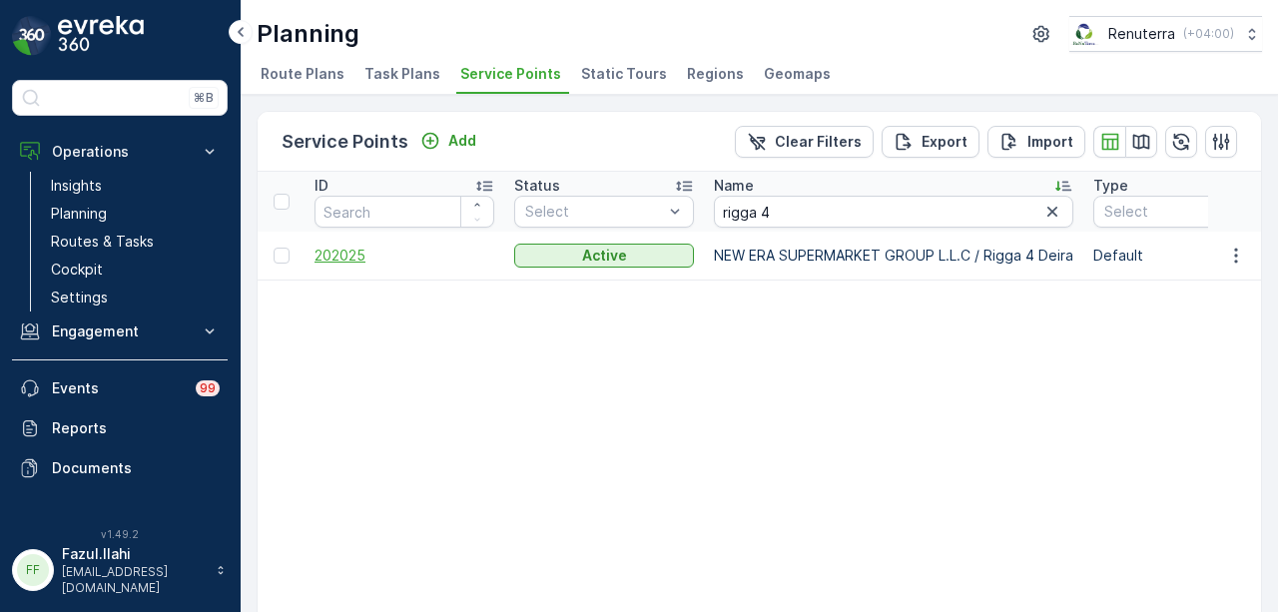
click at [345, 264] on span "202025" at bounding box center [405, 256] width 180 height 20
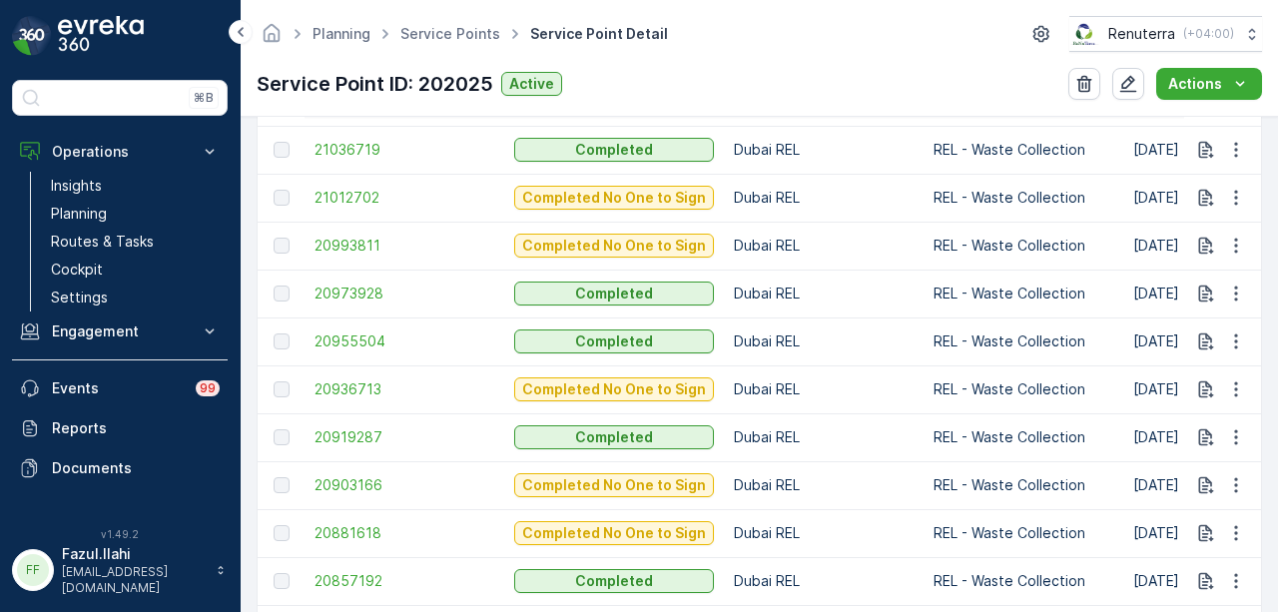
scroll to position [1614, 0]
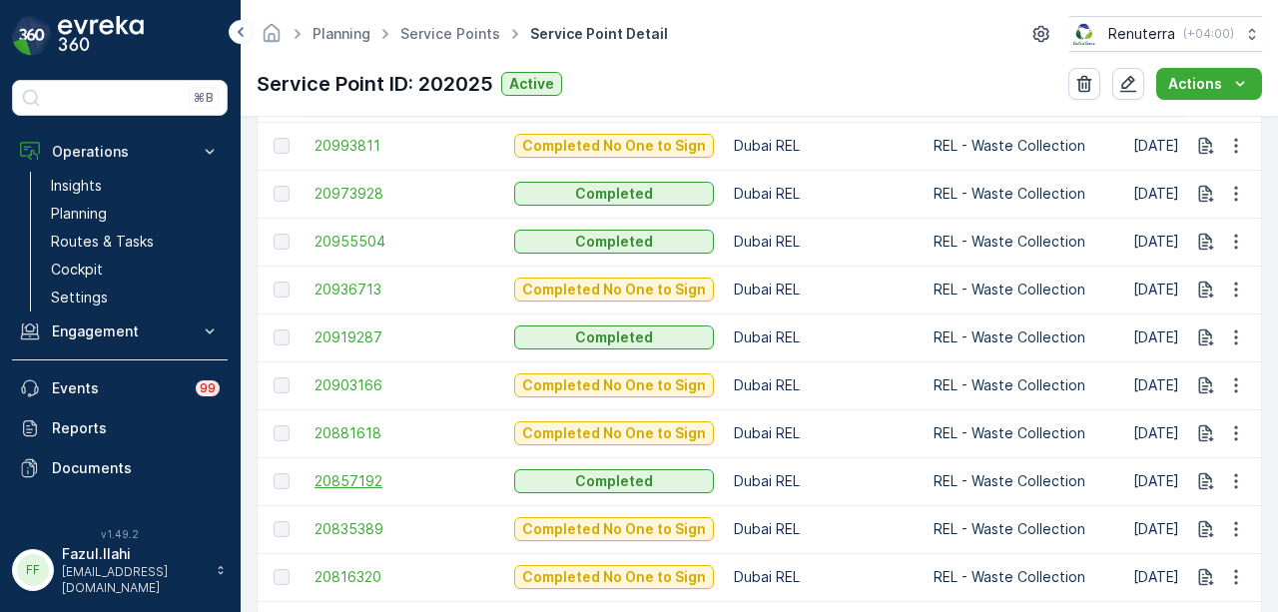
click at [355, 476] on span "20857192" at bounding box center [405, 481] width 180 height 20
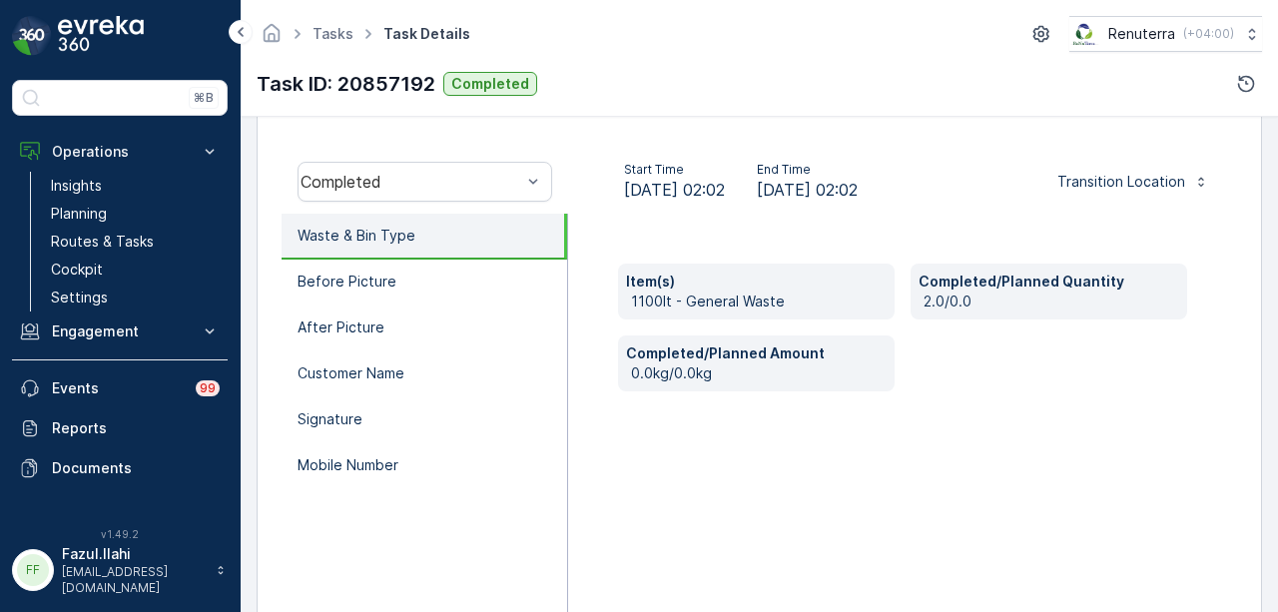
scroll to position [399, 0]
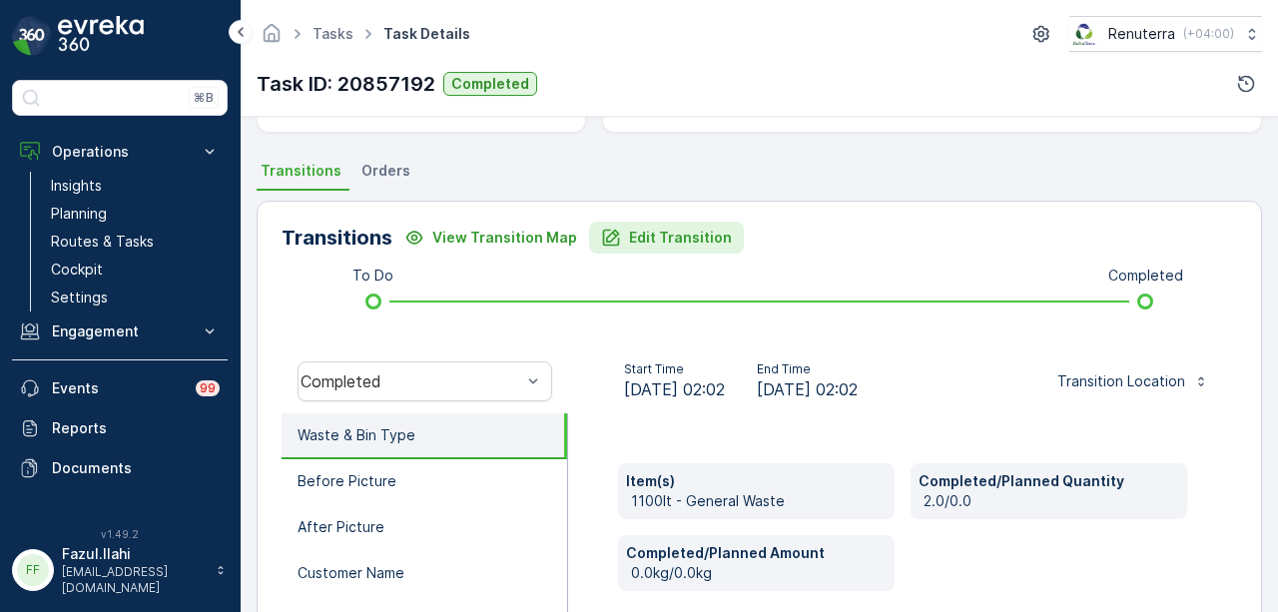
click at [676, 235] on p "Edit Transition" at bounding box center [680, 238] width 103 height 20
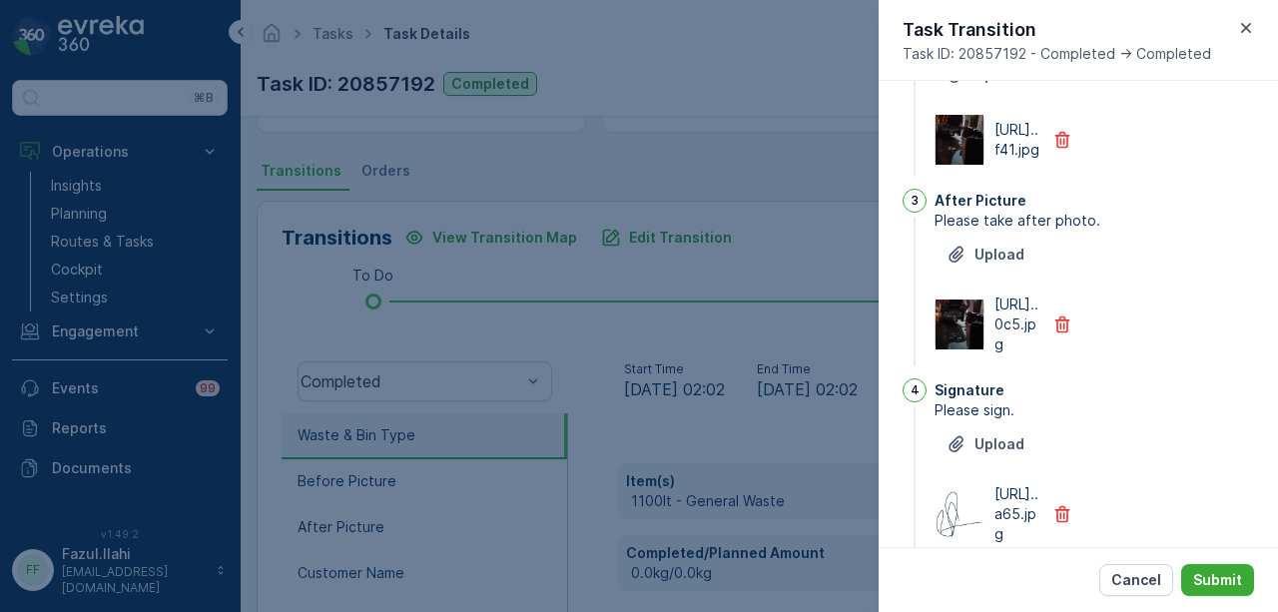
scroll to position [0, 0]
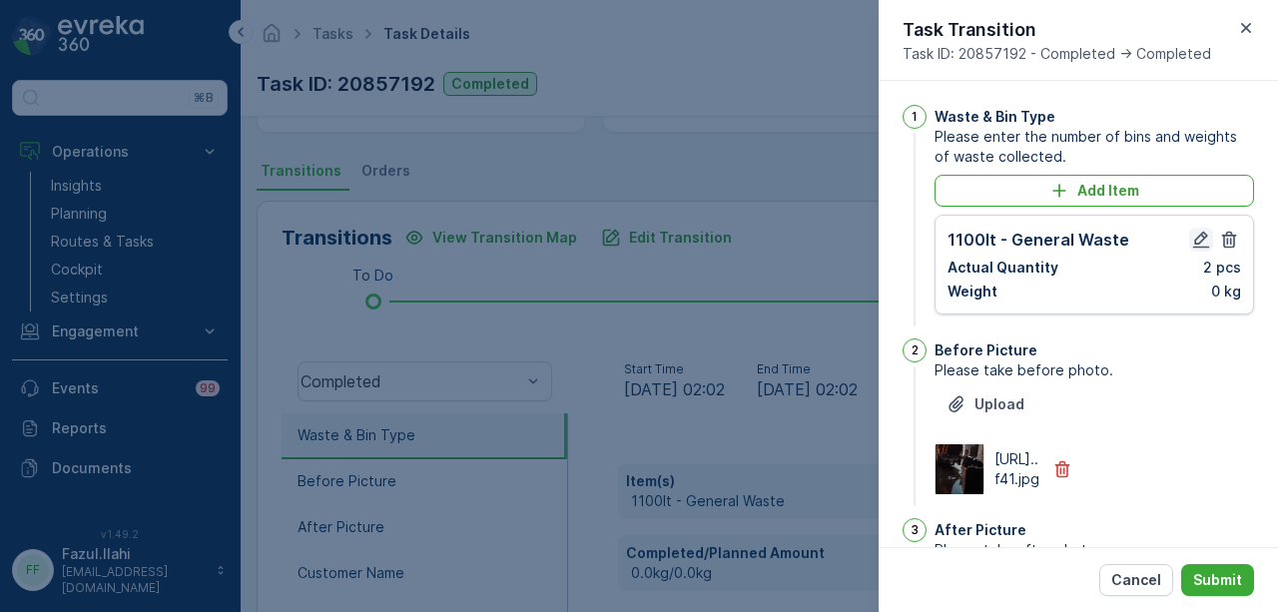
click at [1191, 237] on icon "button" at bounding box center [1201, 240] width 20 height 20
type Name "Shankar"
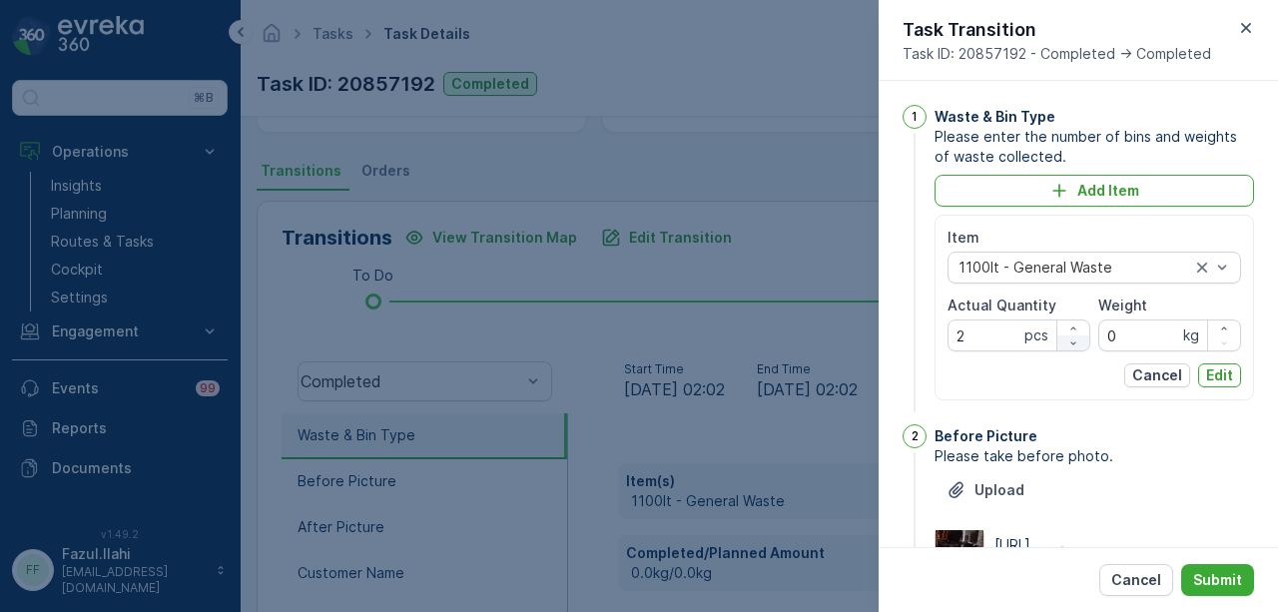
click at [1067, 342] on icon "button" at bounding box center [1073, 344] width 12 height 12
type Quantity "1"
click at [1230, 261] on div "1100lt - General Waste" at bounding box center [1095, 268] width 294 height 32
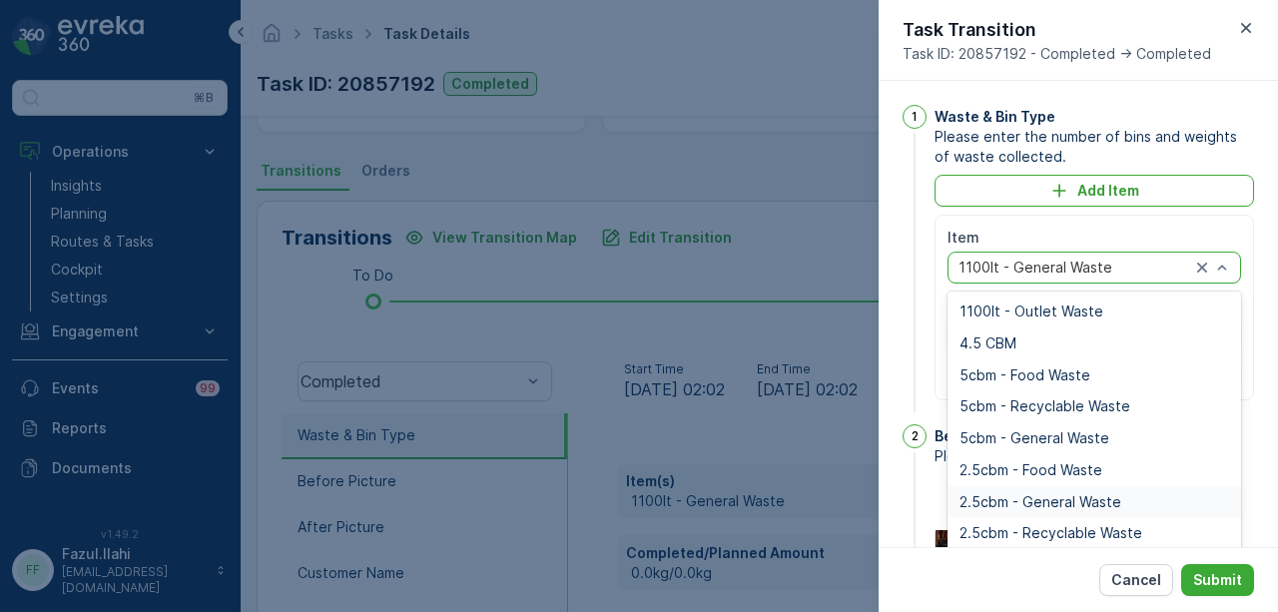
click at [1101, 494] on span "2.5cbm - General Waste" at bounding box center [1041, 502] width 162 height 16
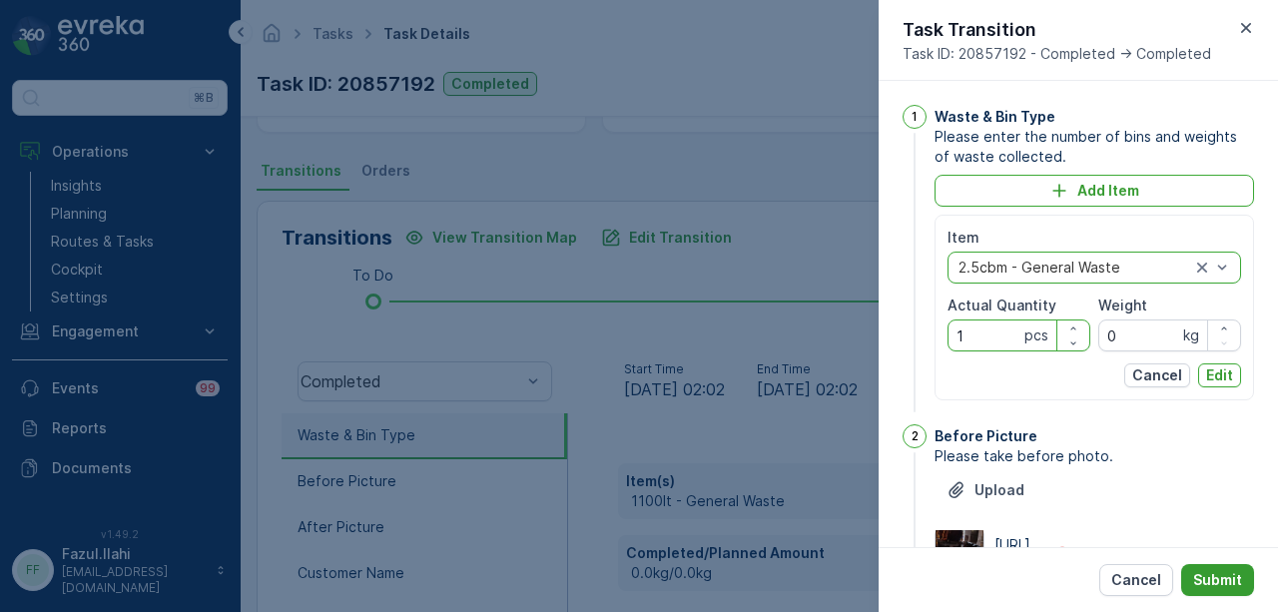
click at [1222, 578] on p "Submit" at bounding box center [1217, 580] width 49 height 20
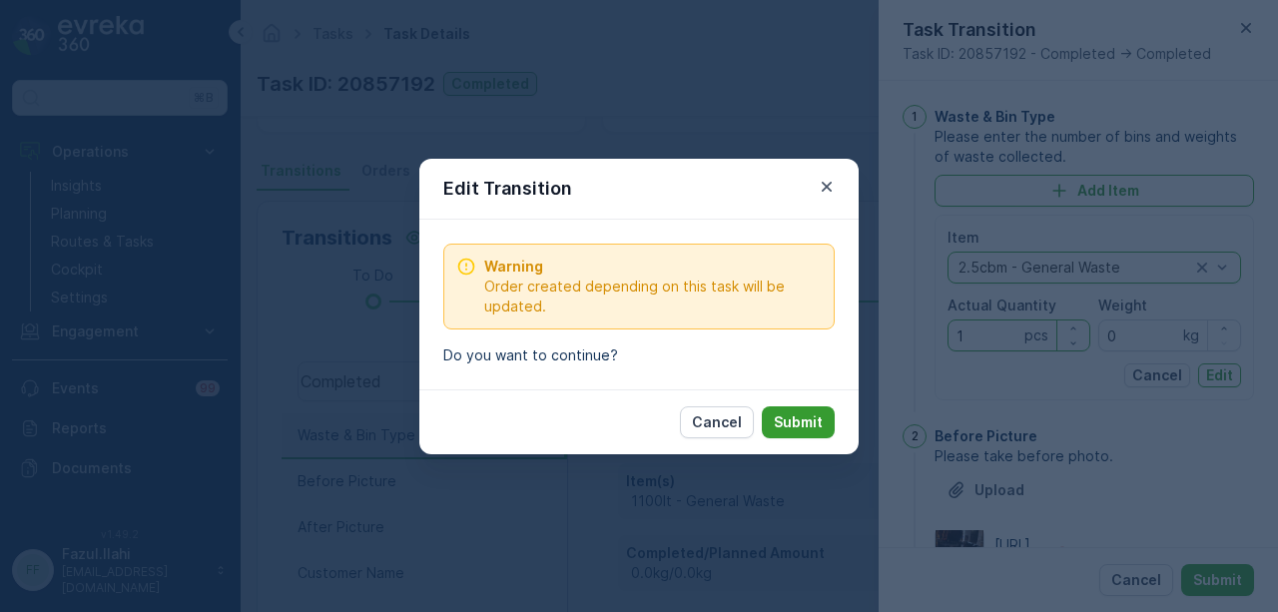
click at [812, 429] on p "Submit" at bounding box center [798, 422] width 49 height 20
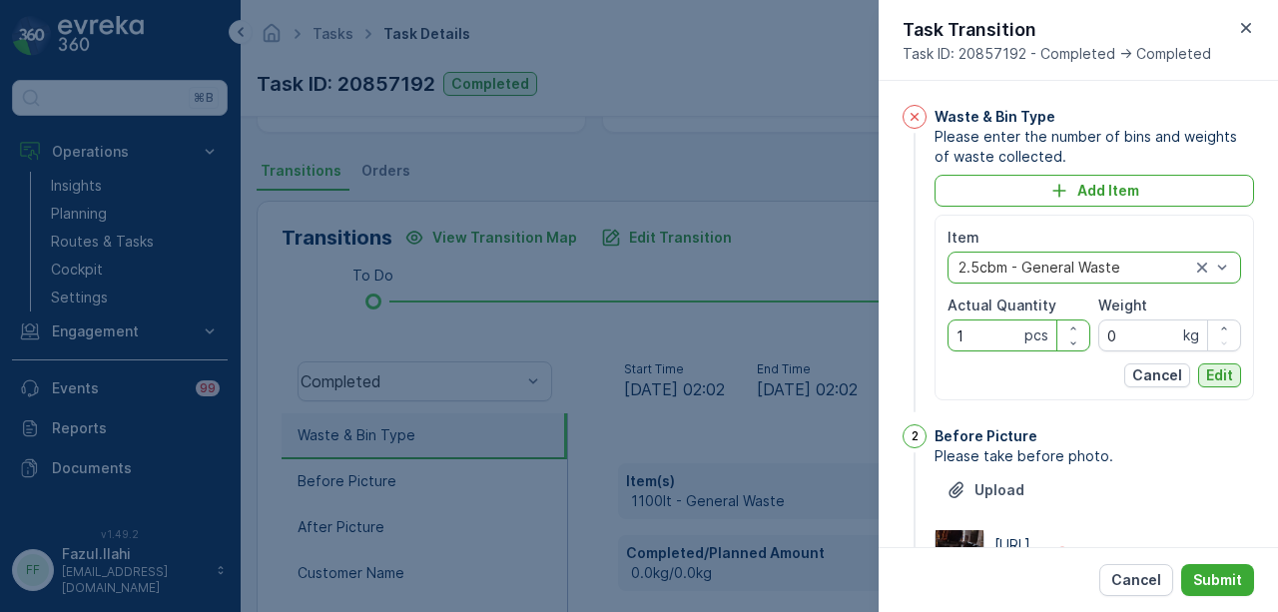
click at [1208, 365] on p "Edit" at bounding box center [1219, 375] width 27 height 20
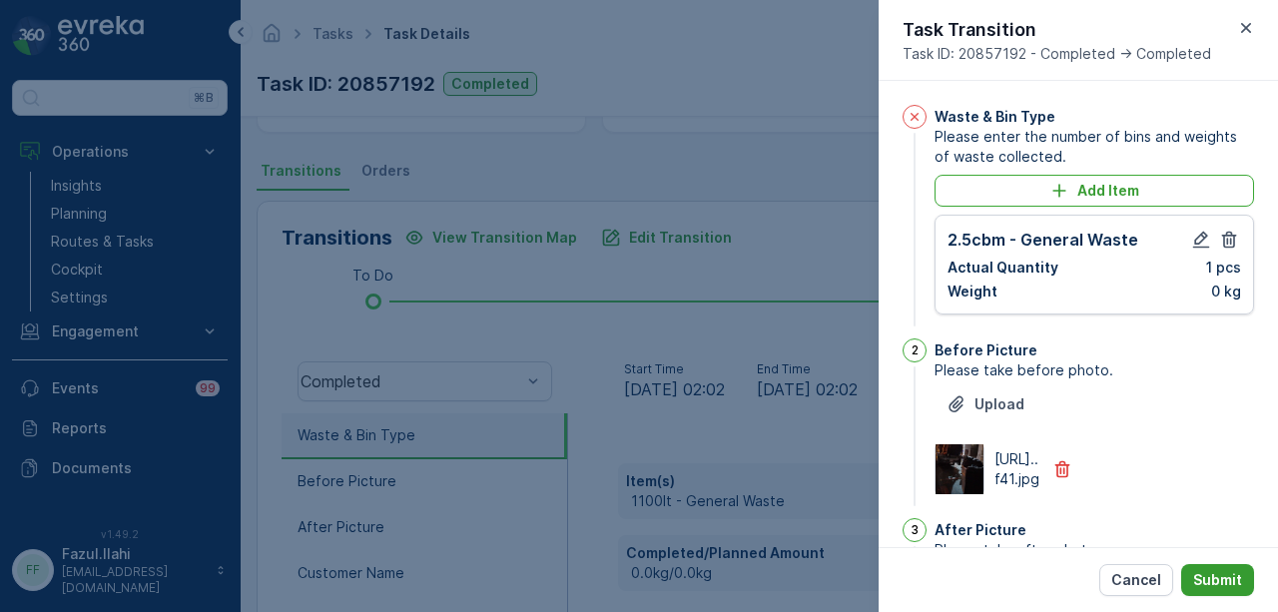
click at [1234, 591] on button "Submit" at bounding box center [1217, 580] width 73 height 32
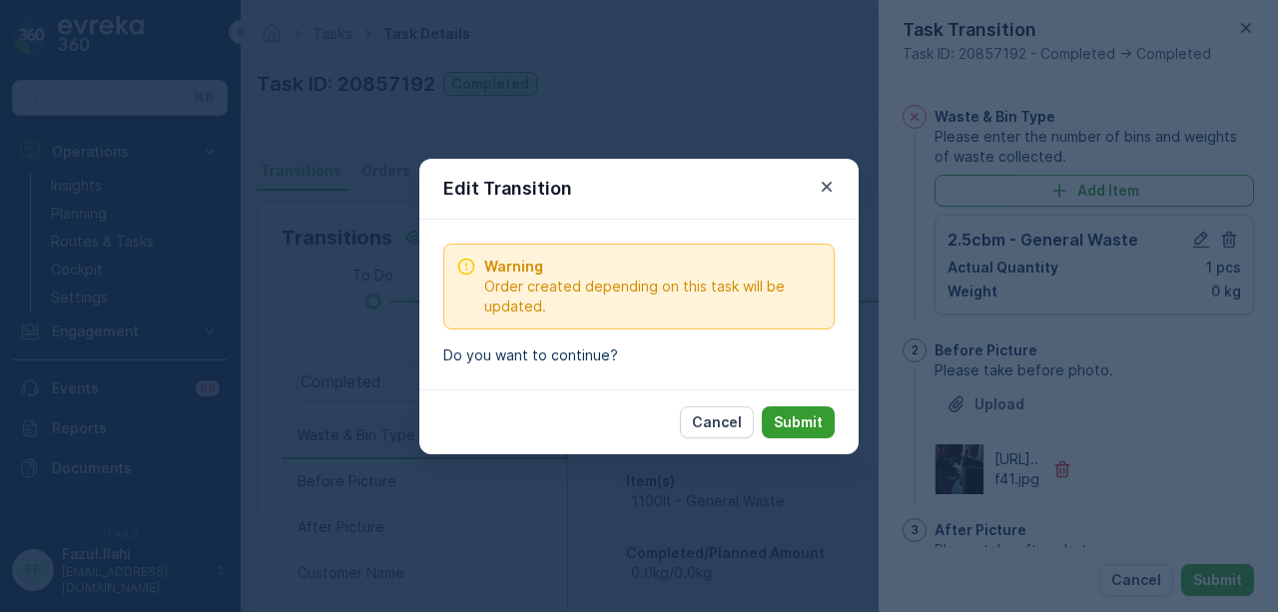
click at [795, 415] on p "Submit" at bounding box center [798, 422] width 49 height 20
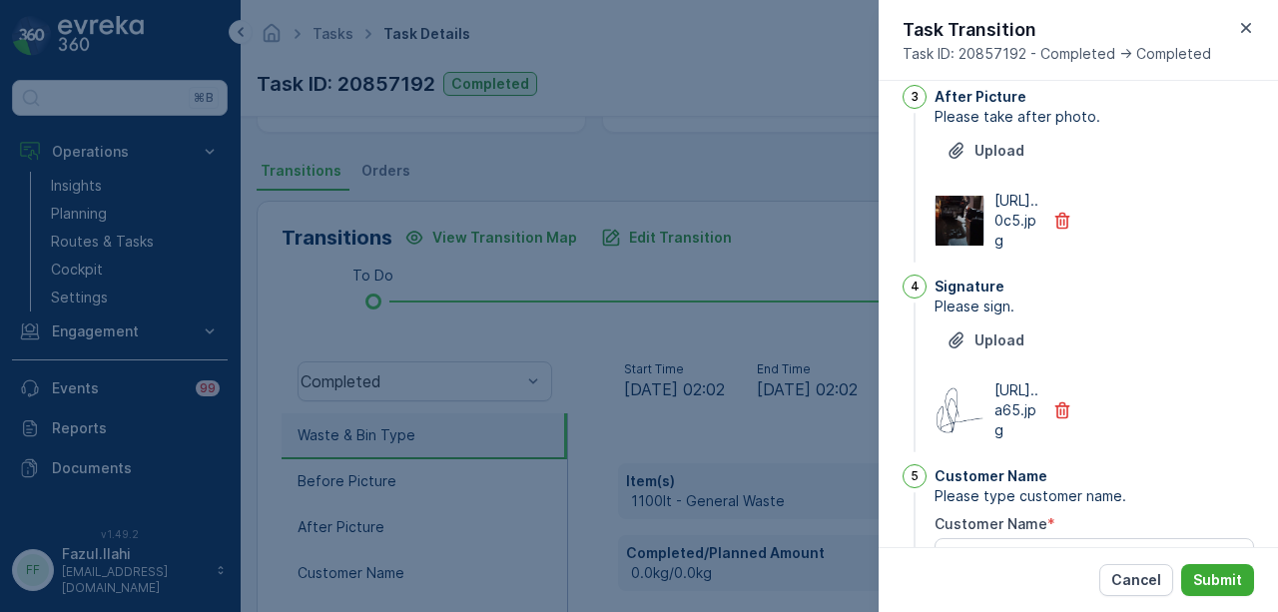
scroll to position [813, 0]
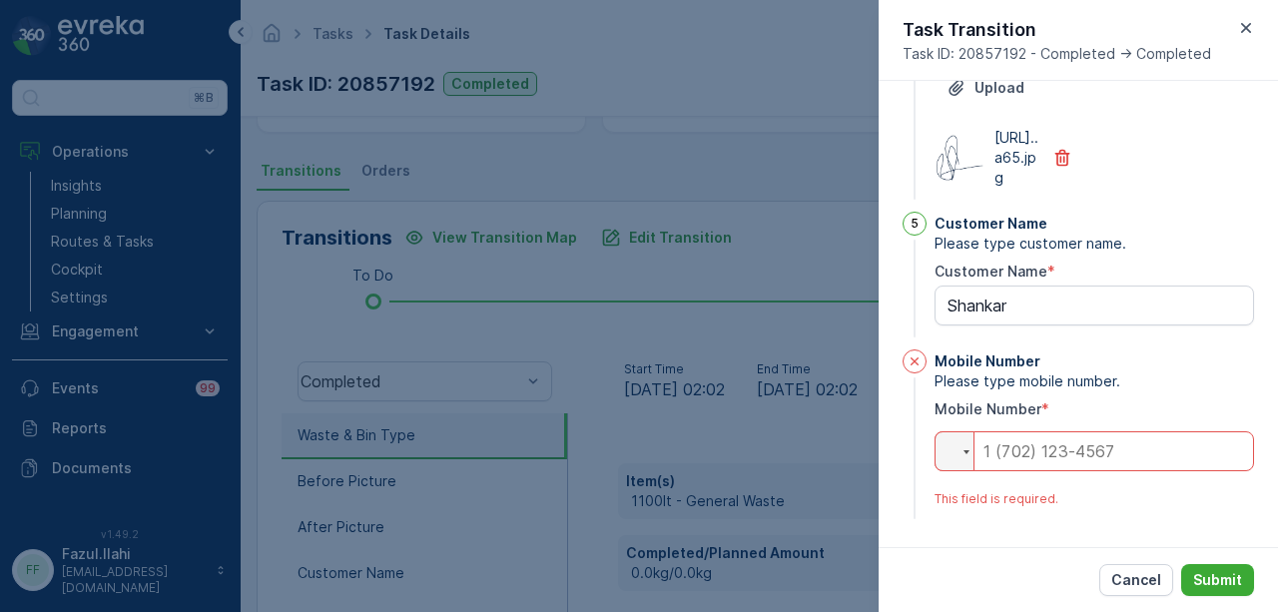
click at [1064, 466] on input "tel" at bounding box center [1095, 451] width 320 height 40
type Name "Shankar"
type input "0"
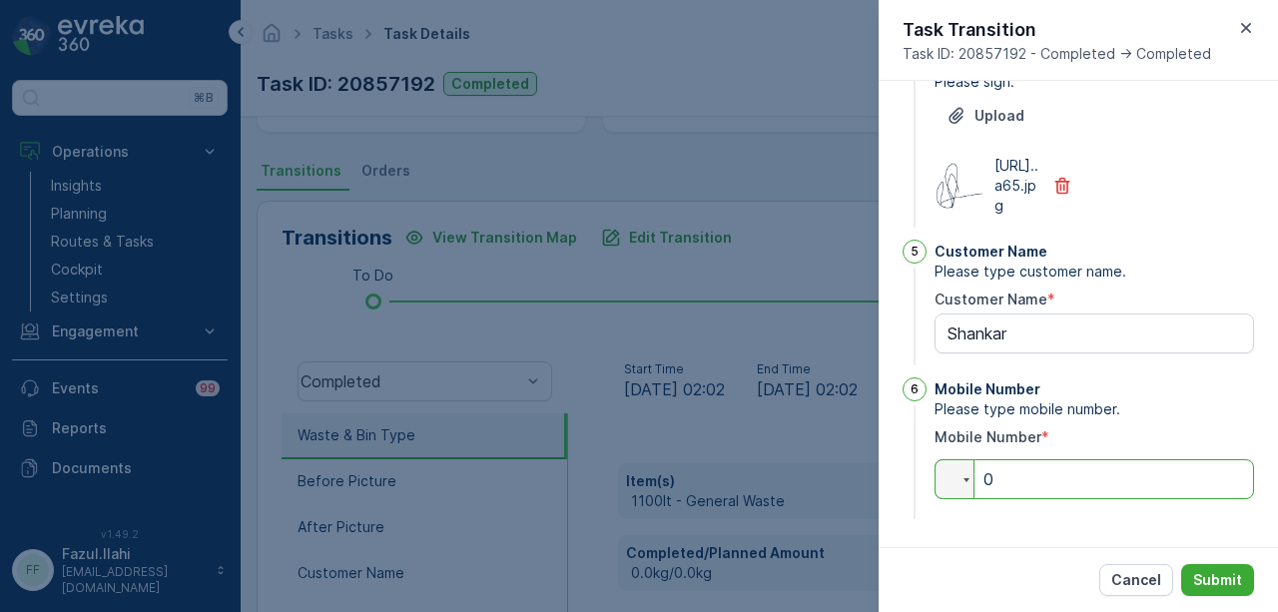
scroll to position [785, 0]
type Name "Shankar"
type input "05"
type Name "Shankar"
type input "050"
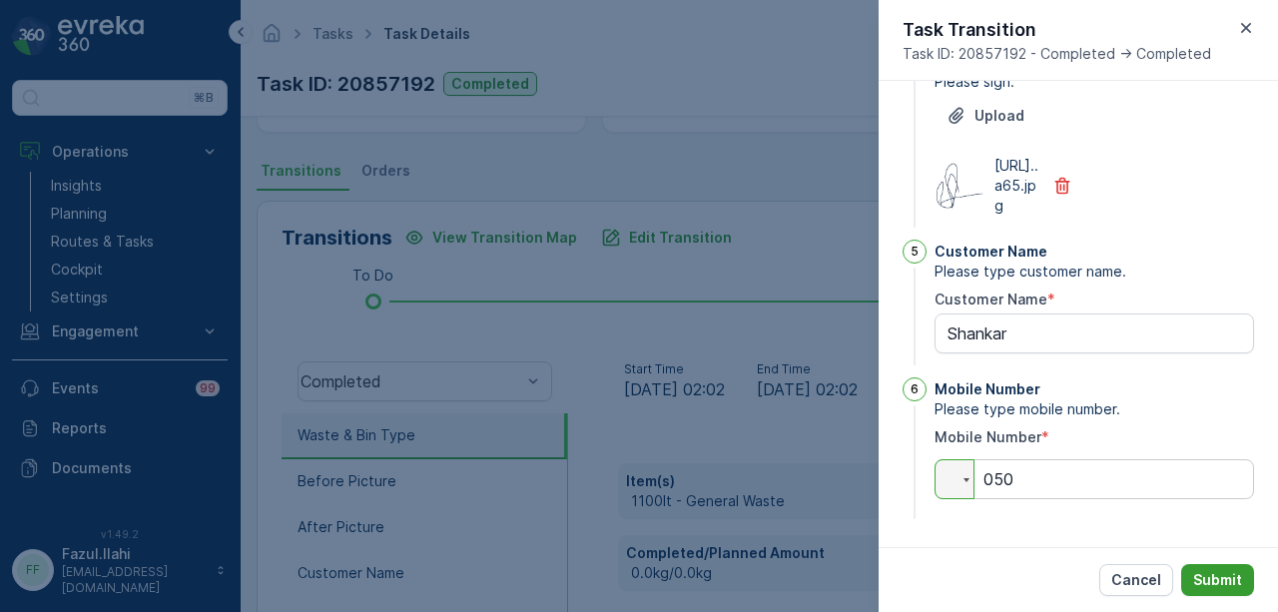
click at [1229, 585] on p "Submit" at bounding box center [1217, 580] width 49 height 20
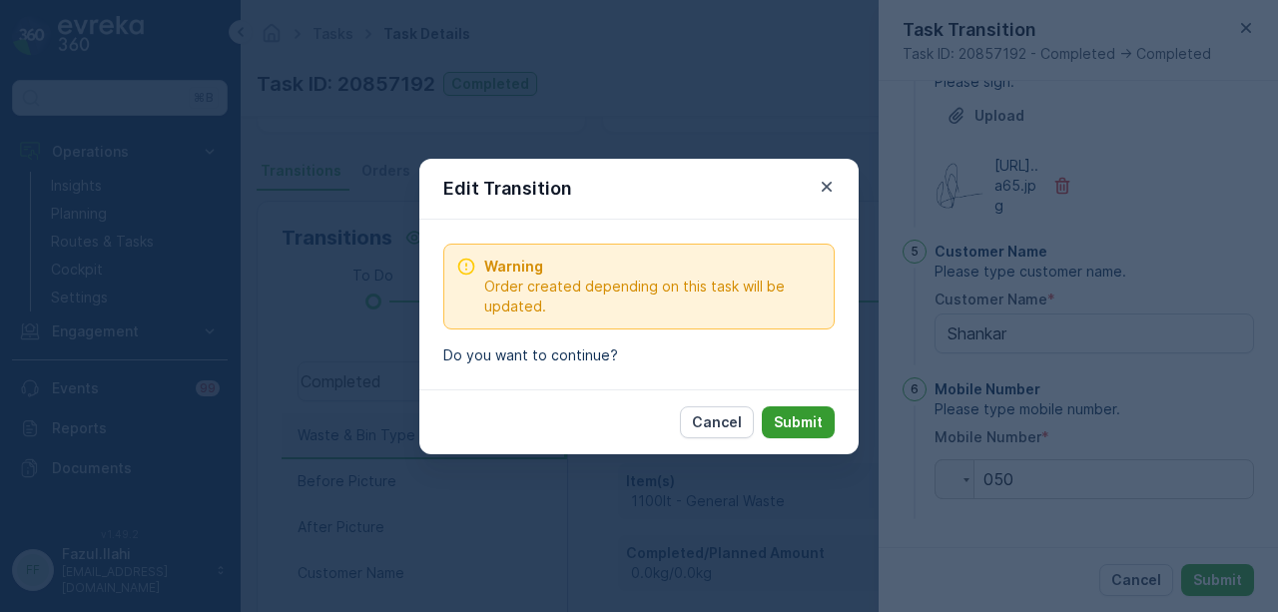
click at [815, 418] on p "Submit" at bounding box center [798, 422] width 49 height 20
type Name "Shankar"
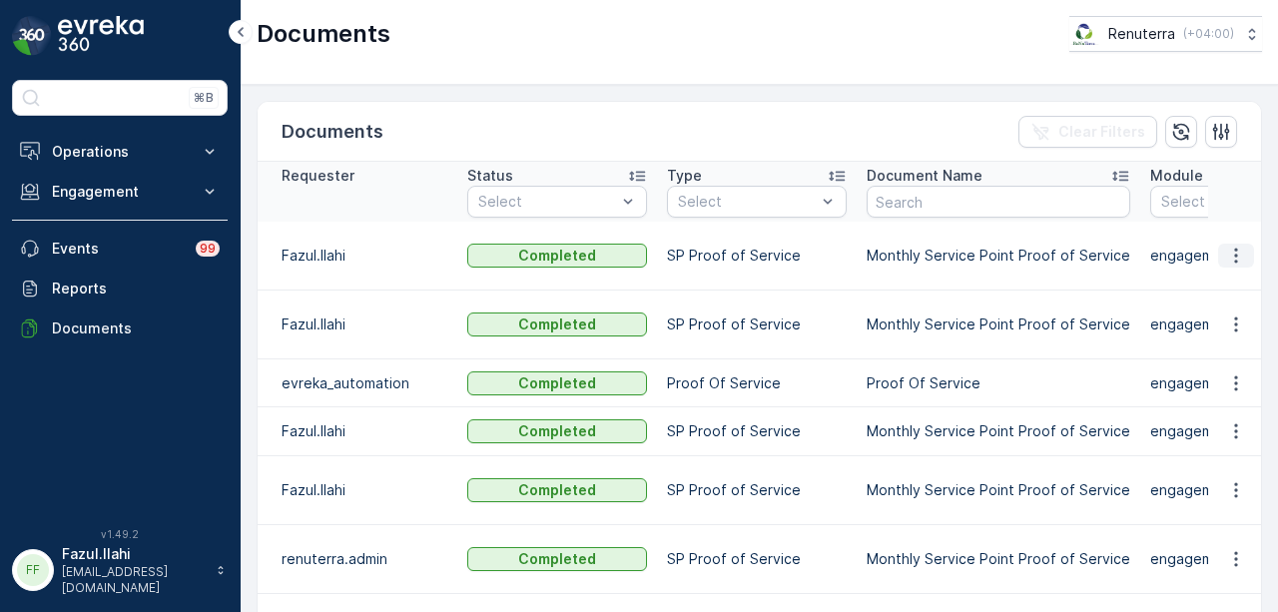
click at [1227, 251] on icon "button" at bounding box center [1236, 256] width 20 height 20
click at [1228, 279] on span "See Details" at bounding box center [1230, 284] width 77 height 20
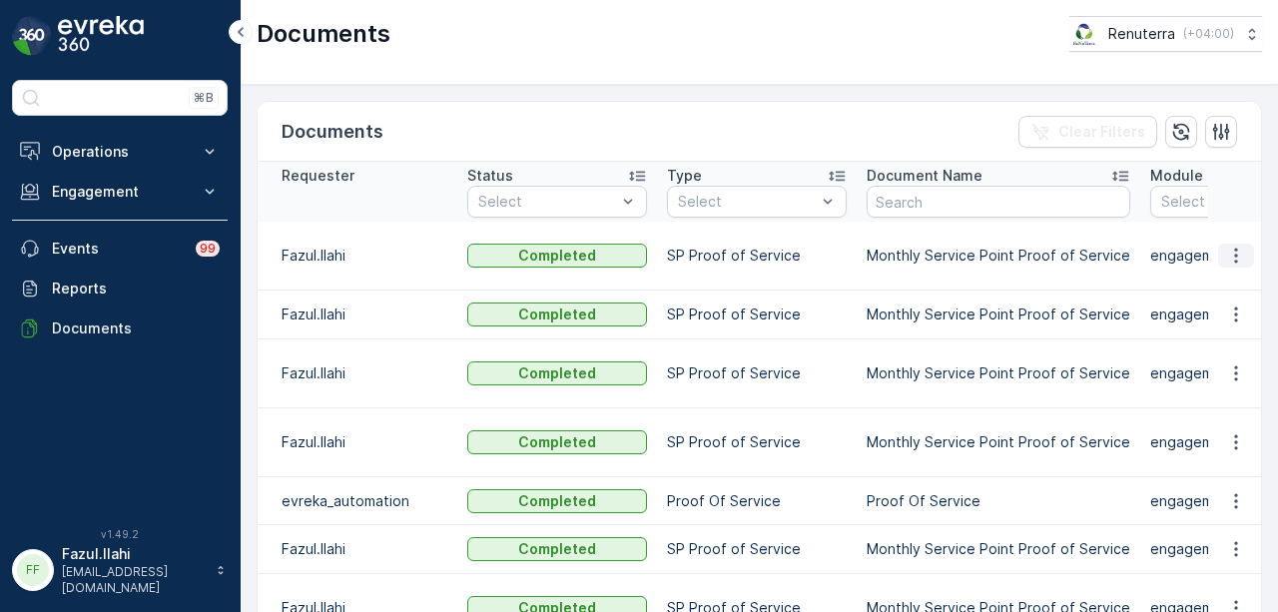
click at [1234, 254] on icon "button" at bounding box center [1235, 256] width 3 height 15
click at [1225, 281] on span "See Details" at bounding box center [1230, 284] width 77 height 20
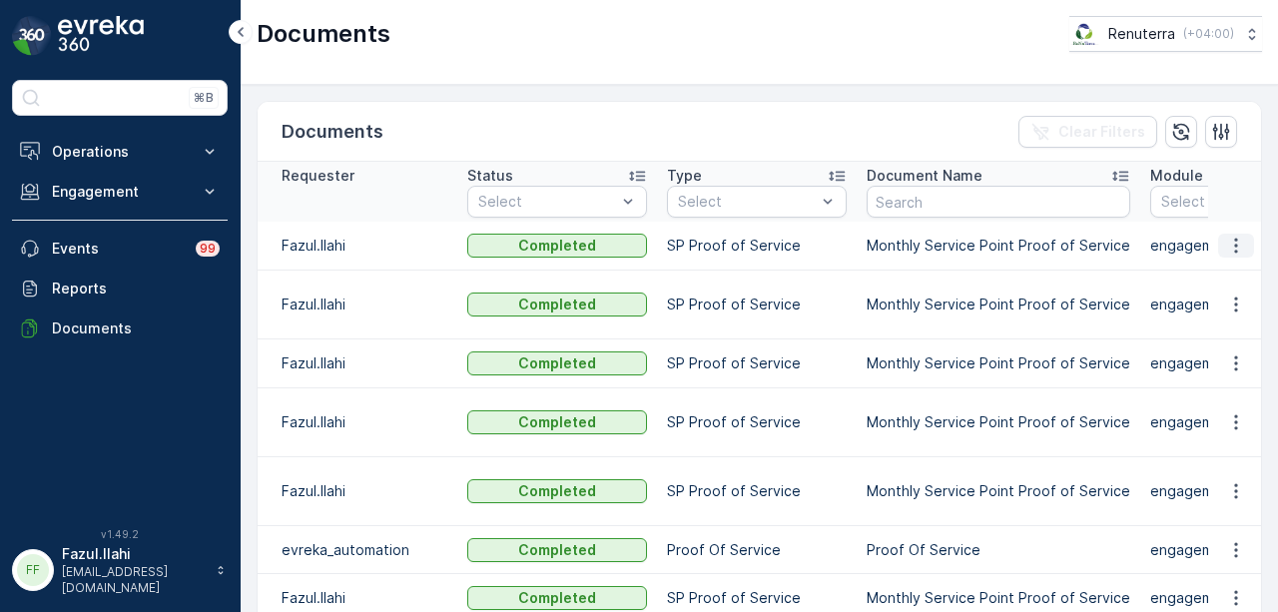
click at [1235, 247] on icon "button" at bounding box center [1236, 246] width 20 height 20
click at [1234, 269] on span "See Details" at bounding box center [1230, 274] width 77 height 20
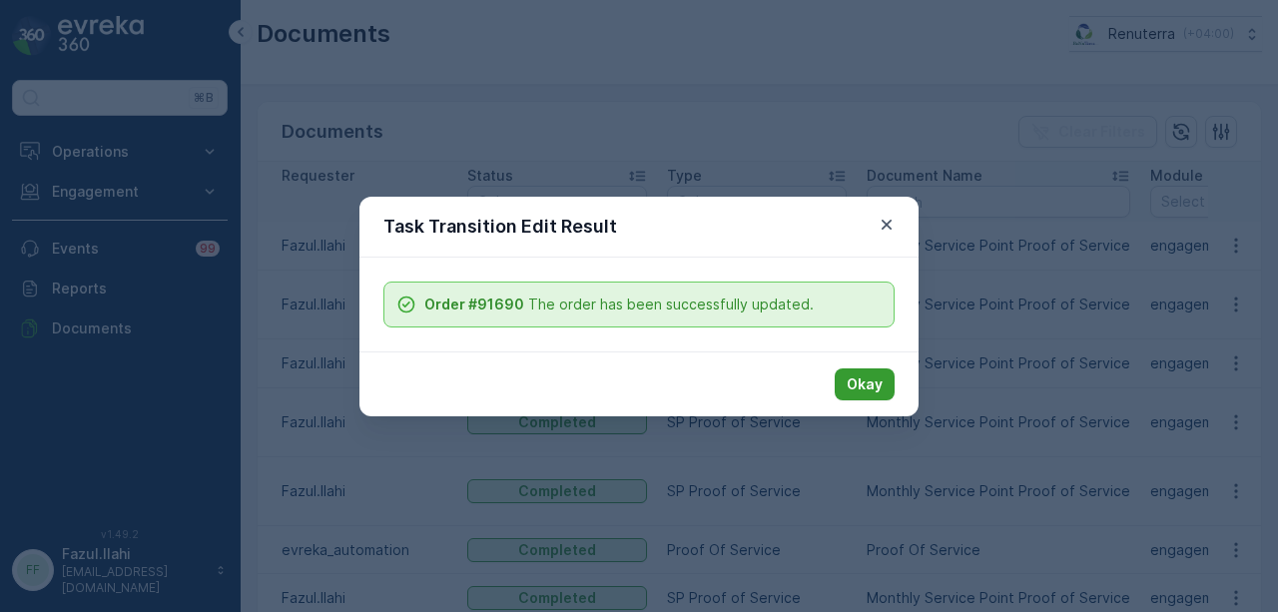
click at [873, 393] on button "Okay" at bounding box center [865, 384] width 60 height 32
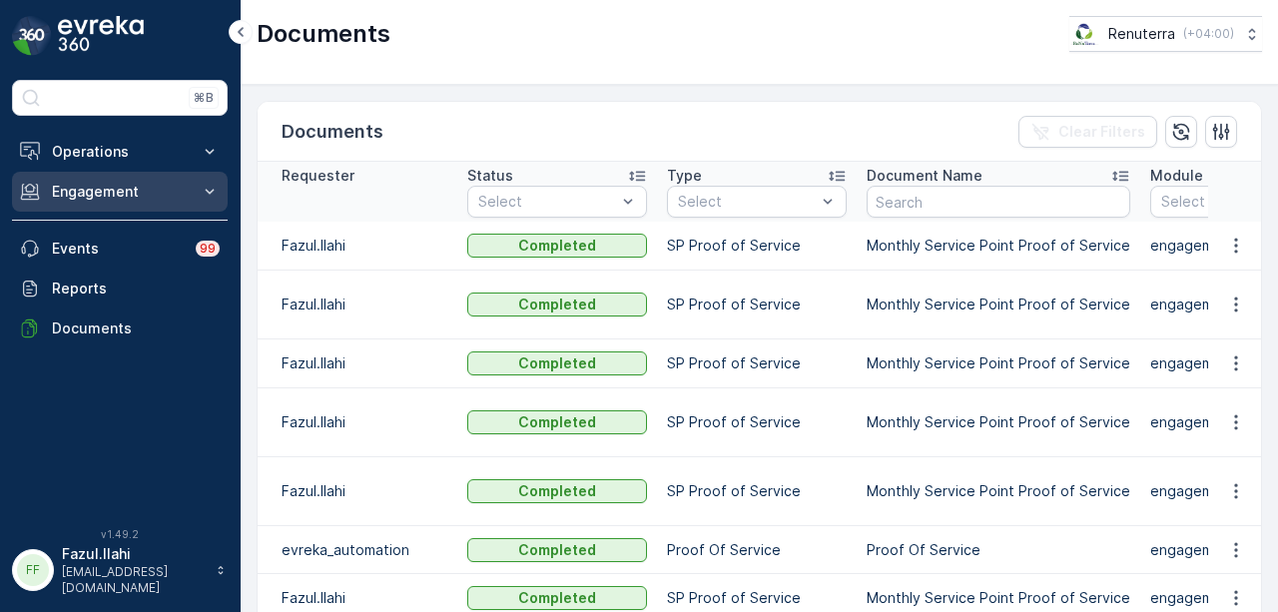
click at [119, 187] on p "Engagement" at bounding box center [120, 192] width 136 height 20
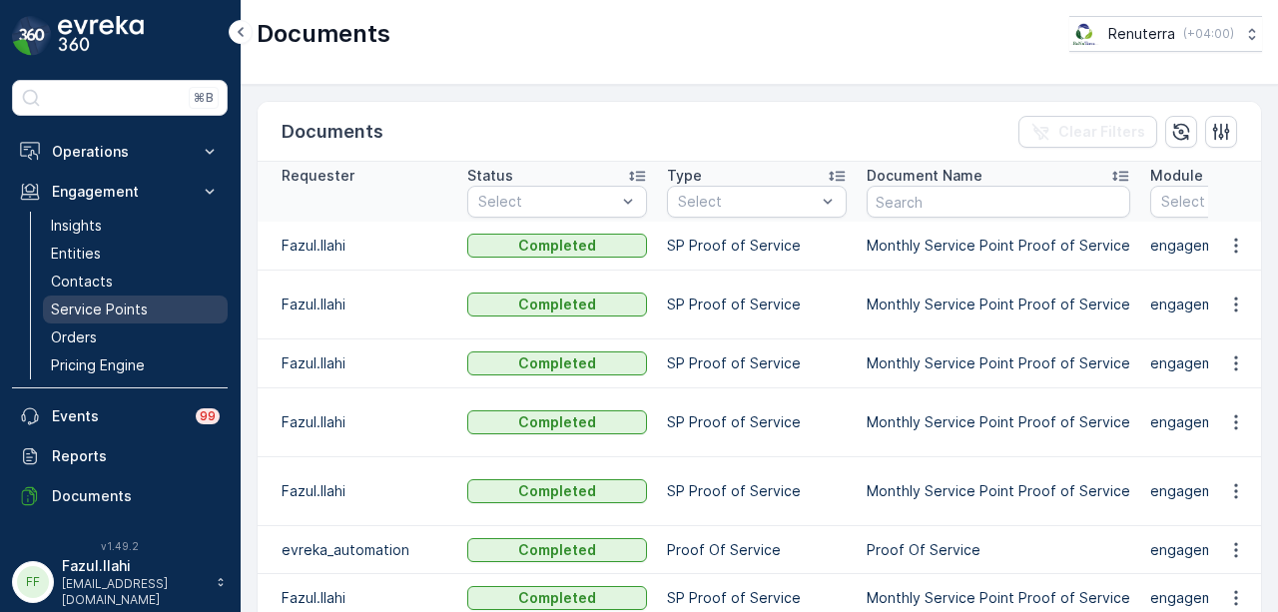
click at [160, 307] on link "Service Points" at bounding box center [135, 310] width 185 height 28
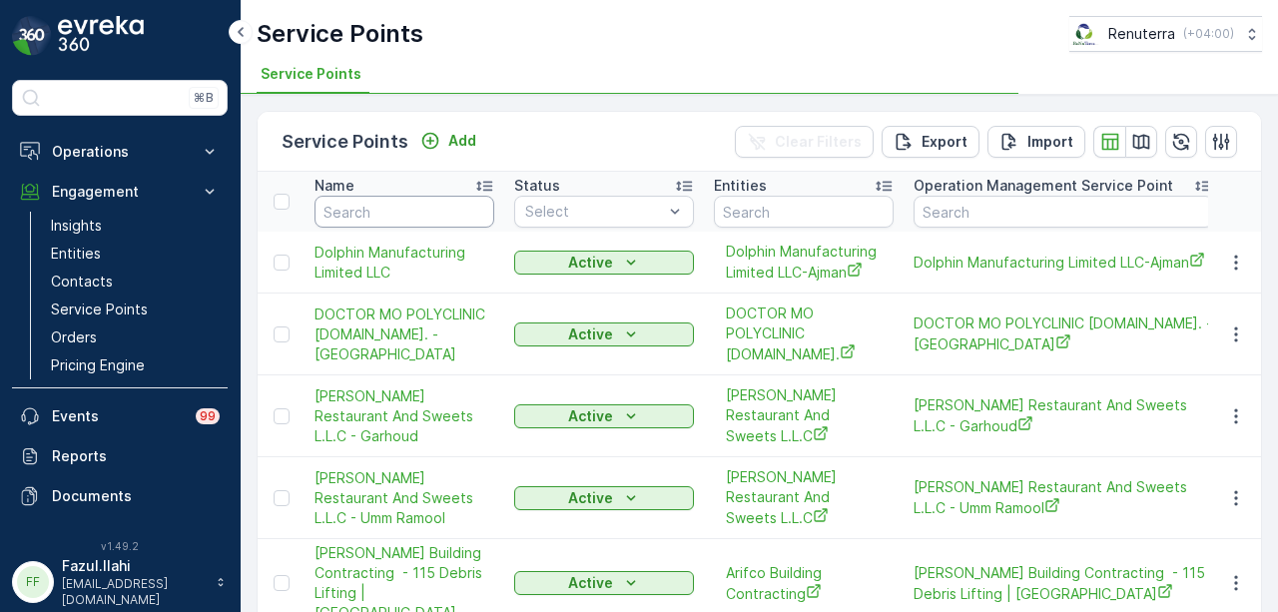
click at [365, 218] on input "text" at bounding box center [405, 212] width 180 height 32
click at [365, 218] on input "ri" at bounding box center [405, 212] width 180 height 32
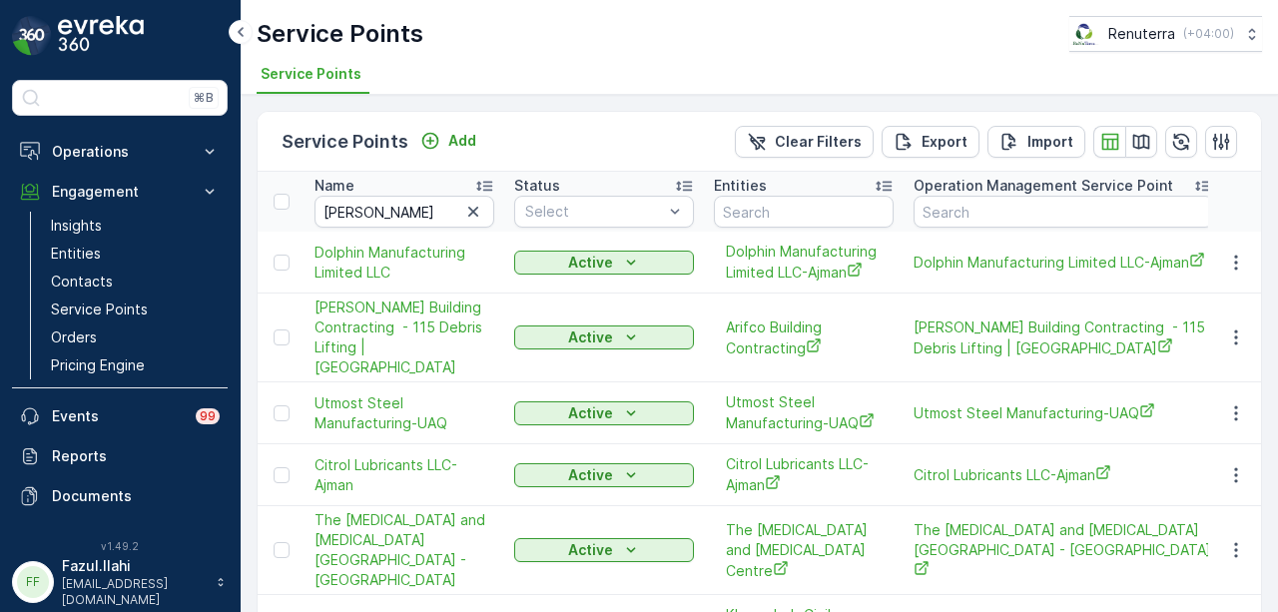
type input "ri"
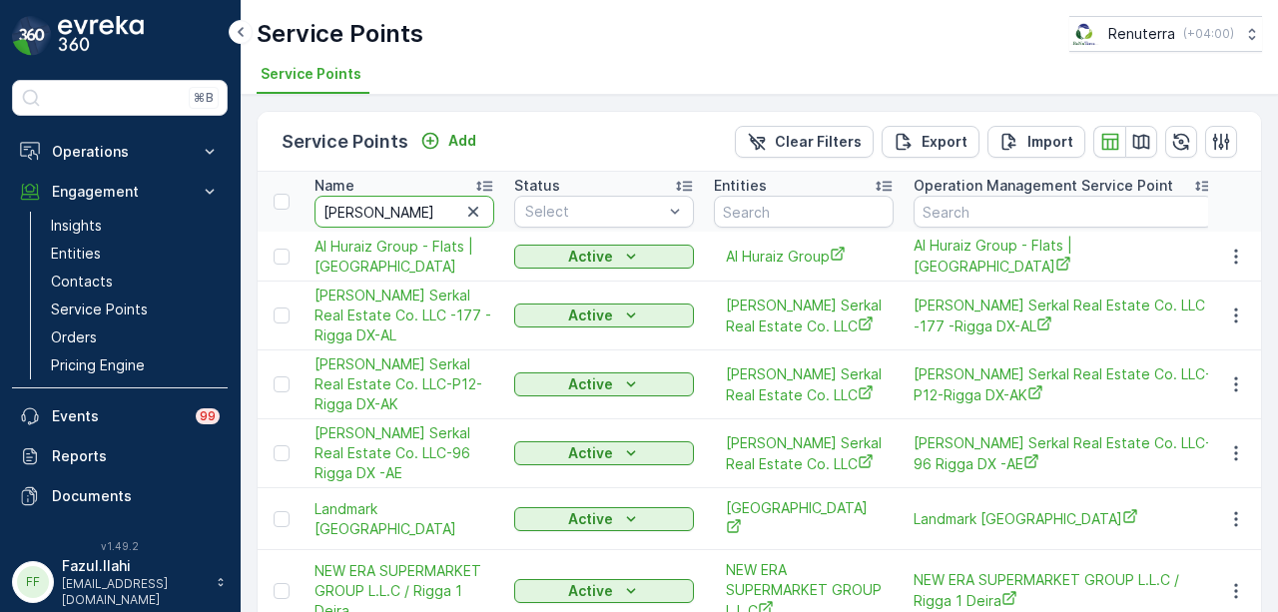
click at [365, 218] on input "rigg" at bounding box center [405, 212] width 180 height 32
type input "rigga"
click at [365, 218] on input "rigga" at bounding box center [405, 212] width 180 height 32
type input "rigga2"
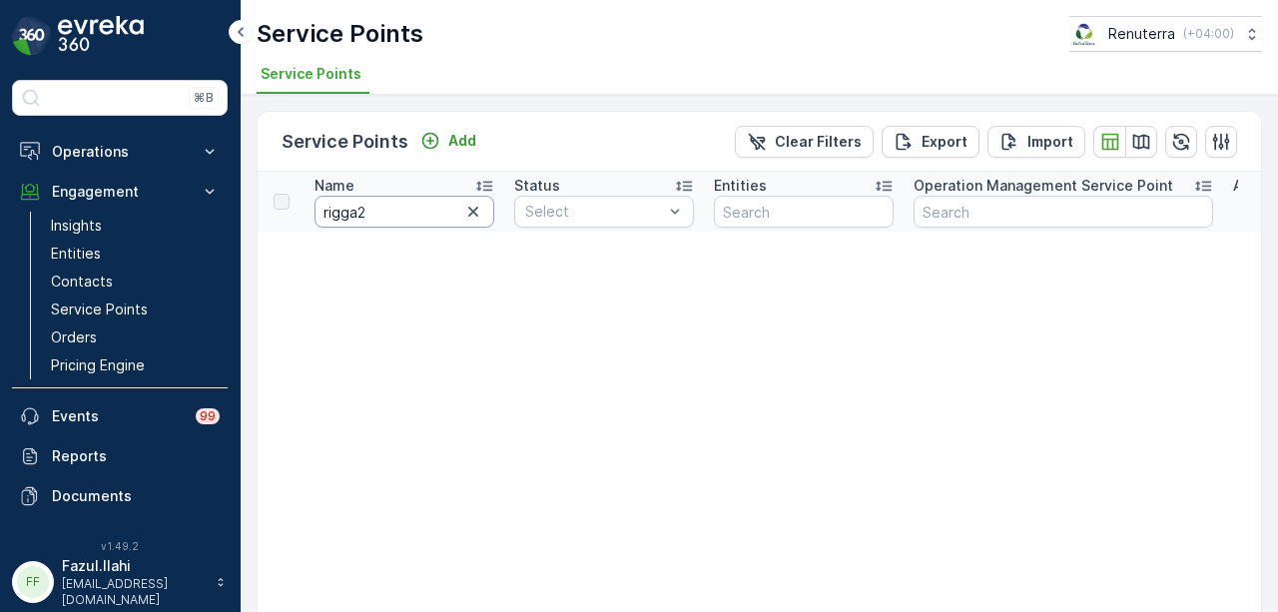
click at [354, 217] on input "rigga2" at bounding box center [405, 212] width 180 height 32
type input "rigga 2"
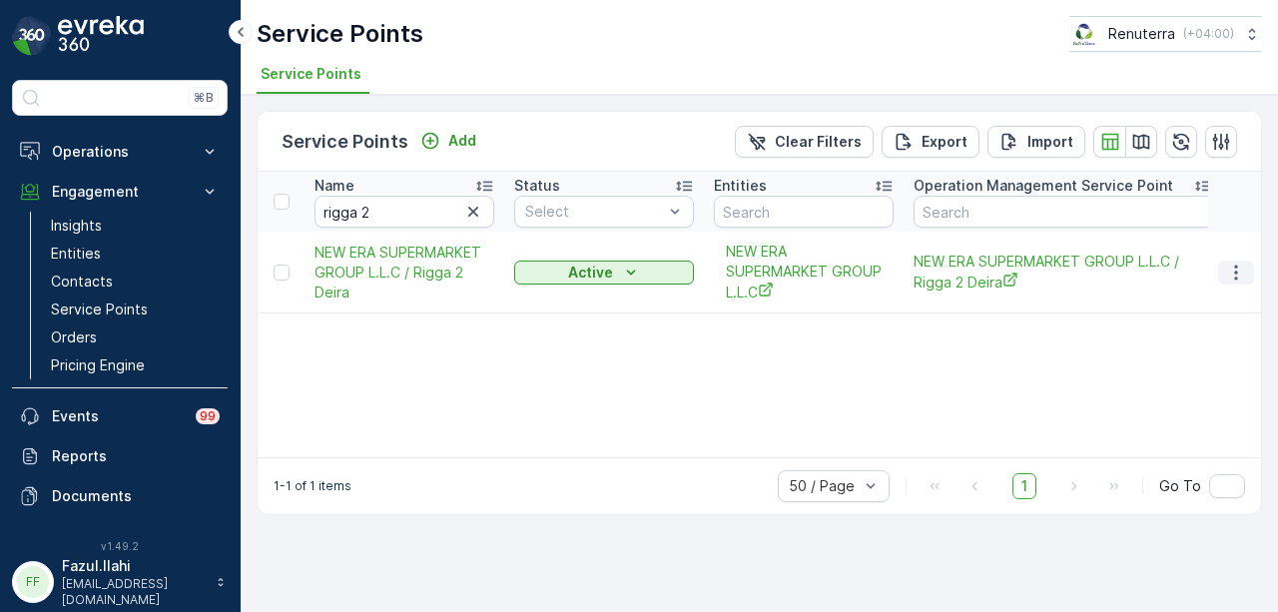
click at [1231, 274] on icon "button" at bounding box center [1236, 273] width 20 height 20
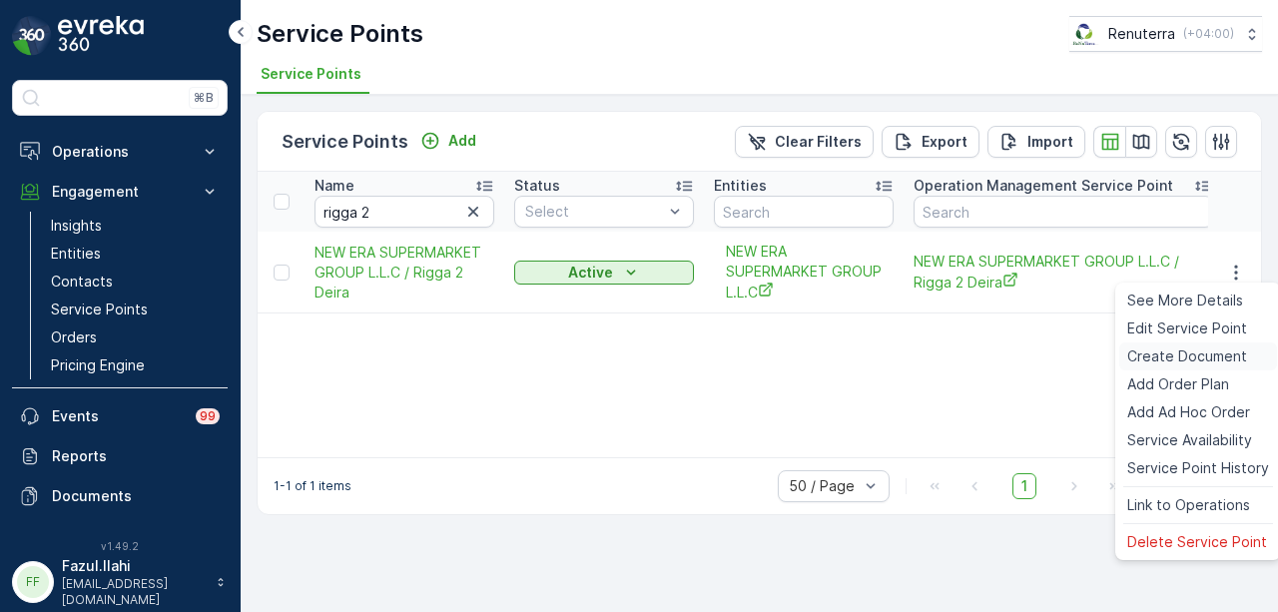
click at [1198, 360] on span "Create Document" at bounding box center [1187, 356] width 120 height 20
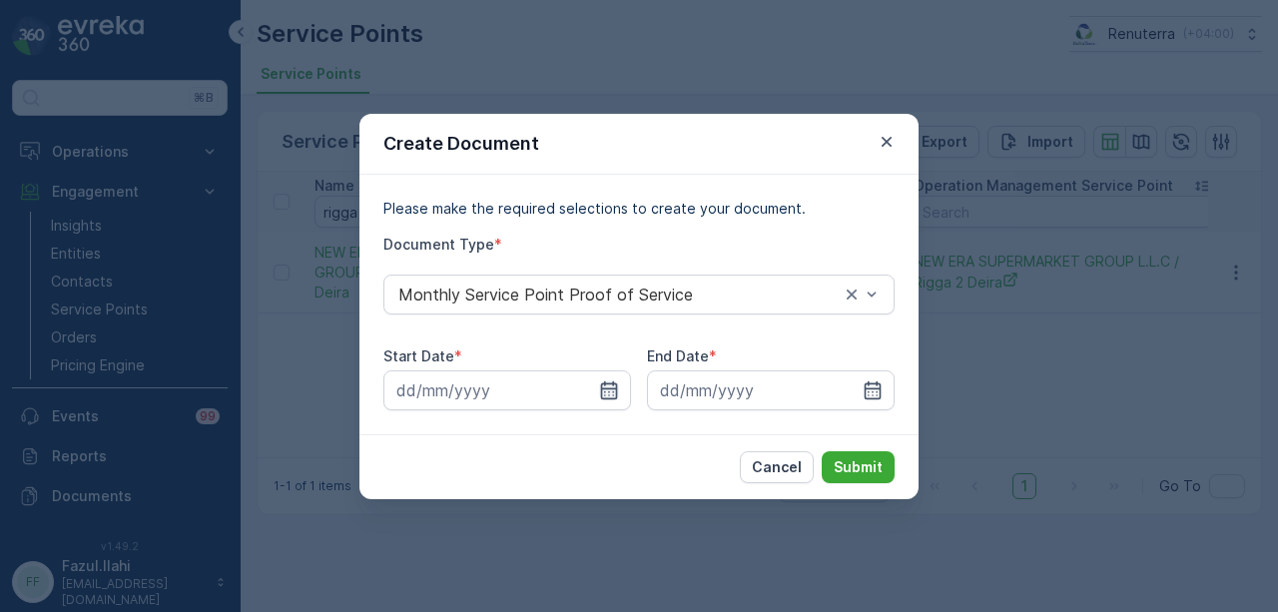
click at [607, 392] on icon "button" at bounding box center [609, 390] width 20 height 20
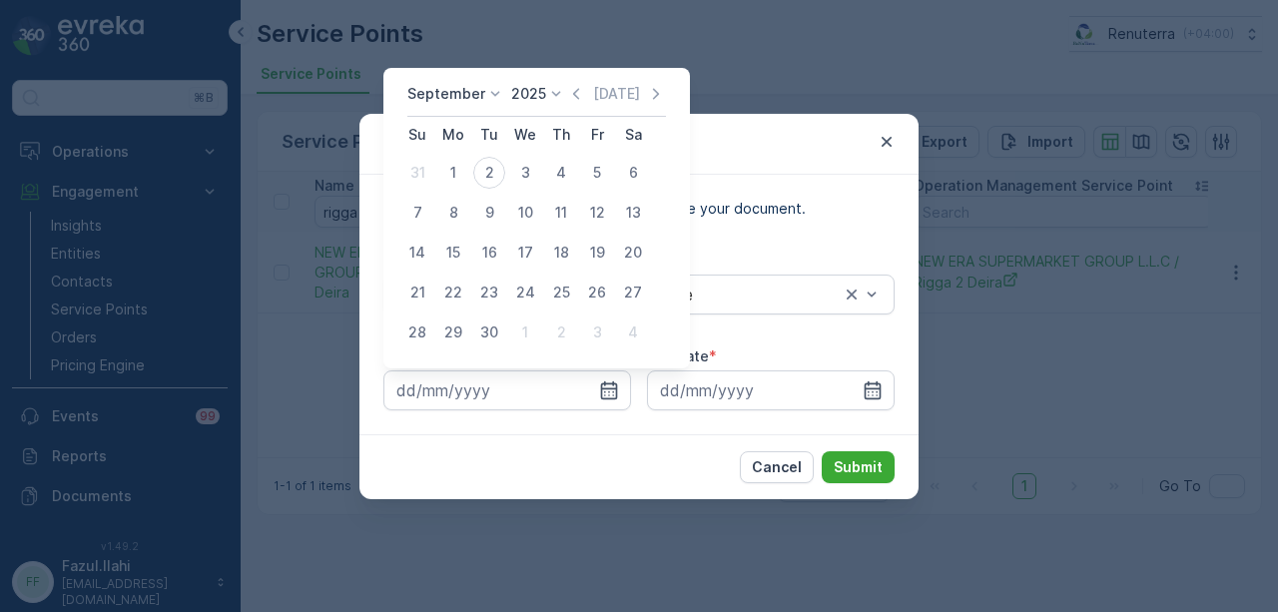
click at [580, 107] on div "September 2025 Today" at bounding box center [536, 100] width 259 height 33
click at [578, 103] on icon "button" at bounding box center [576, 94] width 20 height 20
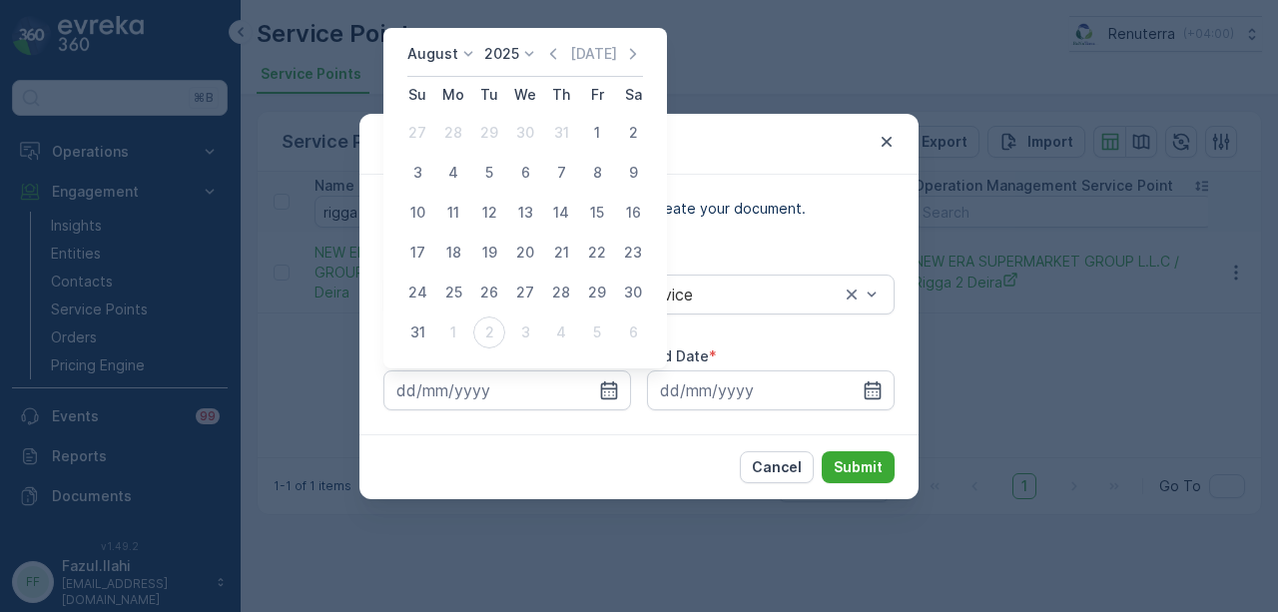
drag, startPoint x: 591, startPoint y: 138, endPoint x: 613, endPoint y: 181, distance: 48.2
click at [593, 141] on div "1" at bounding box center [597, 133] width 32 height 32
type input "01.08.2025"
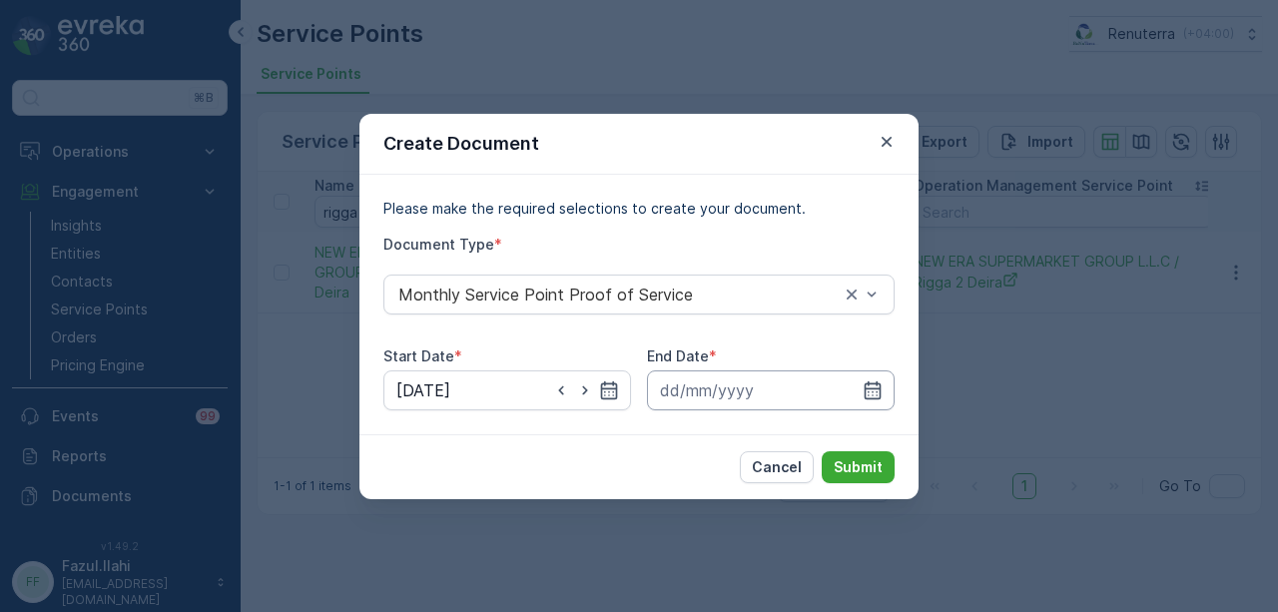
click at [884, 396] on input at bounding box center [771, 390] width 248 height 40
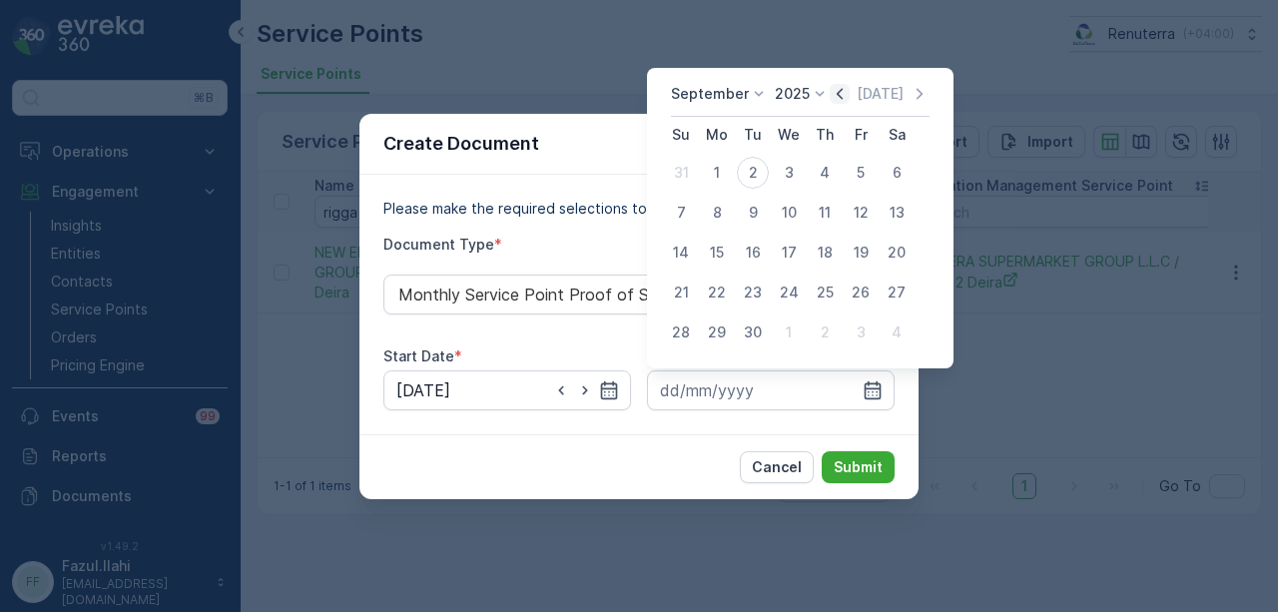
click at [843, 99] on icon "button" at bounding box center [840, 94] width 20 height 20
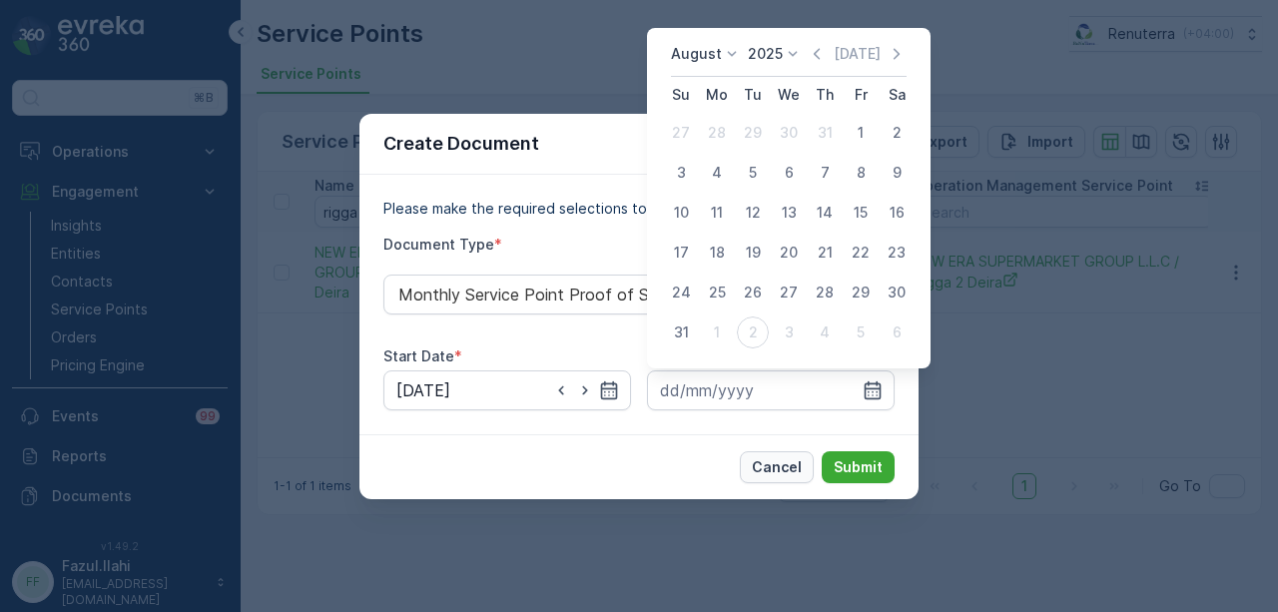
drag, startPoint x: 693, startPoint y: 334, endPoint x: 807, endPoint y: 453, distance: 165.3
click at [695, 339] on div "31" at bounding box center [681, 333] width 32 height 32
type input "31.08.2025"
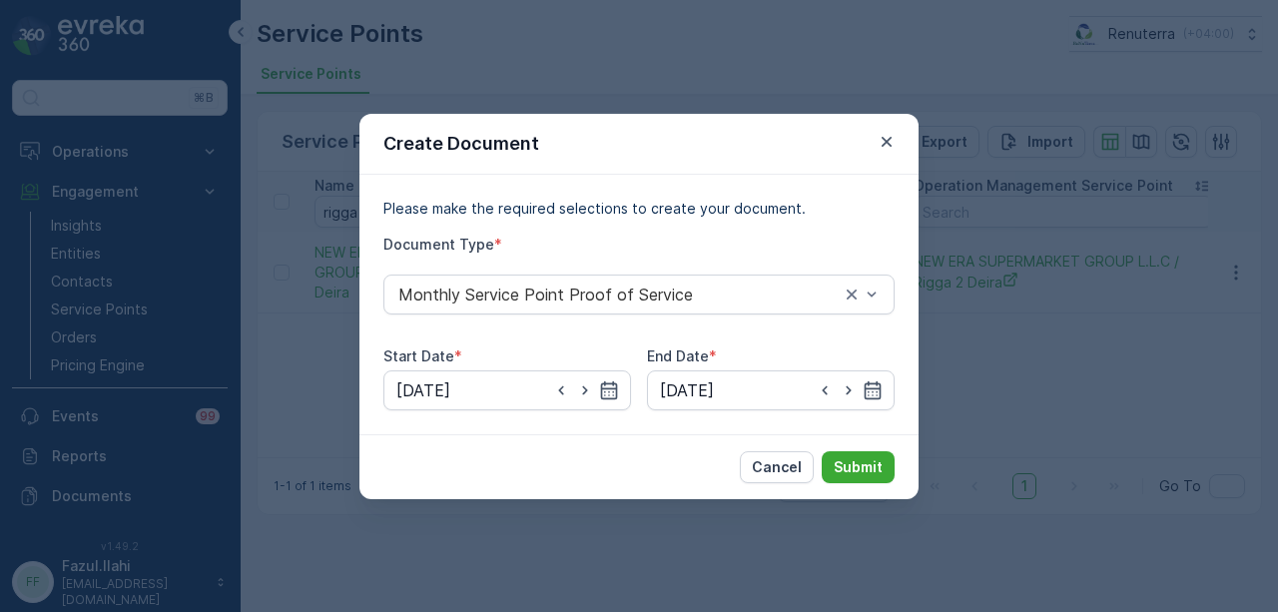
click at [864, 488] on div "Cancel Submit" at bounding box center [638, 466] width 559 height 65
click at [869, 477] on button "Submit" at bounding box center [858, 467] width 73 height 32
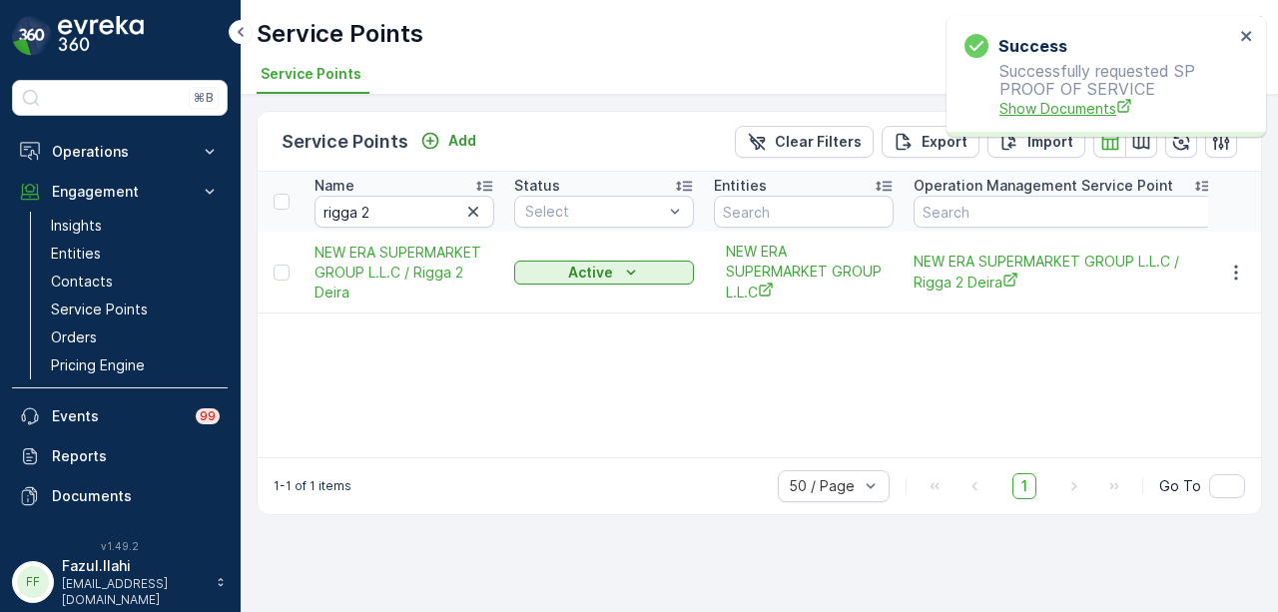
click at [1013, 107] on span "Show Documents" at bounding box center [1117, 108] width 235 height 21
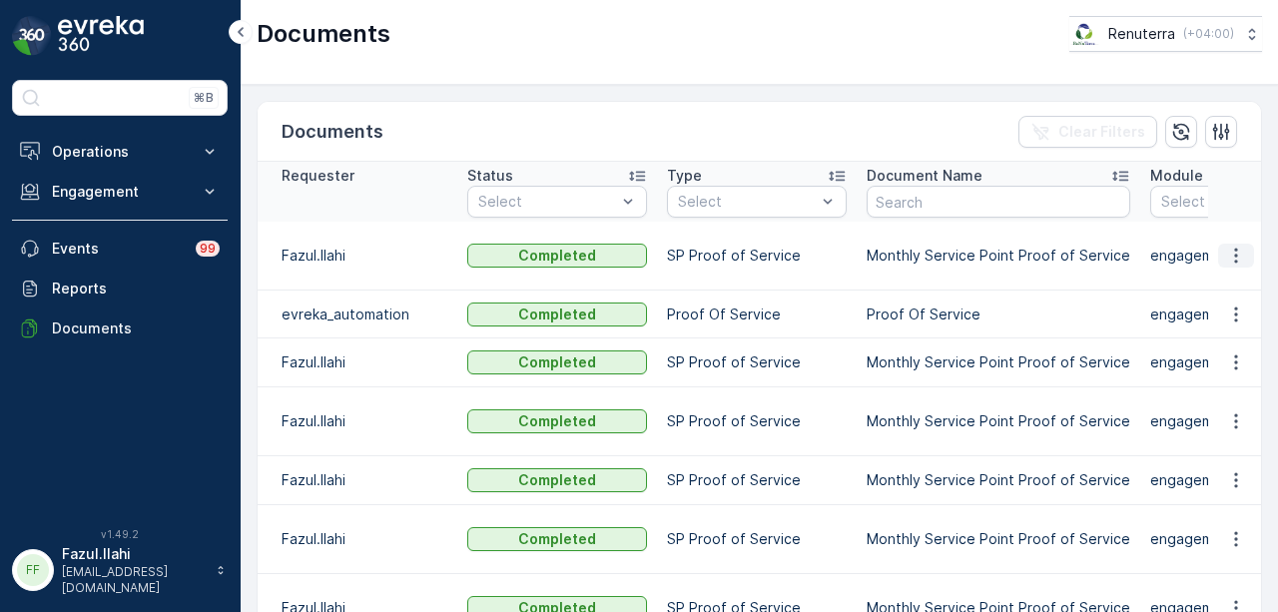
click at [1237, 249] on icon "button" at bounding box center [1236, 256] width 20 height 20
click at [1236, 277] on span "See Details" at bounding box center [1230, 284] width 77 height 20
